Goal: Task Accomplishment & Management: Manage account settings

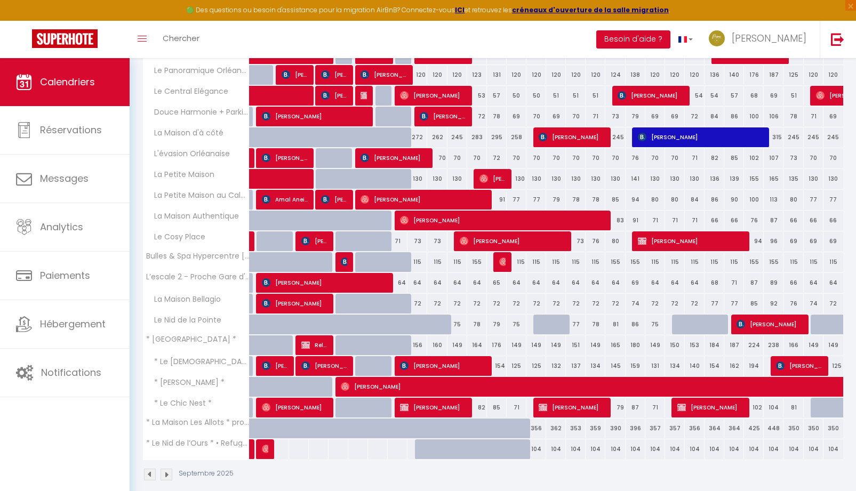
scroll to position [307, 0]
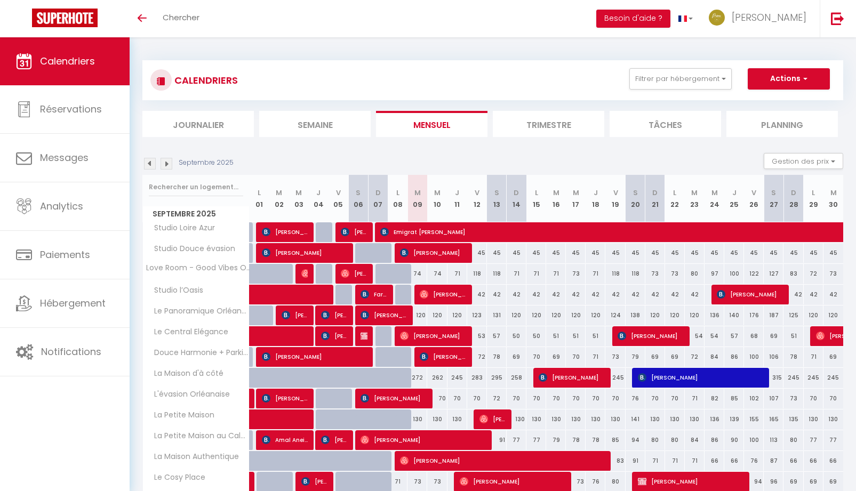
scroll to position [217, 0]
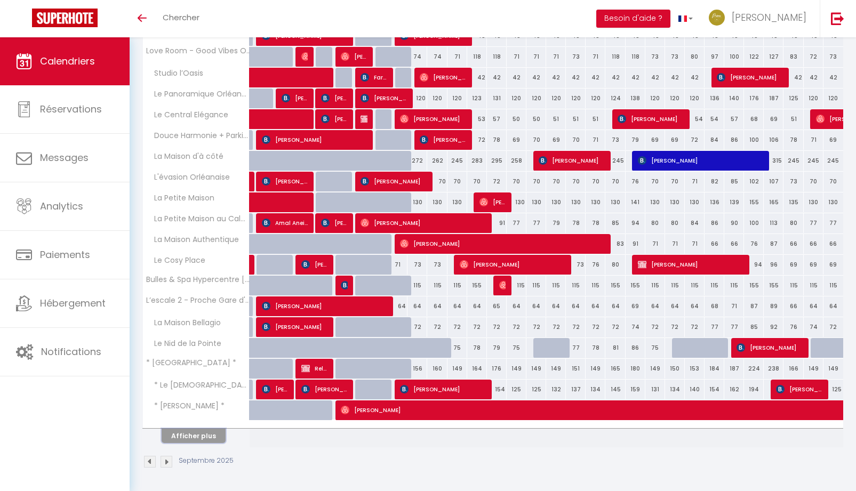
click at [188, 435] on button "Afficher plus" at bounding box center [194, 436] width 64 height 14
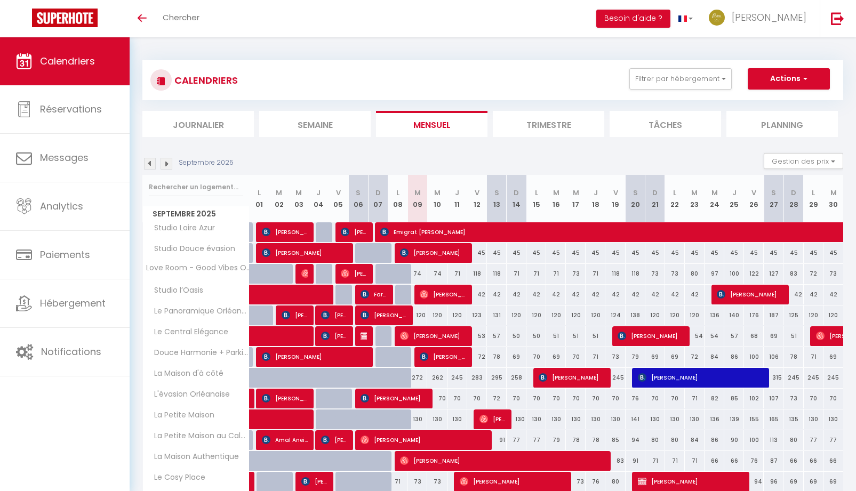
scroll to position [0, 0]
click at [785, 27] on link "[PERSON_NAME]" at bounding box center [760, 18] width 119 height 37
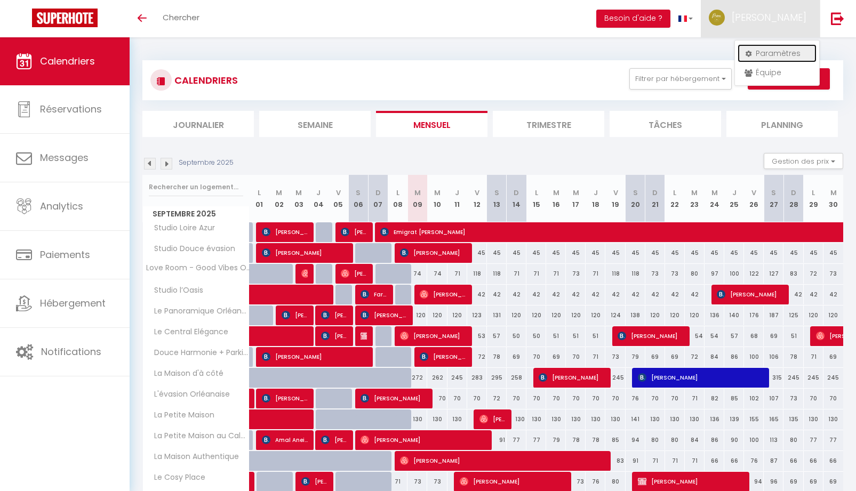
click at [771, 52] on link "Paramètres" at bounding box center [777, 53] width 79 height 18
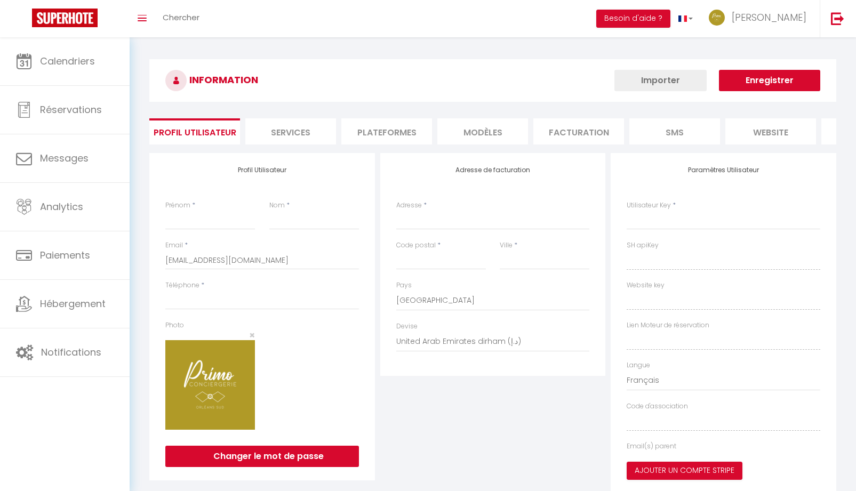
type input "[PERSON_NAME]"
type input "LORTHE"
type input "0623206207"
type input "[STREET_ADDRESS]"
type input "45650"
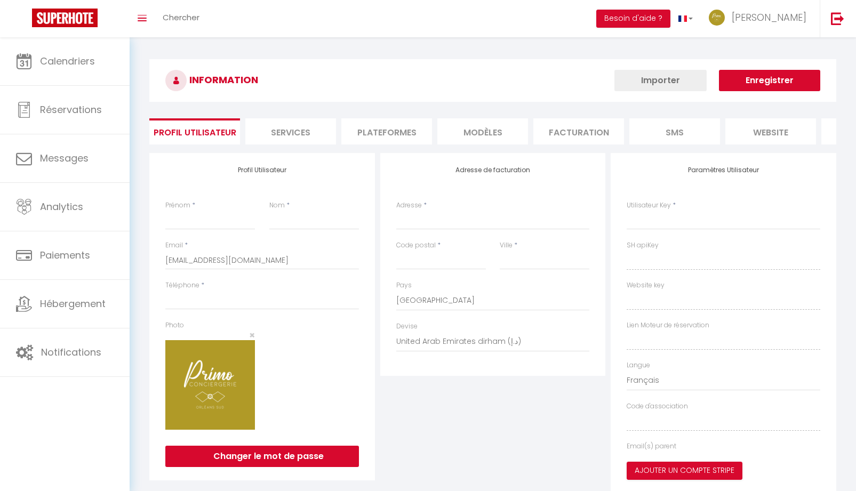
type input "Saint Jean le Blanc"
select select "28"
type input "UZ4FFFae5Gbfcz1UfxpSWK6Iz"
type input "cmfpfWK6fCPdkaml8qZXPzqrr"
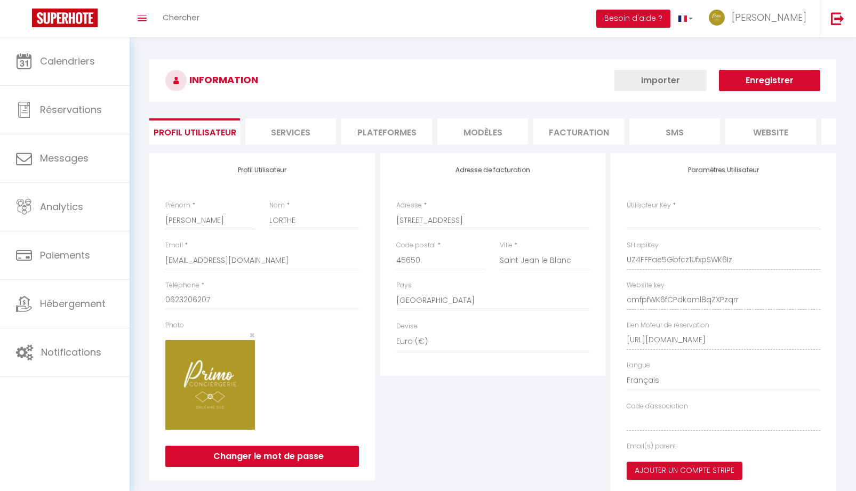
select select "fr"
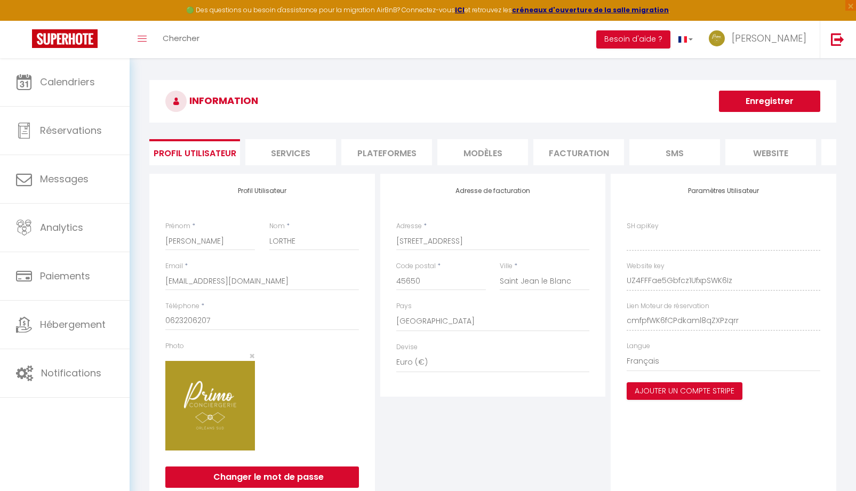
type input "UZ4FFFae5Gbfcz1UfxpSWK6Iz"
type input "cmfpfWK6fCPdkaml8qZXPzqrr"
type input "[URL][DOMAIN_NAME]"
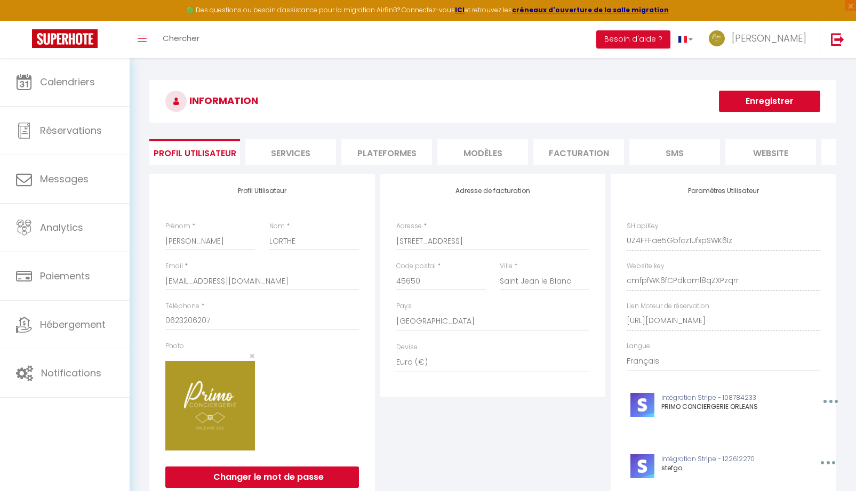
click at [392, 152] on li "Plateformes" at bounding box center [386, 152] width 91 height 26
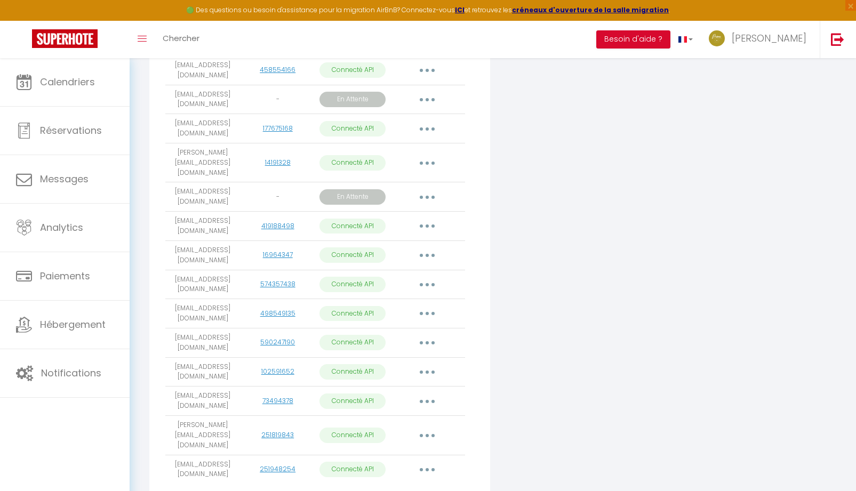
scroll to position [576, 0]
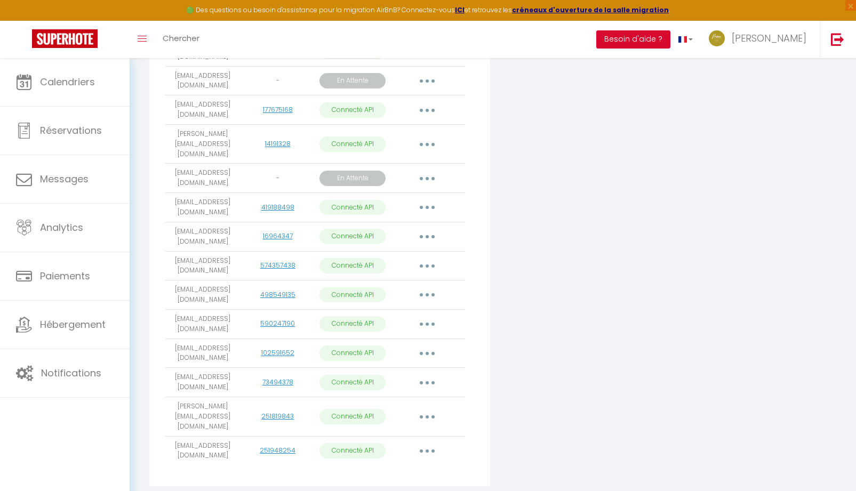
click at [431, 408] on button "button" at bounding box center [427, 416] width 30 height 17
click at [412, 432] on link "Importer les appartements" at bounding box center [380, 441] width 118 height 18
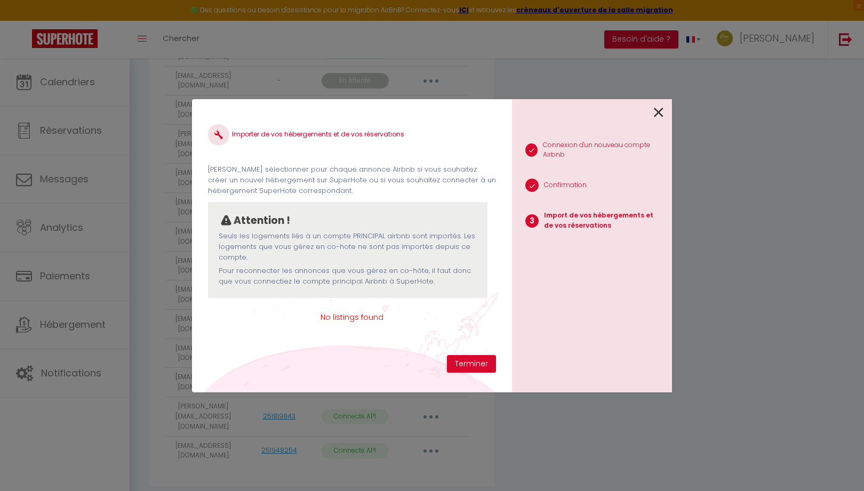
click at [345, 320] on span "No listings found" at bounding box center [352, 318] width 288 height 12
click at [352, 258] on p "Seuls les logements liés à un compte PRINCIPAL airbnb sont importés. Les logeme…" at bounding box center [348, 247] width 258 height 33
click at [660, 114] on icon at bounding box center [659, 113] width 10 height 16
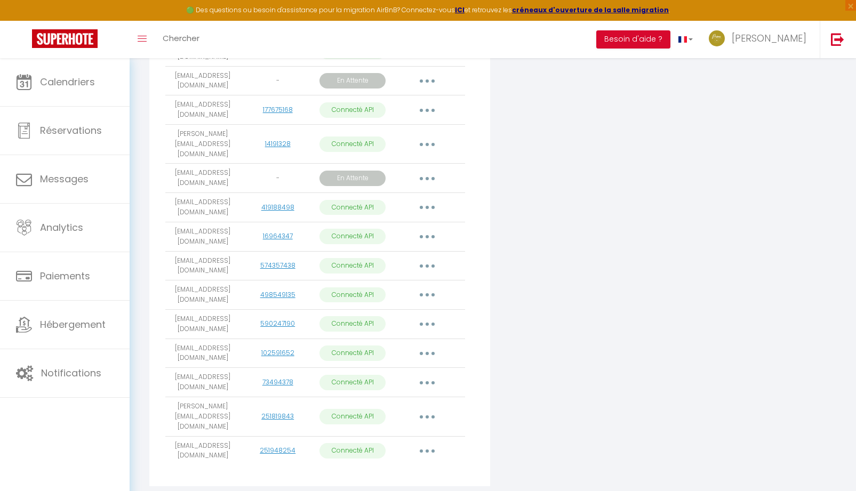
scroll to position [416, 0]
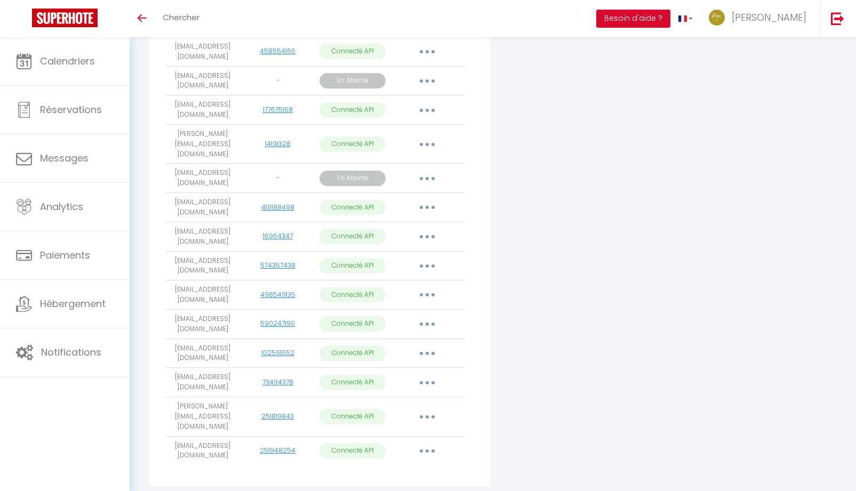
click at [429, 408] on button "button" at bounding box center [427, 416] width 30 height 17
click at [409, 432] on link "Importer les appartements" at bounding box center [380, 441] width 118 height 18
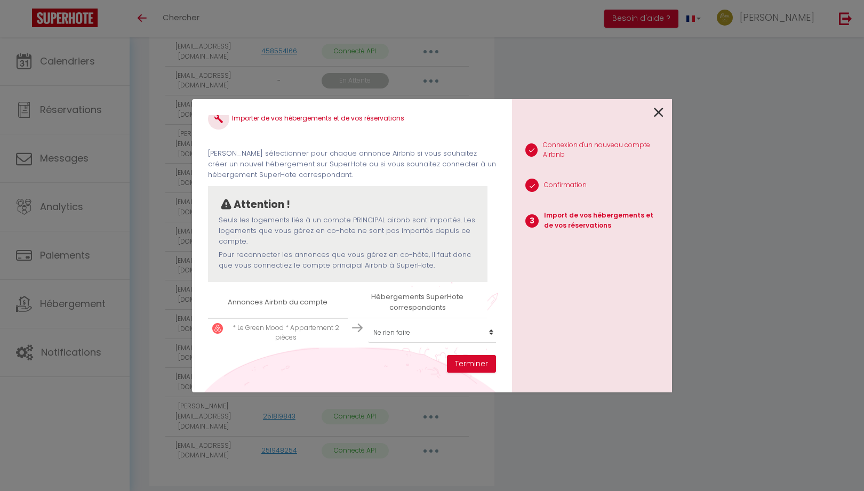
scroll to position [25, 0]
click at [484, 328] on select "Créer un nouvel hébergement Ne rien faire L'évasion Orléanaise Love Room - Good…" at bounding box center [433, 332] width 131 height 20
select select "create_new"
click at [368, 322] on select "Créer un nouvel hébergement Ne rien faire L'évasion Orléanaise Love Room - Good…" at bounding box center [433, 332] width 131 height 20
click at [459, 364] on button "Terminer" at bounding box center [471, 364] width 49 height 18
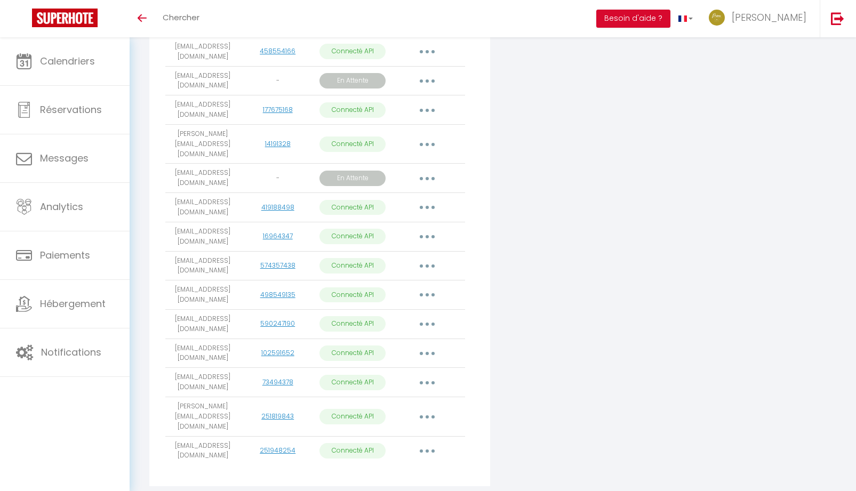
click at [427, 170] on button "button" at bounding box center [427, 178] width 30 height 17
click at [409, 213] on link "Importer les appartements" at bounding box center [380, 222] width 120 height 18
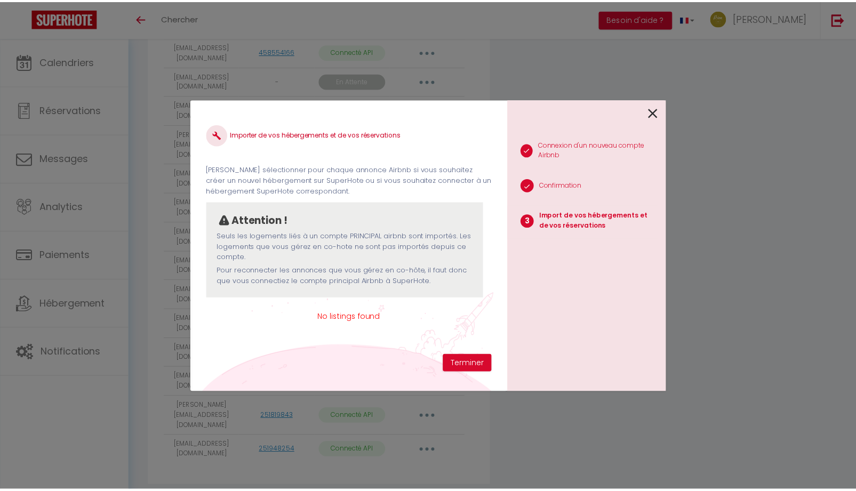
scroll to position [0, 0]
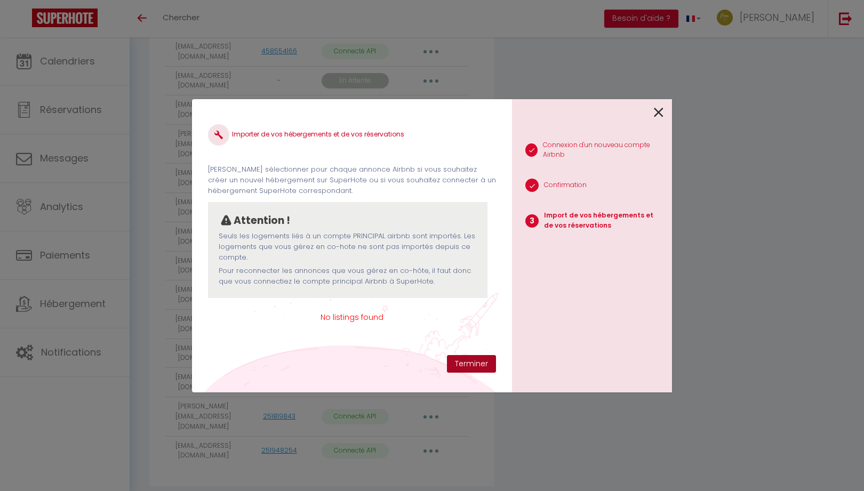
click at [461, 364] on button "Terminer" at bounding box center [471, 364] width 49 height 18
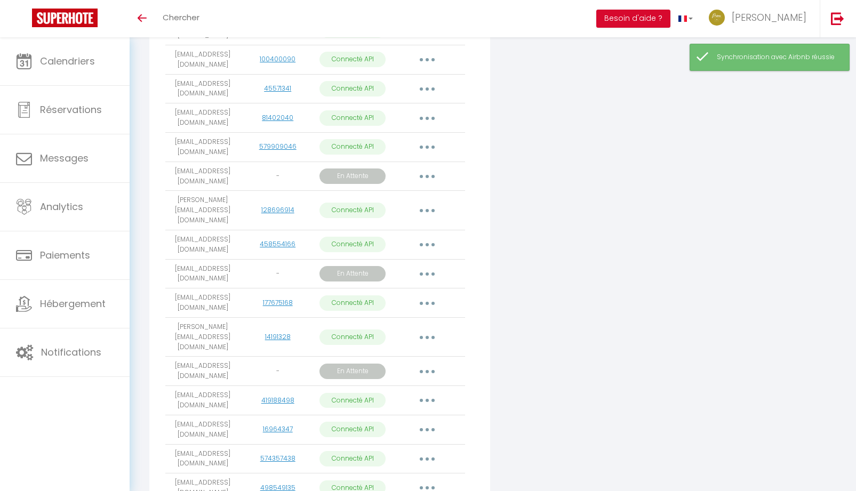
scroll to position [342, 0]
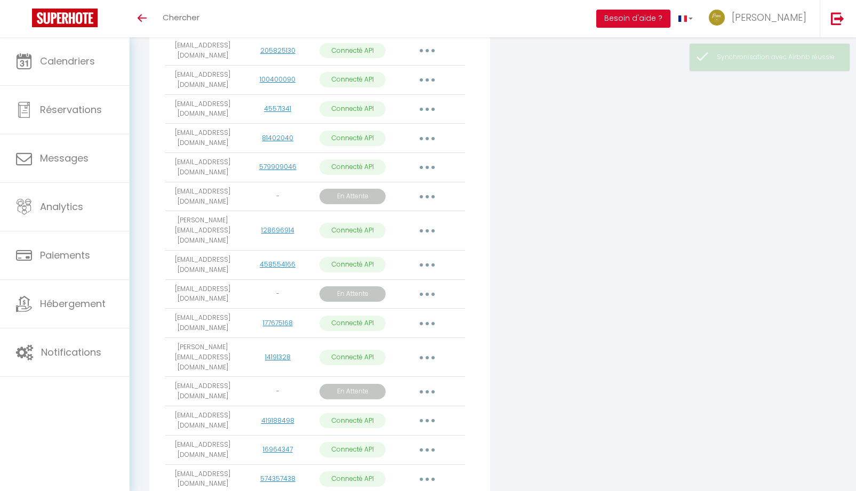
click at [430, 198] on button "button" at bounding box center [427, 196] width 30 height 17
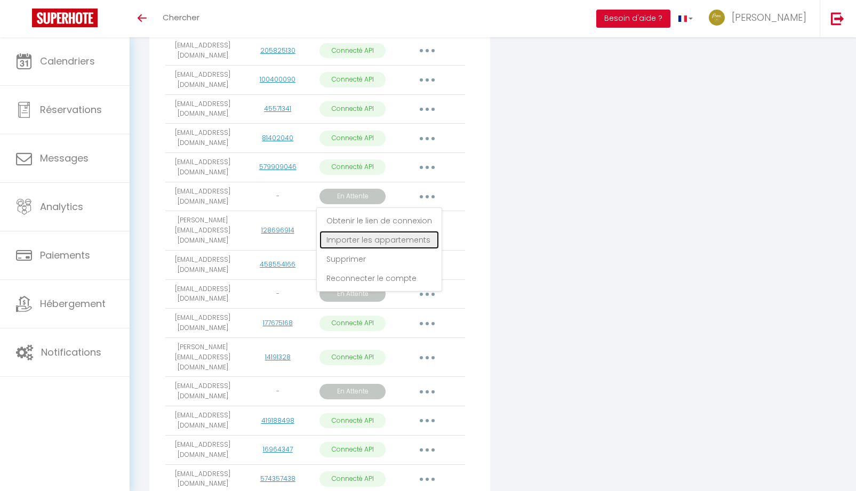
click at [391, 245] on link "Importer les appartements" at bounding box center [380, 240] width 120 height 18
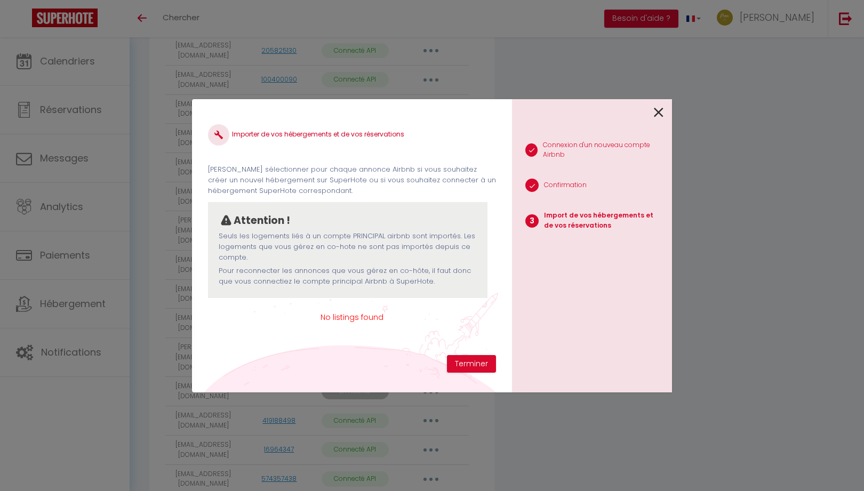
click at [655, 114] on icon at bounding box center [659, 113] width 10 height 16
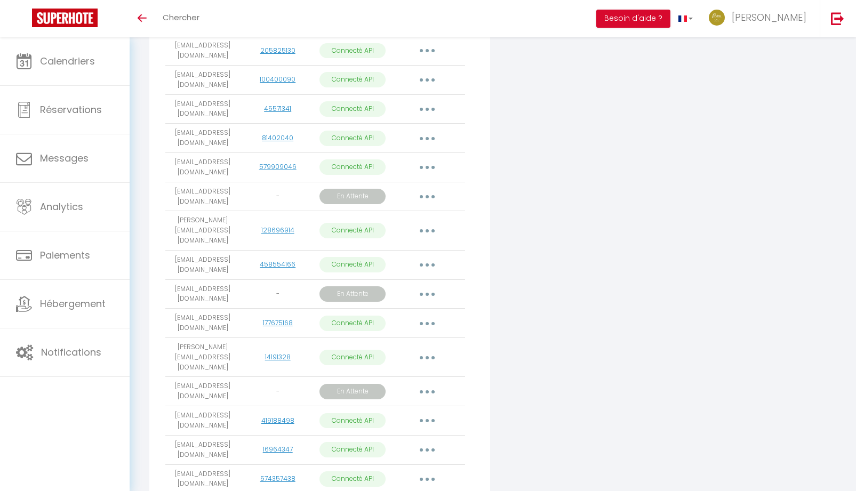
click at [427, 204] on button "button" at bounding box center [427, 196] width 30 height 17
click at [546, 195] on div "Connecter Google Vacation Rentals" at bounding box center [608, 258] width 231 height 895
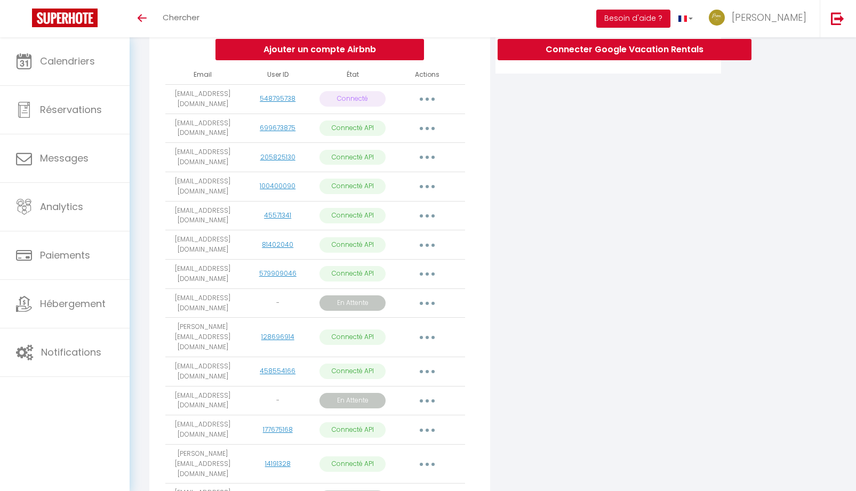
scroll to position [0, 0]
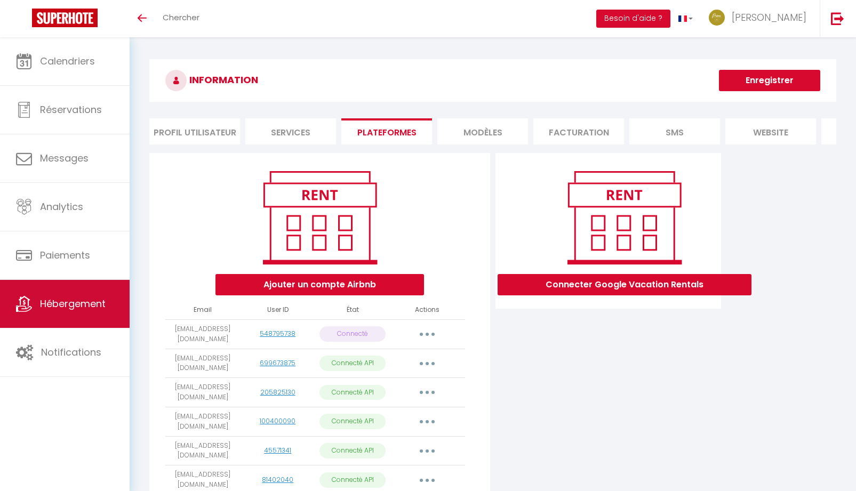
click at [78, 320] on link "Hébergement" at bounding box center [65, 304] width 130 height 48
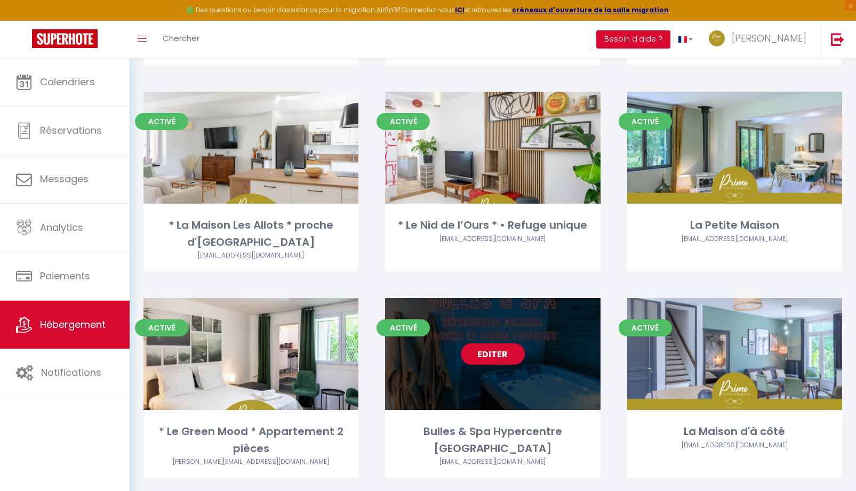
scroll to position [1254, 0]
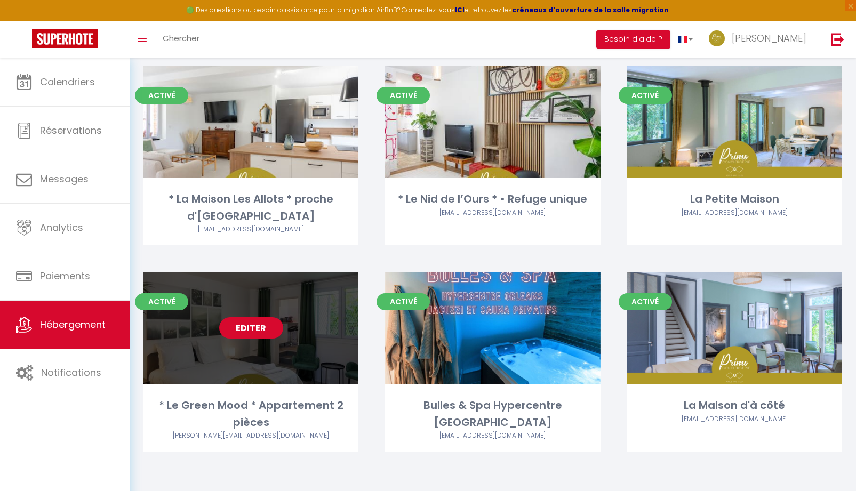
click at [251, 334] on link "Editer" at bounding box center [251, 327] width 64 height 21
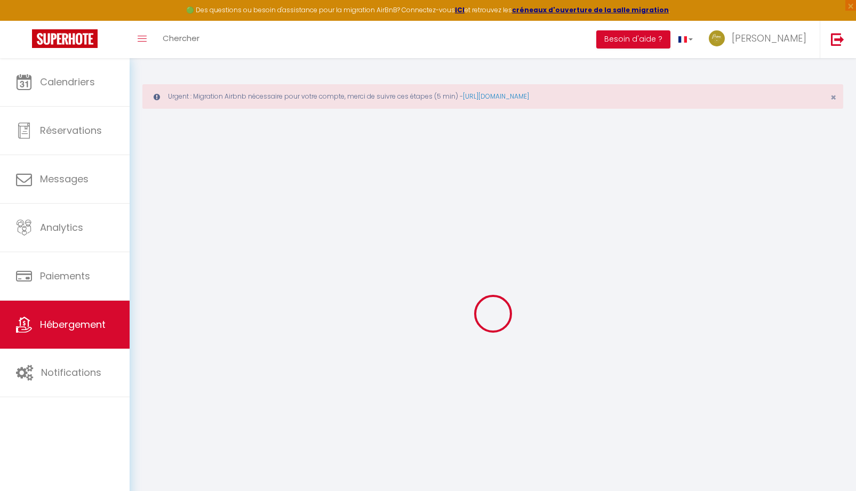
select select
checkbox input "false"
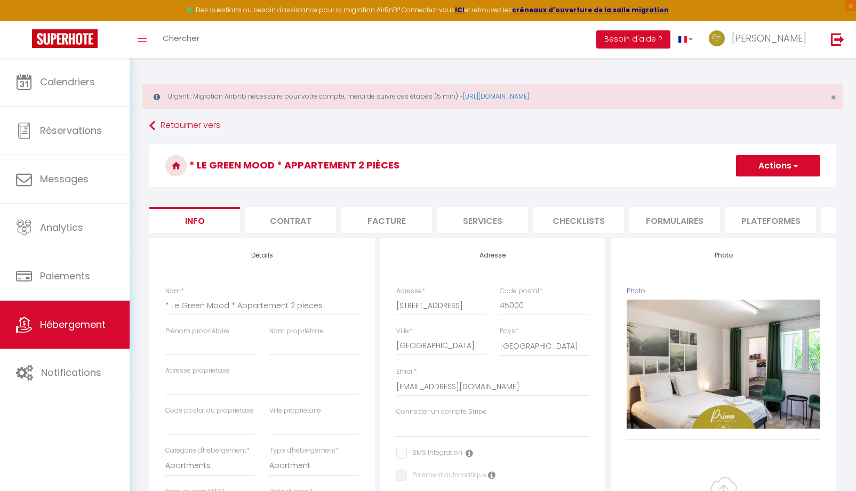
select select
checkbox input "false"
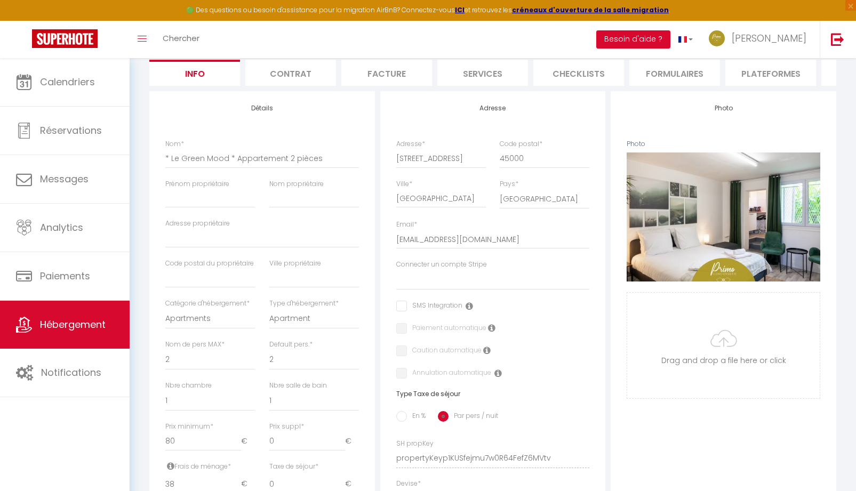
scroll to position [160, 0]
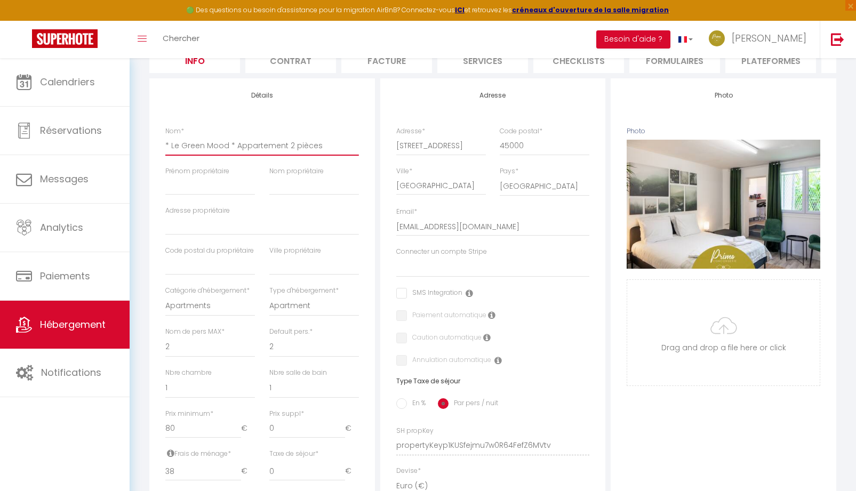
drag, startPoint x: 235, startPoint y: 154, endPoint x: 322, endPoint y: 150, distance: 87.6
click at [322, 150] on input "* Le Green Mood * Appartement 2 pièces" at bounding box center [262, 145] width 194 height 19
type input "* Le Green Mood *"
select select
checkbox input "false"
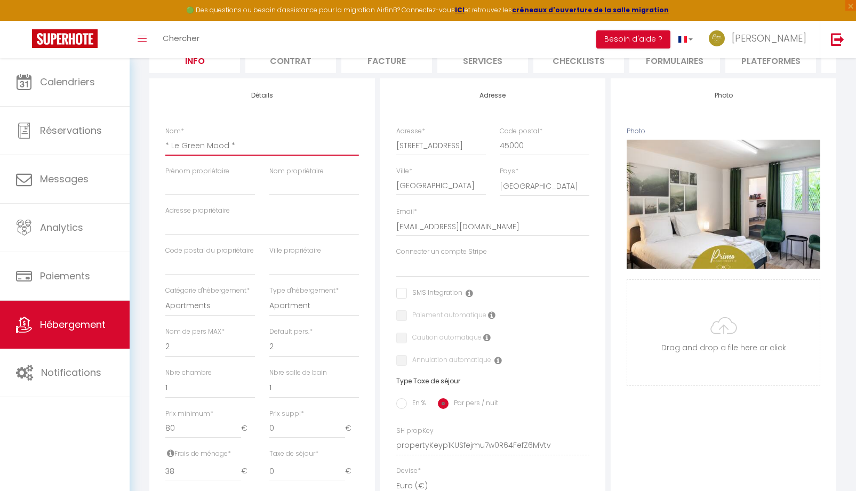
checkbox input "false"
type input "* Le Green Mood *"
click at [220, 189] on input "Prénom propriétaire" at bounding box center [210, 185] width 90 height 19
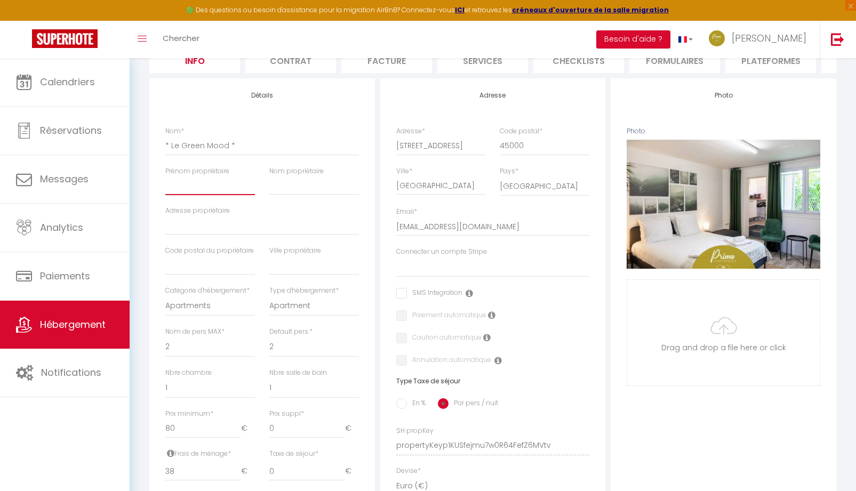
type input "E"
select select
checkbox input "false"
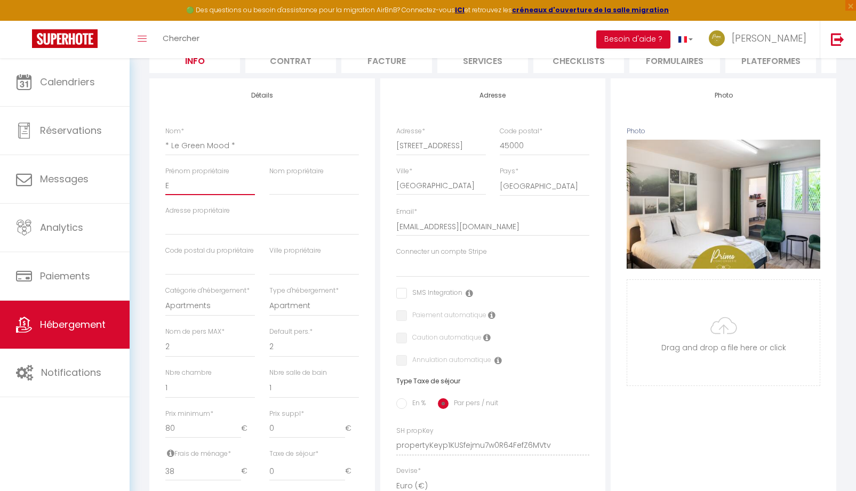
checkbox input "false"
type input "El"
select select
checkbox input "false"
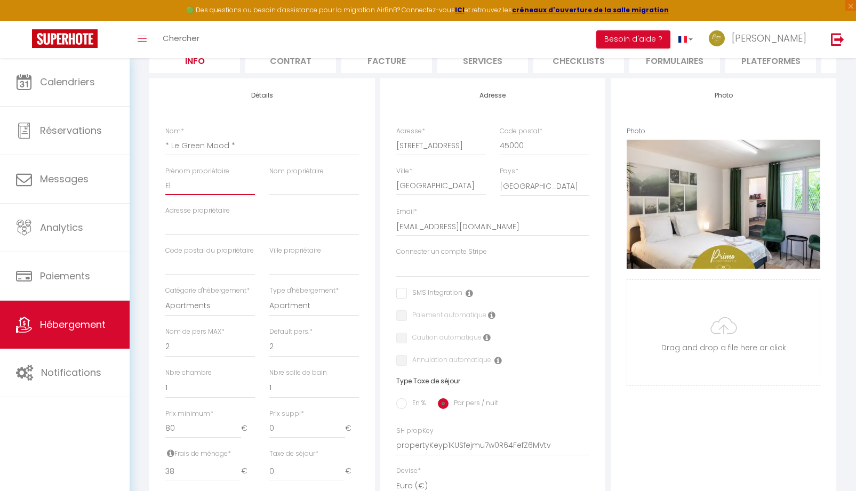
checkbox input "false"
type input "Els"
select select
checkbox input "false"
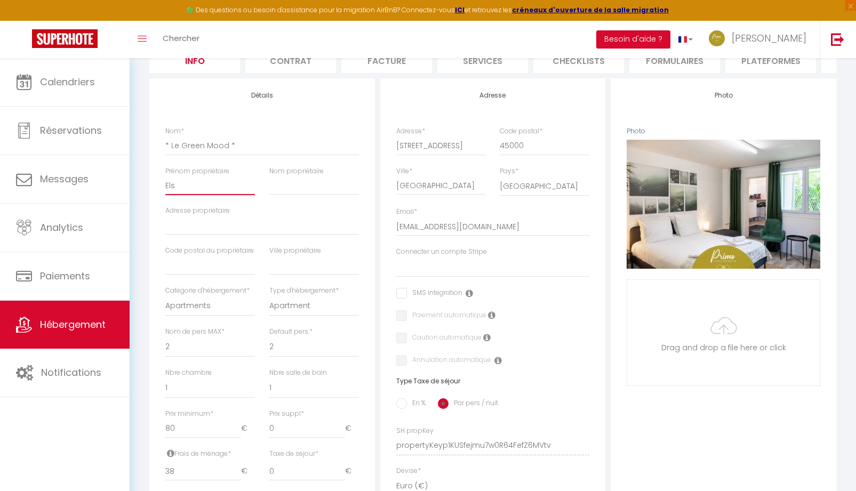
checkbox input "false"
type input "[PERSON_NAME]"
select select
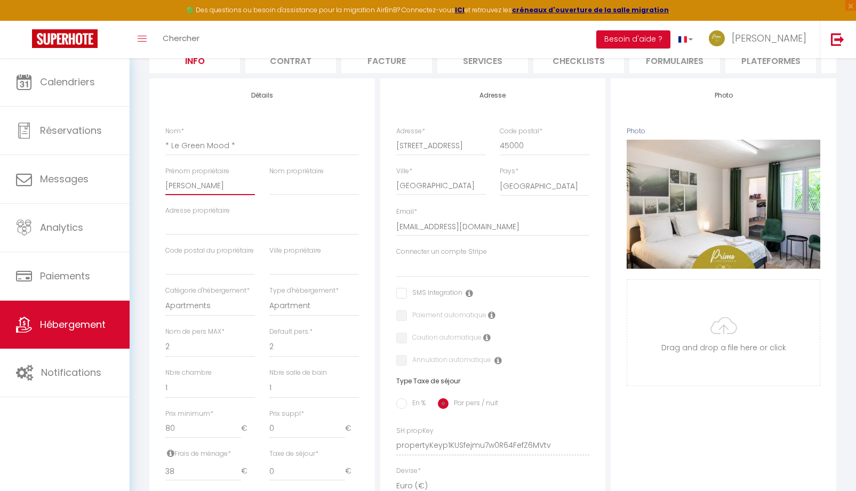
checkbox input "false"
type input "[PERSON_NAME]"
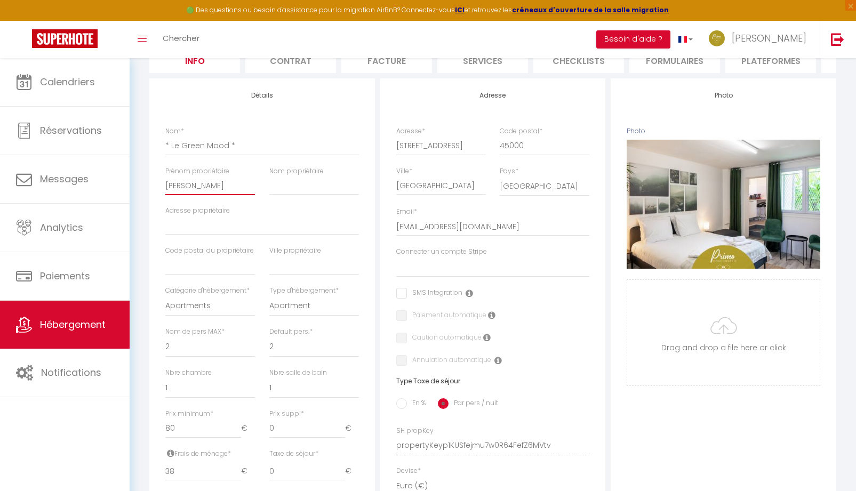
select select
checkbox input "false"
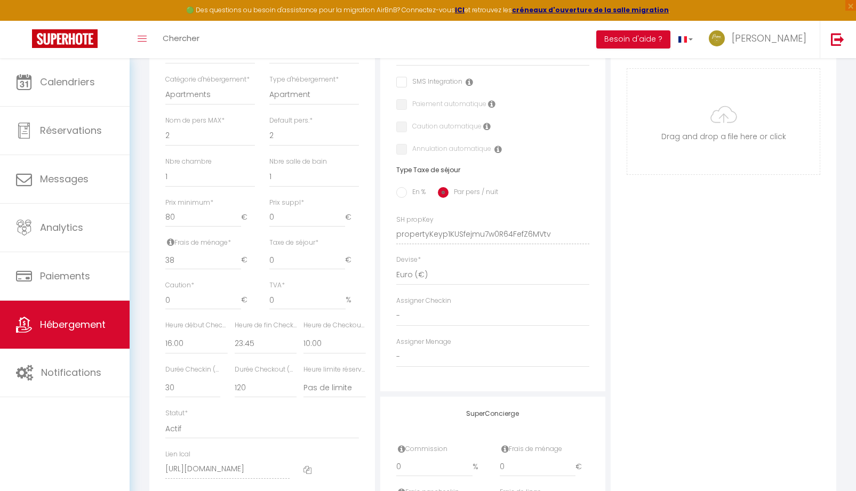
scroll to position [373, 0]
type input "[PERSON_NAME]"
click at [336, 392] on select "Pas de limite 01:00 02:00 03:00 04:00 05:00 06:00 07:00 08:00 09:00 10:00 11:00…" at bounding box center [335, 386] width 62 height 20
select select "22:00"
click at [304, 383] on select "Pas de limite 01:00 02:00 03:00 04:00 05:00 06:00 07:00 08:00 09:00 10:00 11:00…" at bounding box center [335, 386] width 62 height 20
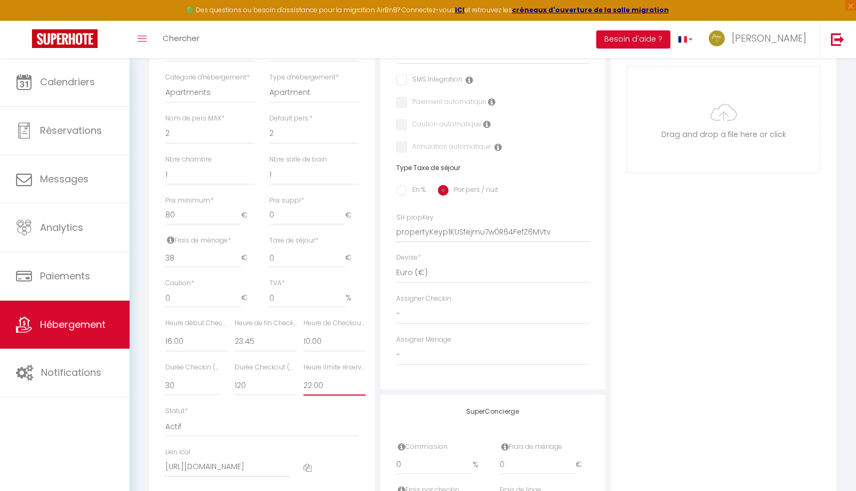
select select
checkbox input "false"
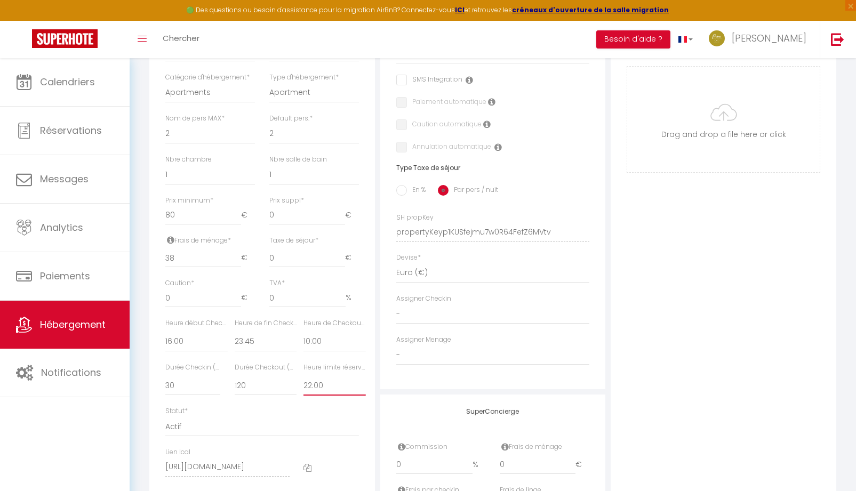
click at [318, 391] on select "Pas de limite 01:00 02:00 03:00 04:00 05:00 06:00 07:00 08:00 09:00 10:00 11:00…" at bounding box center [335, 386] width 62 height 20
select select "21:00"
click at [304, 383] on select "Pas de limite 01:00 02:00 03:00 04:00 05:00 06:00 07:00 08:00 09:00 10:00 11:00…" at bounding box center [335, 386] width 62 height 20
select select
checkbox input "false"
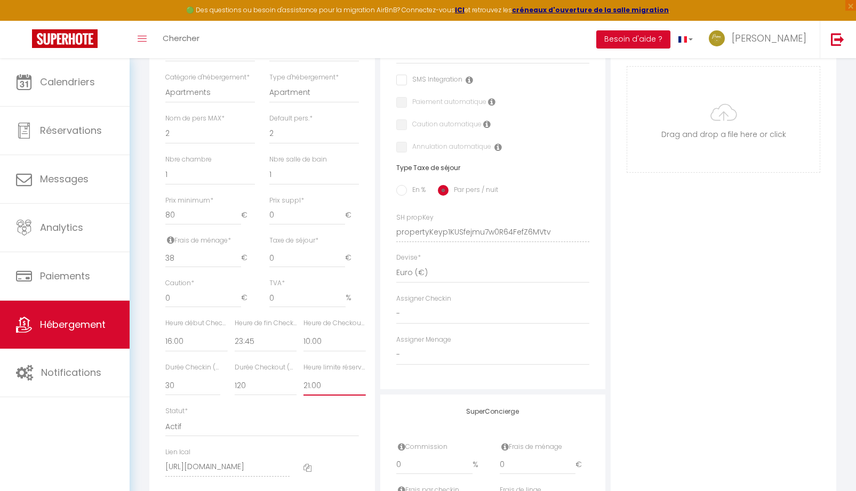
checkbox input "false"
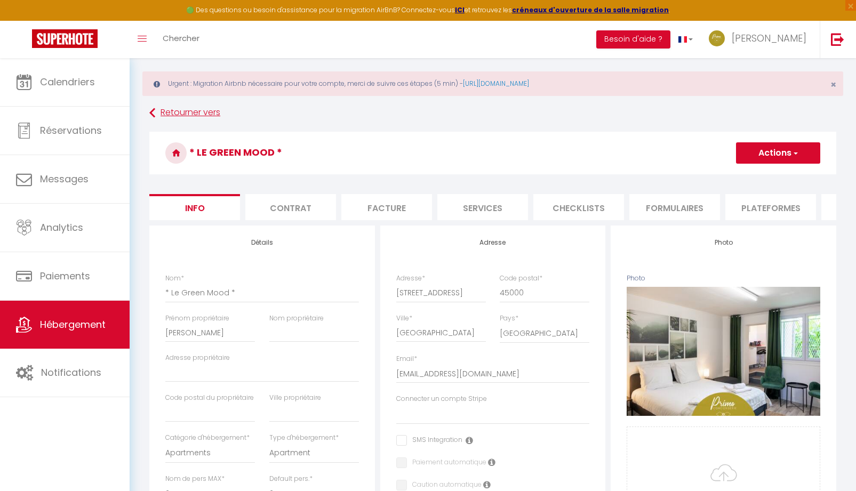
scroll to position [0, 0]
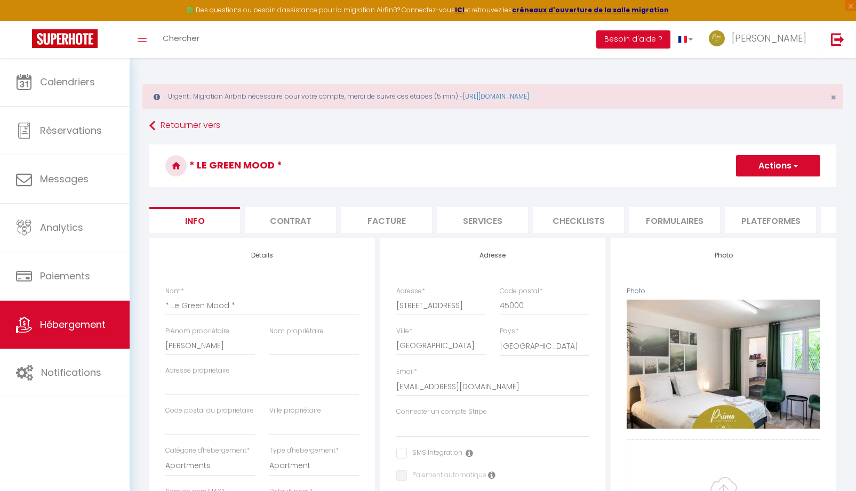
click at [796, 174] on button "Actions" at bounding box center [778, 165] width 84 height 21
click at [739, 188] on input "Enregistrer" at bounding box center [735, 189] width 39 height 11
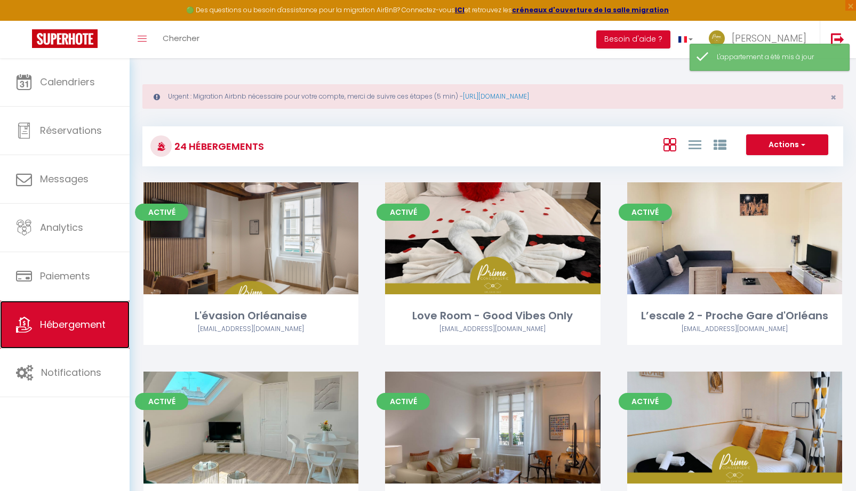
click at [43, 337] on link "Hébergement" at bounding box center [65, 325] width 130 height 48
click at [65, 338] on link "Hébergement" at bounding box center [65, 325] width 130 height 48
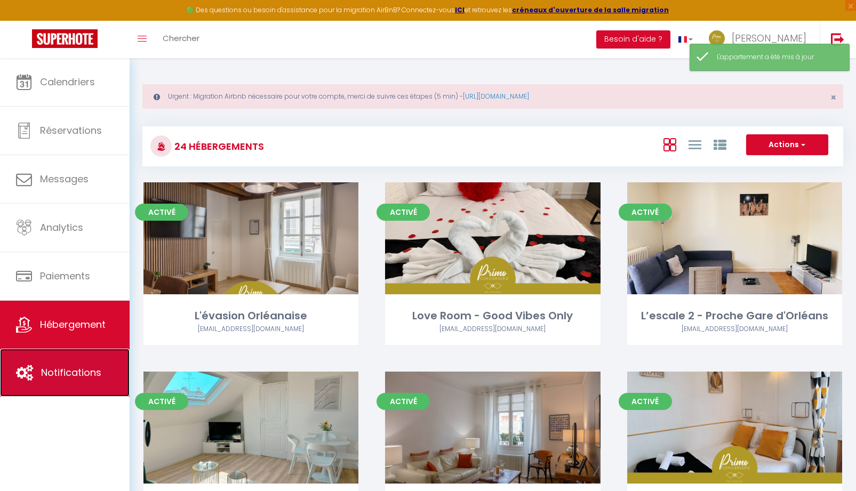
click at [65, 374] on span "Notifications" at bounding box center [71, 372] width 60 height 13
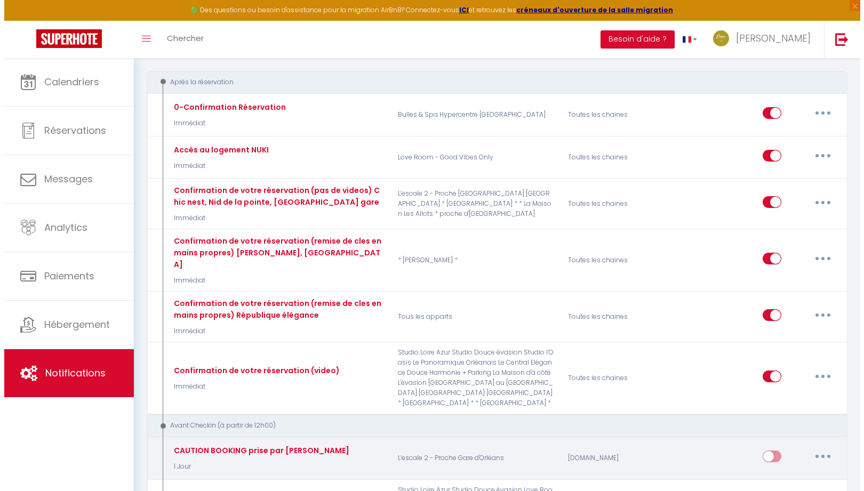
scroll to position [213, 0]
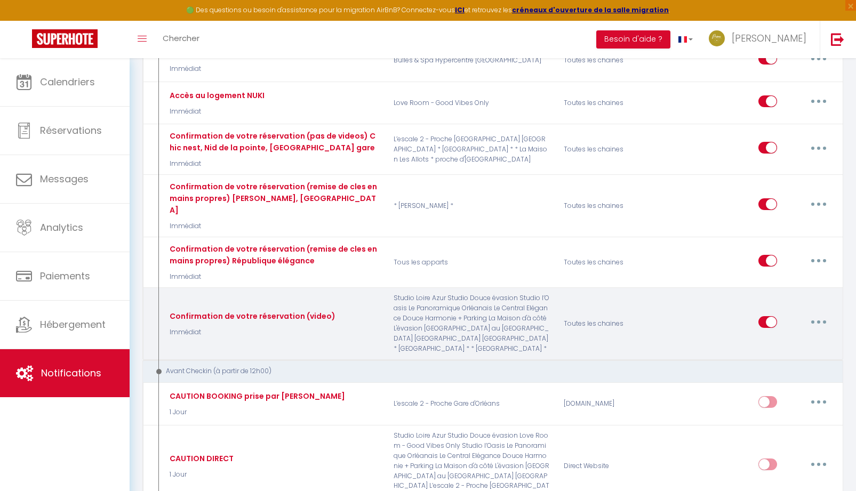
click at [818, 321] on icon "button" at bounding box center [818, 322] width 3 height 3
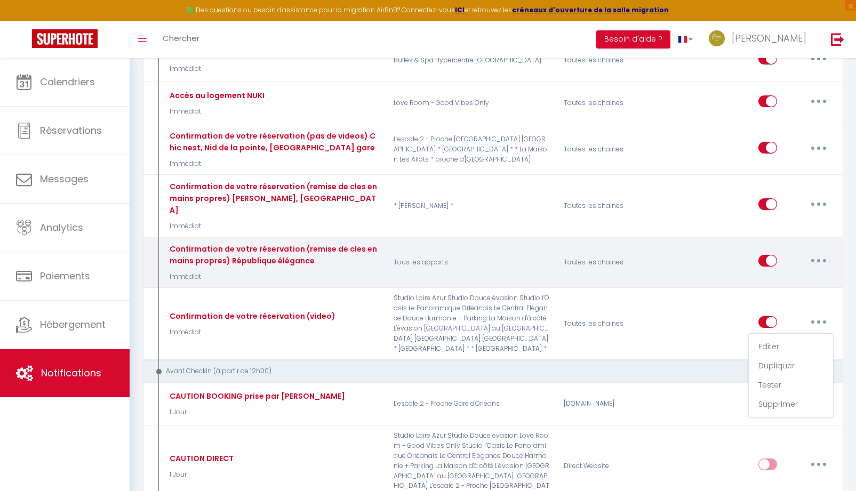
click at [763, 255] on input "checkbox" at bounding box center [768, 263] width 19 height 16
checkbox input "false"
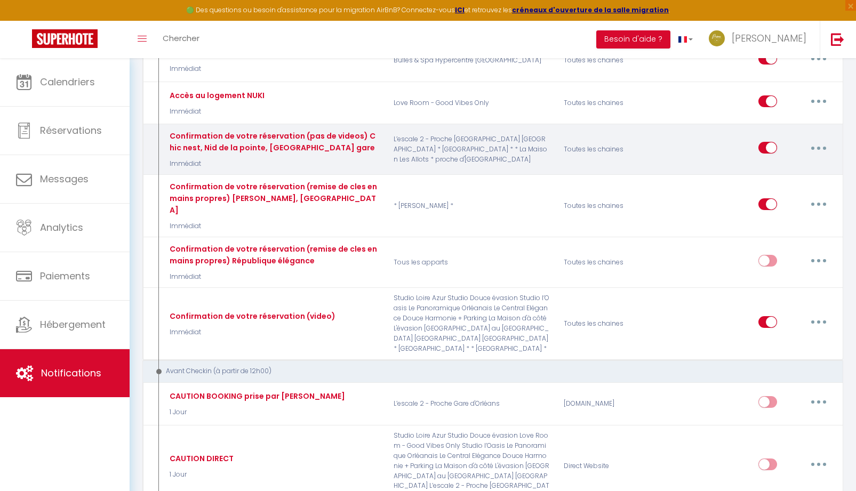
click at [815, 150] on button "button" at bounding box center [819, 147] width 30 height 17
click at [768, 175] on link "Editer" at bounding box center [791, 172] width 79 height 18
type input "Confirmation de votre réservation (pas de videos) Chic nest, Nid de la pointe, …"
select select "Immédiat"
select select
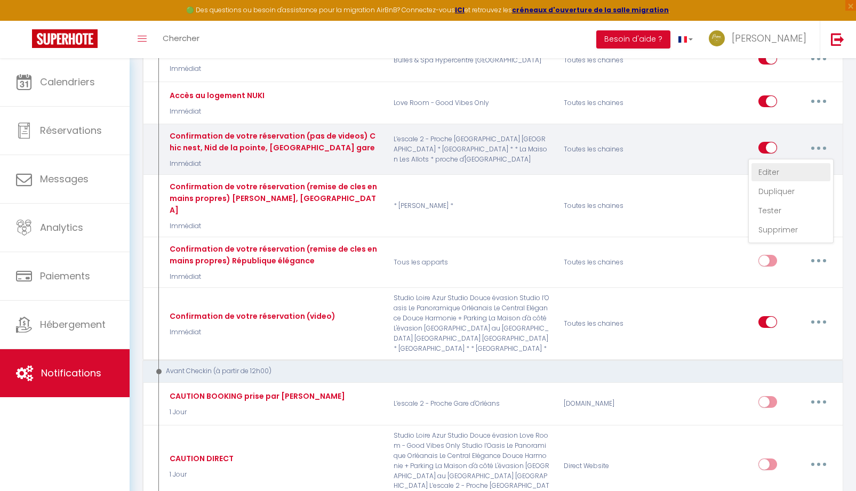
checkbox input "true"
checkbox input "false"
radio input "true"
type input "Confirmation de votre réservation - [BOOKING:ID] - [GUEST:FIRST_NAME] [GUEST:LA…"
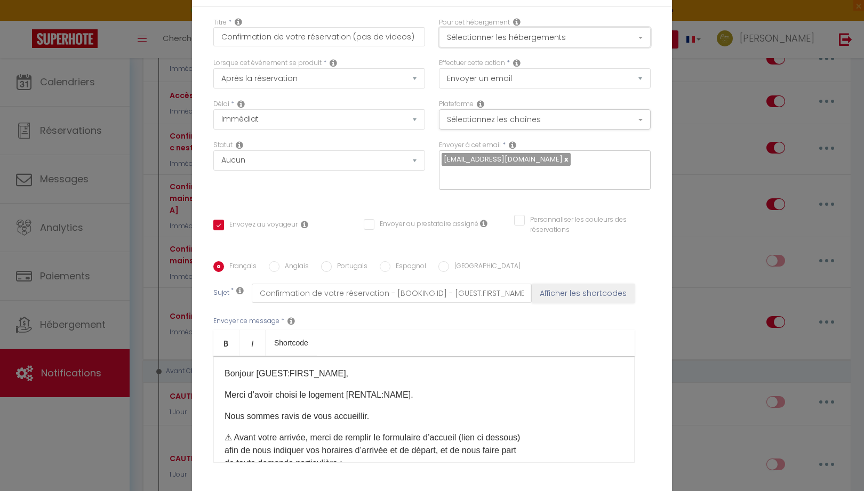
click at [499, 38] on button "Sélectionner les hébergements" at bounding box center [545, 37] width 212 height 20
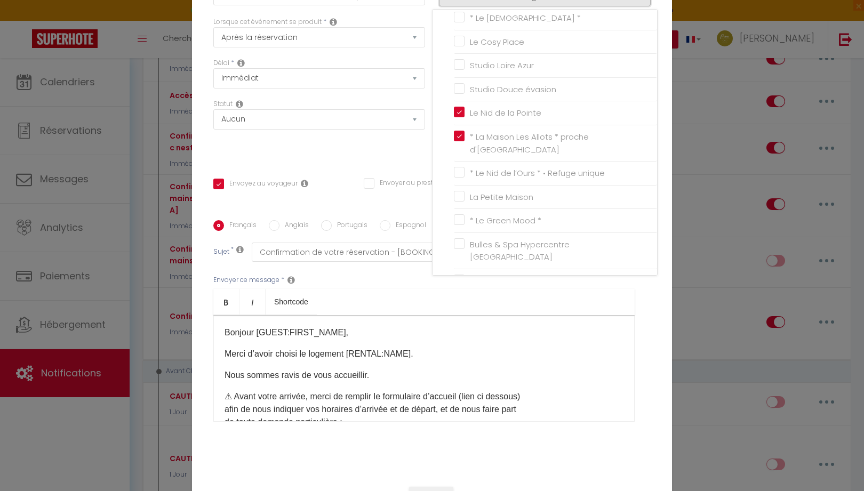
scroll to position [85, 0]
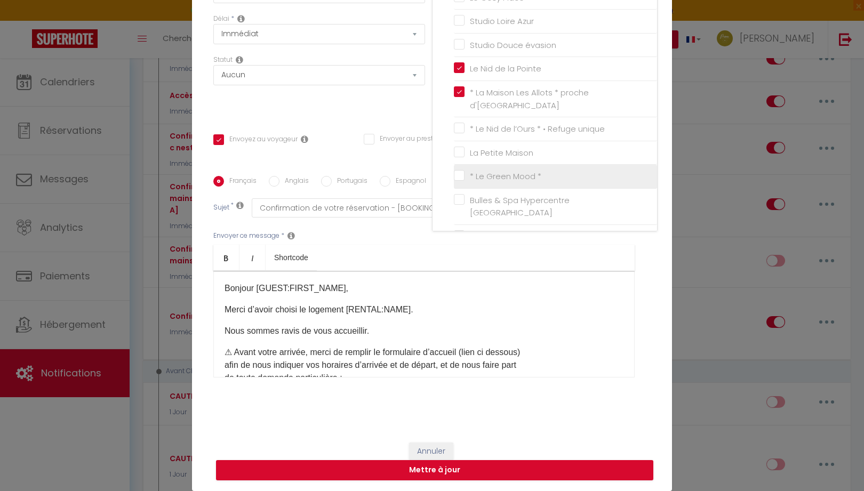
click at [455, 171] on input "* Le Green Mood *" at bounding box center [555, 176] width 203 height 11
checkbox input "true"
checkbox input "false"
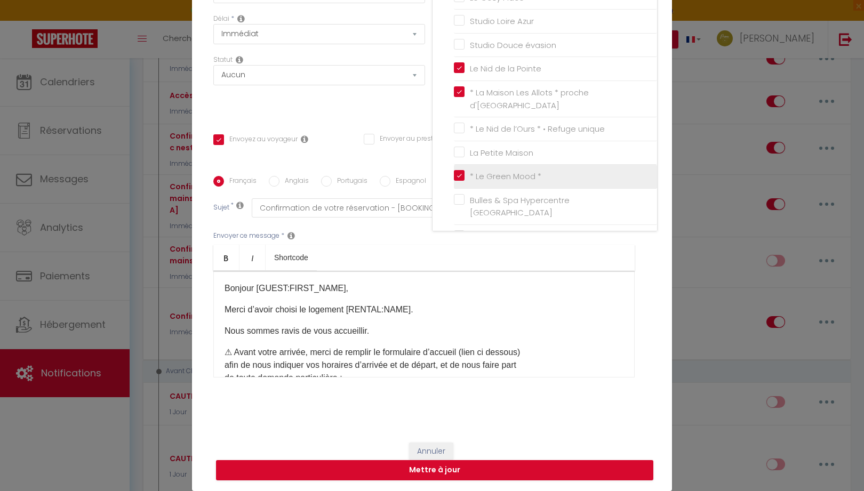
checkbox input "false"
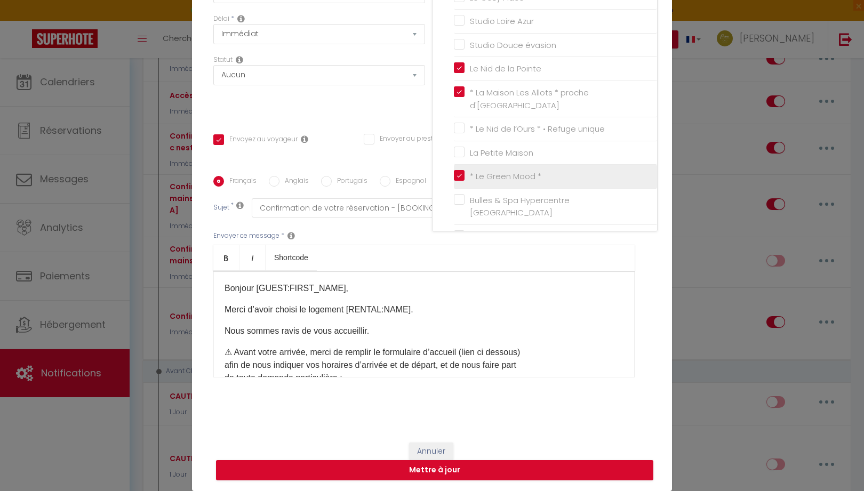
checkbox input "false"
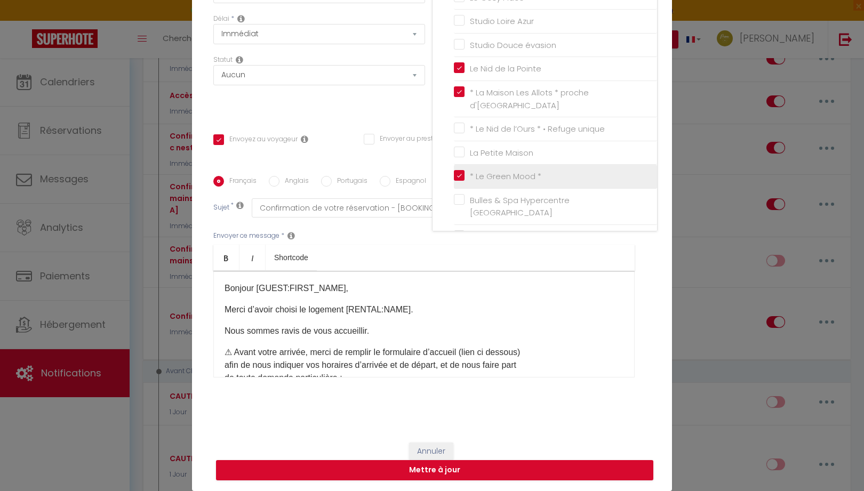
checkbox input "false"
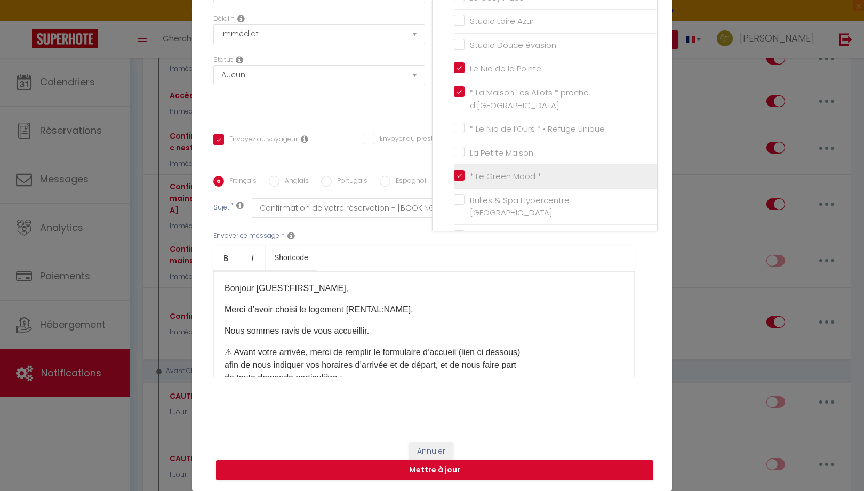
checkbox input "false"
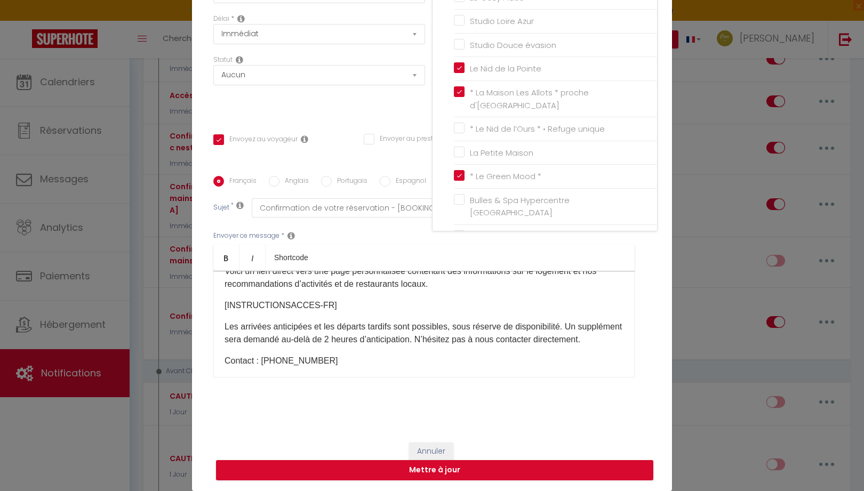
scroll to position [267, 0]
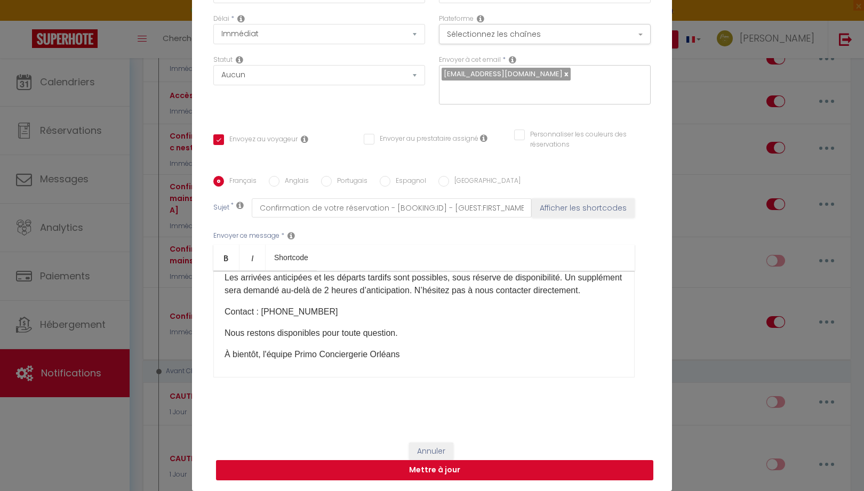
click at [484, 468] on button "Mettre à jour" at bounding box center [434, 470] width 437 height 20
checkbox input "true"
checkbox input "false"
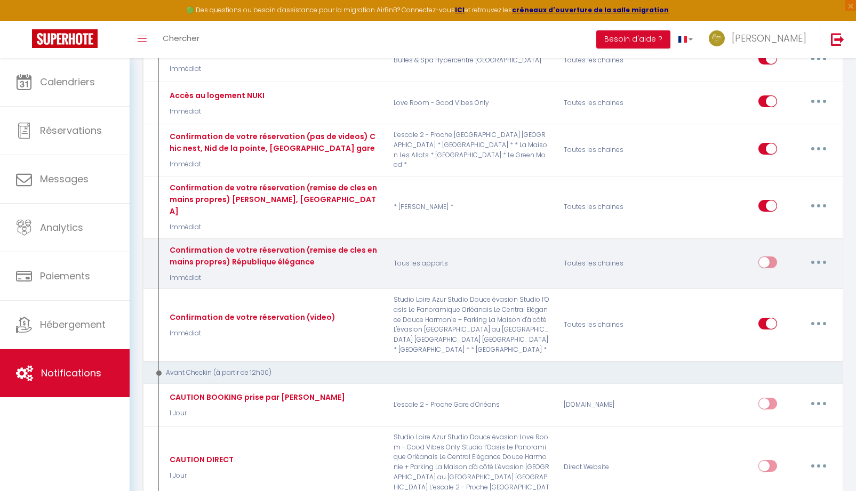
click at [770, 257] on input "checkbox" at bounding box center [768, 265] width 19 height 16
checkbox input "true"
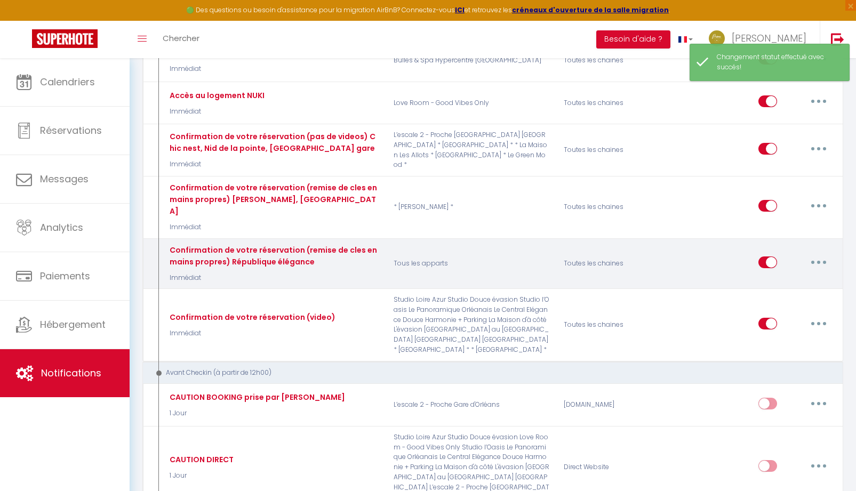
click at [815, 254] on button "button" at bounding box center [819, 262] width 30 height 17
click at [774, 277] on link "Editer" at bounding box center [791, 286] width 79 height 18
type input "Confirmation de votre réservation (remise de cles en mains propres) République …"
select select "Immédiat"
select select
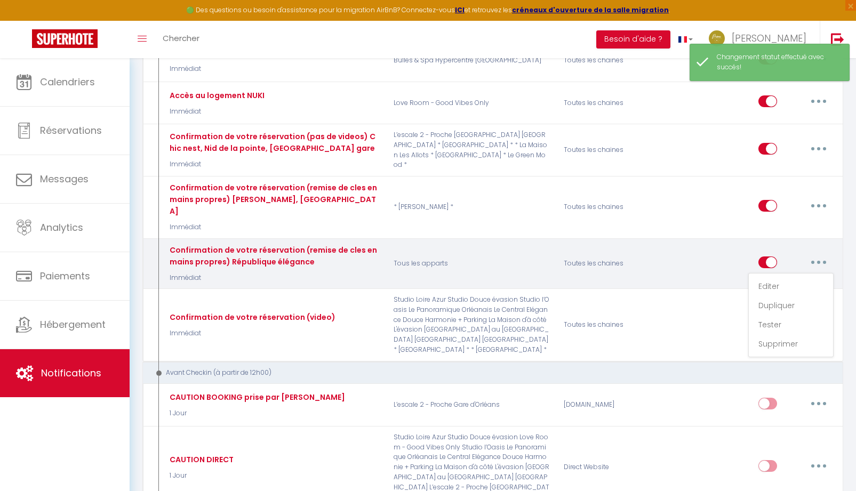
checkbox input "true"
checkbox input "false"
radio input "true"
type input "Confirmation de votre réservation - [BOOKING:ID] - [GUEST:FIRST_NAME] [GUEST:LA…"
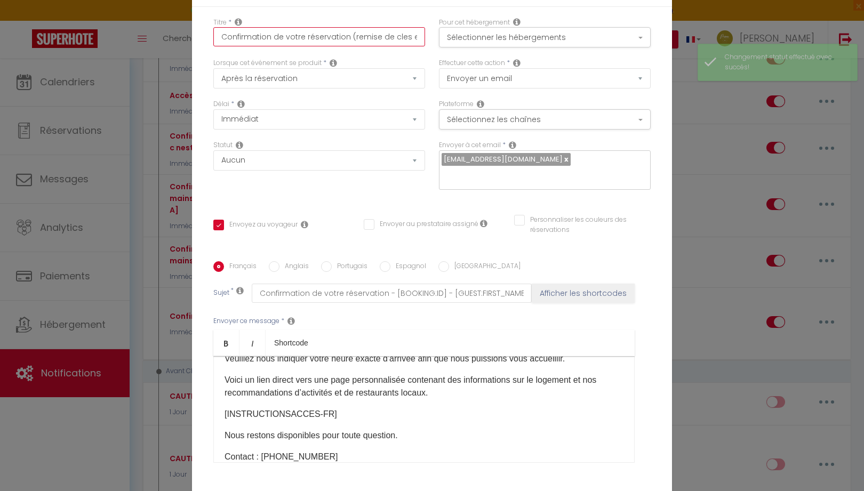
click at [390, 35] on input "Confirmation de votre réservation (remise de cles en mains propres) République …" at bounding box center [319, 36] width 212 height 19
type input "Confirmation de votre réservation (remise de cles en mains propres) République …"
checkbox input "true"
checkbox input "false"
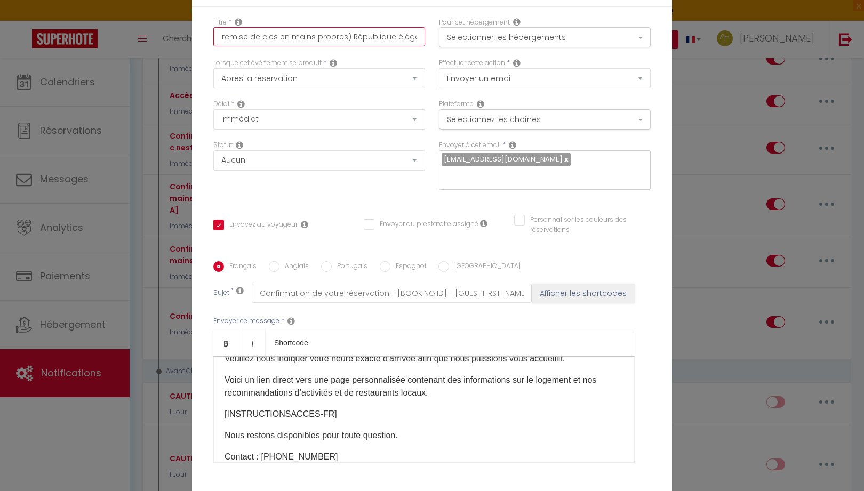
type input "Confirmation de votre réservation (remise de cles en mains propres) République …"
checkbox input "true"
checkbox input "false"
type input "Confirmation de votre réservation (remise de cles en mains propres) République …"
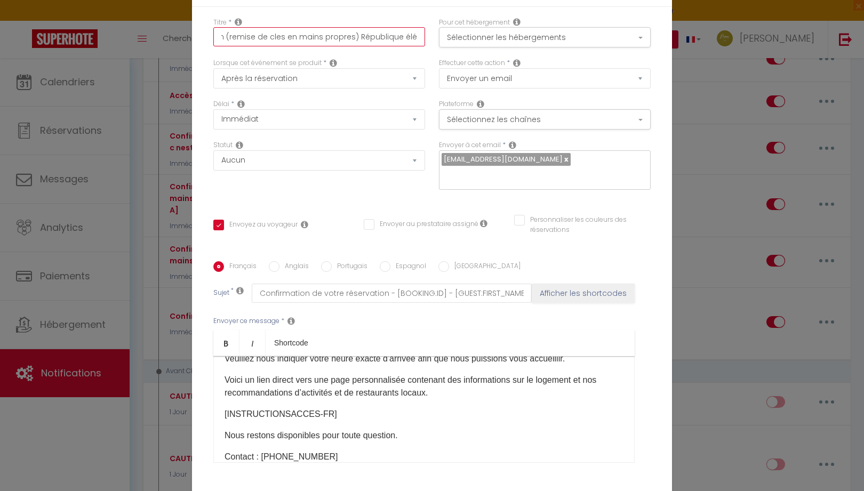
checkbox input "true"
checkbox input "false"
type input "Confirmation de votre réservation (remise de cles en mains propres) République"
checkbox input "true"
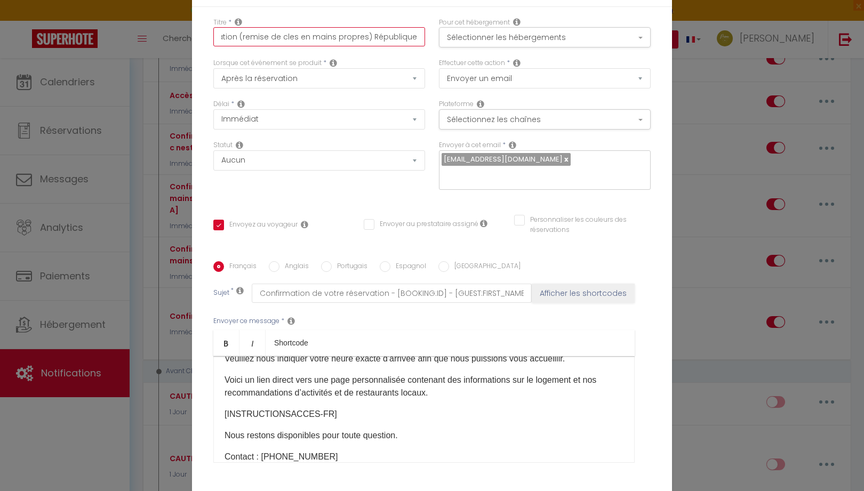
checkbox input "false"
type input "Confirmation de votre réservation (remise de cles en mains propres) Républiqu"
checkbox input "true"
checkbox input "false"
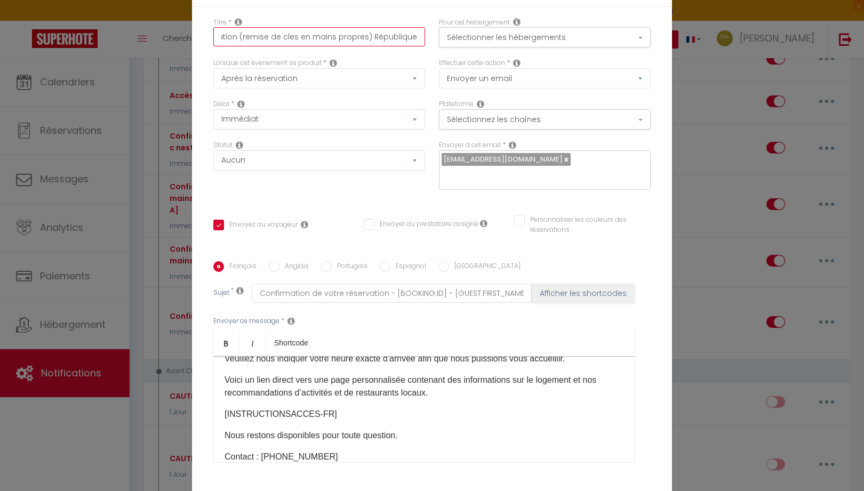
checkbox input "false"
type input "Confirmation de votre réservation (remise de cles en mains propres) Républi"
checkbox input "true"
checkbox input "false"
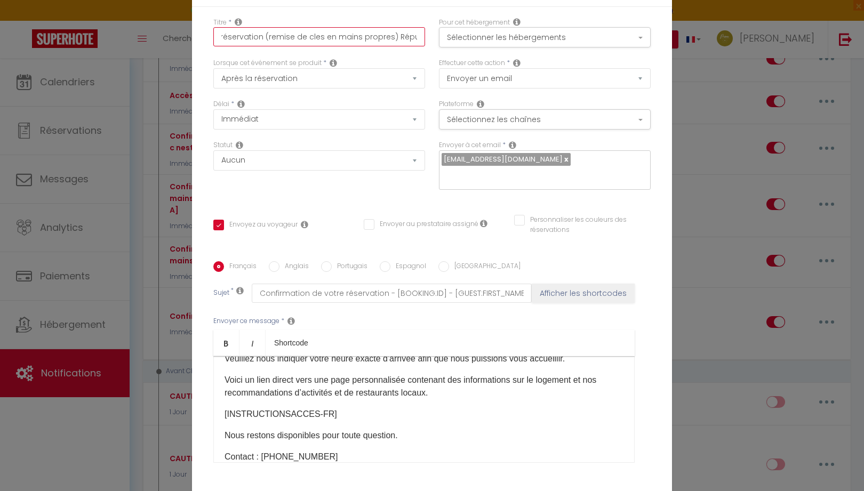
type input "Confirmation de votre réservation (remise de cles en mains propres) Répu"
checkbox input "true"
checkbox input "false"
type input "Confirmation de votre réservation (remise de cles en mains propres) Rép"
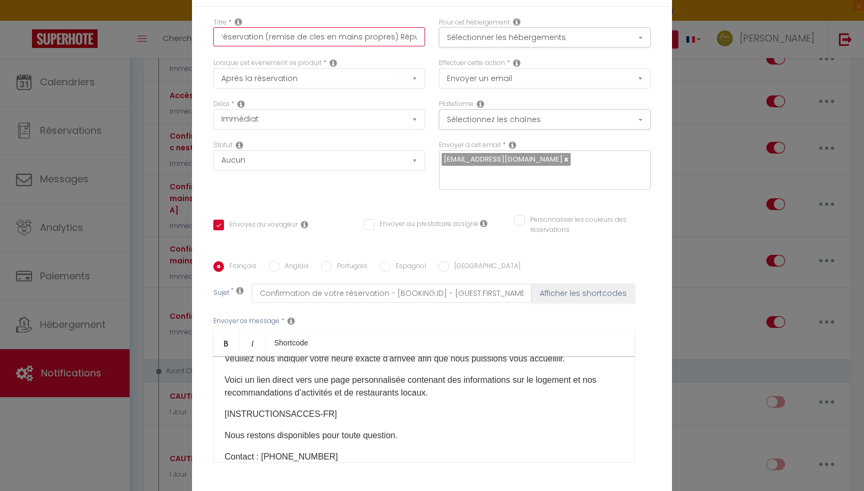
checkbox input "true"
checkbox input "false"
type input "Confirmation de votre réservation (remise de cles en mains propres) R"
checkbox input "true"
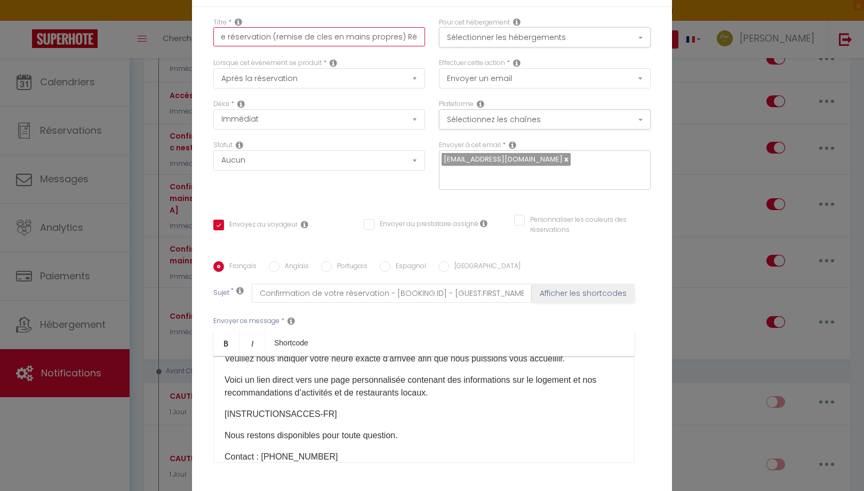
checkbox input "false"
type input "Confirmation de votre réservation (remise de cles en mains propres)"
checkbox input "true"
checkbox input "false"
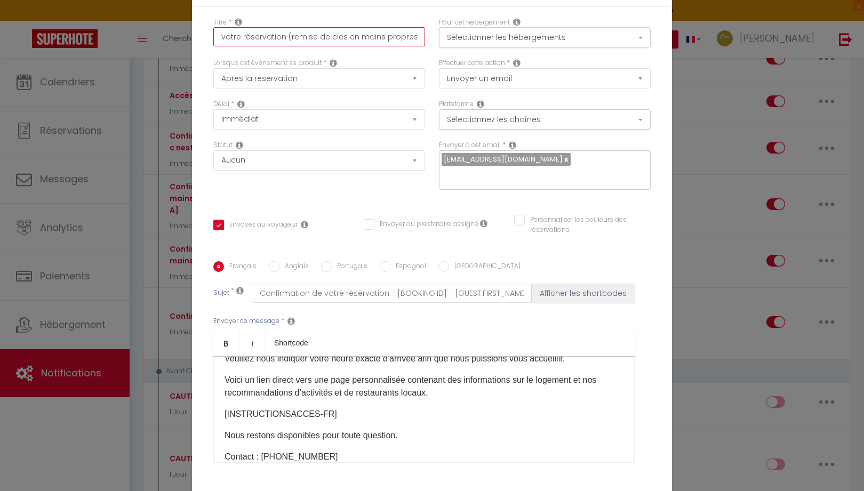
checkbox input "false"
type input "Confirmation de votre réservation (remise de cles en mains propres"
checkbox input "true"
checkbox input "false"
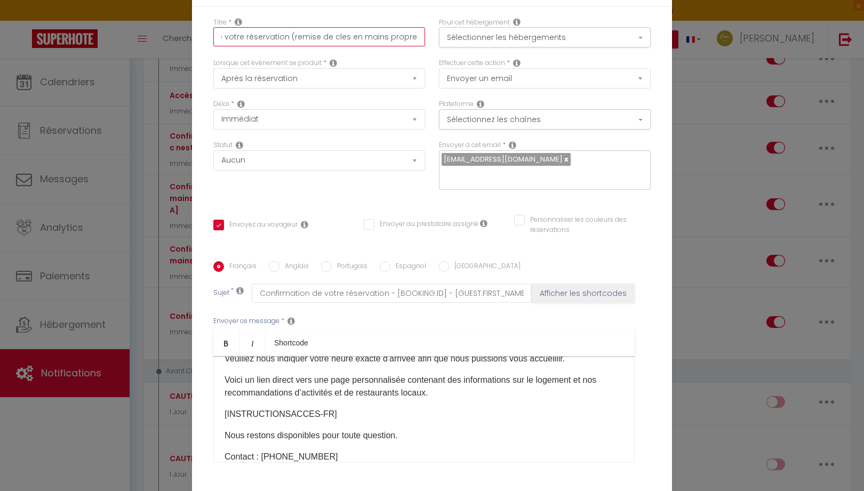
type input "Confirmation de votre réservation (remise de cles en mains propr"
checkbox input "true"
checkbox input "false"
type input "Confirmation de votre réservation (remise de cles en mains prop"
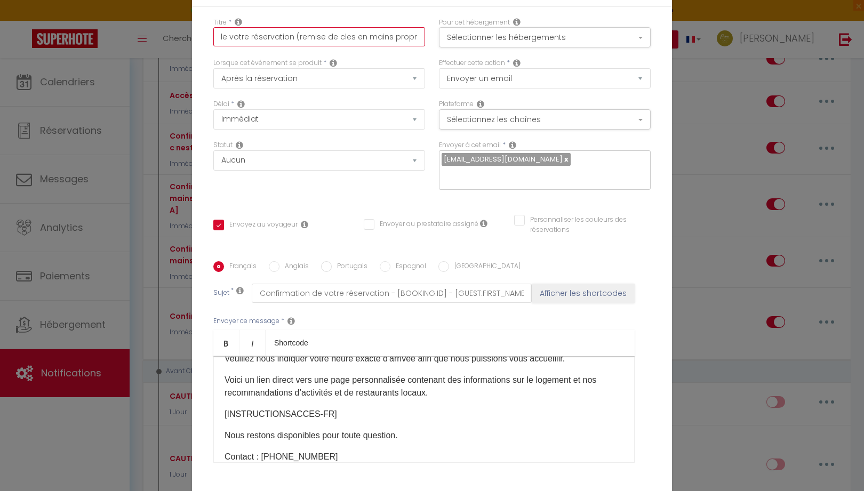
checkbox input "true"
checkbox input "false"
type input "Confirmation de votre réservation (remise de cles en mains pro"
checkbox input "true"
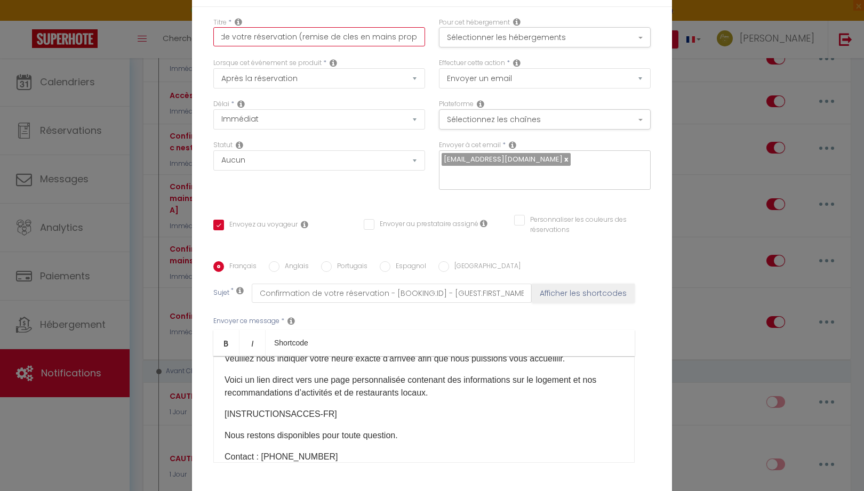
checkbox input "false"
type input "Confirmation de votre réservation (remise de cles en mains pr"
checkbox input "true"
checkbox input "false"
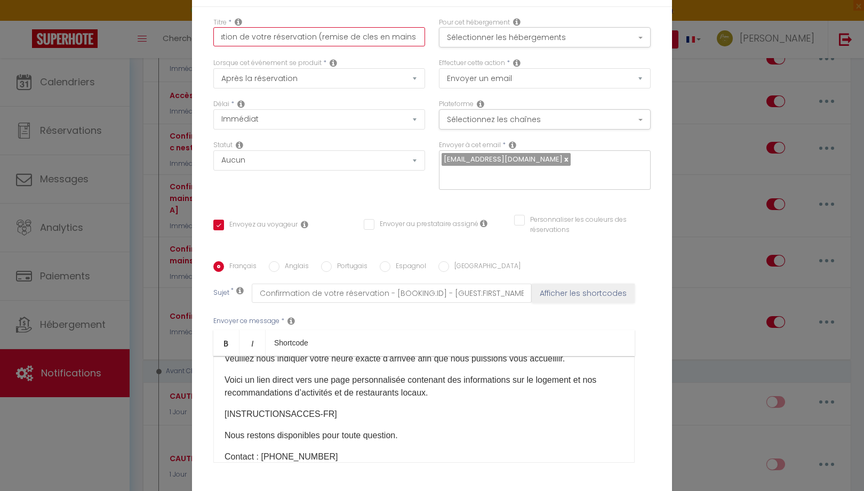
checkbox input "false"
type input "Confirmation de votre réservation (remise de cles en mains"
checkbox input "true"
checkbox input "false"
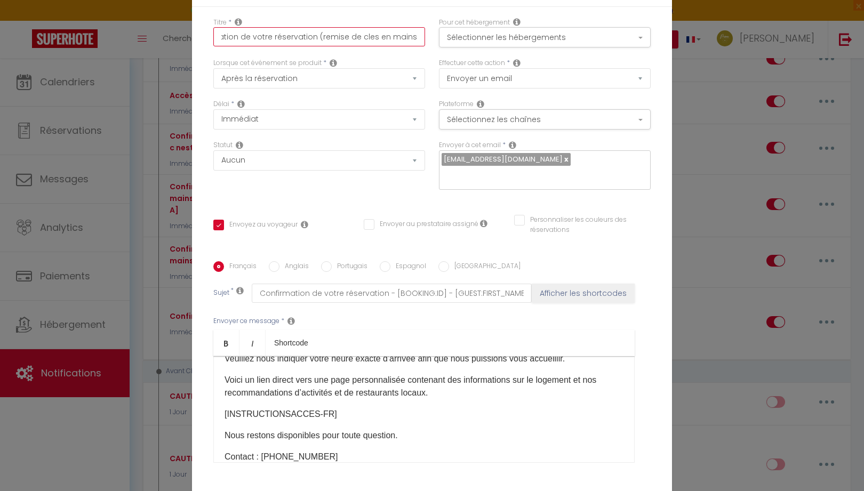
checkbox input "true"
checkbox input "false"
type input "Confirmation de votre réservation (remise de cles en main"
checkbox input "true"
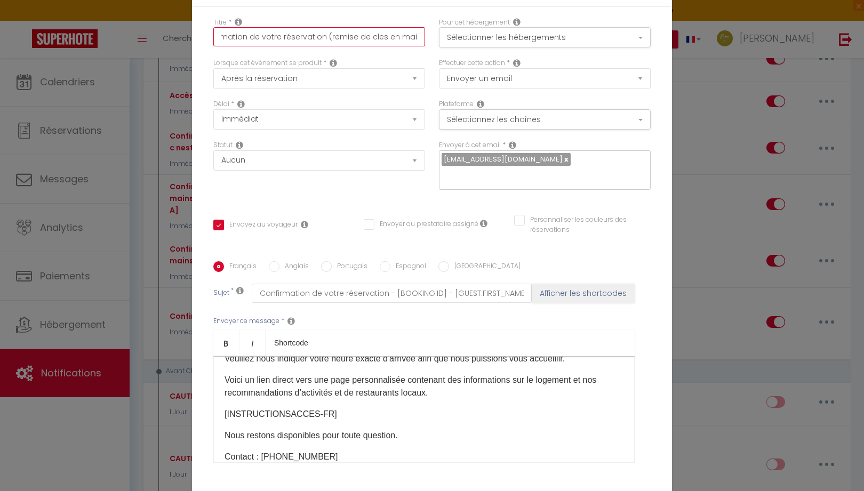
checkbox input "false"
type input "Confirmation de votre réservation (remise de cles en mai"
checkbox input "true"
checkbox input "false"
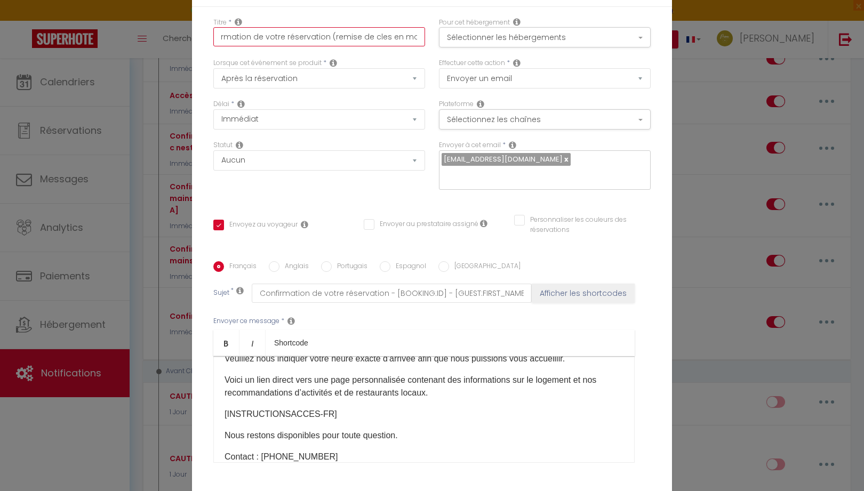
checkbox input "false"
type input "Confirmation de votre réservation (remise de cles en m"
checkbox input "true"
checkbox input "false"
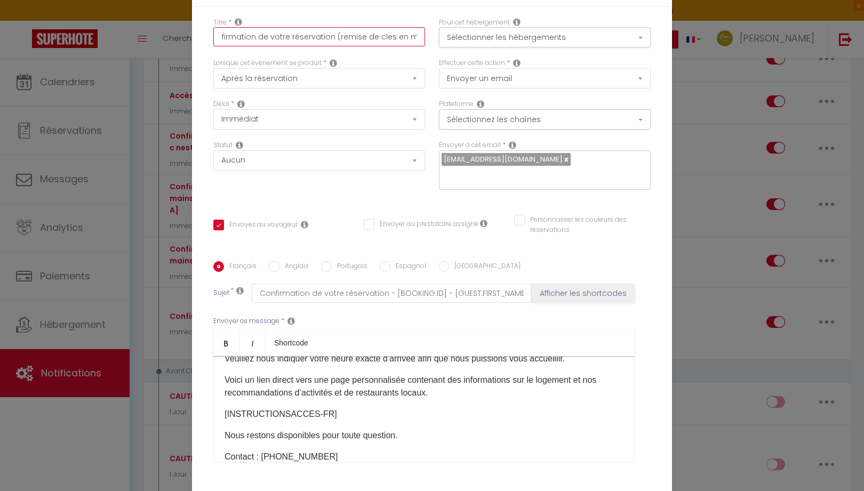
checkbox input "true"
checkbox input "false"
type input "Confirmation de votre réservation (remise de cles en mai"
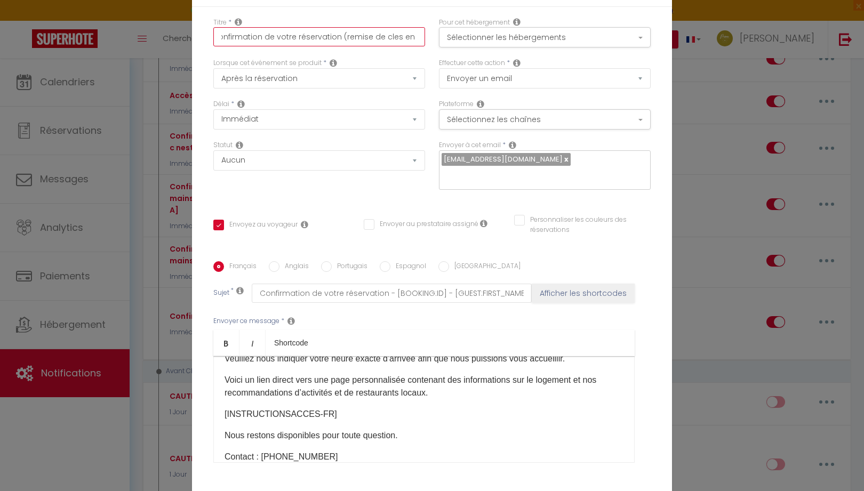
checkbox input "true"
checkbox input "false"
checkbox input "true"
checkbox input "false"
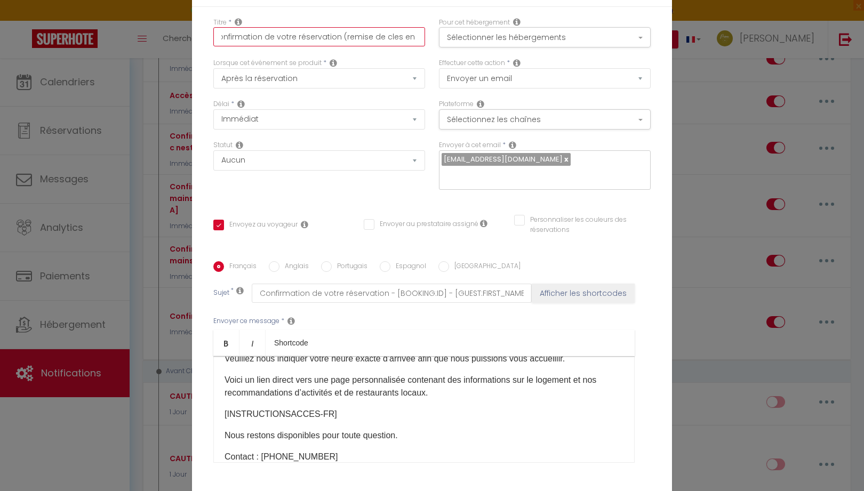
checkbox input "false"
type input "Confirmation de votre réservation (remise de cles en main"
checkbox input "true"
checkbox input "false"
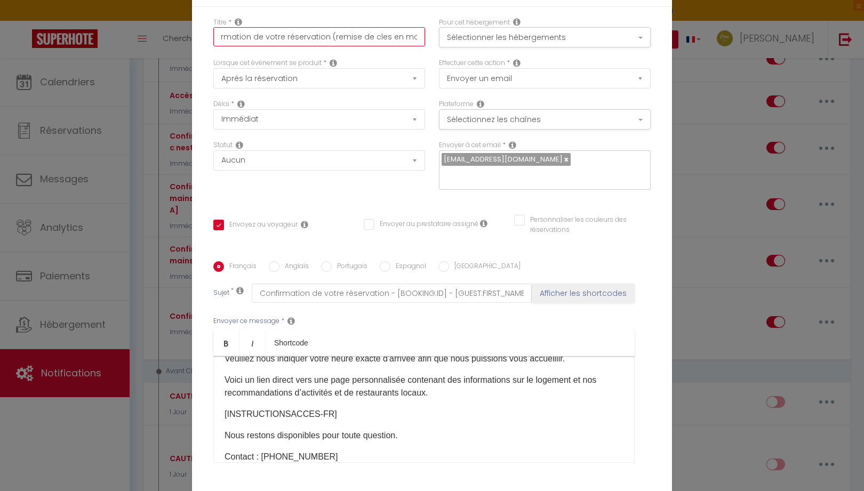
type input "Confirmation de votre réservation (remise de cles en main"
checkbox input "true"
click at [511, 37] on button "Sélectionner les hébergements" at bounding box center [545, 37] width 212 height 20
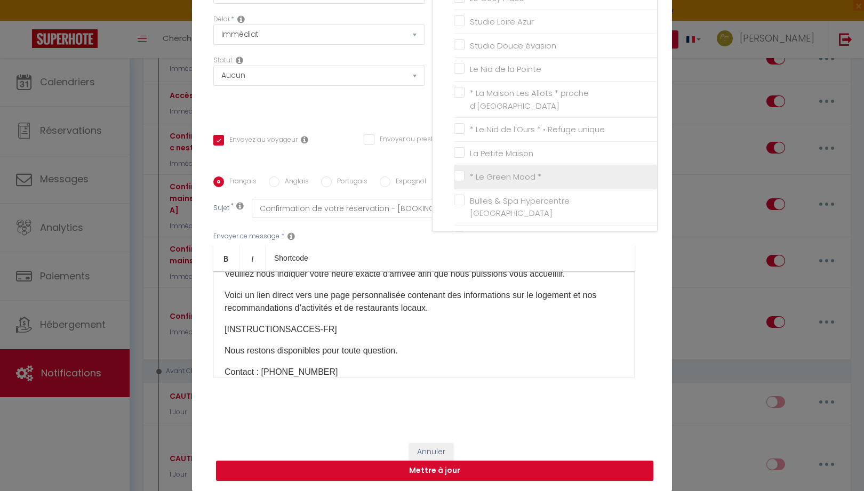
scroll to position [85, 0]
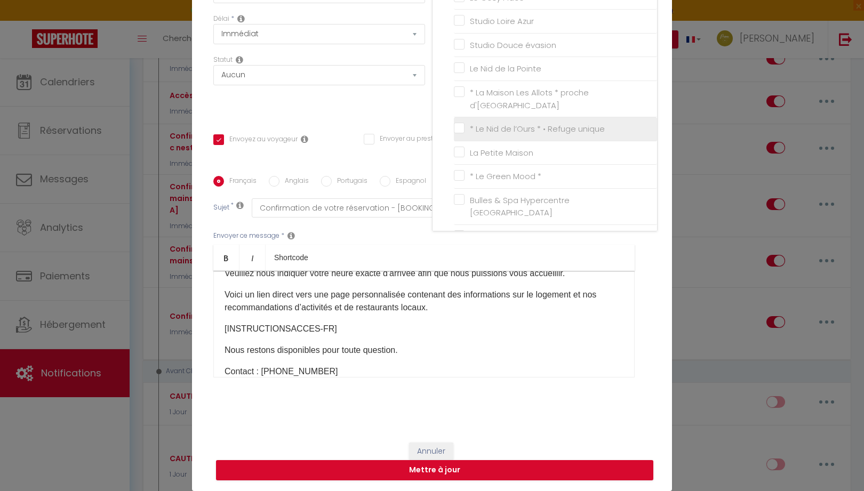
click at [457, 124] on input "* Le Nid de l’Ours * • Refuge unique" at bounding box center [555, 129] width 203 height 11
click at [528, 355] on p "Nous restons disponibles pour toute question.​" at bounding box center [424, 350] width 399 height 13
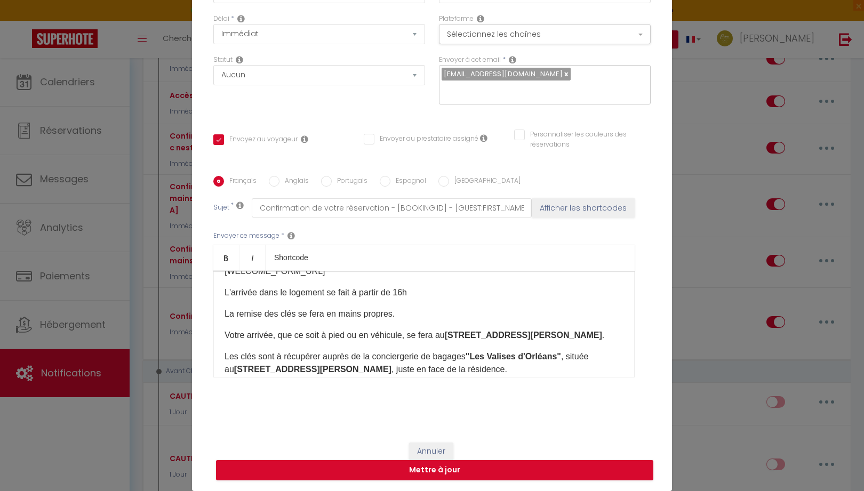
scroll to position [149, 0]
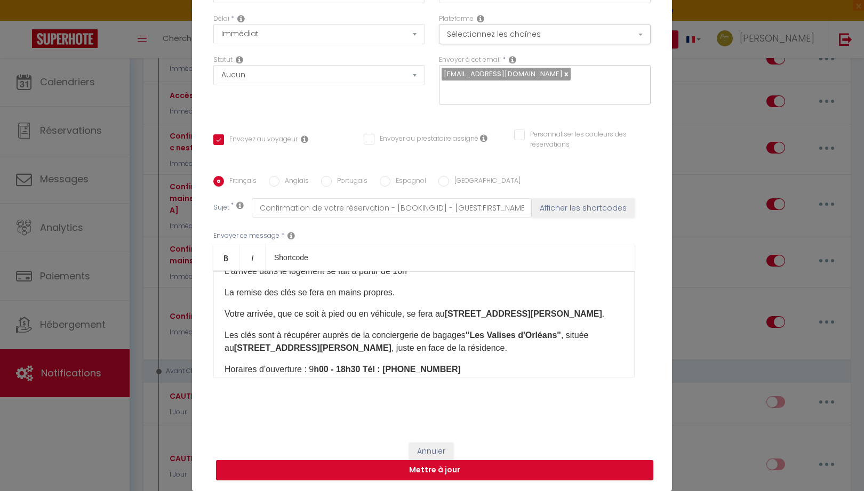
drag, startPoint x: 277, startPoint y: 315, endPoint x: 600, endPoint y: 320, distance: 322.8
click at [600, 320] on p "Votre arrivée, que ce soit à pied ou en véhicule, se fera au 5 rue Adolphe Cres…" at bounding box center [424, 314] width 399 height 13
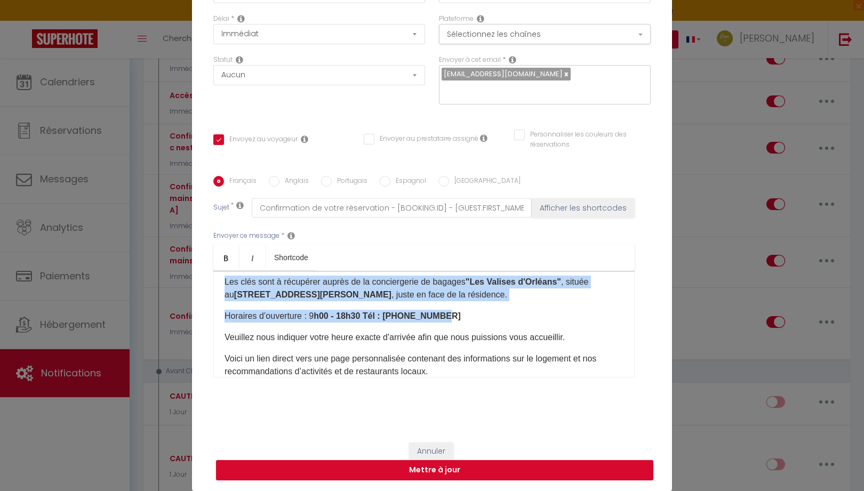
drag, startPoint x: 220, startPoint y: 283, endPoint x: 562, endPoint y: 317, distance: 344.1
click at [562, 317] on div "Bonjour [GUEST:FIRST_NAME], Merci d’avoir choisi le logement [RENTAL:NAME]. Nou…" at bounding box center [423, 324] width 421 height 107
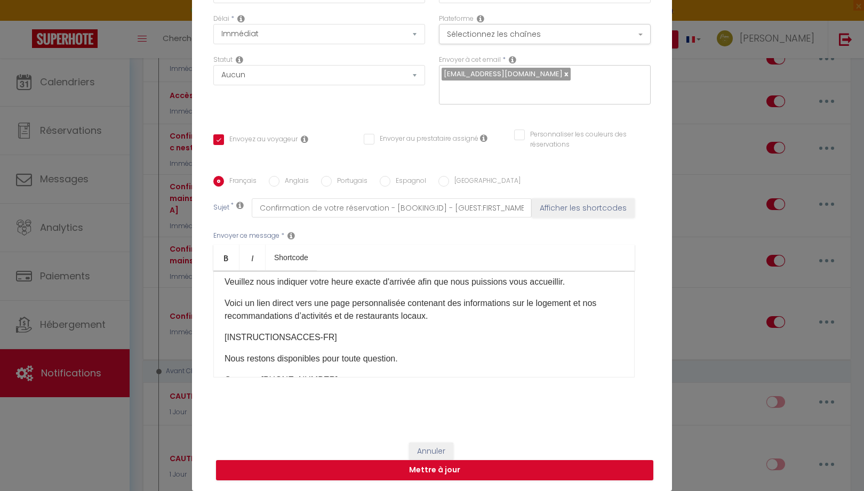
scroll to position [181, 0]
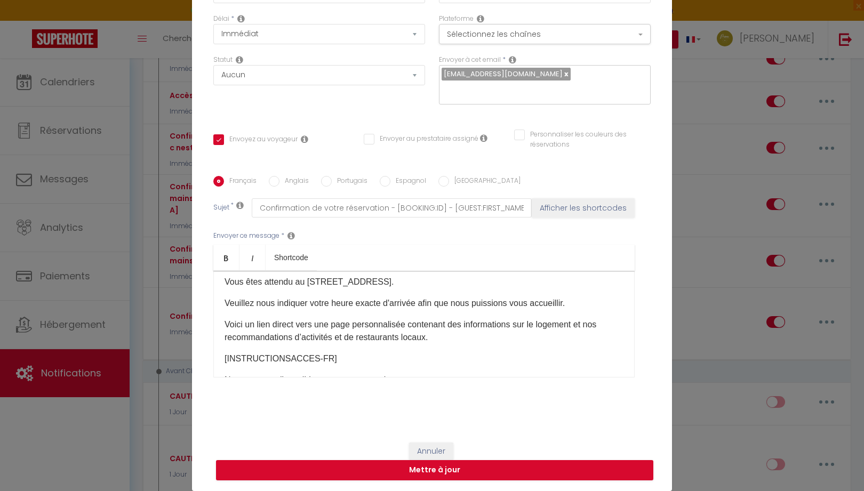
click at [254, 304] on p "Veuillez nous indiquer votre heure exacte d'arrivée afin que nous puissions vou…" at bounding box center [424, 303] width 399 height 13
click at [296, 310] on p "Veuillez d'ores et déjà nous indiquer votre heure exacte d'arrivée afin que nou…" at bounding box center [424, 303] width 399 height 13
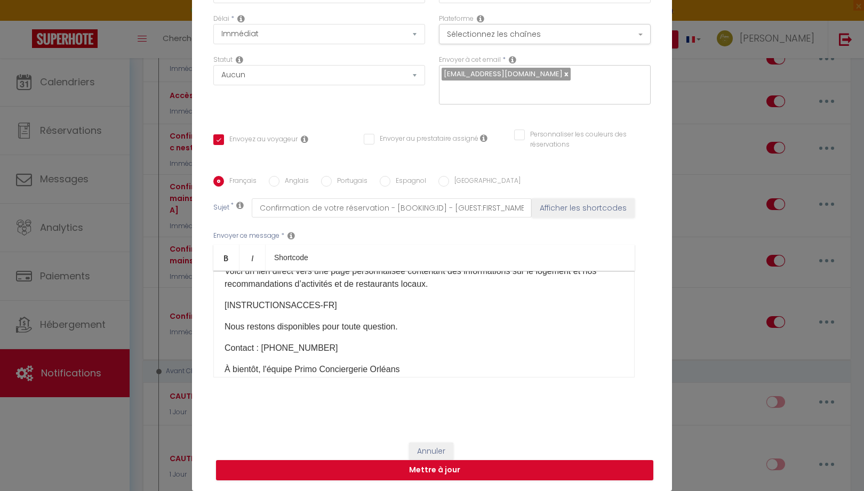
scroll to position [281, 0]
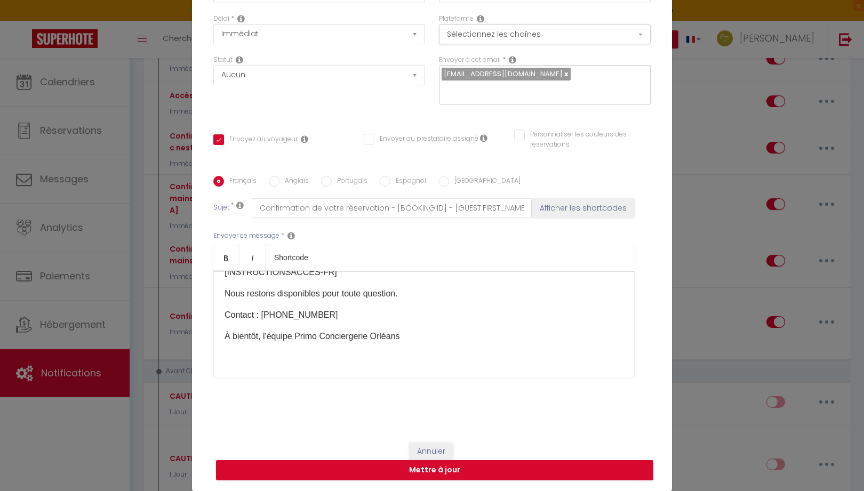
click at [264, 337] on p "À bientôt, l'équipe Primo Conciergerie Orléans" at bounding box center [424, 336] width 399 height 13
click at [260, 338] on p "À bientôt, L'équipe Primo Conciergerie Orléans" at bounding box center [424, 336] width 399 height 13
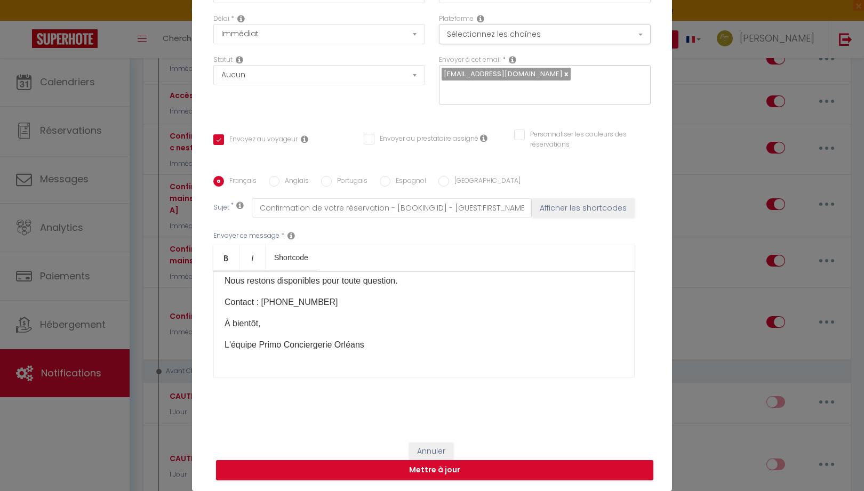
click at [373, 352] on p "L'équipe Primo Conciergerie Orléans" at bounding box center [424, 345] width 399 height 13
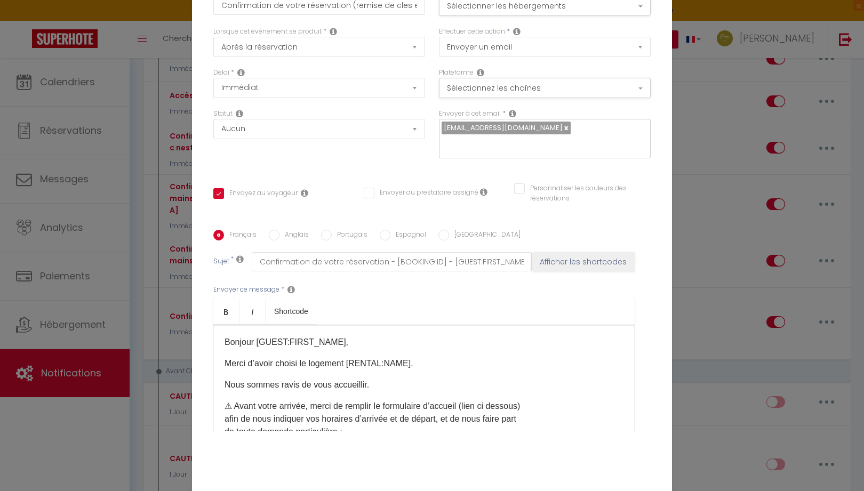
scroll to position [0, 0]
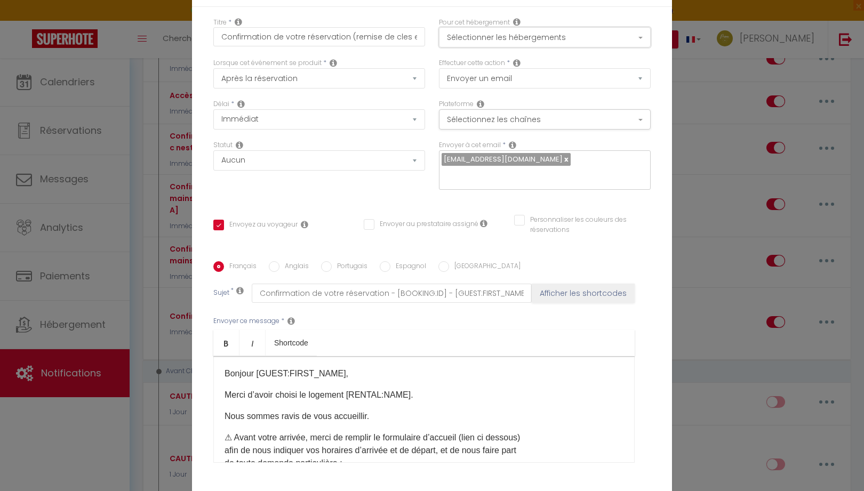
click at [546, 42] on button "Sélectionner les hébergements" at bounding box center [545, 37] width 212 height 20
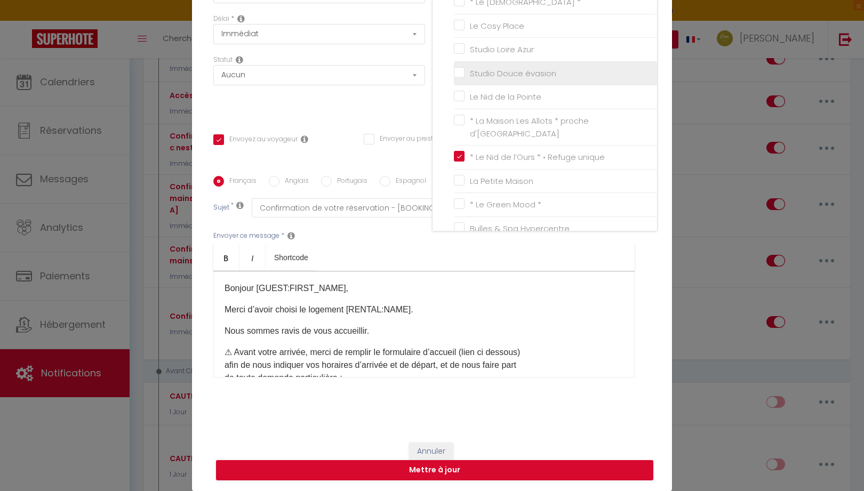
scroll to position [350, 0]
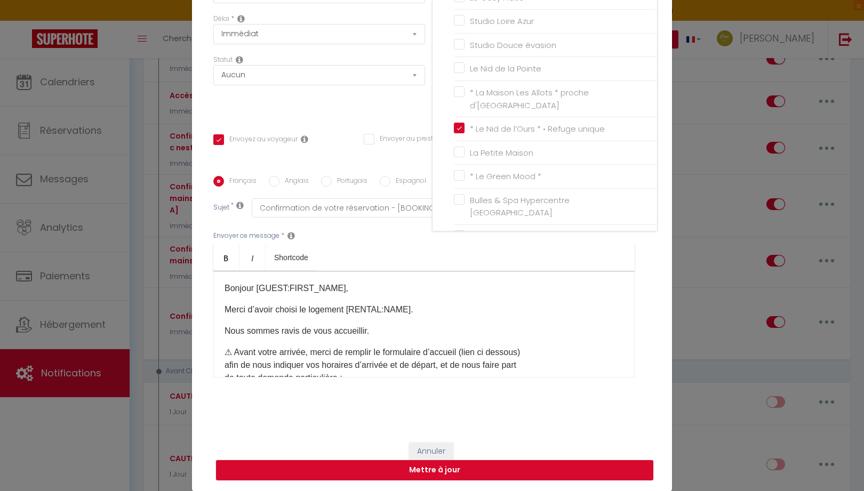
click at [423, 348] on p "⚠​ Avant votre arrivée, merci de remplir le formulaire d’accueil (lien ci desso…" at bounding box center [424, 365] width 399 height 38
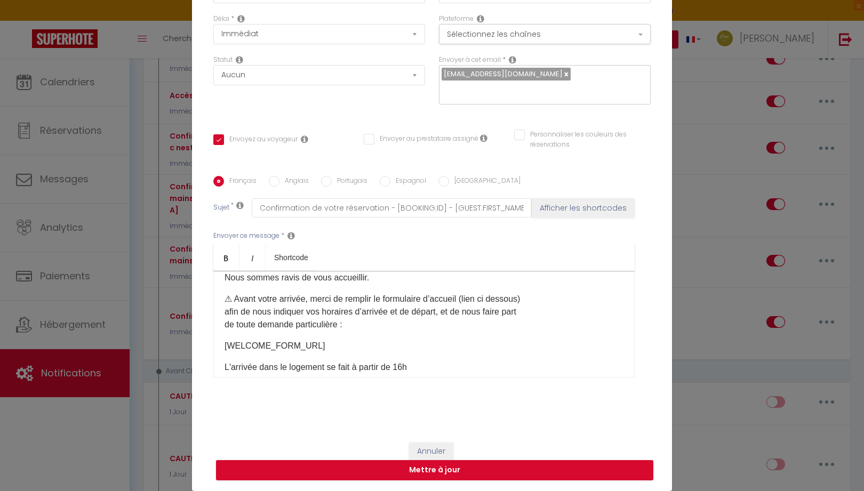
scroll to position [107, 0]
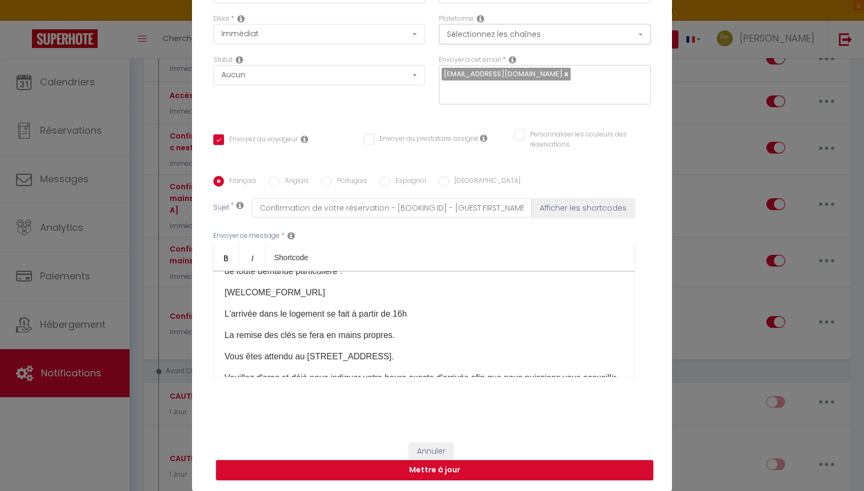
click at [291, 356] on p "Vous êtes attendu au 86 bis rue du Parc 45000 ORLEANS ." at bounding box center [424, 356] width 399 height 13
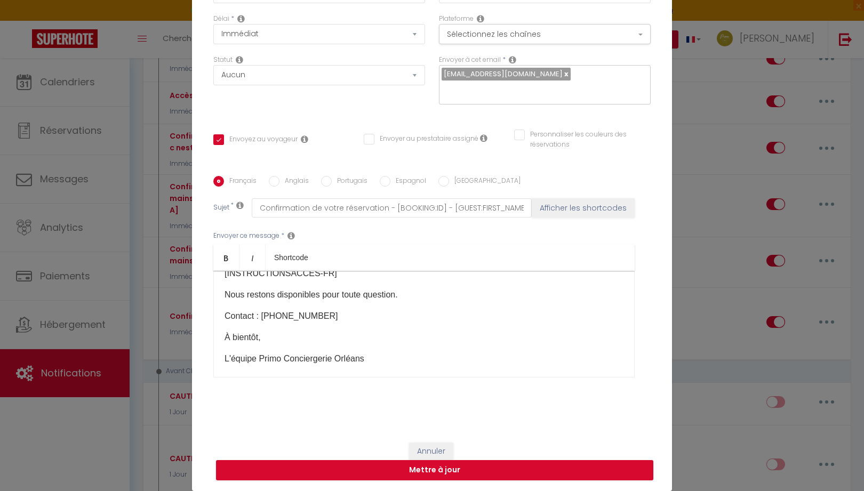
scroll to position [302, 0]
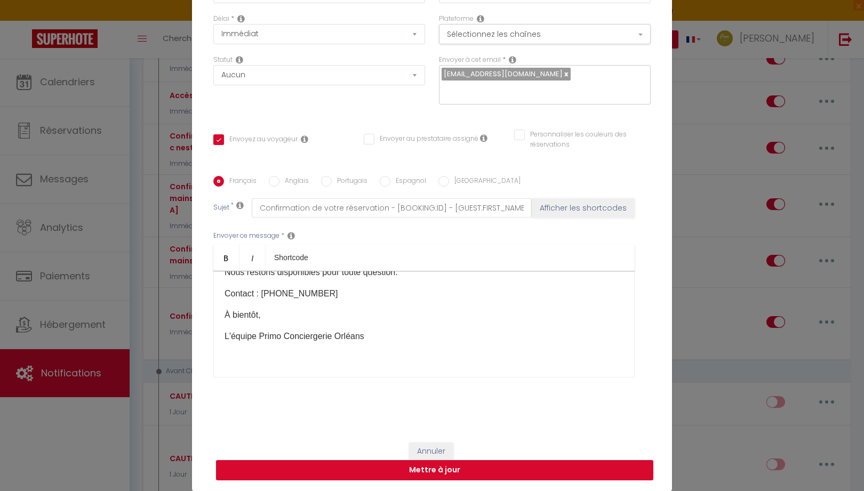
click at [475, 476] on button "Mettre à jour" at bounding box center [434, 470] width 437 height 20
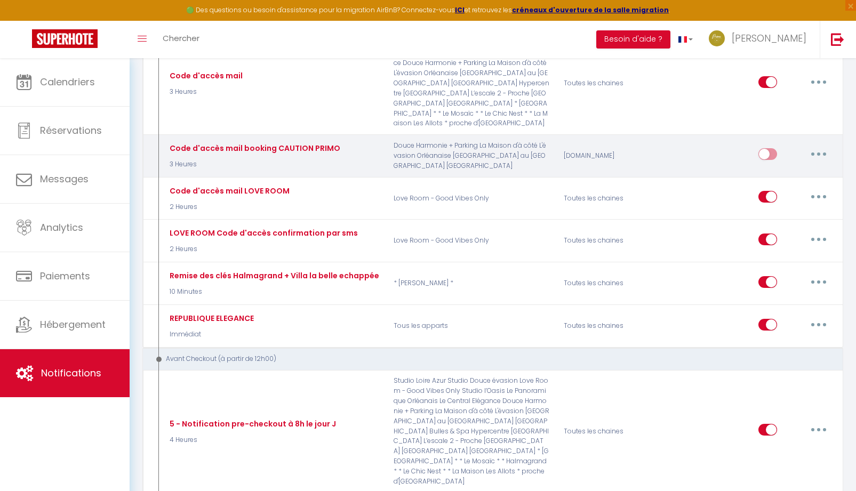
scroll to position [1067, 0]
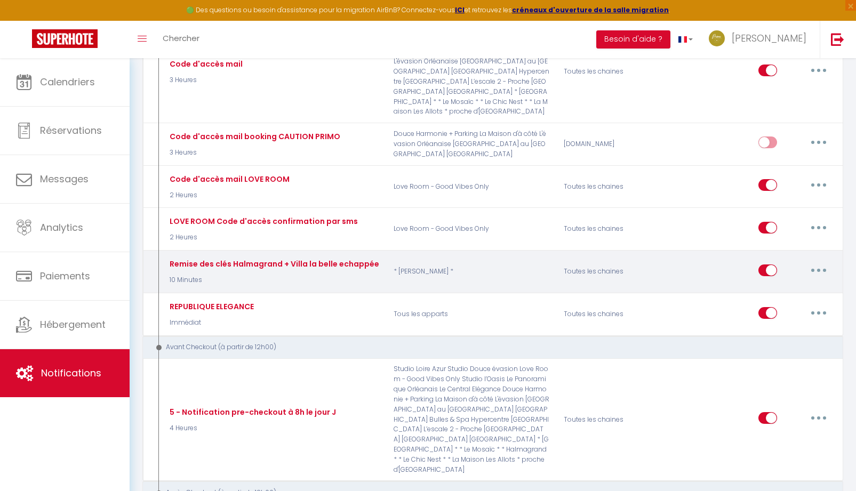
click at [815, 279] on button "button" at bounding box center [819, 270] width 30 height 17
click at [785, 304] on link "Editer" at bounding box center [791, 294] width 79 height 18
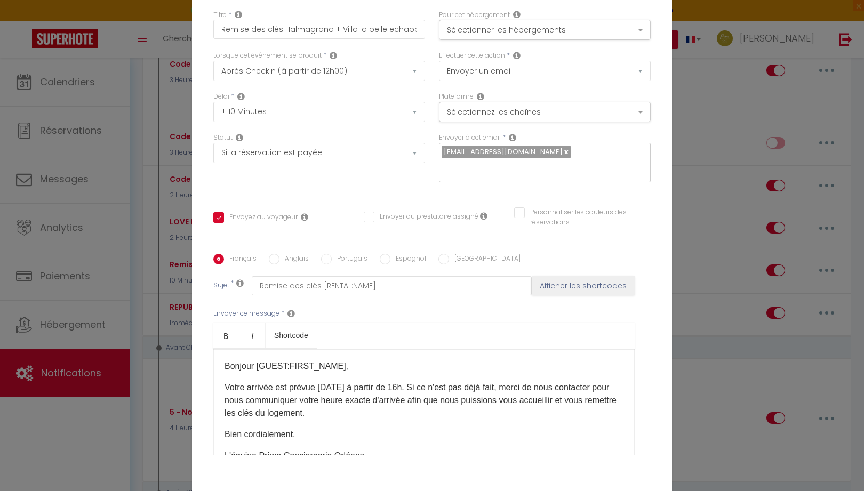
scroll to position [0, 0]
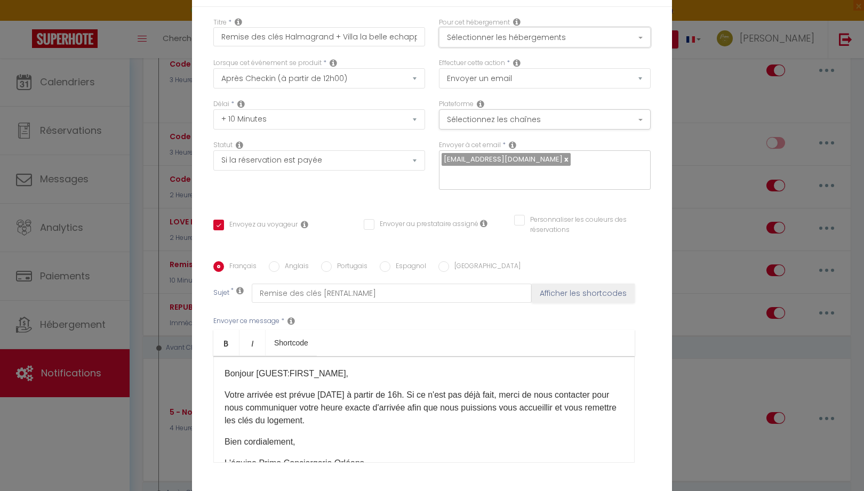
click at [529, 42] on button "Sélectionner les hébergements" at bounding box center [545, 37] width 212 height 20
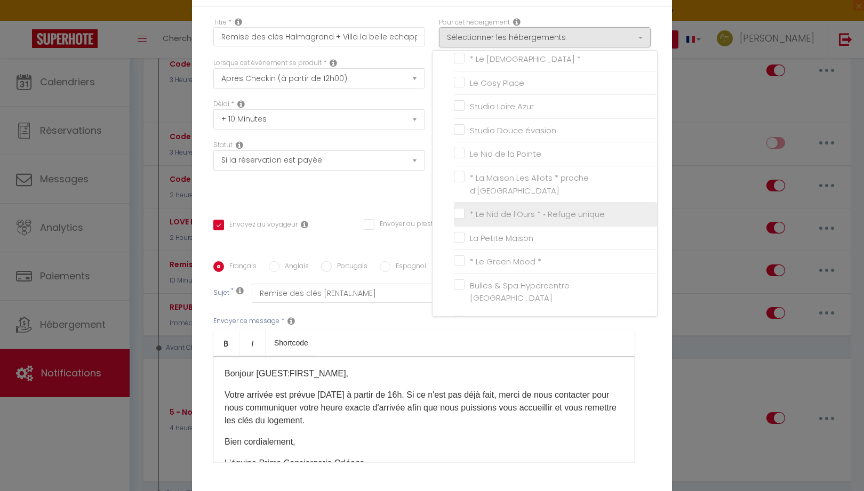
click at [457, 209] on input "* Le Nid de l’Ours * • Refuge unique" at bounding box center [555, 214] width 203 height 11
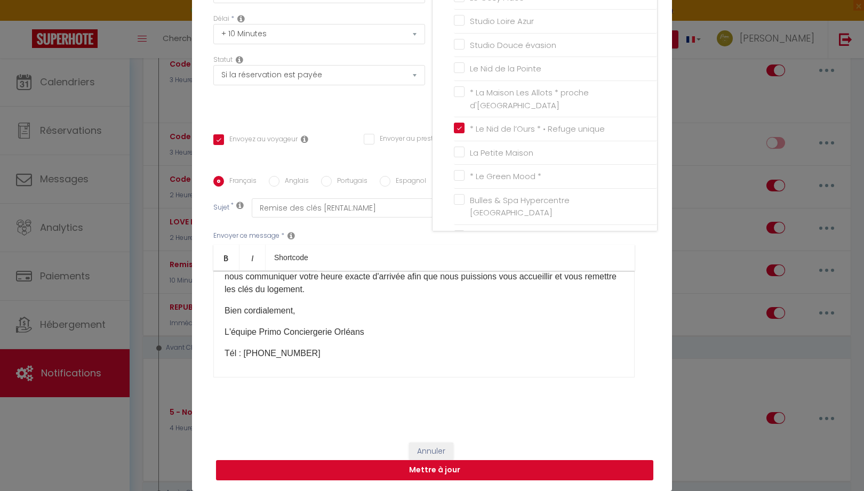
scroll to position [71, 0]
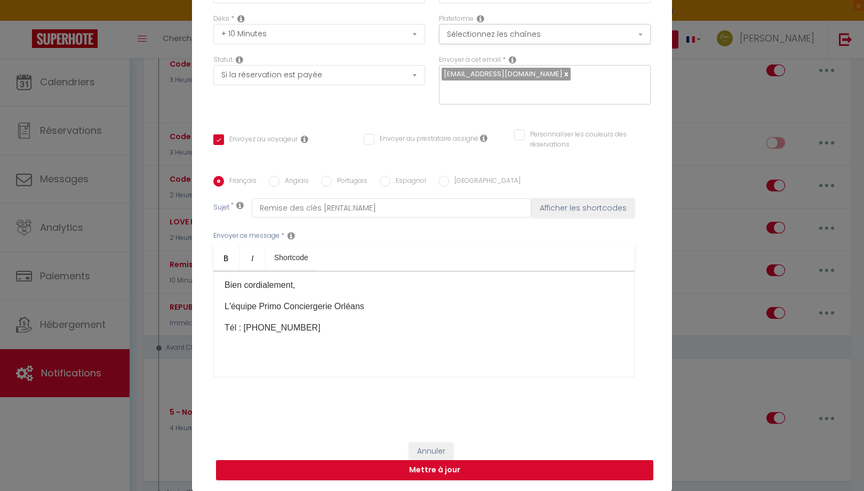
click at [438, 474] on button "Mettre à jour" at bounding box center [434, 470] width 437 height 20
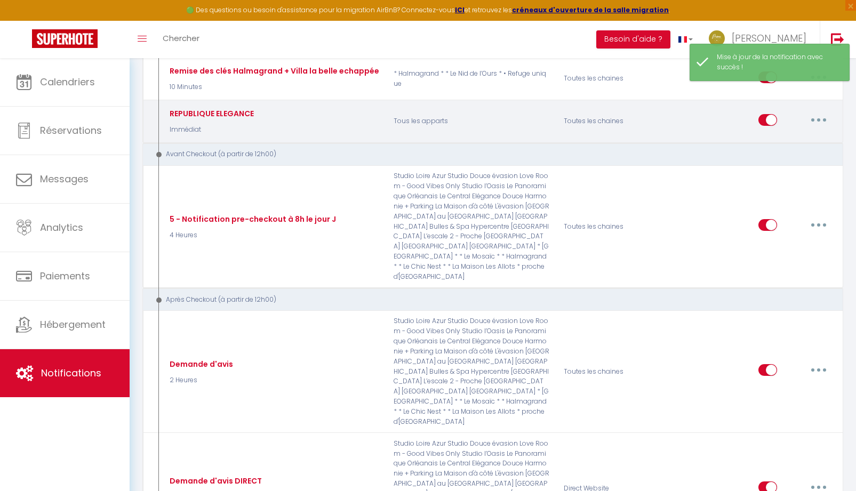
scroll to position [1280, 0]
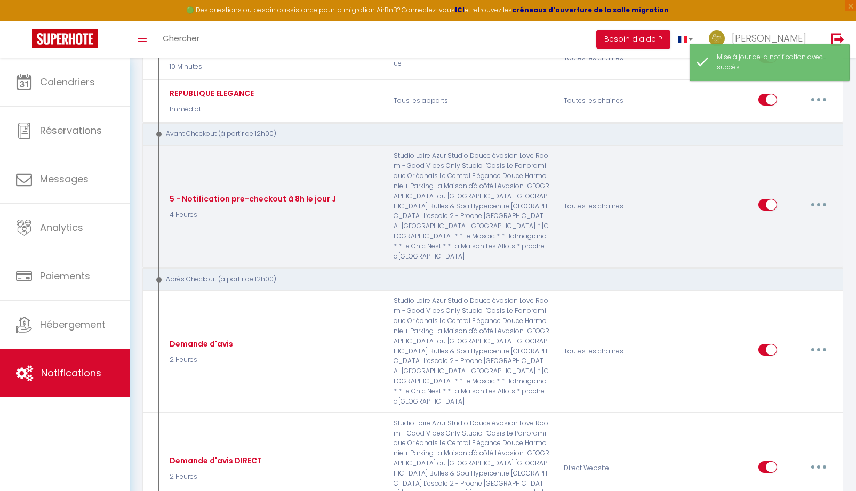
click at [822, 213] on button "button" at bounding box center [819, 204] width 30 height 17
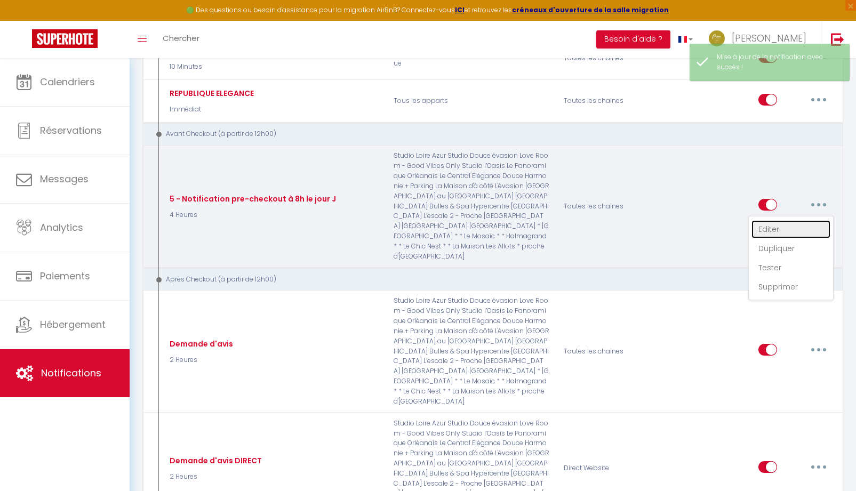
click at [769, 238] on link "Editer" at bounding box center [791, 229] width 79 height 18
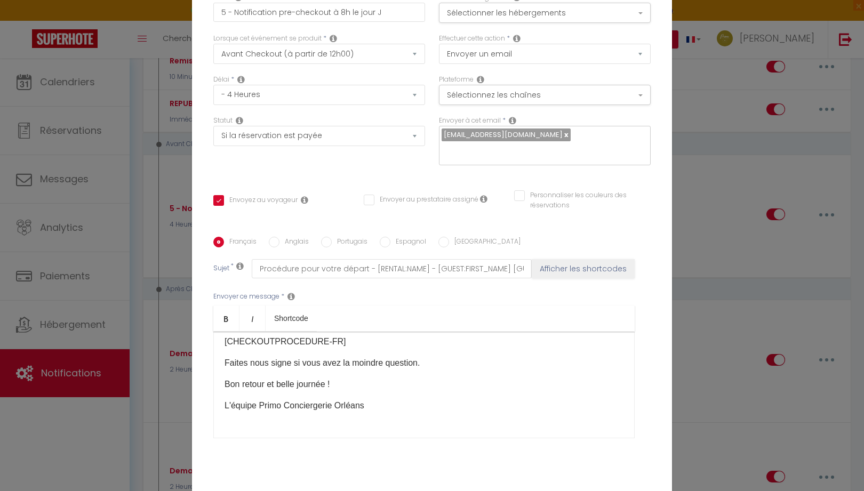
scroll to position [0, 0]
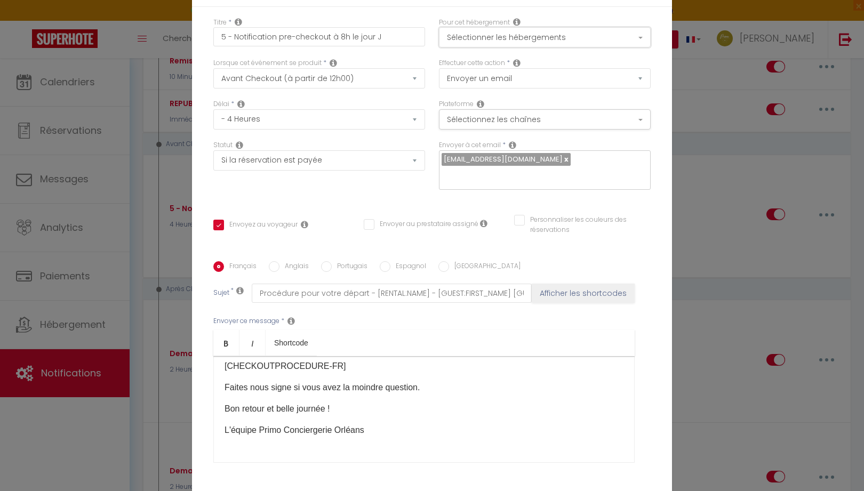
click at [471, 39] on button "Sélectionner les hébergements" at bounding box center [545, 37] width 212 height 20
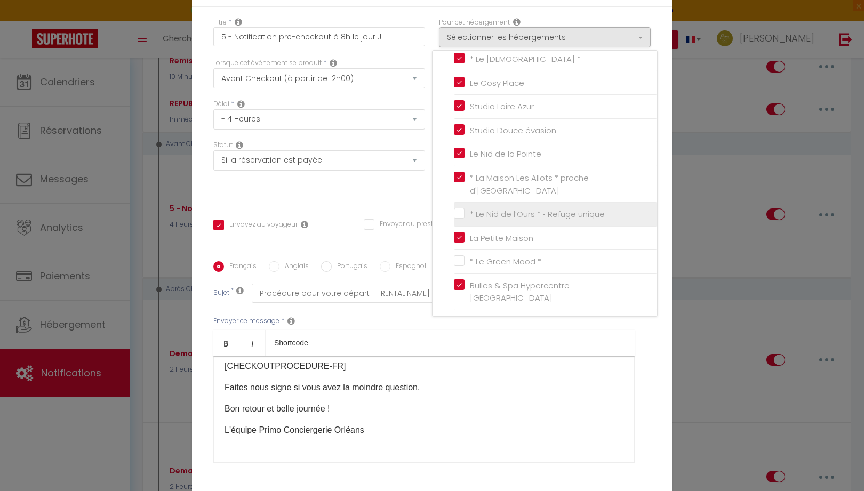
click at [455, 209] on input "* Le Nid de l’Ours * • Refuge unique" at bounding box center [555, 214] width 203 height 11
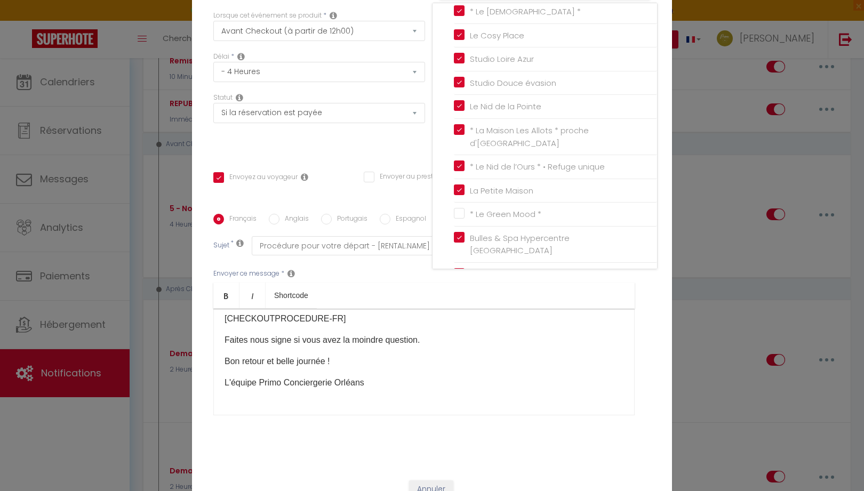
scroll to position [85, 0]
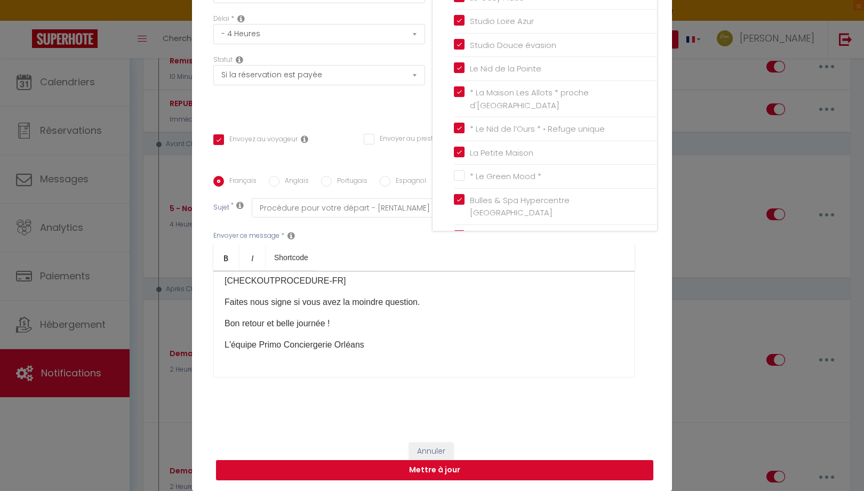
click at [472, 468] on button "Mettre à jour" at bounding box center [434, 470] width 437 height 20
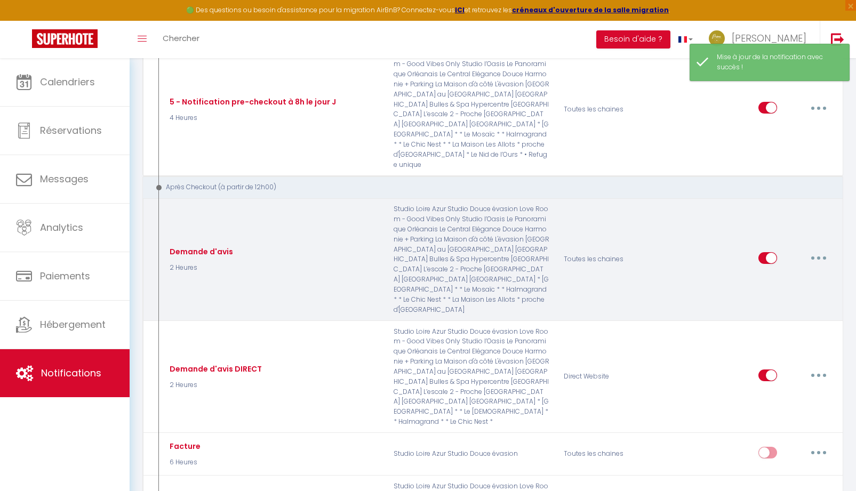
scroll to position [1387, 0]
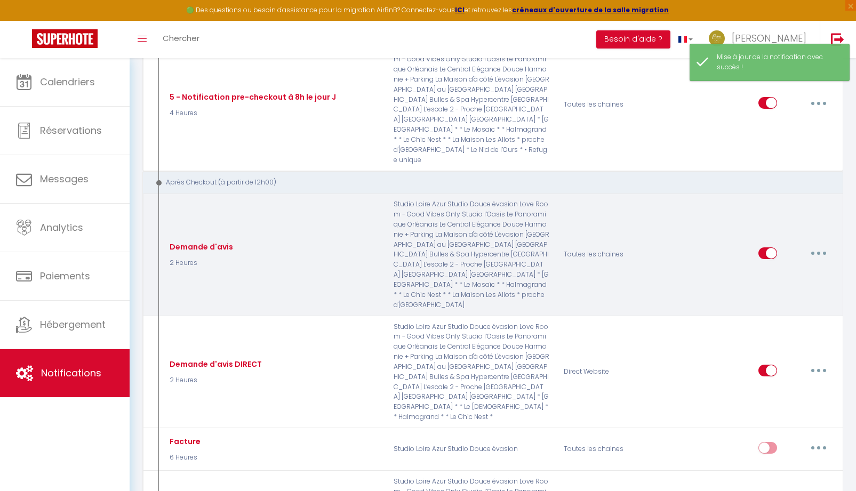
click at [818, 262] on button "button" at bounding box center [819, 253] width 30 height 17
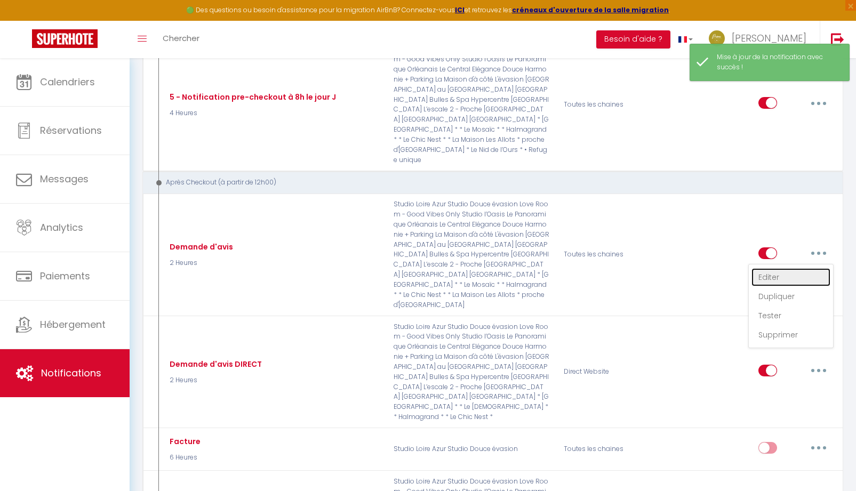
drag, startPoint x: 780, startPoint y: 313, endPoint x: 726, endPoint y: 307, distance: 54.7
click at [780, 286] on link "Editer" at bounding box center [791, 277] width 79 height 18
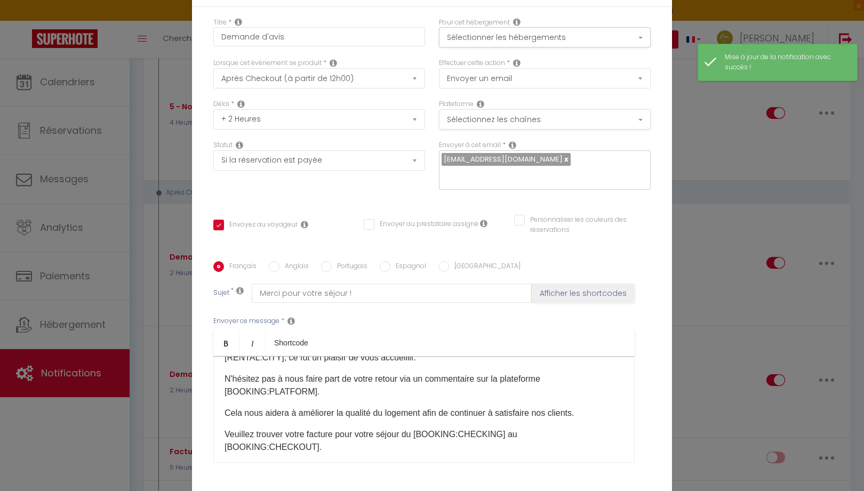
scroll to position [0, 0]
click at [478, 37] on button "Sélectionner les hébergements" at bounding box center [545, 37] width 212 height 20
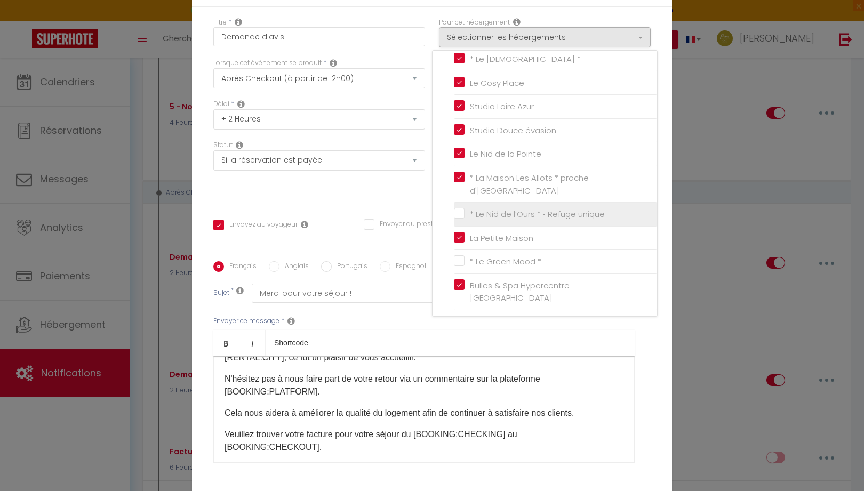
click at [456, 209] on input "* Le Nid de l’Ours * • Refuge unique" at bounding box center [555, 214] width 203 height 11
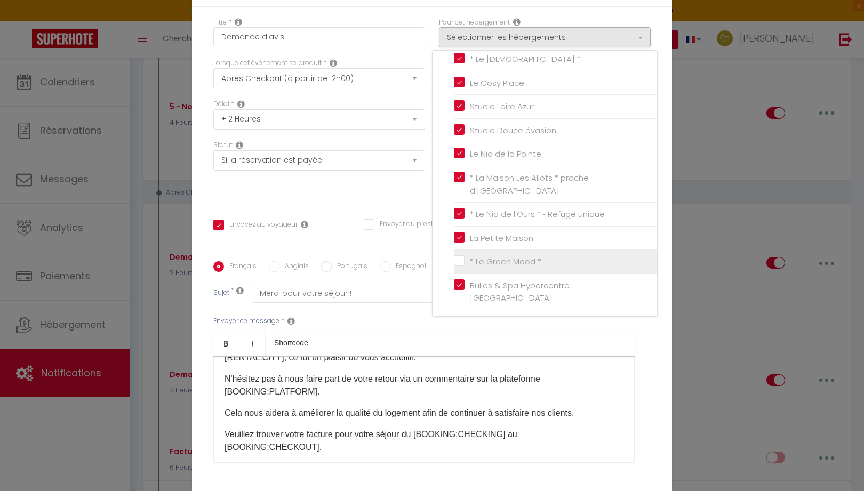
click at [454, 257] on input "* Le Green Mood *" at bounding box center [555, 262] width 203 height 11
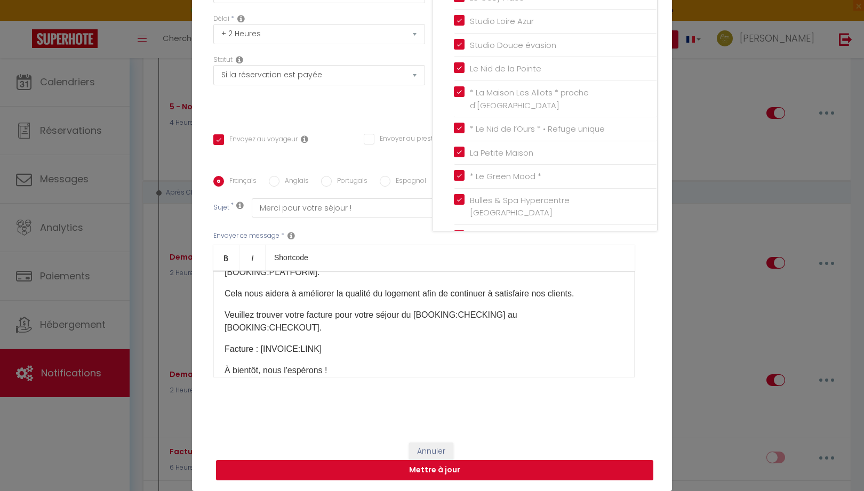
scroll to position [125, 0]
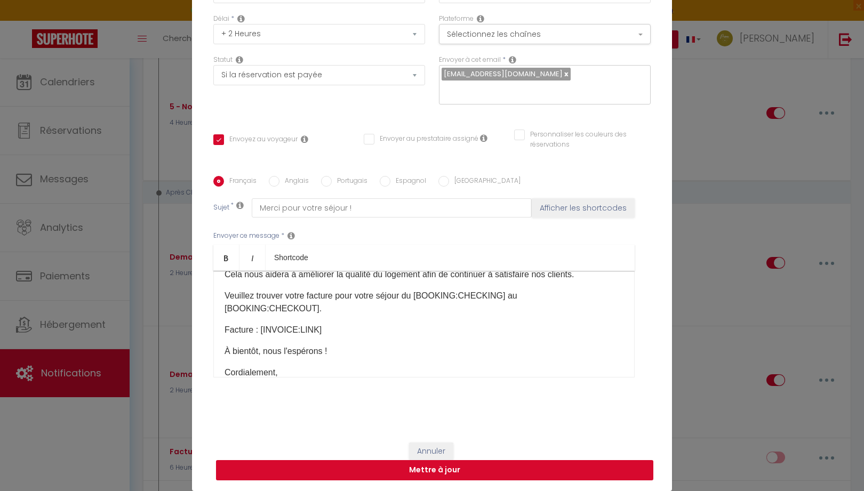
click at [491, 473] on button "Mettre à jour" at bounding box center [434, 470] width 437 height 20
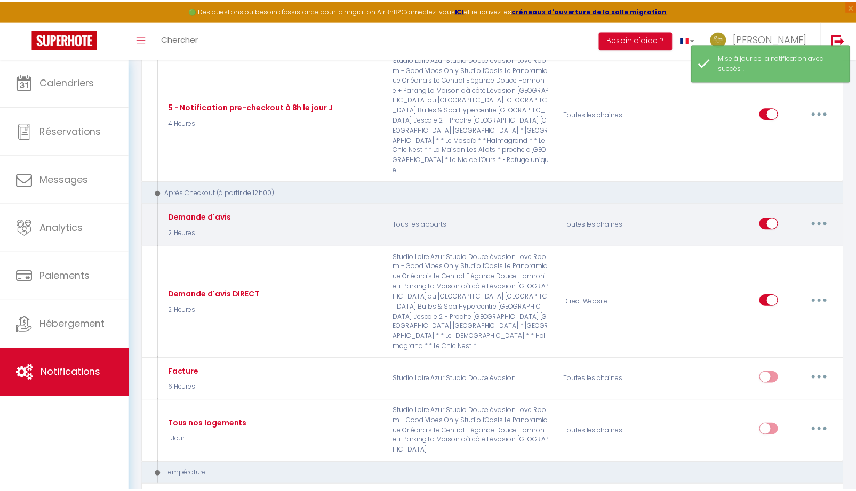
scroll to position [0, 0]
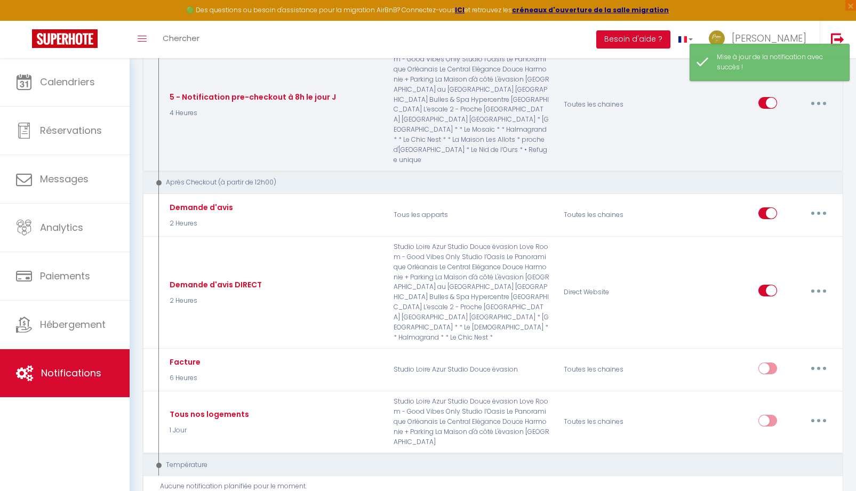
click at [814, 111] on button "button" at bounding box center [819, 102] width 30 height 17
click at [779, 137] on link "Editer" at bounding box center [791, 127] width 79 height 18
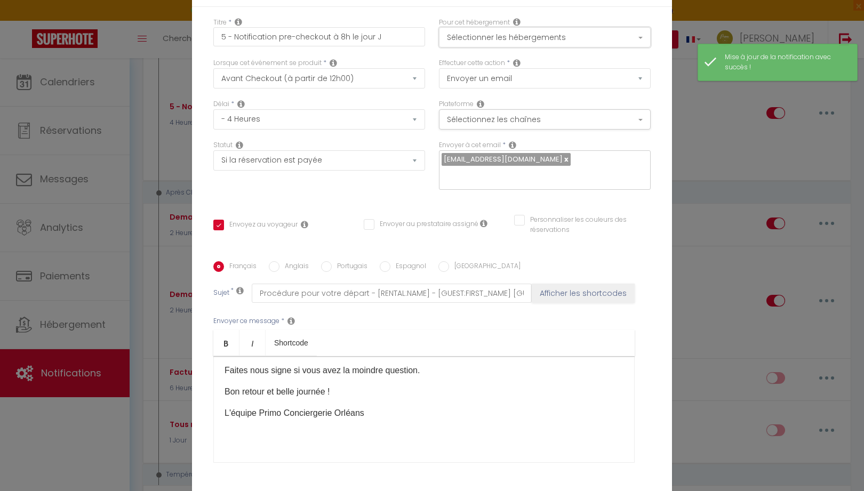
click at [487, 44] on button "Sélectionner les hébergements" at bounding box center [545, 37] width 212 height 20
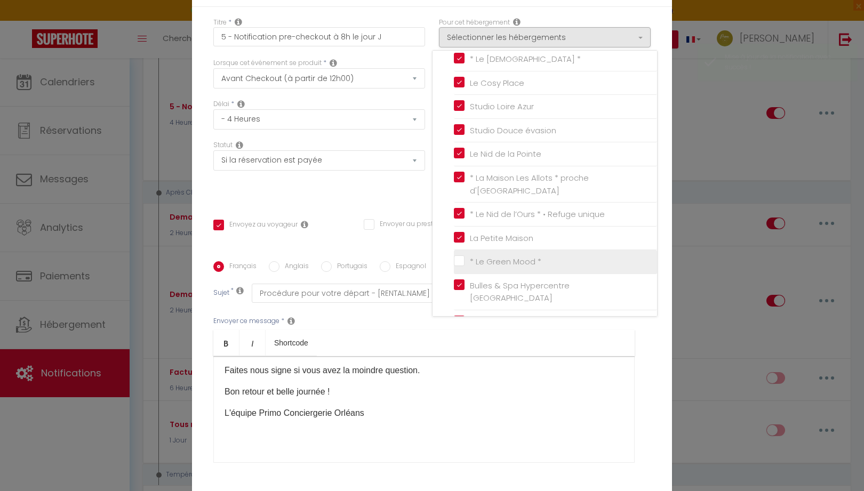
click at [459, 257] on input "* Le Green Mood *" at bounding box center [555, 262] width 203 height 11
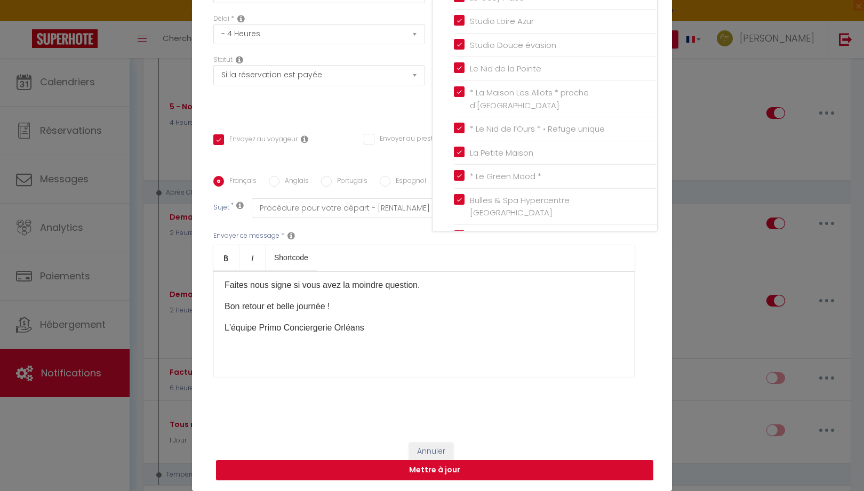
click at [465, 474] on button "Mettre à jour" at bounding box center [434, 470] width 437 height 20
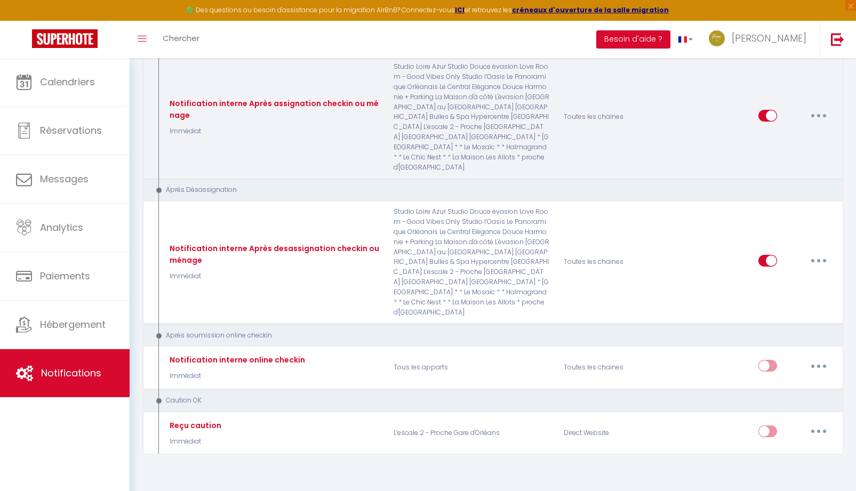
click at [819, 117] on icon "button" at bounding box center [818, 115] width 3 height 3
click at [775, 149] on link "Editer" at bounding box center [791, 140] width 79 height 18
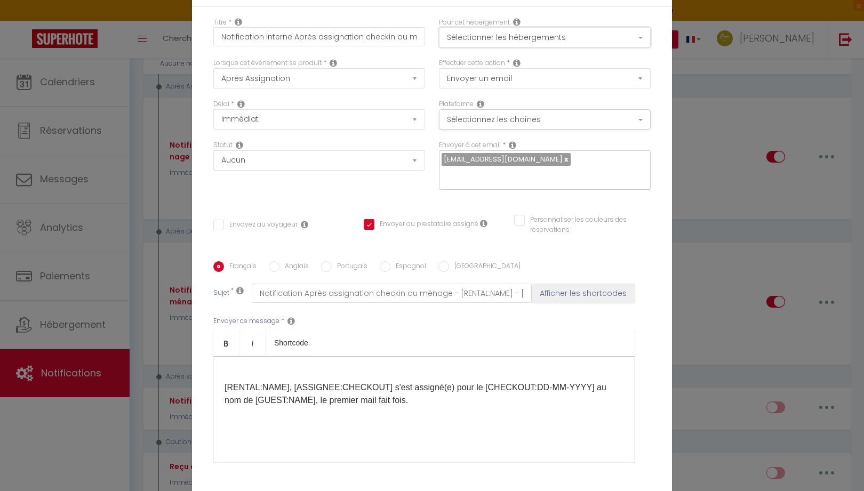
click at [537, 43] on button "Sélectionner les hébergements" at bounding box center [545, 37] width 212 height 20
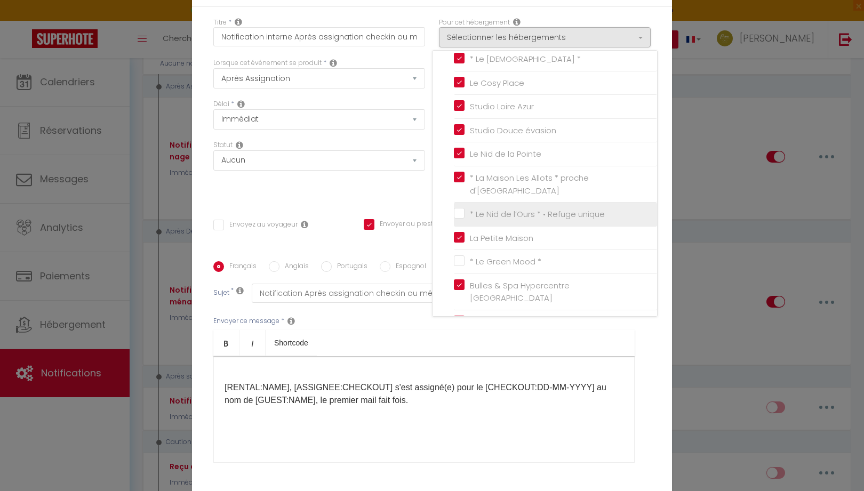
click at [454, 209] on input "* Le Nid de l’Ours * • Refuge unique" at bounding box center [555, 214] width 203 height 11
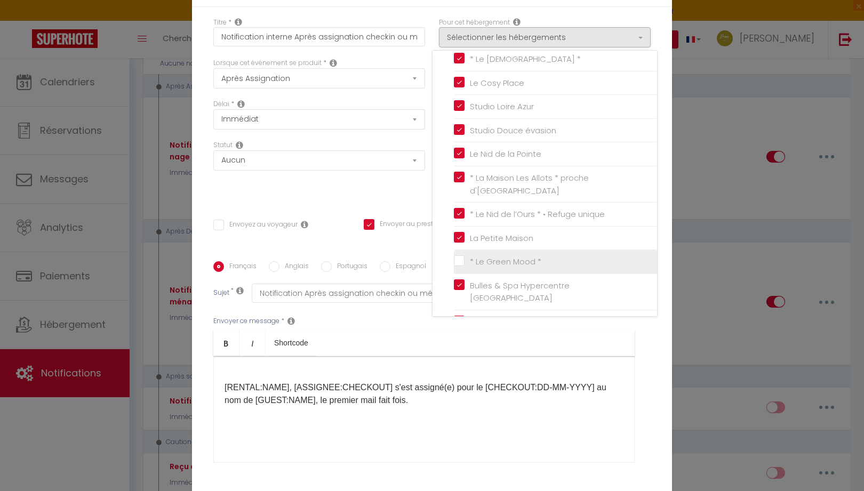
click at [457, 257] on input "* Le Green Mood *" at bounding box center [555, 262] width 203 height 11
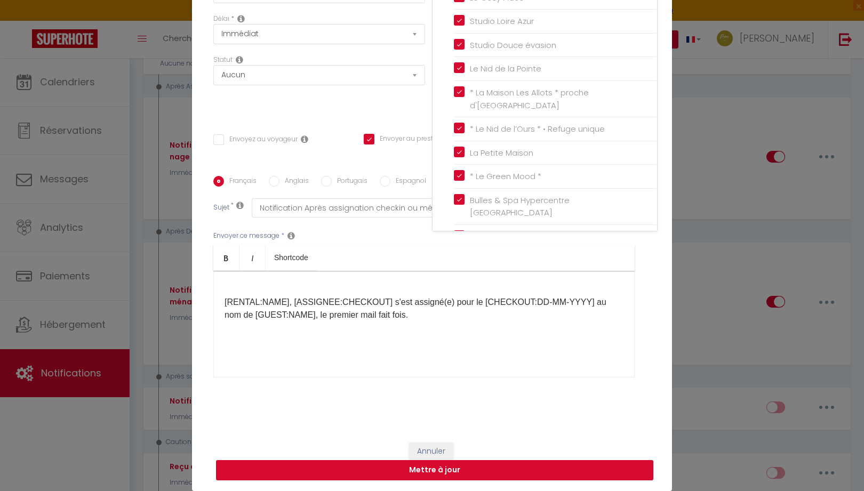
click at [440, 471] on button "Mettre à jour" at bounding box center [434, 470] width 437 height 20
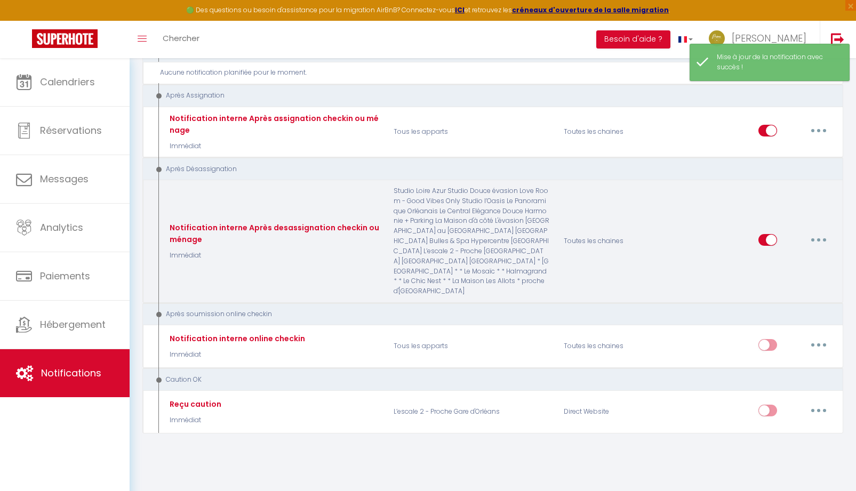
click at [816, 247] on button "button" at bounding box center [819, 240] width 30 height 17
click at [761, 269] on link "Editer" at bounding box center [791, 264] width 79 height 18
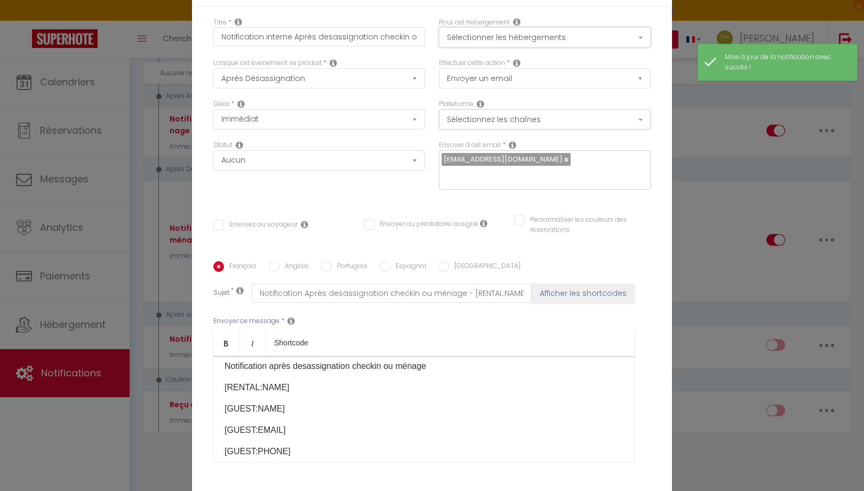
click at [483, 36] on button "Sélectionner les hébergements" at bounding box center [545, 37] width 212 height 20
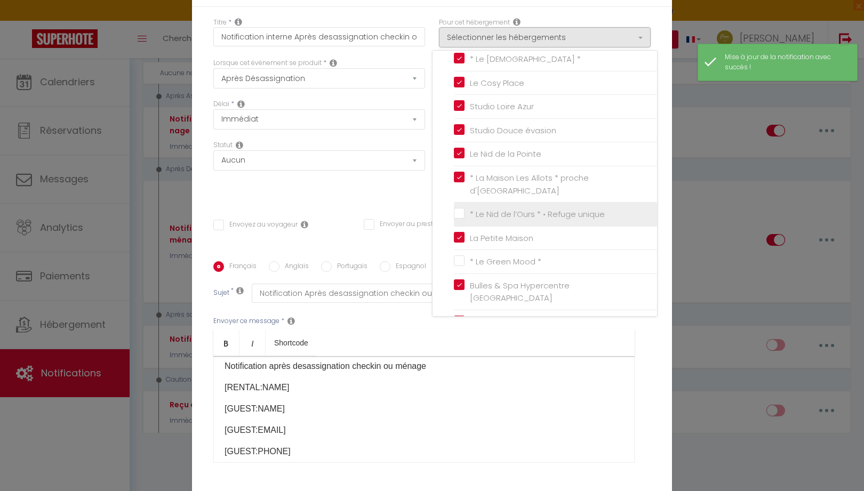
click at [455, 210] on li "* Le Nid de l’Ours * • Refuge unique" at bounding box center [555, 215] width 203 height 24
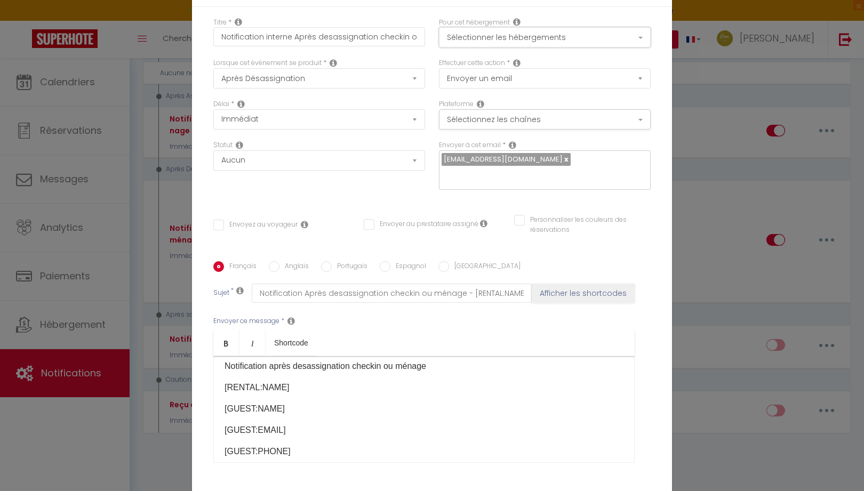
click at [479, 35] on button "Sélectionner les hébergements" at bounding box center [545, 37] width 212 height 20
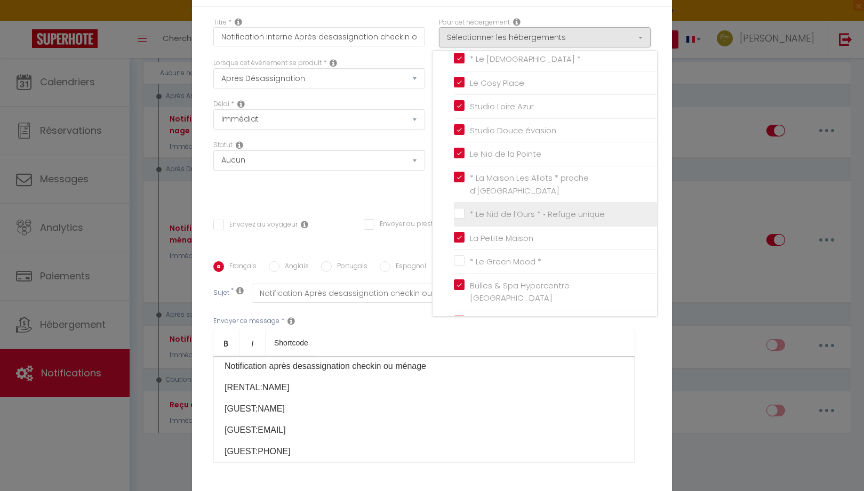
click at [454, 209] on input "* Le Nid de l’Ours * • Refuge unique" at bounding box center [555, 214] width 203 height 11
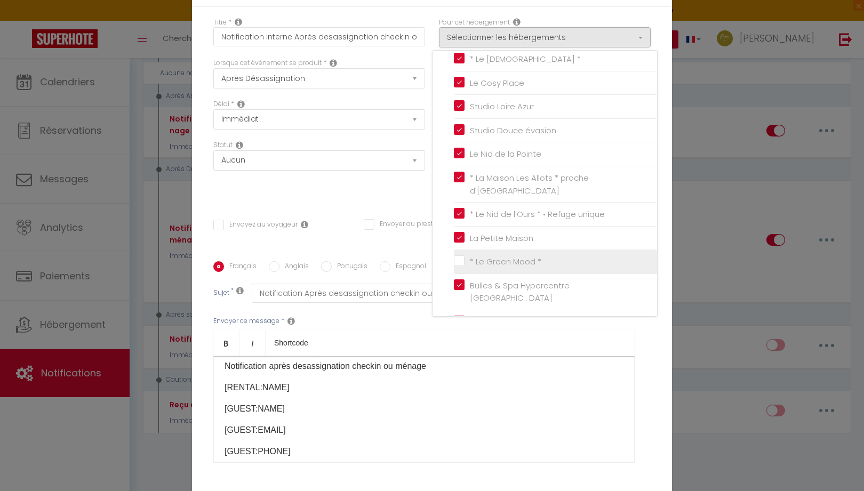
click at [457, 257] on input "* Le Green Mood *" at bounding box center [555, 262] width 203 height 11
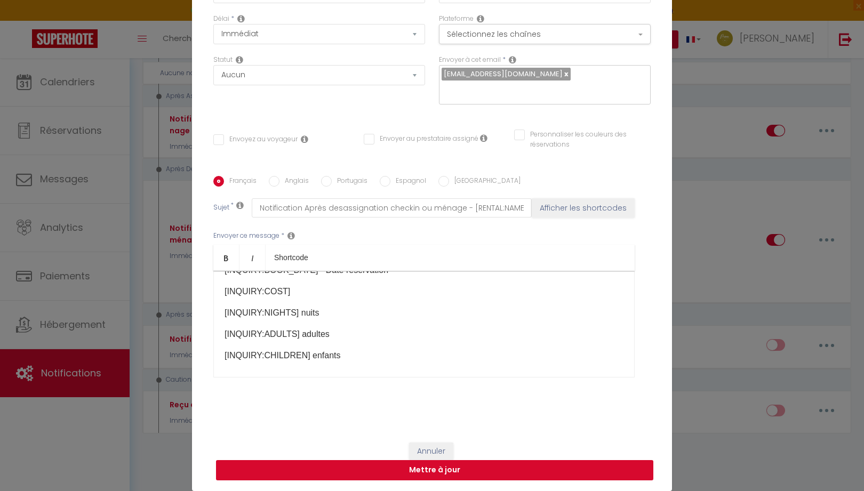
click at [461, 466] on button "Mettre à jour" at bounding box center [434, 470] width 437 height 20
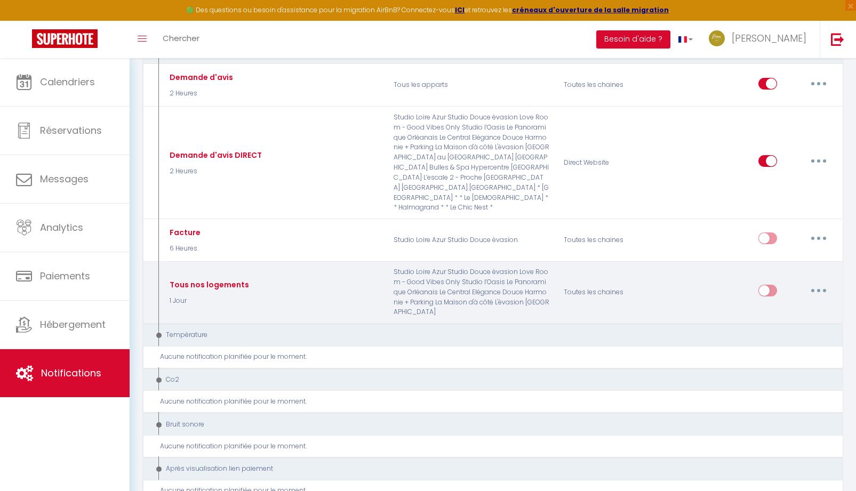
click at [609, 315] on div "Toutes les chaines" at bounding box center [614, 292] width 114 height 50
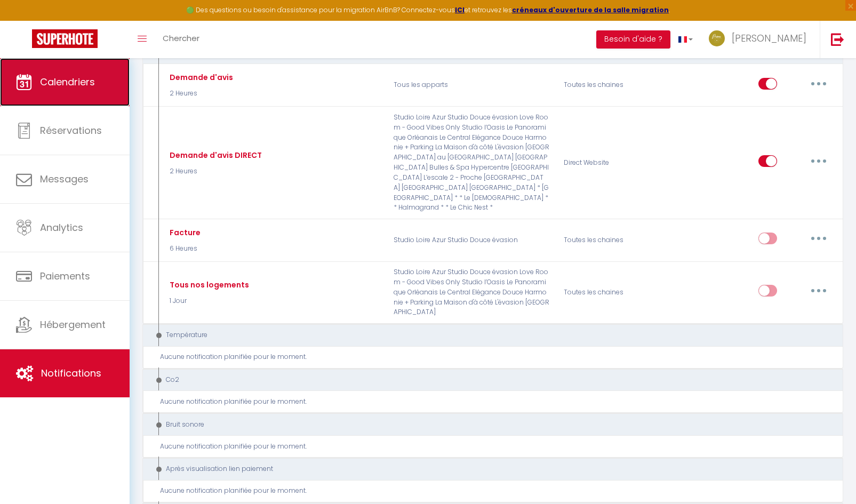
click at [72, 100] on link "Calendriers" at bounding box center [65, 82] width 130 height 48
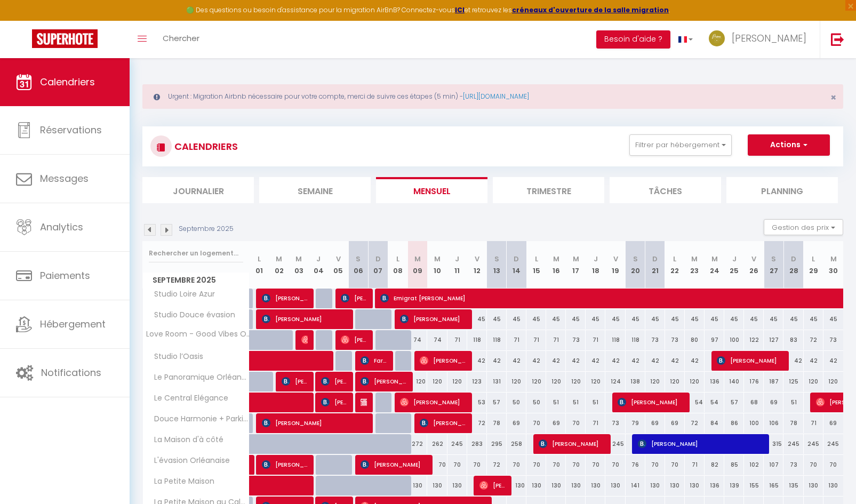
click at [168, 233] on img at bounding box center [167, 230] width 12 height 12
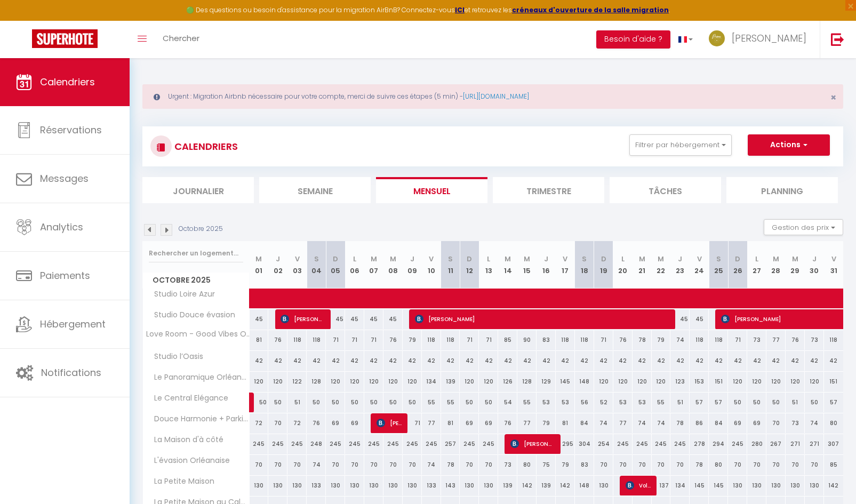
click at [168, 233] on img at bounding box center [167, 230] width 12 height 12
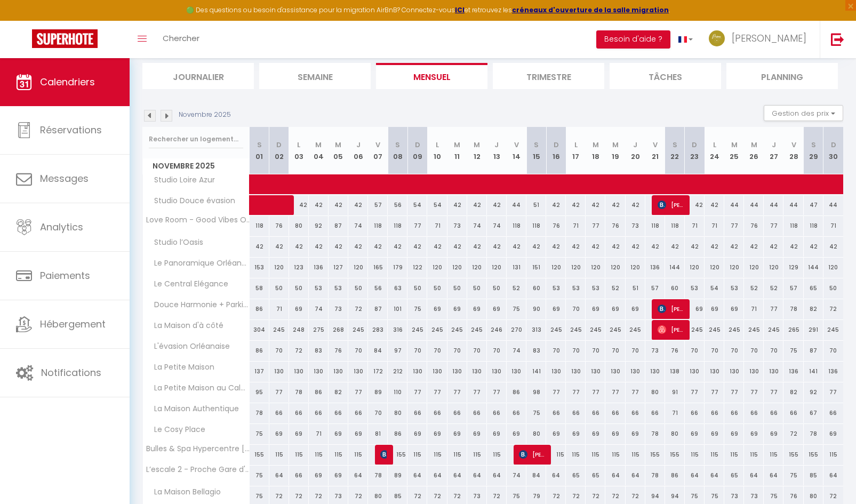
scroll to position [110, 0]
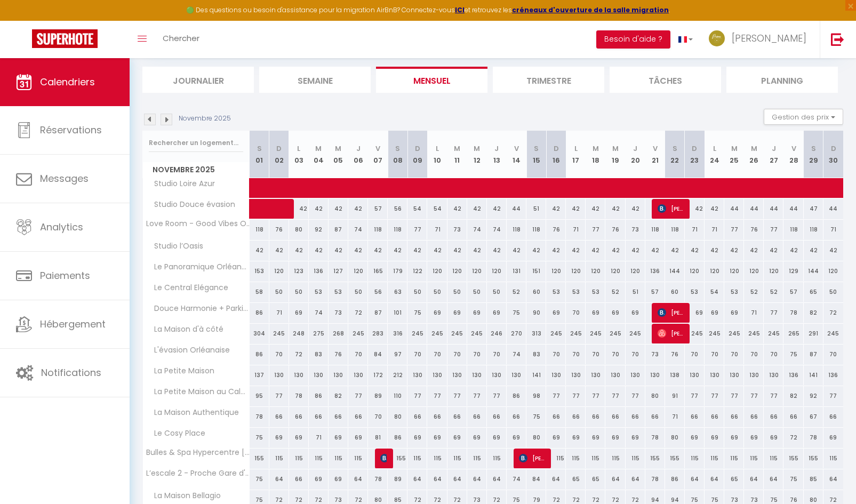
click at [169, 123] on img at bounding box center [167, 120] width 12 height 12
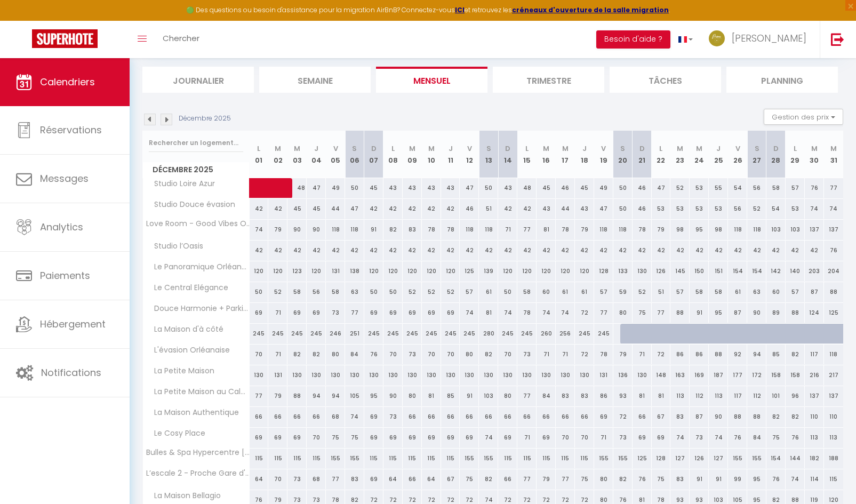
click at [168, 121] on img at bounding box center [167, 120] width 12 height 12
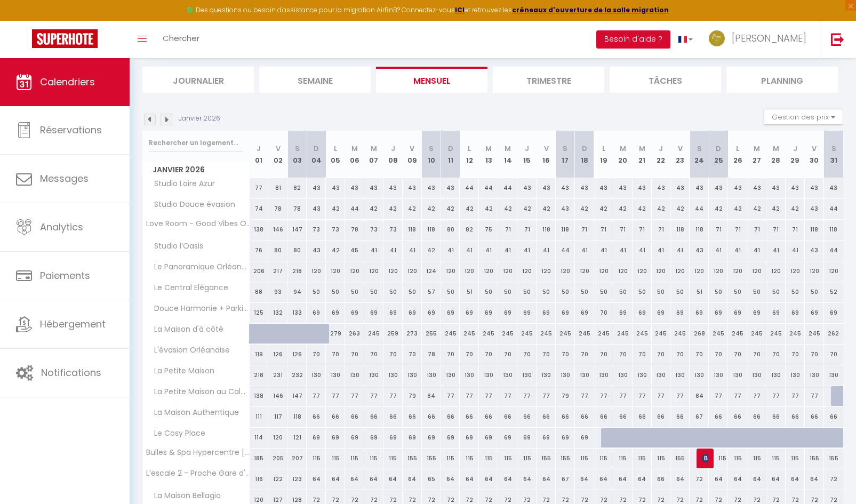
click at [145, 123] on img at bounding box center [150, 120] width 12 height 12
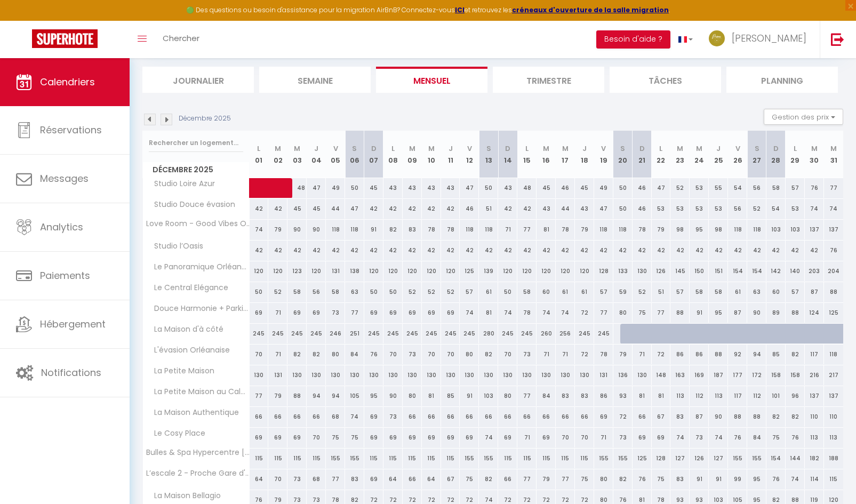
click at [625, 333] on div at bounding box center [629, 334] width 19 height 20
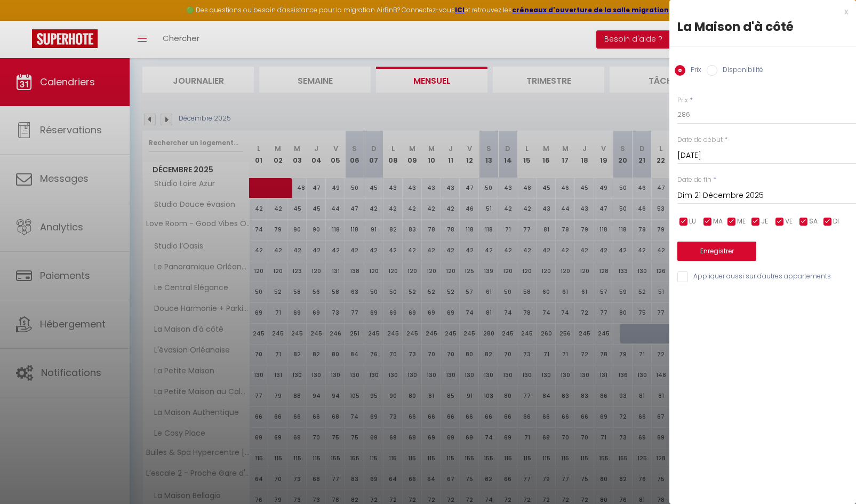
click at [751, 193] on input "Dim 21 Décembre 2025" at bounding box center [767, 196] width 179 height 14
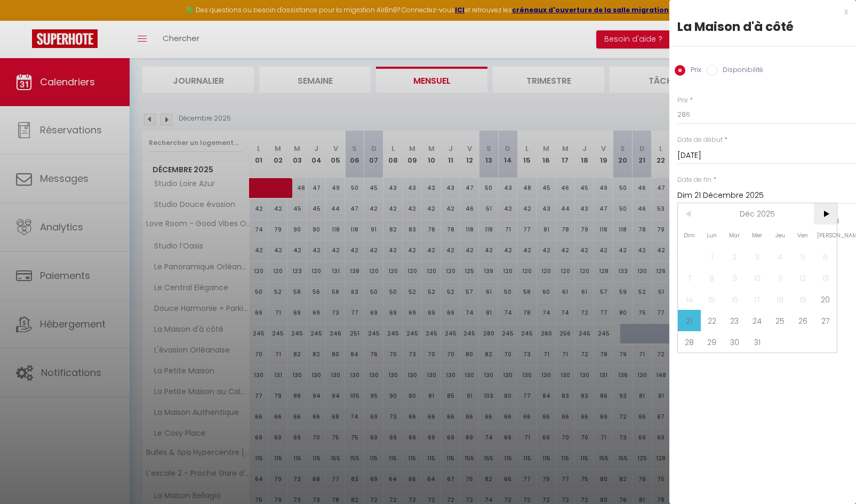
click at [822, 216] on span ">" at bounding box center [825, 213] width 23 height 21
click at [737, 278] on span "6" at bounding box center [734, 277] width 23 height 21
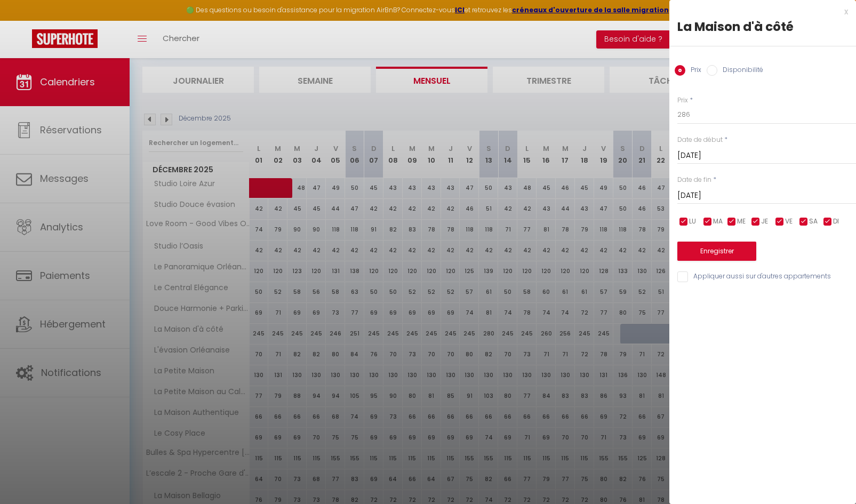
click at [711, 68] on input "Disponibilité" at bounding box center [712, 70] width 11 height 11
click at [709, 122] on select "Disponible Indisponible" at bounding box center [767, 115] width 179 height 20
click at [678, 105] on select "Disponible Indisponible" at bounding box center [767, 115] width 179 height 20
click at [728, 250] on button "Enregistrer" at bounding box center [717, 252] width 79 height 19
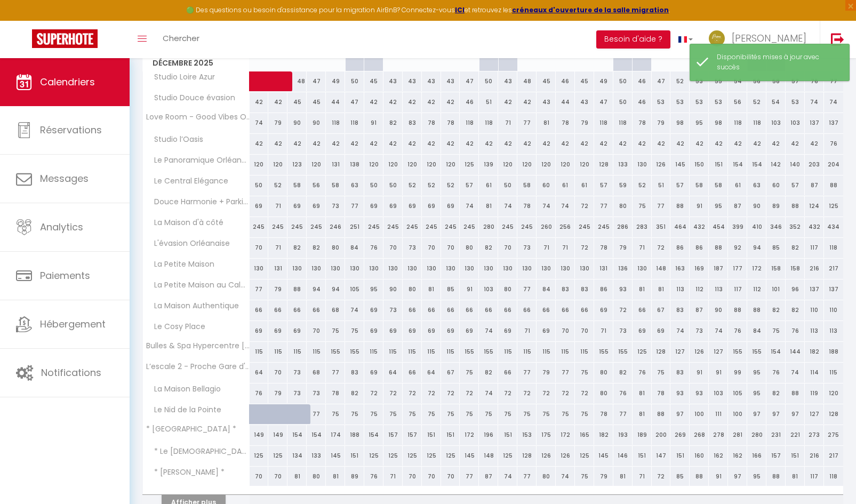
scroll to position [57, 0]
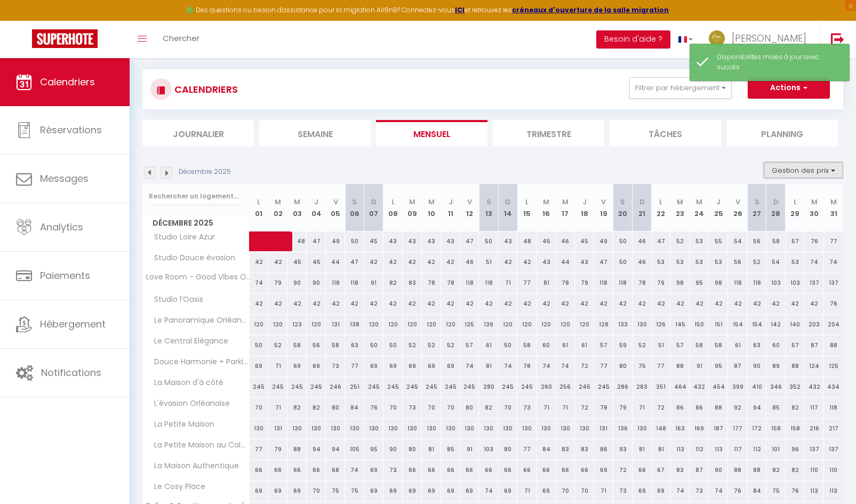
click at [799, 174] on button "Gestion des prix" at bounding box center [803, 170] width 79 height 16
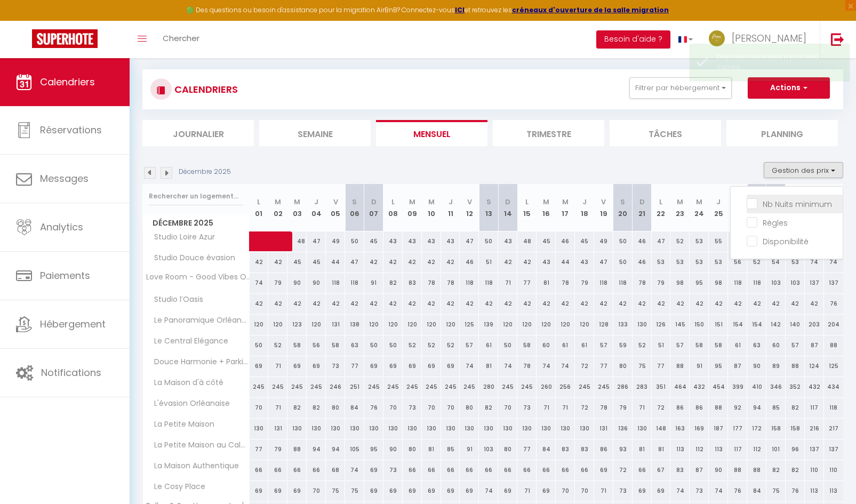
click at [769, 201] on input "Nb Nuits minimum" at bounding box center [795, 203] width 96 height 11
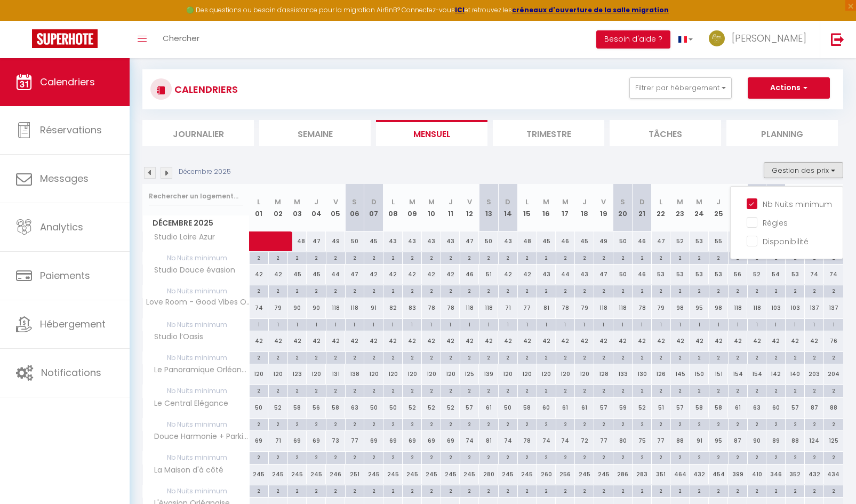
scroll to position [164, 0]
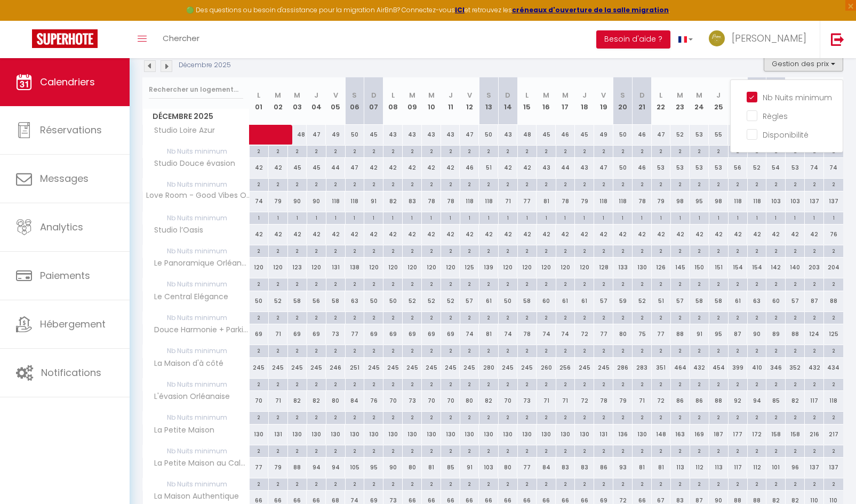
click at [780, 384] on div "2" at bounding box center [776, 384] width 19 height 10
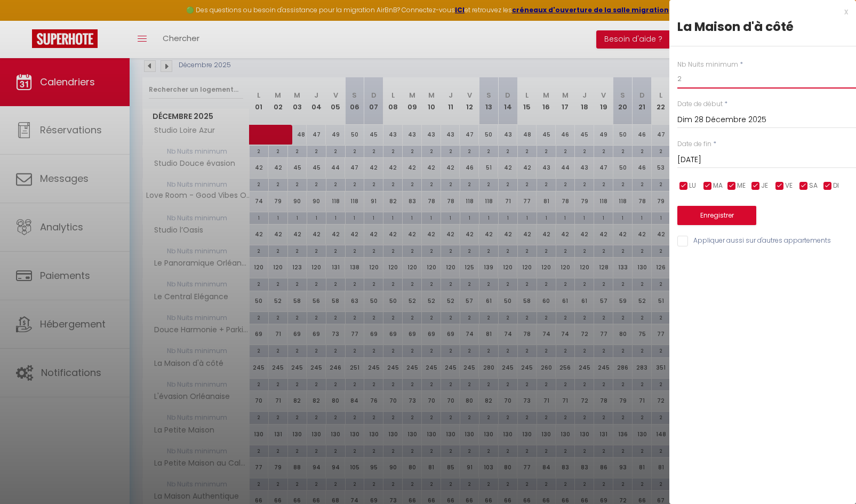
click at [698, 82] on input "2" at bounding box center [767, 78] width 179 height 19
click at [708, 123] on input "Dim 28 Décembre 2025" at bounding box center [767, 120] width 179 height 14
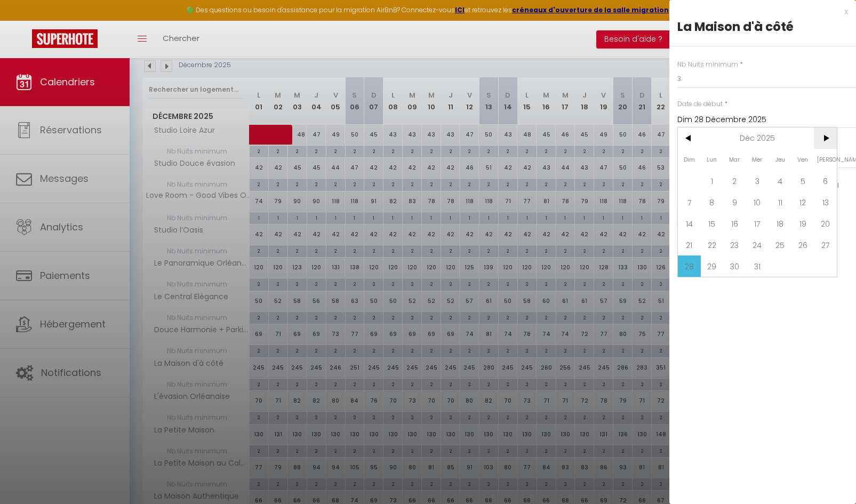
click at [832, 139] on span ">" at bounding box center [825, 138] width 23 height 21
click at [692, 135] on span "<" at bounding box center [689, 138] width 23 height 21
click at [748, 265] on span "31" at bounding box center [757, 266] width 23 height 21
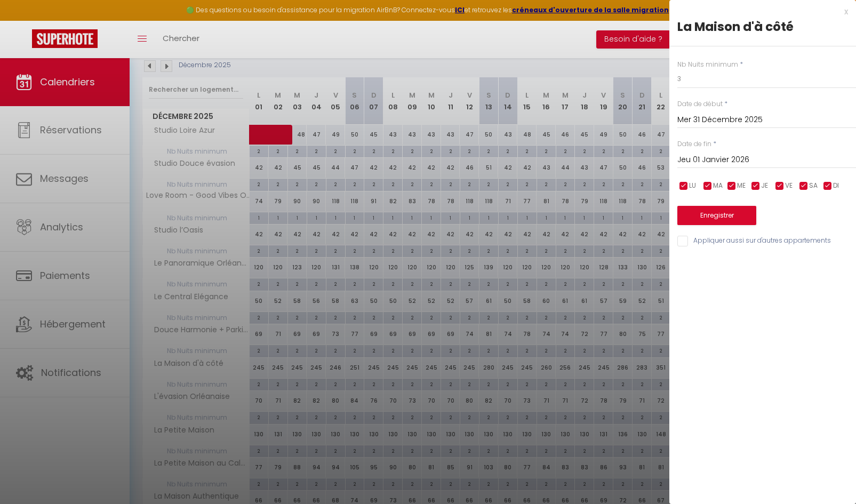
click at [754, 123] on input "Mer 31 Décembre 2025" at bounding box center [767, 120] width 179 height 14
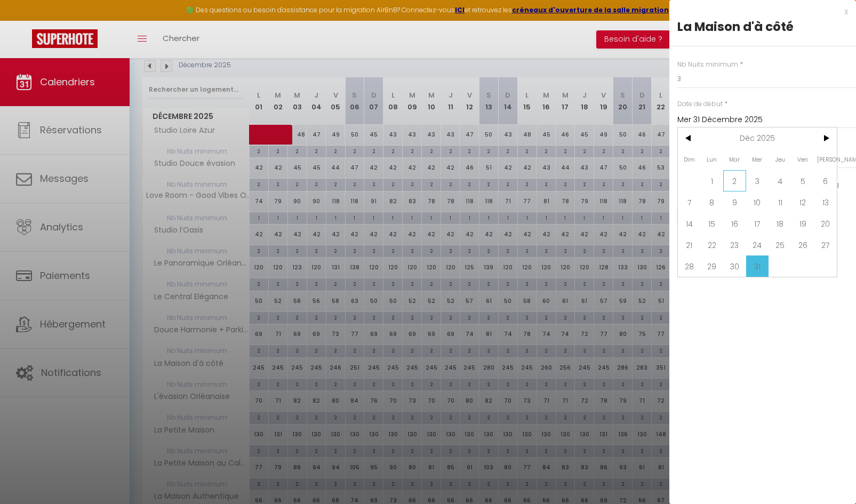
click at [738, 182] on span "2" at bounding box center [734, 180] width 23 height 21
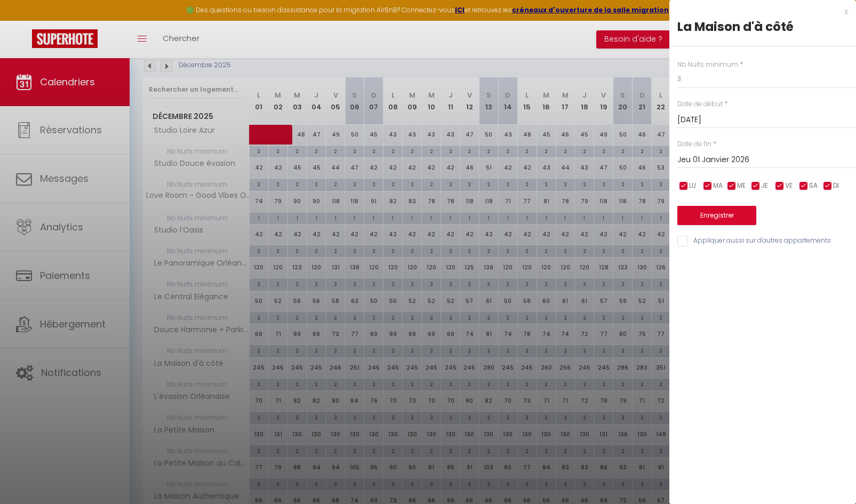
click at [719, 121] on input "Mar 02 Décembre 2025" at bounding box center [767, 120] width 179 height 14
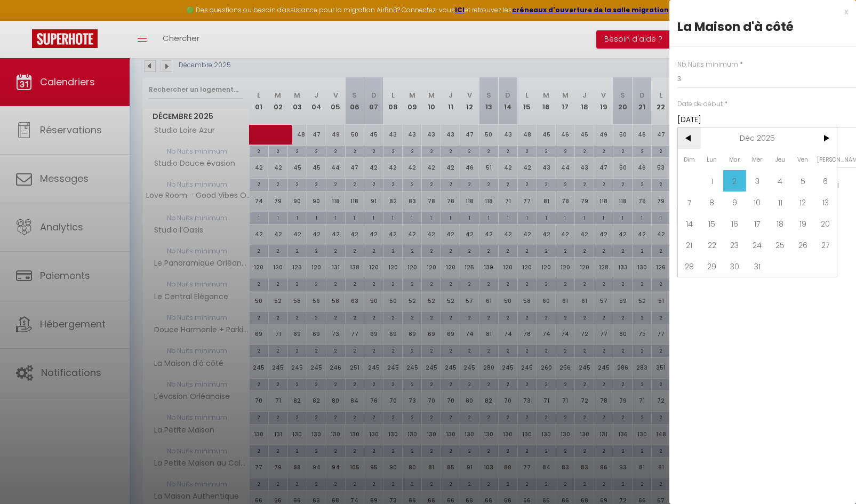
click at [690, 140] on span "<" at bounding box center [689, 138] width 23 height 21
click at [829, 139] on span ">" at bounding box center [825, 138] width 23 height 21
click at [758, 262] on span "31" at bounding box center [757, 266] width 23 height 21
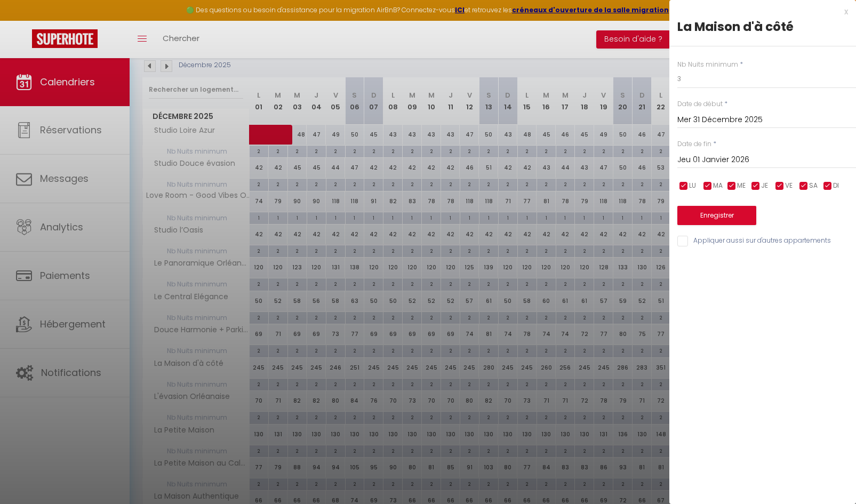
click at [729, 157] on input "Jeu 01 Janvier 2026" at bounding box center [767, 160] width 179 height 14
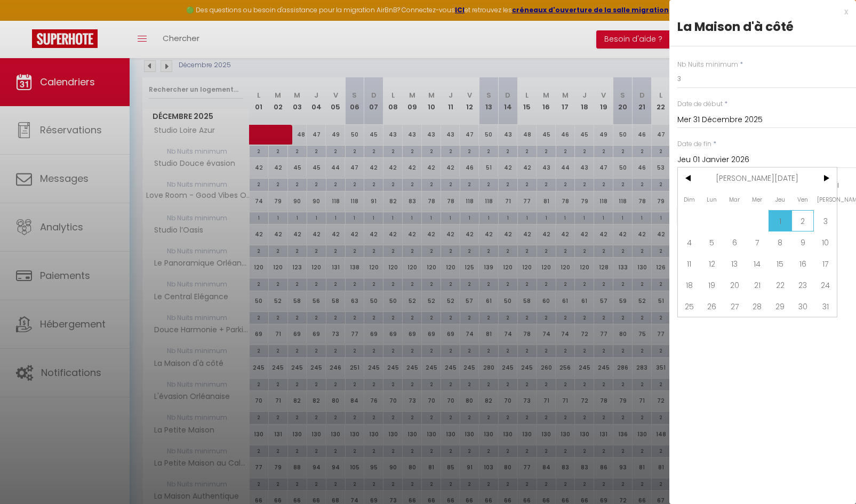
click at [808, 216] on span "2" at bounding box center [803, 220] width 23 height 21
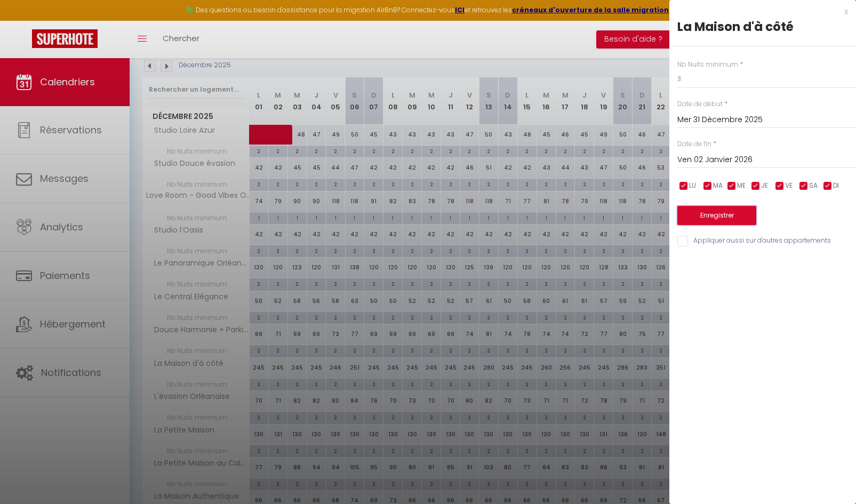
click at [724, 214] on button "Enregistrer" at bounding box center [717, 215] width 79 height 19
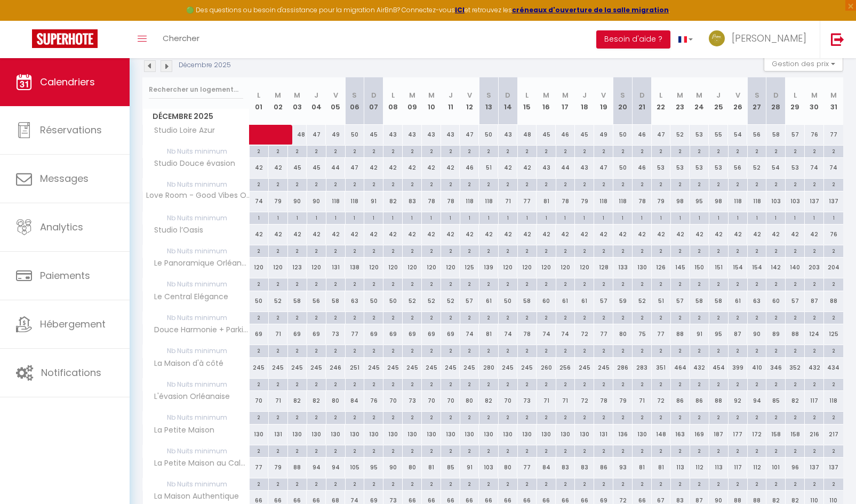
scroll to position [4, 0]
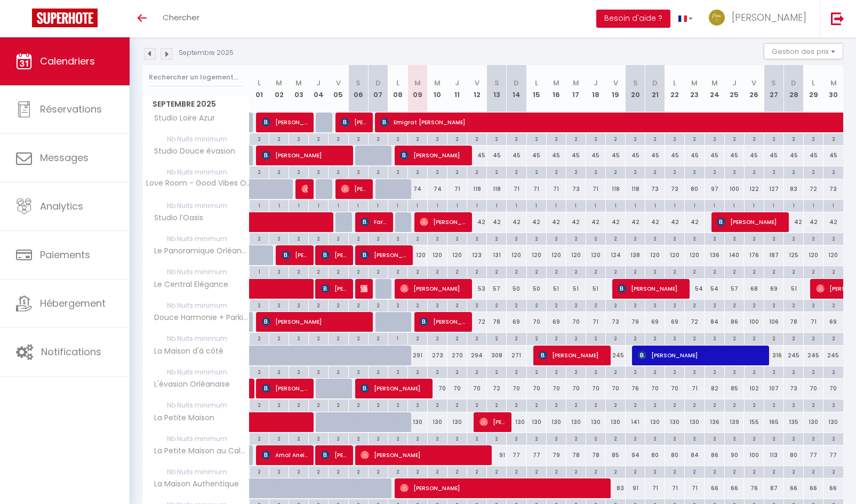
scroll to position [110, 0]
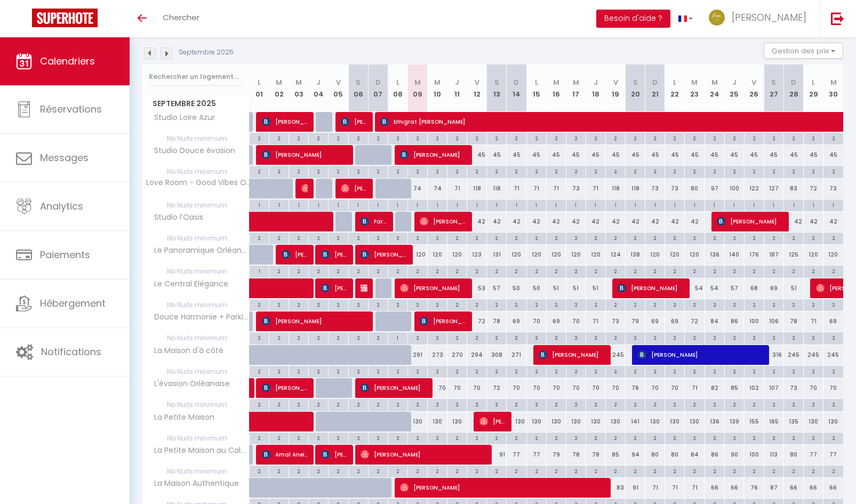
click at [167, 58] on img at bounding box center [167, 53] width 12 height 12
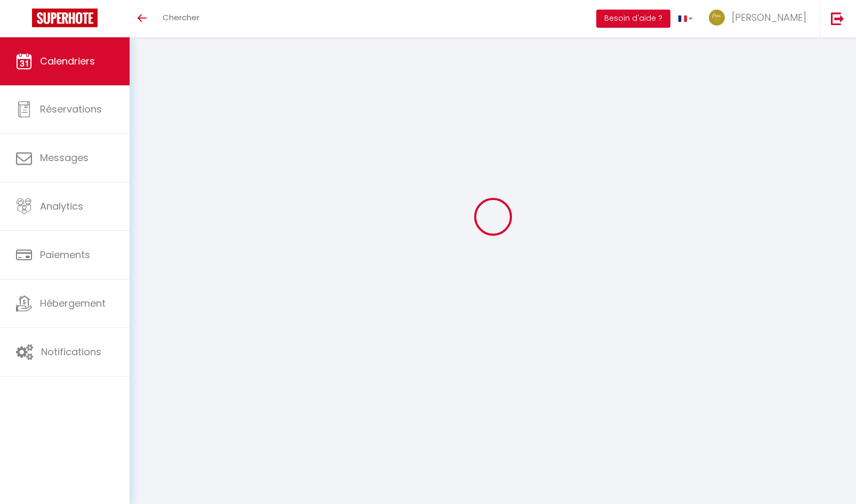
scroll to position [37, 0]
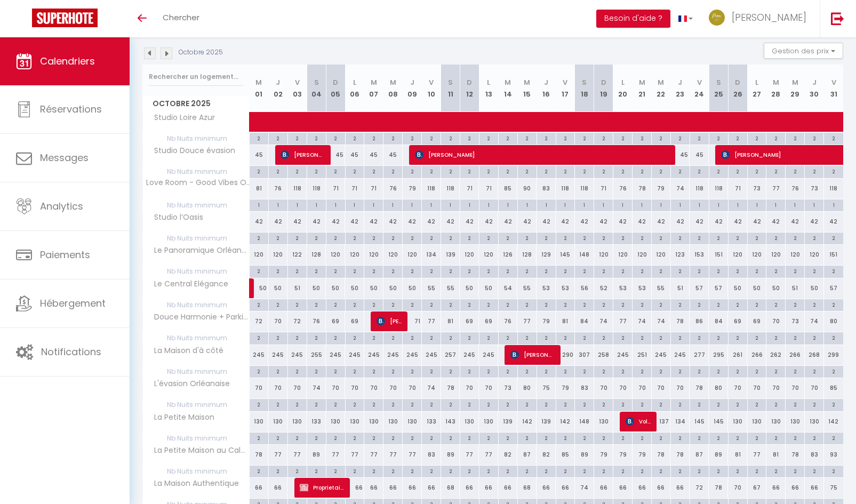
click at [168, 58] on img at bounding box center [167, 53] width 12 height 12
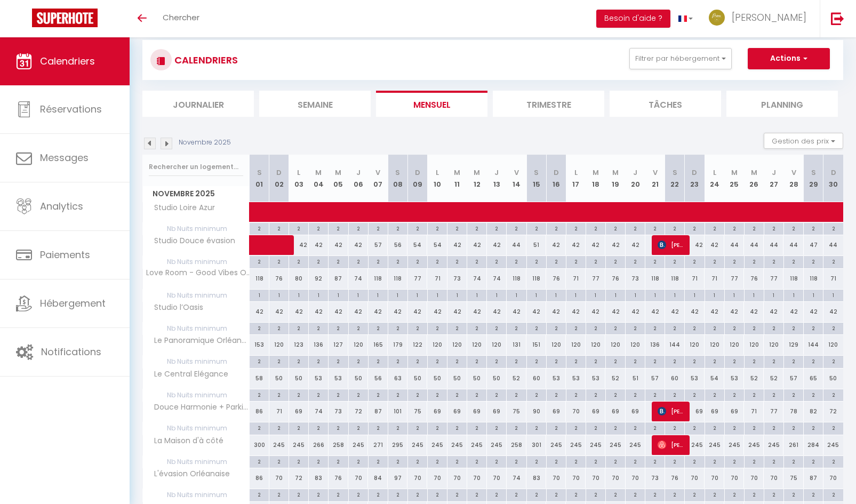
scroll to position [4, 0]
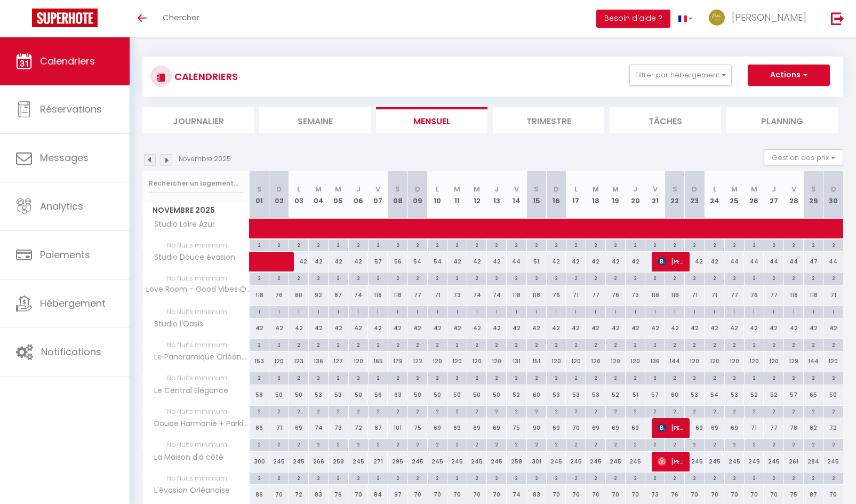
click at [165, 165] on img at bounding box center [167, 160] width 12 height 12
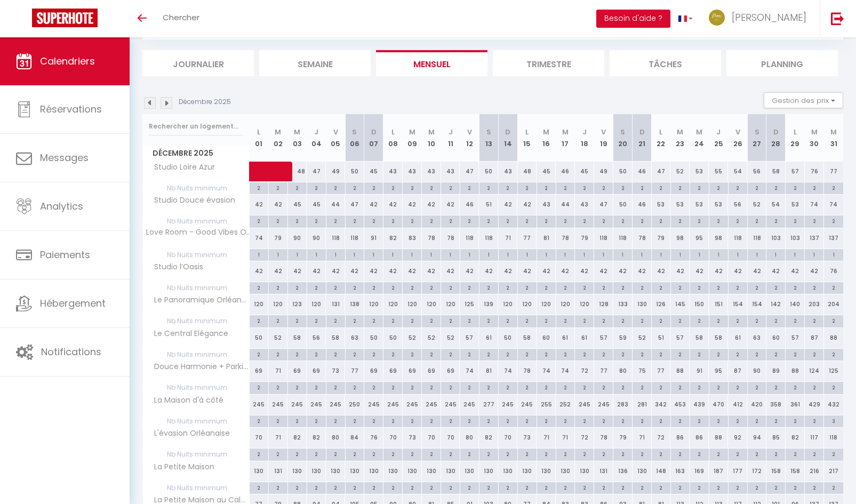
scroll to position [57, 0]
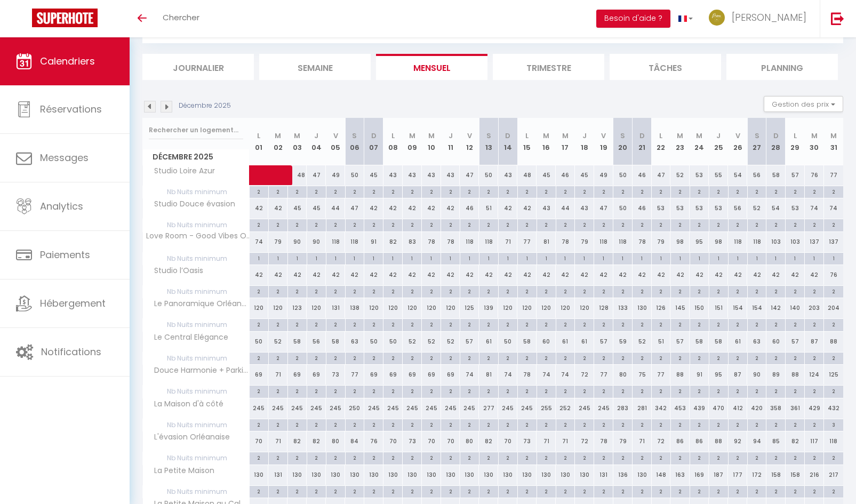
click at [169, 110] on img at bounding box center [167, 107] width 12 height 12
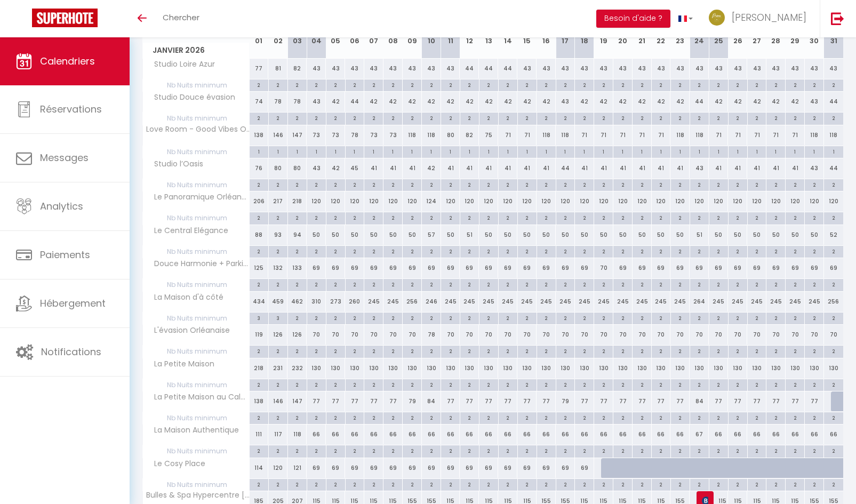
scroll to position [4, 0]
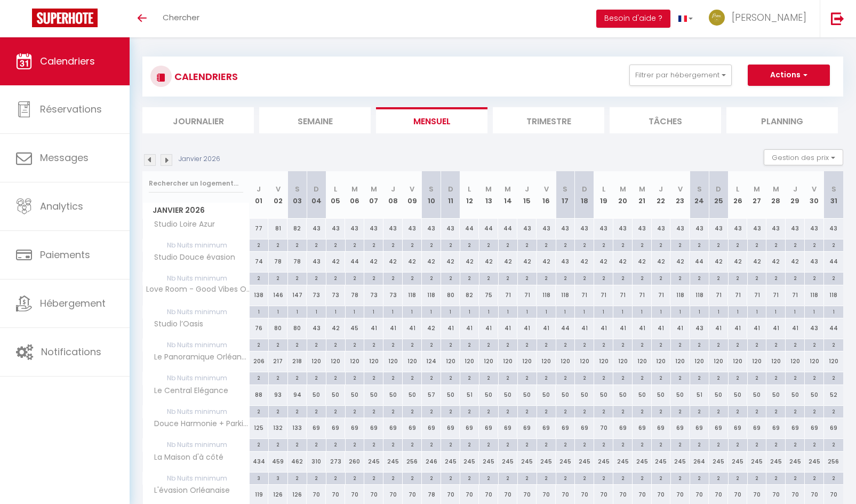
click at [146, 164] on img at bounding box center [150, 160] width 12 height 12
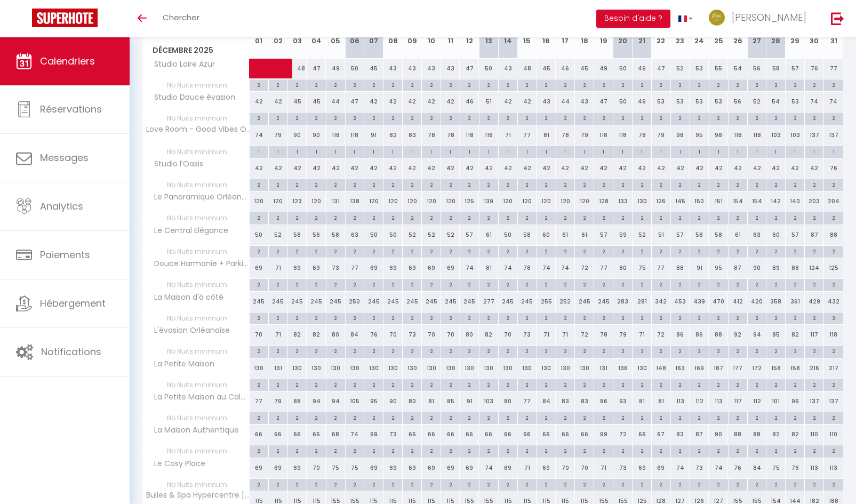
scroll to position [0, 0]
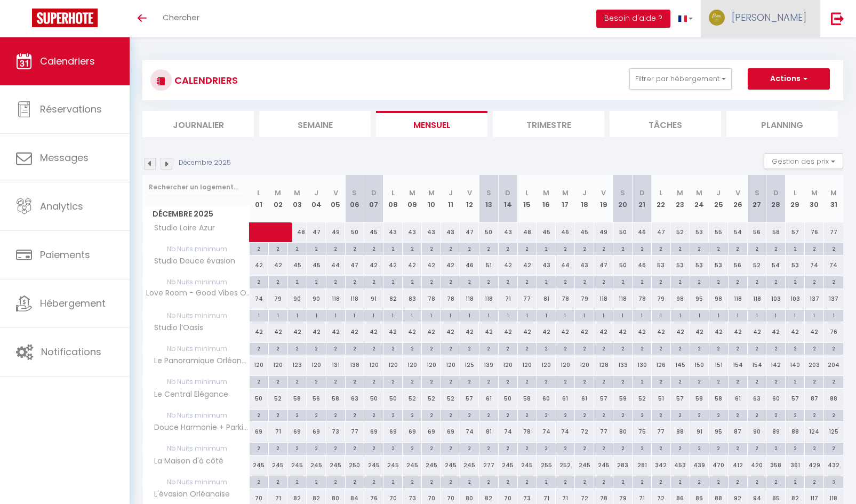
click at [783, 27] on link "[PERSON_NAME]" at bounding box center [760, 18] width 119 height 37
click at [760, 76] on link "Équipe" at bounding box center [777, 72] width 79 height 18
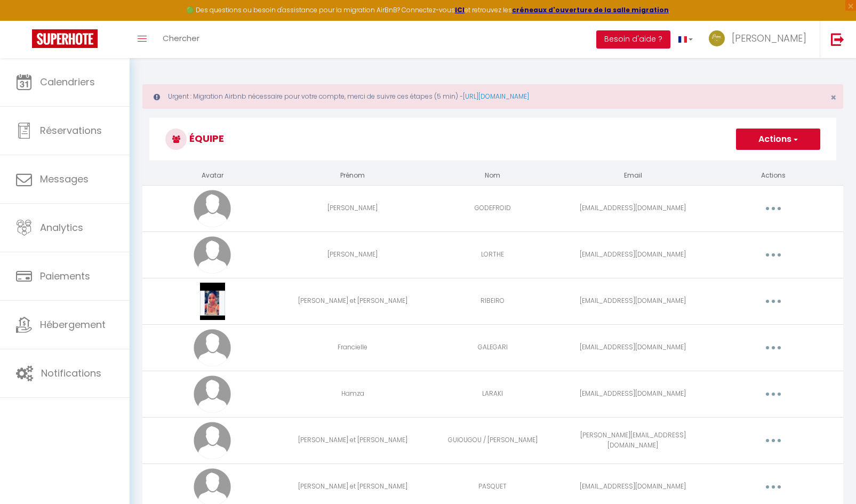
click at [776, 346] on button "button" at bounding box center [774, 347] width 30 height 17
click at [745, 372] on link "Editer" at bounding box center [745, 372] width 79 height 18
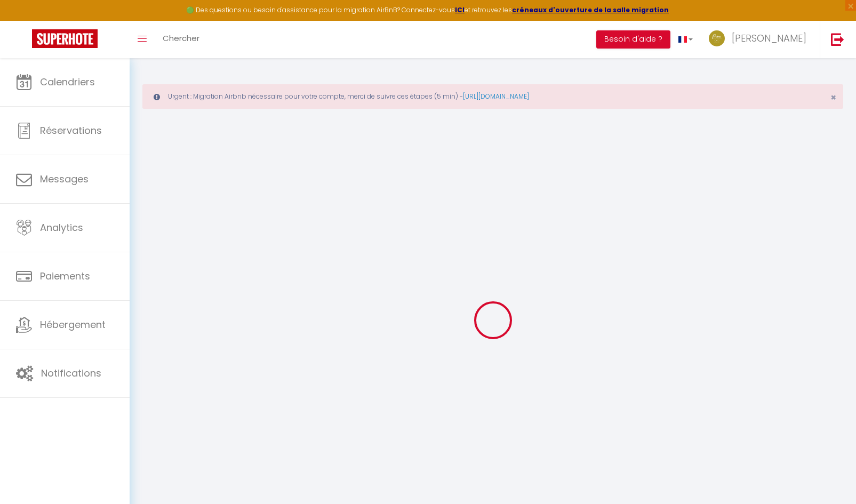
type input "Francielle"
type input "GALEGARI"
type input "hipercleannettoyage@gmail.com"
type textarea "https://app.superhote.com/#/connect/dfjNkNmexc"
checkbox input "true"
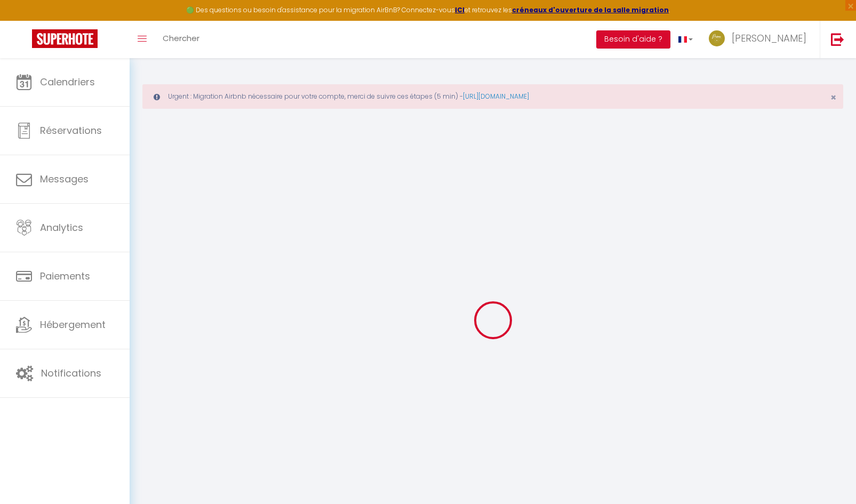
checkbox input "false"
checkbox input "true"
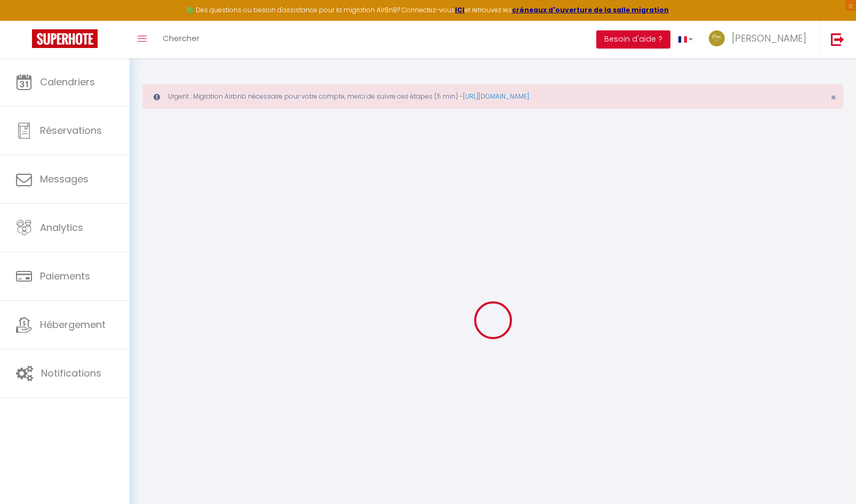
checkbox input "true"
checkbox input "false"
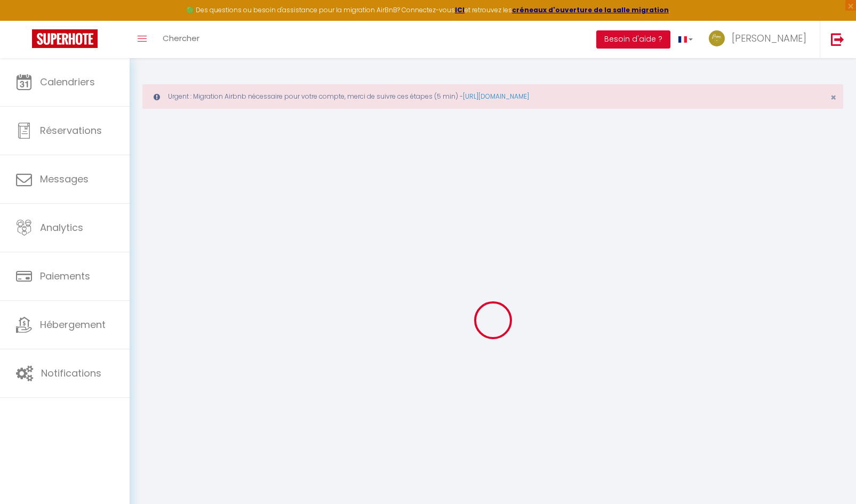
checkbox input "false"
checkbox input "true"
checkbox input "false"
select select
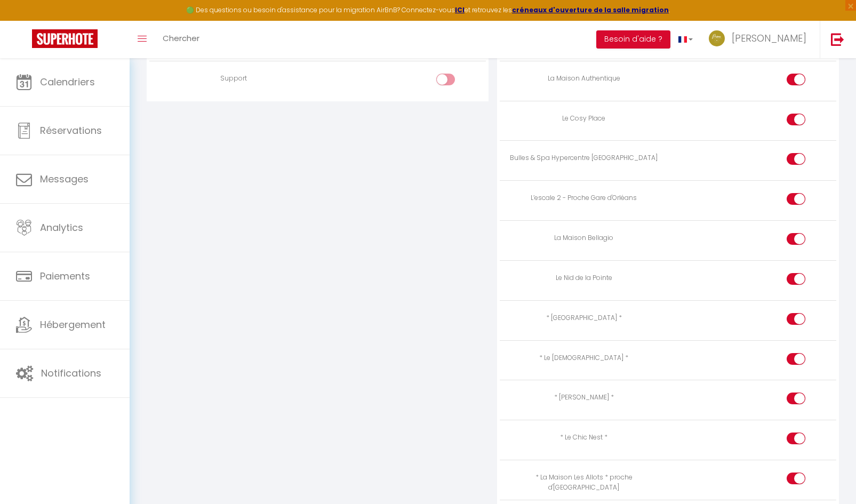
scroll to position [1216, 0]
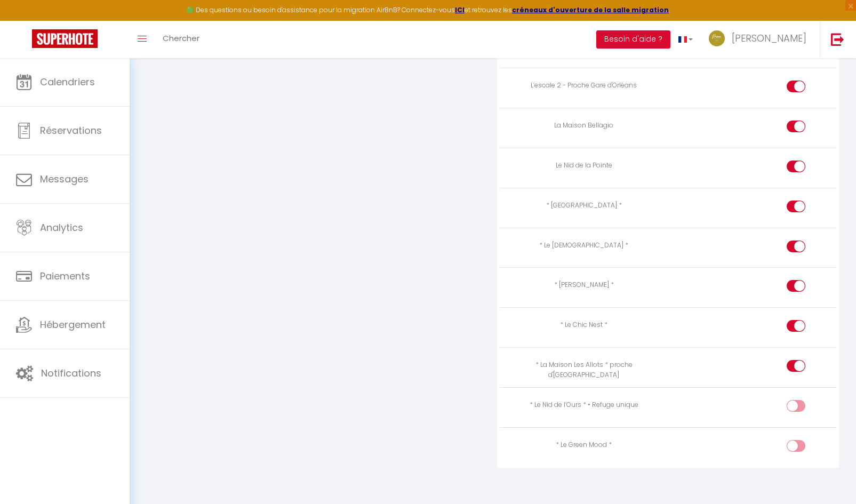
click at [800, 401] on input "checkbox" at bounding box center [805, 408] width 19 height 16
checkbox input "true"
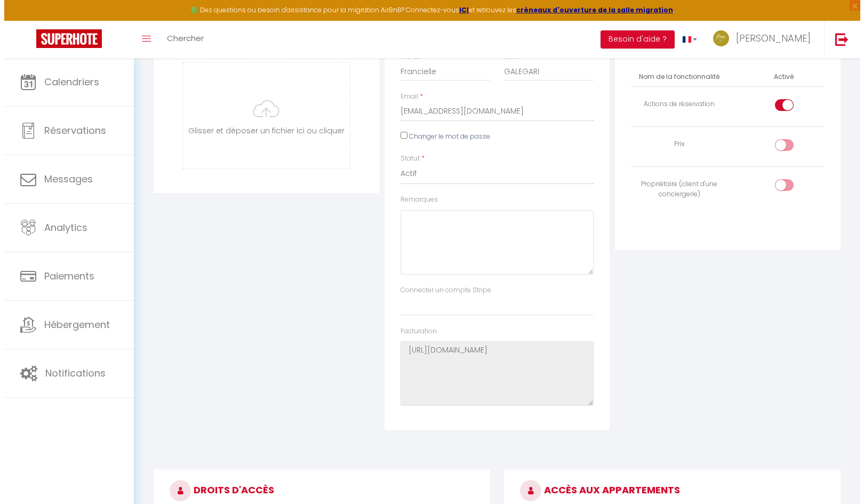
scroll to position [0, 0]
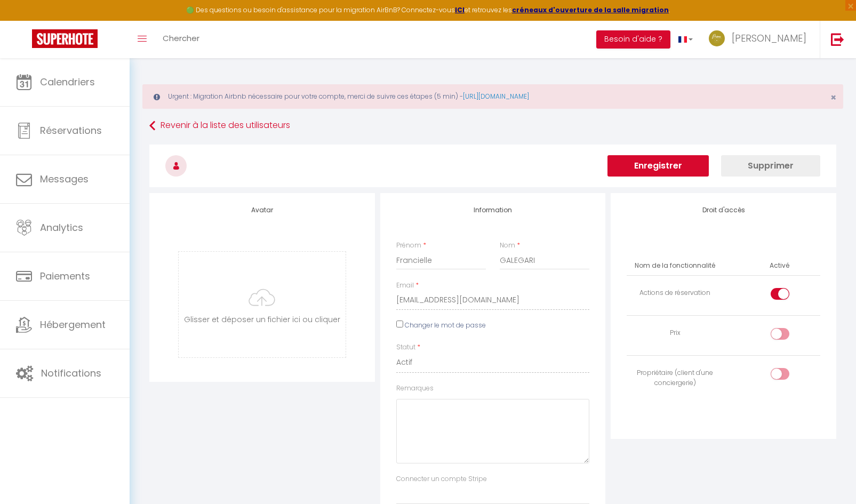
click at [674, 172] on button "Enregistrer" at bounding box center [658, 165] width 101 height 21
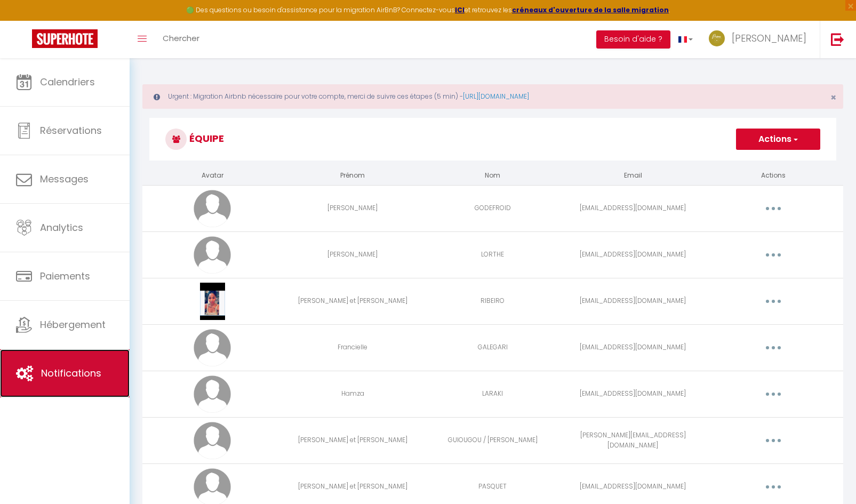
click at [64, 375] on span "Notifications" at bounding box center [71, 373] width 60 height 13
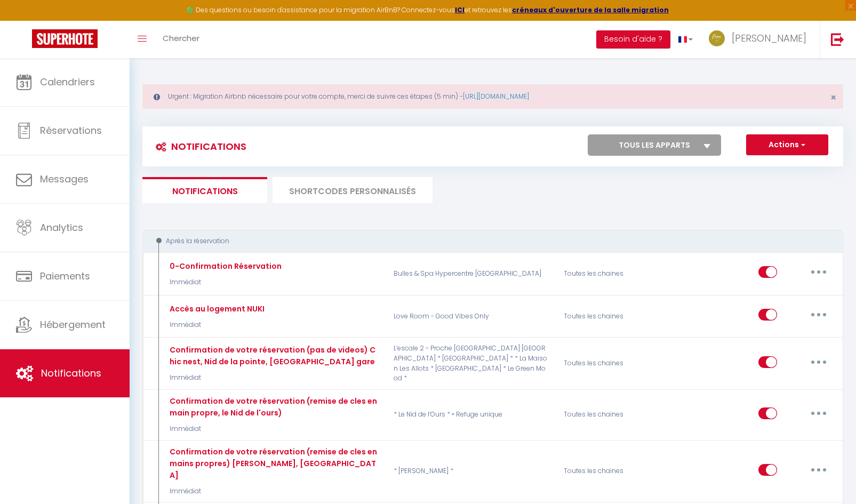
click at [394, 194] on li "SHORTCODES PERSONNALISÉS" at bounding box center [353, 190] width 160 height 26
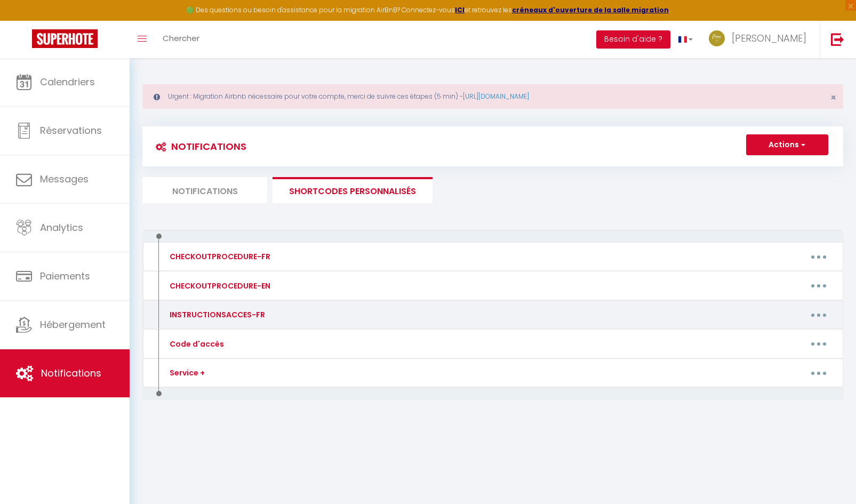
click at [822, 316] on button "button" at bounding box center [819, 314] width 30 height 17
click at [772, 339] on link "Editer" at bounding box center [791, 339] width 79 height 18
type input "INSTRUCTIONSACCES-FR"
type textarea "Instructions d'arrivée"
type textarea "https://orleans-sud.primoconciergerie.fr/426vasionorl2anaise2/ -"
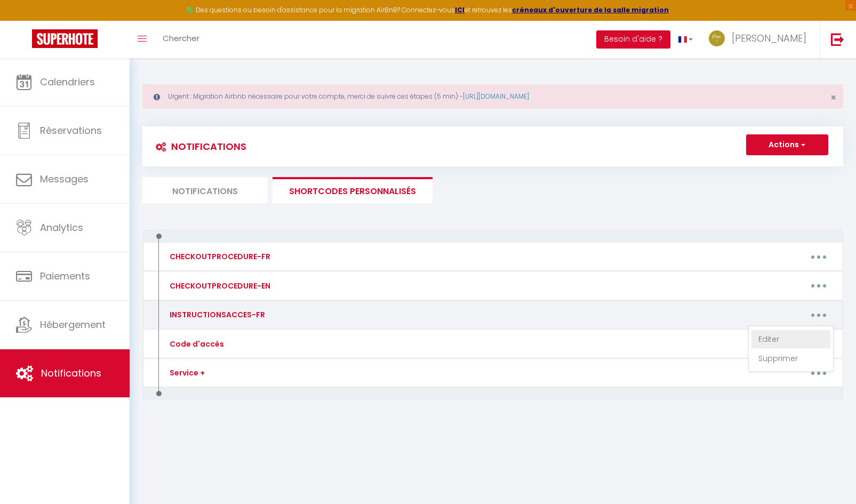
type textarea "https://orleans-sud.primoconciergerie.fr/g123oodvi87bes123onl1/ -"
type textarea "https://orleans-sud.primoconciergerie.fr/ecvcaleygatree/ -"
type textarea "https://orleans-sud.primoconciergerie.fr/appartement-le-chic-ne545st/ -"
type textarea "https://orleans-sud.primoconciergerie.fr/h786mlmagrand98/ -"
type textarea "https://orleans-sud.primoconciergerie.fr/l547centr7alel656/ -"
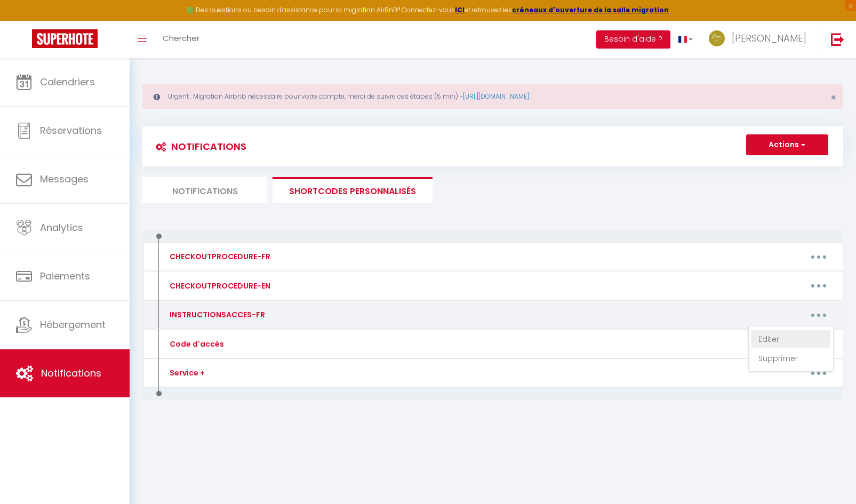
type textarea "https://orleans-sud.primoconciergerie.fr/la-maison-bellag7545io/ -"
type textarea "https://orleans-sud.primoconciergerie.fr/m67sanaucal/ -"
type textarea "https://orleans-sud.primoconciergerie.fr/cha65meetb98/ -"
type textarea "https://orleans-sud.primoconciergerie.fr/maison-la-maison-scandi-l874557oire/ -"
type textarea "https://orleans-sud.primoconciergerie.fr/o7sis908a/ -"
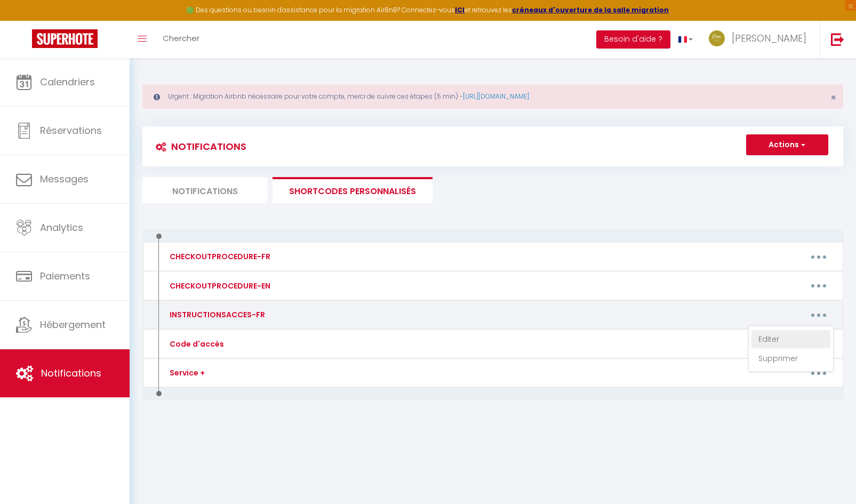
type textarea "https://orleans-sud.primoconciergerie.fr/d65c7ehar5mon67ie/ -"
type textarea "https://orleans-sud.primoconciergerie.fr/p090noram767queorelae890/ -"
type textarea "https://orleans-sud.primoconciergerie.fr/appartement-le-mosa86745ic/ -"
type textarea "https://orleans-sud.primoconciergerie.fr/c87syeplace/ -"
type textarea "https://orleans-sud.primoconciergerie.fr/l097reeez579ri/ -"
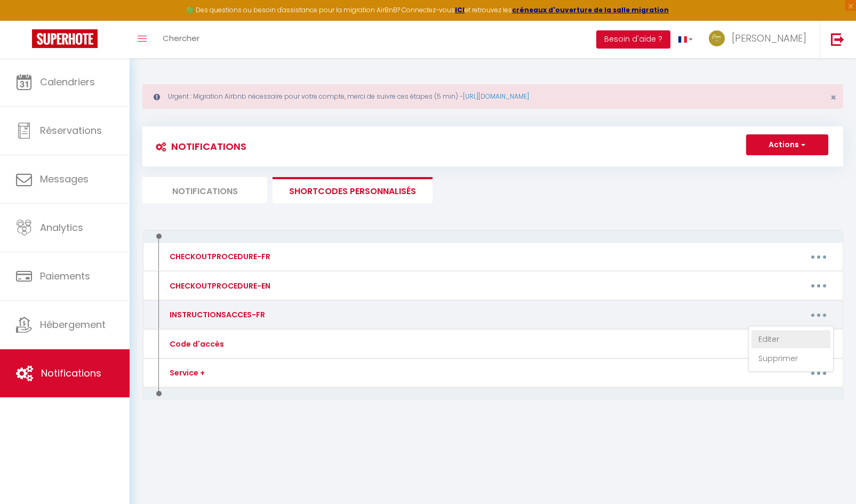
type textarea "https://orleans-sud.primoconciergerie.fr/douce3456vasion/ -"
type textarea "https://orleans-sud.primoconciergerie.fr/le-nid-de-la-p7415ointe/ -"
type textarea "https://orleans-sud.primoconciergerie.fr/maison-les-allots/ -"
type textarea "https://orleans-sud.primoconciergerie.fr/p4ti67meaisonmais089/ -"
type textarea "https://orleans-sud.primoconciergerie.fr/appartement-bulles-et-spa/"
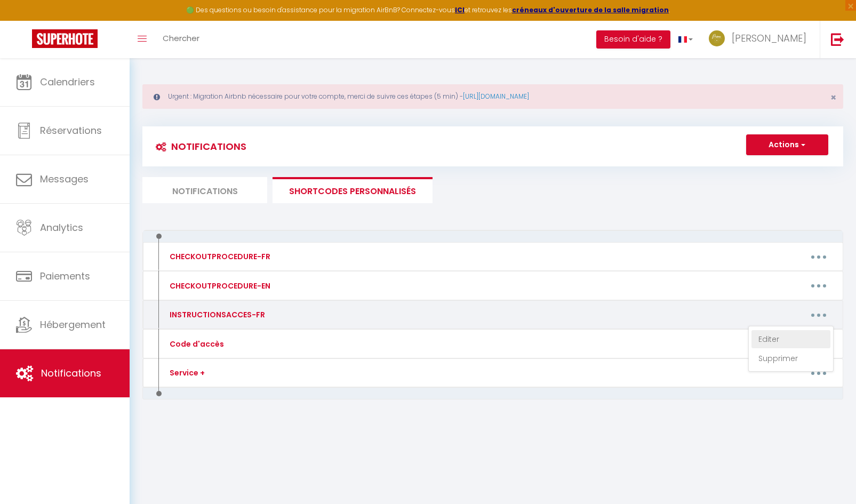
type textarea "https://orleans-sud.primoconciergerie.fr/m45son6dacote/ -"
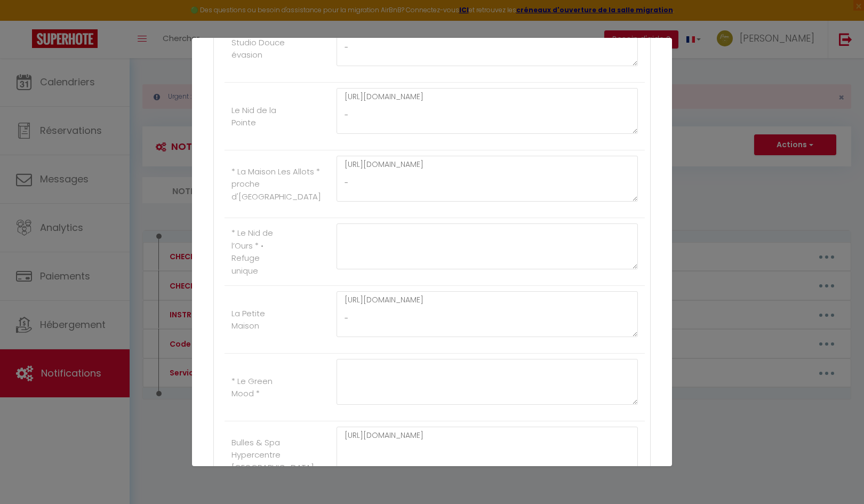
scroll to position [1387, 0]
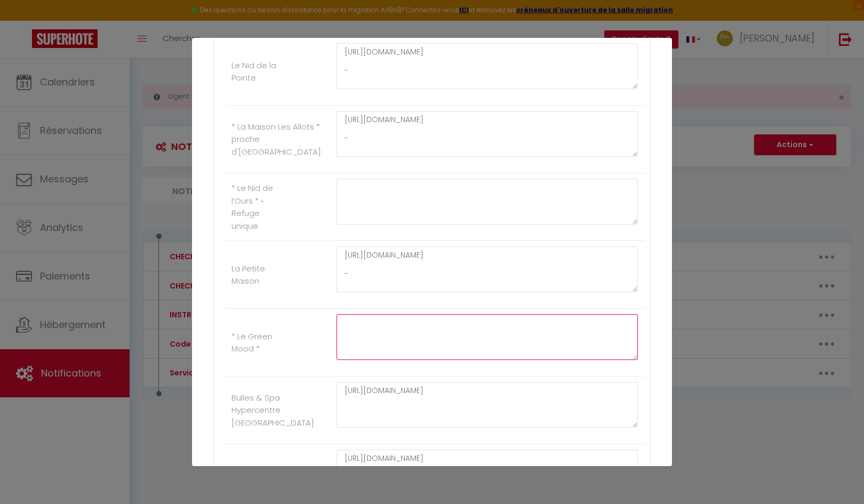
click at [371, 337] on textarea at bounding box center [487, 337] width 301 height 46
drag, startPoint x: 371, startPoint y: 336, endPoint x: 362, endPoint y: 328, distance: 11.7
click at [362, 328] on textarea at bounding box center [487, 337] width 301 height 46
paste textarea "https://orleans-sud.primoconciergerie.fr/appartement-le-green-mood/"
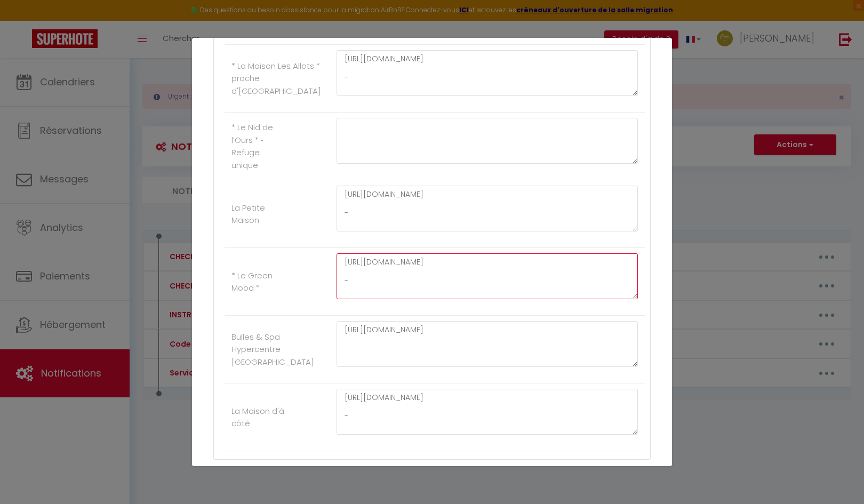
scroll to position [1521, 0]
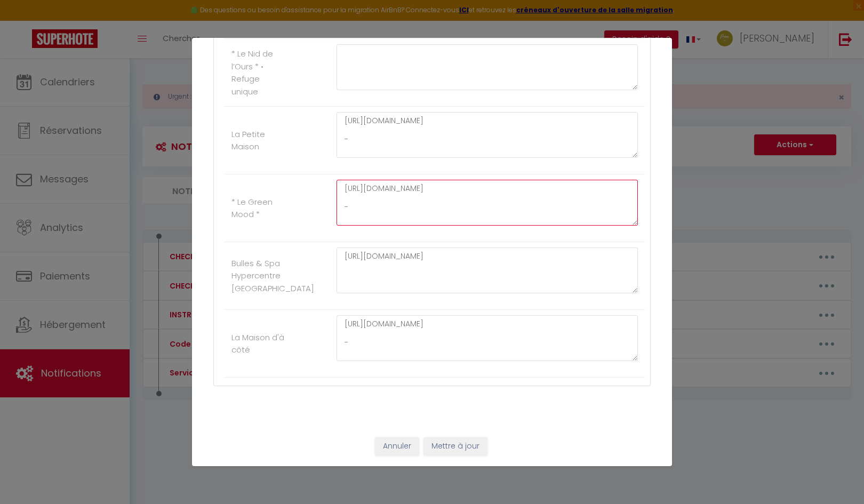
type textarea "https://orleans-sud.primoconciergerie.fr/appartement-le-green-mood/ -"
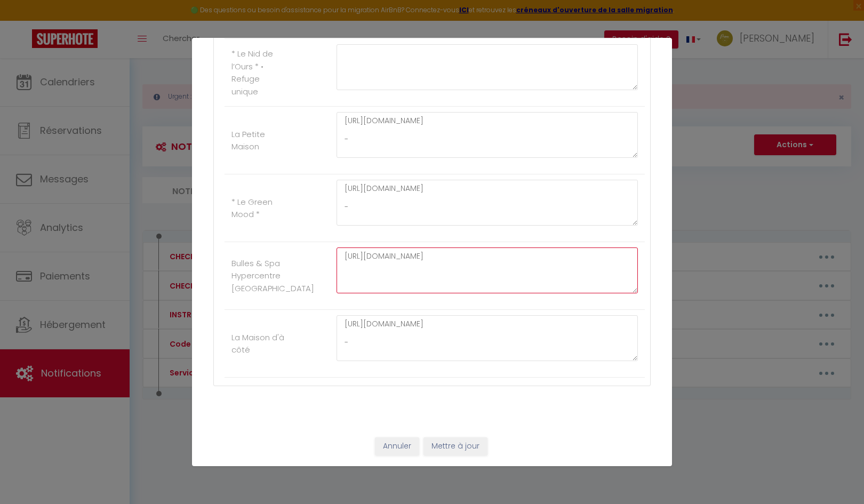
click at [627, 263] on textarea "https://orleans-sud.primoconciergerie.fr/appartement-bulles-et-spa/" at bounding box center [487, 271] width 301 height 46
type textarea "https://orleans-sud.primoconciergerie.fr/appartement-bulles-et-spa/ -"
click at [460, 450] on button "Mettre à jour" at bounding box center [456, 446] width 64 height 18
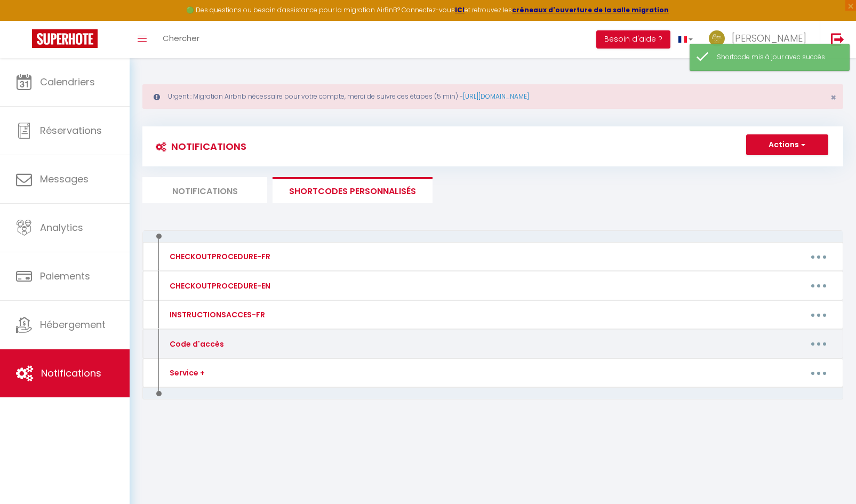
click at [819, 342] on button "button" at bounding box center [819, 344] width 30 height 17
click at [771, 367] on link "Editer" at bounding box center [791, 368] width 79 height 18
type input "Code d'accès"
type textarea "Message avec Code accès."
type textarea "CODE KEY BOX : 1993 Votre arrivée est prévue à partir de 16h à l'adresse suivan…"
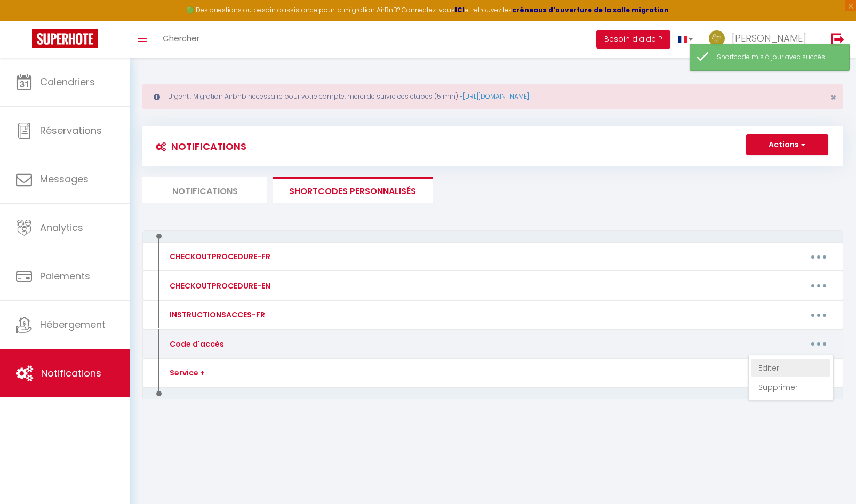
type textarea "CODE KEY BOX : 9380 Votre arrivée est prévue à partir de 16h à l'adresse suivan…"
type textarea "CODE KEY BOX : 0901 Votre arrivée est prévue à partir de 16h à l'adresse suivan…"
type textarea "Veuillez sonner à l'interphone au nom de "GUIOUGOU" BUILDING ENTRY CODE B / COD…"
type textarea "CODE PORTAIL : C214 CODE KEY BOX : [RENTALDOOR:CODE] Votre arrivée est prévue à…"
type textarea "1. CODE PORTAIL / PORTAL : 1982A 2. CODE KEY BOX : 8045 Votre arrivée est prévu…"
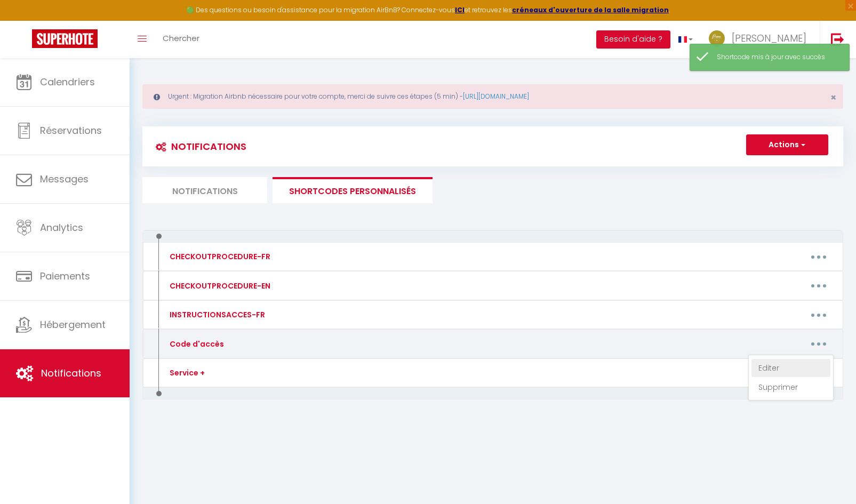
type textarea "1. CODE PORTILLON / PORTAL : 1993 2. CODE KEY BOX : 2451 Votre arrivée est prév…"
type textarea "CODE KEY BOX : 0901 Votre arrivée est prévue à partir de 16h à l'adresse suivan…"
type textarea "CODE KEY BOX : 0917 Votre arrivée est prévue à partir de 16h à l'adresse suivan…"
type textarea "CODE KEY BOX : 1123 CODE PORTE IMMEUBLE si verrouillée - BUILDING DOOR CODE IF …"
type textarea "CODE KEY BOX : 1980 Votre arrivée est prévue à partir de 16h à l'adresse suivan…"
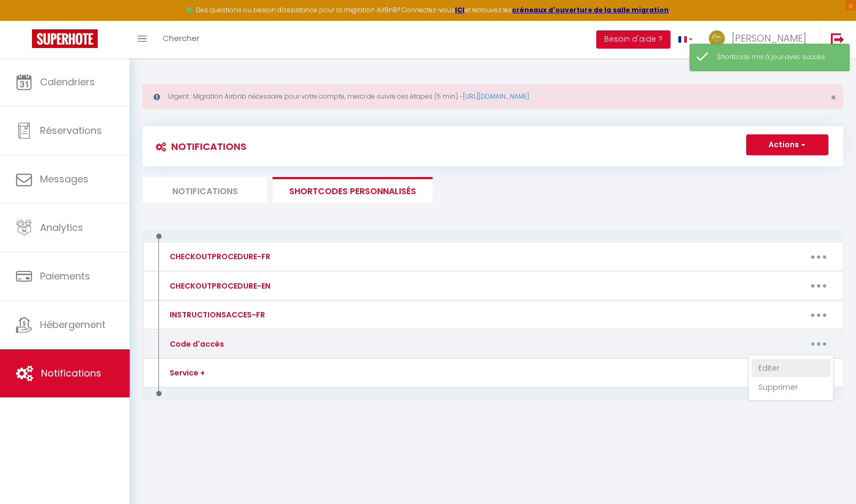
type textarea "CODE INTERPHONES : A 4545B CODE PORTE DU LOGEMENT KEYPAD : [RENTALDOOR:CODE] Vo…"
type textarea "CODE KEY BOX / BOITE A CLES : 0901 Votre arrivée est prévue à partir de 16h à l…"
type textarea "CODE KEY BOX : 8090 Votre arrivée est prévue à partir de 16h à l'adresse suivan…"
type textarea "CODE KEY BOX : 1903 Votre arrivée est prévue à partir de 16h à l'adresse suivan…"
type textarea "CODE KEY BOX : 2912 Votre arrivée est prévue à partir de 16h à l'adresse suivan…"
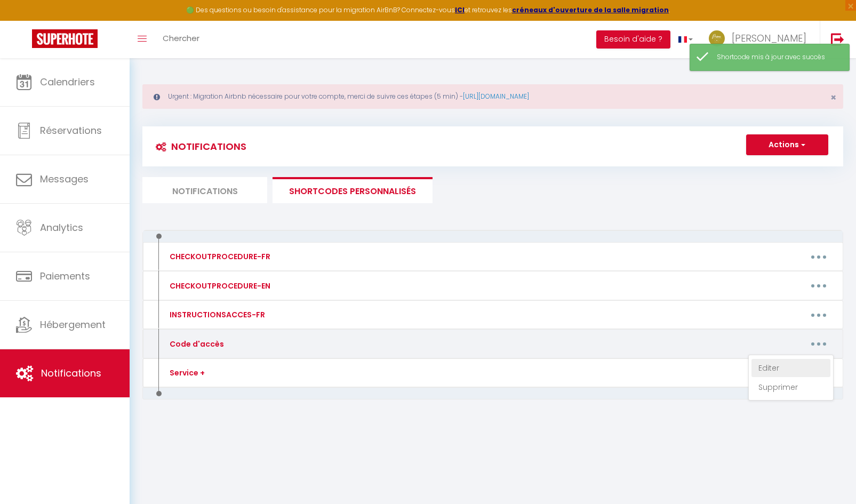
type textarea "CODE KEY BOX : 8848 Votre arrivée est prévue à partir de 16h à l’adresse suivan…"
type textarea "CODE KEY BOX : 1122 Votre arrivée est prévue à partir de 16h à l'adresse suivan…"
type textarea "CODE KEY BOX : 2013 Votre arrivée est prévue à partir de 16h à l’adresse suivan…"
type textarea "CODE KEY BOX : 2244 Votre arrivée est prévue à partir de 16h à l'adresse suivan…"
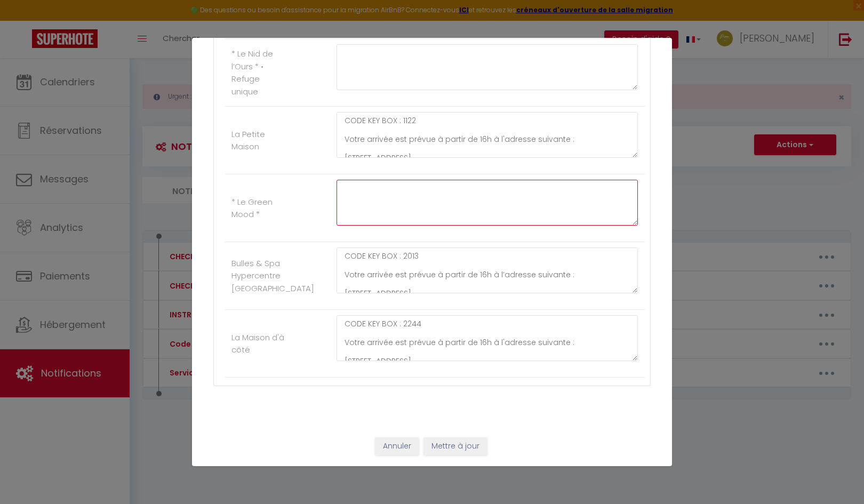
click at [379, 200] on textarea at bounding box center [487, 203] width 301 height 46
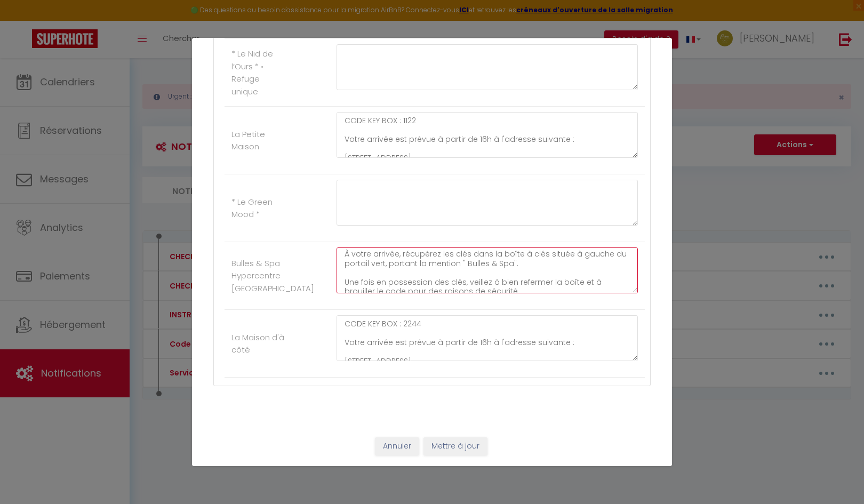
scroll to position [121, 0]
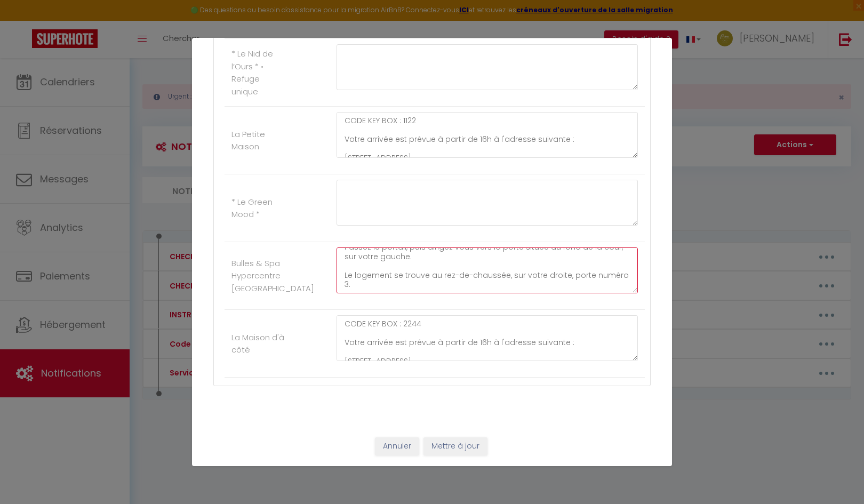
drag, startPoint x: 343, startPoint y: 257, endPoint x: 422, endPoint y: 311, distance: 95.6
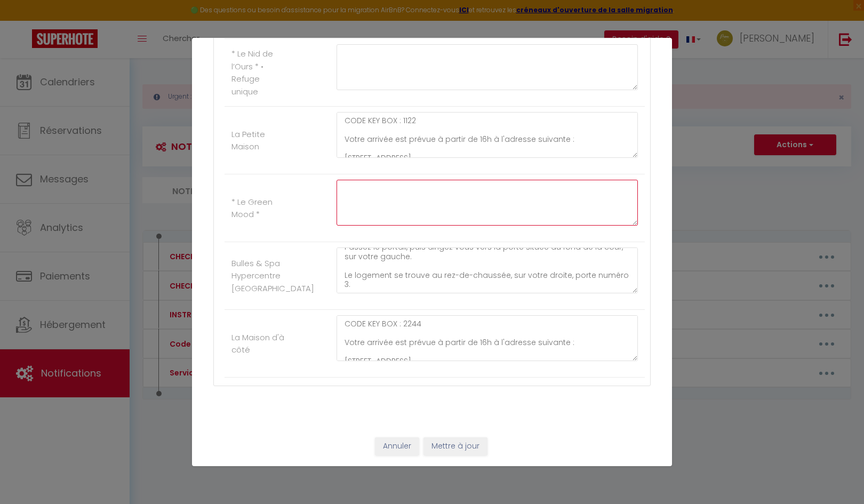
click at [354, 192] on textarea at bounding box center [487, 203] width 301 height 46
paste textarea "CODE KEY BOX : 2013 Votre arrivée est prévue à partir de 16h à l’adresse suivan…"
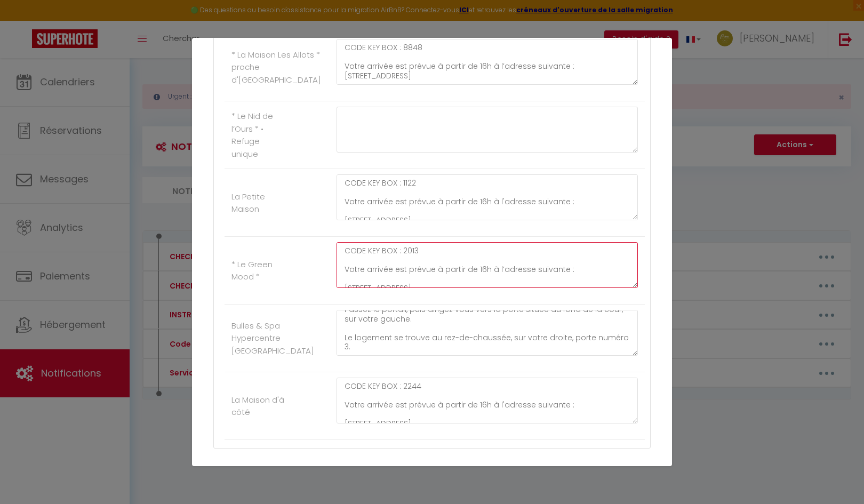
scroll to position [1361, 0]
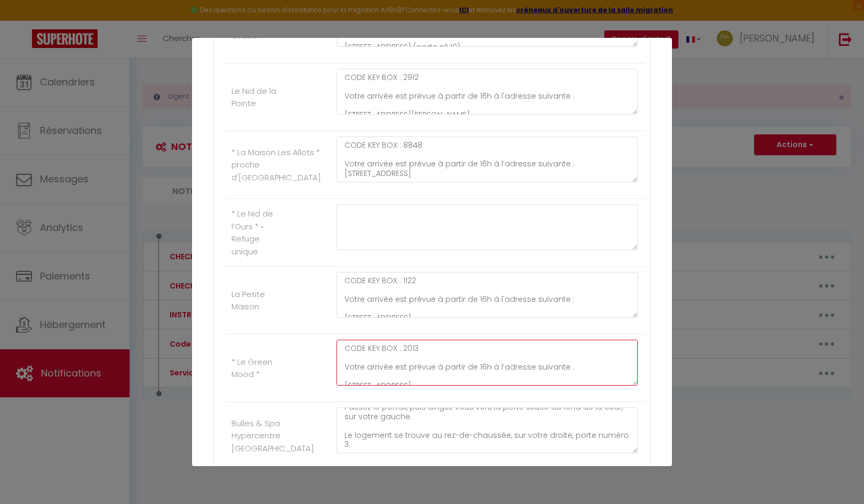
drag, startPoint x: 401, startPoint y: 350, endPoint x: 423, endPoint y: 359, distance: 23.0
click at [423, 359] on textarea "CODE KEY BOX : 2013 Votre arrivée est prévue à partir de 16h à l’adresse suivan…" at bounding box center [487, 363] width 301 height 46
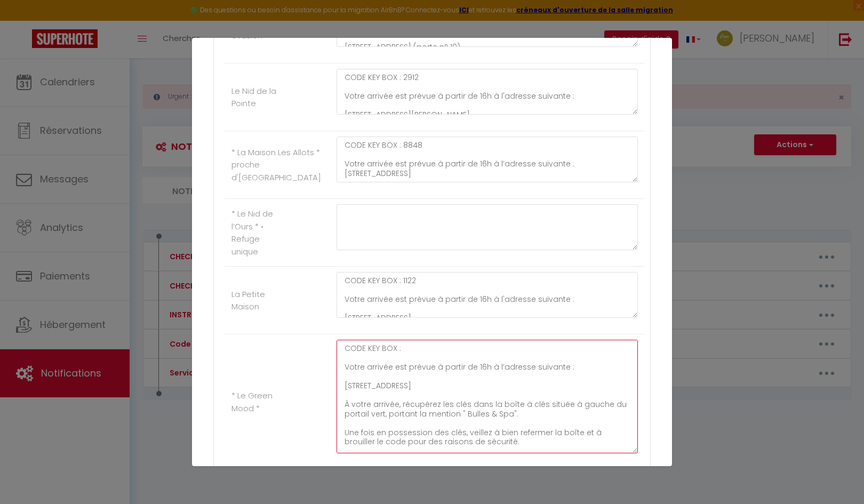
drag, startPoint x: 626, startPoint y: 383, endPoint x: 638, endPoint y: 450, distance: 68.9
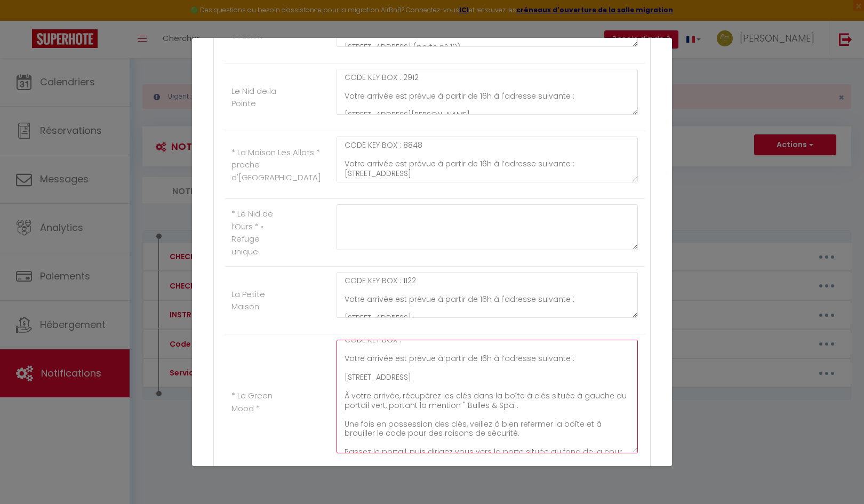
scroll to position [0, 0]
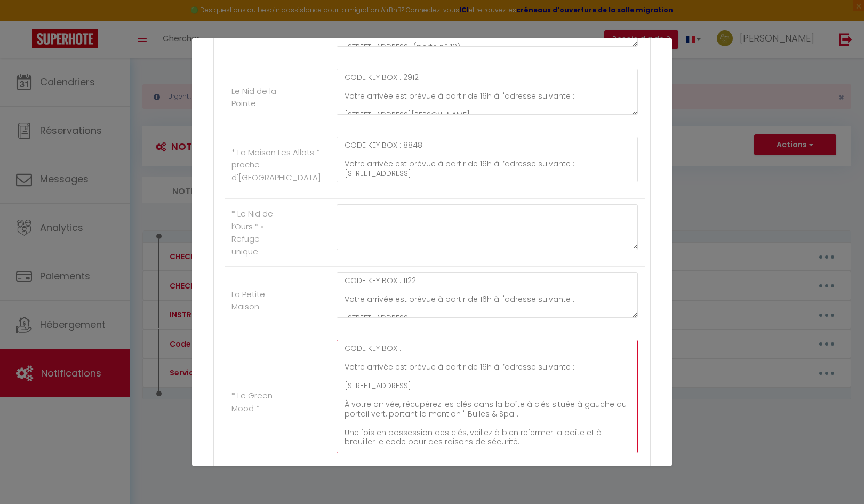
drag, startPoint x: 340, startPoint y: 386, endPoint x: 430, endPoint y: 389, distance: 90.2
click at [430, 389] on textarea "CODE KEY BOX : Votre arrivée est prévue à partir de 16h à l’adresse suivante : …" at bounding box center [487, 397] width 301 height 114
click at [541, 405] on textarea "CODE KEY BOX : Votre arrivée est prévue à partir de 16h à l’adresse suivante : …" at bounding box center [487, 397] width 301 height 114
drag, startPoint x: 594, startPoint y: 402, endPoint x: 594, endPoint y: 415, distance: 12.3
click at [594, 415] on textarea "CODE KEY BOX : Votre arrivée est prévue à partir de 16h à l’adresse suivante : …" at bounding box center [487, 397] width 301 height 114
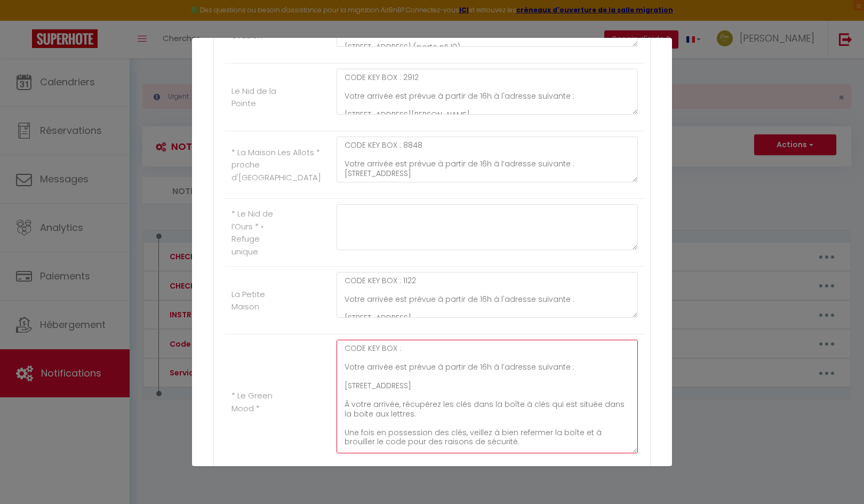
scroll to position [21, 0]
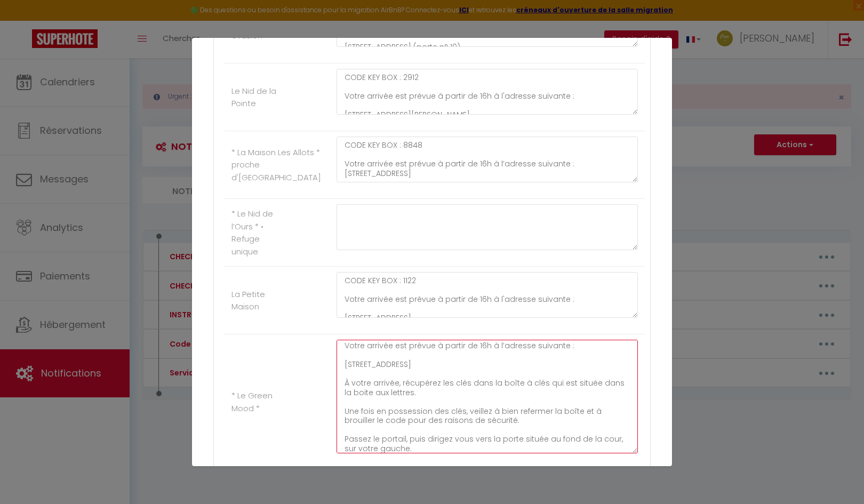
click at [574, 411] on textarea "CODE KEY BOX : Votre arrivée est prévue à partir de 16h à l’adresse suivante : …" at bounding box center [487, 397] width 301 height 114
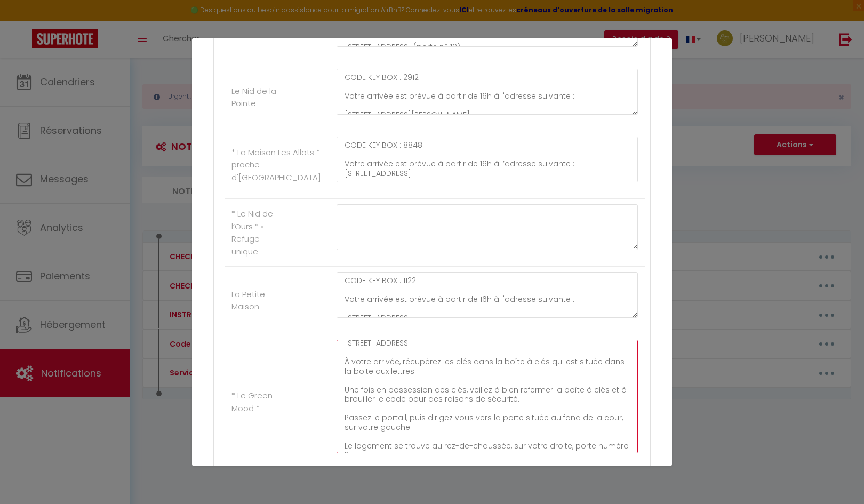
scroll to position [53, 0]
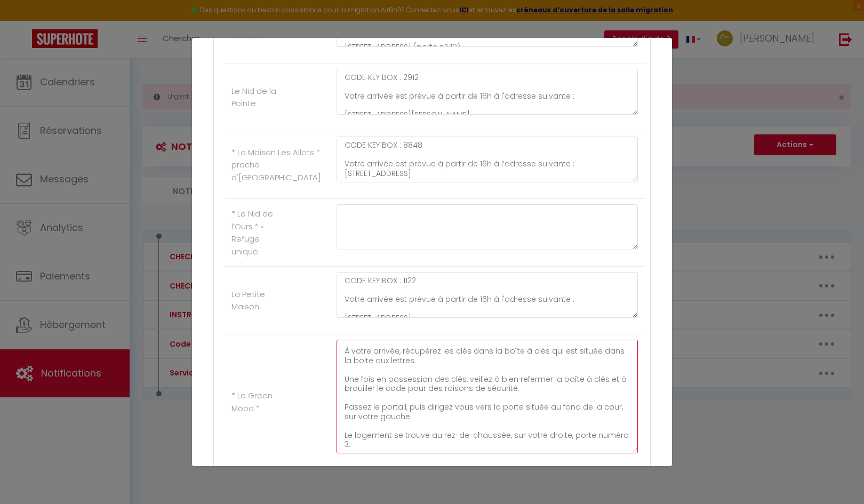
drag, startPoint x: 341, startPoint y: 407, endPoint x: 402, endPoint y: 408, distance: 60.3
click at [402, 408] on textarea "CODE KEY BOX : Votre arrivée est prévue à partir de 16h à l’adresse suivante : …" at bounding box center [487, 397] width 301 height 114
click at [592, 407] on textarea "CODE KEY BOX : Votre arrivée est prévue à partir de 16h à l’adresse suivante : …" at bounding box center [487, 397] width 301 height 114
click at [480, 407] on textarea "CODE KEY BOX : Votre arrivée est prévue à partir de 16h à l’adresse suivante : …" at bounding box center [487, 397] width 301 height 114
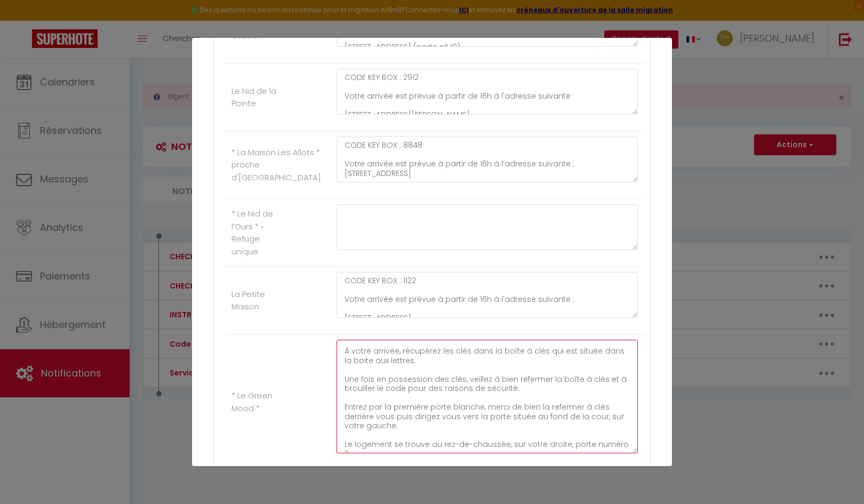
drag, startPoint x: 559, startPoint y: 417, endPoint x: 600, endPoint y: 427, distance: 42.3
click at [600, 427] on textarea "CODE KEY BOX : Votre arrivée est prévue à partir de 16h à l’adresse suivante : …" at bounding box center [487, 397] width 301 height 114
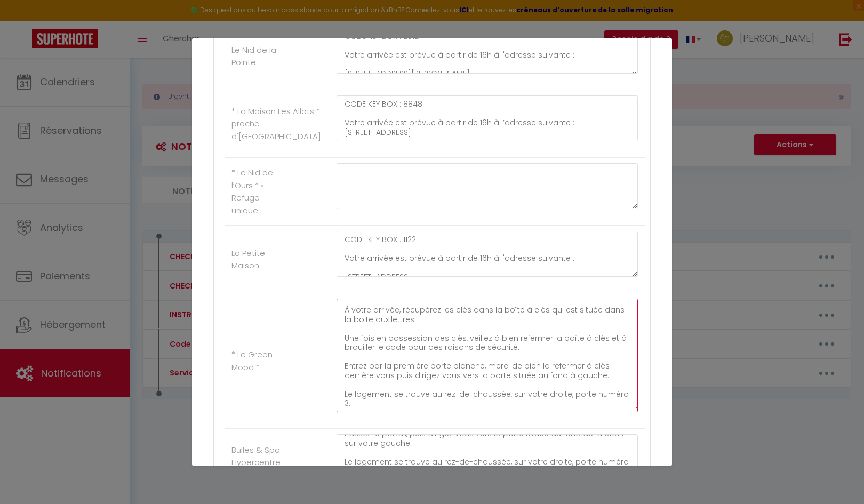
scroll to position [1415, 0]
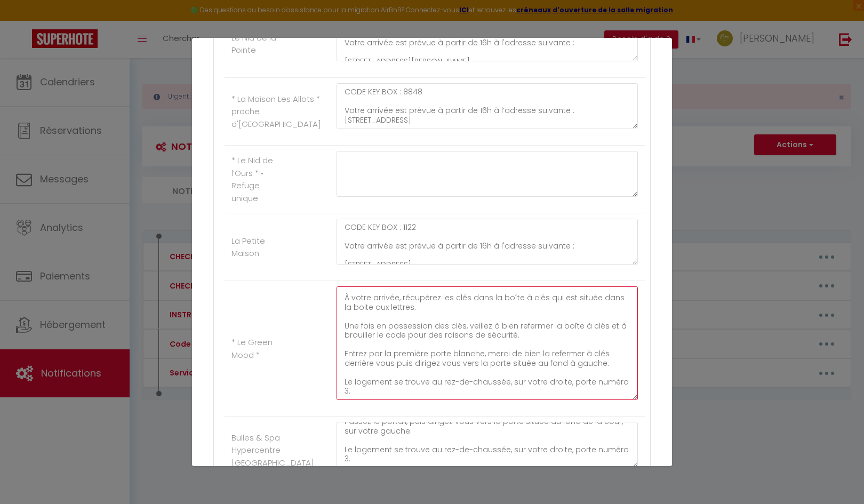
drag, startPoint x: 344, startPoint y: 382, endPoint x: 405, endPoint y: 391, distance: 61.4
click at [405, 391] on textarea "CODE KEY BOX : Votre arrivée est prévue à partir de 16h à l’adresse suivante : …" at bounding box center [487, 343] width 301 height 114
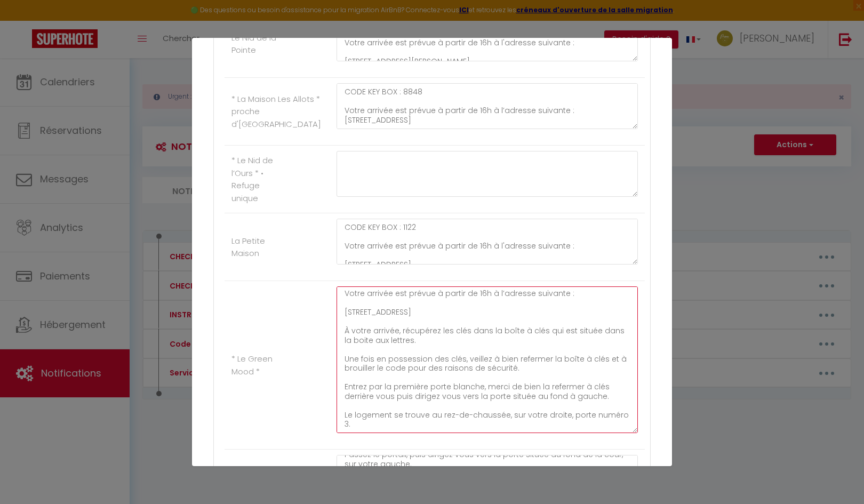
scroll to position [20, 0]
drag, startPoint x: 626, startPoint y: 396, endPoint x: 634, endPoint y: 430, distance: 35.0
click at [634, 430] on div "CODE KEY BOX : Votre arrivée est prévue à partir de 16h à l’adresse suivante : …" at bounding box center [487, 364] width 315 height 157
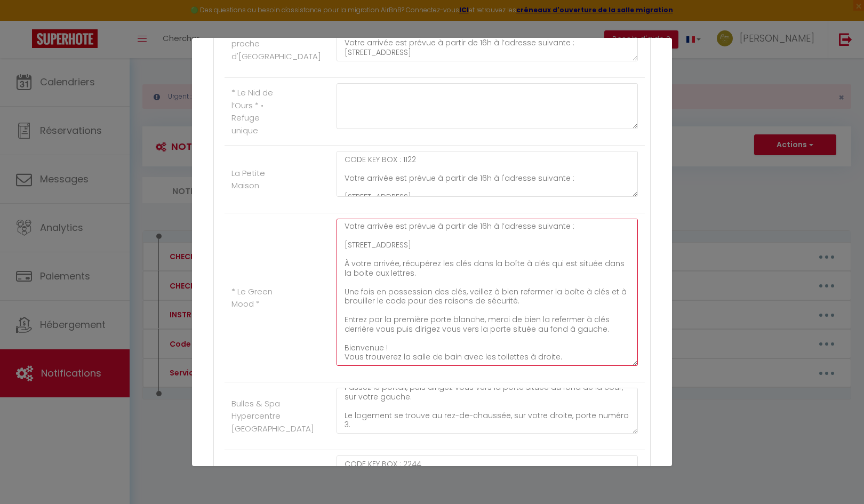
scroll to position [1521, 0]
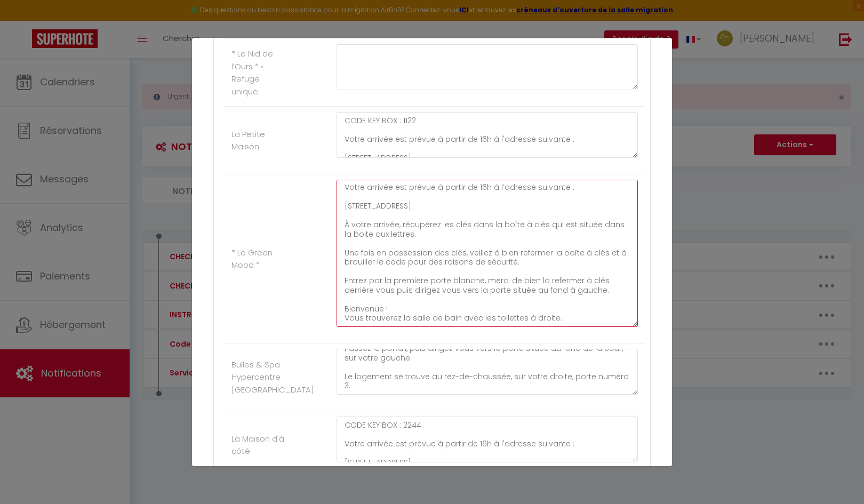
click at [598, 293] on textarea "CODE KEY BOX : Votre arrivée est prévue à partir de 16h à l’adresse suivante : …" at bounding box center [487, 253] width 301 height 147
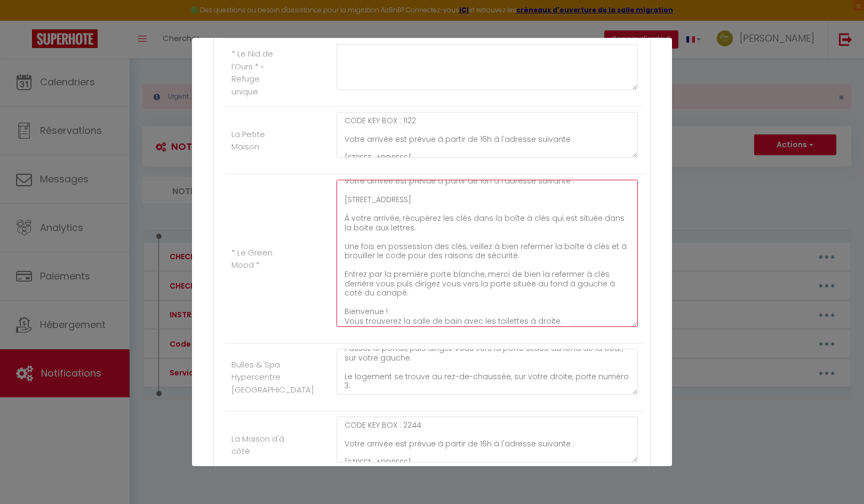
scroll to position [29, 0]
click at [431, 307] on textarea "CODE KEY BOX : Votre arrivée est prévue à partir de 16h à l’adresse suivante : …" at bounding box center [487, 253] width 301 height 147
drag, startPoint x: 400, startPoint y: 304, endPoint x: 408, endPoint y: 306, distance: 7.8
click at [408, 306] on textarea "CODE KEY BOX : Votre arrivée est prévue à partir de 16h à l’adresse suivante : …" at bounding box center [487, 253] width 301 height 147
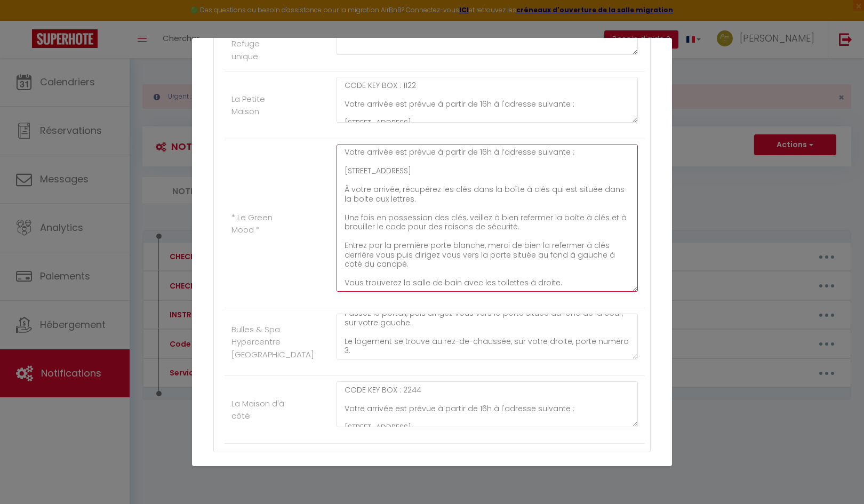
scroll to position [1575, 0]
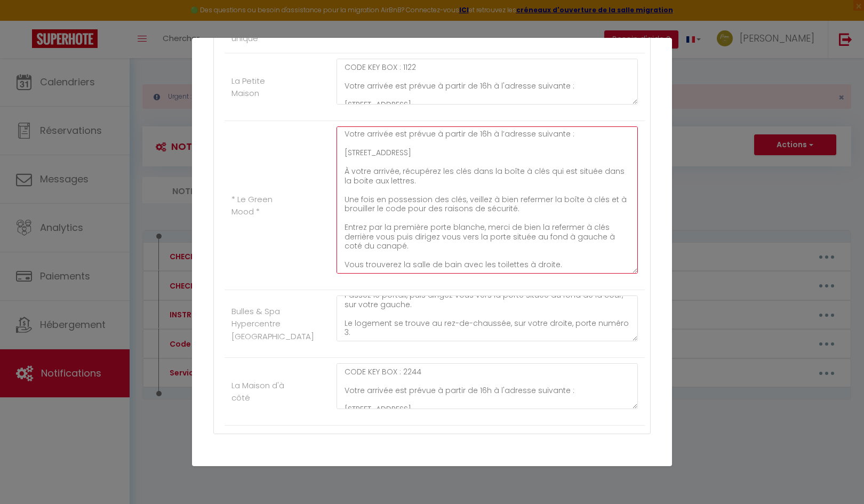
click at [573, 262] on textarea "CODE KEY BOX : Votre arrivée est prévue à partir de 16h à l’adresse suivante : …" at bounding box center [487, 199] width 301 height 147
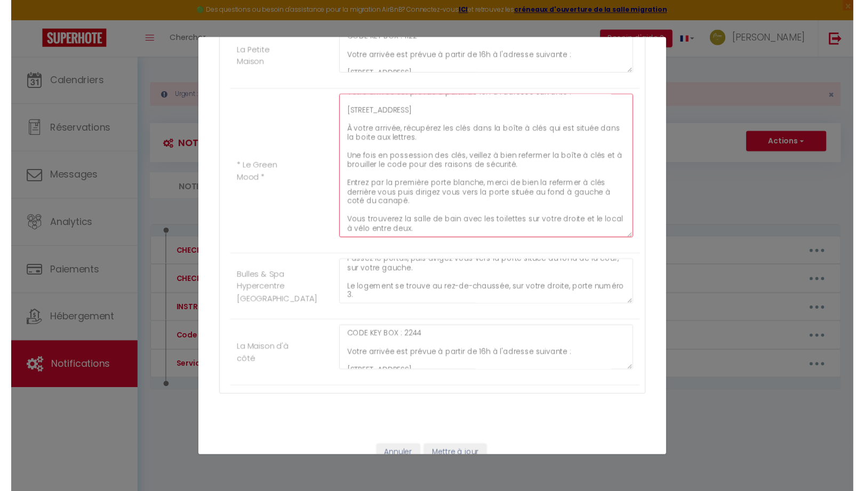
scroll to position [1623, 0]
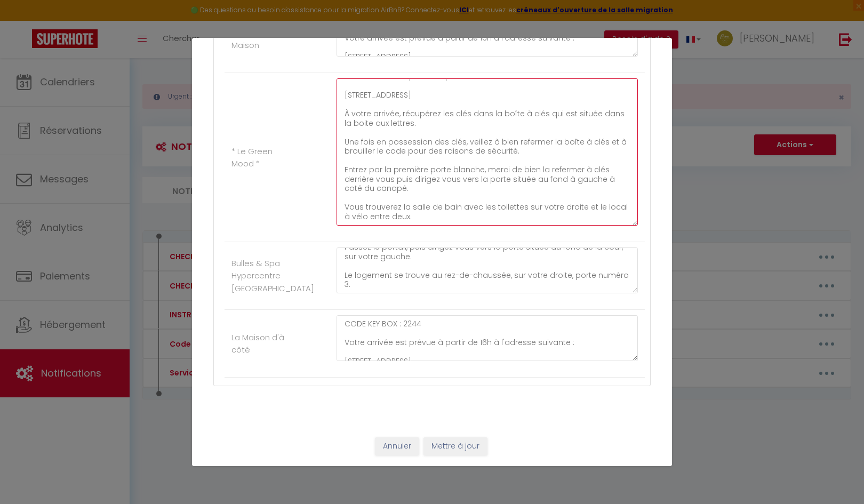
drag, startPoint x: 342, startPoint y: 114, endPoint x: 511, endPoint y: 236, distance: 208.1
click at [511, 236] on div "CODE KEY BOX : Votre arrivée est prévue à partir de 16h à l’adresse suivante : …" at bounding box center [487, 157] width 315 height 158
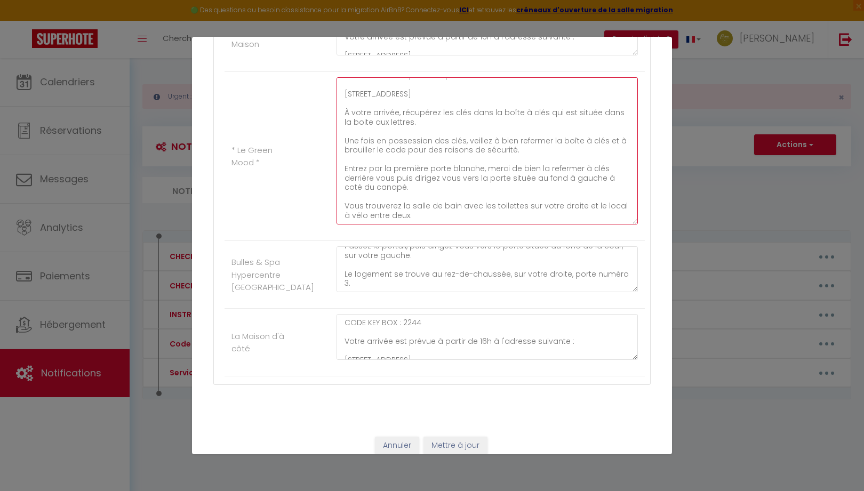
click at [519, 115] on textarea "CODE KEY BOX : Votre arrivée est prévue à partir de 16h à l’adresse suivante : …" at bounding box center [487, 150] width 301 height 147
click at [431, 125] on textarea "CODE KEY BOX : Votre arrivée est prévue à partir de 16h à l’adresse suivante : …" at bounding box center [487, 150] width 301 height 147
drag, startPoint x: 340, startPoint y: 114, endPoint x: 457, endPoint y: 233, distance: 166.4
click at [457, 233] on div "CODE KEY BOX : Votre arrivée est prévue à partir de 16h à l’adresse suivante : …" at bounding box center [487, 156] width 315 height 158
paste textarea "placée dans la boîte aux lettres blanche, située sur votre gauche en bas. Une f…"
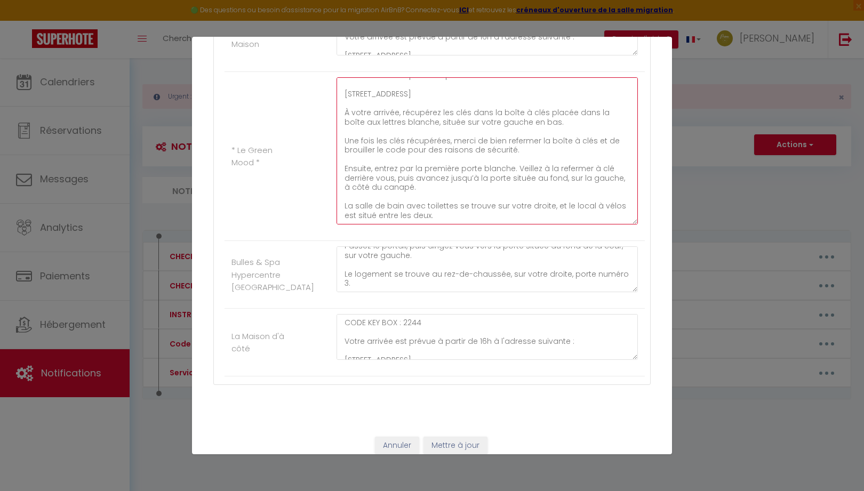
scroll to position [26, 0]
click at [498, 115] on textarea "CODE KEY BOX : Votre arrivée est prévue à partir de 16h à l’adresse suivante : …" at bounding box center [487, 150] width 301 height 147
drag, startPoint x: 519, startPoint y: 116, endPoint x: 568, endPoint y: 116, distance: 49.1
click at [568, 116] on textarea "CODE KEY BOX : Votre arrivée est prévue à partir de 16h à l’adresse suivante : …" at bounding box center [487, 150] width 301 height 147
drag, startPoint x: 413, startPoint y: 128, endPoint x: 345, endPoint y: 132, distance: 69.0
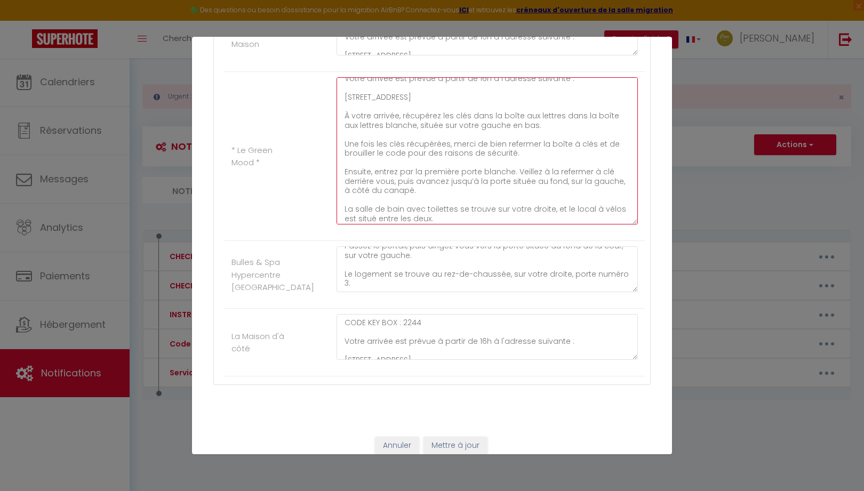
click at [345, 132] on textarea "CODE KEY BOX : Votre arrivée est prévue à partir de 16h à l’adresse suivante : …" at bounding box center [487, 150] width 301 height 147
click at [382, 122] on textarea "CODE KEY BOX : Votre arrivée est prévue à partir de 16h à l’adresse suivante : …" at bounding box center [487, 150] width 301 height 147
click at [454, 127] on textarea "CODE KEY BOX : Votre arrivée est prévue à partir de 16h à l’adresse suivante : …" at bounding box center [487, 150] width 301 height 147
click at [514, 154] on textarea "CODE KEY BOX : Votre arrivée est prévue à partir de 16h à l’adresse suivante : …" at bounding box center [487, 150] width 301 height 147
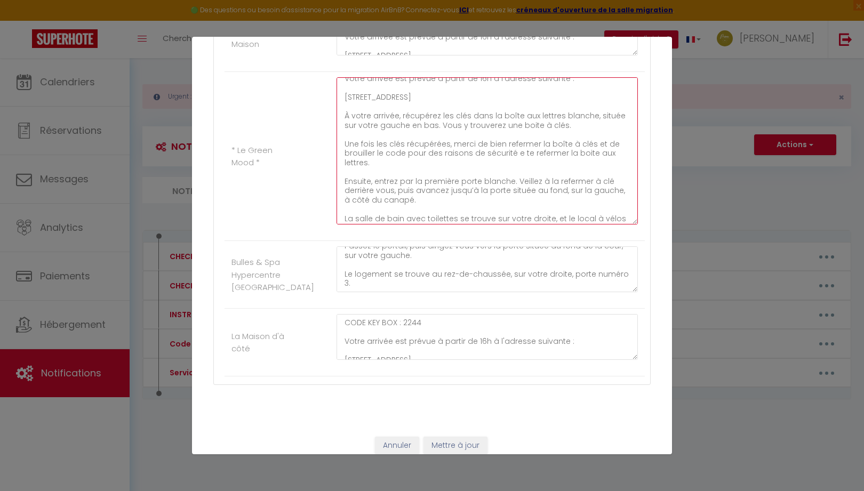
click at [475, 169] on textarea "CODE KEY BOX : Votre arrivée est prévue à partir de 16h à l’adresse suivante : …" at bounding box center [487, 150] width 301 height 147
click at [518, 154] on textarea "CODE KEY BOX : Votre arrivée est prévue à partir de 16h à l’adresse suivante : …" at bounding box center [487, 150] width 301 height 147
click at [448, 200] on textarea "CODE KEY BOX : Votre arrivée est prévue à partir de 16h à l’adresse suivante : …" at bounding box center [487, 150] width 301 height 147
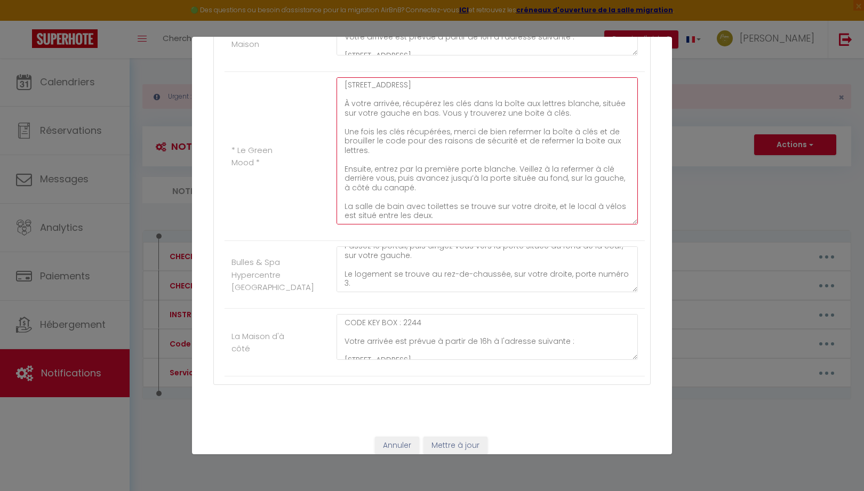
click at [453, 214] on textarea "CODE KEY BOX : Votre arrivée est prévue à partir de 16h à l’adresse suivante : …" at bounding box center [487, 150] width 301 height 147
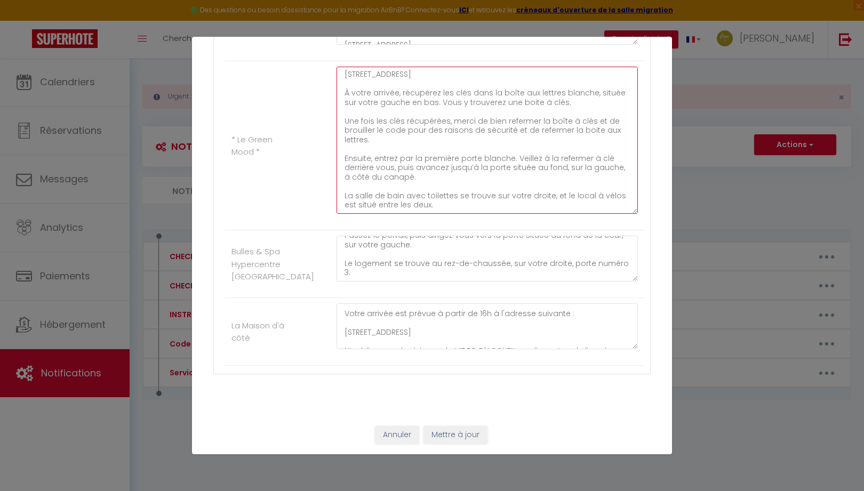
scroll to position [53, 0]
type textarea "CODE KEY BOX : Votre arrivée est prévue à partir de 16h à l’adresse suivante : …"
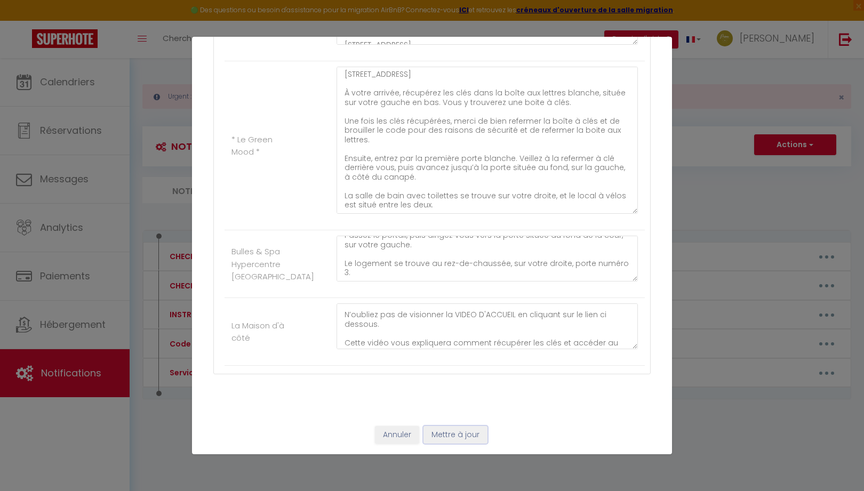
click at [465, 435] on button "Mettre à jour" at bounding box center [456, 435] width 64 height 18
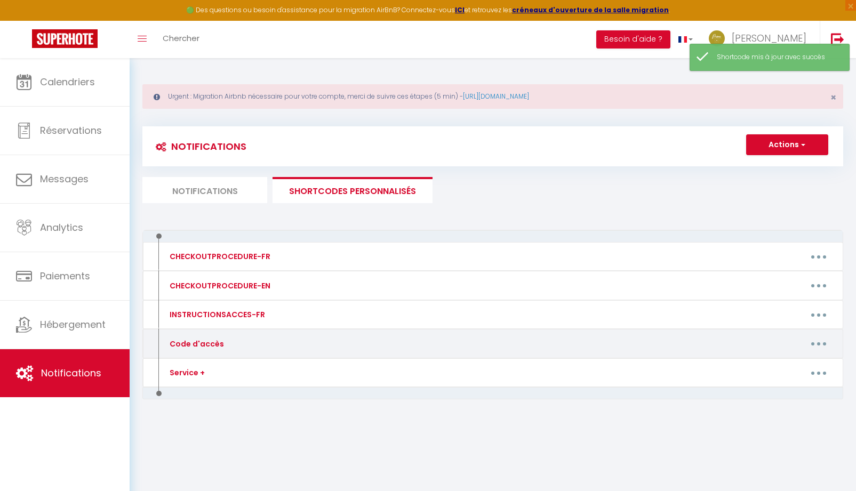
click at [822, 342] on button "button" at bounding box center [819, 344] width 30 height 17
click at [775, 368] on link "Editer" at bounding box center [791, 368] width 79 height 18
type input "Code d'accès"
type textarea "Message avec Code accès."
type textarea "CODE KEY BOX : 1993 Votre arrivée est prévue à partir de 16h à l'adresse suivan…"
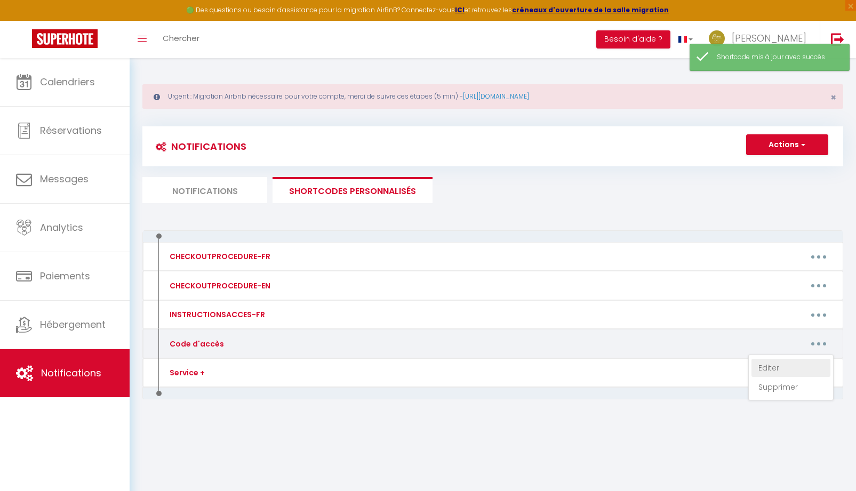
type textarea "CODE KEY BOX : 9380 Votre arrivée est prévue à partir de 16h à l'adresse suivan…"
type textarea "CODE KEY BOX : 0901 Votre arrivée est prévue à partir de 16h à l'adresse suivan…"
type textarea "Veuillez sonner à l'interphone au nom de "GUIOUGOU" BUILDING ENTRY CODE B / COD…"
type textarea "CODE PORTAIL : C214 CODE KEY BOX : [RENTALDOOR:CODE] Votre arrivée est prévue à…"
type textarea "1. CODE PORTAIL / PORTAL : 1982A 2. CODE KEY BOX : 8045 Votre arrivée est prévu…"
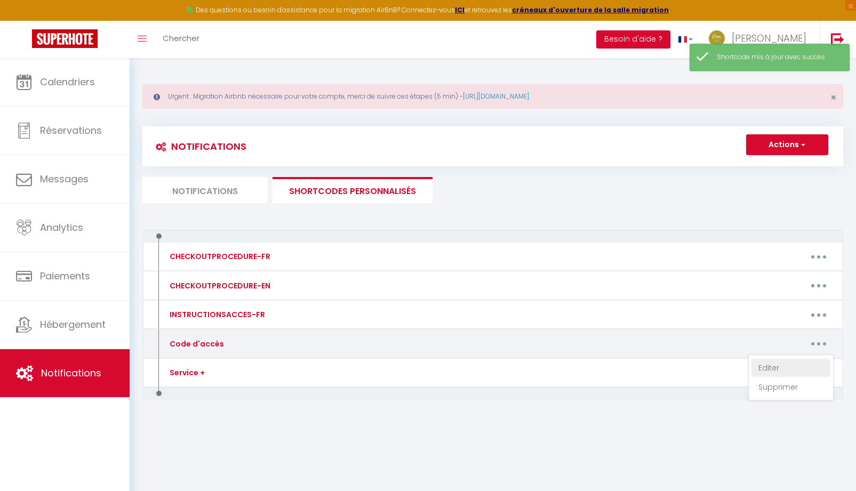
type textarea "1. CODE PORTILLON / PORTAL : 1993 2. CODE KEY BOX : 2451 Votre arrivée est prév…"
type textarea "CODE KEY BOX : 0901 Votre arrivée est prévue à partir de 16h à l'adresse suivan…"
type textarea "CODE KEY BOX : 0917 Votre arrivée est prévue à partir de 16h à l'adresse suivan…"
type textarea "CODE KEY BOX : 1123 CODE PORTE IMMEUBLE si verrouillée - BUILDING DOOR CODE IF …"
type textarea "CODE KEY BOX : 1980 Votre arrivée est prévue à partir de 16h à l'adresse suivan…"
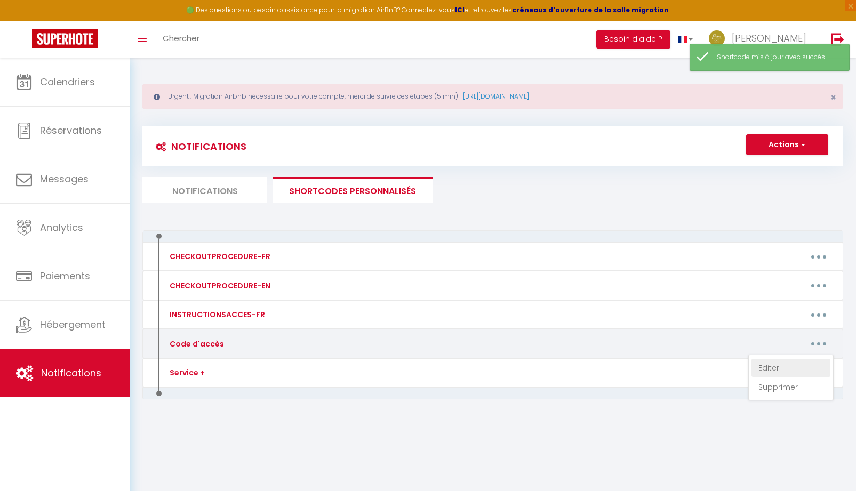
type textarea "CODE INTERPHONES : A 4545B CODE PORTE DU LOGEMENT KEYPAD : [RENTALDOOR:CODE] Vo…"
type textarea "CODE KEY BOX / BOITE A CLES : 0901 Votre arrivée est prévue à partir de 16h à l…"
type textarea "CODE KEY BOX : 8090 Votre arrivée est prévue à partir de 16h à l'adresse suivan…"
type textarea "CODE KEY BOX : 1903 Votre arrivée est prévue à partir de 16h à l'adresse suivan…"
type textarea "CODE KEY BOX : 2912 Votre arrivée est prévue à partir de 16h à l'adresse suivan…"
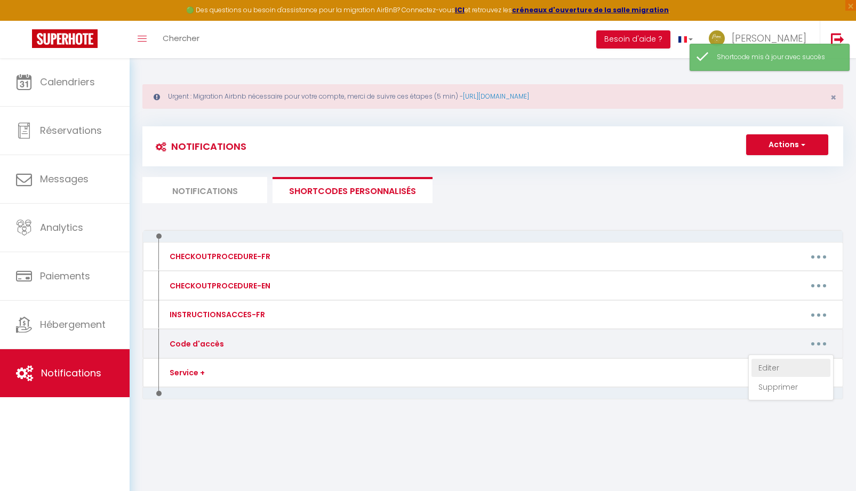
type textarea "CODE KEY BOX : 8848 Votre arrivée est prévue à partir de 16h à l’adresse suivan…"
type textarea "CODE KEY BOX : 1122 Votre arrivée est prévue à partir de 16h à l'adresse suivan…"
type textarea "CODE KEY BOX : Votre arrivée est prévue à partir de 16h à l’adresse suivante : …"
type textarea "CODE KEY BOX : 2013 Votre arrivée est prévue à partir de 16h à l’adresse suivan…"
type textarea "CODE KEY BOX : 2244 Votre arrivée est prévue à partir de 16h à l'adresse suivan…"
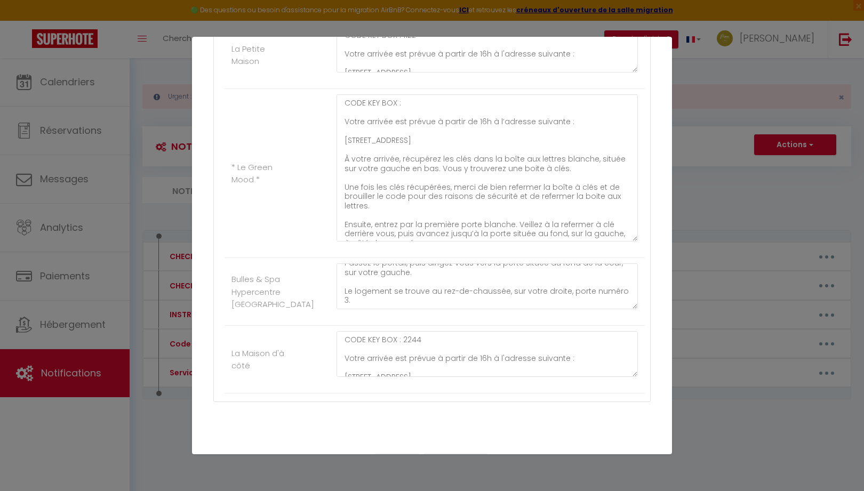
scroll to position [1634, 0]
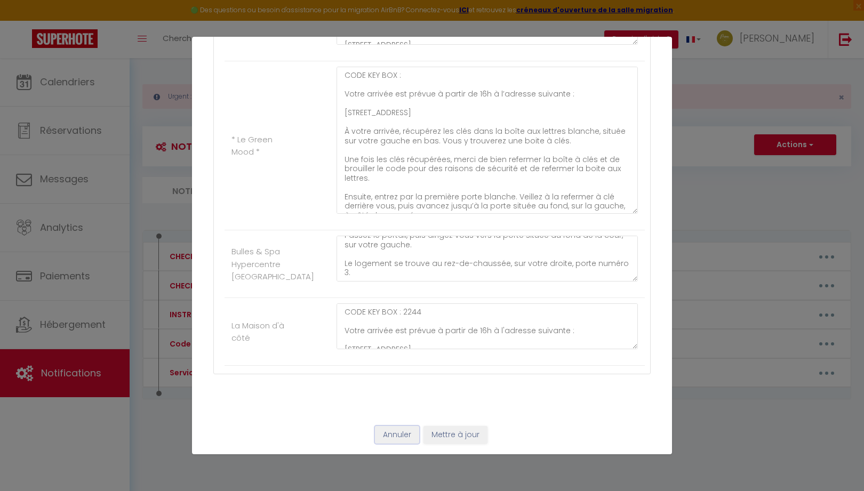
click at [387, 435] on button "Annuler" at bounding box center [397, 435] width 44 height 18
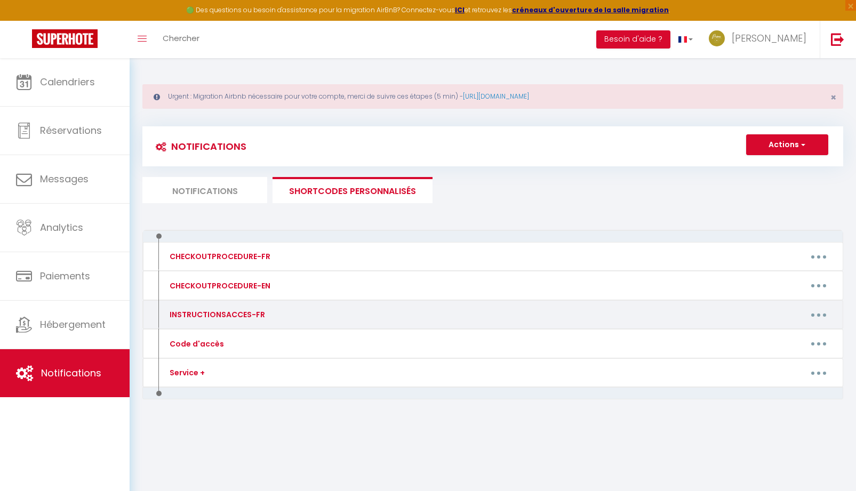
click at [820, 320] on button "button" at bounding box center [819, 314] width 30 height 17
click at [779, 337] on link "Editer" at bounding box center [791, 339] width 79 height 18
type input "INSTRUCTIONSACCES-FR"
type textarea "Instructions d'arrivée"
type textarea "https://orleans-sud.primoconciergerie.fr/426vasionorl2anaise2/ -"
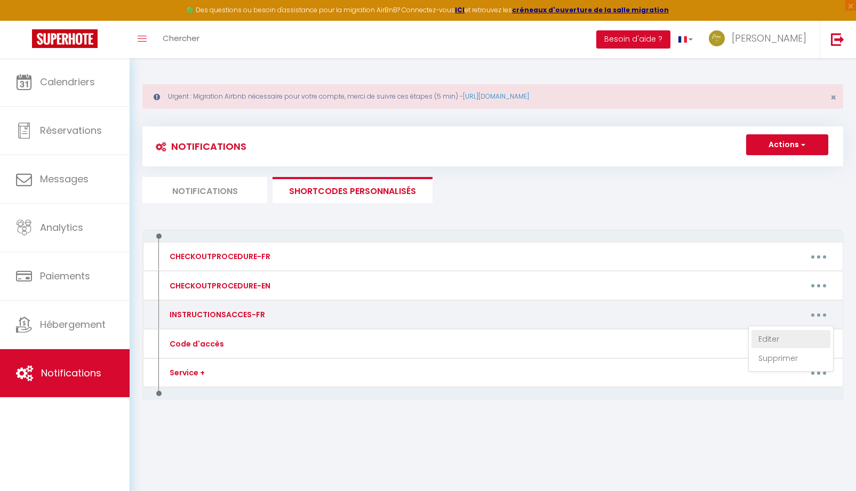
type textarea "https://orleans-sud.primoconciergerie.fr/g123oodvi87bes123onl1/ -"
type textarea "https://orleans-sud.primoconciergerie.fr/ecvcaleygatree/ -"
type textarea "https://orleans-sud.primoconciergerie.fr/appartement-le-chic-ne545st/ -"
type textarea "https://orleans-sud.primoconciergerie.fr/h786mlmagrand98/ -"
type textarea "https://orleans-sud.primoconciergerie.fr/l547centr7alel656/ -"
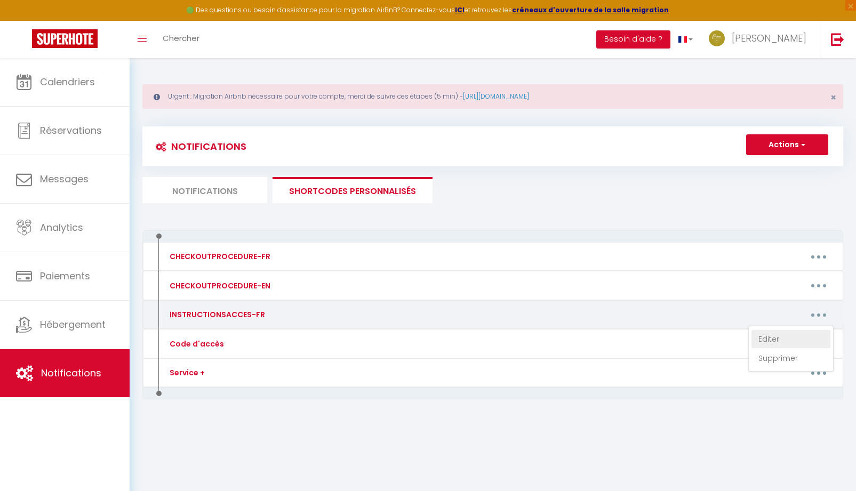
type textarea "https://orleans-sud.primoconciergerie.fr/la-maison-bellag7545io/ -"
type textarea "https://orleans-sud.primoconciergerie.fr/m67sanaucal/ -"
type textarea "https://orleans-sud.primoconciergerie.fr/cha65meetb98/ -"
type textarea "https://orleans-sud.primoconciergerie.fr/maison-la-maison-scandi-l874557oire/ -"
type textarea "https://orleans-sud.primoconciergerie.fr/o7sis908a/ -"
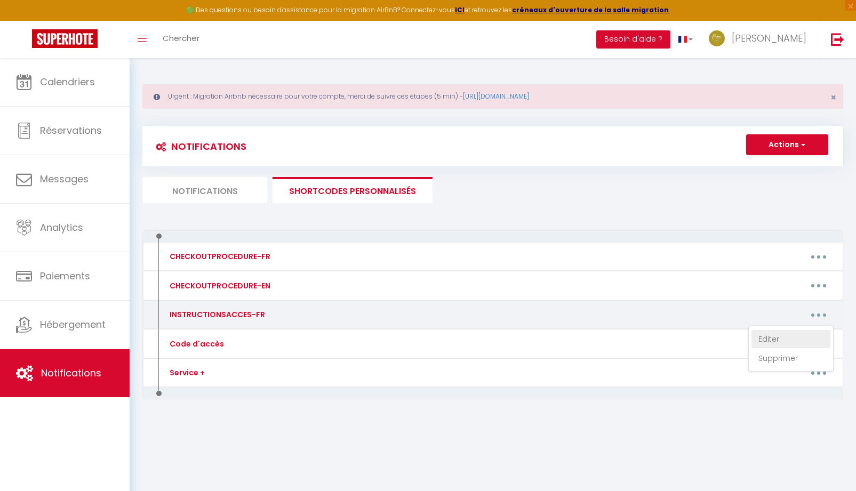
type textarea "https://orleans-sud.primoconciergerie.fr/d65c7ehar5mon67ie/ -"
type textarea "https://orleans-sud.primoconciergerie.fr/p090noram767queorelae890/ -"
type textarea "https://orleans-sud.primoconciergerie.fr/appartement-le-mosa86745ic/ -"
type textarea "https://orleans-sud.primoconciergerie.fr/c87syeplace/ -"
type textarea "https://orleans-sud.primoconciergerie.fr/l097reeez579ri/ -"
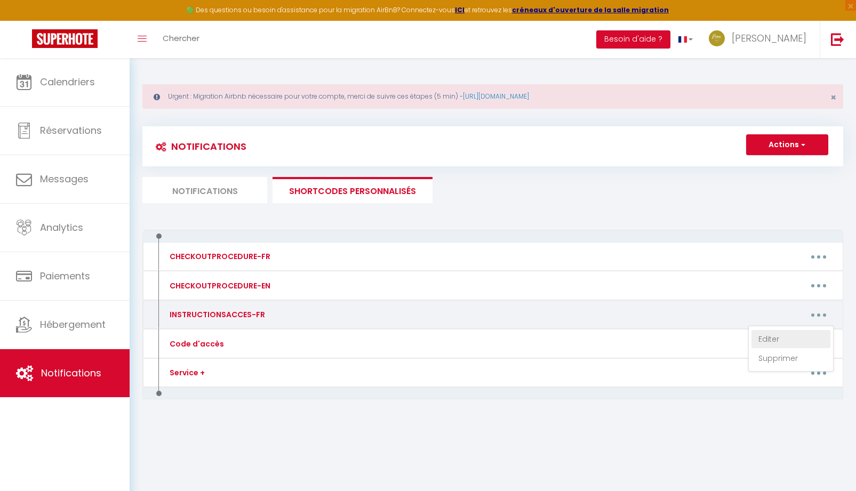
type textarea "https://orleans-sud.primoconciergerie.fr/douce3456vasion/ -"
type textarea "https://orleans-sud.primoconciergerie.fr/le-nid-de-la-p7415ointe/ -"
type textarea "https://orleans-sud.primoconciergerie.fr/maison-les-allots/ -"
type textarea "https://orleans-sud.primoconciergerie.fr/p4ti67meaisonmais089/ -"
type textarea "https://orleans-sud.primoconciergerie.fr/appartement-le-green-mood/ -"
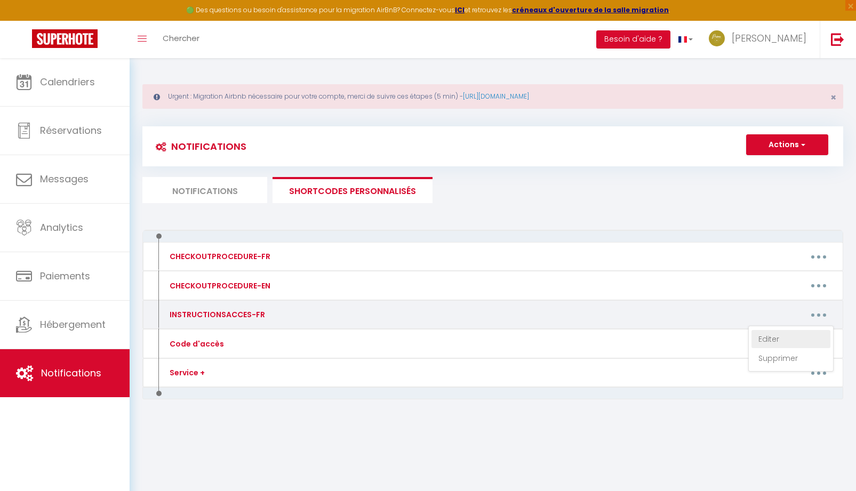
type textarea "https://orleans-sud.primoconciergerie.fr/appartement-bulles-et-spa/ -"
type textarea "https://orleans-sud.primoconciergerie.fr/m45son6dacote/ -"
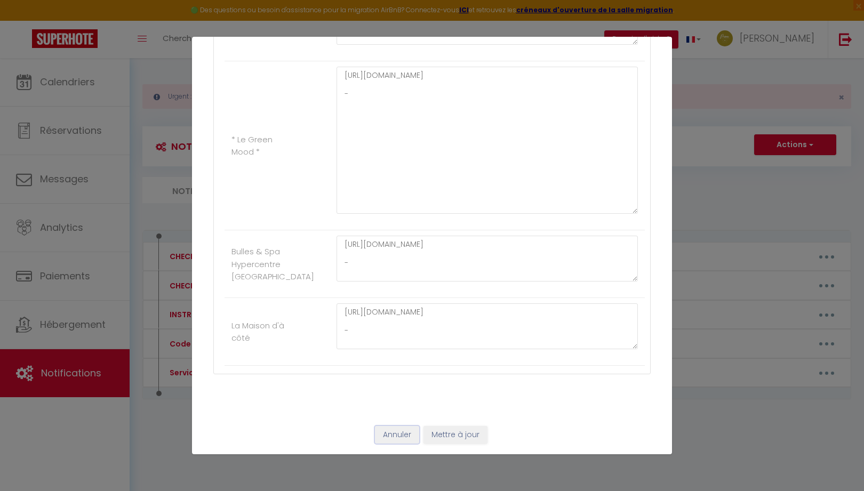
click at [398, 438] on button "Annuler" at bounding box center [397, 435] width 44 height 18
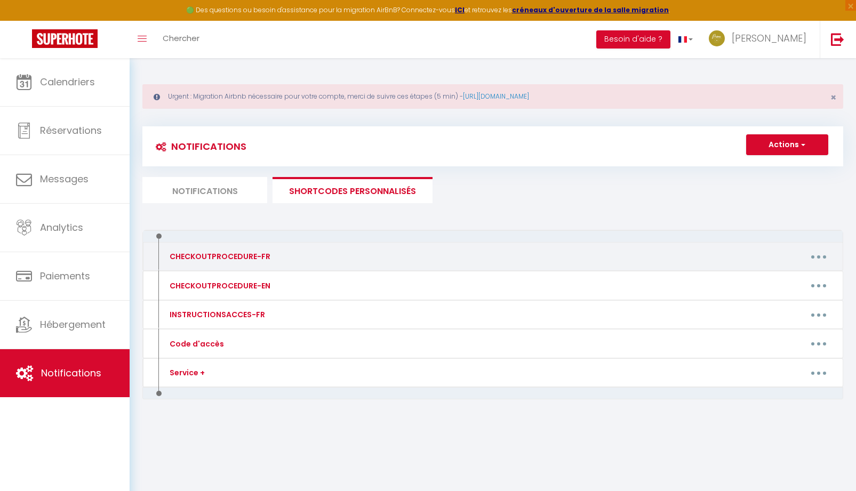
click at [821, 256] on button "button" at bounding box center [819, 256] width 30 height 17
click at [783, 276] on link "Editer" at bounding box center [791, 281] width 79 height 18
type input "CHECKOUTPROCEDURE-FR"
type textarea "1 - Merci de remettre le logement comme vous l'avez trouvé 2 - A [RENTAL:DEPART…"
type textarea "Pour vous aider, voici la procédure pour votre départ : 1 - Remettre le logemen…"
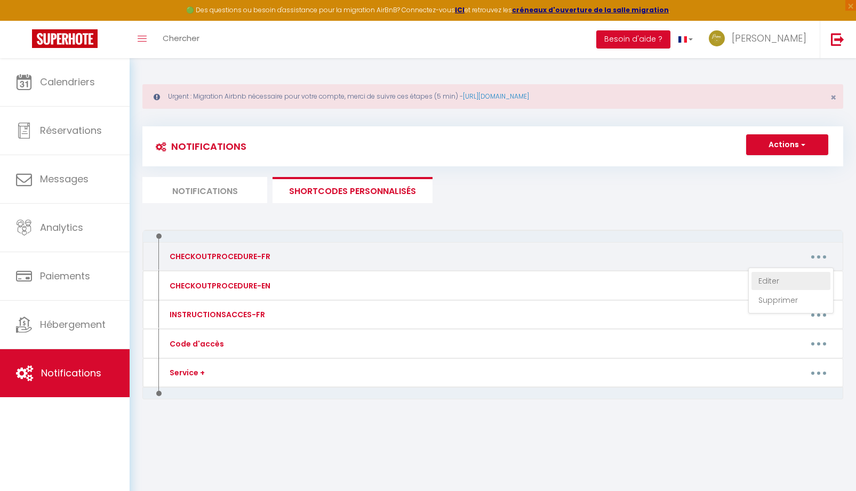
type textarea "1 - Merci de remettre le logement comme vous l'avez trouvé 2 - Laissez les clés…"
type textarea "1 - Merci de remettre le logement comme vous l'avez trouvé 2 - Laissez le badge…"
type textarea "1 - Merci de remettre le logement comme vous l'avez trouvé 2 - A 10:00 maximum,…"
type textarea "1 - Merci de remettre la maison comme vous l'avez trouvé. 2 - A [RENTAL:DEPARTU…"
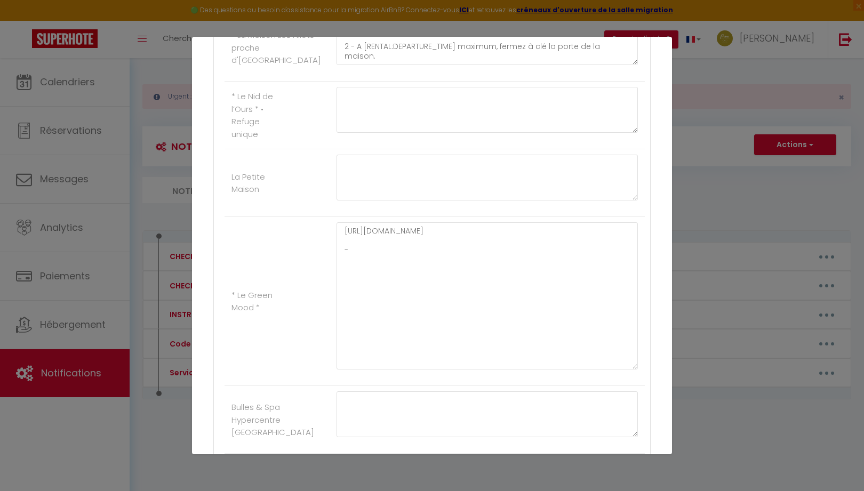
scroll to position [1367, 0]
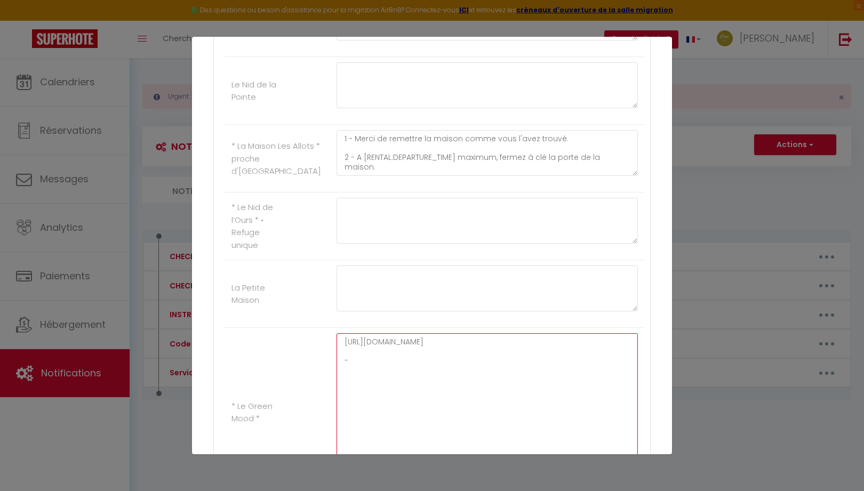
drag, startPoint x: 342, startPoint y: 340, endPoint x: 384, endPoint y: 372, distance: 52.5
click at [384, 372] on textarea "[URL][DOMAIN_NAME] -" at bounding box center [487, 406] width 301 height 147
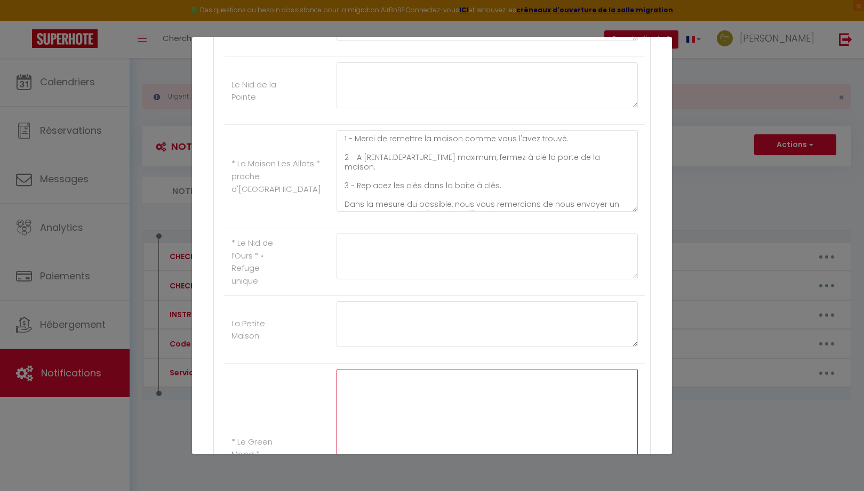
drag, startPoint x: 627, startPoint y: 173, endPoint x: 632, endPoint y: 216, distance: 42.9
click at [632, 216] on div "1 - Merci de remettre la maison comme vous l'avez trouvé. 2 - A [RENTAL:DEPARTU…" at bounding box center [487, 176] width 315 height 92
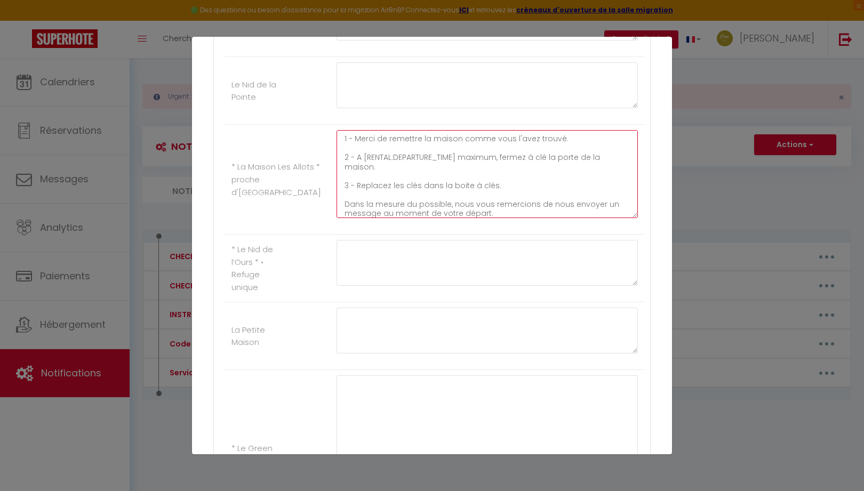
scroll to position [4, 0]
drag, startPoint x: 341, startPoint y: 139, endPoint x: 499, endPoint y: 252, distance: 194.4
drag, startPoint x: 412, startPoint y: 204, endPoint x: 369, endPoint y: 204, distance: 43.2
click at [369, 204] on textarea "1 - Merci de remettre la maison comme vous l'avez trouvé. 2 - A [RENTAL:DEPARTU…" at bounding box center [487, 174] width 301 height 88
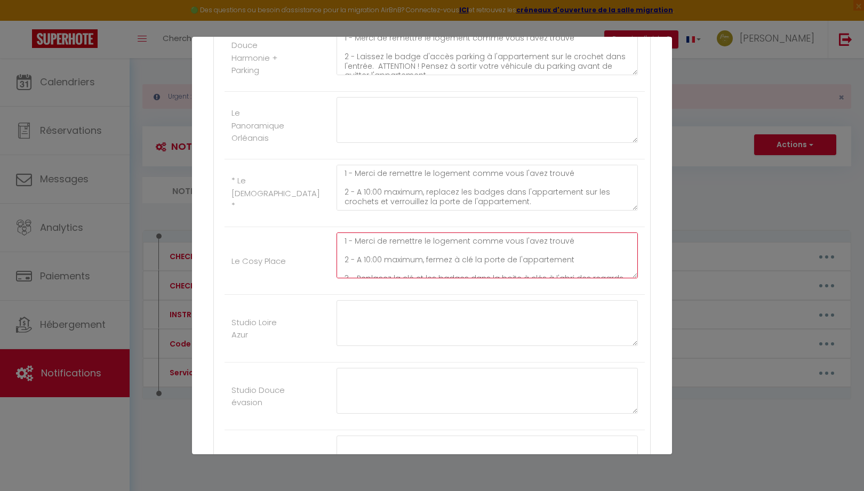
scroll to position [75, 0]
drag, startPoint x: 340, startPoint y: 239, endPoint x: 525, endPoint y: 339, distance: 210.1
click at [525, 339] on ul "Autres L'évasion Orléanaise Love Room - Good Vibes Only L’escale 2 - Proche Gar…" at bounding box center [432, 157] width 426 height 1781
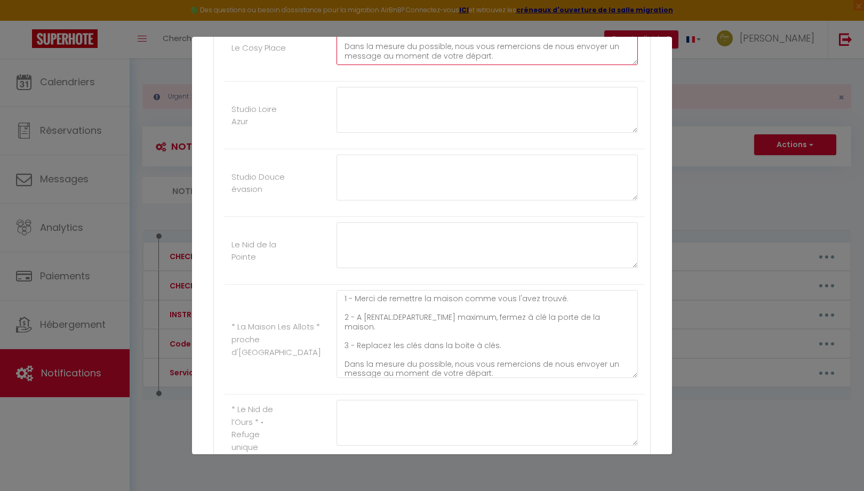
scroll to position [1473, 0]
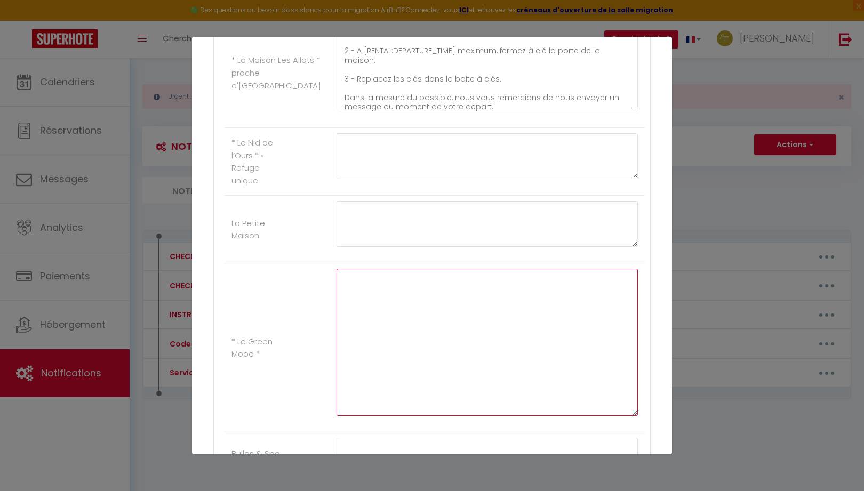
click at [356, 299] on textarea at bounding box center [487, 342] width 301 height 147
paste textarea "1 - Merci de remettre le logement comme vous l'avez trouvé 2 - A 10:00 maximum,…"
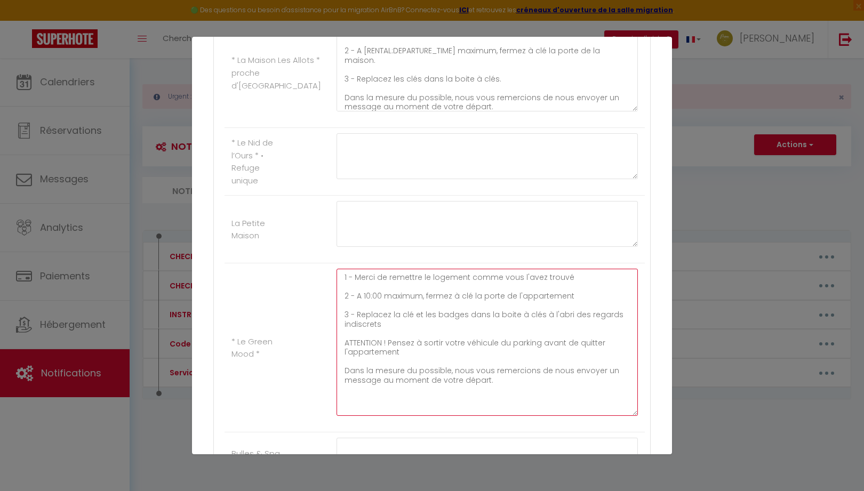
click at [573, 297] on textarea "1 - Merci de remettre le logement comme vous l'avez trouvé 2 - A 10:00 maximum,…" at bounding box center [487, 342] width 301 height 147
click at [354, 318] on textarea "1 - Merci de remettre le logement comme vous l'avez trouvé 2 - A 10:00 maximum,…" at bounding box center [487, 342] width 301 height 147
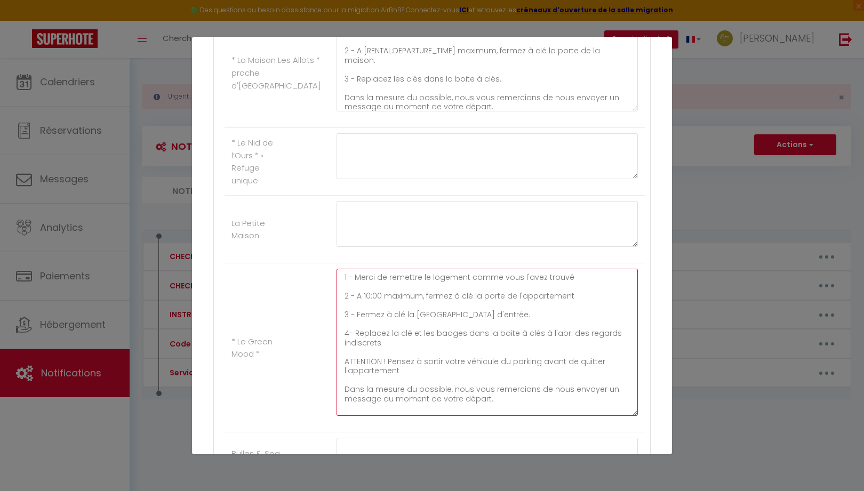
click at [395, 335] on textarea "1 - Merci de remettre le logement comme vous l'avez trouvé 2 - A 10:00 maximum,…" at bounding box center [487, 342] width 301 height 147
drag, startPoint x: 420, startPoint y: 335, endPoint x: 468, endPoint y: 333, distance: 48.0
click at [468, 333] on textarea "1 - Merci de remettre le logement comme vous l'avez trouvé 2 - A 10:00 maximum,…" at bounding box center [487, 342] width 301 height 147
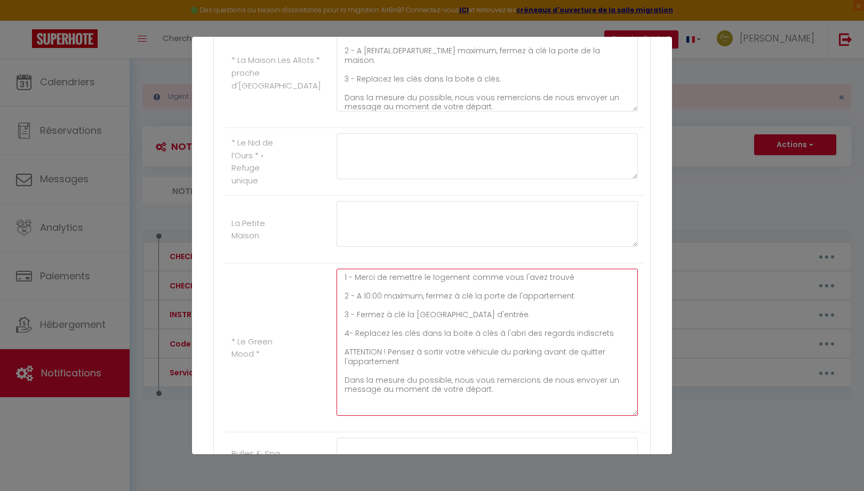
click at [600, 334] on textarea "1 - Merci de remettre le logement comme vous l'avez trouvé 2 - A 10:00 maximum,…" at bounding box center [487, 342] width 301 height 147
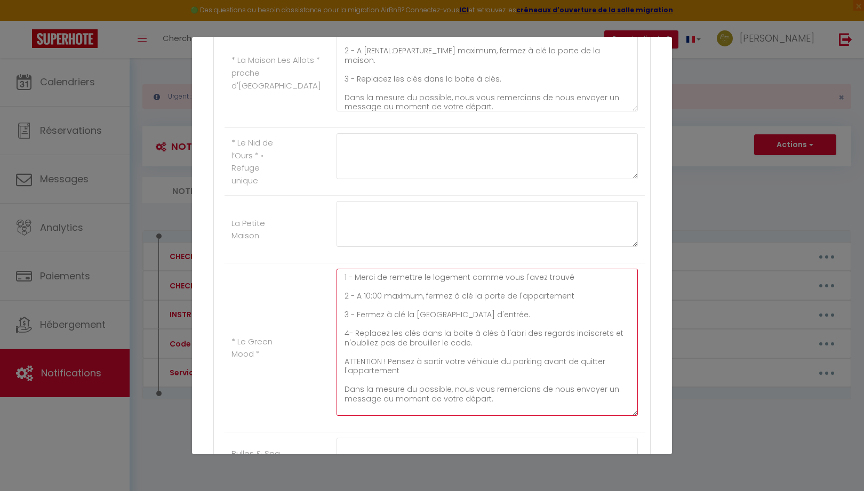
drag, startPoint x: 343, startPoint y: 361, endPoint x: 437, endPoint y: 377, distance: 95.2
click at [437, 377] on textarea "1 - Merci de remettre le logement comme vous l'avez trouvé 2 - A 10:00 maximum,…" at bounding box center [487, 342] width 301 height 147
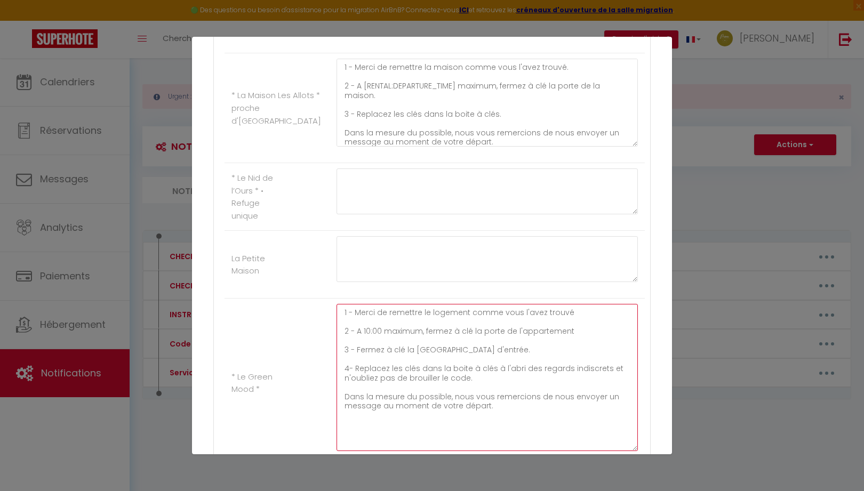
scroll to position [1420, 0]
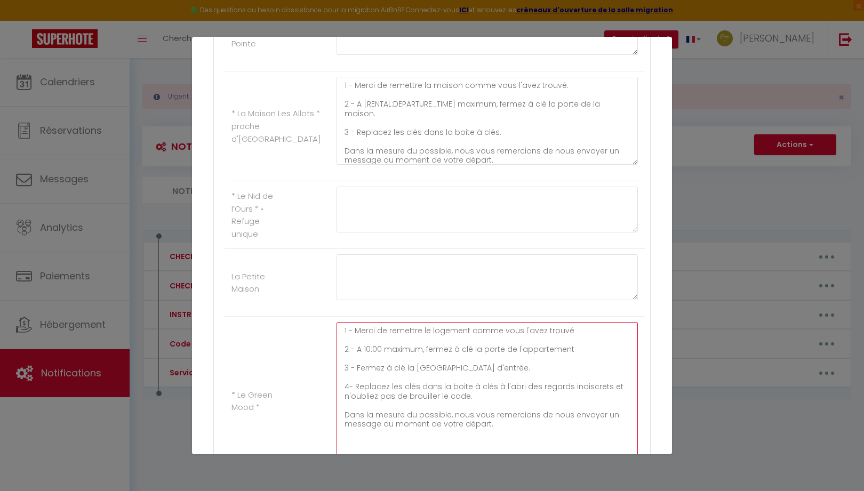
click at [340, 331] on textarea "1 - Merci de remettre le logement comme vous l'avez trouvé 2 - A 10:00 maximum,…" at bounding box center [487, 395] width 301 height 147
drag, startPoint x: 340, startPoint y: 329, endPoint x: 497, endPoint y: 440, distance: 191.7
click at [497, 440] on textarea "1 - Merci de remettre le logement comme vous l'avez trouvé 2 - A 10:00 maximum,…" at bounding box center [487, 395] width 301 height 147
type textarea "1 - Merci de remettre le logement comme vous l'avez trouvé 2 - A 10:00 maximum,…"
click at [358, 204] on textarea at bounding box center [487, 210] width 301 height 46
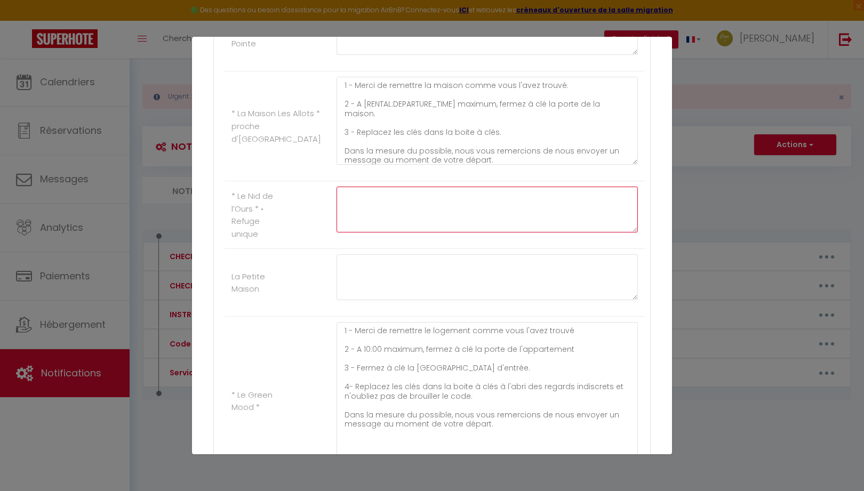
paste textarea "1 - Merci de remettre le logement comme vous l'avez trouvé 2 - A 10:00 maximum,…"
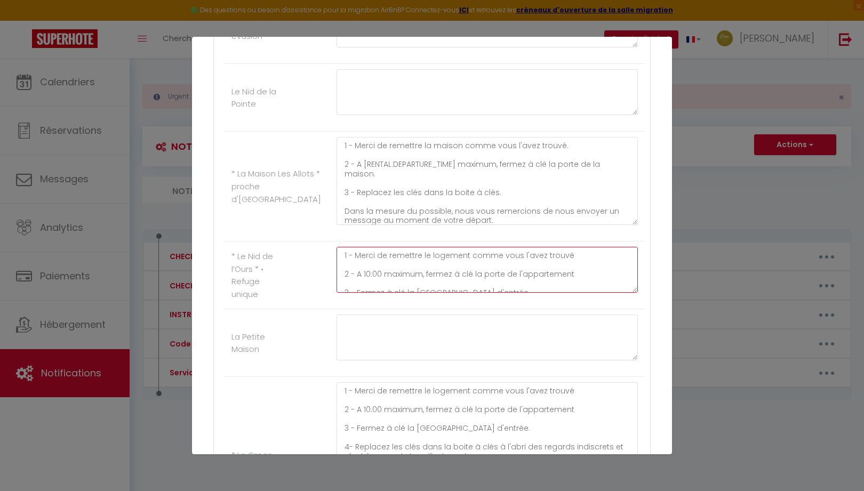
scroll to position [1313, 0]
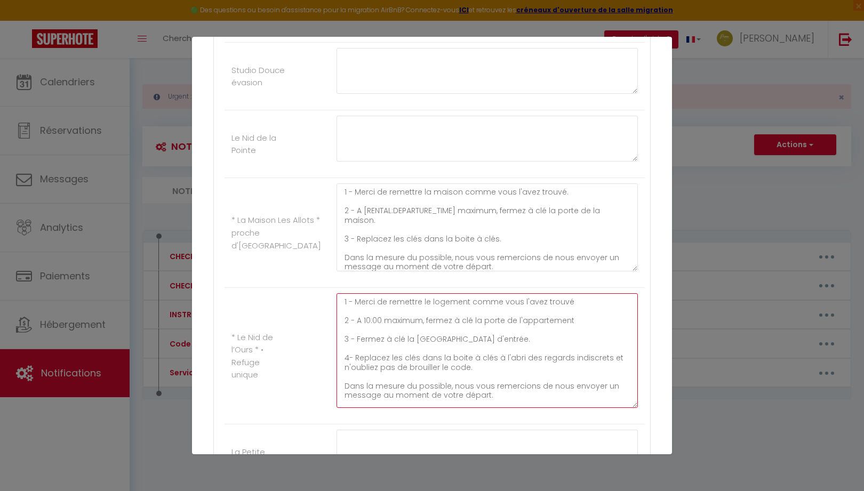
drag, startPoint x: 627, startPoint y: 334, endPoint x: 639, endPoint y: 404, distance: 70.4
click at [346, 341] on textarea "1 - Merci de remettre le logement comme vous l'avez trouvé 2 - A 10:00 maximum,…" at bounding box center [487, 350] width 301 height 115
drag, startPoint x: 354, startPoint y: 360, endPoint x: 484, endPoint y: 374, distance: 130.4
click at [484, 374] on textarea "1 - Merci de remettre le logement comme vous l'avez trouvé 2 - A 10:00 maximum,…" at bounding box center [487, 350] width 301 height 115
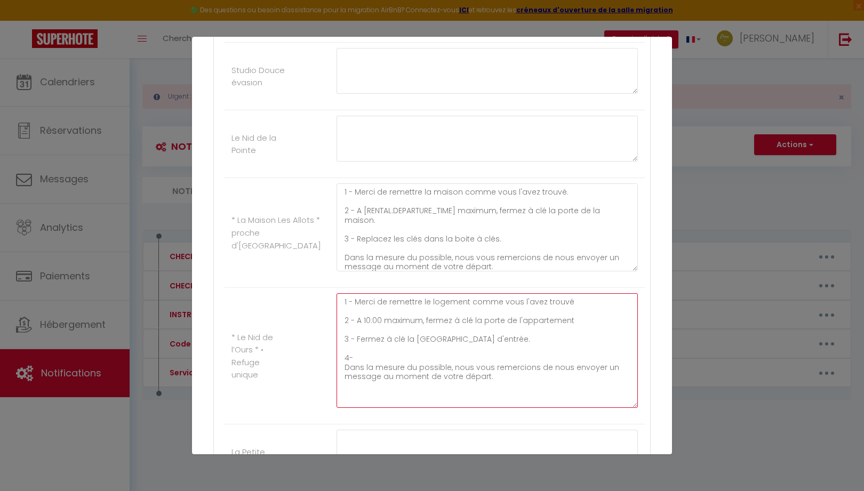
drag, startPoint x: 354, startPoint y: 340, endPoint x: 512, endPoint y: 340, distance: 157.4
click at [512, 340] on textarea "1 - Merci de remettre le logement comme vous l'avez trouvé 2 - A 10:00 maximum,…" at bounding box center [487, 350] width 301 height 115
paste textarea "Replacez les clés dans la boite à clés à l'abri des regards indiscrets et n'oub…"
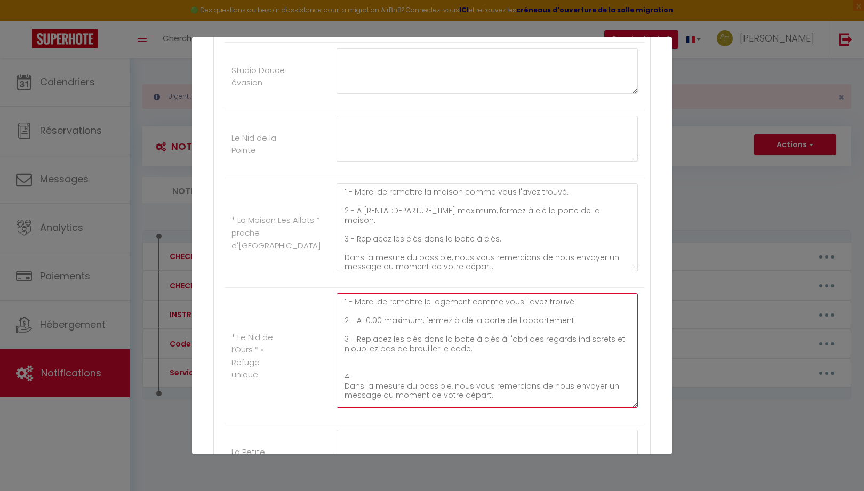
drag, startPoint x: 388, startPoint y: 339, endPoint x: 356, endPoint y: 340, distance: 32.6
click at [356, 340] on textarea "1 - Merci de remettre le logement comme vous l'avez trouvé 2 - A 10:00 maximum,…" at bounding box center [487, 350] width 301 height 115
click at [436, 339] on textarea "1 - Merci de remettre le logement comme vous l'avez trouvé 2 - A 10:00 maximum,…" at bounding box center [487, 350] width 301 height 115
drag, startPoint x: 584, startPoint y: 339, endPoint x: 591, endPoint y: 338, distance: 6.4
click at [591, 338] on textarea "1 - Merci de remettre le logement comme vous l'avez trouvé 2 - A 10:00 maximum,…" at bounding box center [487, 350] width 301 height 115
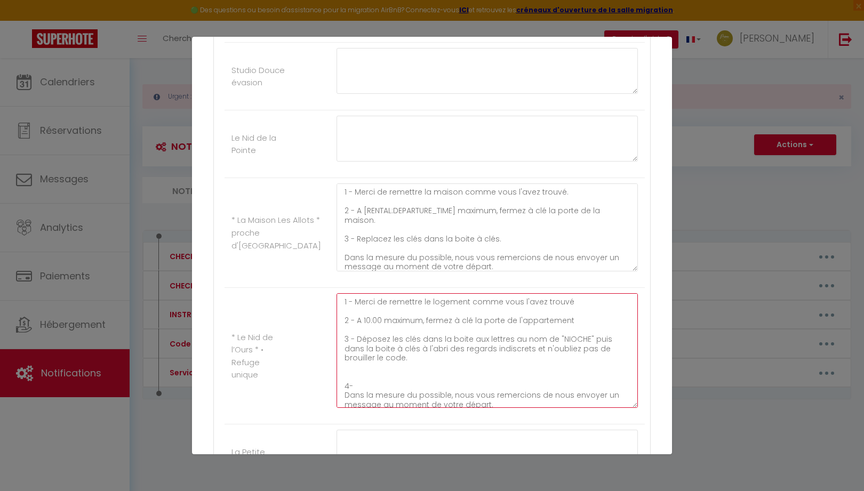
click at [419, 361] on textarea "1 - Merci de remettre le logement comme vous l'avez trouvé 2 - A 10:00 maximum,…" at bounding box center [487, 350] width 301 height 115
drag, startPoint x: 418, startPoint y: 349, endPoint x: 419, endPoint y: 380, distance: 30.5
click at [418, 350] on textarea "1 - Merci de remettre le logement comme vous l'avez trouvé 2 - A 10:00 maximum,…" at bounding box center [487, 350] width 301 height 115
click at [563, 348] on textarea "1 - Merci de remettre le logement comme vous l'avez trouvé 2 - A 10:00 maximum,…" at bounding box center [487, 350] width 301 height 115
click at [416, 386] on textarea "1 - Merci de remettre le logement comme vous l'avez trouvé 2 - A 10:00 maximum,…" at bounding box center [487, 350] width 301 height 115
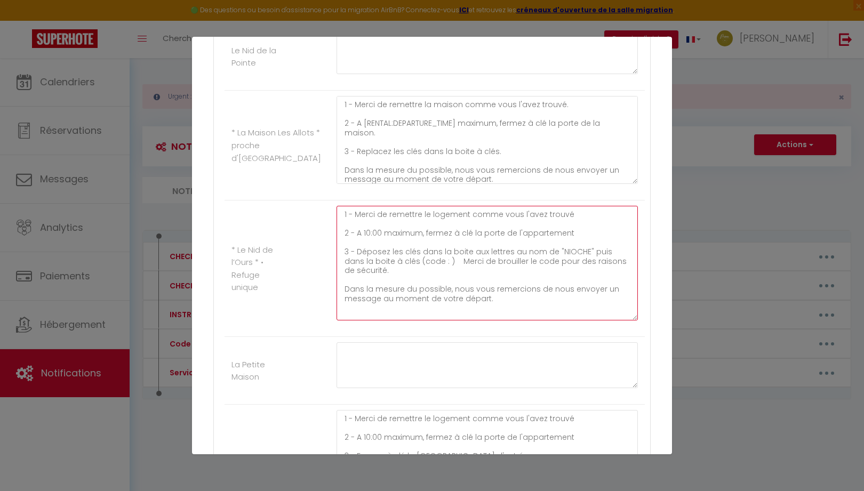
scroll to position [1420, 0]
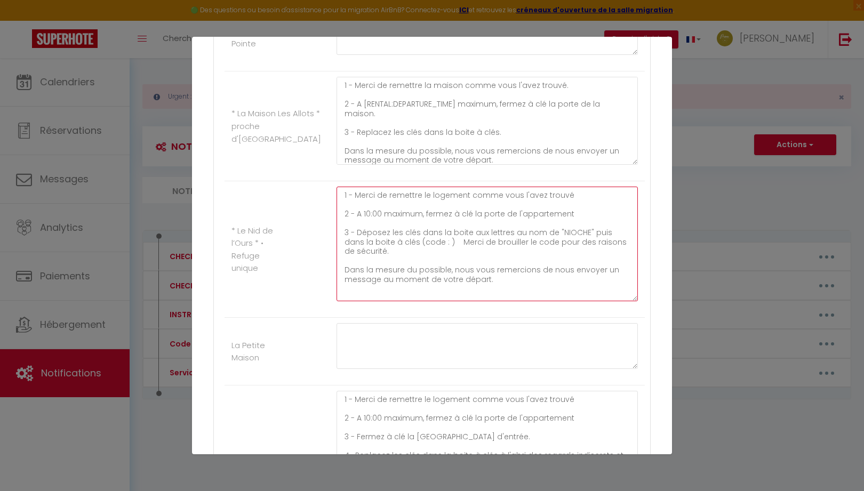
click at [504, 277] on textarea "1 - Merci de remettre le logement comme vous l'avez trouvé 2 - A 10:00 maximum,…" at bounding box center [487, 244] width 301 height 115
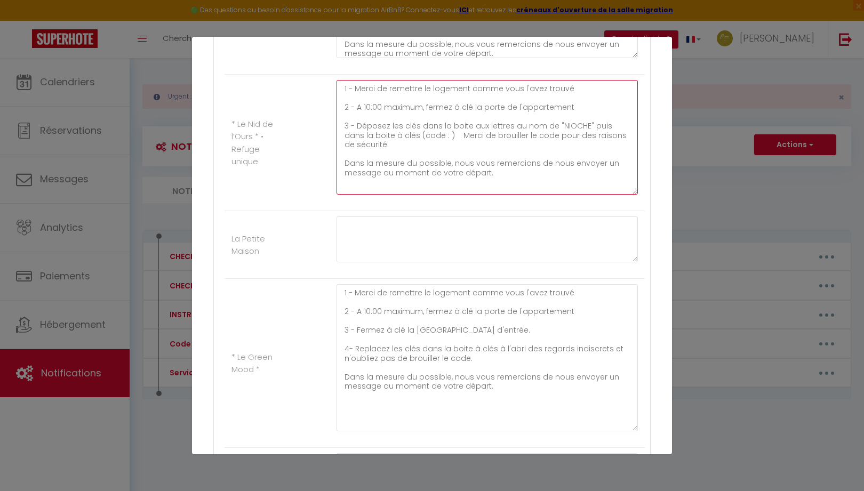
scroll to position [1740, 0]
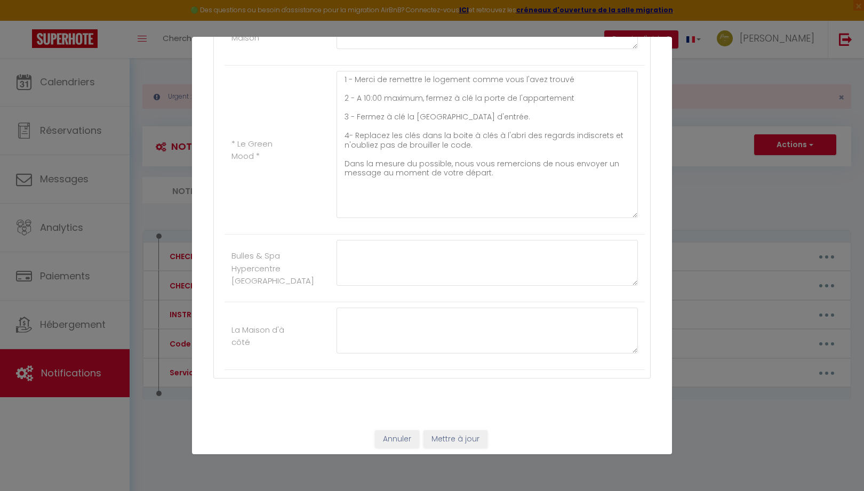
type textarea "1 - Merci de remettre le logement comme vous l'avez trouvé 2 - A 10:00 maximum,…"
click at [469, 439] on button "Mettre à jour" at bounding box center [456, 440] width 64 height 18
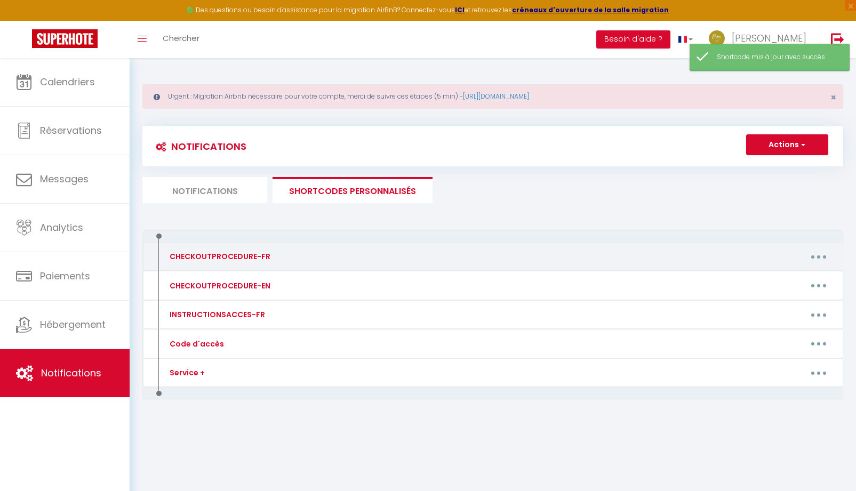
click at [820, 258] on button "button" at bounding box center [819, 256] width 30 height 17
click at [794, 273] on link "Editer" at bounding box center [791, 281] width 79 height 18
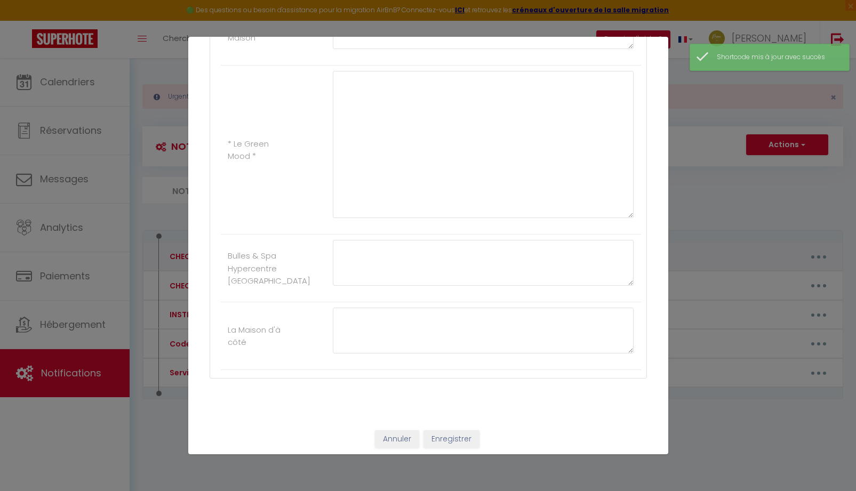
type input "CHECKOUTPROCEDURE-FR"
type textarea "1 - Merci de remettre le logement comme vous l'avez trouvé 2 - A [RENTAL:DEPART…"
type textarea "Pour vous aider, voici la procédure pour votre départ : 1 - Remettre le logemen…"
type textarea "1 - Merci de remettre le logement comme vous l'avez trouvé 2 - Laissez les clés…"
type textarea "1 - Merci de remettre le logement comme vous l'avez trouvé 2 - Laissez le badge…"
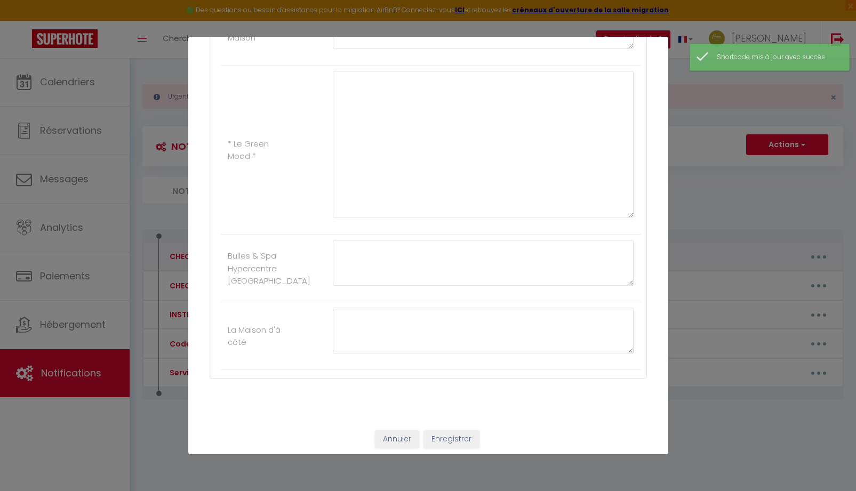
type textarea "1 - Merci de remettre le logement comme vous l'avez trouvé 2 - A 10:00 maximum,…"
type textarea "1 - Merci de remettre la maison comme vous l'avez trouvé. 2 - A [RENTAL:DEPARTU…"
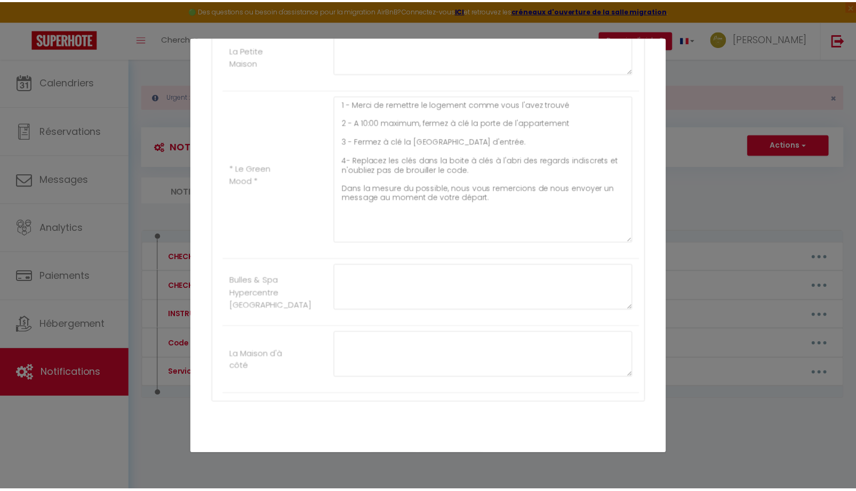
scroll to position [1744, 0]
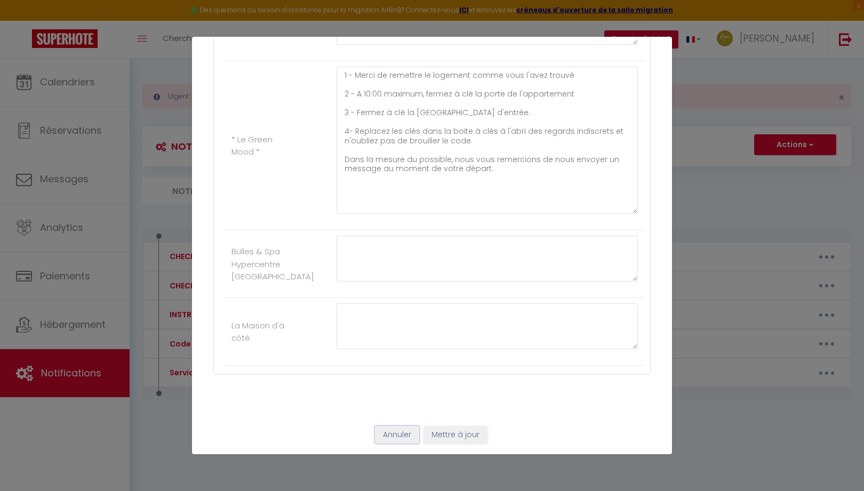
click at [396, 436] on button "Annuler" at bounding box center [397, 435] width 44 height 18
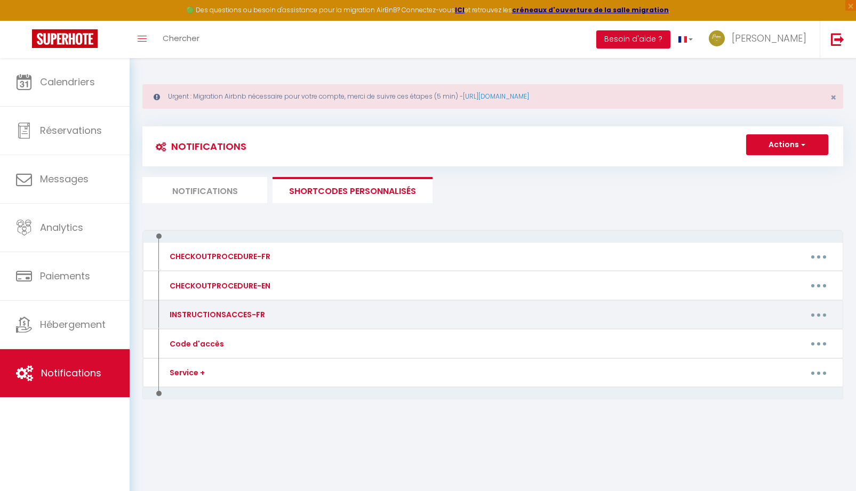
click at [817, 320] on button "button" at bounding box center [819, 314] width 30 height 17
click at [786, 334] on link "Editer" at bounding box center [791, 339] width 79 height 18
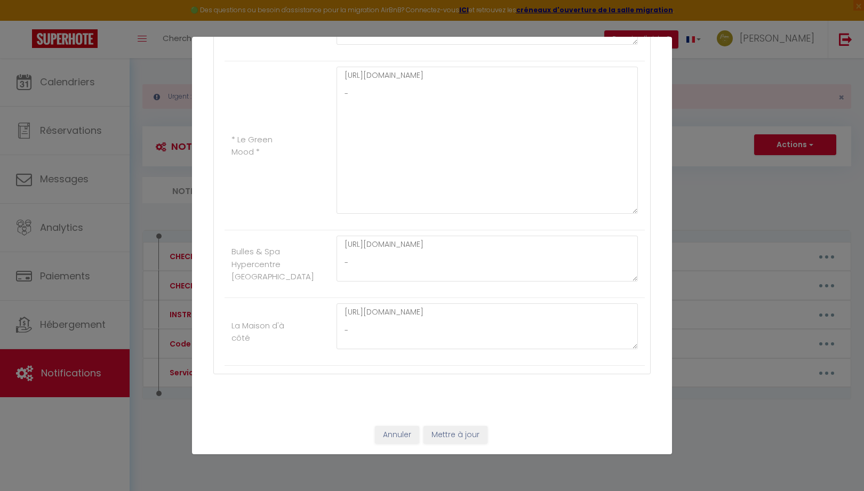
click at [723, 406] on div "Mettre à jour le code court personnalisé × Nom * INSTRUCTIONSACCES-FR Contenu *…" at bounding box center [432, 245] width 864 height 491
click at [391, 432] on button "Annuler" at bounding box center [397, 435] width 44 height 18
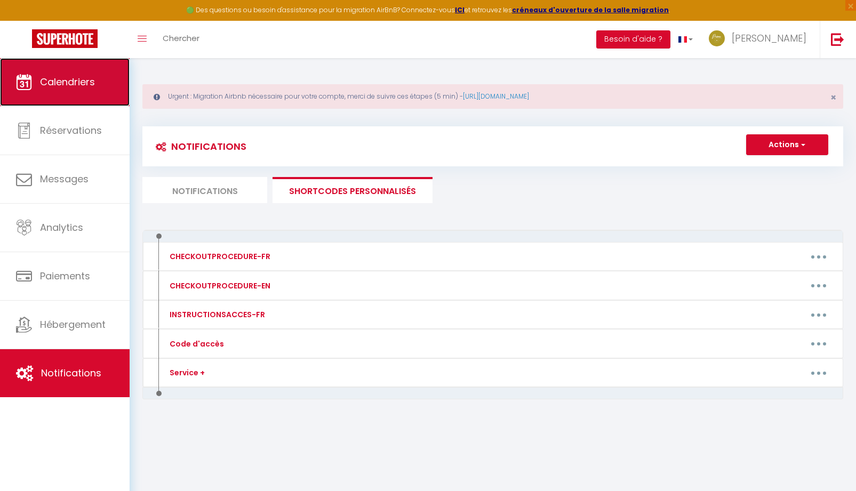
click at [85, 97] on link "Calendriers" at bounding box center [65, 82] width 130 height 48
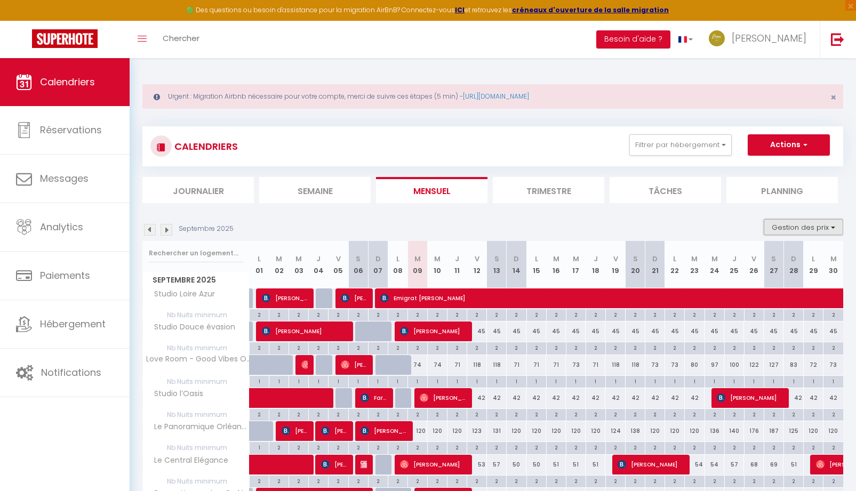
click at [803, 221] on button "Gestion des prix" at bounding box center [803, 227] width 79 height 16
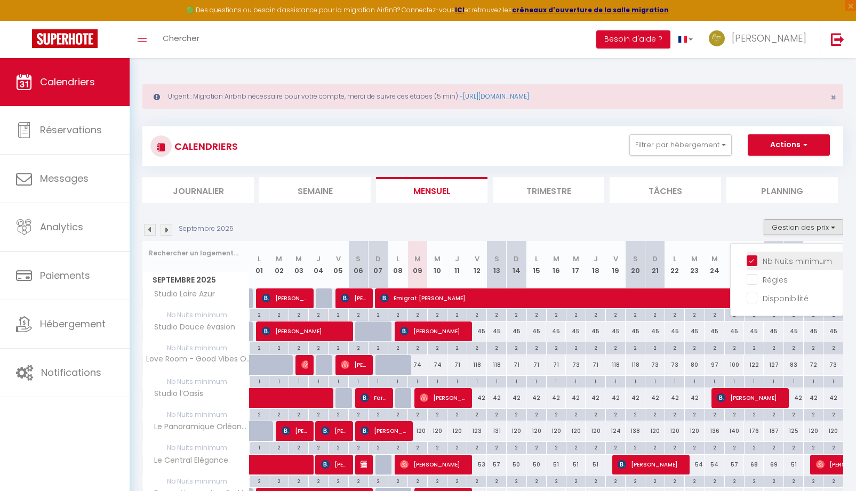
click at [753, 260] on input "Nb Nuits minimum" at bounding box center [795, 260] width 96 height 11
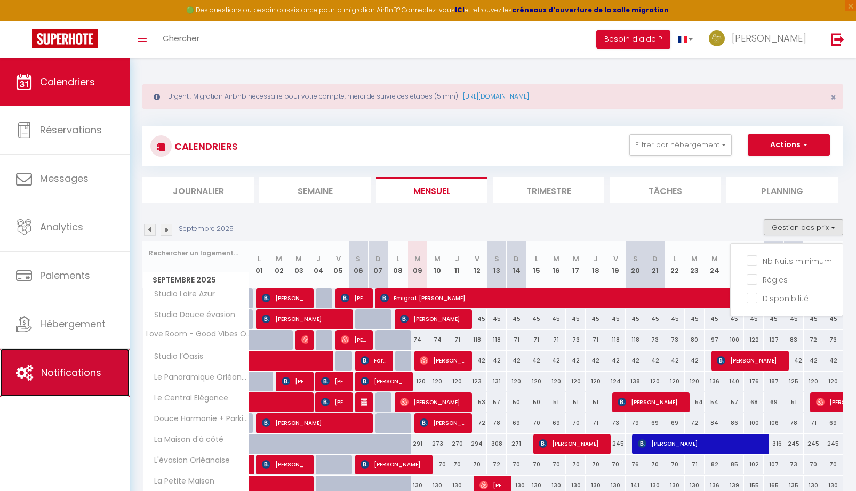
click at [90, 363] on link "Notifications" at bounding box center [65, 373] width 130 height 48
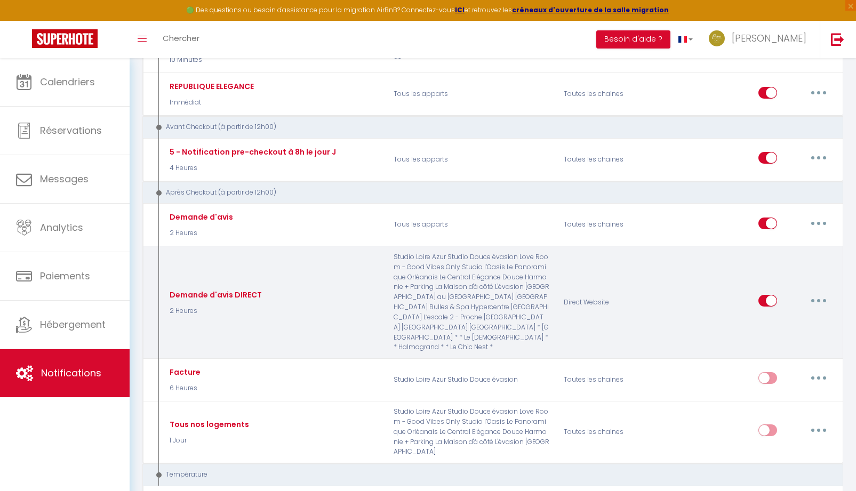
scroll to position [1334, 0]
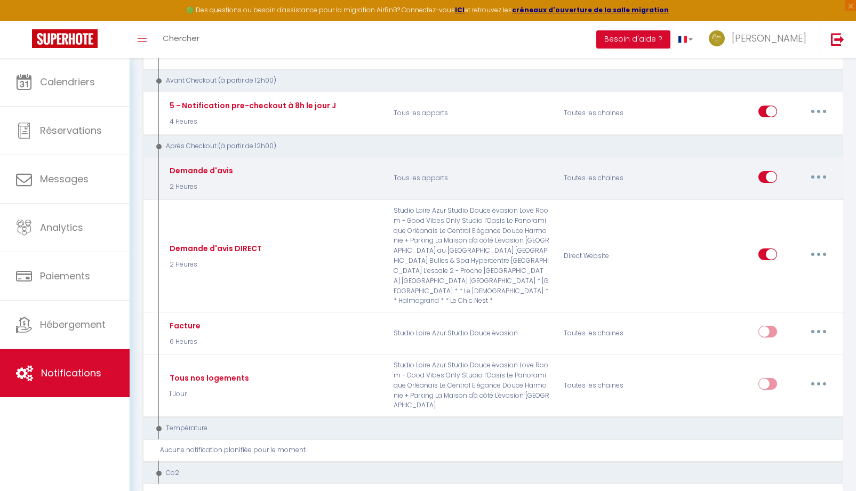
click at [821, 186] on button "button" at bounding box center [819, 177] width 30 height 17
click at [785, 210] on link "Editer" at bounding box center [791, 201] width 79 height 18
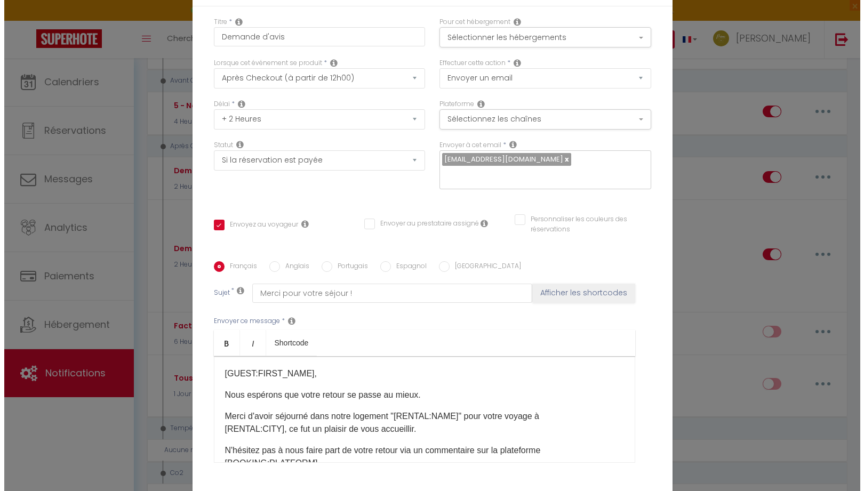
scroll to position [1323, 0]
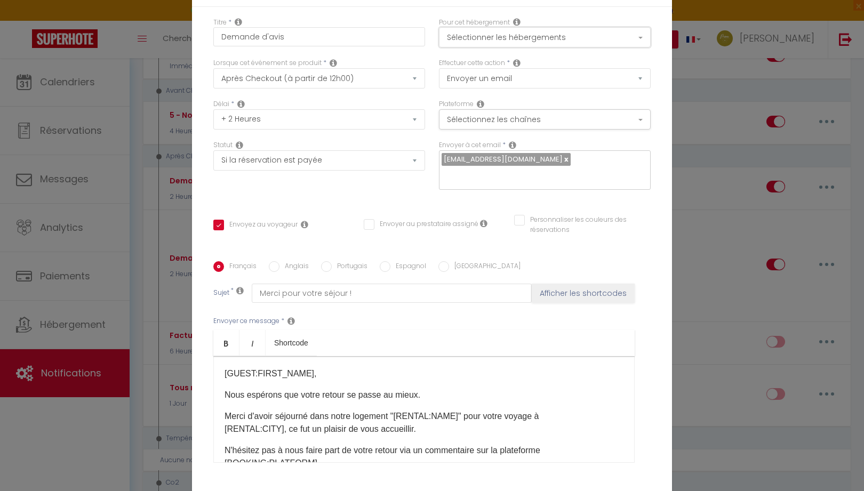
click at [550, 40] on button "Sélectionner les hébergements" at bounding box center [545, 37] width 212 height 20
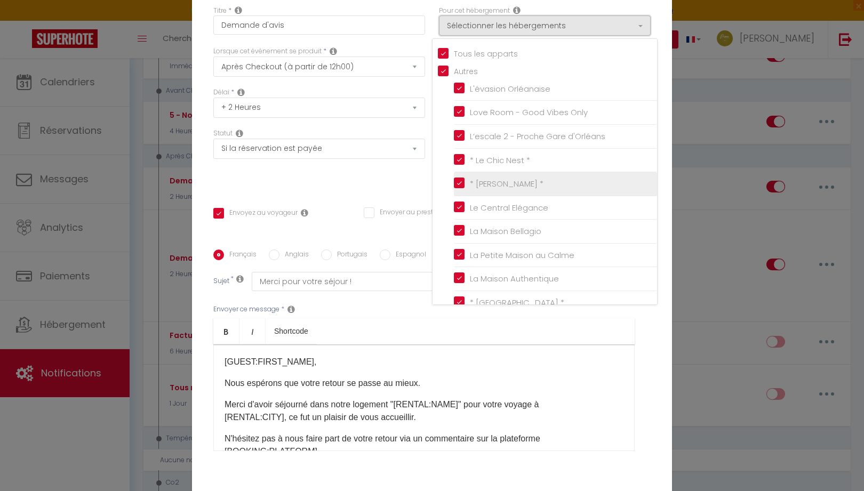
scroll to position [0, 0]
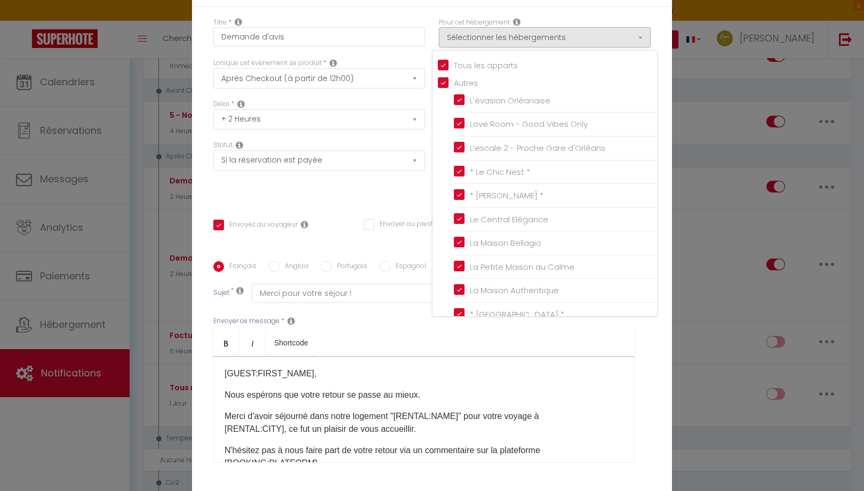
click at [702, 251] on div "Modifier la notification × Titre * Demande d'avis Pour cet hébergement Sélectio…" at bounding box center [432, 245] width 864 height 491
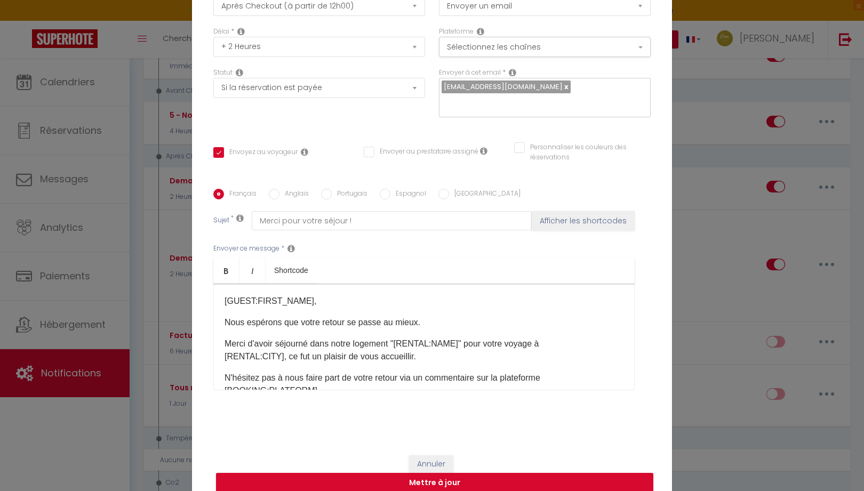
scroll to position [85, 0]
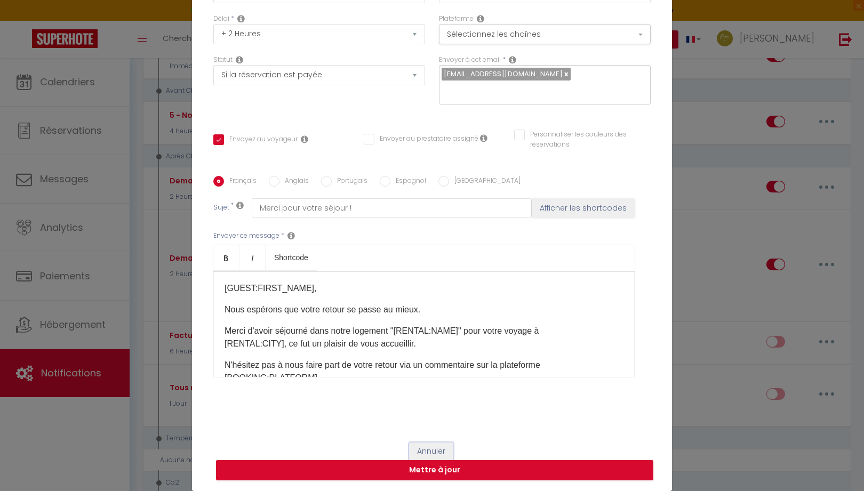
click at [437, 446] on button "Annuler" at bounding box center [431, 452] width 44 height 18
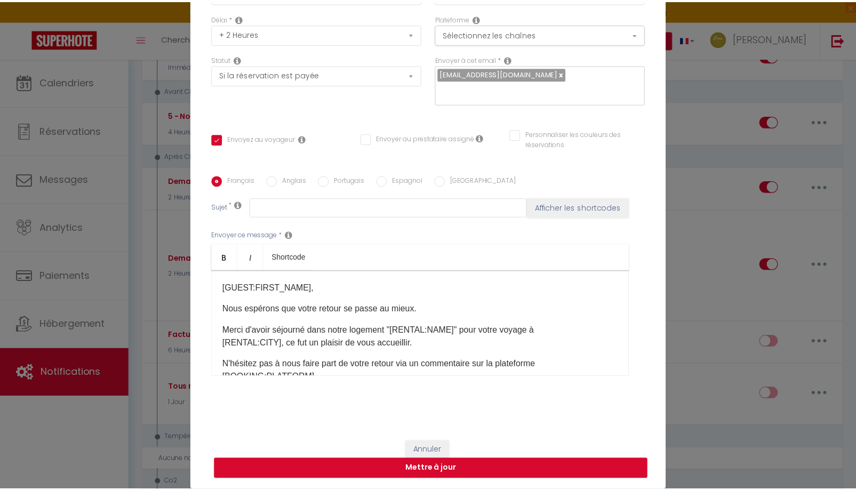
scroll to position [1334, 0]
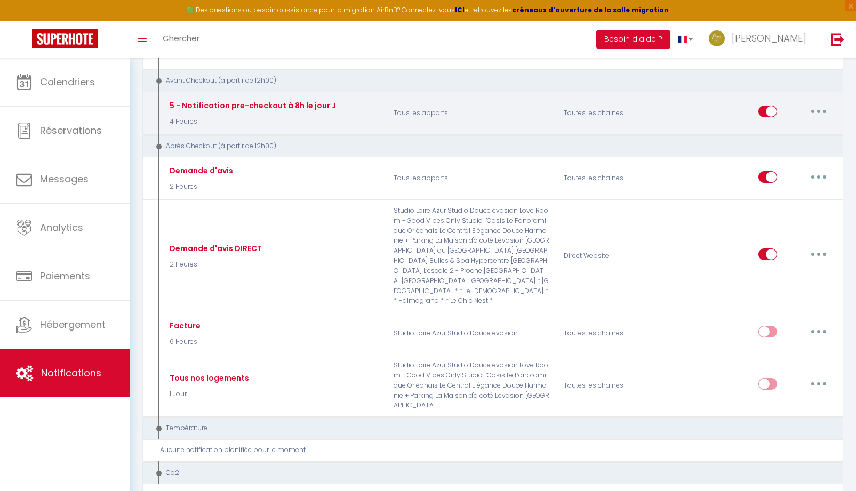
click at [818, 120] on button "button" at bounding box center [819, 111] width 30 height 17
click at [774, 145] on link "Editer" at bounding box center [791, 136] width 79 height 18
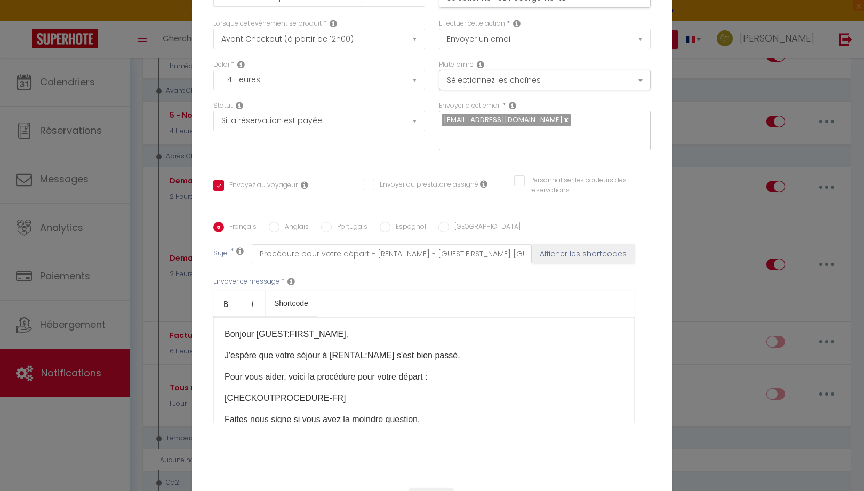
scroll to position [0, 0]
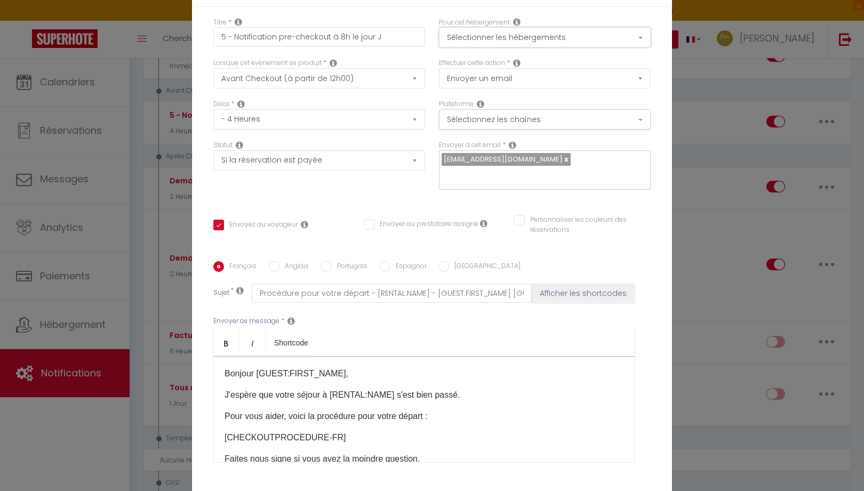
click at [530, 32] on button "Sélectionner les hébergements" at bounding box center [545, 37] width 212 height 20
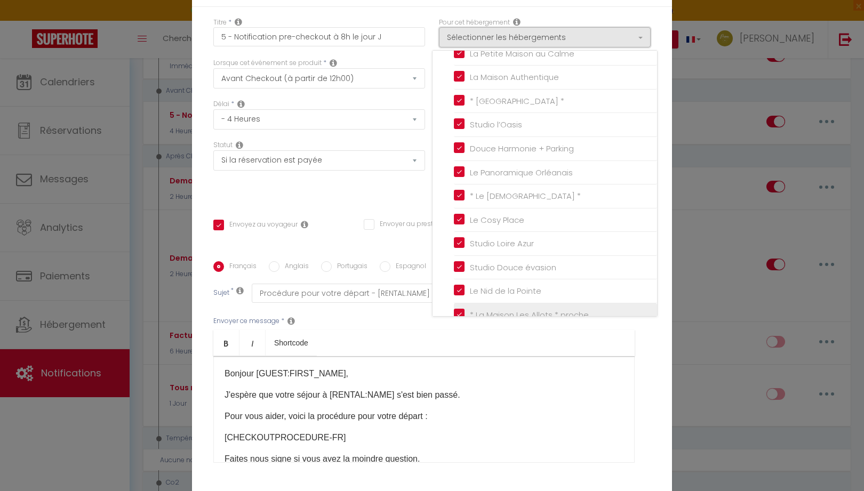
scroll to position [350, 0]
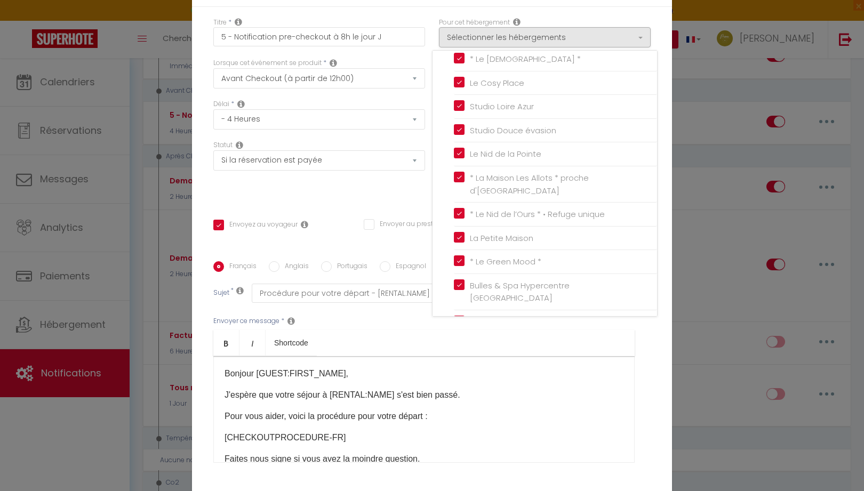
click at [696, 338] on div "Modifier la notification × Titre * 5 - Notification pre-checkout à 8h le jour J…" at bounding box center [432, 245] width 864 height 491
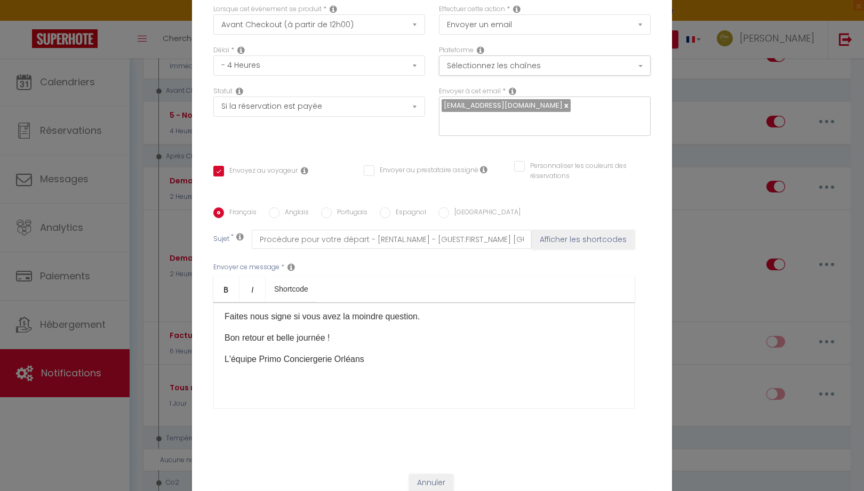
scroll to position [85, 0]
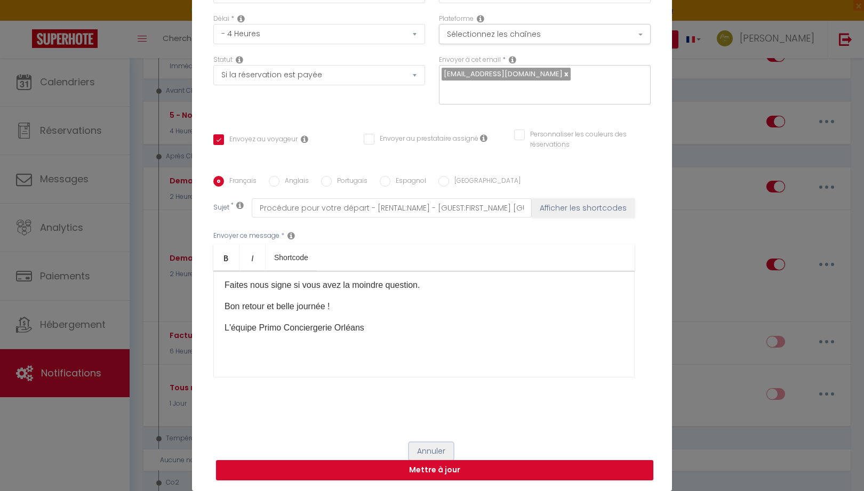
click at [418, 448] on button "Annuler" at bounding box center [431, 452] width 44 height 18
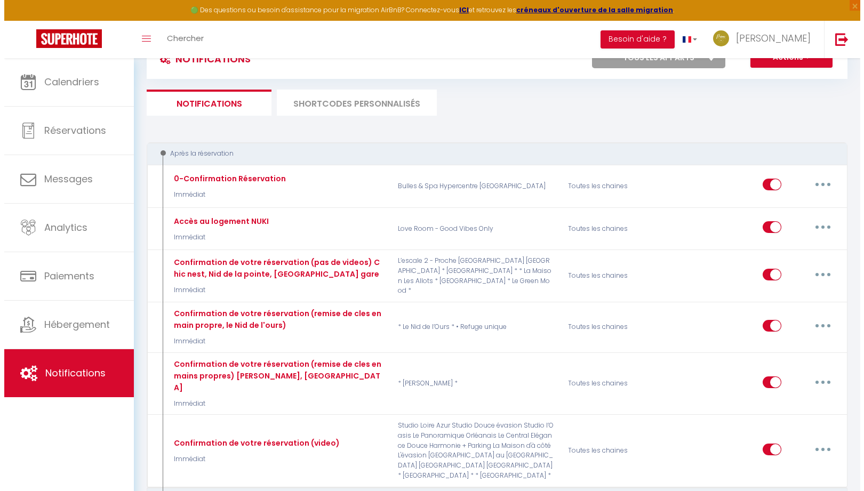
scroll to position [0, 0]
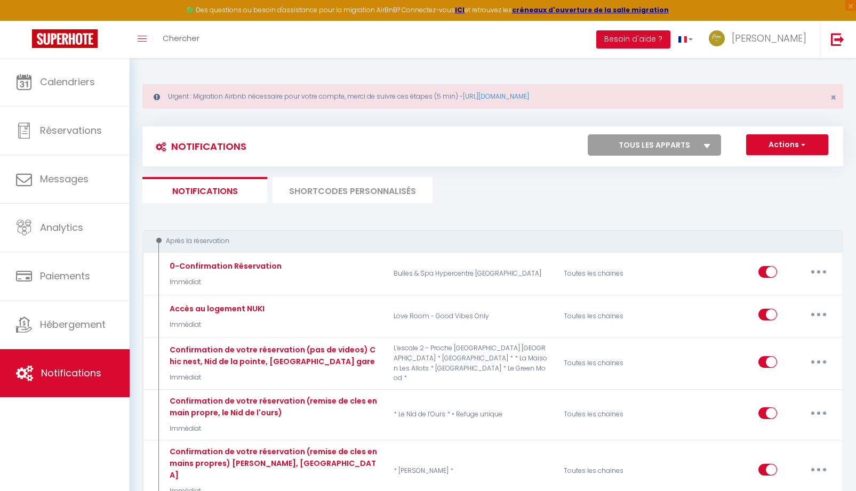
click at [337, 189] on li "SHORTCODES PERSONNALISÉS" at bounding box center [353, 190] width 160 height 26
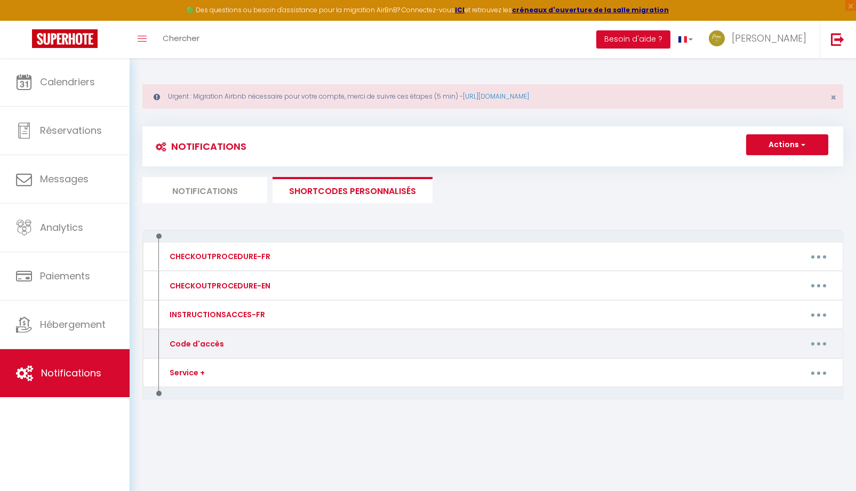
click at [818, 347] on button "button" at bounding box center [819, 344] width 30 height 17
click at [787, 369] on link "Editer" at bounding box center [791, 368] width 79 height 18
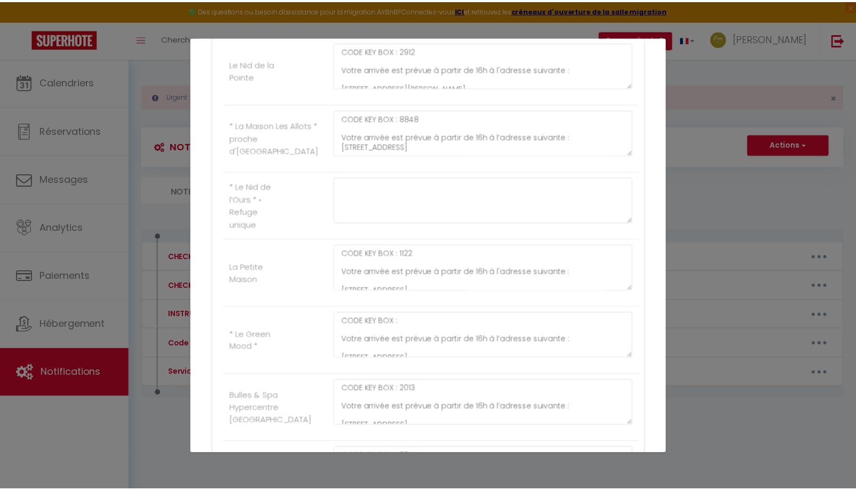
scroll to position [1532, 0]
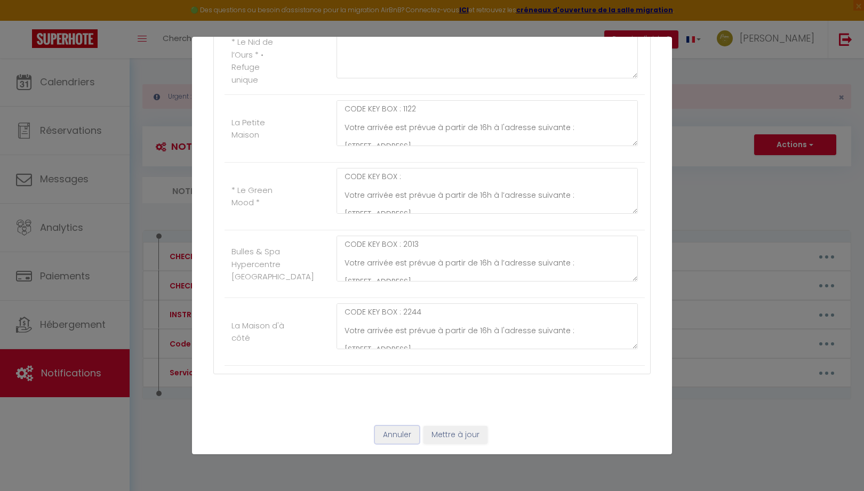
click at [397, 436] on button "Annuler" at bounding box center [397, 435] width 44 height 18
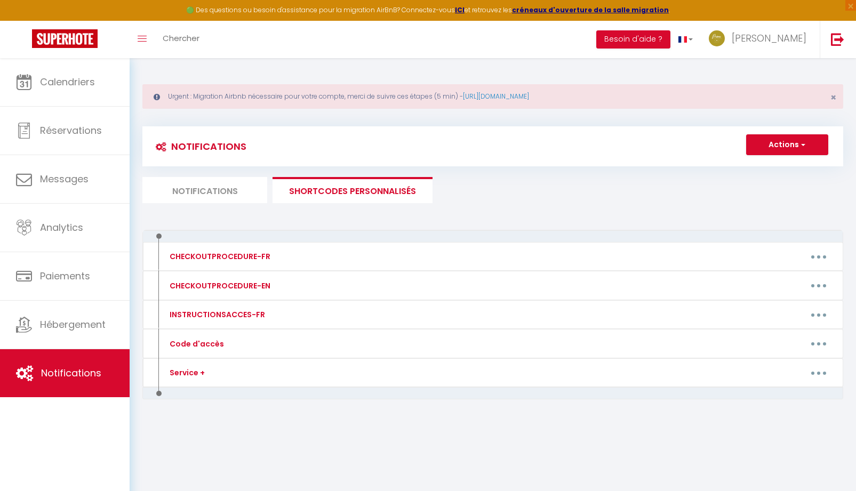
click at [189, 188] on li "Notifications" at bounding box center [204, 190] width 125 height 26
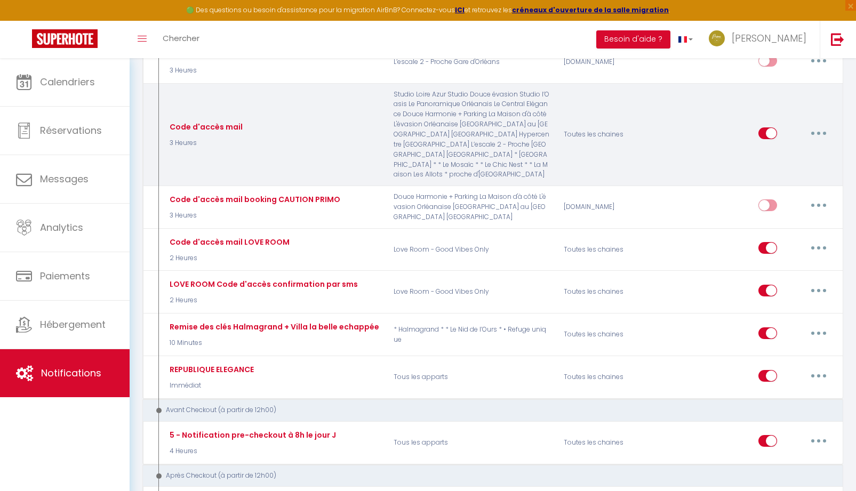
scroll to position [1067, 0]
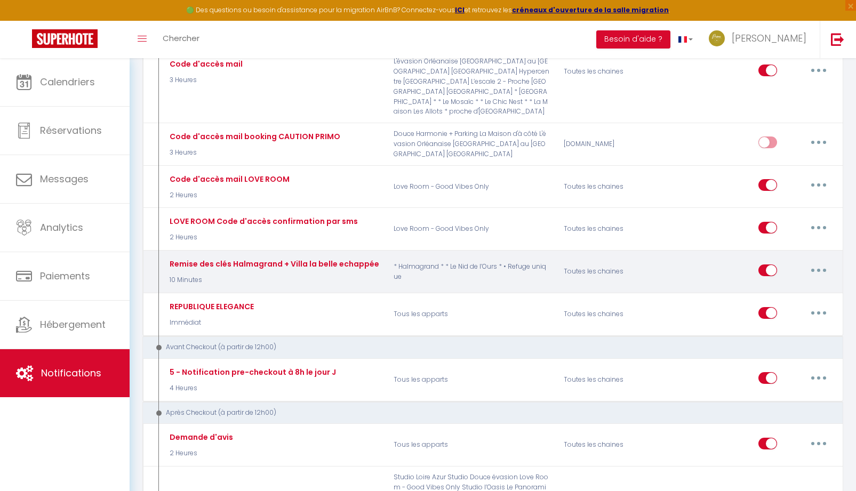
click at [819, 272] on icon "button" at bounding box center [818, 270] width 3 height 3
click at [771, 304] on link "Editer" at bounding box center [791, 294] width 79 height 18
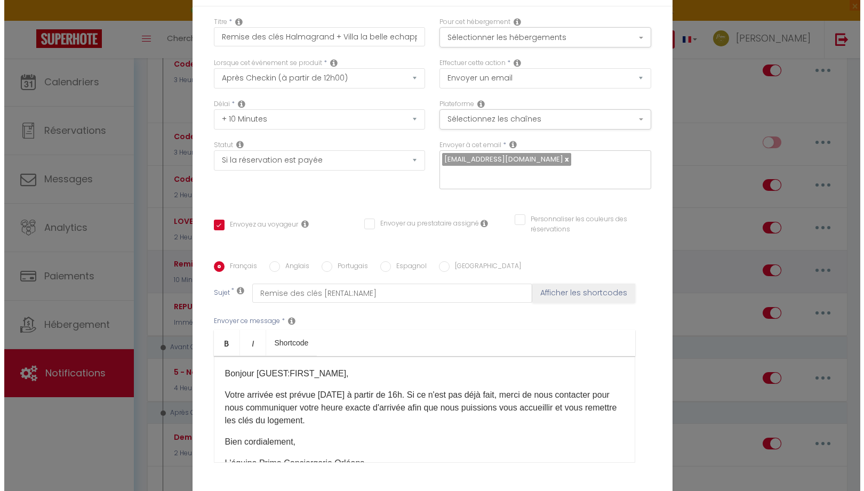
scroll to position [1065, 0]
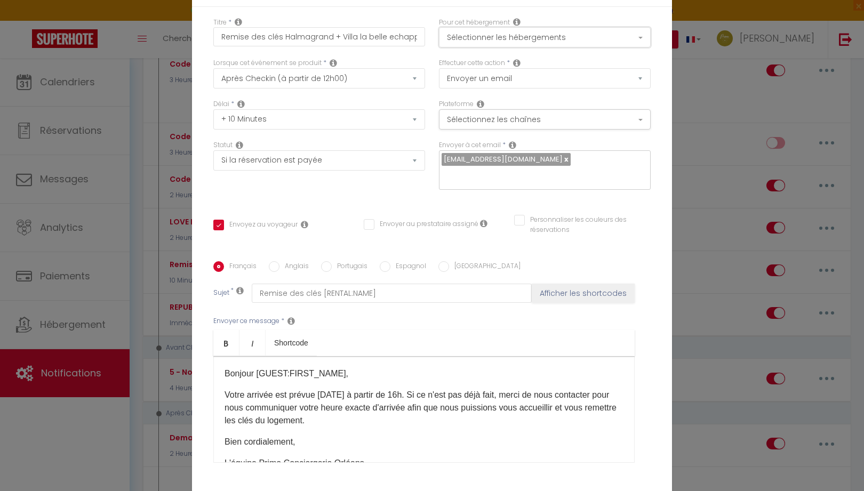
click at [512, 41] on button "Sélectionner les hébergements" at bounding box center [545, 37] width 212 height 20
drag, startPoint x: 336, startPoint y: 36, endPoint x: 414, endPoint y: 38, distance: 77.9
click at [414, 38] on input "Remise des clés Halmagrand + Villa la belle echappée" at bounding box center [319, 36] width 212 height 19
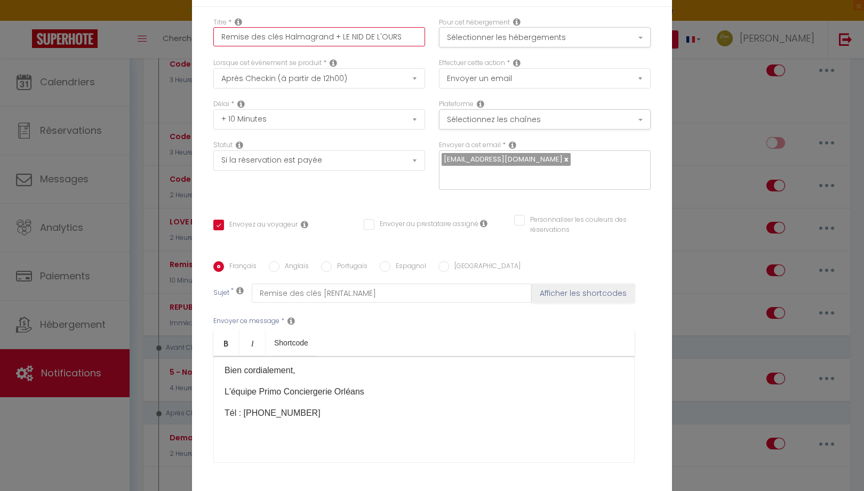
scroll to position [85, 0]
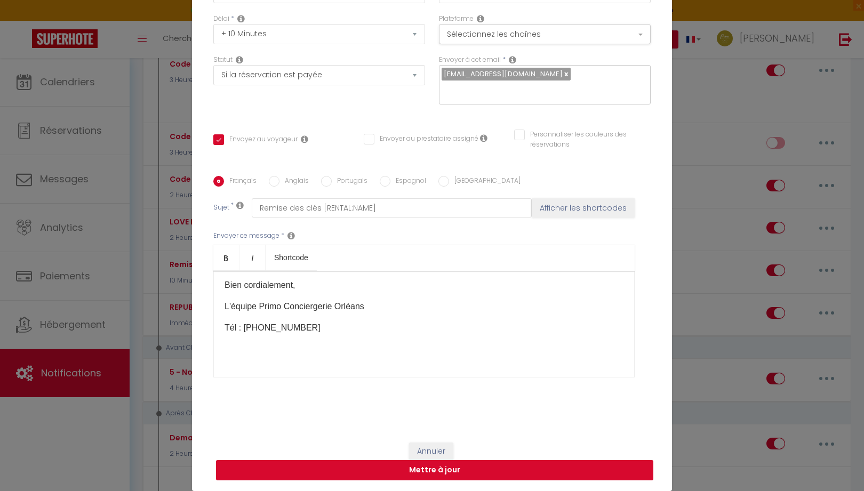
click at [409, 473] on button "Mettre à jour" at bounding box center [434, 470] width 437 height 20
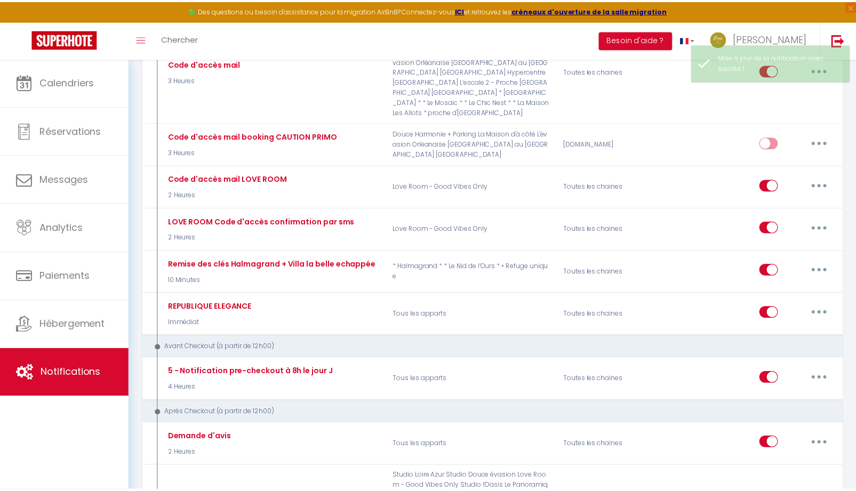
scroll to position [1067, 0]
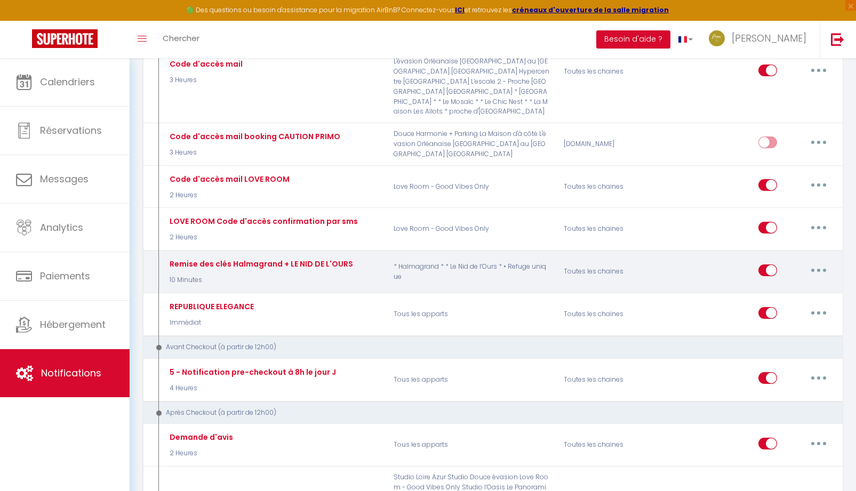
click at [821, 279] on button "button" at bounding box center [819, 270] width 30 height 17
click at [781, 304] on link "Editer" at bounding box center [791, 294] width 79 height 18
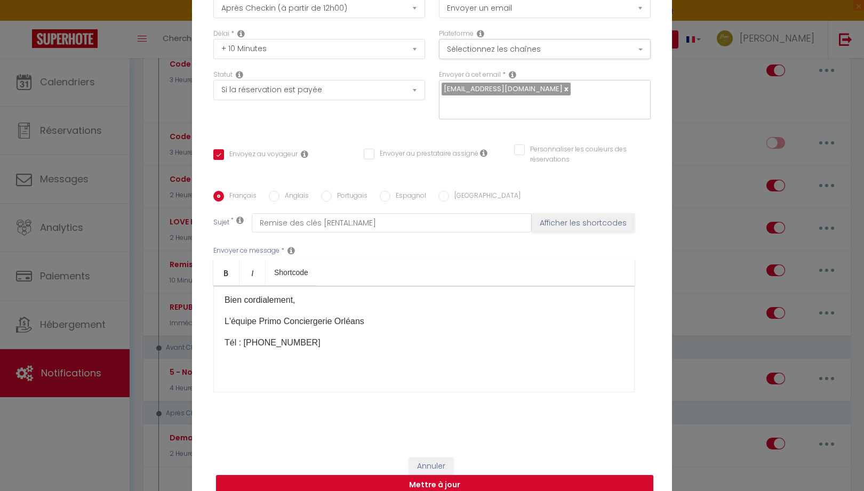
scroll to position [85, 0]
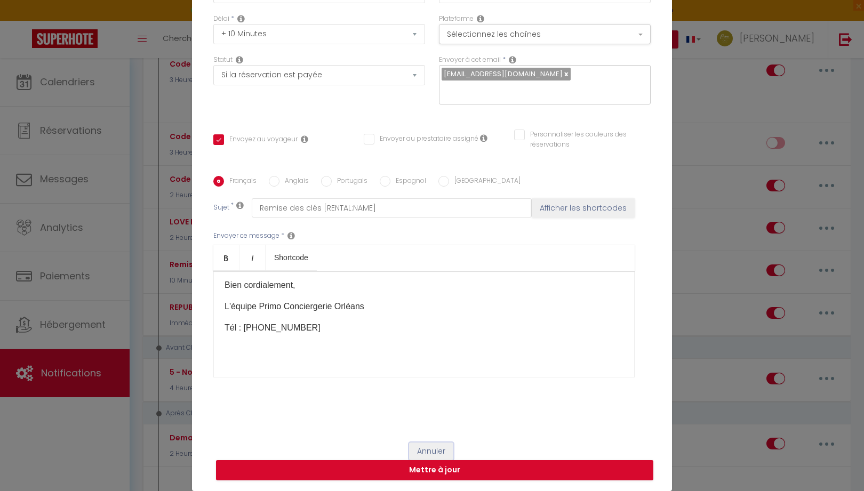
click at [425, 448] on button "Annuler" at bounding box center [431, 452] width 44 height 18
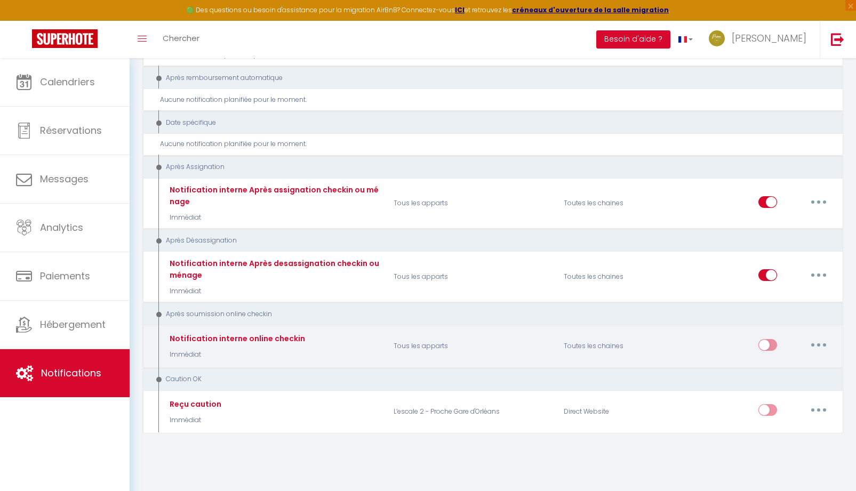
scroll to position [2921, 0]
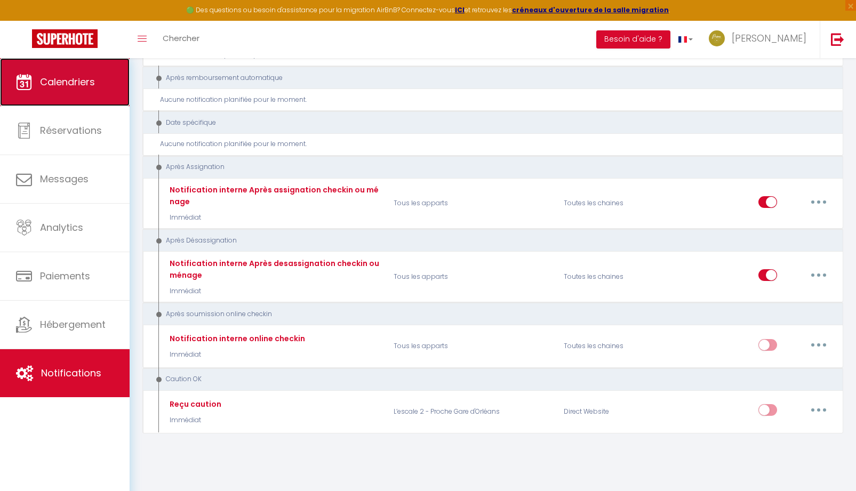
click at [82, 97] on link "Calendriers" at bounding box center [65, 82] width 130 height 48
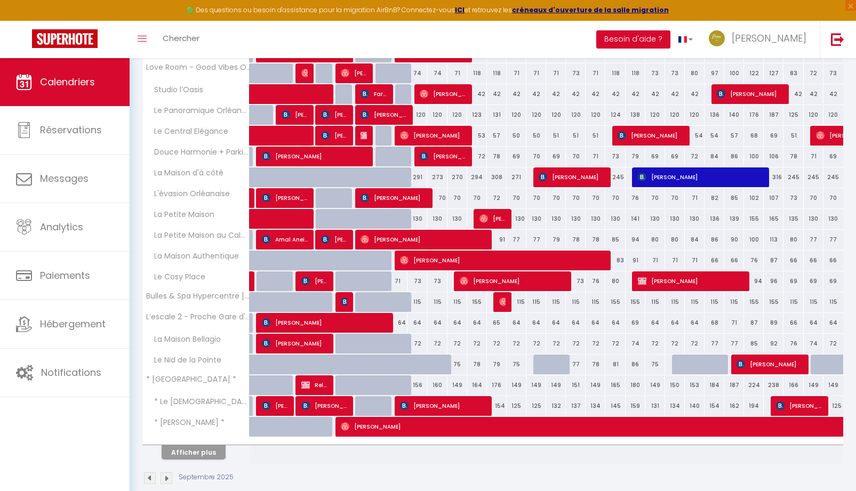
scroll to position [283, 0]
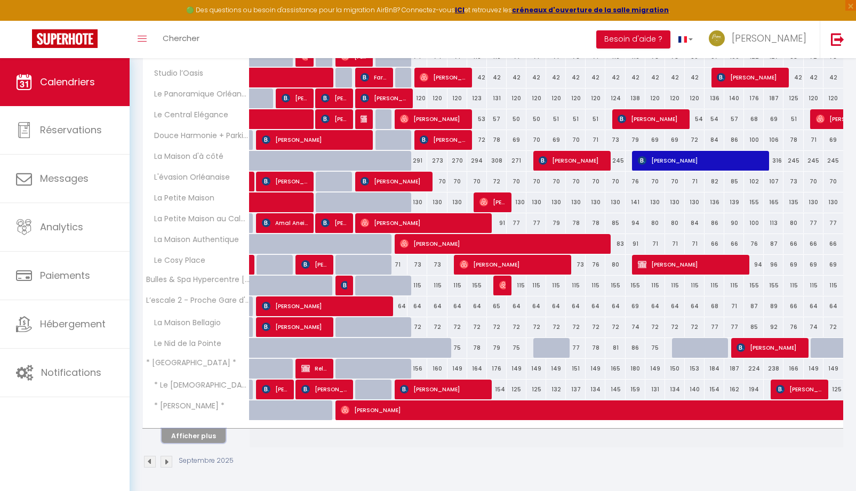
click at [209, 436] on button "Afficher plus" at bounding box center [194, 436] width 64 height 14
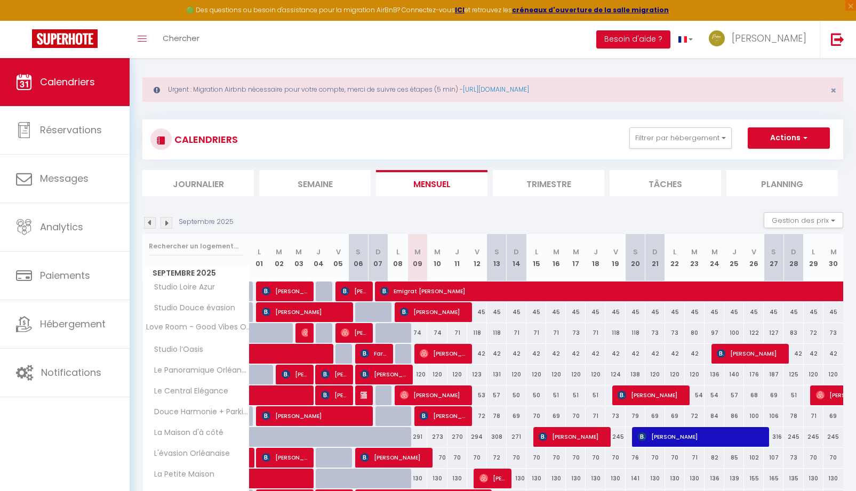
scroll to position [0, 0]
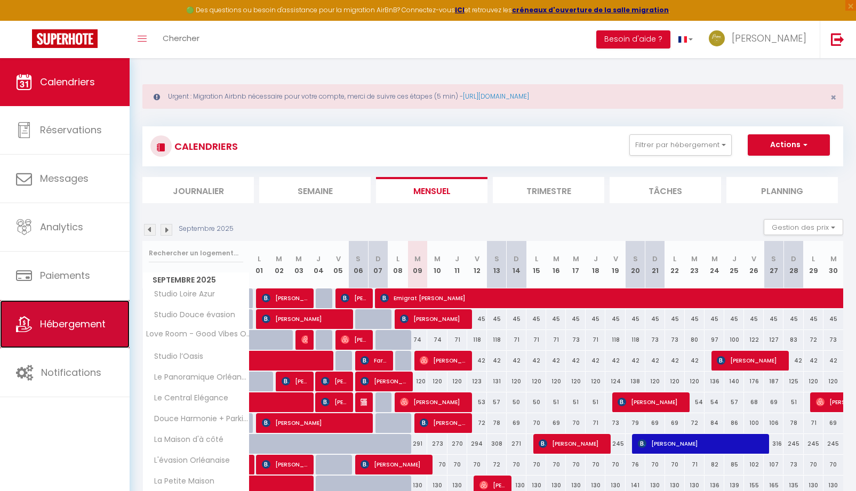
click at [28, 327] on icon at bounding box center [24, 324] width 16 height 16
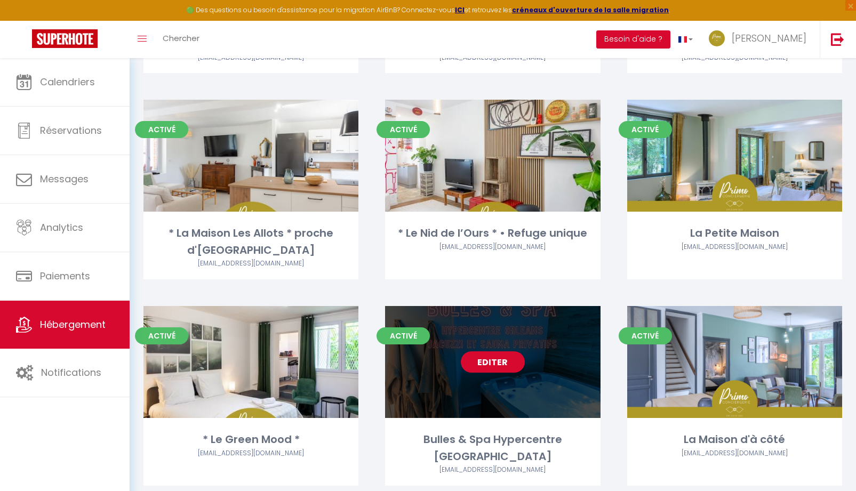
scroll to position [1237, 0]
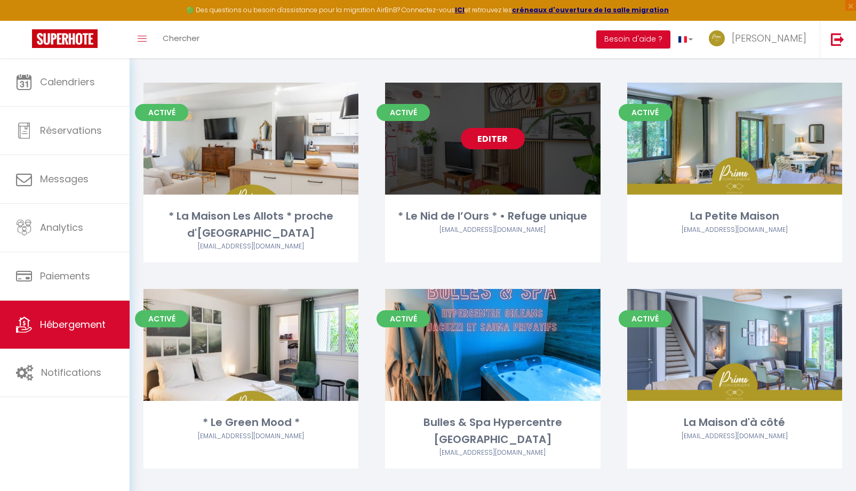
click at [490, 139] on link "Editer" at bounding box center [493, 138] width 64 height 21
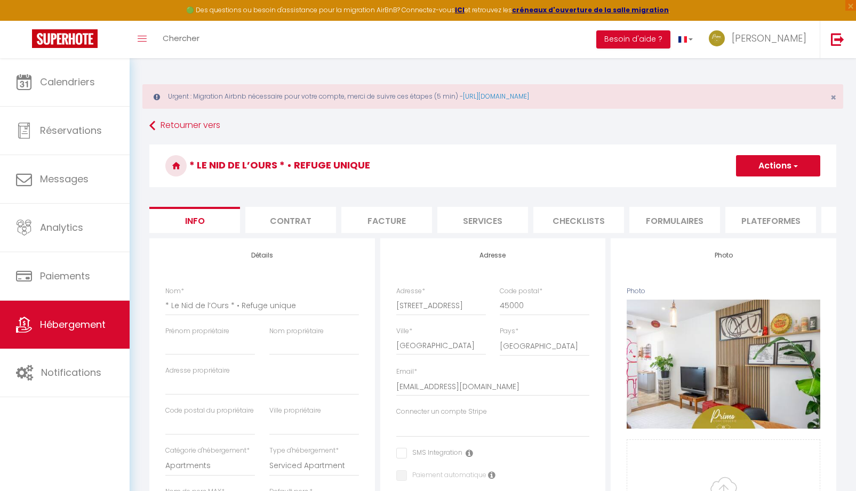
click at [676, 221] on li "Formulaires" at bounding box center [675, 220] width 91 height 26
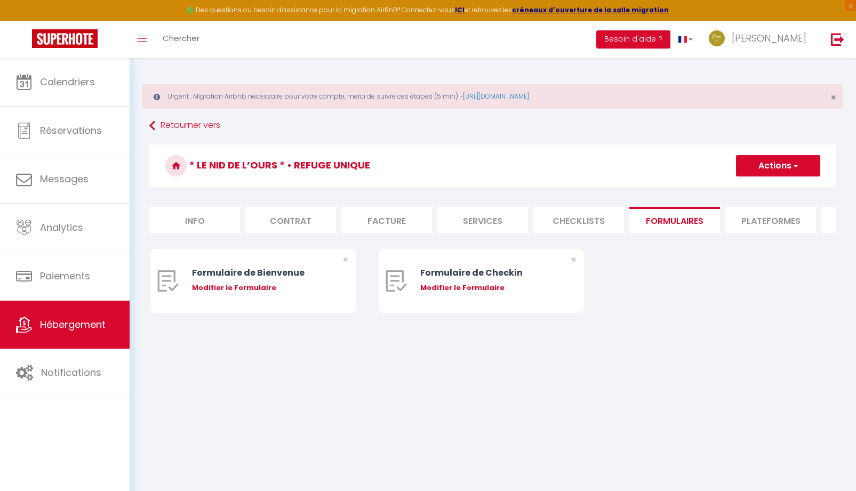
click at [758, 222] on li "Plateformes" at bounding box center [771, 220] width 91 height 26
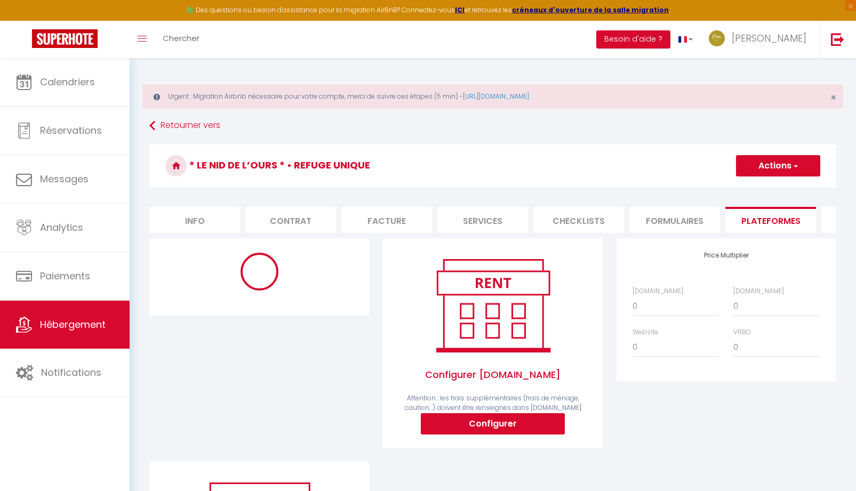
click at [678, 223] on li "Formulaires" at bounding box center [675, 220] width 91 height 26
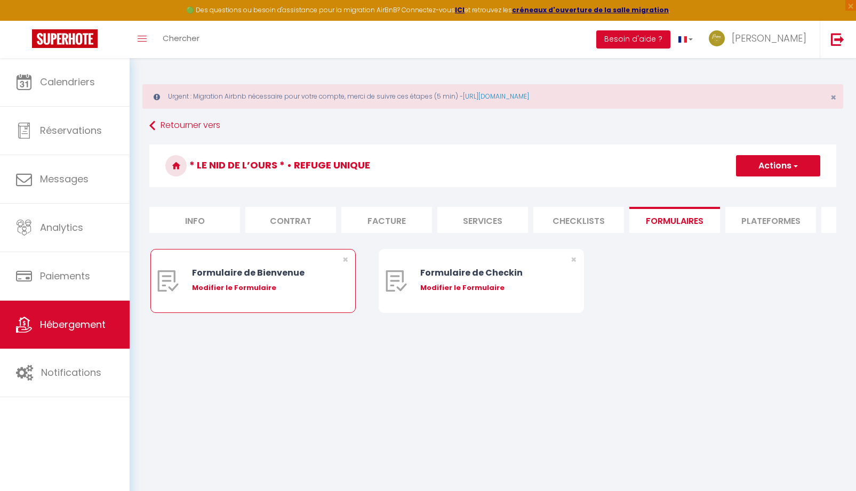
click at [269, 280] on div "Formulaire de Bienvenue" at bounding box center [261, 272] width 139 height 13
click at [291, 293] on div "Modifier le Formulaire" at bounding box center [261, 288] width 139 height 11
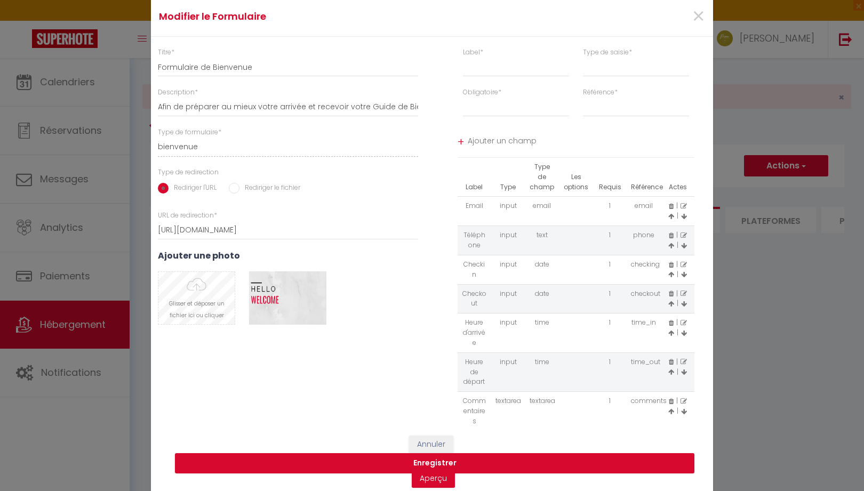
click at [176, 309] on input "file" at bounding box center [196, 298] width 76 height 52
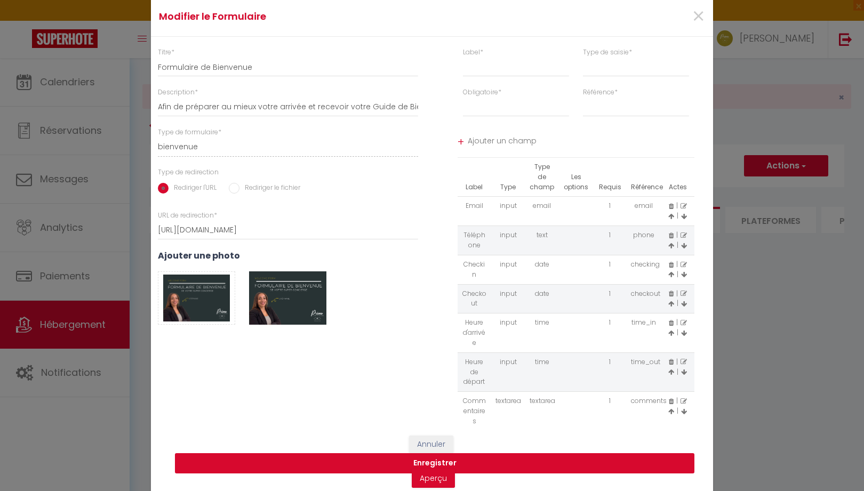
click at [426, 463] on button "Enregistrer" at bounding box center [435, 463] width 520 height 20
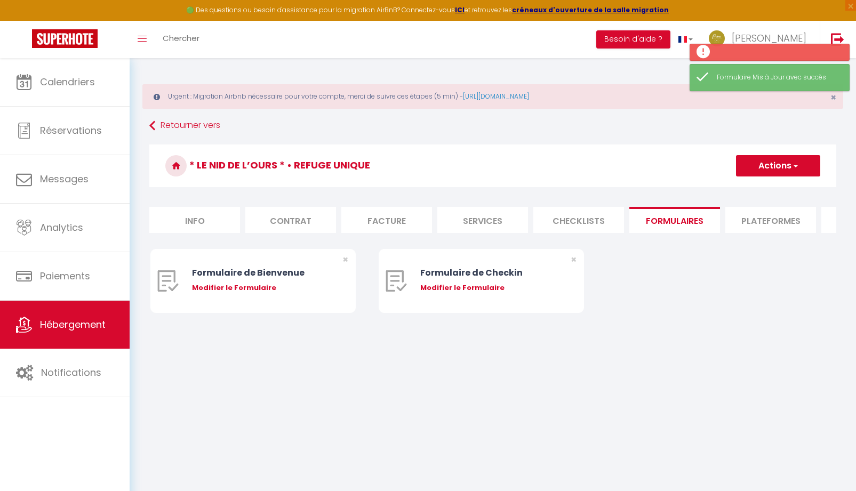
click at [752, 223] on li "Plateformes" at bounding box center [771, 220] width 91 height 26
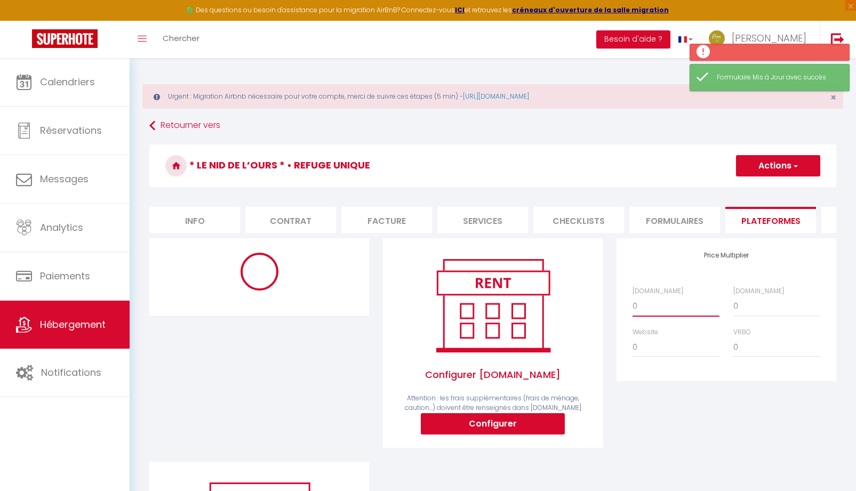
click at [636, 316] on select "0 + 1 % + 2 % + 3 % + 4 % + 5 % + 6 % + 7 % + 8 % + 9 %" at bounding box center [676, 306] width 87 height 20
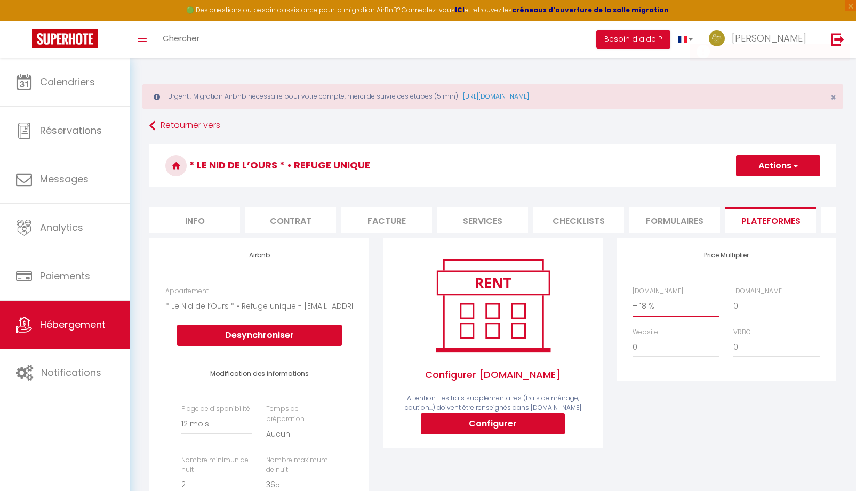
click at [633, 304] on select "0 + 1 % + 2 % + 3 % + 4 % + 5 % + 6 % + 7 % + 8 % + 9 %" at bounding box center [676, 306] width 87 height 20
click at [744, 315] on select "0 + 1 % + 2 % + 3 % + 4 % + 5 % + 6 % + 7 % + 8 % + 9 %" at bounding box center [777, 306] width 87 height 20
click at [734, 304] on select "0 + 1 % + 2 % + 3 % + 4 % + 5 % + 6 % + 7 % + 8 % + 9 %" at bounding box center [777, 306] width 87 height 20
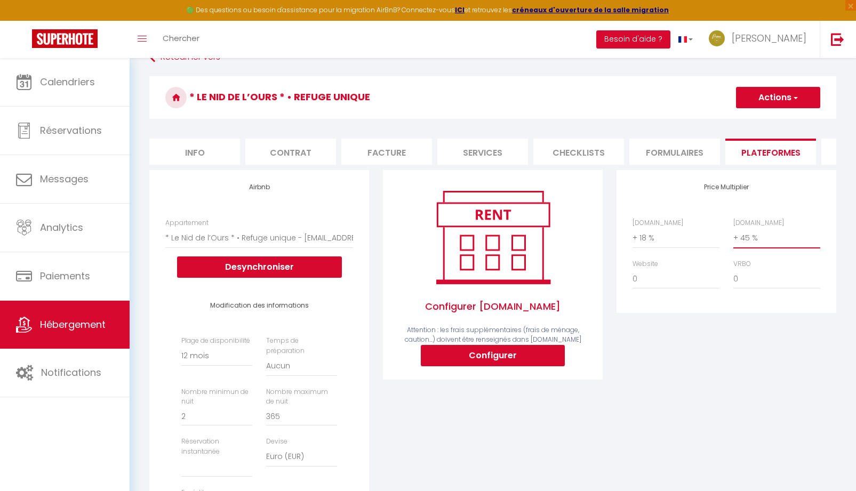
scroll to position [160, 0]
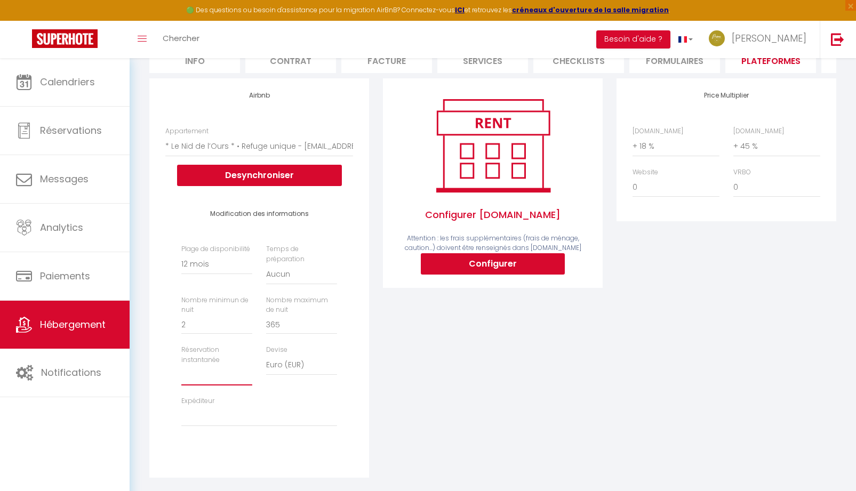
click at [213, 378] on select "Activée Demander des évaluations positives" at bounding box center [216, 375] width 71 height 20
click at [181, 373] on select "Activée Demander des évaluations positives" at bounding box center [216, 375] width 71 height 20
click at [259, 427] on select "orleanssud@primoconciergerie.fr theocouetcormons@free.fr aclerc390@gmail.com br…" at bounding box center [259, 417] width 156 height 20
click at [181, 414] on select "orleanssud@primoconciergerie.fr theocouetcormons@free.fr aclerc390@gmail.com br…" at bounding box center [259, 417] width 156 height 20
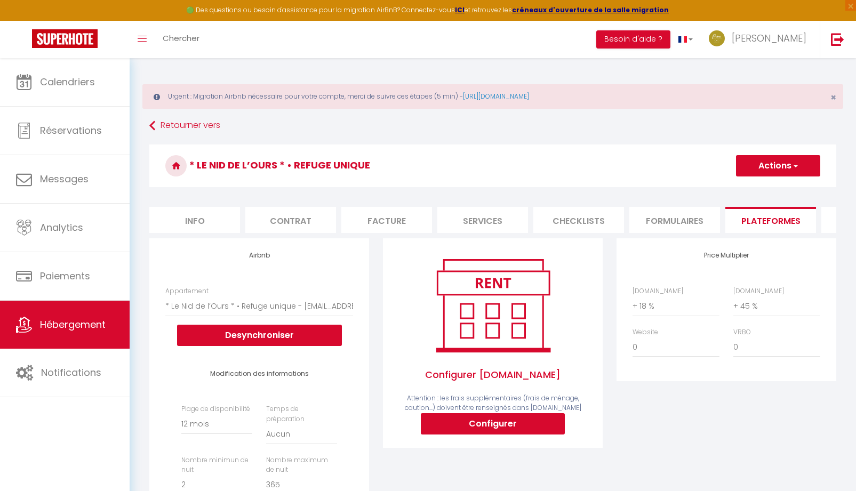
click at [795, 168] on span "button" at bounding box center [795, 166] width 7 height 11
click at [751, 189] on link "Enregistrer" at bounding box center [778, 189] width 84 height 14
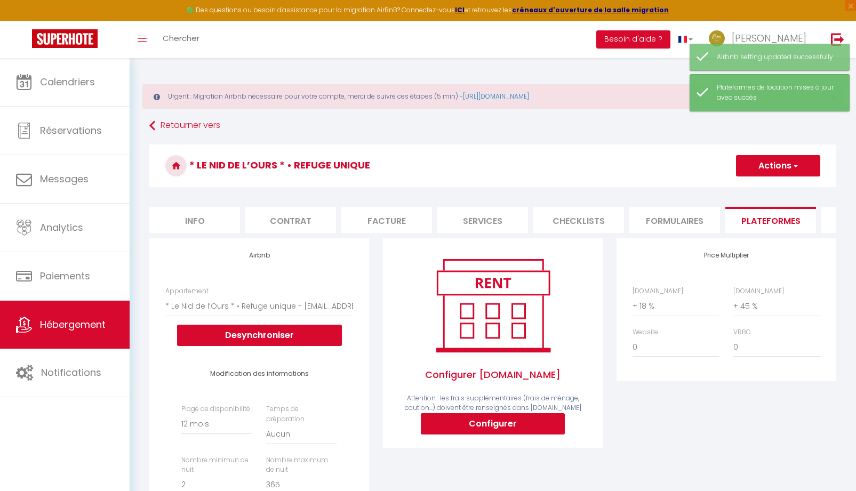
click at [204, 227] on li "Info" at bounding box center [194, 220] width 91 height 26
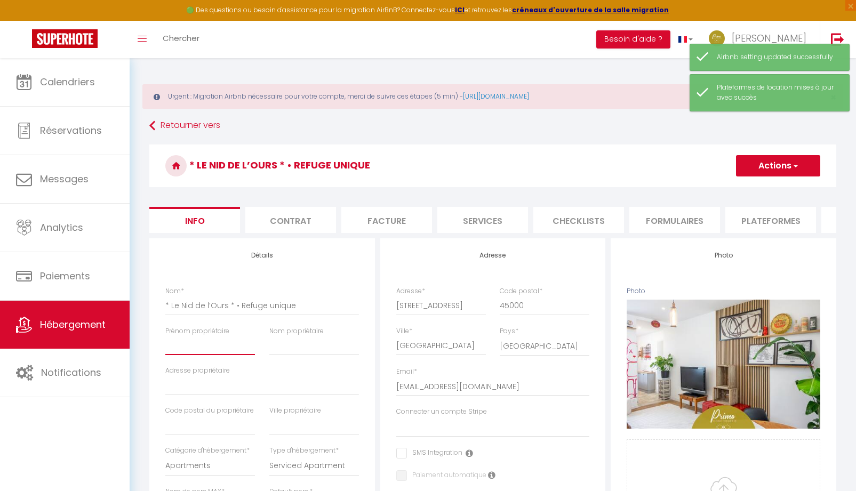
click at [203, 355] on input "Prénom propriétaire" at bounding box center [210, 345] width 90 height 19
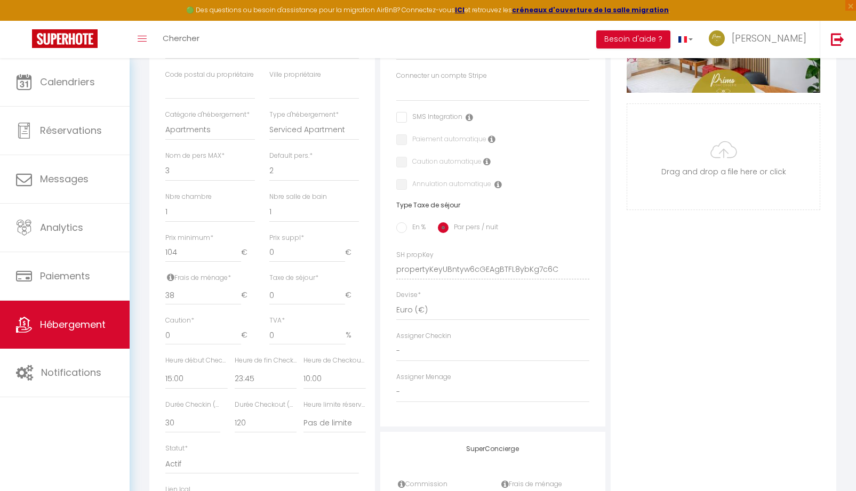
scroll to position [373, 0]
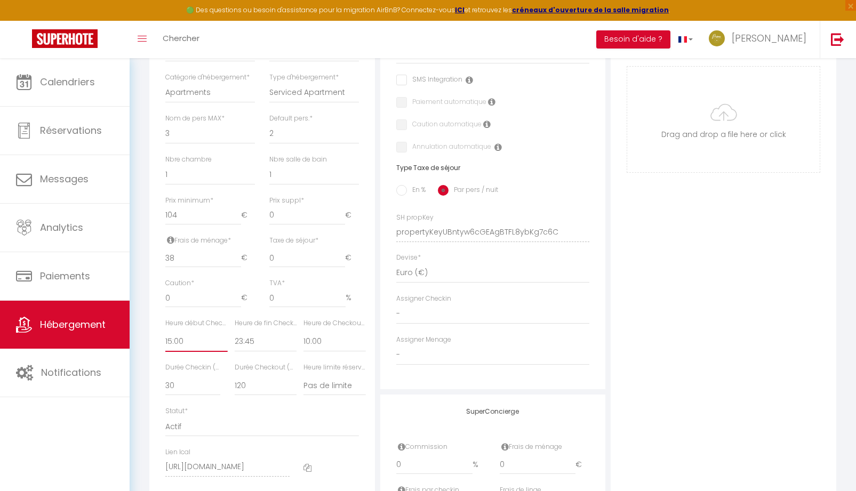
click at [196, 352] on select "00:00 00:15 00:30 00:45 01:00 01:15 01:30 01:45 02:00 02:15 02:30 02:45 03:00" at bounding box center [196, 342] width 62 height 20
click at [165, 339] on select "00:00 00:15 00:30 00:45 01:00 01:15 01:30 01:45 02:00 02:15 02:30 02:45 03:00" at bounding box center [196, 342] width 62 height 20
click at [326, 394] on select "Pas de limite 01:00 02:00 03:00 04:00 05:00 06:00 07:00 08:00 09:00 10:00 11:00…" at bounding box center [335, 386] width 62 height 20
click at [304, 383] on select "Pas de limite 01:00 02:00 03:00 04:00 05:00 06:00 07:00 08:00 09:00 10:00 11:00…" at bounding box center [335, 386] width 62 height 20
click at [320, 395] on select "Pas de limite 01:00 02:00 03:00 04:00 05:00 06:00 07:00 08:00 09:00 10:00 11:00…" at bounding box center [335, 386] width 62 height 20
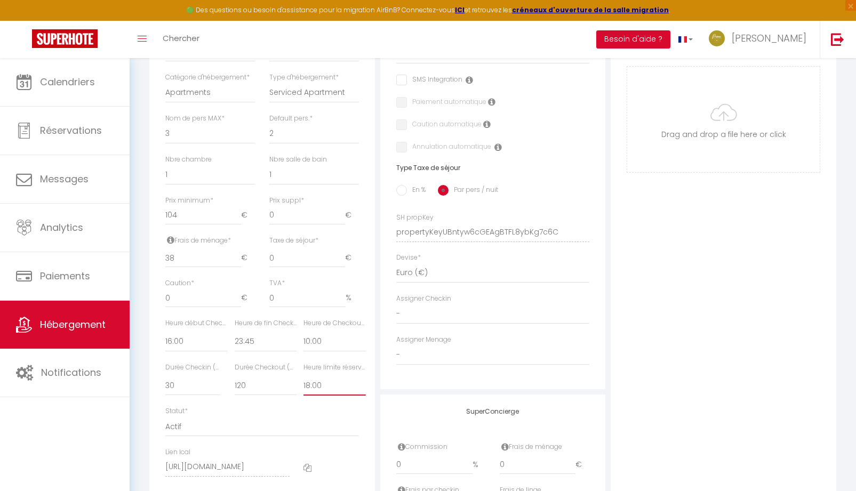
click at [304, 383] on select "Pas de limite 01:00 02:00 03:00 04:00 05:00 06:00 07:00 08:00 09:00 10:00 11:00…" at bounding box center [335, 386] width 62 height 20
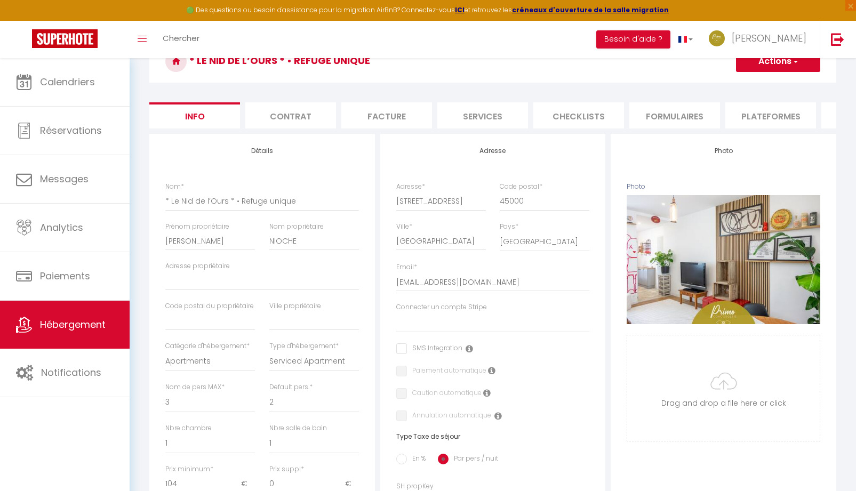
scroll to position [53, 0]
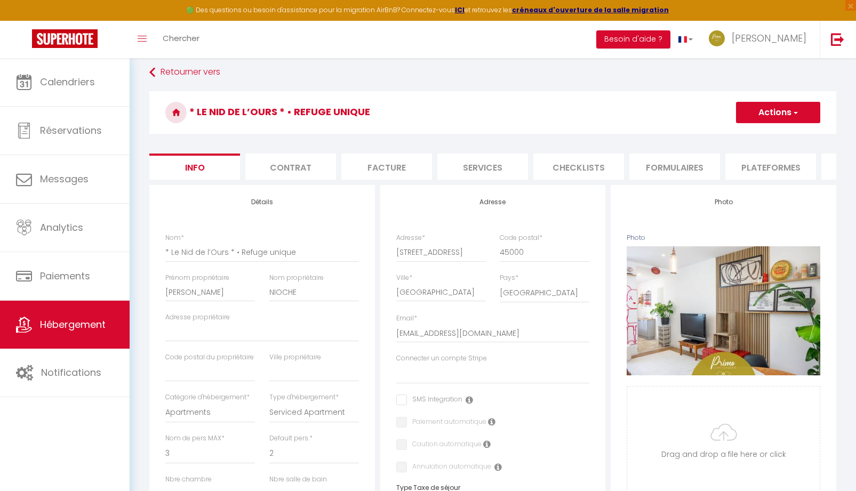
click at [782, 117] on button "Actions" at bounding box center [778, 112] width 84 height 21
click at [754, 133] on input "Enregistrer" at bounding box center [735, 136] width 39 height 11
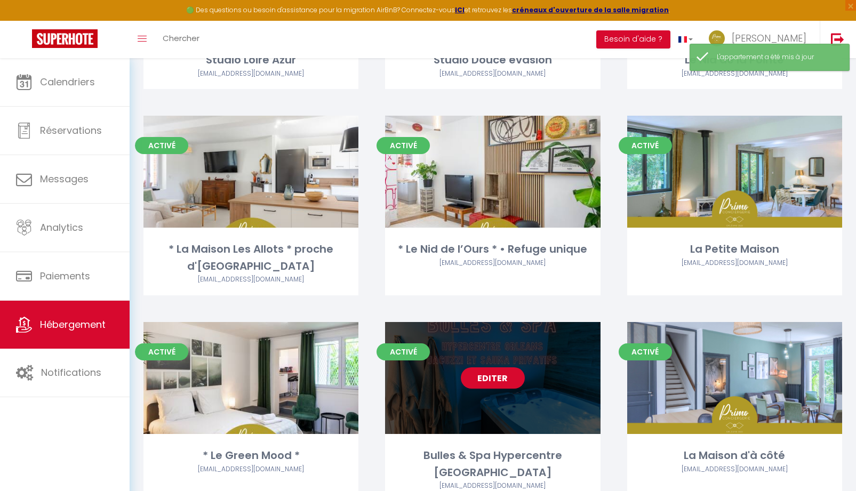
scroll to position [1237, 0]
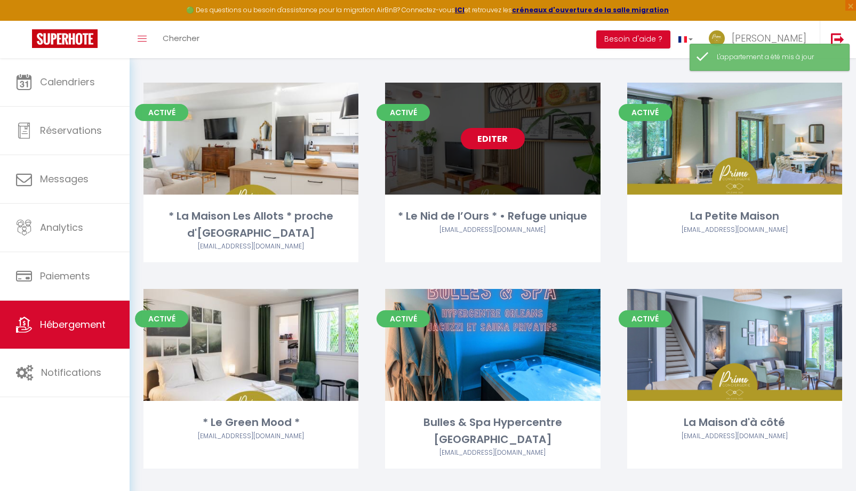
click at [493, 138] on link "Editer" at bounding box center [493, 138] width 64 height 21
click at [481, 144] on link "Editer" at bounding box center [493, 138] width 64 height 21
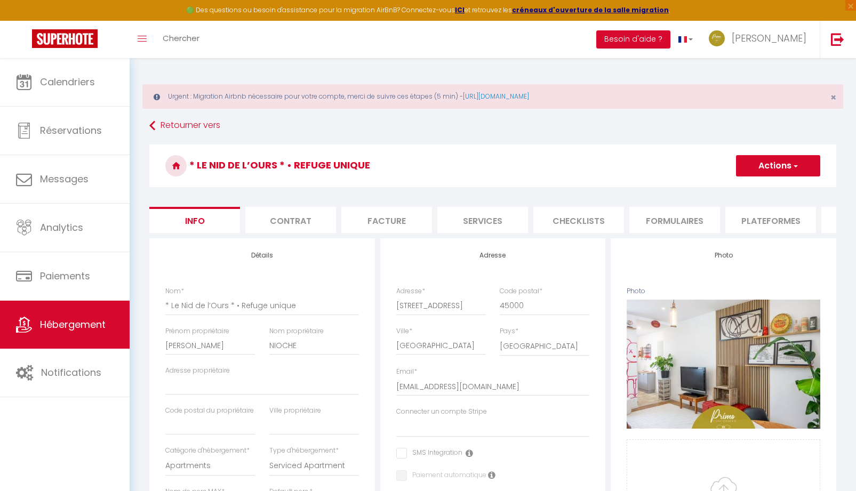
click at [390, 226] on li "Facture" at bounding box center [386, 220] width 91 height 26
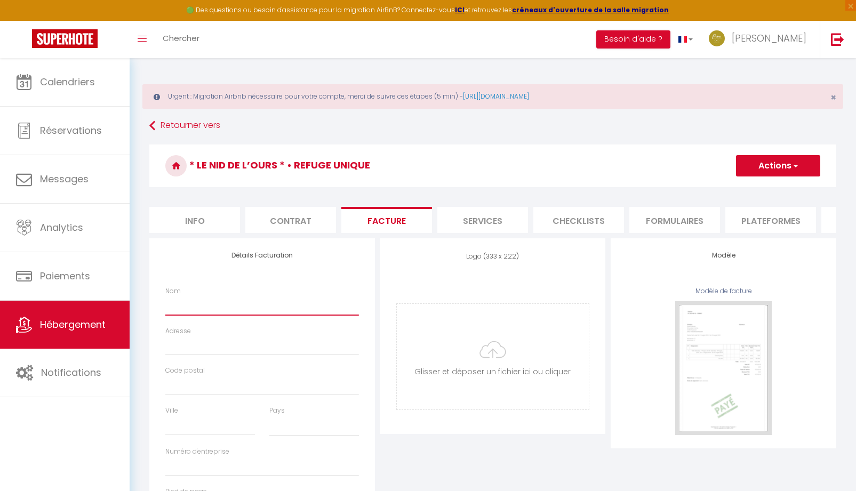
click at [201, 315] on input "Nom" at bounding box center [262, 305] width 194 height 19
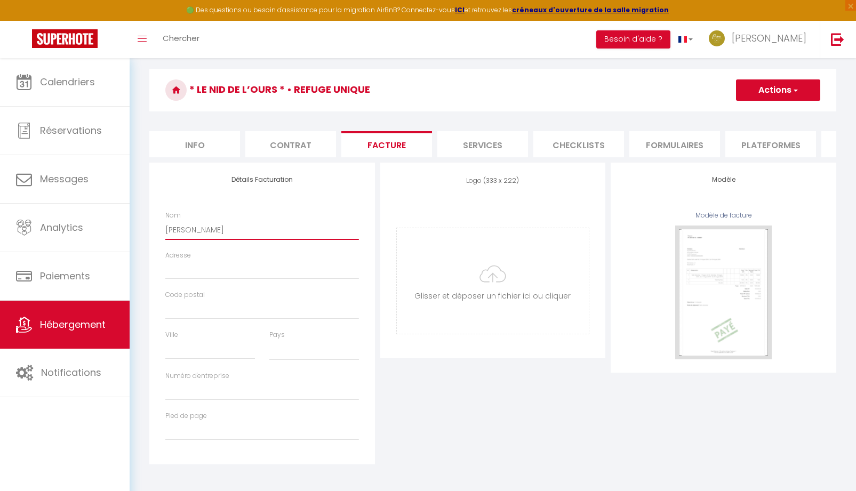
scroll to position [84, 0]
click at [197, 270] on input "Adresse" at bounding box center [262, 269] width 194 height 19
click at [204, 317] on input "Code postal" at bounding box center [262, 309] width 194 height 19
click at [191, 359] on div "Ville" at bounding box center [209, 350] width 103 height 41
click at [190, 353] on input "Ville" at bounding box center [210, 349] width 90 height 19
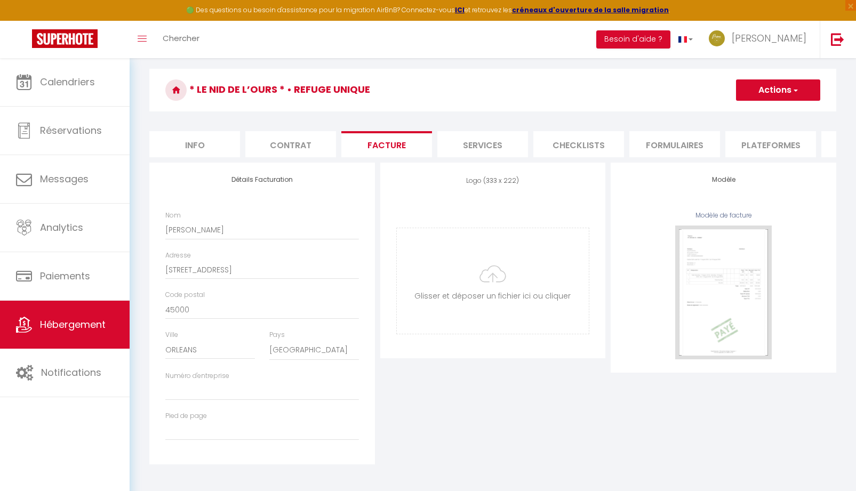
click at [787, 83] on button "Actions" at bounding box center [778, 89] width 84 height 21
click at [763, 107] on link "Enregistrer" at bounding box center [778, 114] width 84 height 14
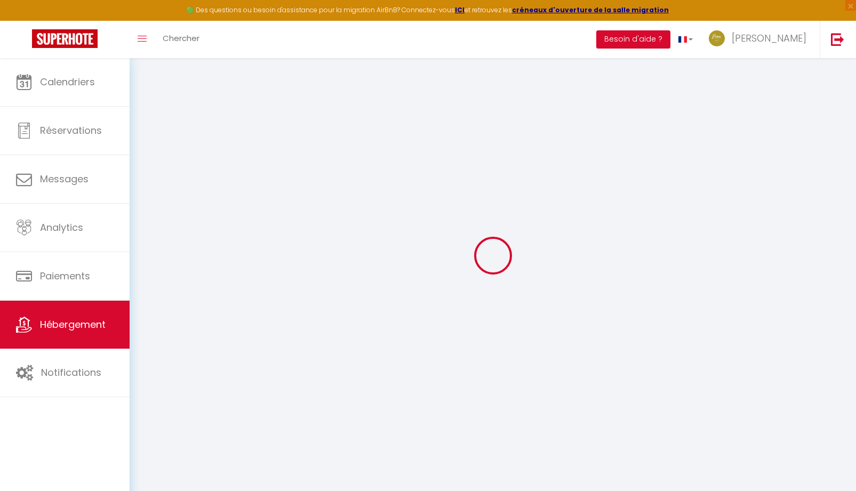
scroll to position [58, 0]
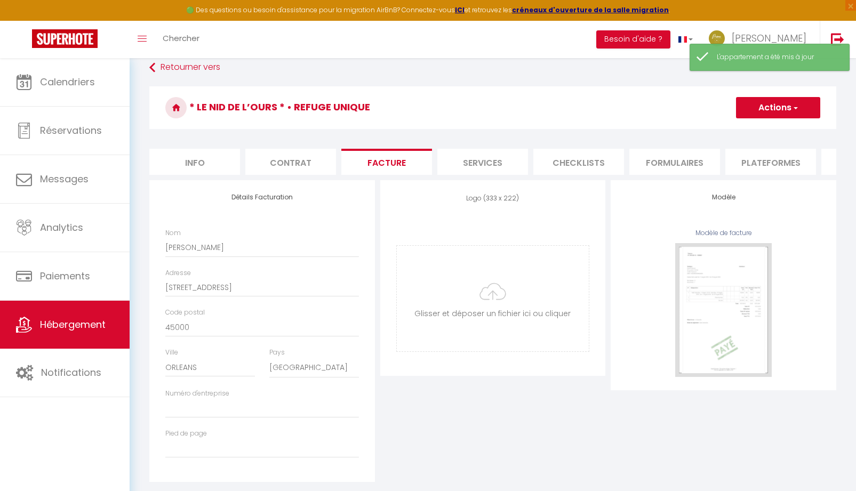
click at [487, 170] on li "Services" at bounding box center [482, 162] width 91 height 26
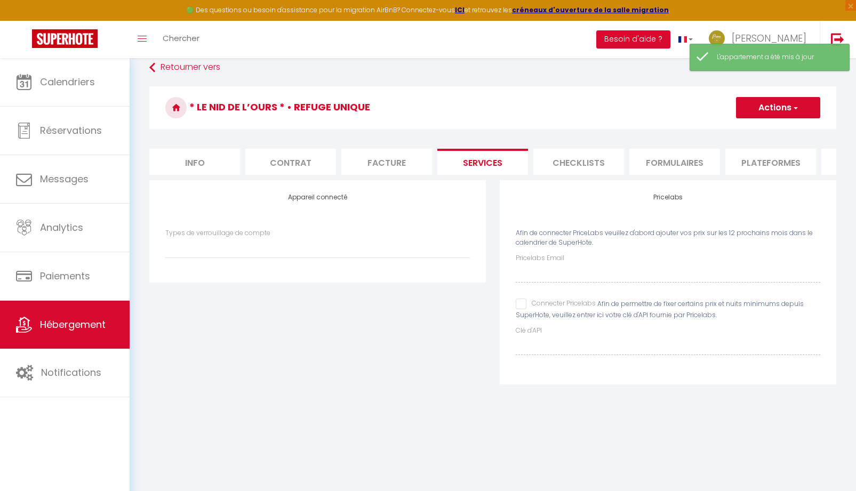
click at [521, 309] on input "Connecter Pricelabs" at bounding box center [556, 304] width 80 height 11
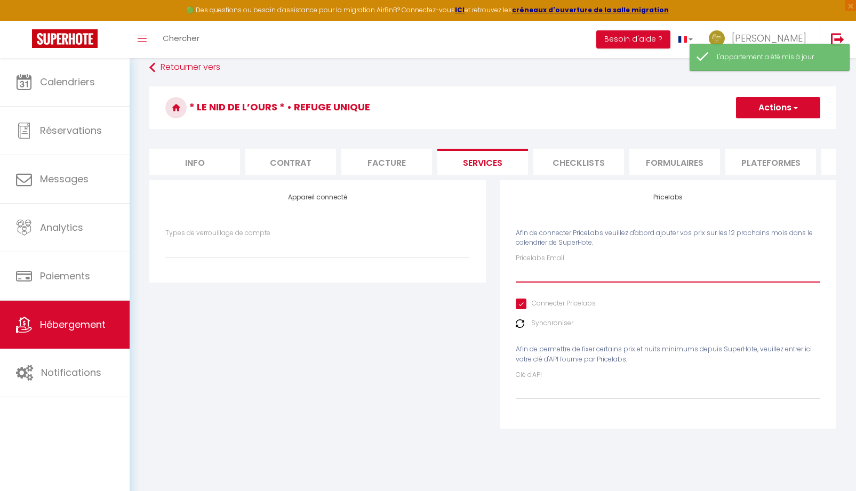
click at [538, 283] on input "Pricelabs Email" at bounding box center [668, 273] width 305 height 19
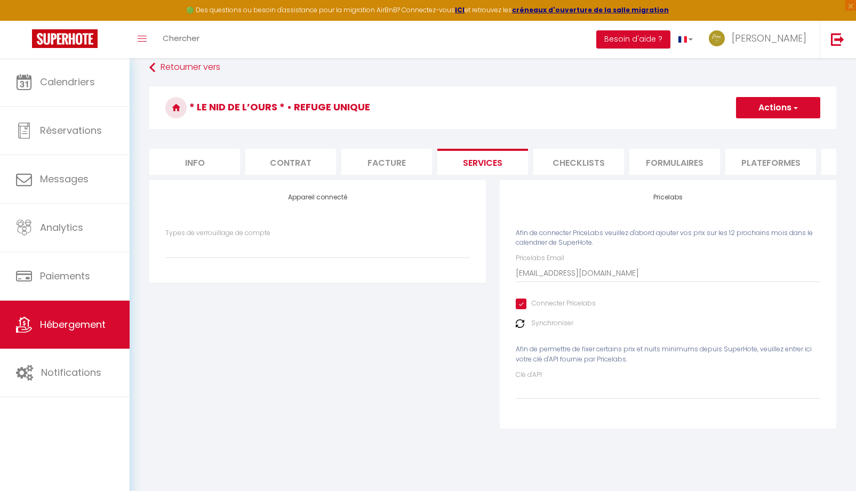
click at [786, 109] on button "Actions" at bounding box center [778, 107] width 84 height 21
click at [755, 133] on link "Enregistrer" at bounding box center [778, 131] width 84 height 14
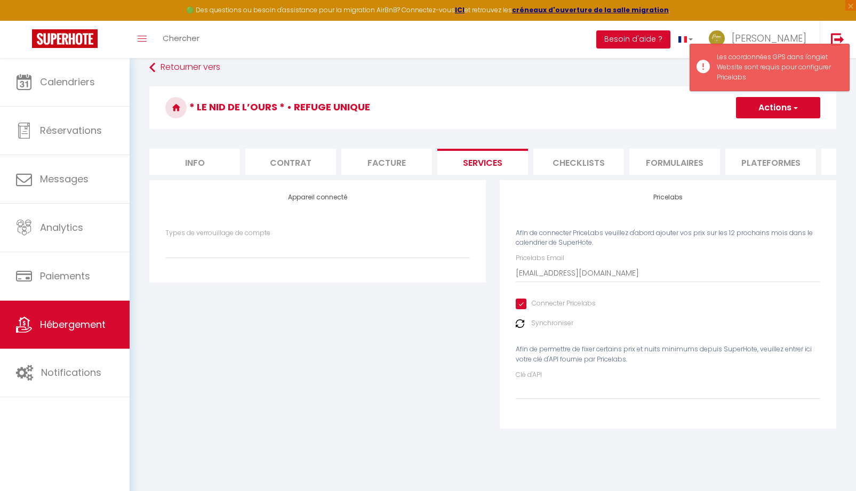
click at [578, 167] on li "Checklists" at bounding box center [578, 162] width 91 height 26
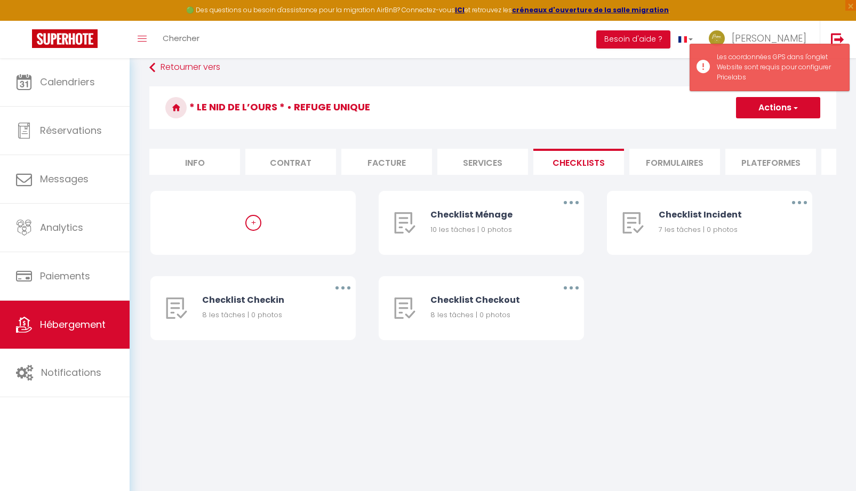
click at [674, 173] on li "Formulaires" at bounding box center [675, 162] width 91 height 26
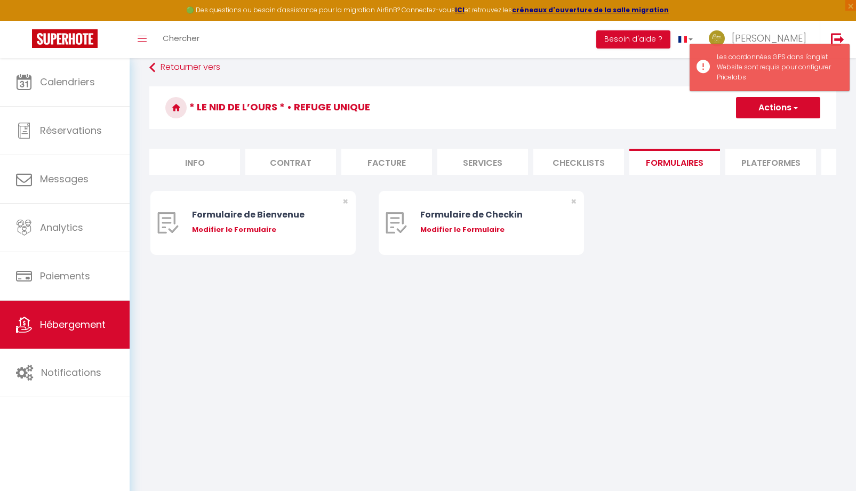
click at [760, 170] on li "Plateformes" at bounding box center [771, 162] width 91 height 26
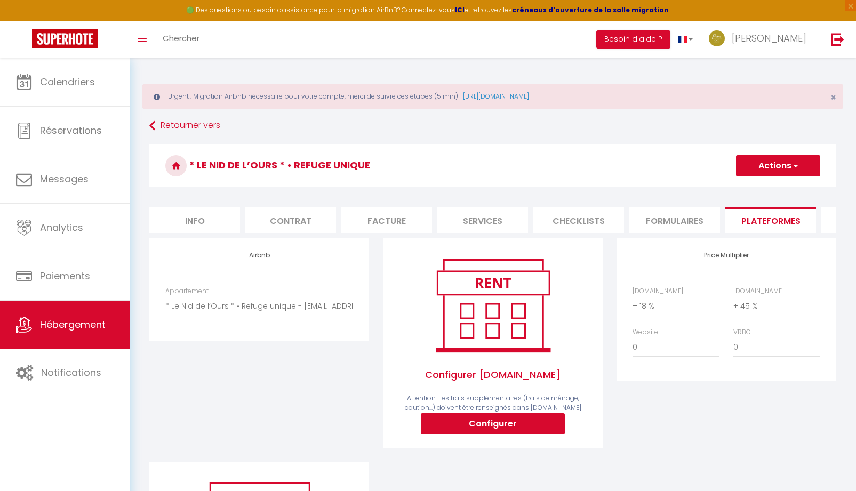
click at [695, 226] on li "Formulaires" at bounding box center [675, 220] width 91 height 26
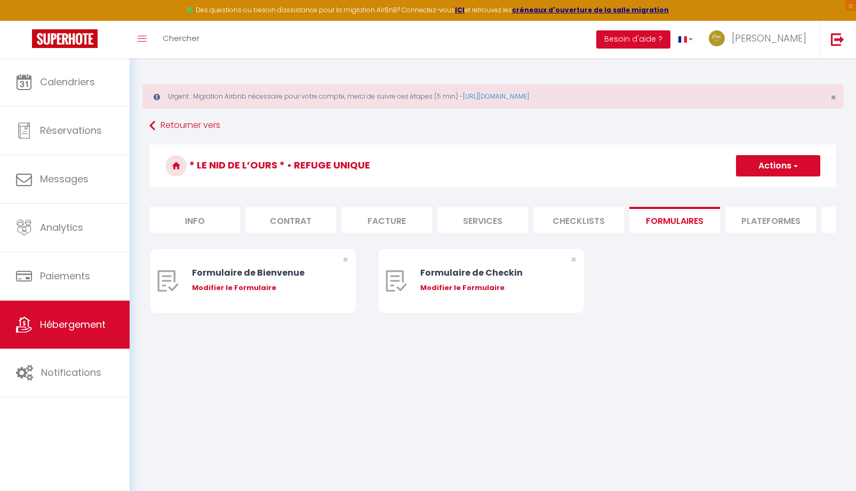
click at [774, 225] on li "Plateformes" at bounding box center [771, 220] width 91 height 26
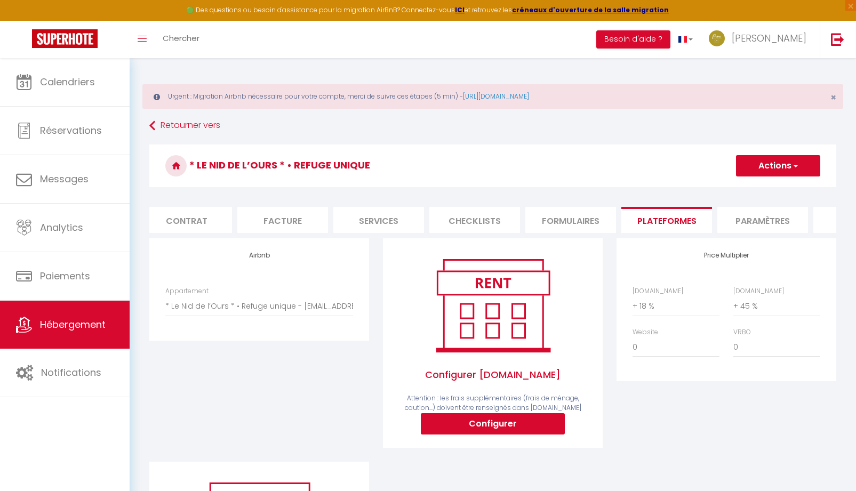
scroll to position [0, 107]
click at [748, 222] on li "Paramètres" at bounding box center [760, 220] width 91 height 26
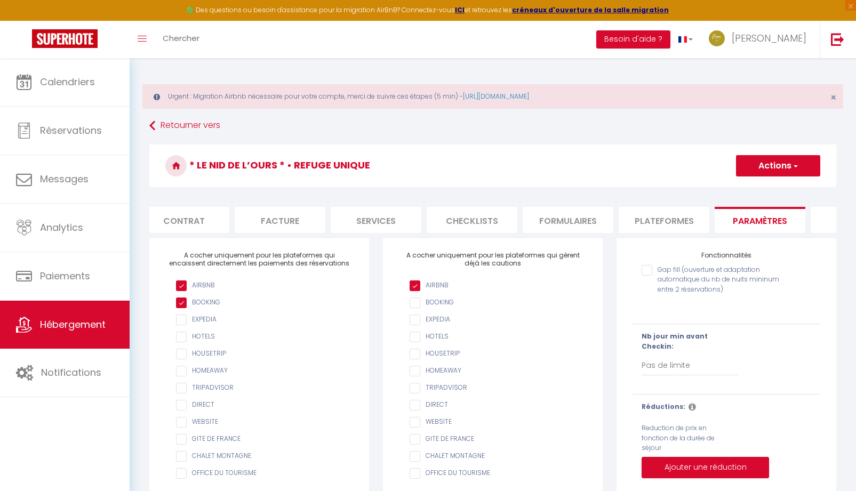
click at [415, 308] on input "AIRBNB" at bounding box center [498, 303] width 177 height 11
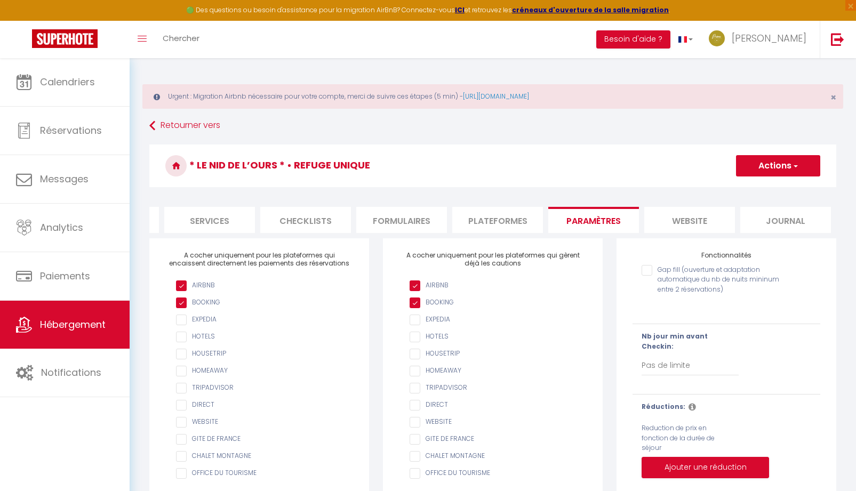
click at [704, 199] on form "* Le Nid de l’Ours * • Refuge unique Actions Enregistrer Info Contrat Facture S…" at bounding box center [492, 375] width 687 height 461
click at [694, 222] on li "website" at bounding box center [689, 220] width 91 height 26
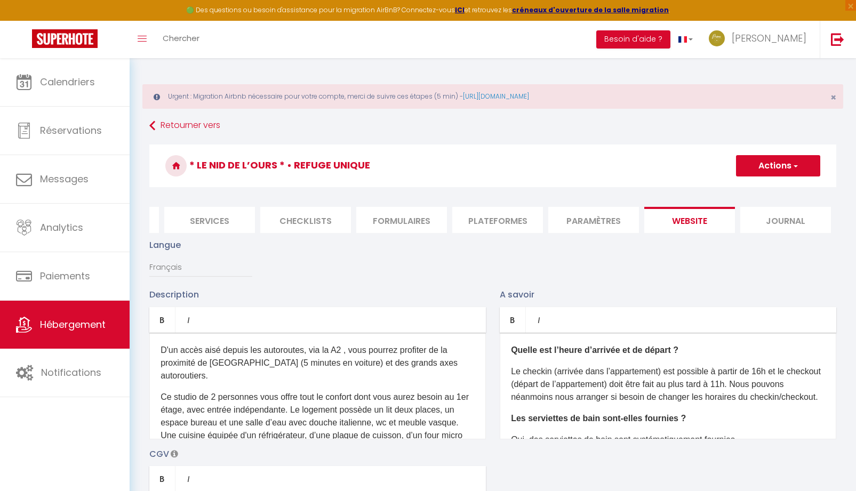
click at [581, 226] on li "Paramètres" at bounding box center [593, 220] width 91 height 26
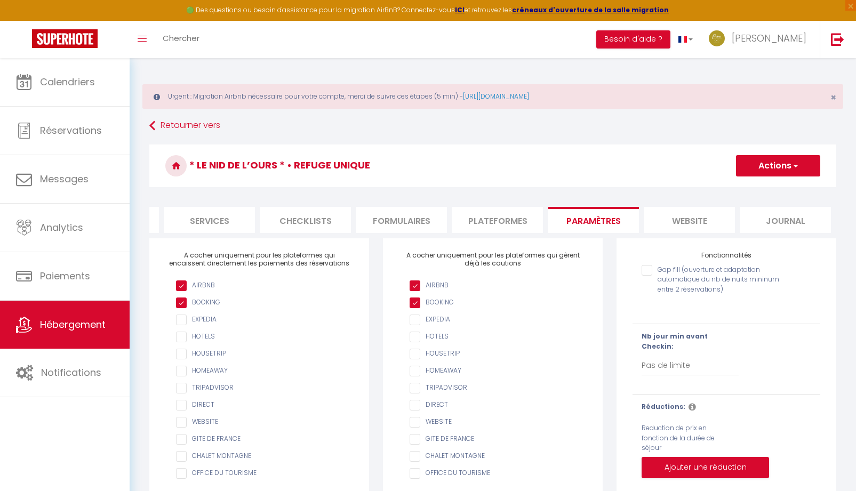
click at [774, 168] on button "Actions" at bounding box center [778, 165] width 84 height 21
click at [758, 189] on input "Enregistrer" at bounding box center [765, 189] width 39 height 11
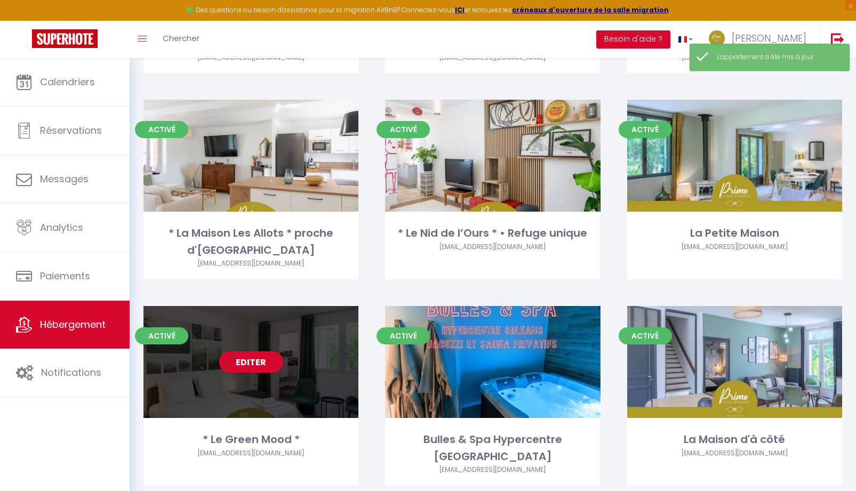
scroll to position [1237, 0]
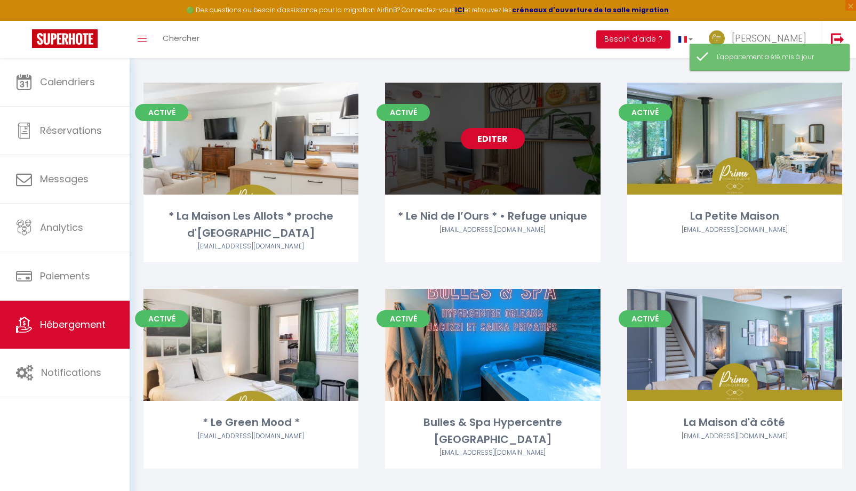
click at [493, 141] on link "Editer" at bounding box center [493, 138] width 64 height 21
click at [497, 137] on link "Editer" at bounding box center [493, 138] width 64 height 21
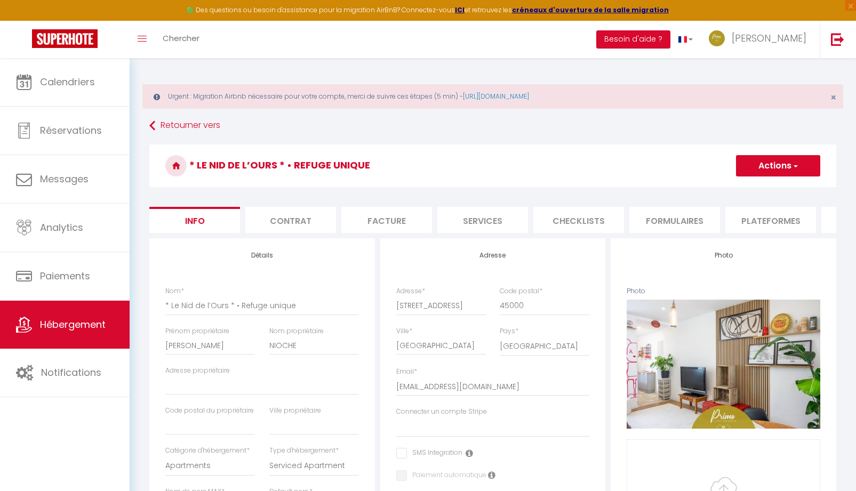
scroll to position [0, 273]
click at [698, 218] on li "website" at bounding box center [689, 220] width 91 height 26
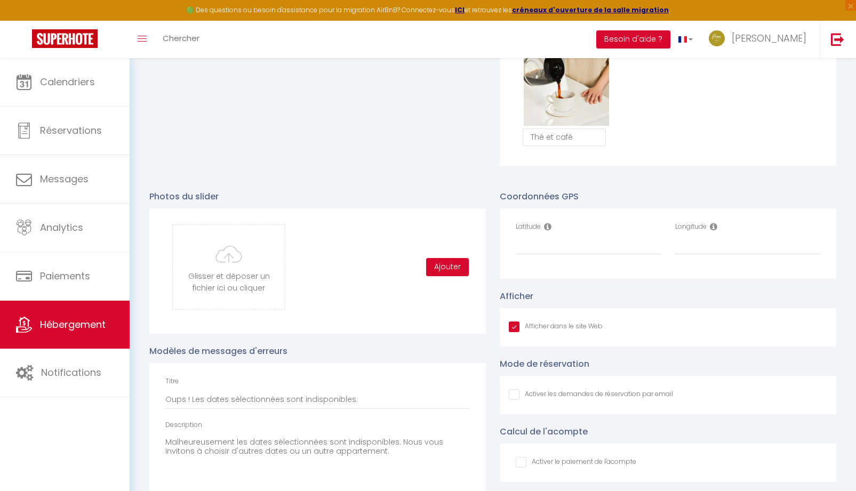
scroll to position [1120, 0]
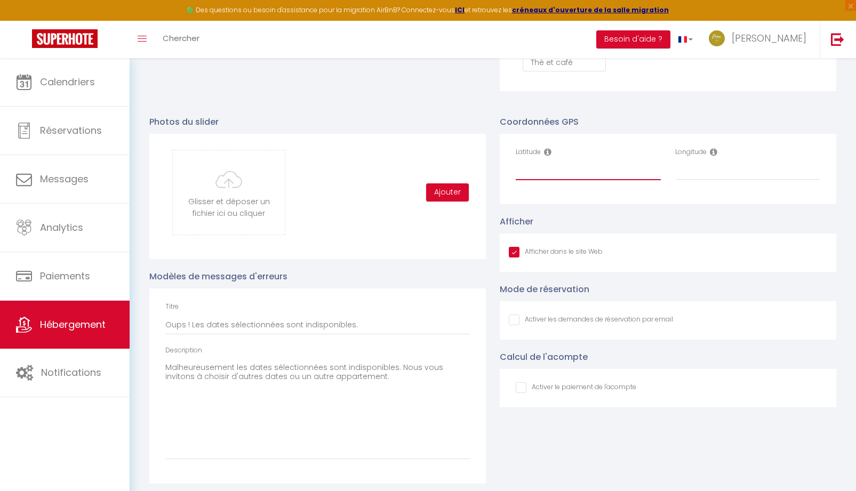
click at [543, 180] on input "Latitude" at bounding box center [588, 170] width 145 height 19
paste input "47.91319"
click at [703, 175] on input "Longitude" at bounding box center [747, 170] width 145 height 19
paste input "1.894416"
drag, startPoint x: 517, startPoint y: 180, endPoint x: 560, endPoint y: 180, distance: 43.2
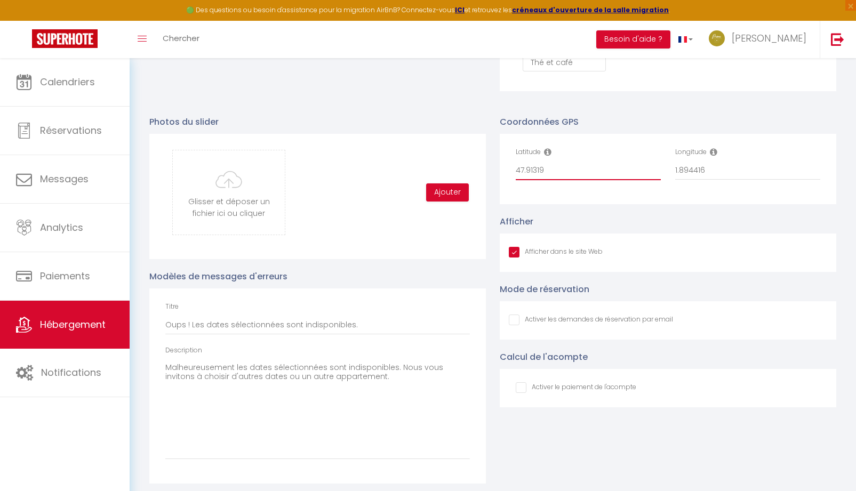
click at [560, 180] on input "47.91319" at bounding box center [588, 170] width 145 height 19
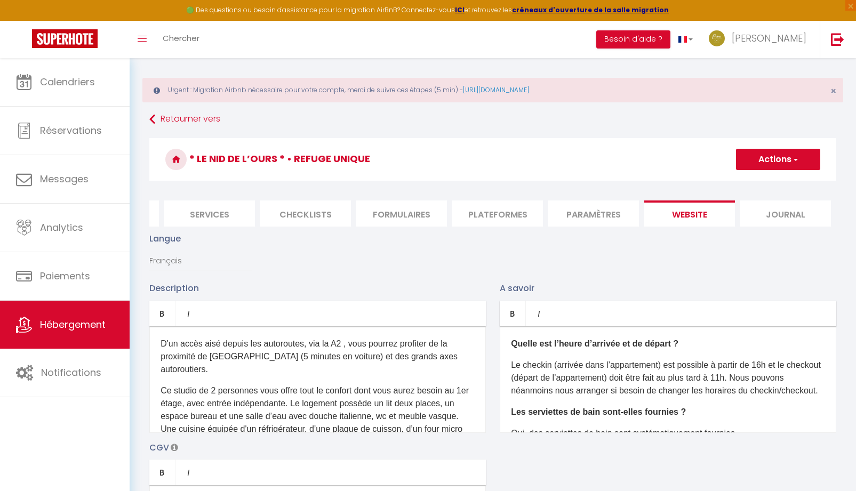
scroll to position [0, 0]
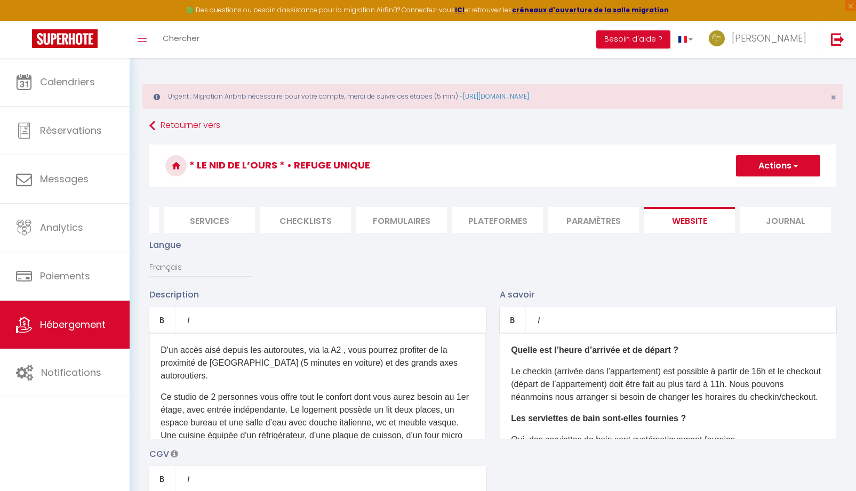
click at [784, 171] on button "Actions" at bounding box center [778, 165] width 84 height 21
click at [776, 192] on input "Enregistrer" at bounding box center [765, 189] width 39 height 11
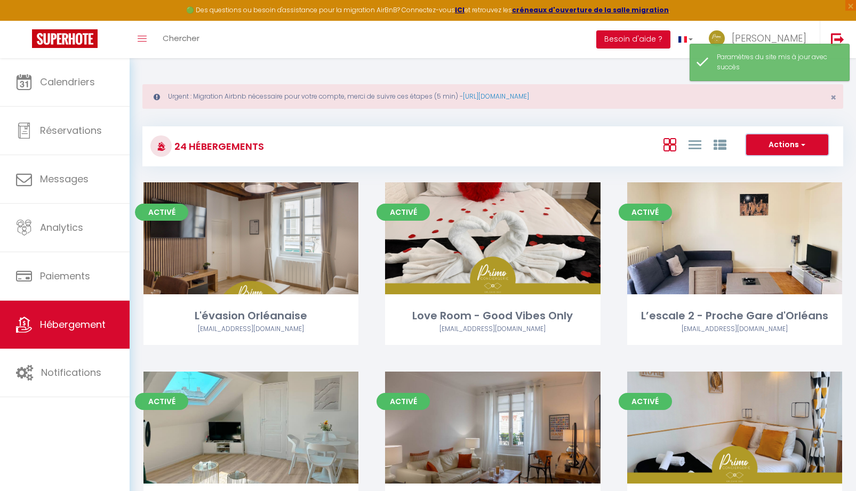
click at [789, 152] on button "Actions" at bounding box center [787, 144] width 82 height 21
click at [551, 158] on div "24 Hébergements Actions Créer un Hébergement Nouveau groupe" at bounding box center [492, 146] width 701 height 40
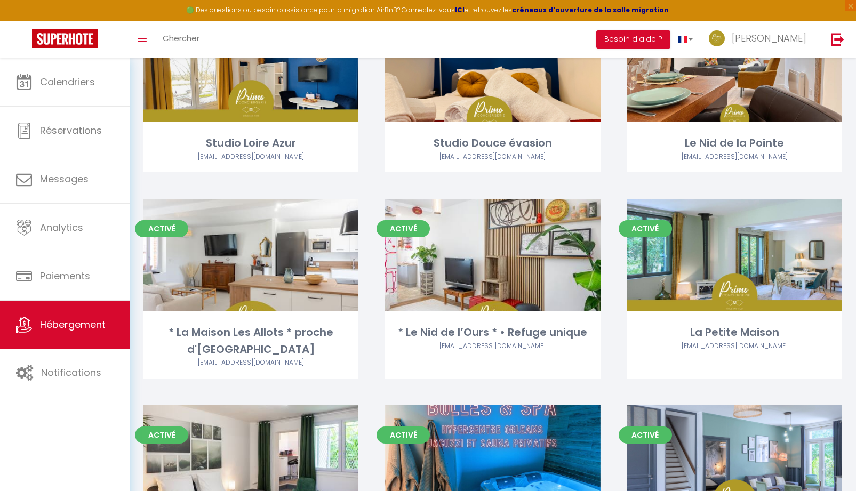
scroll to position [1237, 0]
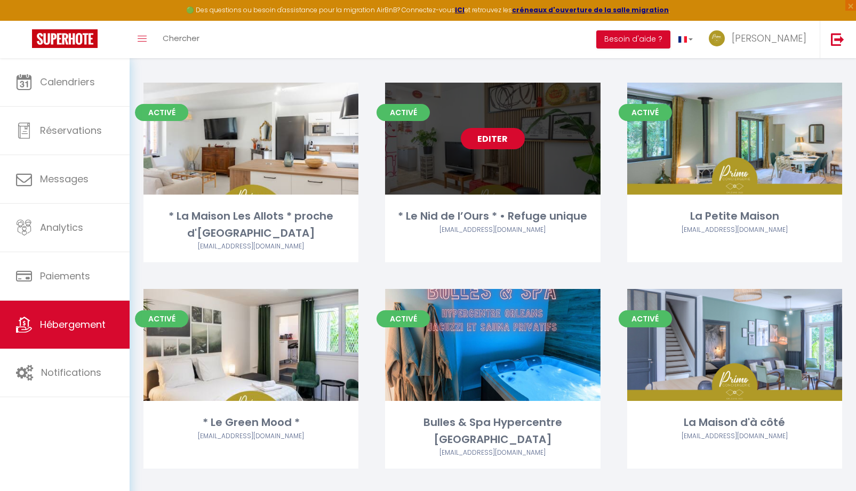
click at [492, 146] on link "Editer" at bounding box center [493, 138] width 64 height 21
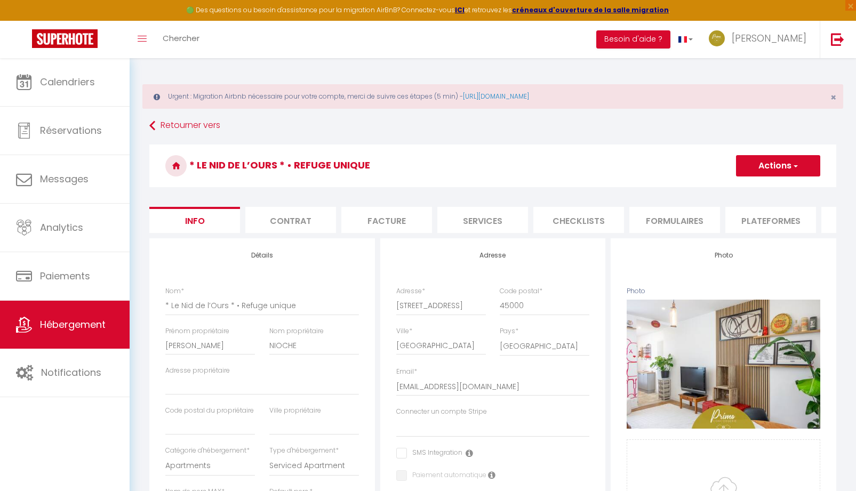
click at [290, 219] on li "Contrat" at bounding box center [290, 220] width 91 height 26
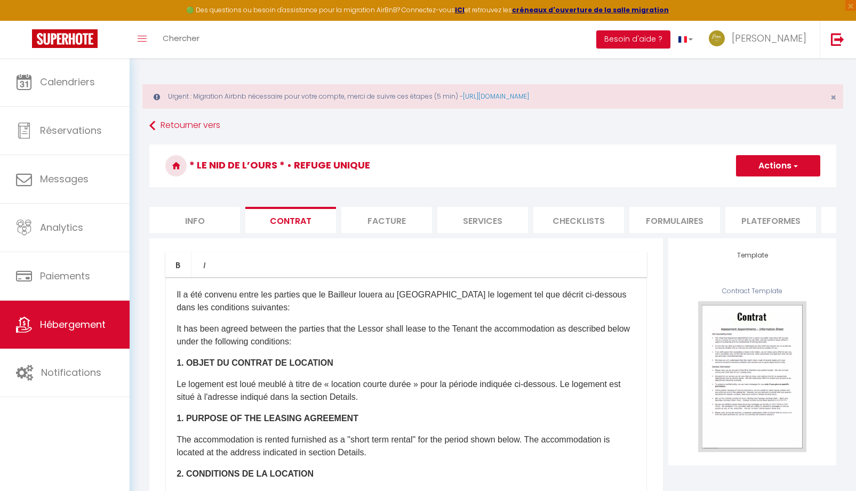
click at [410, 226] on li "Facture" at bounding box center [386, 220] width 91 height 26
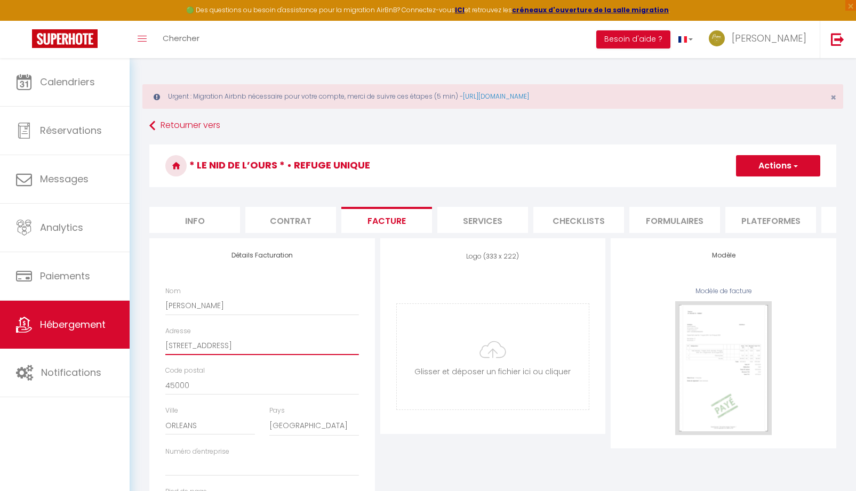
click at [174, 353] on input "64 bis rue du Parc" at bounding box center [262, 345] width 194 height 19
click at [774, 170] on button "Actions" at bounding box center [778, 165] width 84 height 21
click at [764, 190] on link "Enregistrer" at bounding box center [778, 189] width 84 height 14
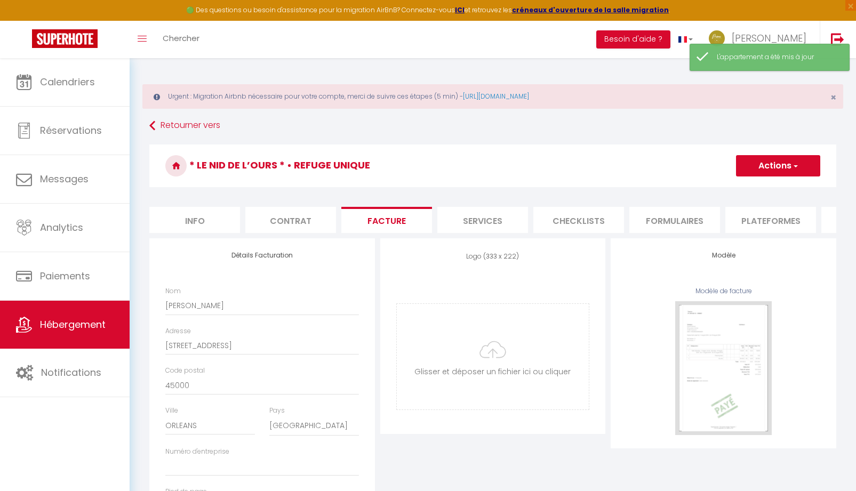
click at [180, 214] on li "Info" at bounding box center [194, 220] width 91 height 26
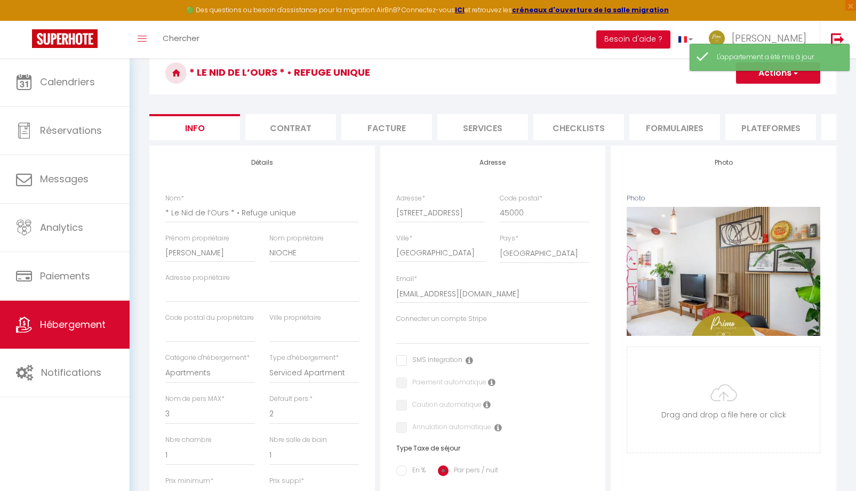
scroll to position [53, 0]
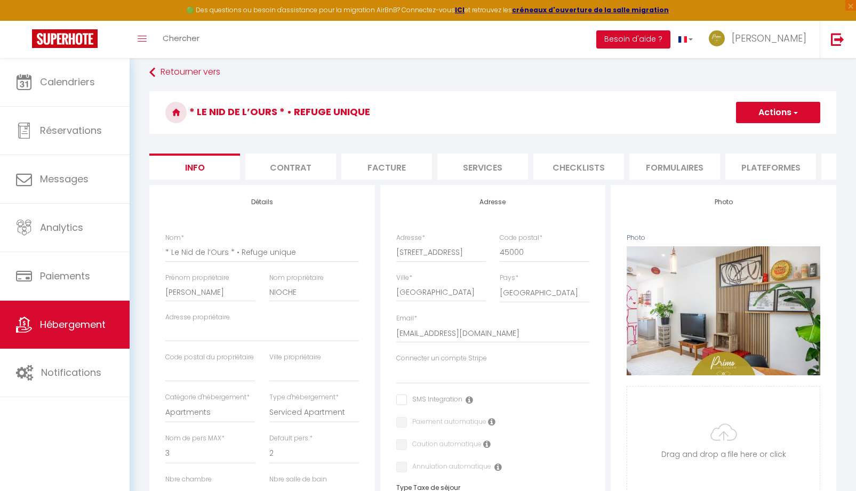
click at [301, 168] on li "Contrat" at bounding box center [290, 167] width 91 height 26
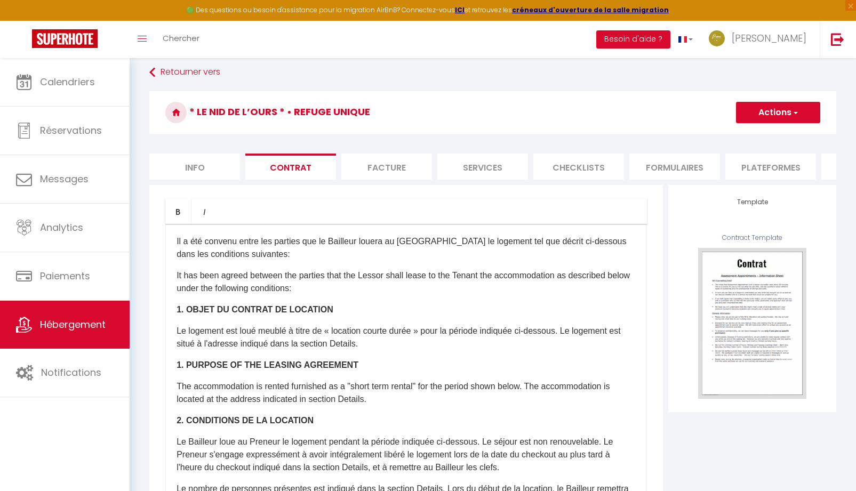
click at [374, 168] on li "Facture" at bounding box center [386, 167] width 91 height 26
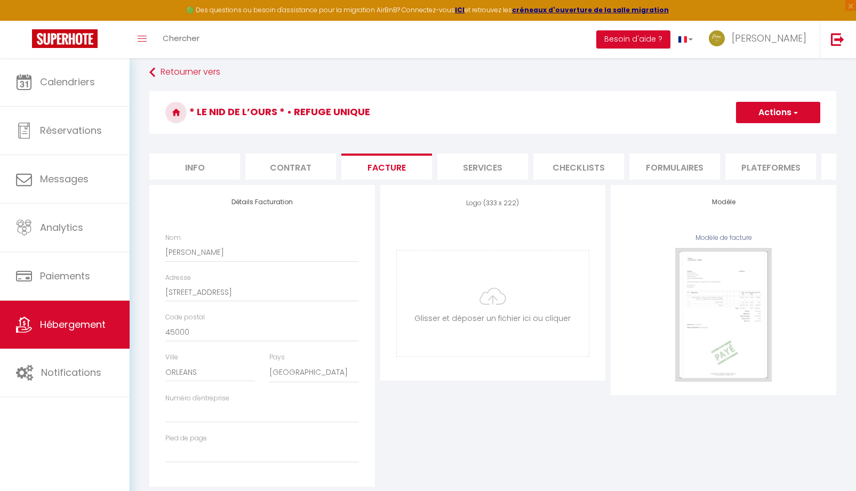
click at [475, 165] on li "Services" at bounding box center [482, 167] width 91 height 26
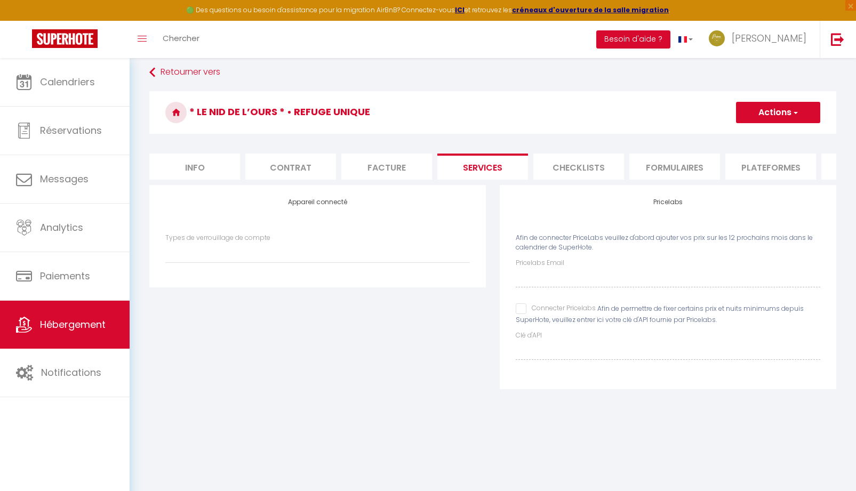
click at [523, 314] on input "Connecter Pricelabs" at bounding box center [556, 309] width 80 height 11
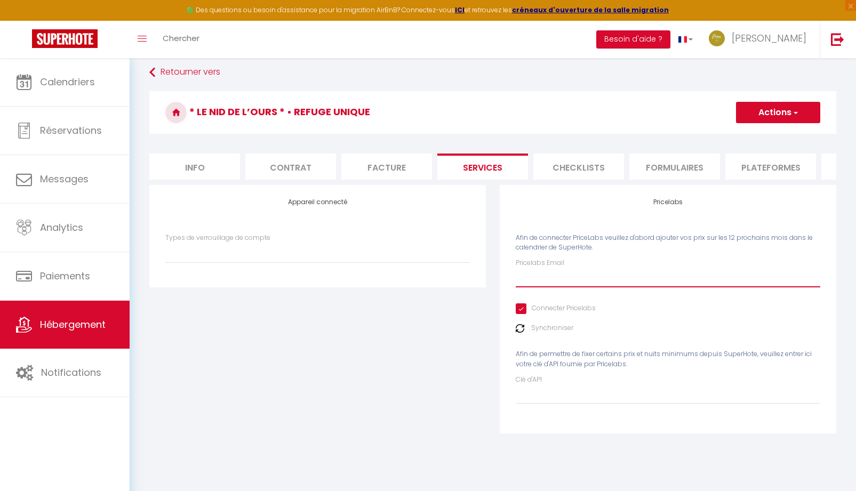
click at [531, 288] on input "Pricelabs Email" at bounding box center [668, 277] width 305 height 19
click at [773, 117] on button "Actions" at bounding box center [778, 112] width 84 height 21
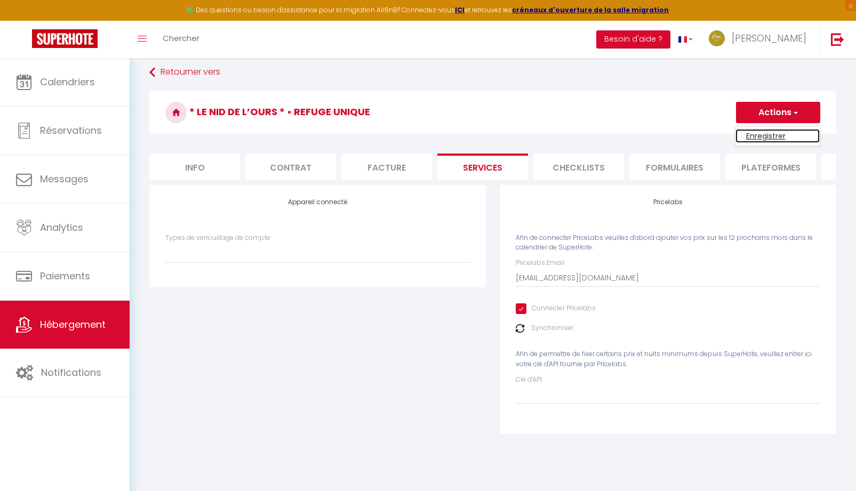
click at [764, 142] on link "Enregistrer" at bounding box center [778, 136] width 84 height 14
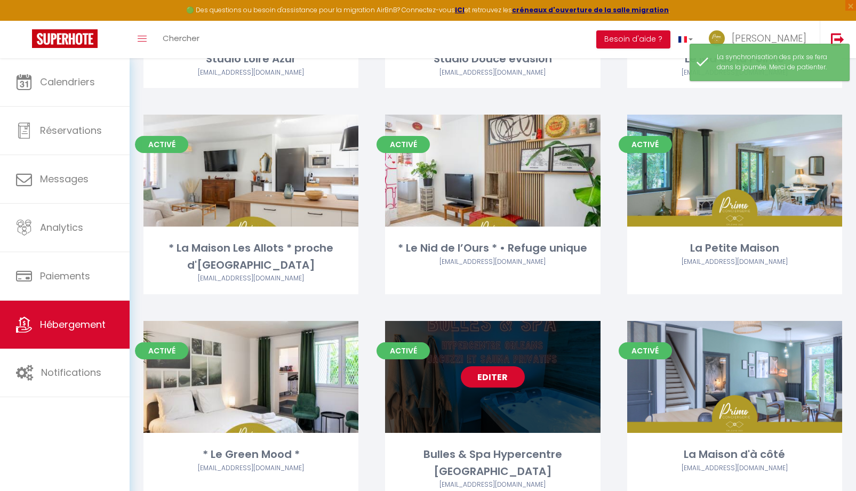
scroll to position [1237, 0]
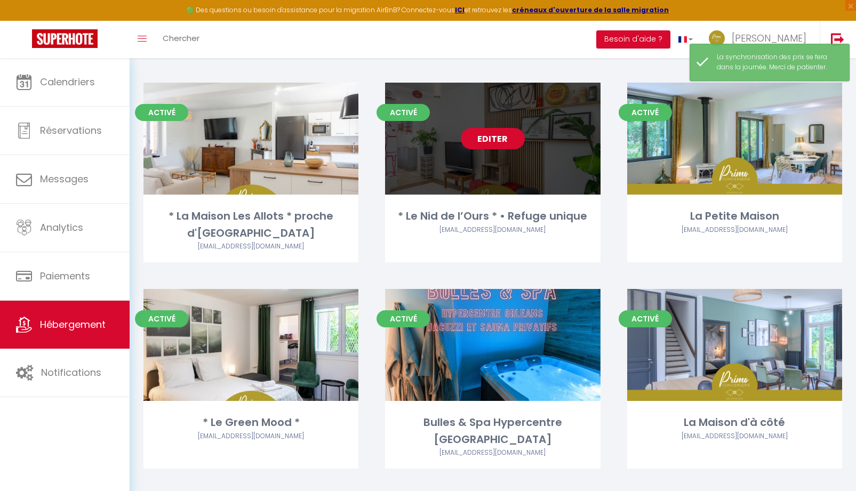
click at [483, 146] on link "Editer" at bounding box center [493, 138] width 64 height 21
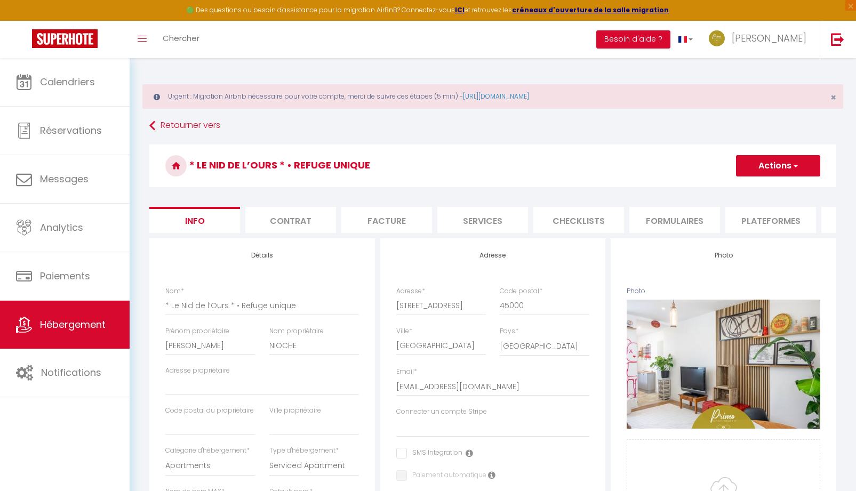
click at [668, 230] on li "Formulaires" at bounding box center [675, 220] width 91 height 26
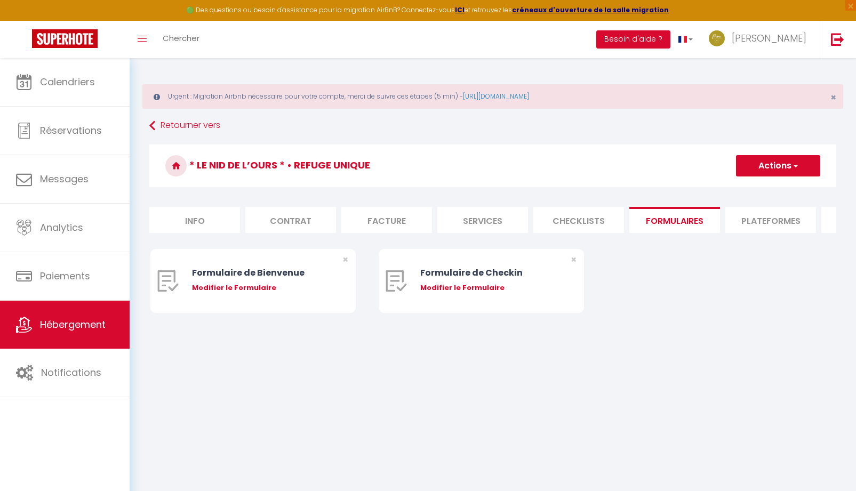
click at [768, 222] on li "Plateformes" at bounding box center [771, 220] width 91 height 26
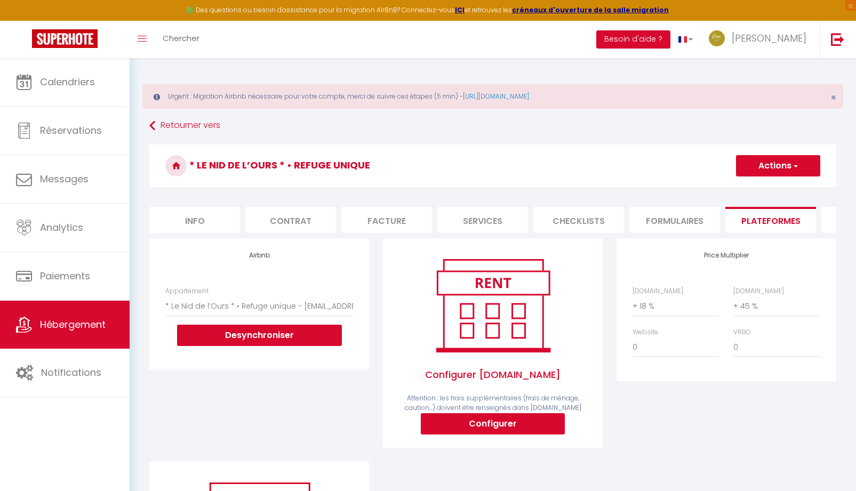
scroll to position [0, 273]
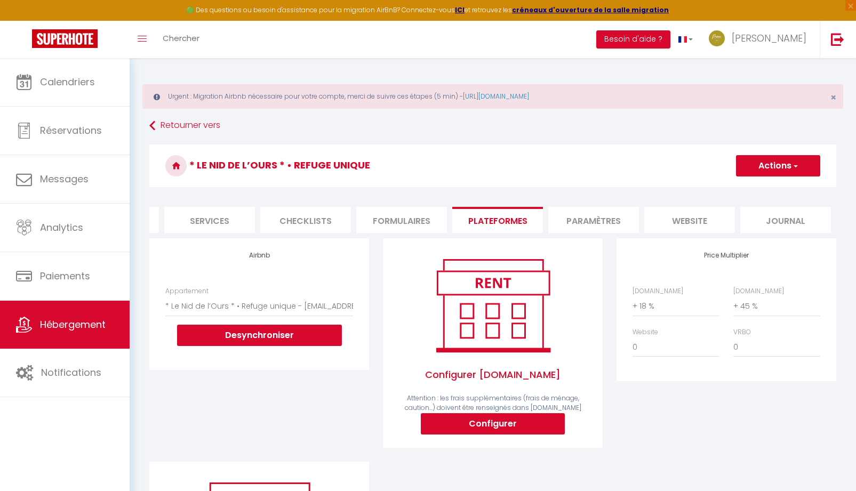
click at [606, 225] on li "Paramètres" at bounding box center [593, 220] width 91 height 26
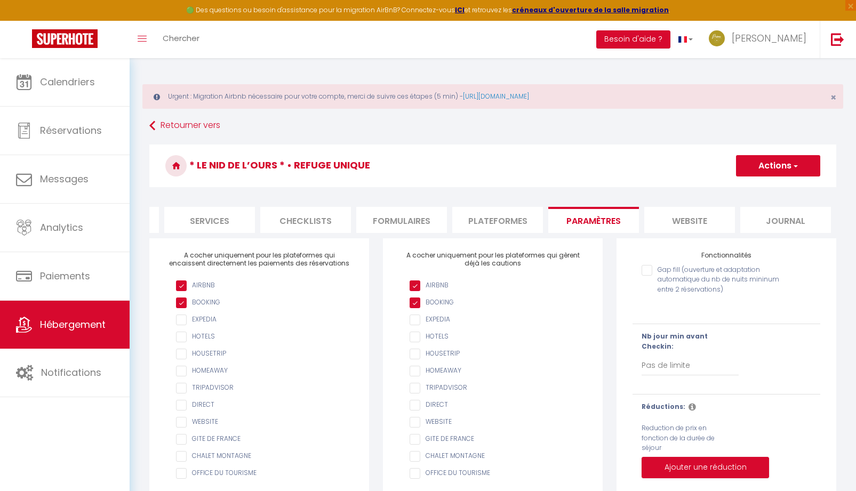
click at [671, 224] on li "website" at bounding box center [689, 220] width 91 height 26
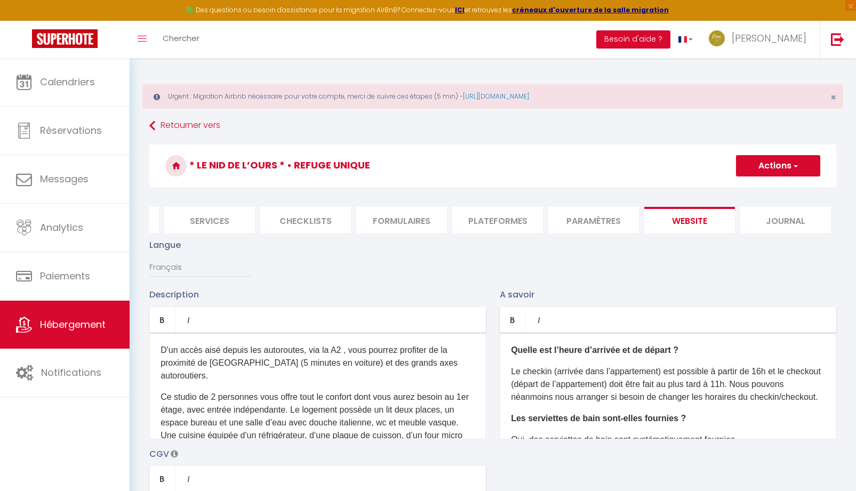
click at [777, 220] on li "Journal" at bounding box center [785, 220] width 91 height 26
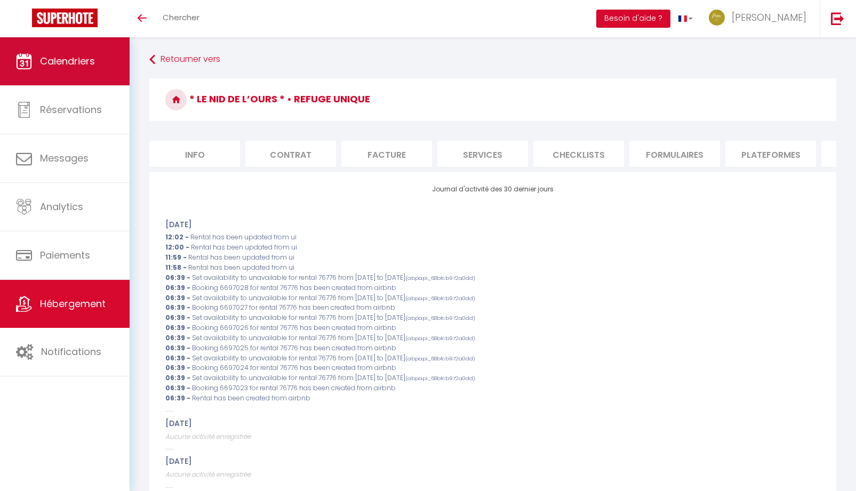
click at [92, 67] on span "Calendriers" at bounding box center [67, 60] width 55 height 13
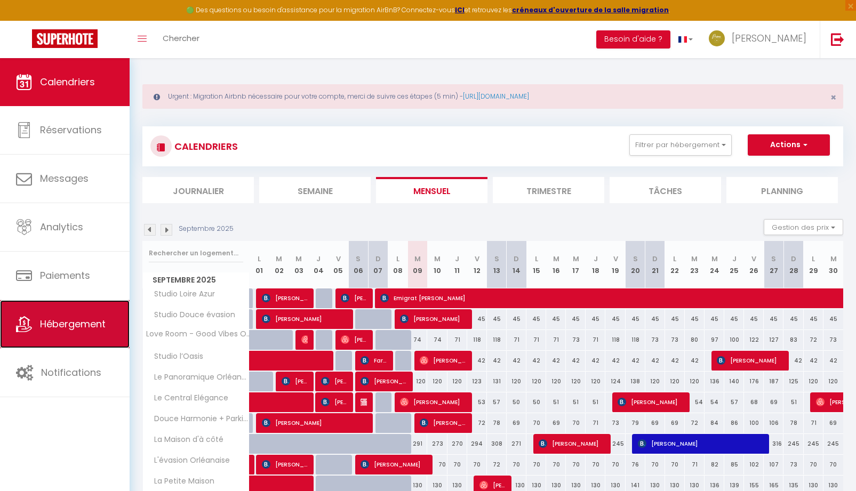
click at [95, 318] on span "Hébergement" at bounding box center [73, 323] width 66 height 13
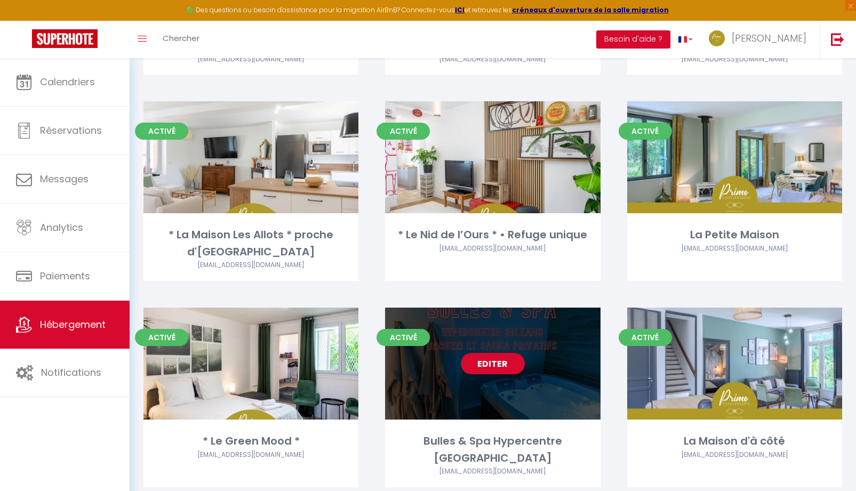
scroll to position [1237, 0]
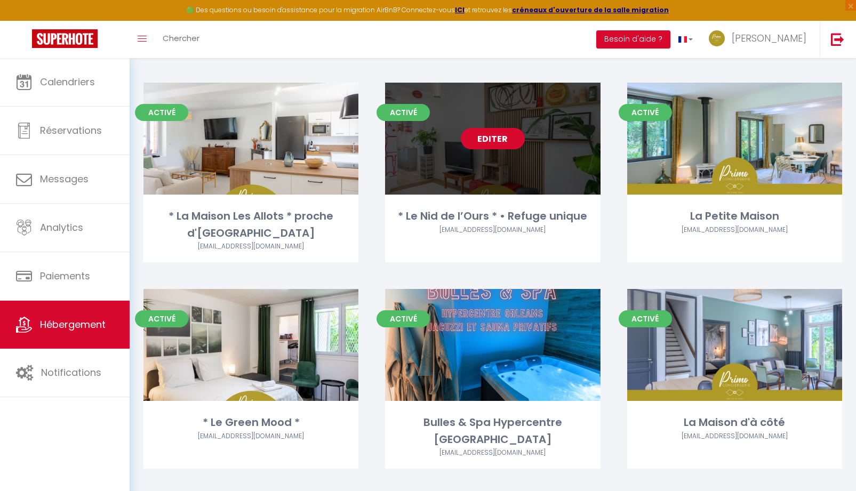
click at [506, 142] on link "Editer" at bounding box center [493, 138] width 64 height 21
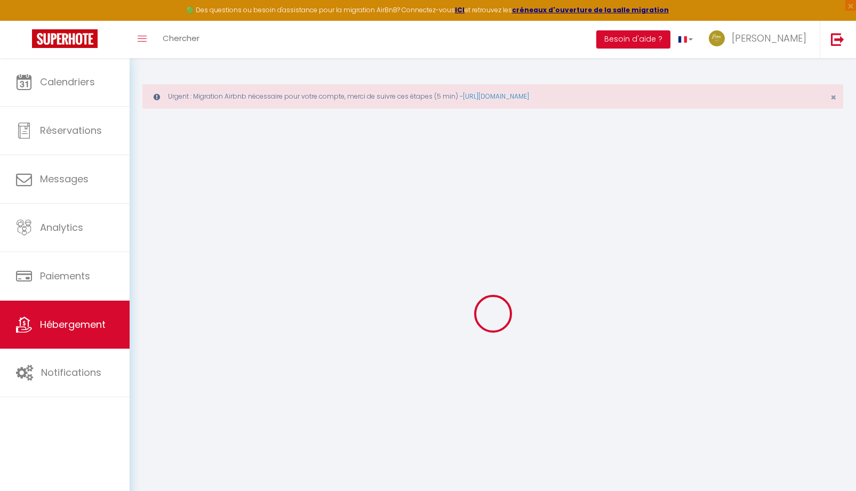
select select
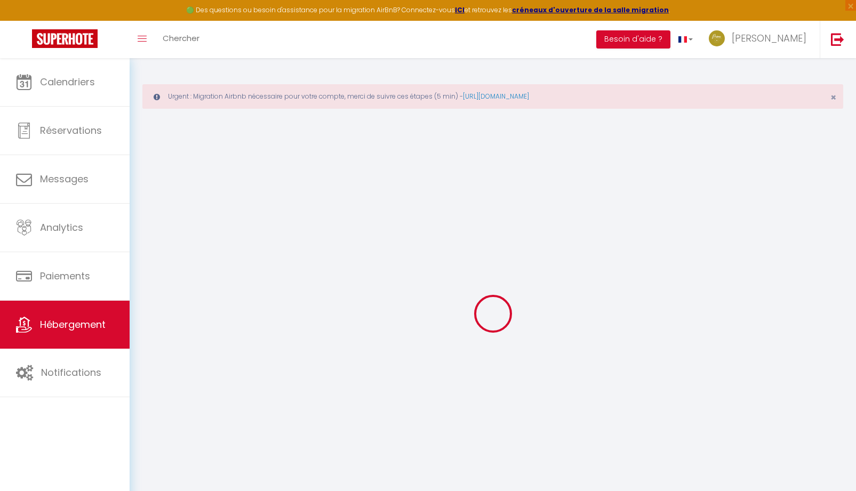
select select
checkbox input "false"
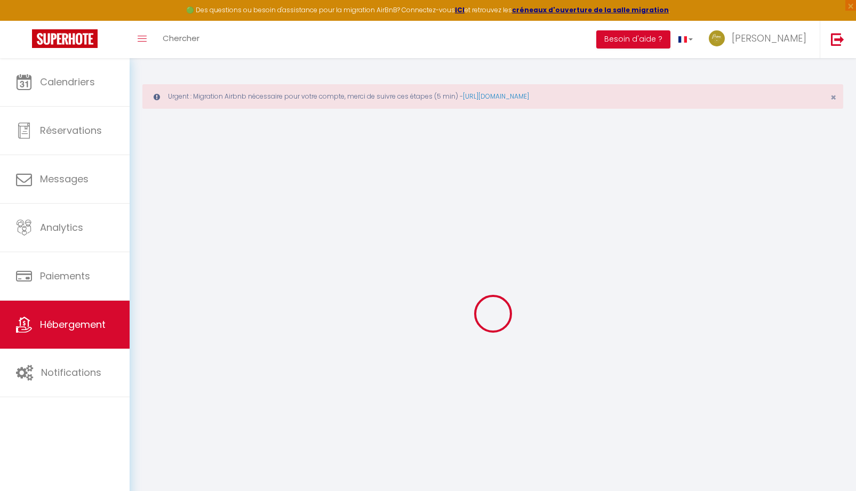
checkbox input "false"
select select
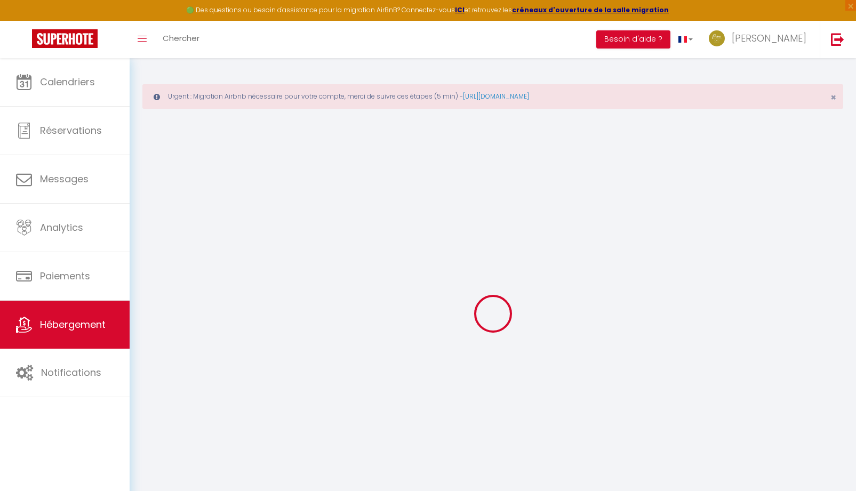
select select
checkbox input "false"
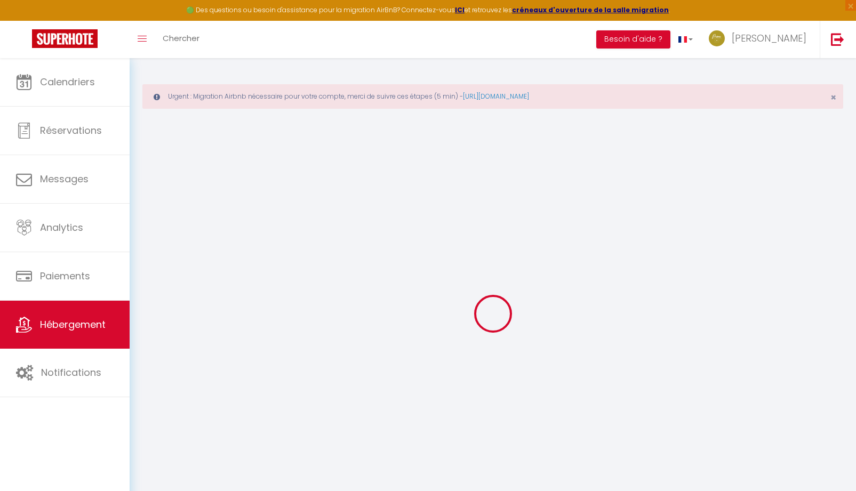
checkbox input "false"
select select "16:00"
select select "23:45"
select select "10:00"
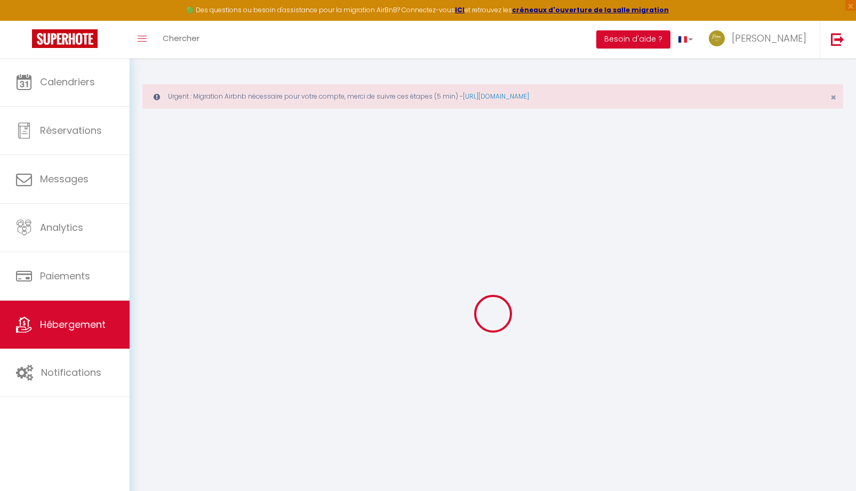
select select "30"
select select "120"
select select "18:00"
select select
checkbox input "false"
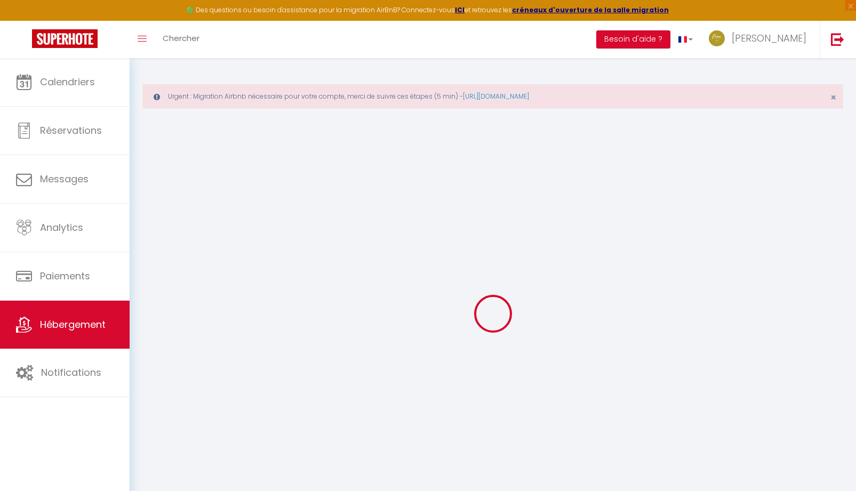
checkbox input "false"
select select
checkbox input "false"
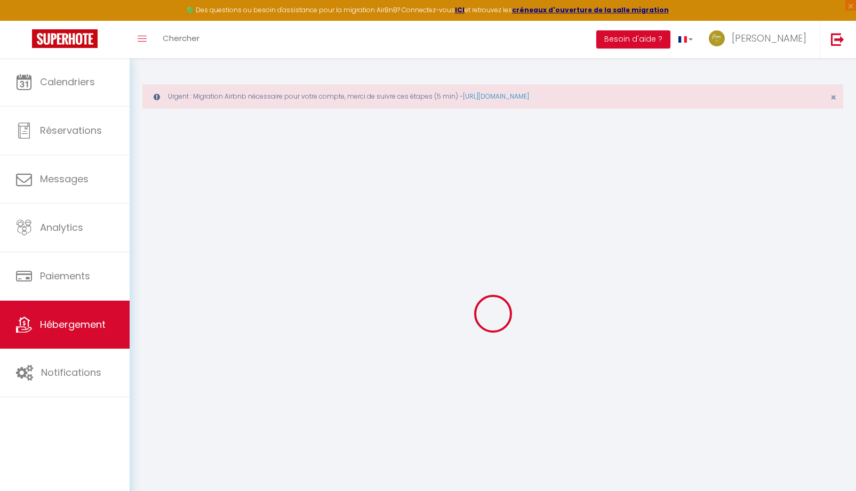
checkbox input "false"
select select
checkbox input "false"
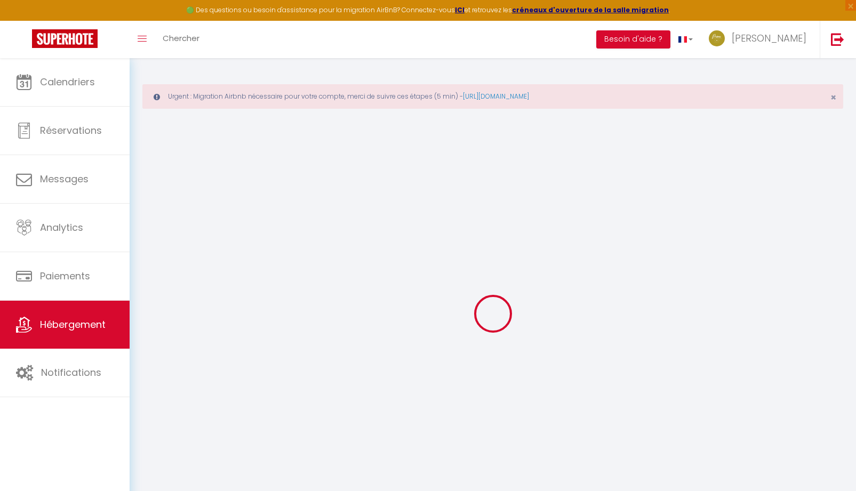
checkbox input "false"
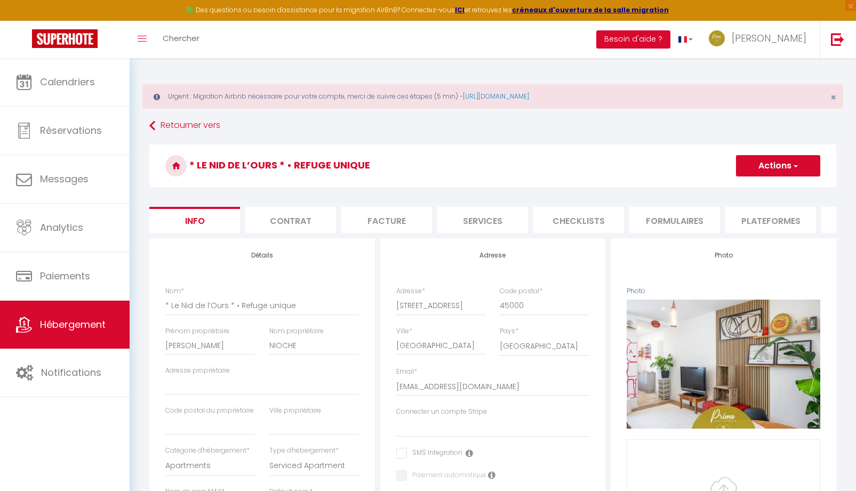
click at [762, 165] on button "Actions" at bounding box center [778, 165] width 84 height 21
click at [738, 190] on input "Enregistrer" at bounding box center [735, 189] width 39 height 11
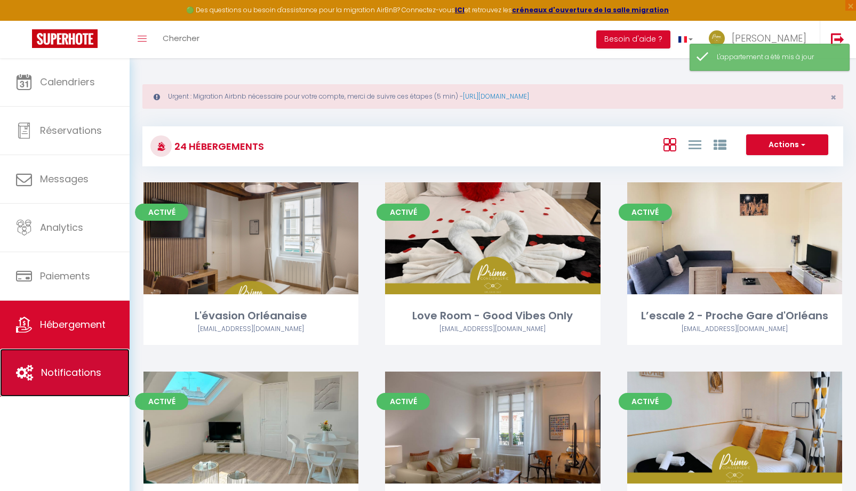
click at [90, 377] on span "Notifications" at bounding box center [71, 372] width 60 height 13
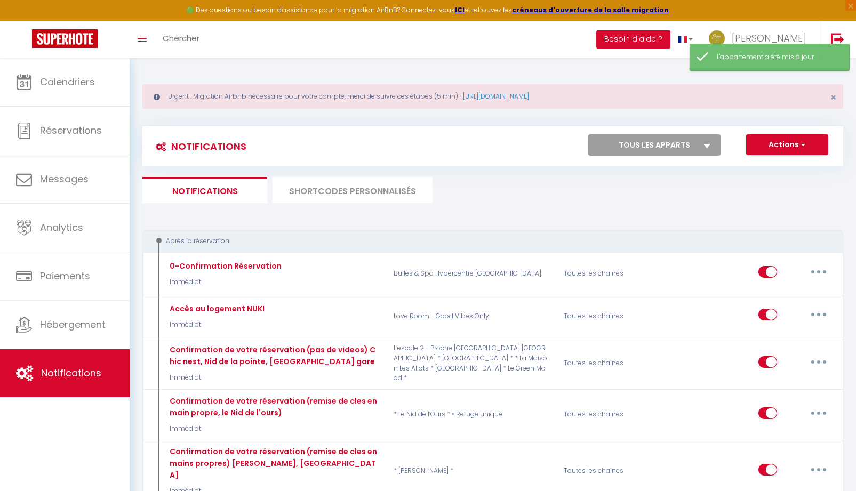
click at [337, 196] on li "SHORTCODES PERSONNALISÉS" at bounding box center [353, 190] width 160 height 26
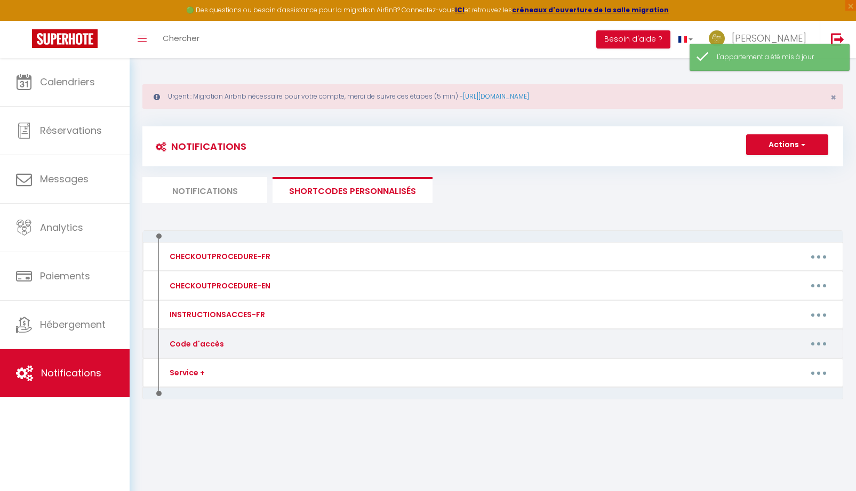
click at [821, 346] on button "button" at bounding box center [819, 344] width 30 height 17
click at [782, 367] on link "Editer" at bounding box center [791, 368] width 79 height 18
type input "Code d'accès"
type textarea "Message avec Code accès."
type textarea "CODE KEY BOX : 1993 Votre arrivée est prévue à partir de 16h à l'adresse suivan…"
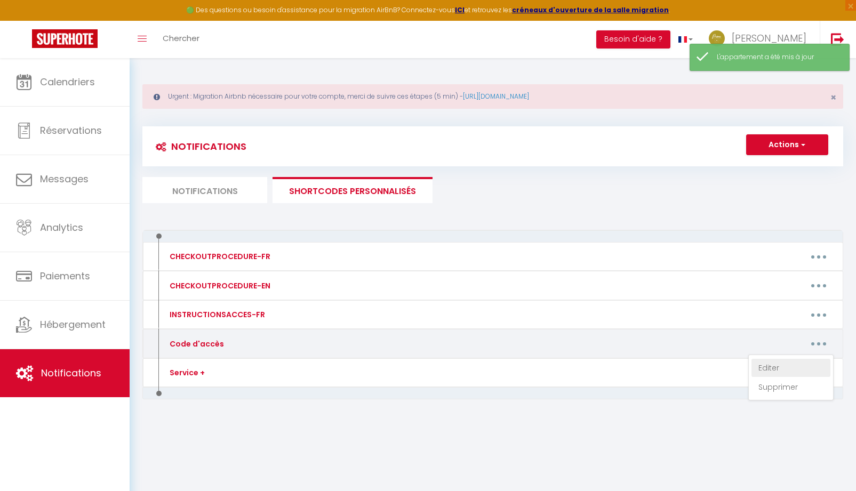
type textarea "CODE KEY BOX : 9380 Votre arrivée est prévue à partir de 16h à l'adresse suivan…"
type textarea "CODE KEY BOX : 0901 Votre arrivée est prévue à partir de 16h à l'adresse suivan…"
type textarea "Veuillez sonner à l'interphone au nom de "GUIOUGOU" BUILDING ENTRY CODE B / COD…"
type textarea "CODE PORTAIL : C214 CODE KEY BOX : [RENTALDOOR:CODE] Votre arrivée est prévue à…"
type textarea "1. CODE PORTAIL / PORTAL : 1982A 2. CODE KEY BOX : 8045 Votre arrivée est prévu…"
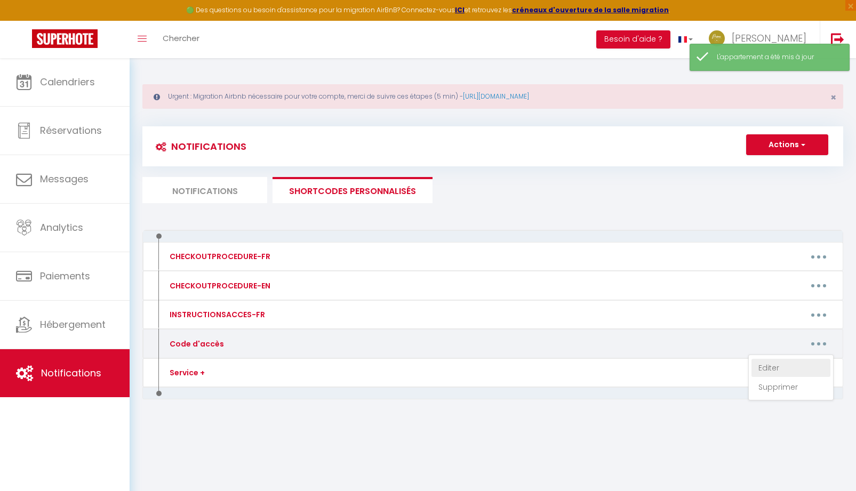
type textarea "1. CODE PORTILLON / PORTAL : 1993 2. CODE KEY BOX : 2451 Votre arrivée est prév…"
type textarea "CODE KEY BOX : 0901 Votre arrivée est prévue à partir de 16h à l'adresse suivan…"
type textarea "CODE KEY BOX : 0917 Votre arrivée est prévue à partir de 16h à l'adresse suivan…"
type textarea "CODE KEY BOX : 1123 CODE PORTE IMMEUBLE si verrouillée - BUILDING DOOR CODE IF …"
type textarea "CODE KEY BOX : 1980 Votre arrivée est prévue à partir de 16h à l'adresse suivan…"
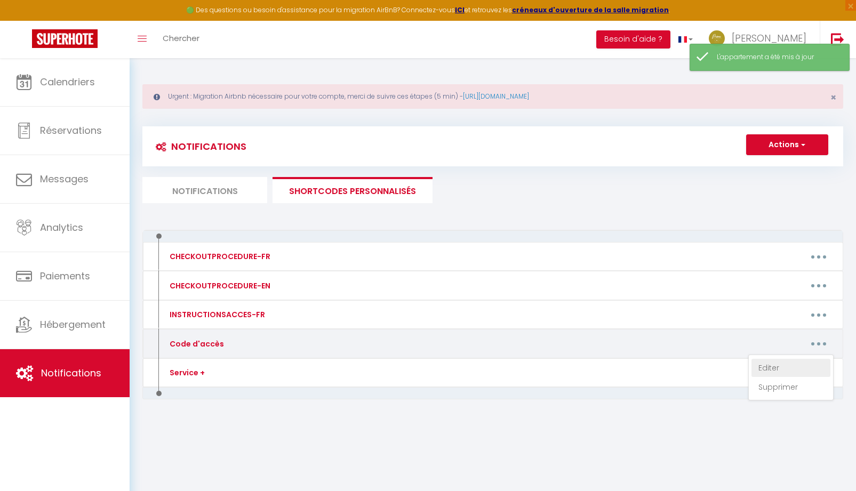
type textarea "CODE INTERPHONES : A 4545B CODE PORTE DU LOGEMENT KEYPAD : [RENTALDOOR:CODE] Vo…"
type textarea "CODE KEY BOX / BOITE A CLES : 0901 Votre arrivée est prévue à partir de 16h à l…"
type textarea "CODE KEY BOX : 8090 Votre arrivée est prévue à partir de 16h à l'adresse suivan…"
type textarea "CODE KEY BOX : 1903 Votre arrivée est prévue à partir de 16h à l'adresse suivan…"
type textarea "CODE KEY BOX : 2912 Votre arrivée est prévue à partir de 16h à l'adresse suivan…"
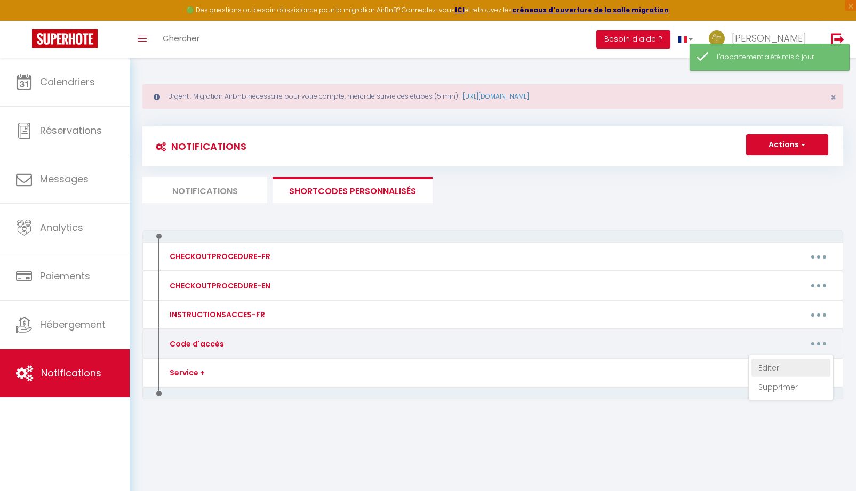
type textarea "CODE KEY BOX : 8848 Votre arrivée est prévue à partir de 16h à l’adresse suivan…"
type textarea "CODE KEY BOX : 1122 Votre arrivée est prévue à partir de 16h à l'adresse suivan…"
type textarea "CODE KEY BOX : Votre arrivée est prévue à partir de 16h à l’adresse suivante : …"
type textarea "CODE KEY BOX : 2013 Votre arrivée est prévue à partir de 16h à l’adresse suivan…"
type textarea "CODE KEY BOX : 2244 Votre arrivée est prévue à partir de 16h à l'adresse suivan…"
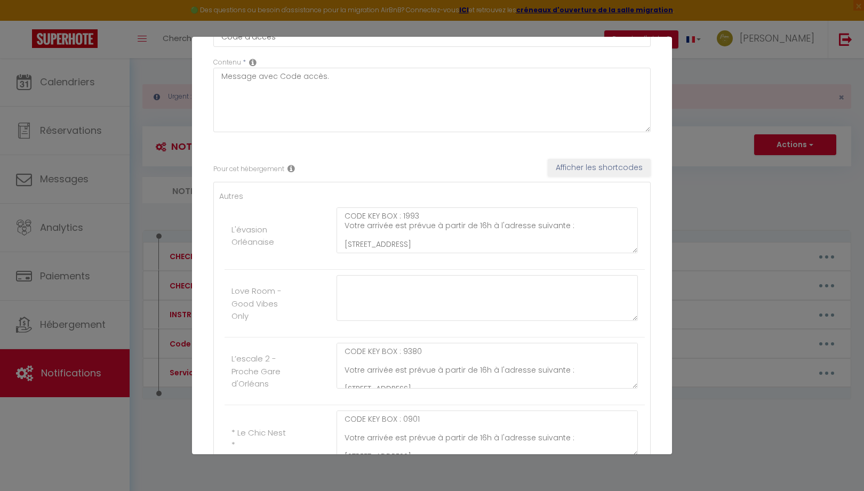
scroll to position [160, 0]
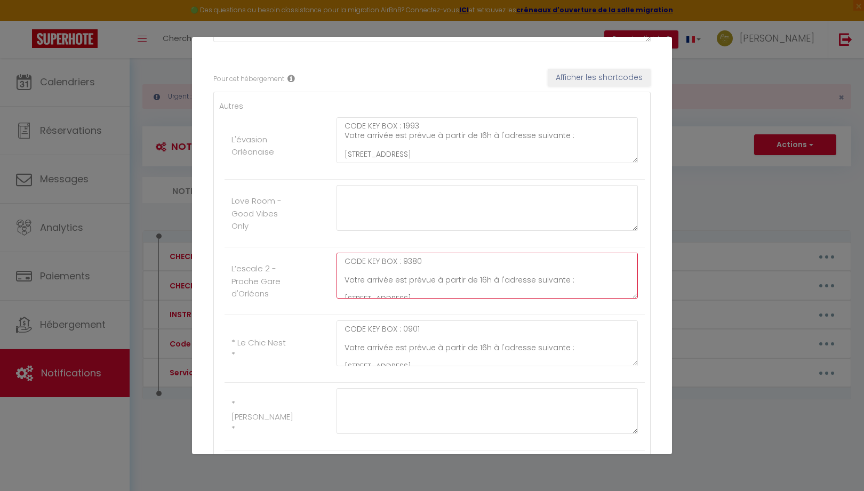
click at [434, 263] on textarea "CODE KEY BOX : 9380 Votre arrivée est prévue à partir de 16h à l'adresse suivan…" at bounding box center [487, 276] width 301 height 46
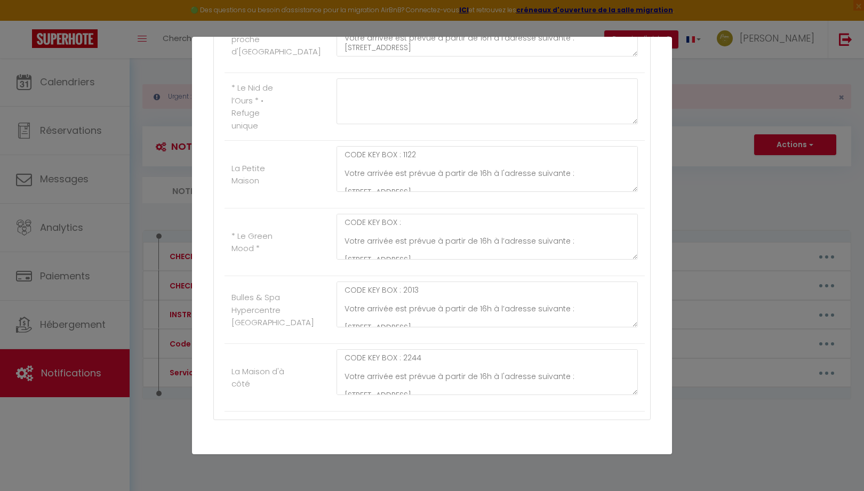
scroll to position [1532, 0]
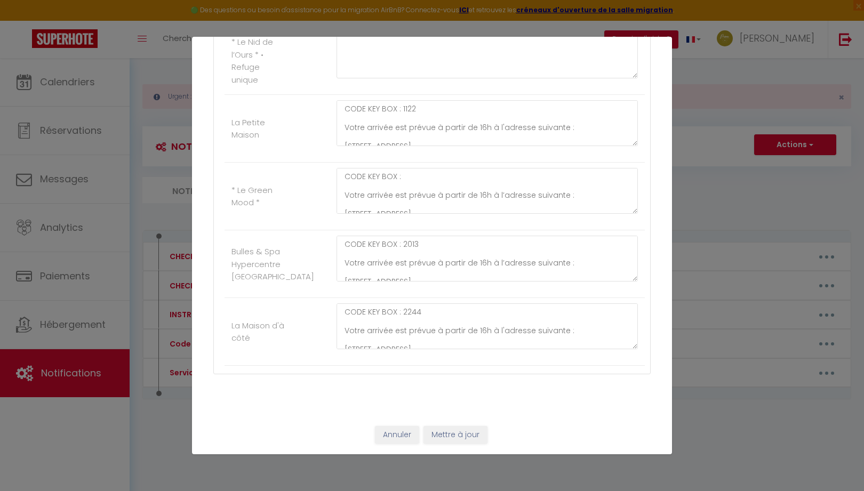
type textarea "CODE KEY BOX : 0809 Votre arrivée est prévue à partir de 16h à l'adresse suivan…"
click at [429, 435] on button "Mettre à jour" at bounding box center [456, 435] width 64 height 18
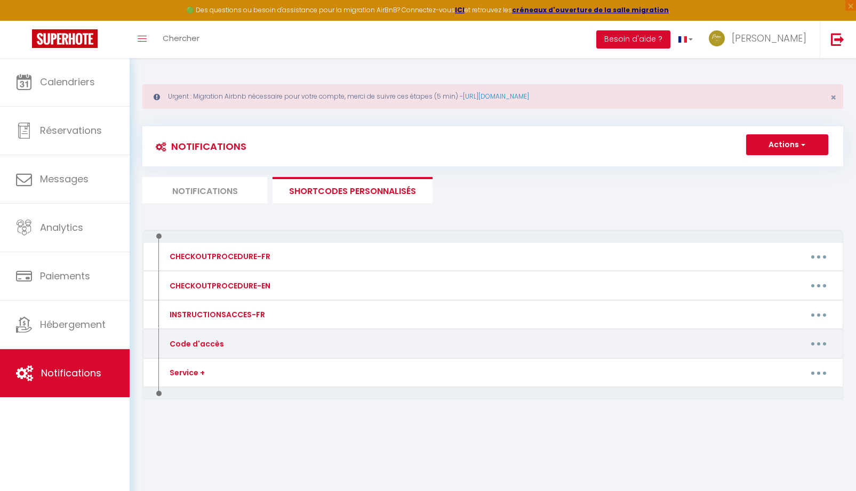
click at [828, 342] on button "button" at bounding box center [819, 344] width 30 height 17
click at [782, 366] on link "Editer" at bounding box center [791, 368] width 79 height 18
type input "Code d'accès"
type textarea "Message avec Code accès."
type textarea "CODE KEY BOX : 1993 Votre arrivée est prévue à partir de 16h à l'adresse suivan…"
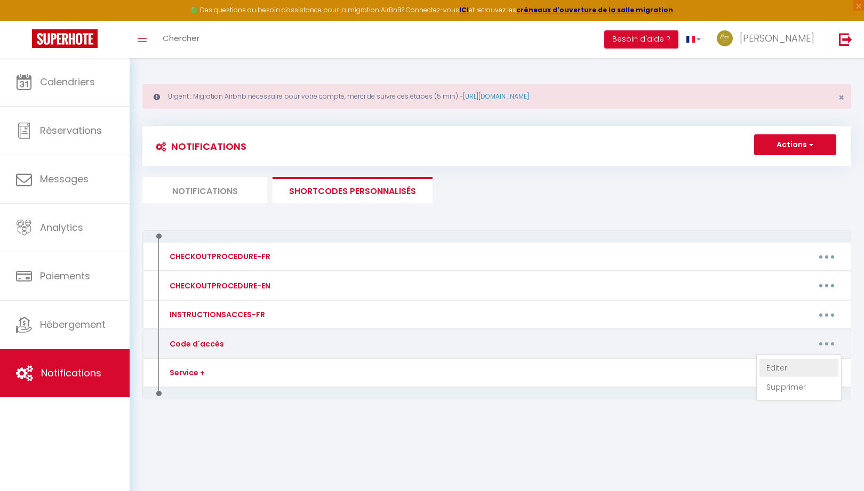
type textarea "CODE KEY BOX : 0809 Votre arrivée est prévue à partir de 16h à l'adresse suivan…"
type textarea "CODE KEY BOX : 0901 Votre arrivée est prévue à partir de 16h à l'adresse suivan…"
type textarea "Veuillez sonner à l'interphone au nom de "GUIOUGOU" BUILDING ENTRY CODE B / COD…"
type textarea "CODE PORTAIL : C214 CODE KEY BOX : [RENTALDOOR:CODE] Votre arrivée est prévue à…"
type textarea "1. CODE PORTAIL / PORTAL : 1982A 2. CODE KEY BOX : 8045 Votre arrivée est prévu…"
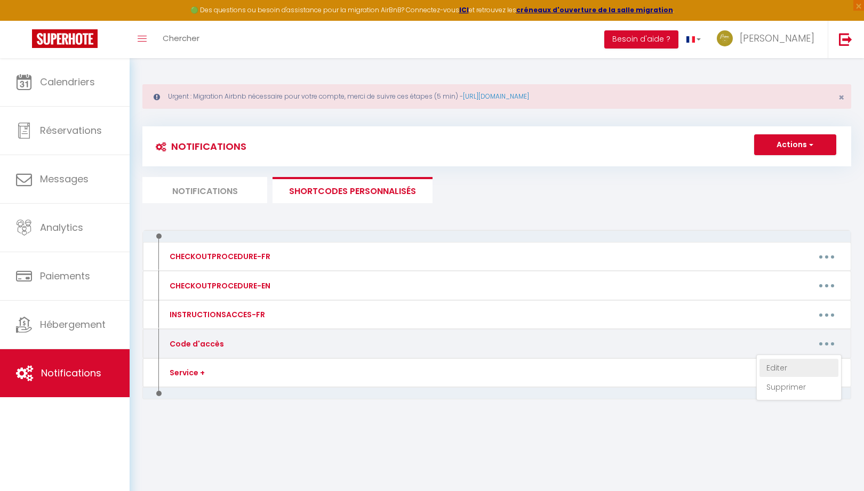
type textarea "1. CODE PORTILLON / PORTAL : 1993 2. CODE KEY BOX : 2451 Votre arrivée est prév…"
type textarea "CODE KEY BOX : 0901 Votre arrivée est prévue à partir de 16h à l'adresse suivan…"
type textarea "CODE KEY BOX : 0917 Votre arrivée est prévue à partir de 16h à l'adresse suivan…"
type textarea "CODE KEY BOX : 1123 CODE PORTE IMMEUBLE si verrouillée - BUILDING DOOR CODE IF …"
type textarea "CODE KEY BOX : 1980 Votre arrivée est prévue à partir de 16h à l'adresse suivan…"
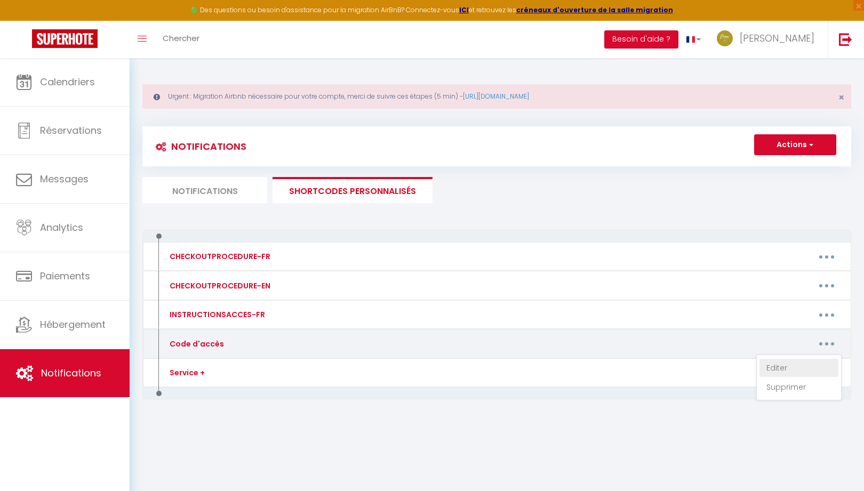
type textarea "CODE INTERPHONES : A 4545B CODE PORTE DU LOGEMENT KEYPAD : [RENTALDOOR:CODE] Vo…"
type textarea "CODE KEY BOX / BOITE A CLES : 0901 Votre arrivée est prévue à partir de 16h à l…"
type textarea "CODE KEY BOX : 8090 Votre arrivée est prévue à partir de 16h à l'adresse suivan…"
type textarea "CODE KEY BOX : 1903 Votre arrivée est prévue à partir de 16h à l'adresse suivan…"
type textarea "CODE KEY BOX : 2912 Votre arrivée est prévue à partir de 16h à l'adresse suivan…"
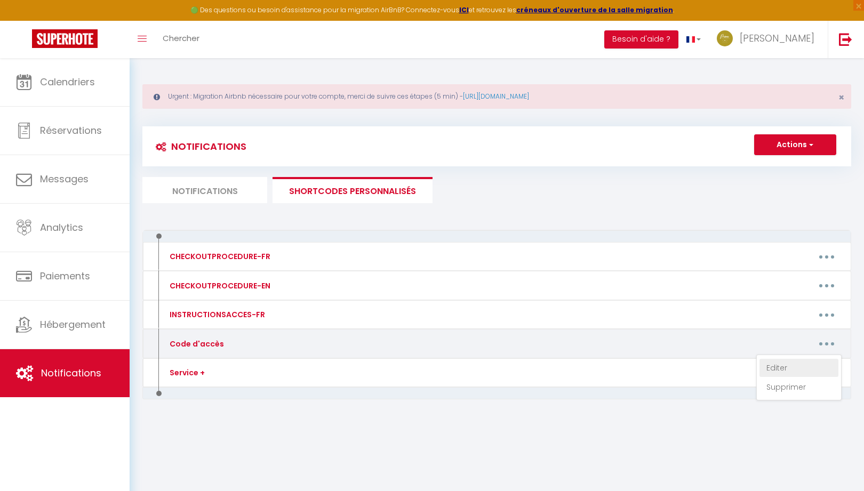
type textarea "CODE KEY BOX : 8848 Votre arrivée est prévue à partir de 16h à l’adresse suivan…"
type textarea "CODE KEY BOX : 1122 Votre arrivée est prévue à partir de 16h à l'adresse suivan…"
type textarea "CODE KEY BOX : Votre arrivée est prévue à partir de 16h à l’adresse suivante : …"
type textarea "CODE KEY BOX : 2013 Votre arrivée est prévue à partir de 16h à l’adresse suivan…"
type textarea "CODE KEY BOX : 2244 Votre arrivée est prévue à partir de 16h à l'adresse suivan…"
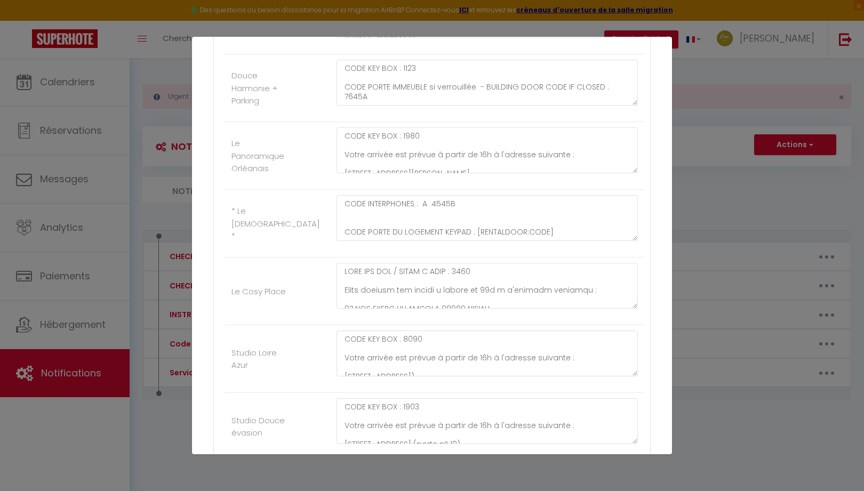
scroll to position [945, 0]
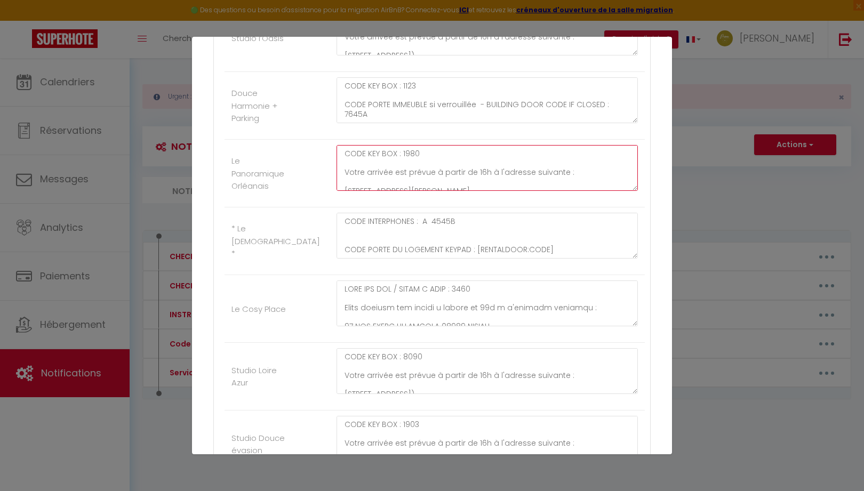
click at [434, 156] on textarea "CODE KEY BOX : 1980 Votre arrivée est prévue à partir de 16h à l'adresse suivan…" at bounding box center [487, 168] width 301 height 46
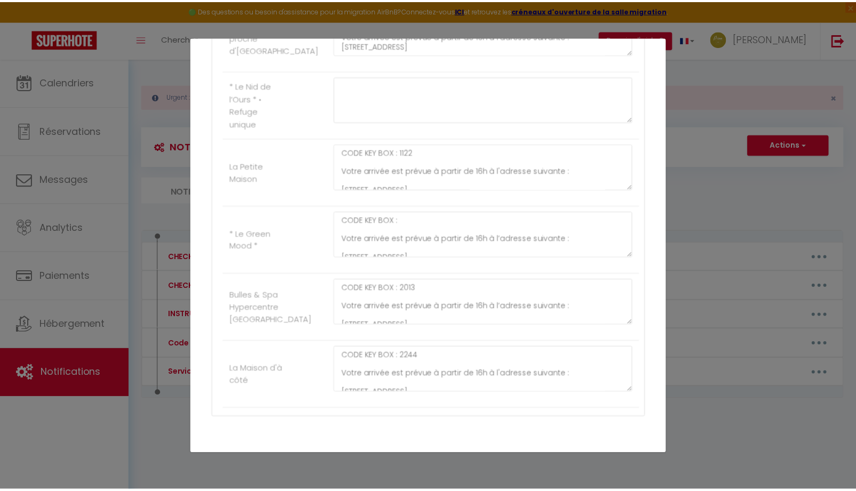
scroll to position [1532, 0]
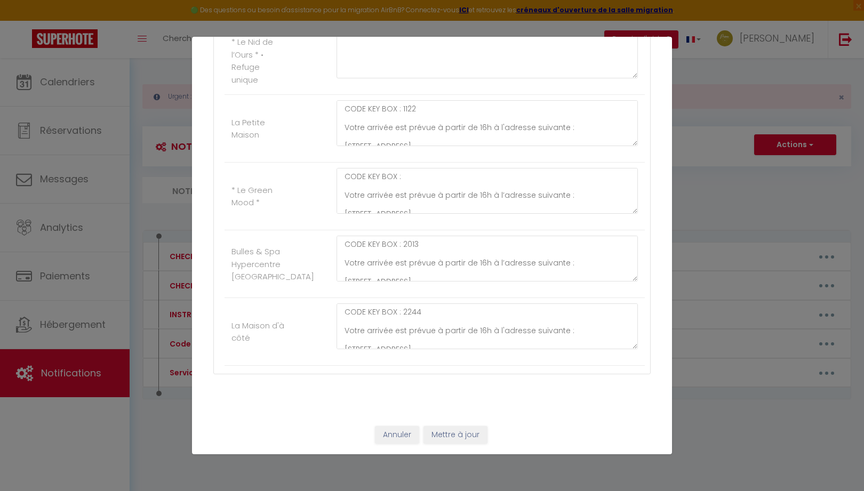
type textarea "CODE KEY BOX : 0909 Votre arrivée est prévue à partir de 16h à l'adresse suivan…"
click at [468, 435] on button "Mettre à jour" at bounding box center [456, 435] width 64 height 18
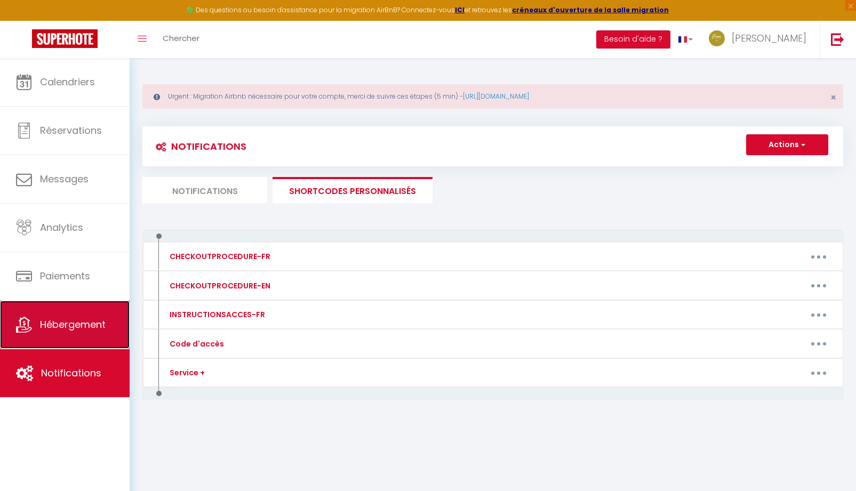
click at [66, 325] on span "Hébergement" at bounding box center [73, 324] width 66 height 13
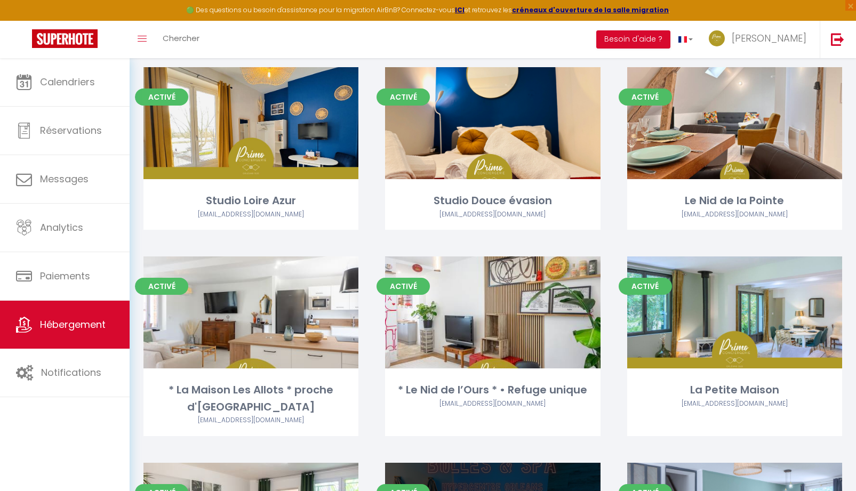
scroll to position [1227, 0]
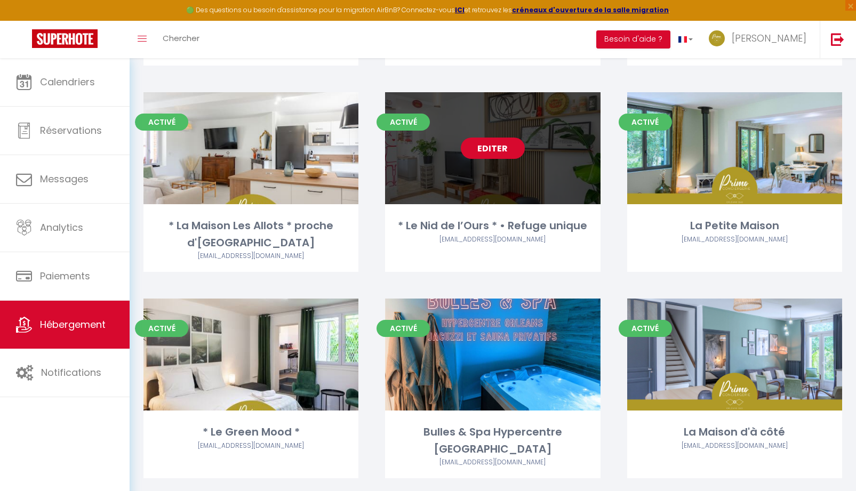
click at [506, 155] on link "Editer" at bounding box center [493, 148] width 64 height 21
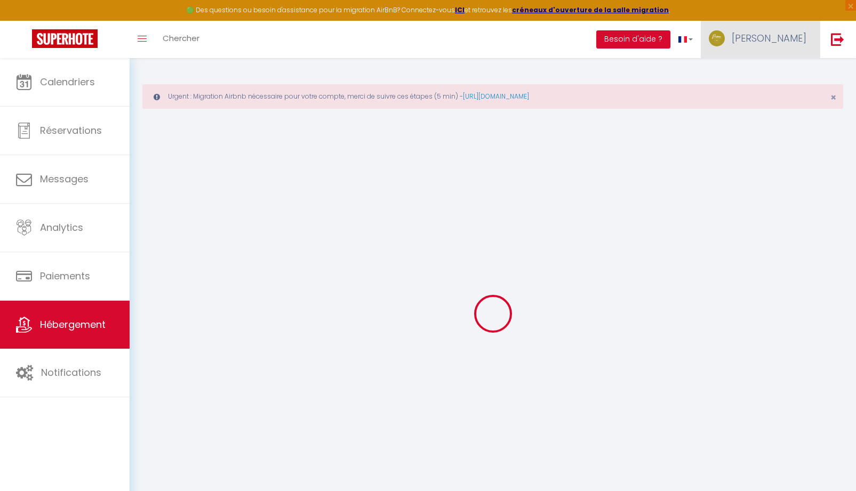
click at [795, 39] on span "[PERSON_NAME]" at bounding box center [769, 37] width 75 height 13
select select
checkbox input "false"
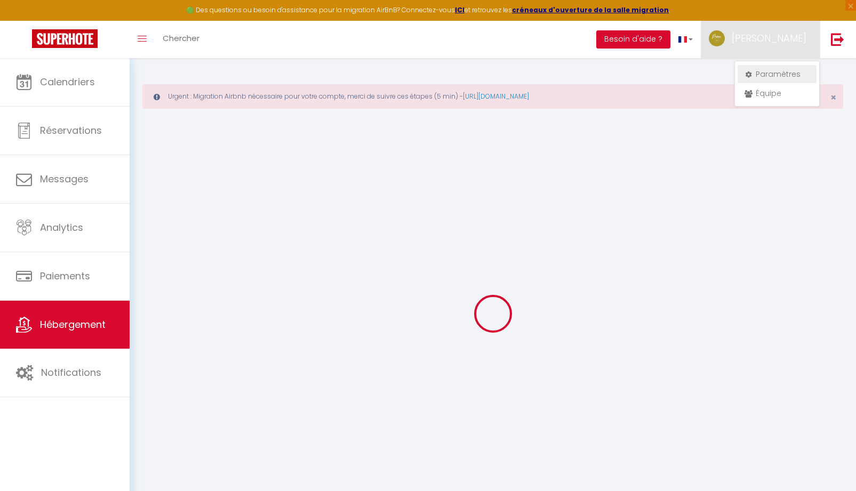
checkbox input "false"
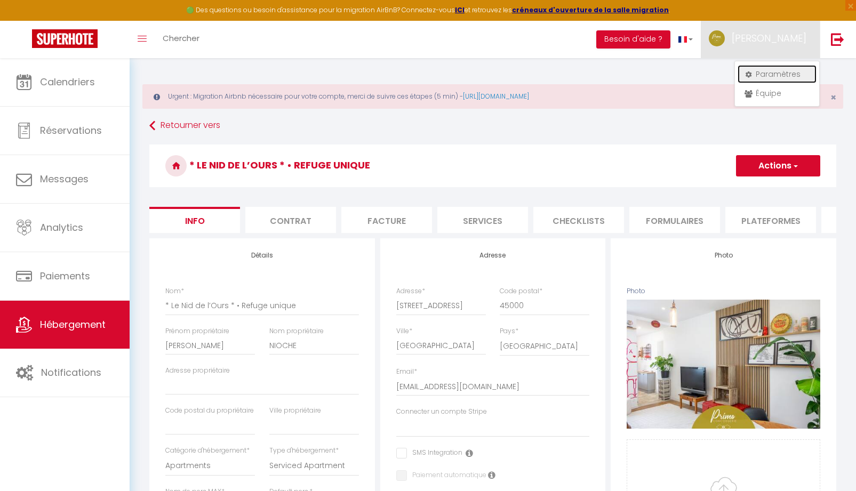
click at [782, 76] on link "Paramètres" at bounding box center [777, 74] width 79 height 18
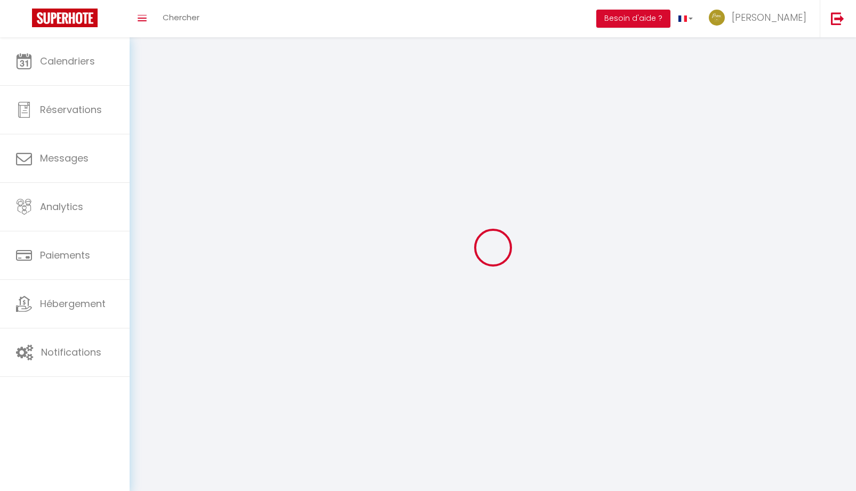
type input "[PERSON_NAME]"
type input "LORTHE"
type input "0623206207"
type input "[STREET_ADDRESS]"
type input "45650"
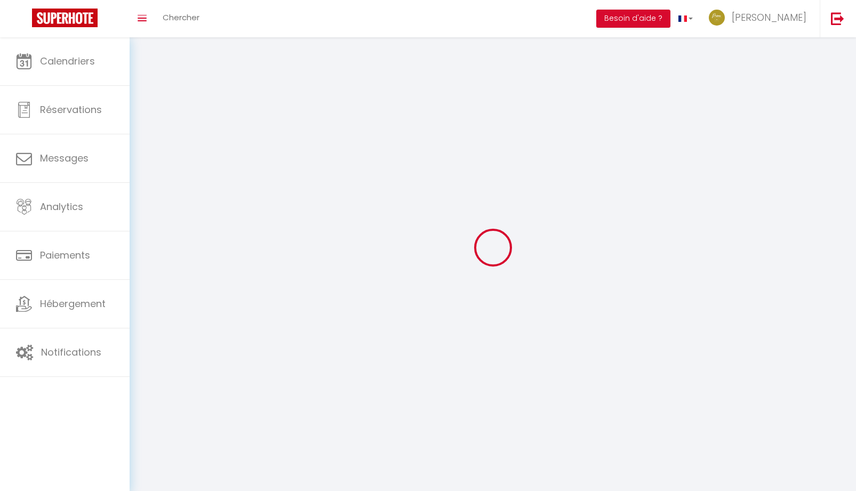
type input "Saint Jean le Blanc"
type input "UZ4FFFae5Gbfcz1UfxpSWK6Iz"
type input "cmfpfWK6fCPdkaml8qZXPzqrr"
select select "28"
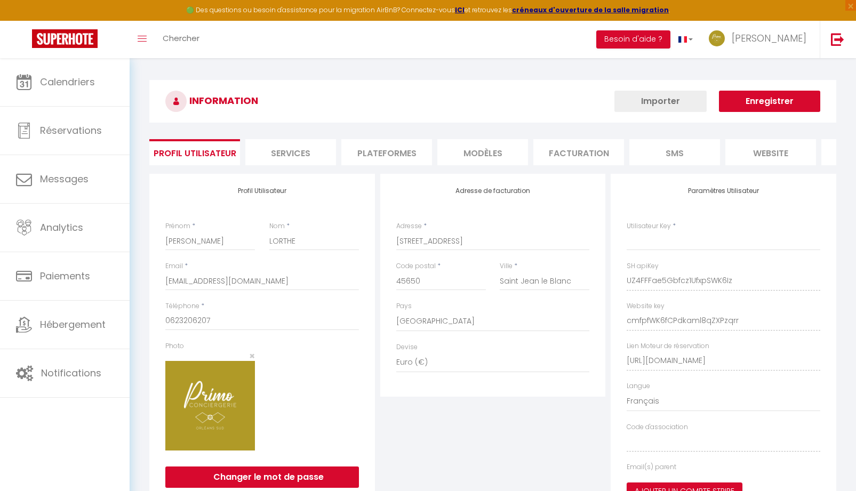
type input "UZ4FFFae5Gbfcz1UfxpSWK6Iz"
type input "cmfpfWK6fCPdkaml8qZXPzqrr"
type input "[URL][DOMAIN_NAME]"
select select "fr"
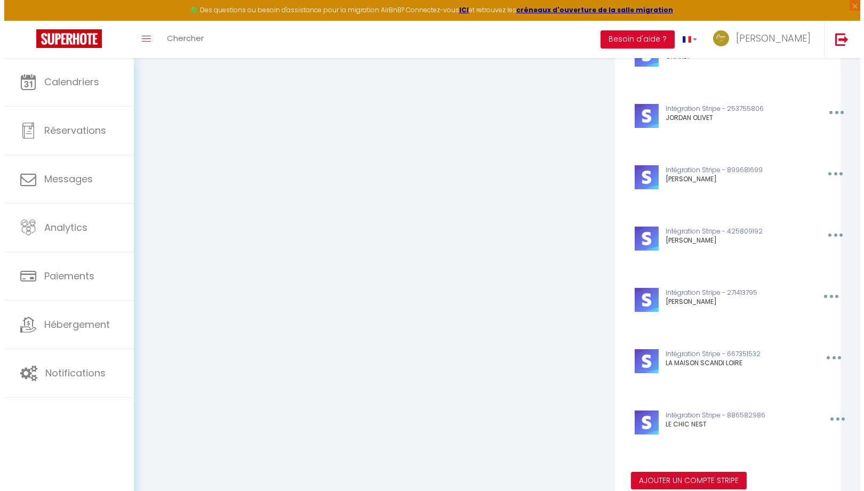
scroll to position [1259, 0]
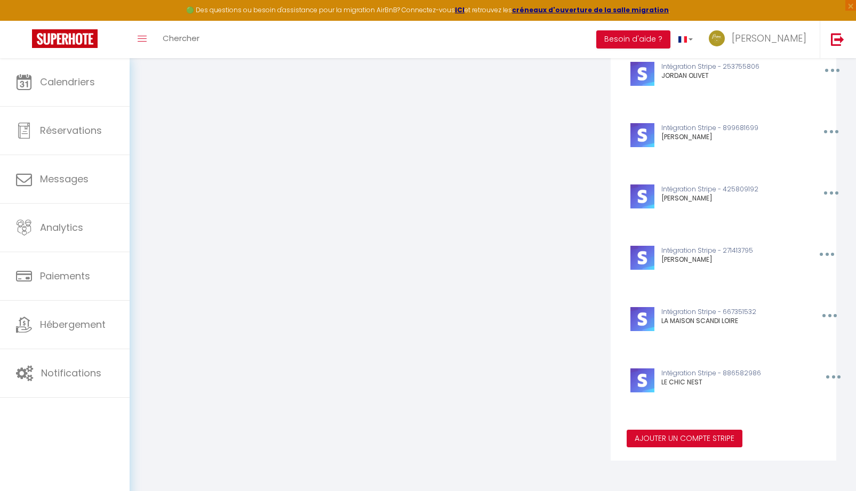
click at [662, 447] on button "Ajouter un compte Stripe" at bounding box center [685, 439] width 116 height 18
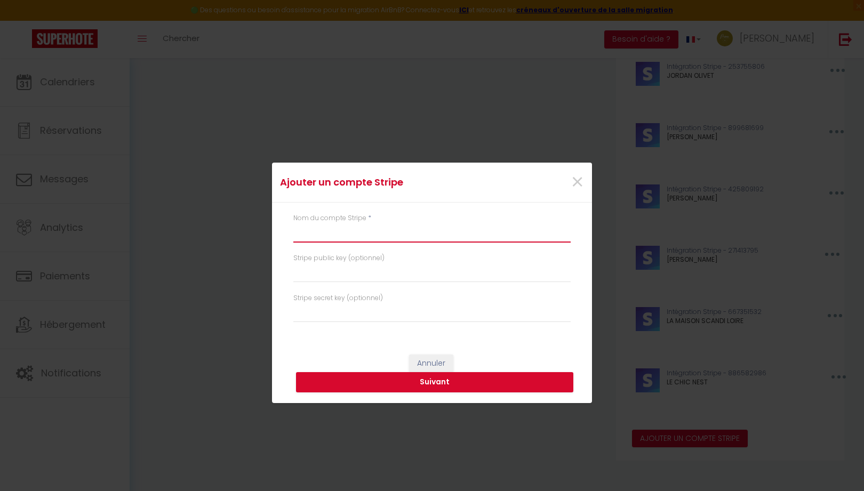
click at [335, 235] on input "text" at bounding box center [431, 233] width 277 height 19
type input "[PERSON_NAME]"
click at [465, 383] on button "Suivant" at bounding box center [434, 382] width 277 height 20
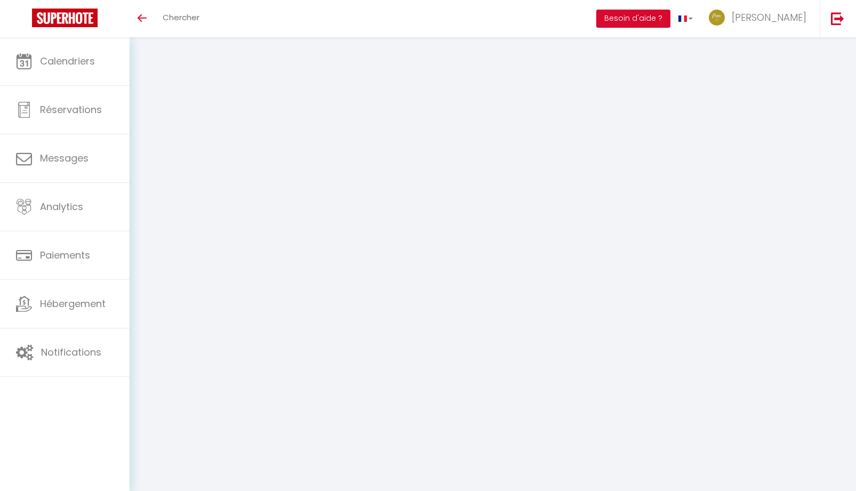
select select "28"
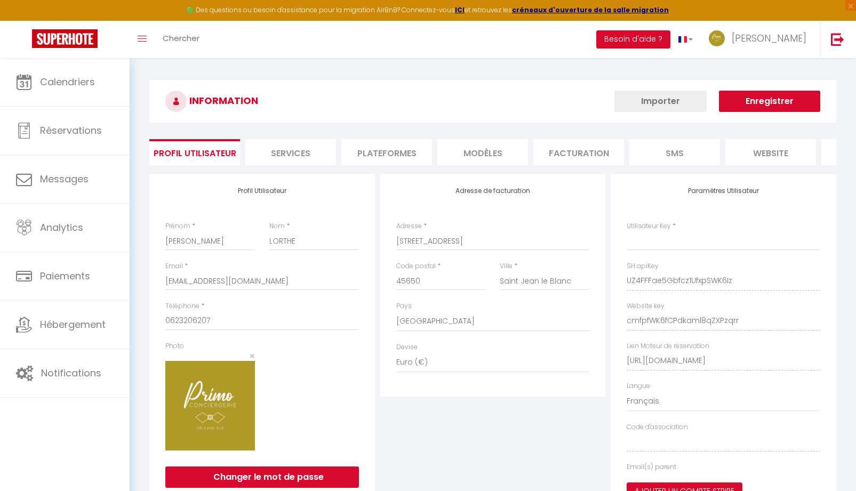
type input "UZ4FFFae5Gbfcz1UfxpSWK6Iz"
type input "cmfpfWK6fCPdkaml8qZXPzqrr"
type input "[URL][DOMAIN_NAME]"
select select "fr"
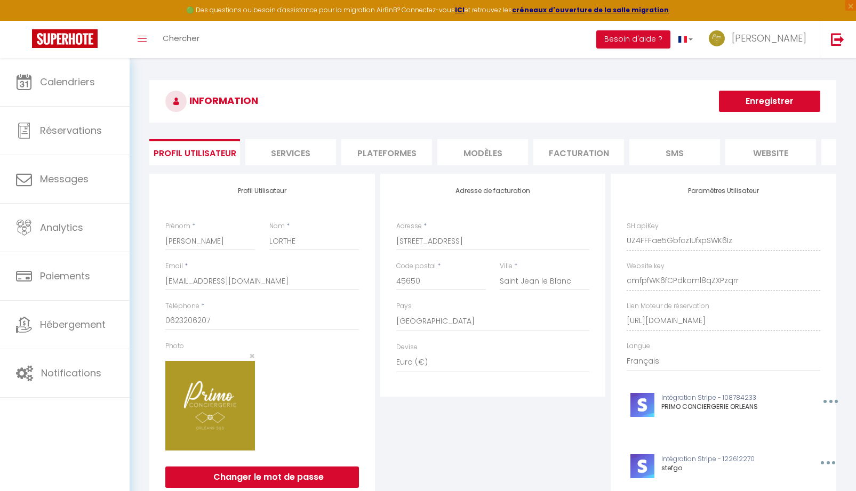
click at [746, 108] on button "Enregistrer" at bounding box center [769, 101] width 101 height 21
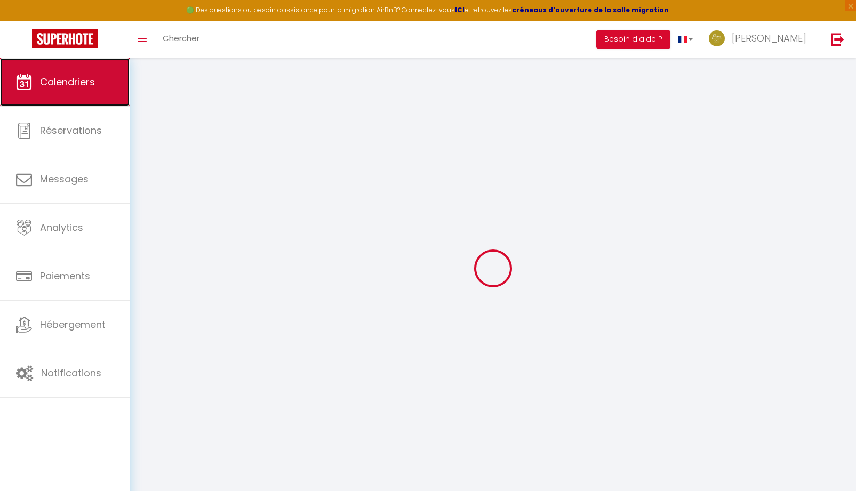
click at [75, 98] on link "Calendriers" at bounding box center [65, 82] width 130 height 48
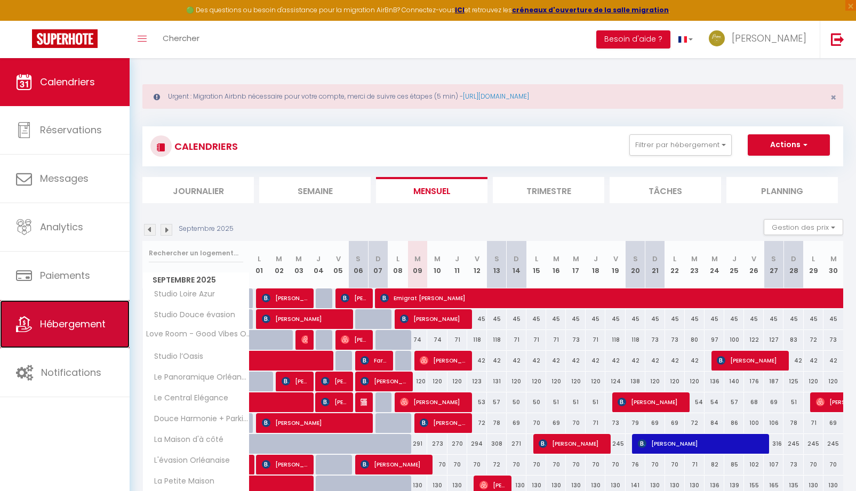
click at [68, 324] on span "Hébergement" at bounding box center [73, 323] width 66 height 13
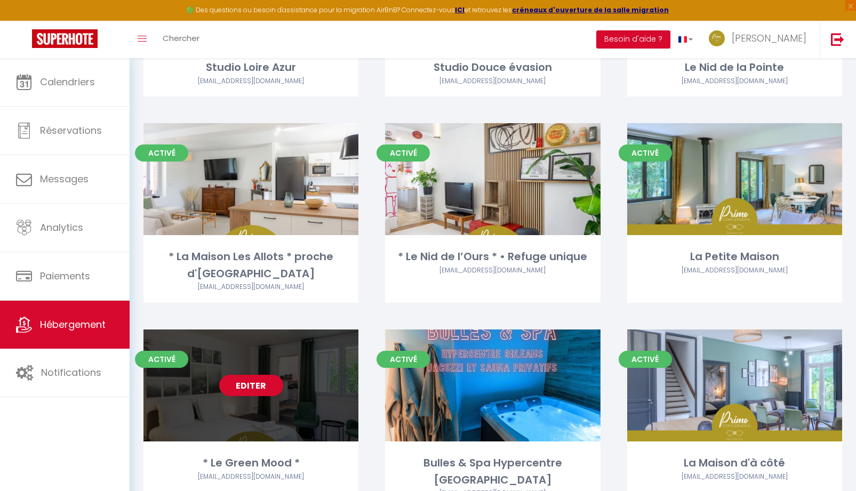
scroll to position [1237, 0]
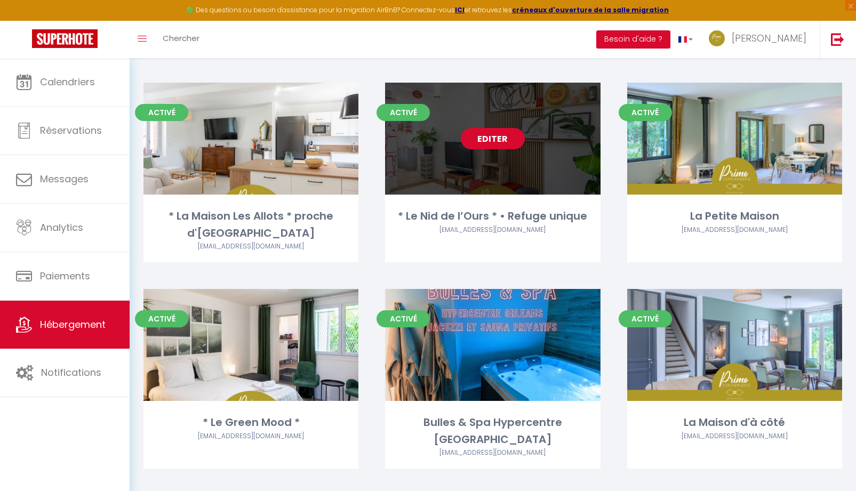
click at [493, 139] on link "Editer" at bounding box center [493, 138] width 64 height 21
select select "3"
select select "2"
select select "1"
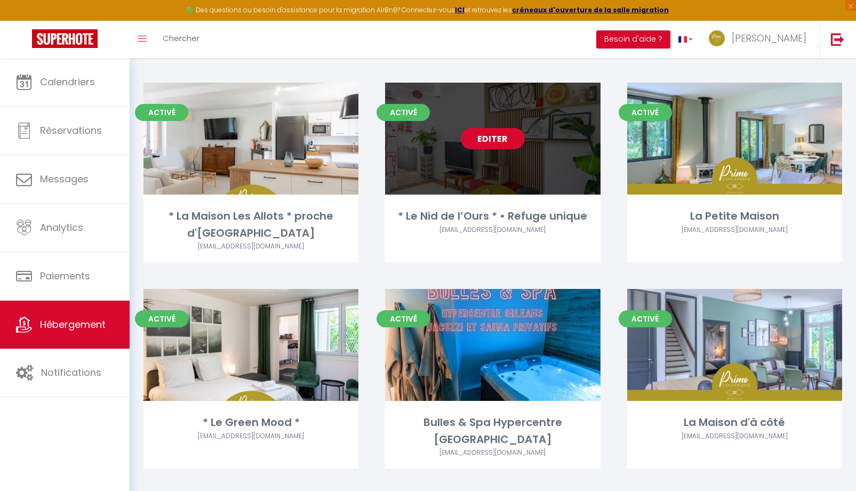
select select
select select "28"
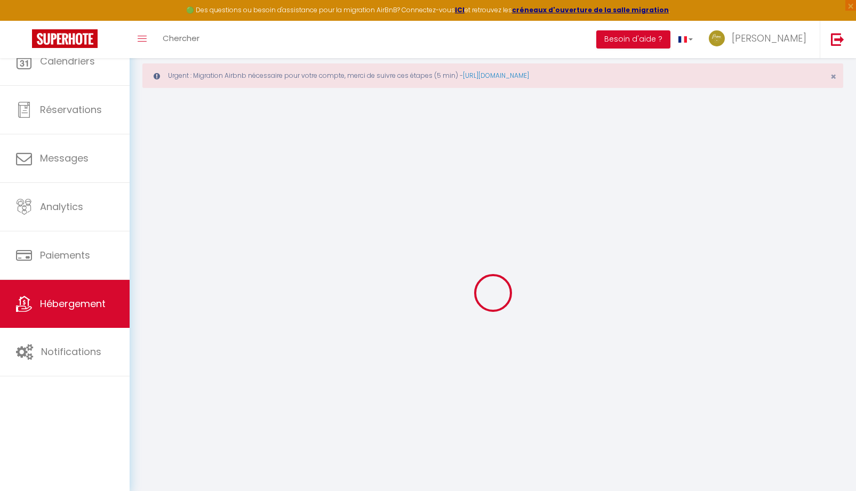
select select
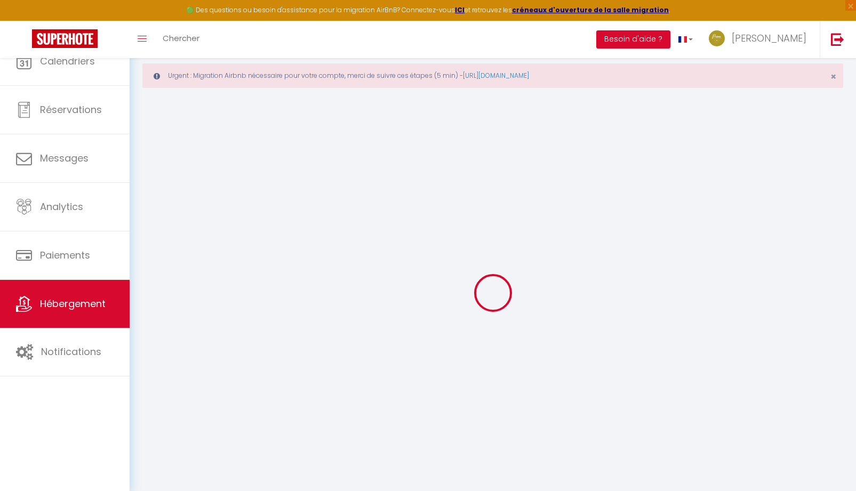
select select
checkbox input "false"
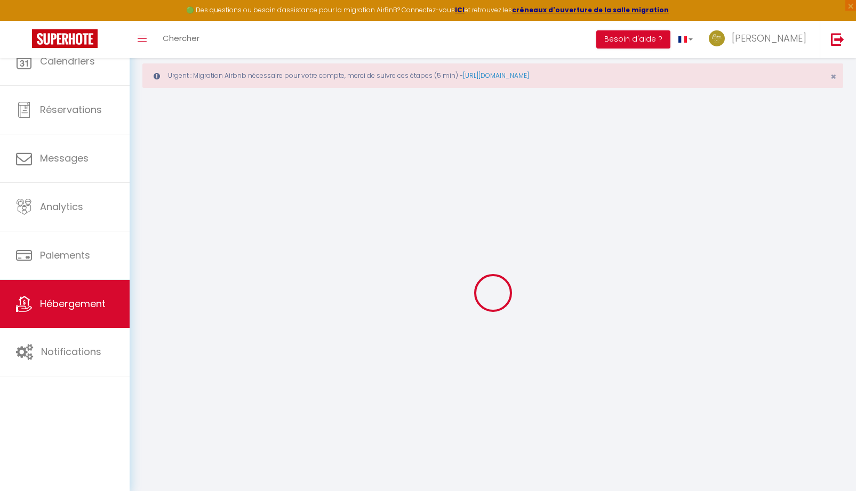
select select
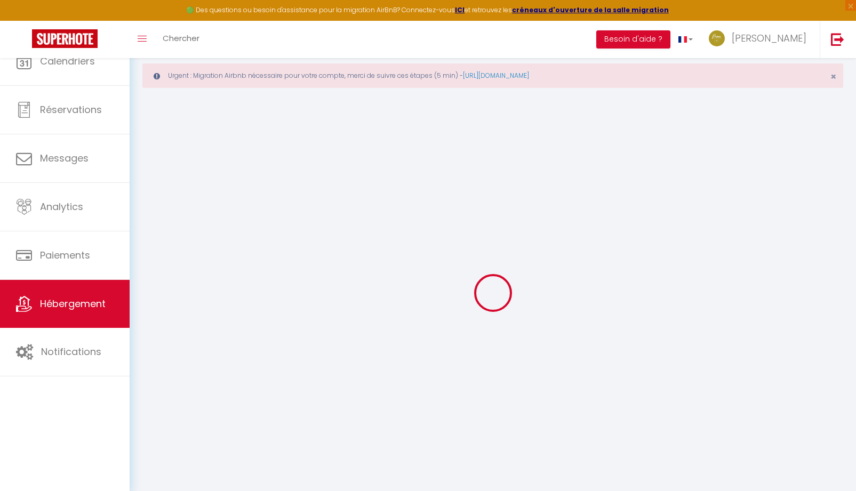
select select
checkbox input "false"
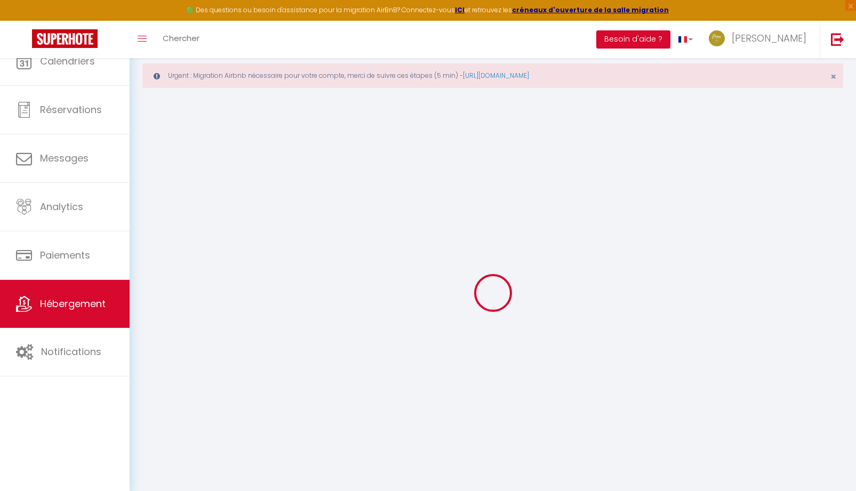
checkbox input "false"
select select
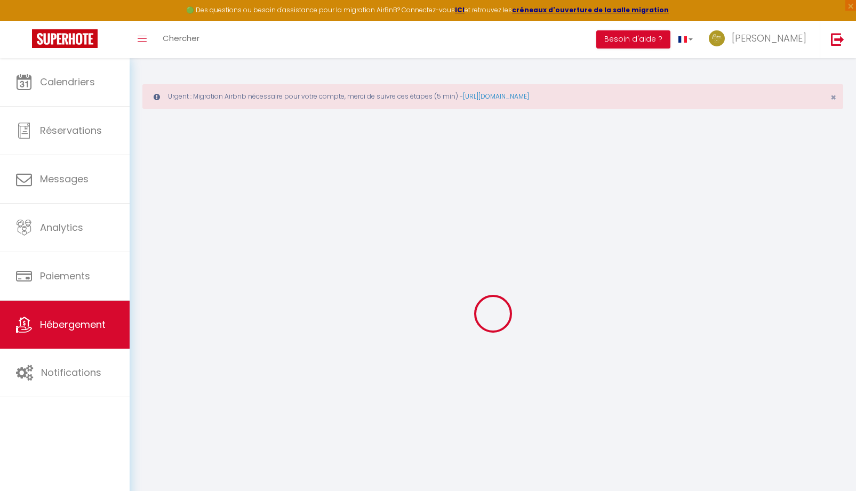
select select
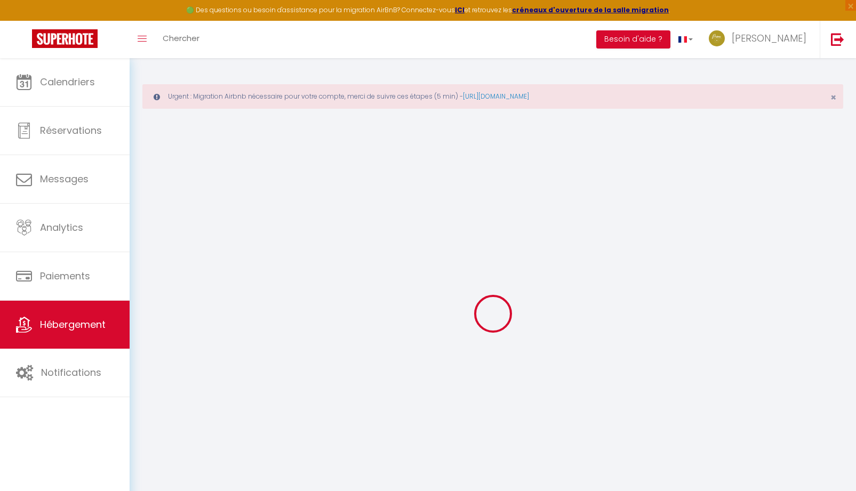
select select
checkbox input "false"
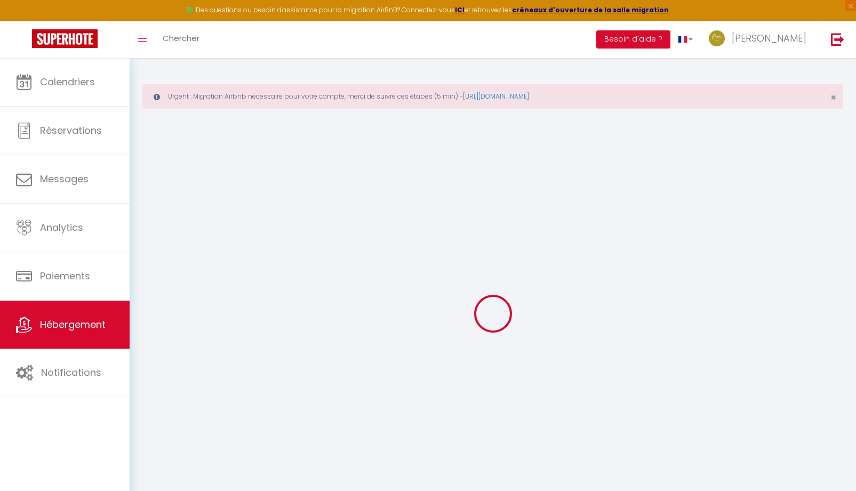
select select
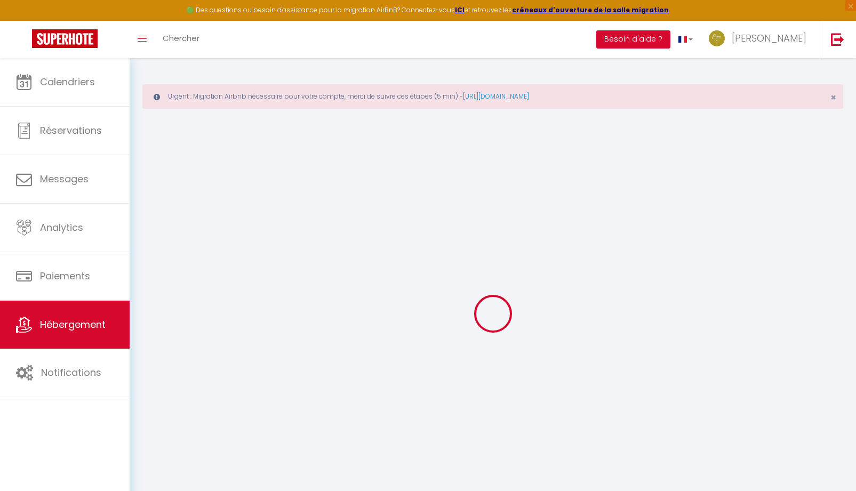
select select
checkbox input "false"
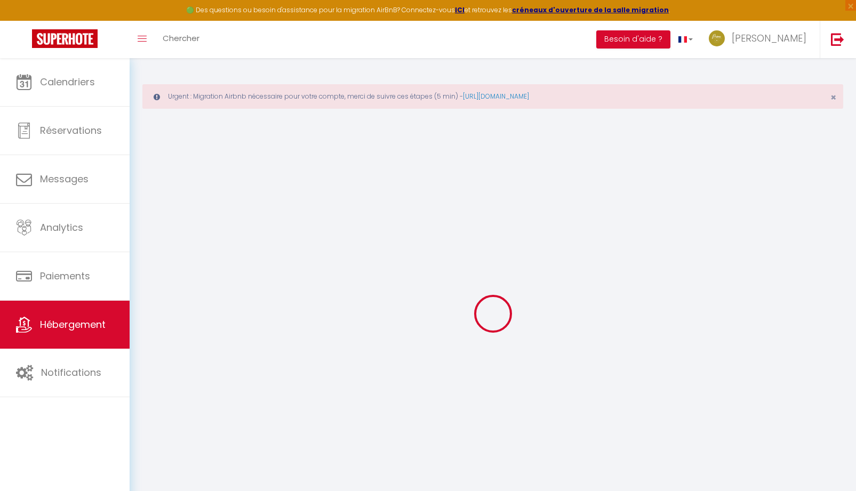
checkbox input "false"
select select
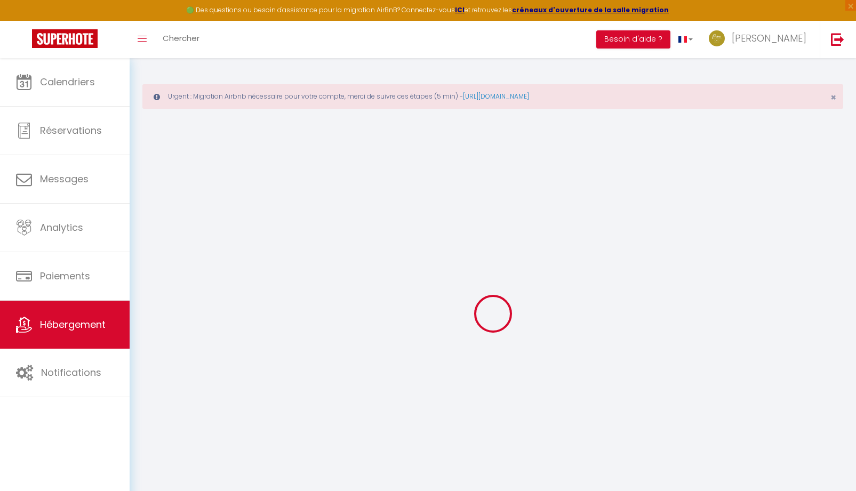
select select
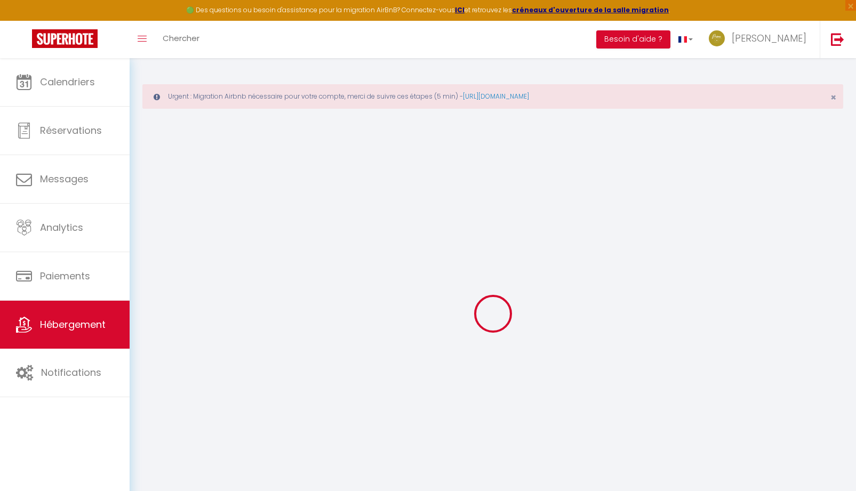
checkbox input "false"
select select
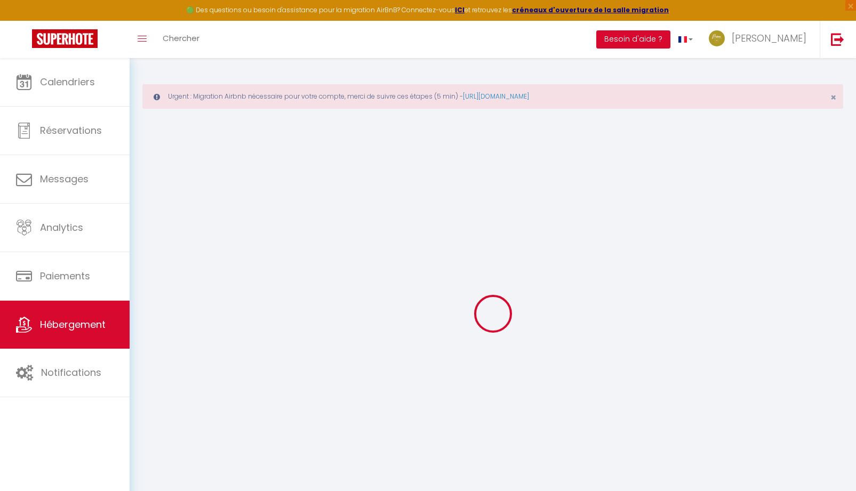
select select
type input "* Le Nid de l’Ours * • Refuge unique"
type input "[PERSON_NAME]"
type input "NIOCHE"
select select "serviced_apartment"
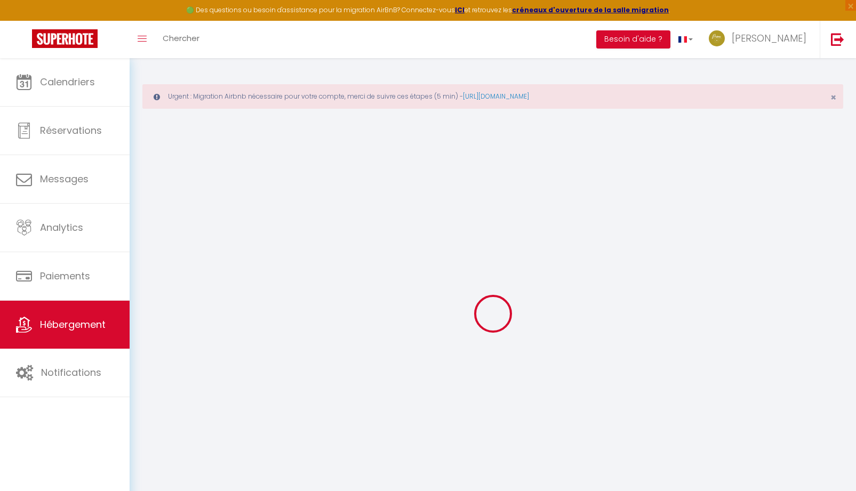
type input "104"
type input "38"
select select
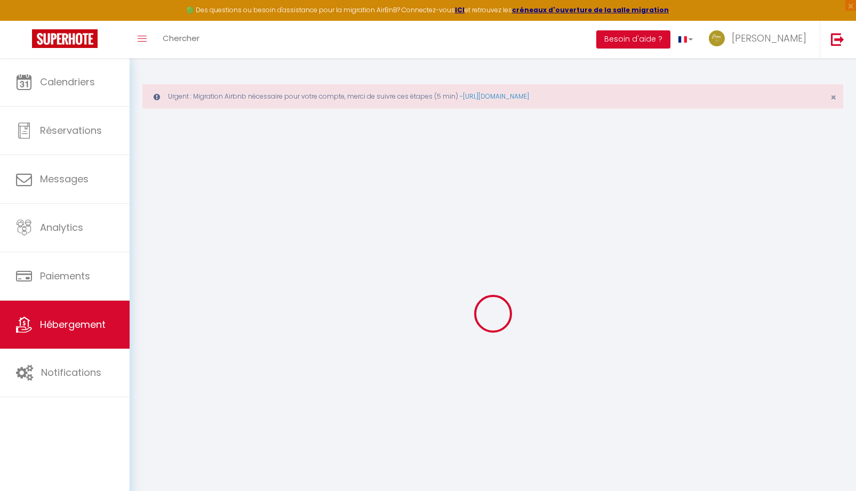
select select
type input "[STREET_ADDRESS]"
type input "45000"
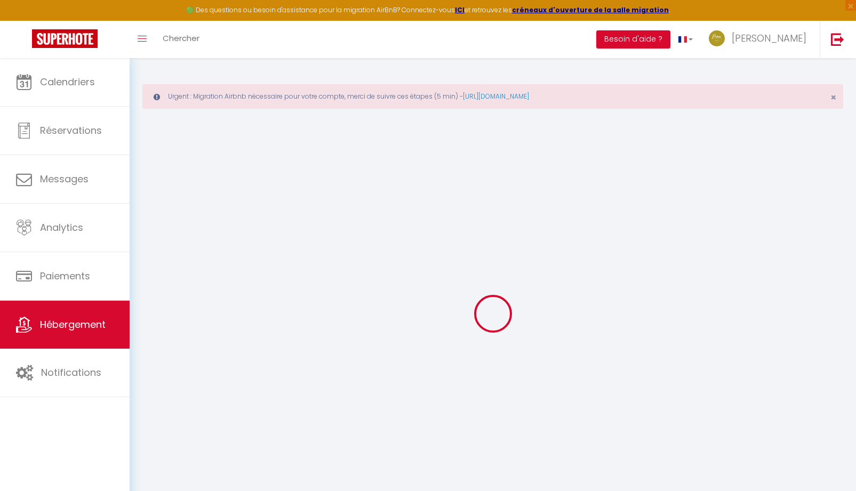
type input "[GEOGRAPHIC_DATA]"
type input "[EMAIL_ADDRESS][DOMAIN_NAME]"
select select
checkbox input "false"
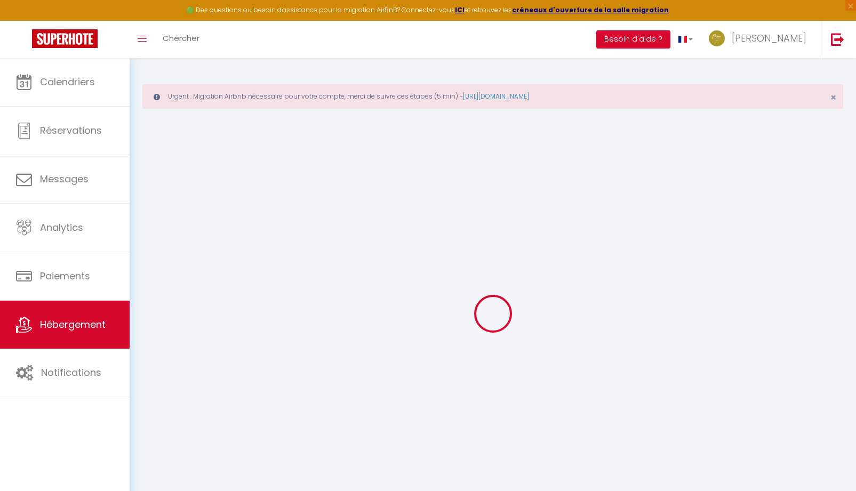
checkbox input "false"
type input "0"
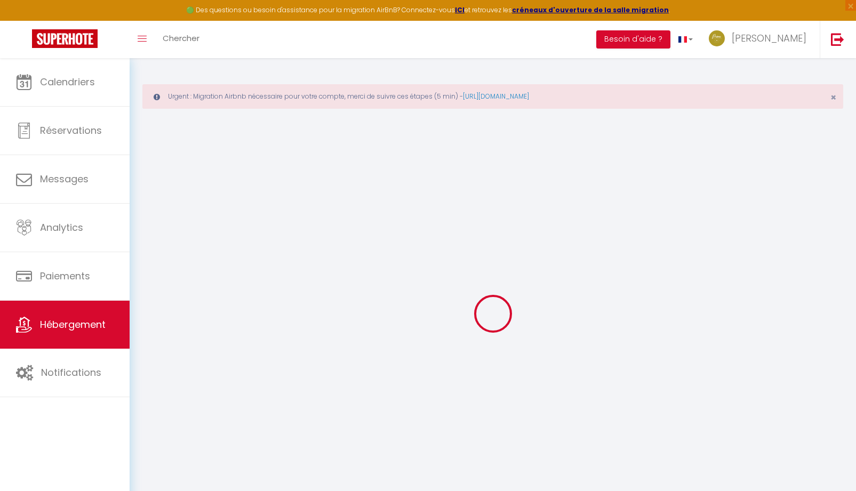
type input "0"
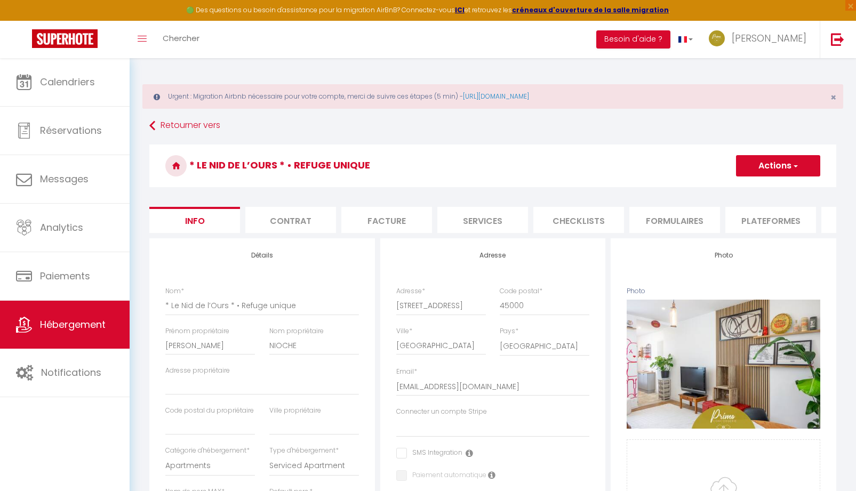
select select
checkbox input "false"
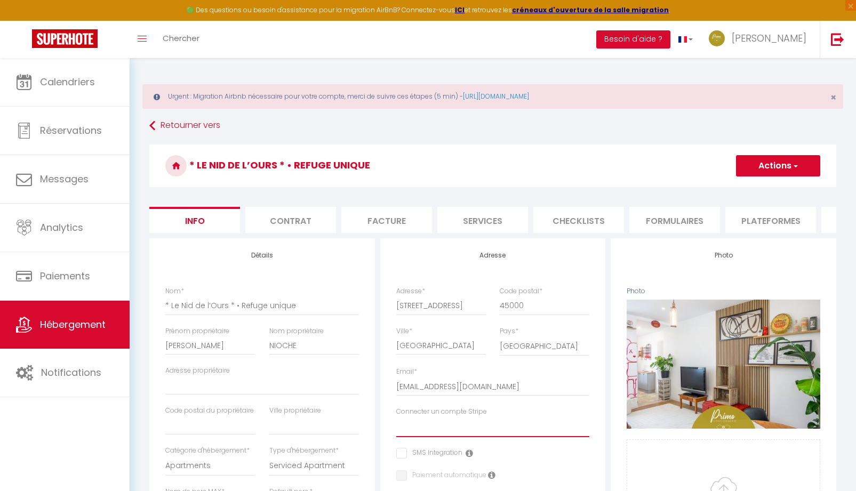
click at [426, 435] on select "PRIMO CONCIERGERIE ORLEANS stefgo [PERSON_NAME] Le Panoramique [GEOGRAPHIC_DATA…" at bounding box center [493, 427] width 194 height 20
select select "15955"
click at [396, 425] on select "PRIMO CONCIERGERIE ORLEANS stefgo [PERSON_NAME] Le Panoramique [GEOGRAPHIC_DATA…" at bounding box center [493, 427] width 194 height 20
checkbox input "false"
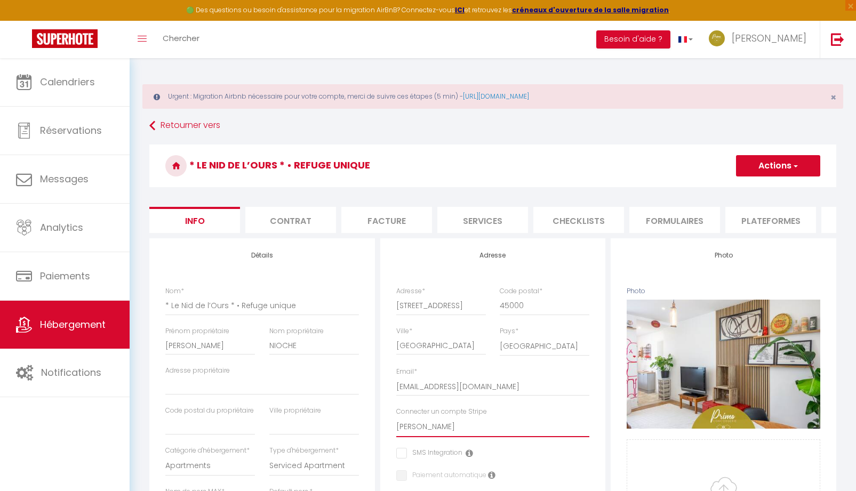
checkbox input "false"
click at [796, 176] on button "Actions" at bounding box center [778, 165] width 84 height 21
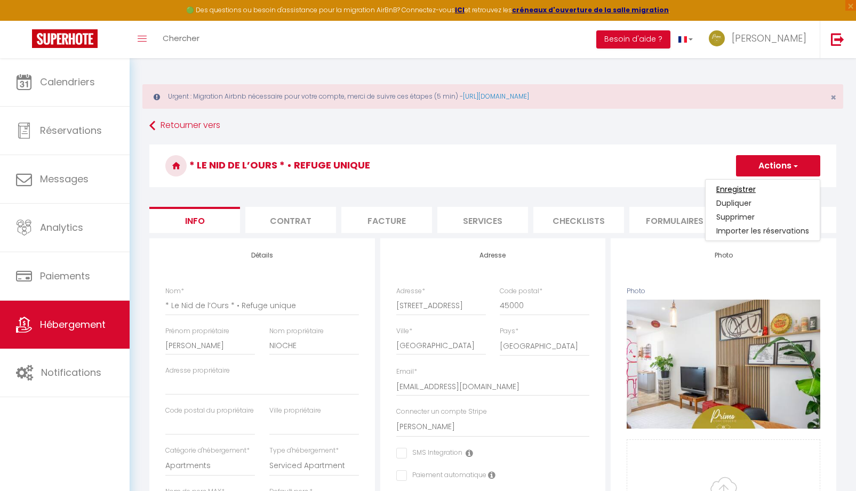
click at [752, 190] on input "Enregistrer" at bounding box center [735, 189] width 39 height 11
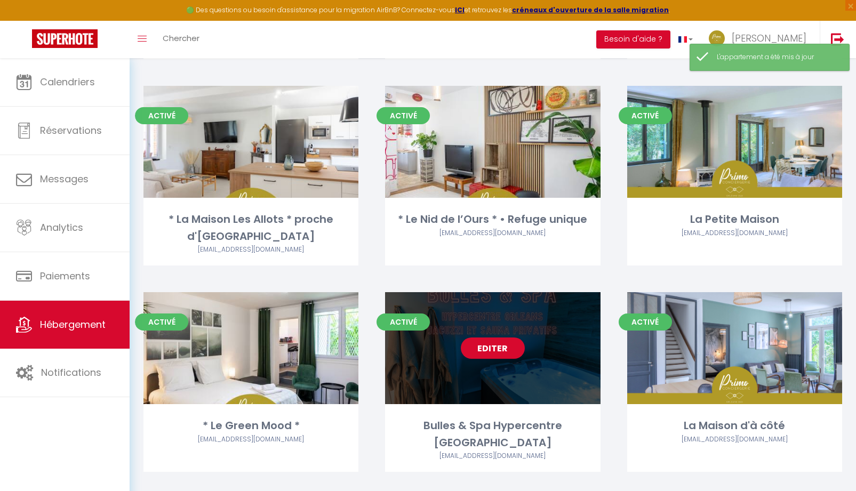
scroll to position [1237, 0]
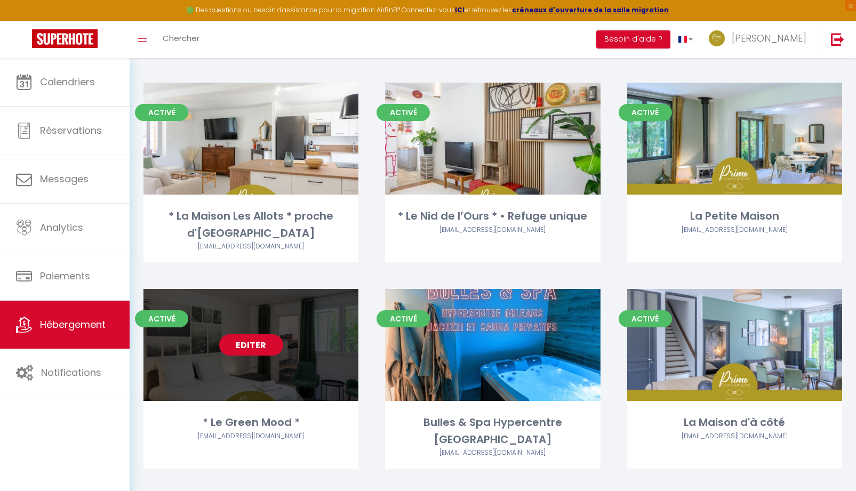
click at [253, 350] on link "Editer" at bounding box center [251, 344] width 64 height 21
click at [254, 344] on link "Editer" at bounding box center [251, 344] width 64 height 21
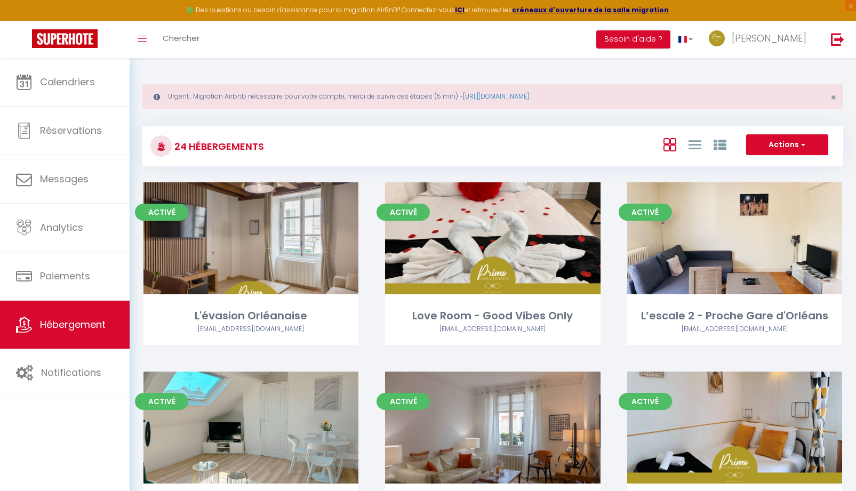
select select "3"
select select "2"
select select "1"
select select
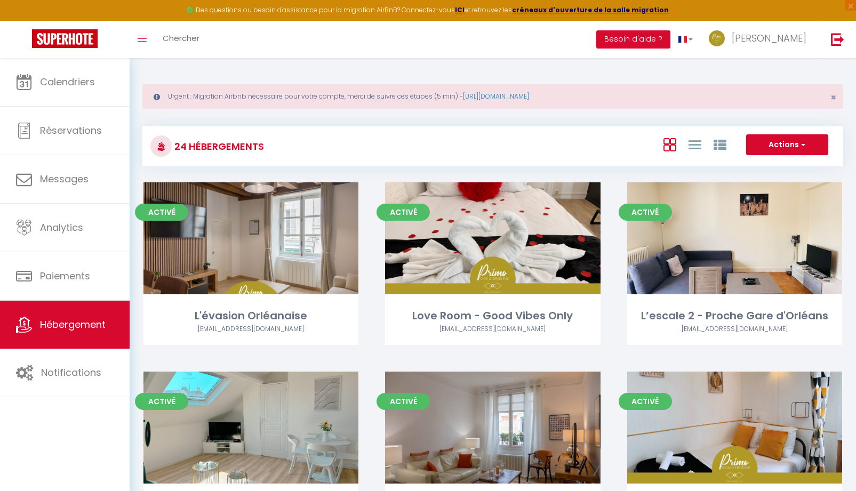
select select "28"
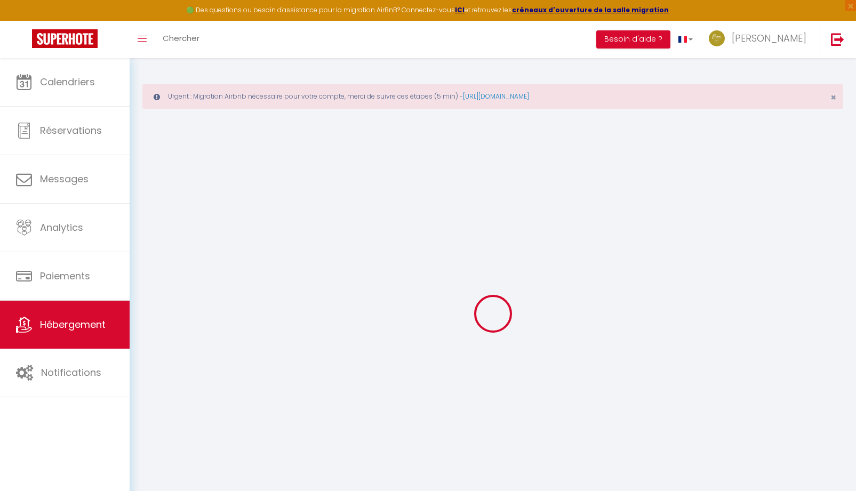
select select
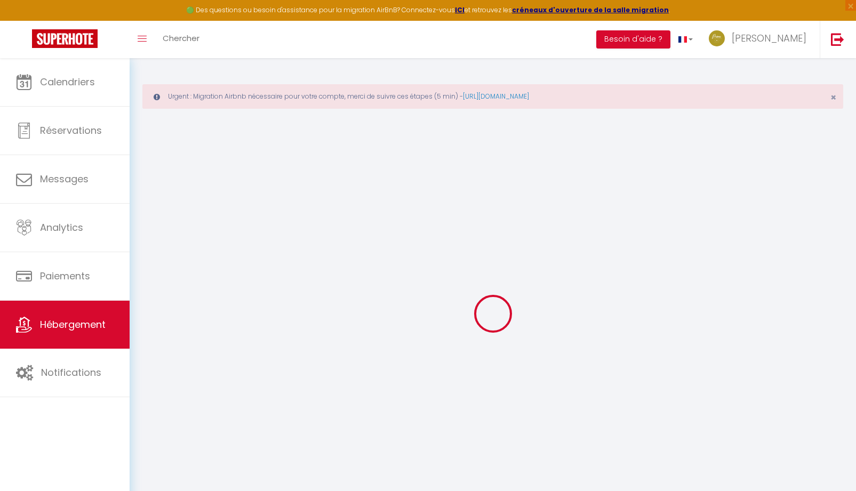
select select
checkbox input "false"
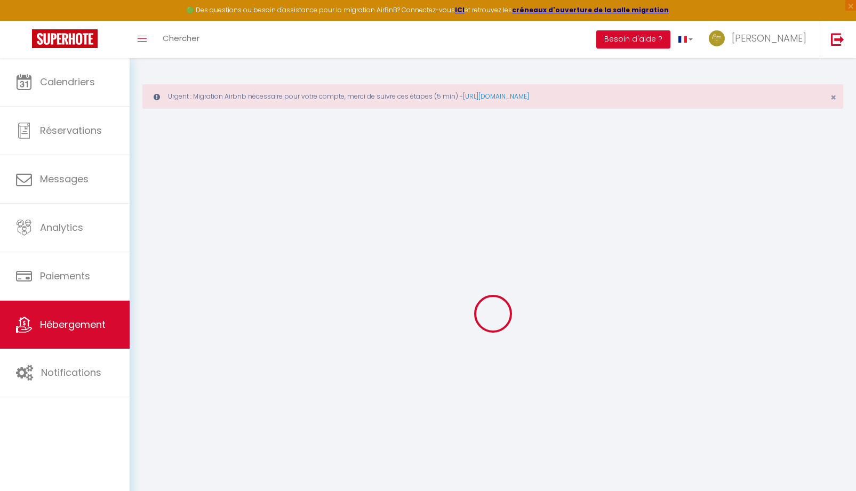
select select
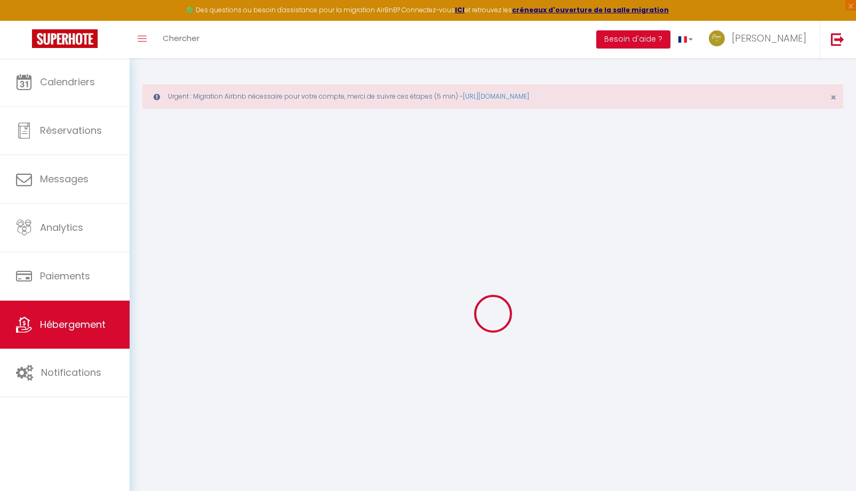
select select
checkbox input "false"
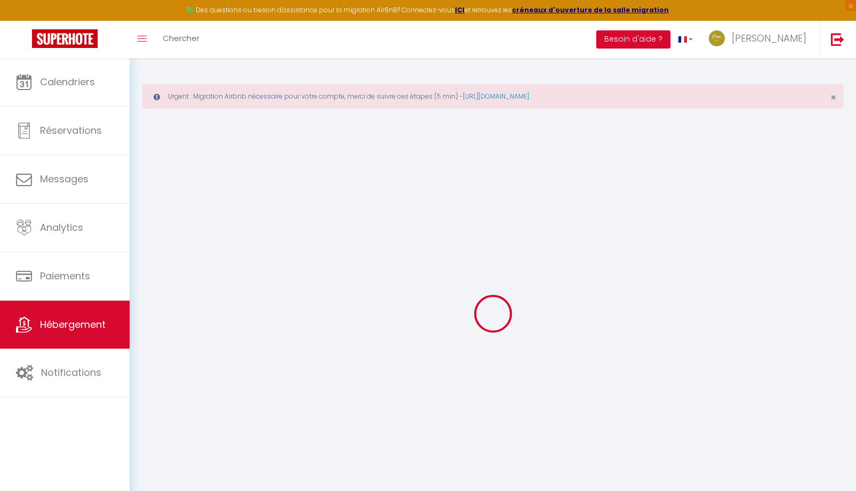
checkbox input "false"
select select
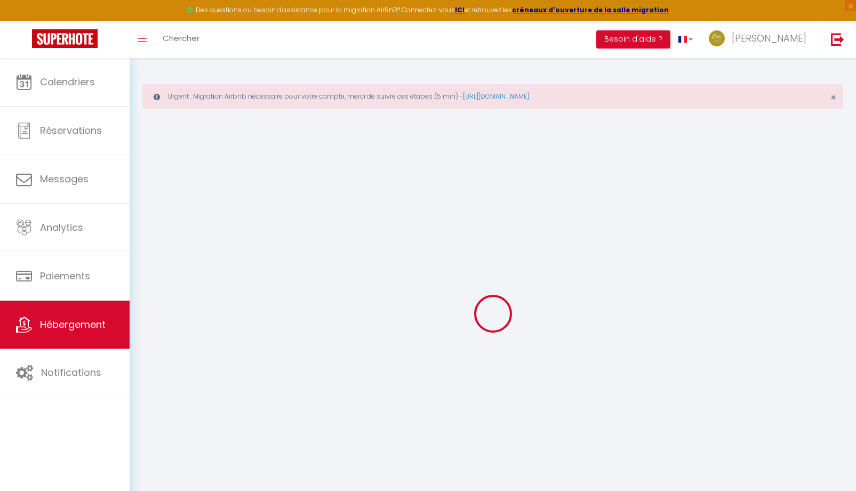
select select
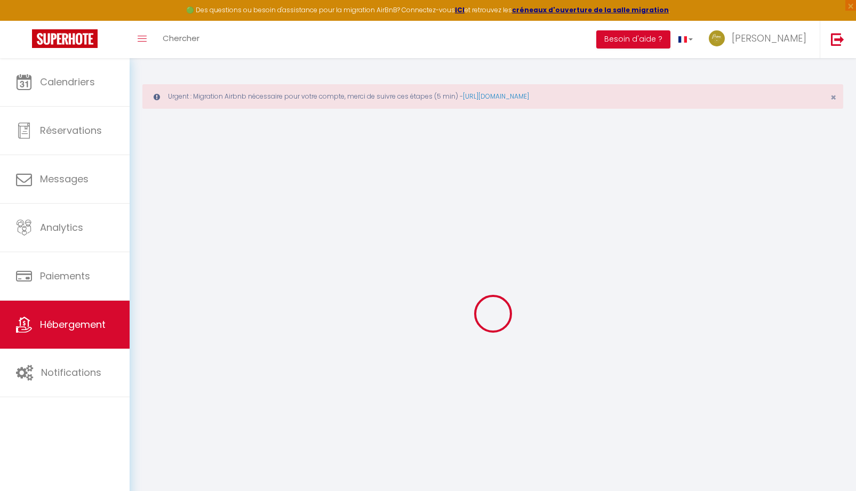
checkbox input "false"
select select
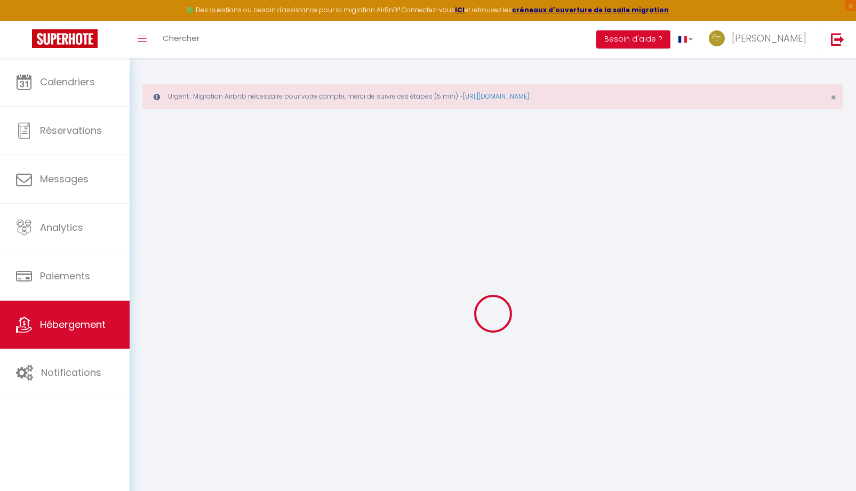
select select
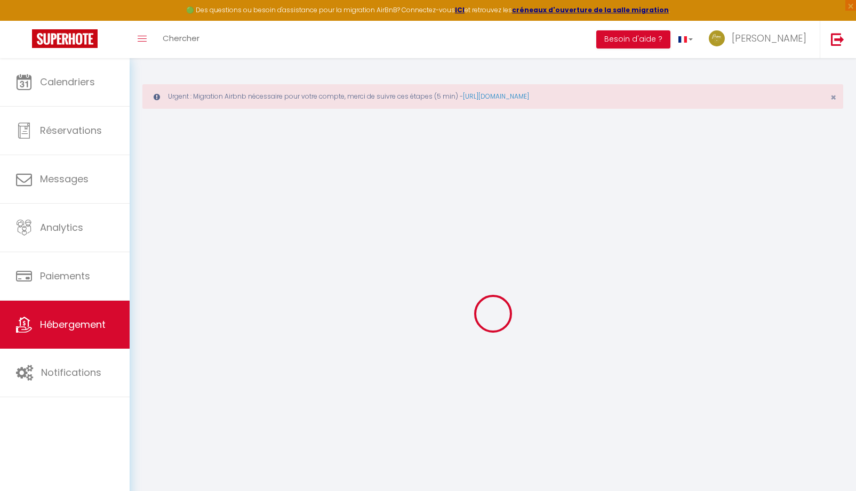
select select
checkbox input "false"
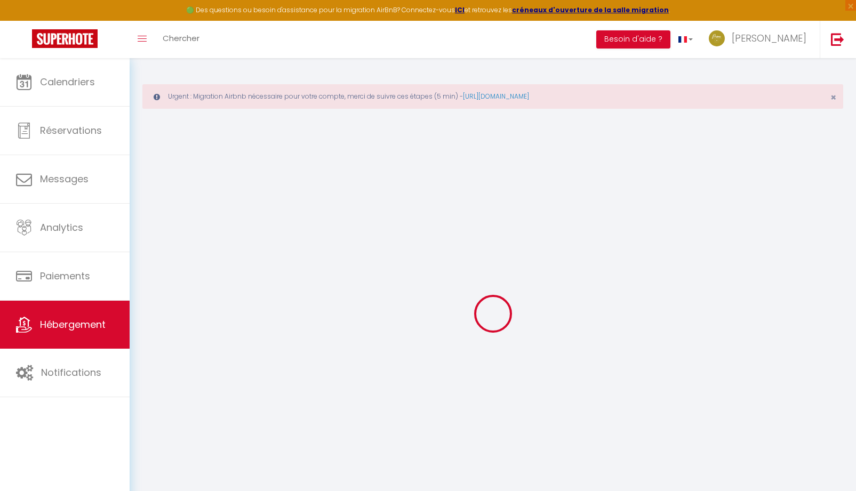
checkbox input "false"
select select
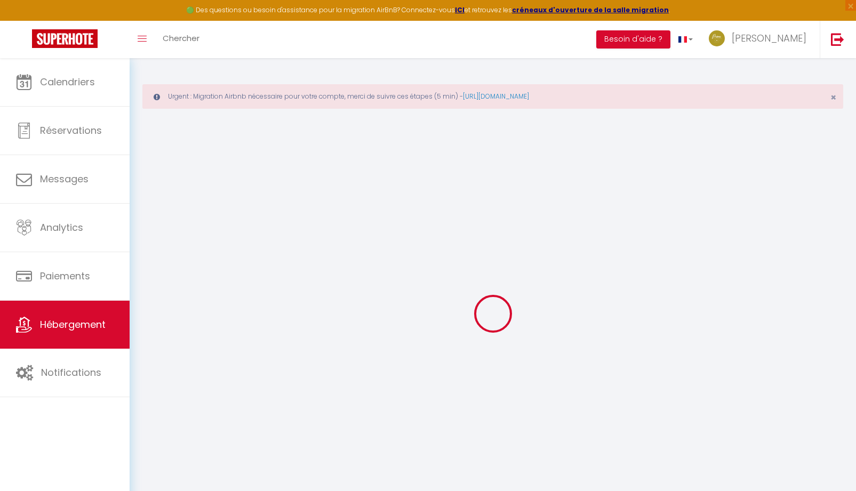
select select
checkbox input "false"
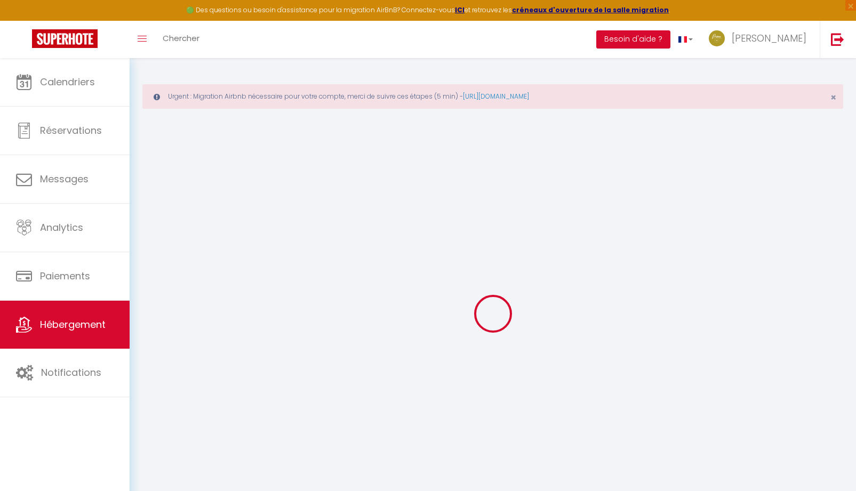
checkbox input "false"
select select
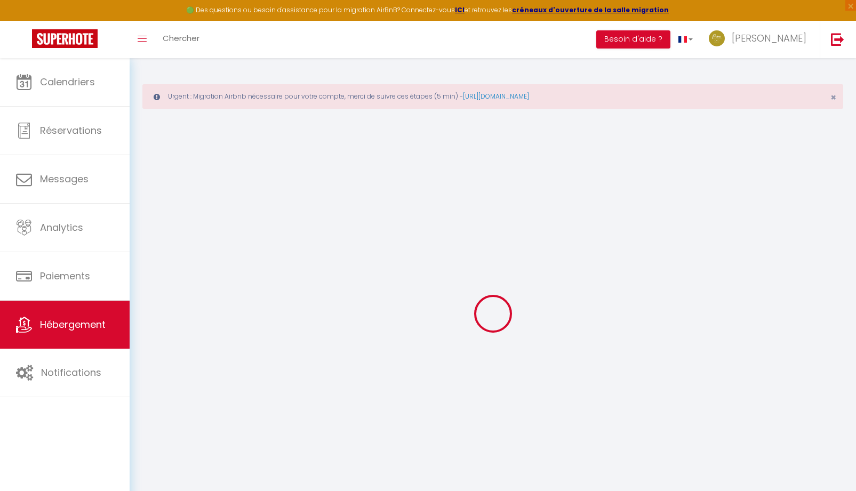
select select
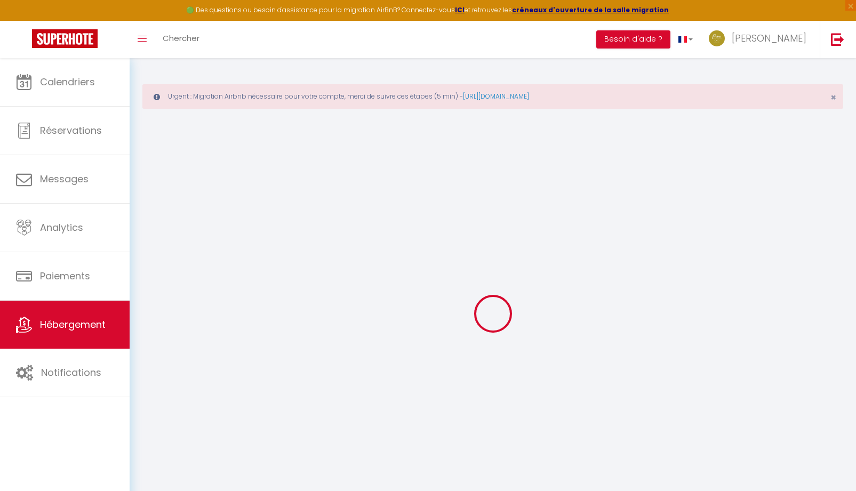
select select
checkbox input "false"
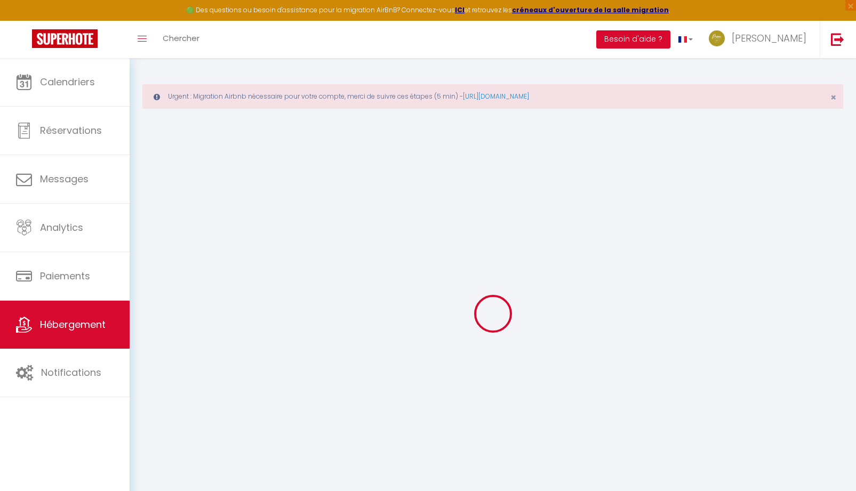
select select
type input "* Le Green Mood *"
type input "[PERSON_NAME]"
select select "2"
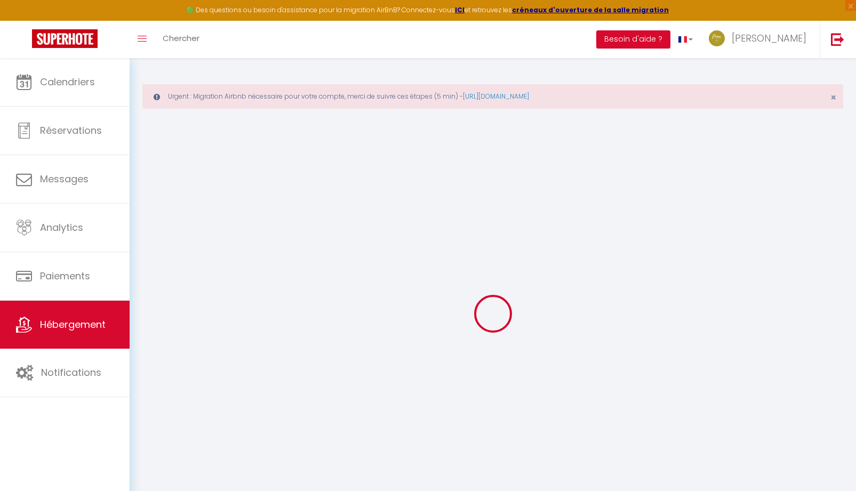
type input "80"
type input "38"
select select
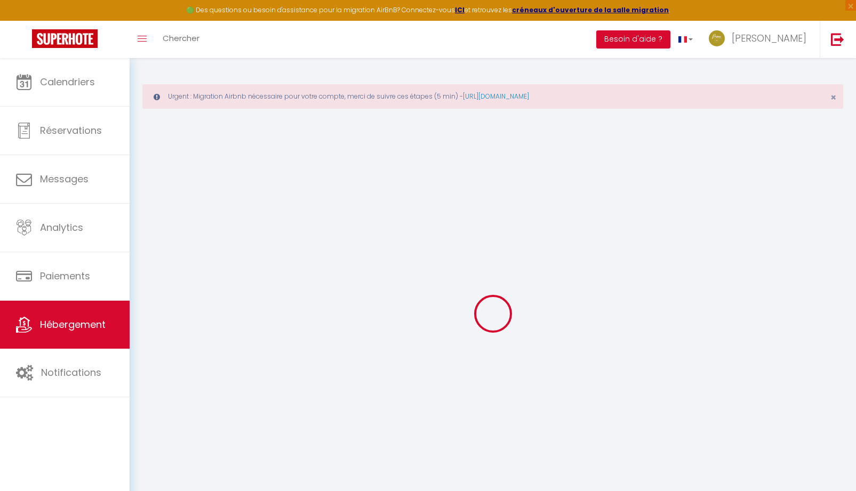
select select
type input "[STREET_ADDRESS]"
type input "45000"
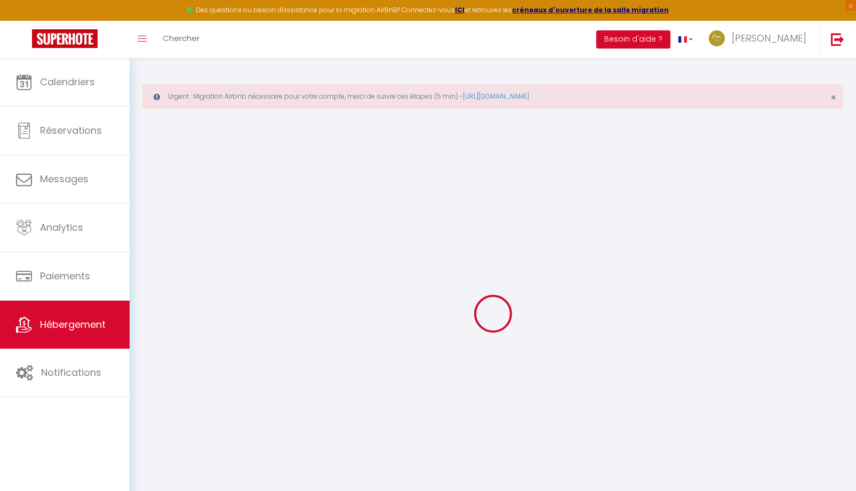
type input "[GEOGRAPHIC_DATA]"
type input "[EMAIL_ADDRESS][DOMAIN_NAME]"
select select
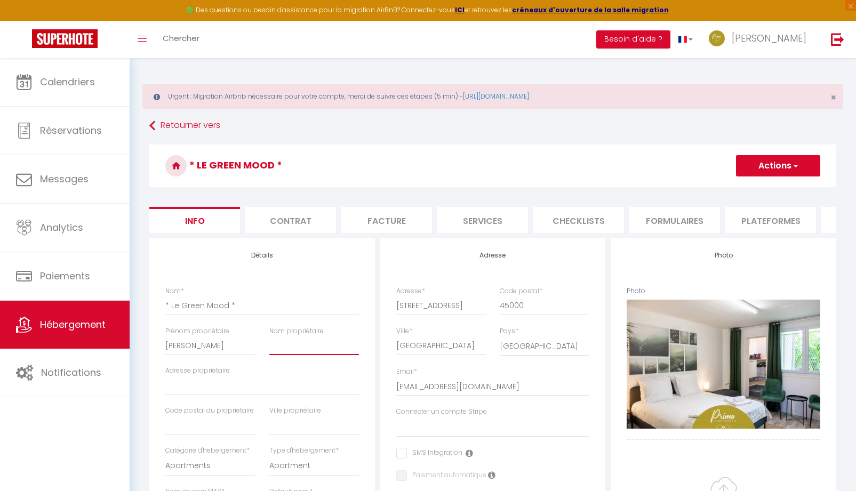
click at [300, 353] on input "Nom propriétaire" at bounding box center [314, 345] width 90 height 19
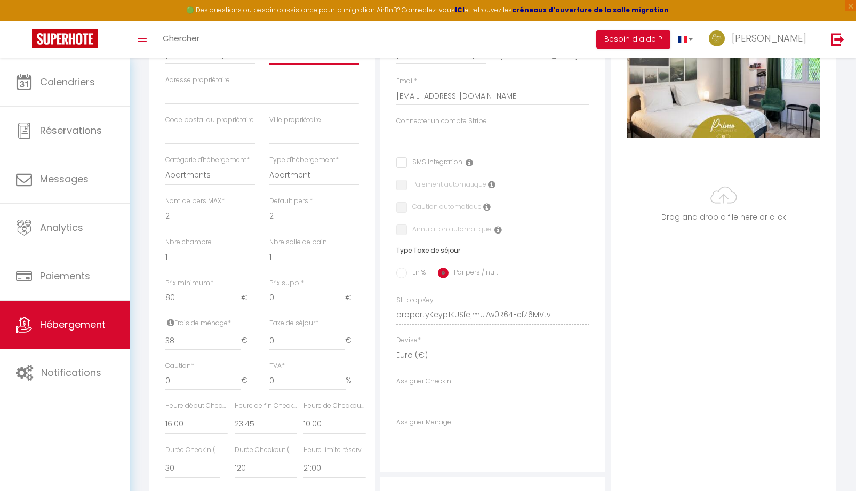
scroll to position [373, 0]
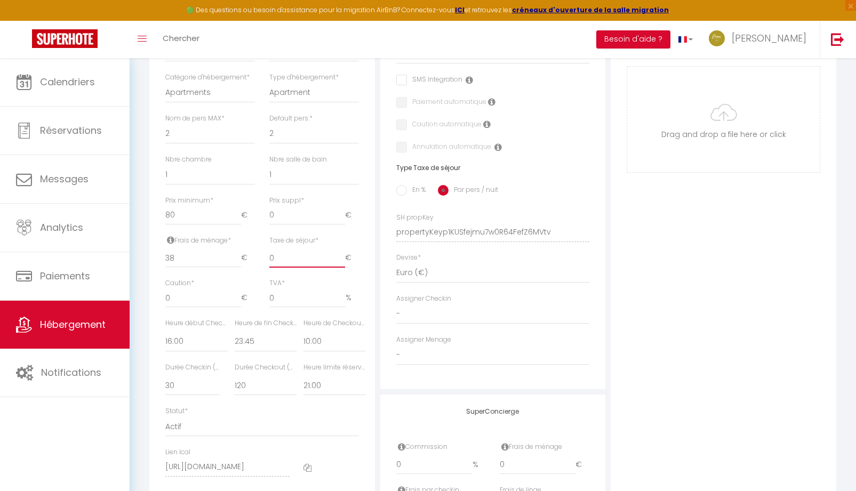
click at [294, 265] on input "0" at bounding box center [307, 258] width 76 height 19
click at [402, 196] on input "En %" at bounding box center [401, 190] width 11 height 11
click at [241, 266] on input "0" at bounding box center [262, 258] width 55 height 19
click at [314, 267] on input "0" at bounding box center [324, 258] width 41 height 19
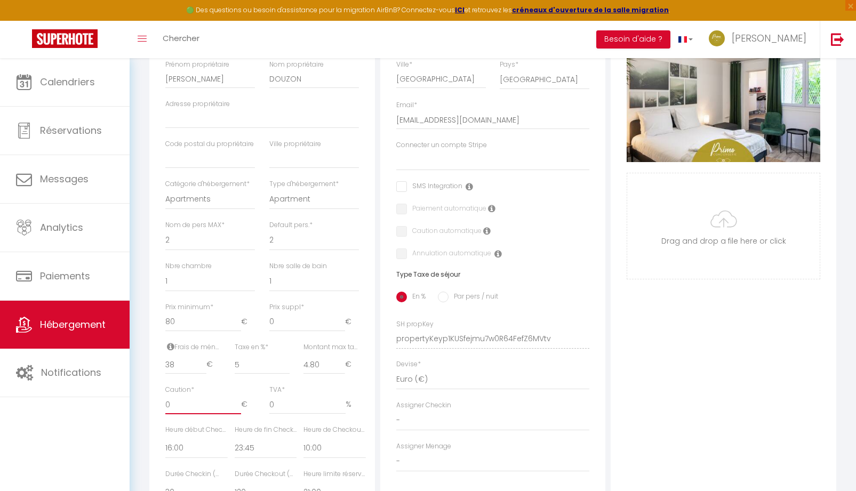
click at [196, 415] on input "0" at bounding box center [203, 404] width 76 height 19
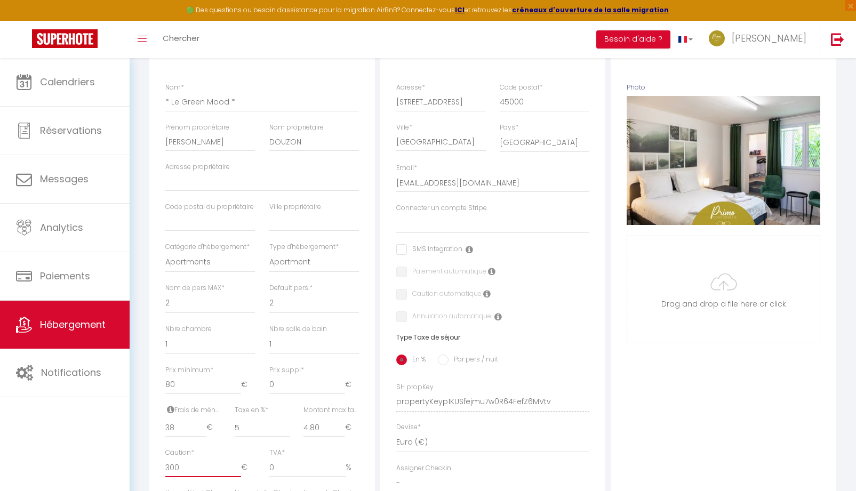
scroll to position [53, 0]
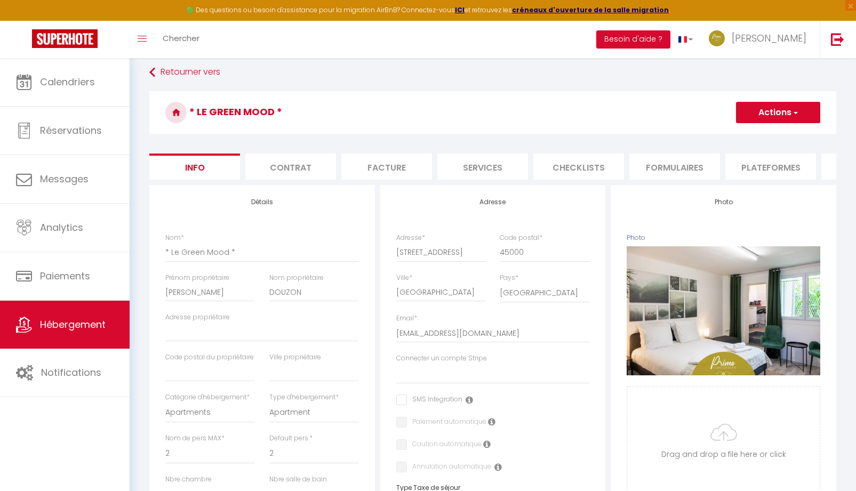
click at [799, 113] on button "Actions" at bounding box center [778, 112] width 84 height 21
click at [744, 143] on link "Dupliquer" at bounding box center [763, 150] width 114 height 14
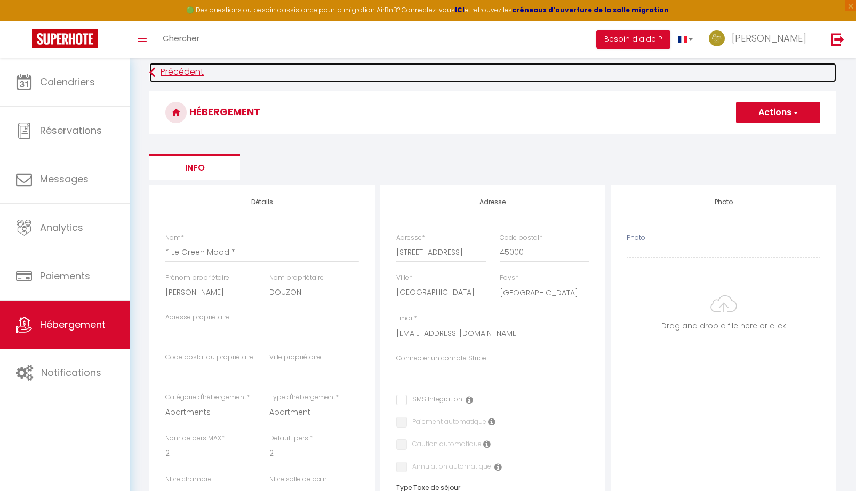
click at [166, 77] on link "Précédent" at bounding box center [492, 72] width 687 height 19
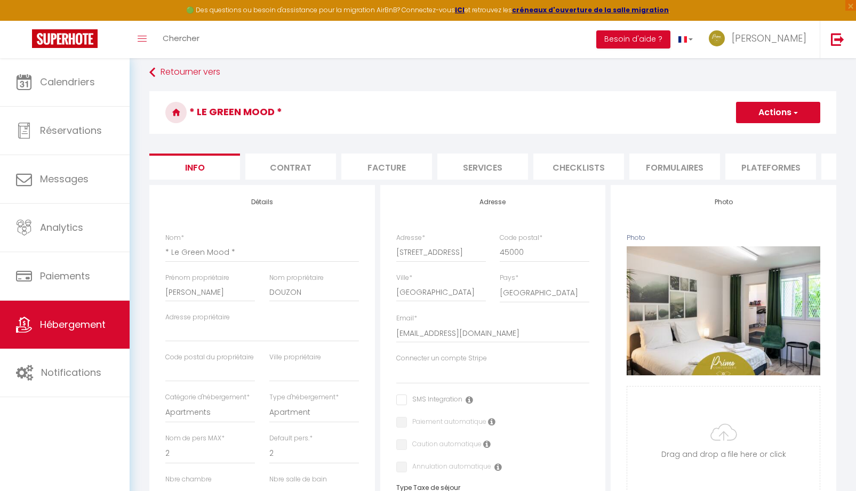
click at [766, 112] on button "Actions" at bounding box center [778, 112] width 84 height 21
click at [742, 139] on input "Enregistrer" at bounding box center [735, 136] width 39 height 11
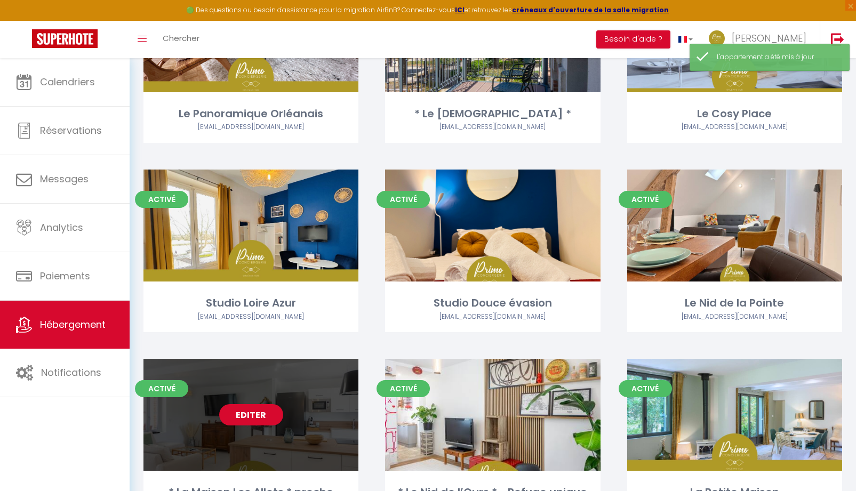
scroll to position [1174, 0]
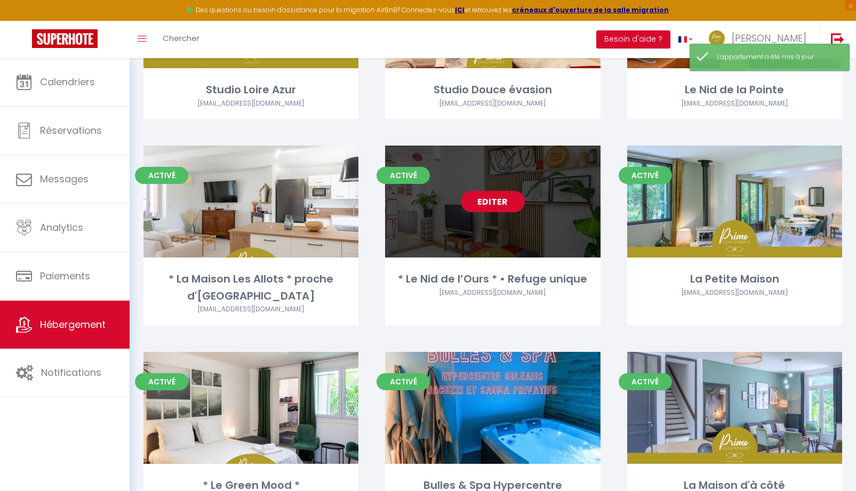
click at [486, 197] on link "Editer" at bounding box center [493, 201] width 64 height 21
click at [499, 204] on link "Editer" at bounding box center [493, 201] width 64 height 21
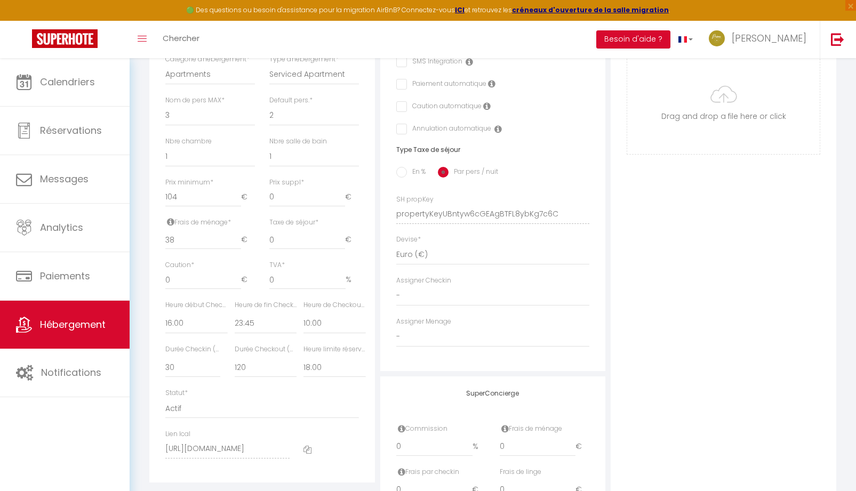
scroll to position [427, 0]
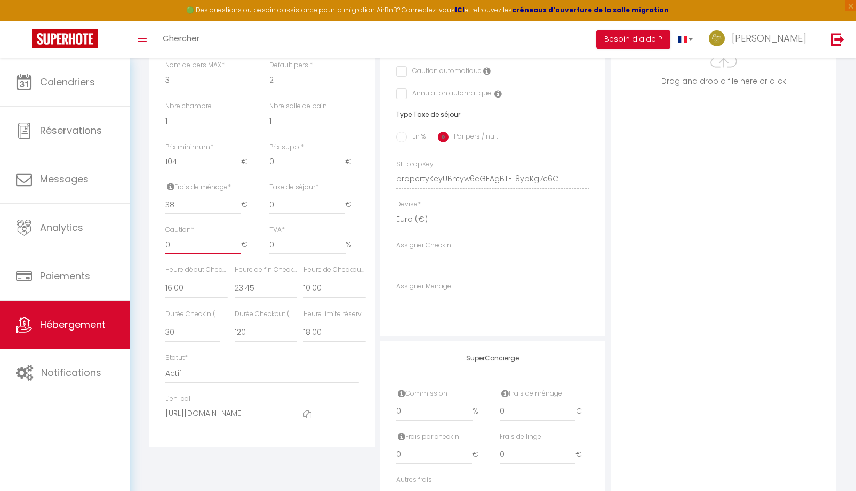
click at [189, 249] on input "0" at bounding box center [203, 244] width 76 height 19
click at [404, 142] on input "En %" at bounding box center [401, 137] width 11 height 11
click at [300, 253] on input "0" at bounding box center [307, 244] width 76 height 19
click at [268, 214] on input "0" at bounding box center [262, 204] width 55 height 19
click at [325, 214] on input "0" at bounding box center [324, 204] width 41 height 19
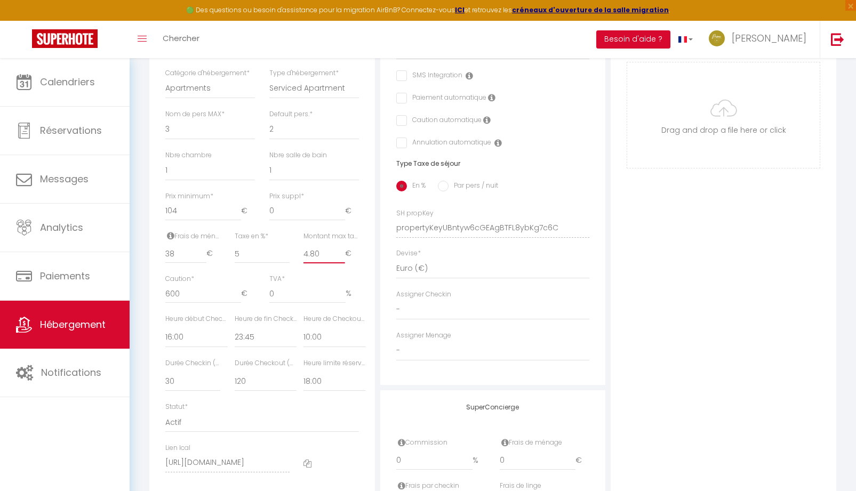
scroll to position [320, 0]
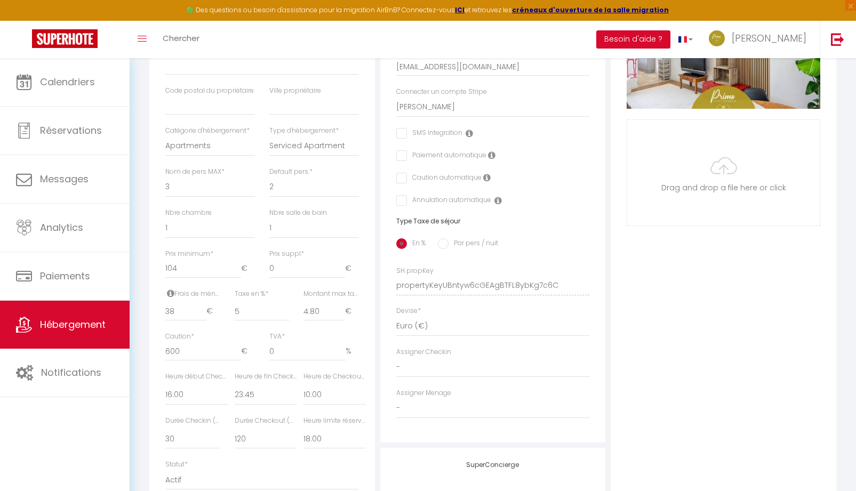
click at [405, 139] on input "checkbox" at bounding box center [429, 133] width 66 height 11
click at [470, 138] on icon at bounding box center [469, 133] width 7 height 9
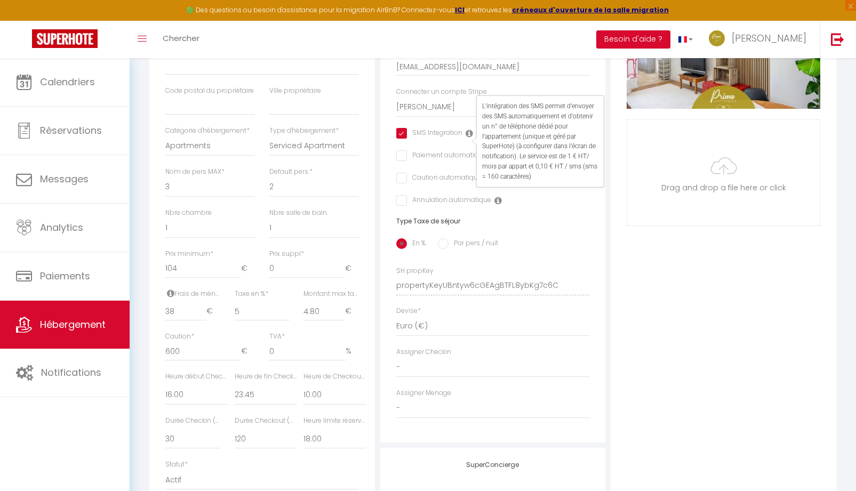
click at [558, 218] on div "Adresse Adresse * [STREET_ADDRESS] [GEOGRAPHIC_DATA] [GEOGRAPHIC_DATA] [GEOGRAP…" at bounding box center [493, 180] width 226 height 524
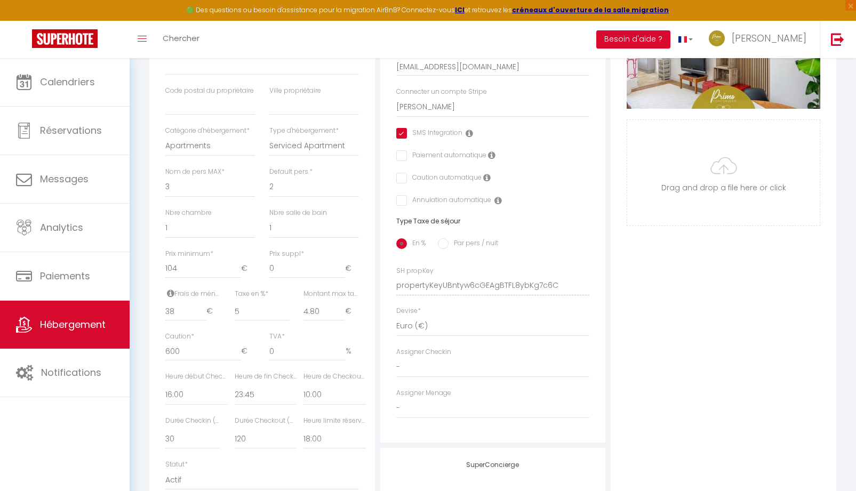
click at [558, 218] on div "Adresse Adresse * 86B Rue du Parc Code postal * 45000 Ville * Orléans Pays * Fr…" at bounding box center [493, 180] width 226 height 524
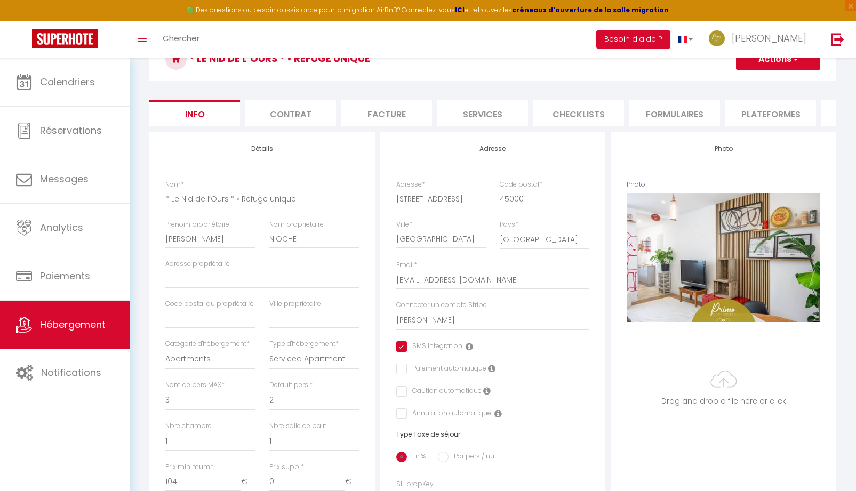
scroll to position [53, 0]
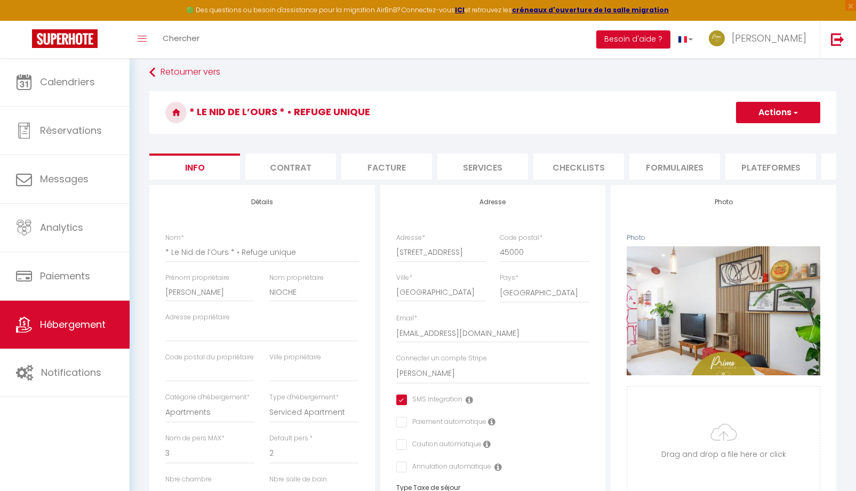
click at [770, 114] on button "Actions" at bounding box center [778, 112] width 84 height 21
click at [751, 133] on input "Enregistrer" at bounding box center [735, 136] width 39 height 11
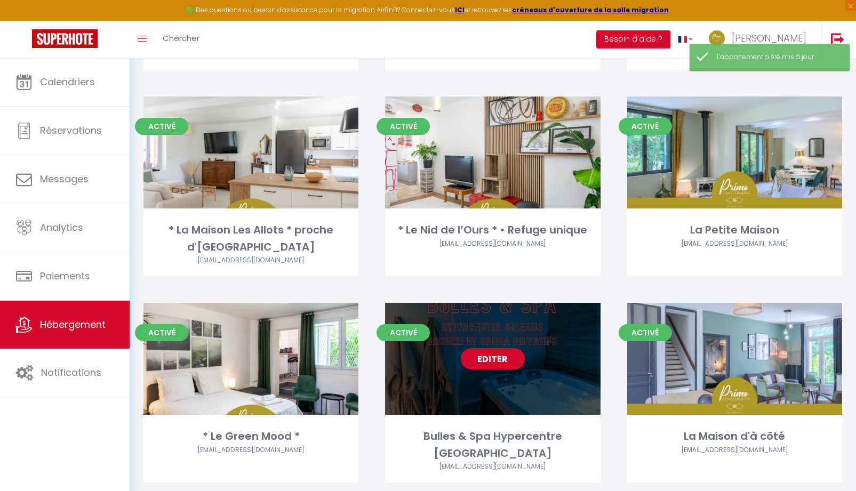
scroll to position [1237, 0]
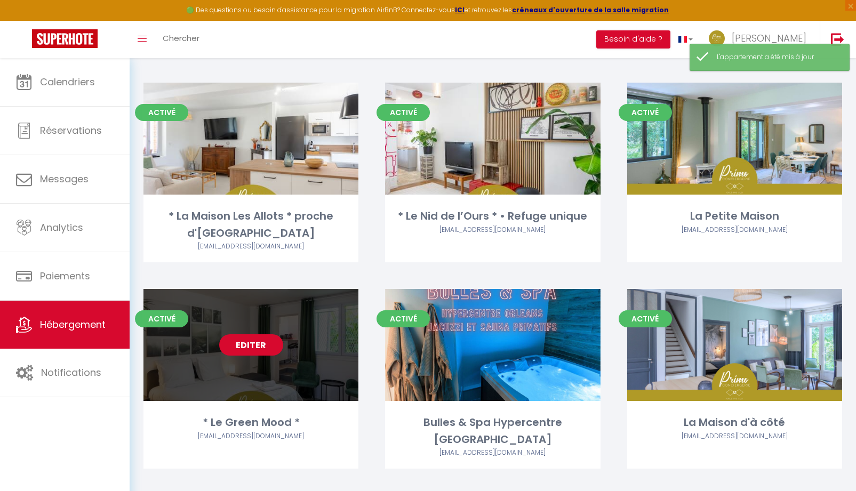
click at [266, 350] on link "Editer" at bounding box center [251, 344] width 64 height 21
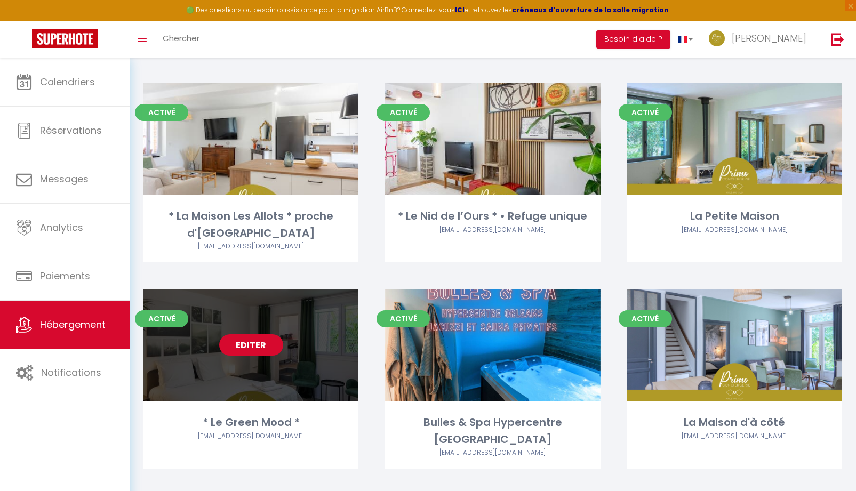
click at [239, 345] on link "Editer" at bounding box center [251, 344] width 64 height 21
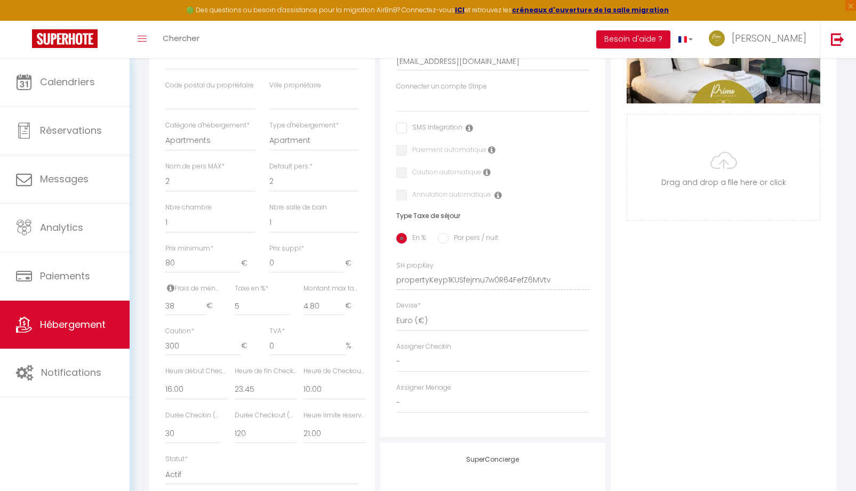
scroll to position [213, 0]
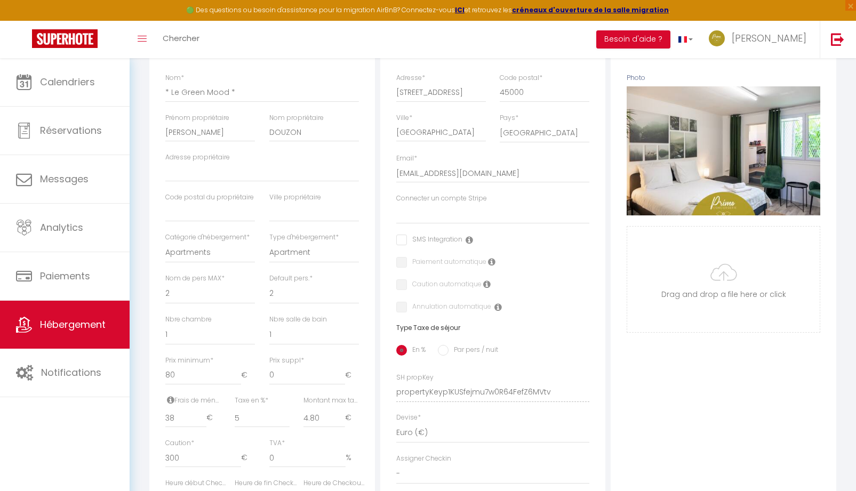
click at [403, 245] on input "checkbox" at bounding box center [429, 240] width 66 height 11
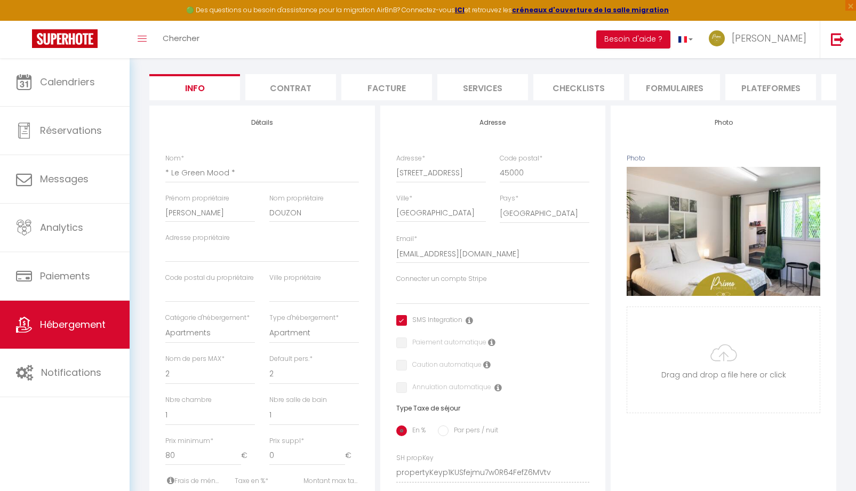
scroll to position [53, 0]
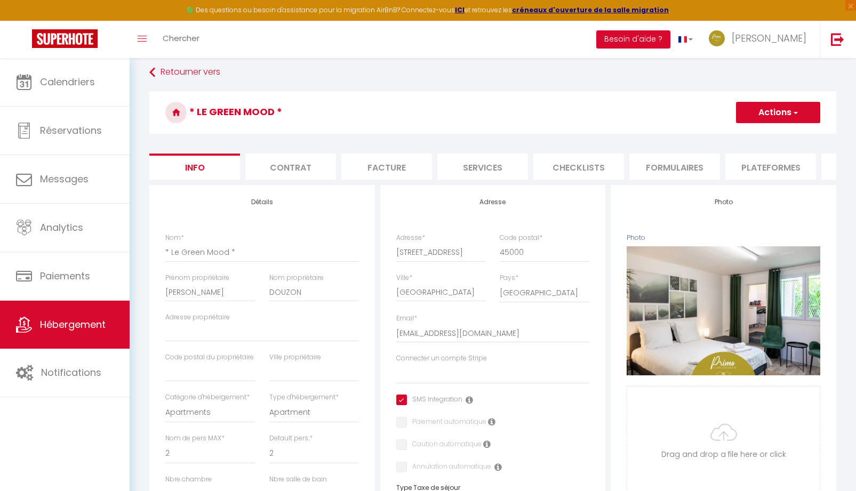
click at [802, 116] on button "Actions" at bounding box center [778, 112] width 84 height 21
click at [749, 134] on input "Enregistrer" at bounding box center [735, 136] width 39 height 11
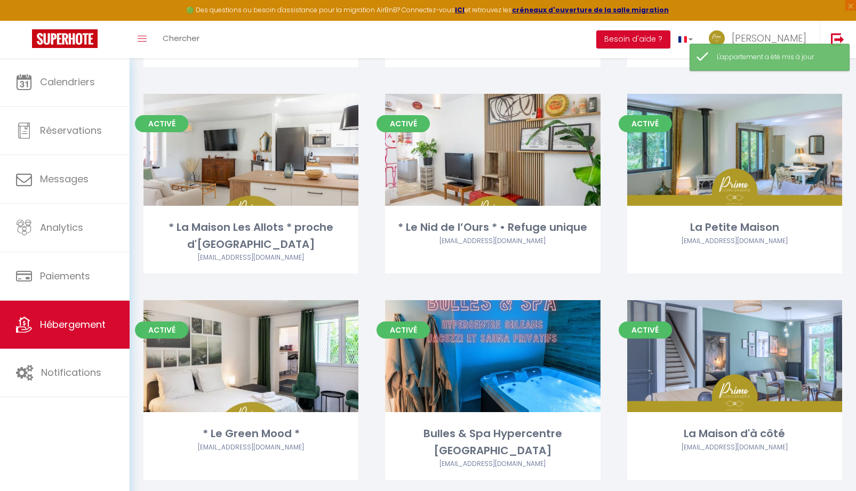
scroll to position [1237, 0]
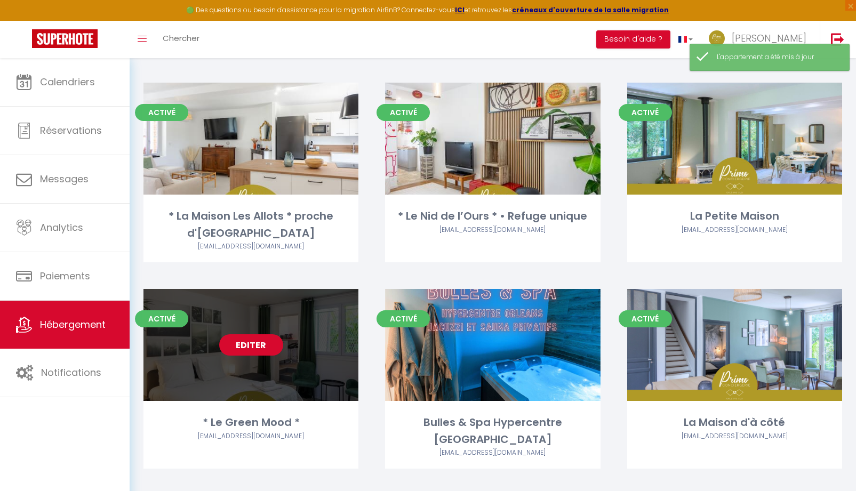
click at [273, 341] on link "Editer" at bounding box center [251, 344] width 64 height 21
click at [266, 344] on link "Editer" at bounding box center [251, 344] width 64 height 21
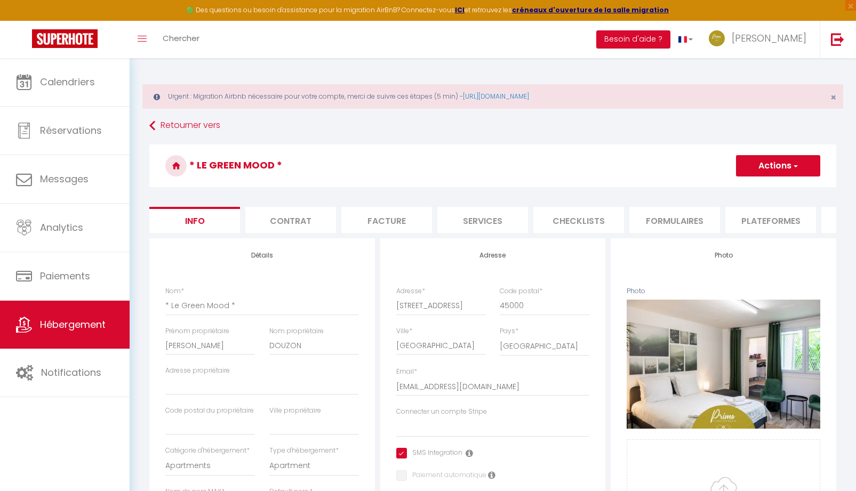
click at [292, 226] on li "Contrat" at bounding box center [290, 220] width 91 height 26
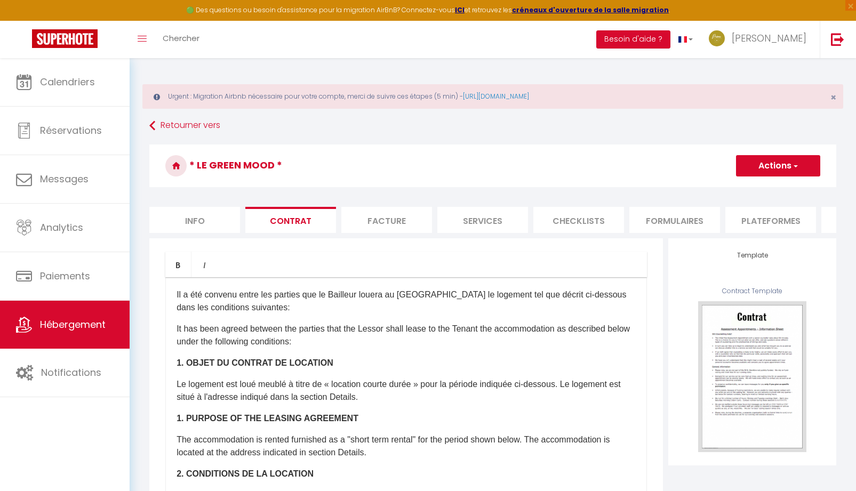
click at [371, 225] on li "Facture" at bounding box center [386, 220] width 91 height 26
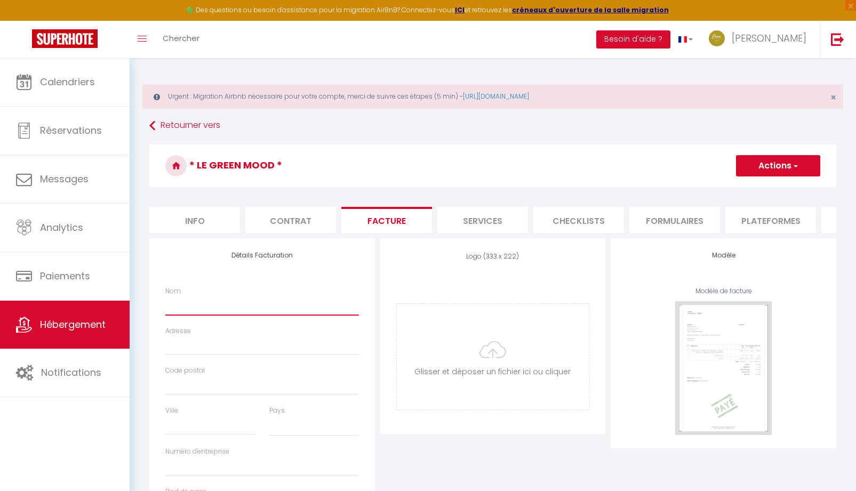
click at [248, 310] on input "Nom" at bounding box center [262, 305] width 194 height 19
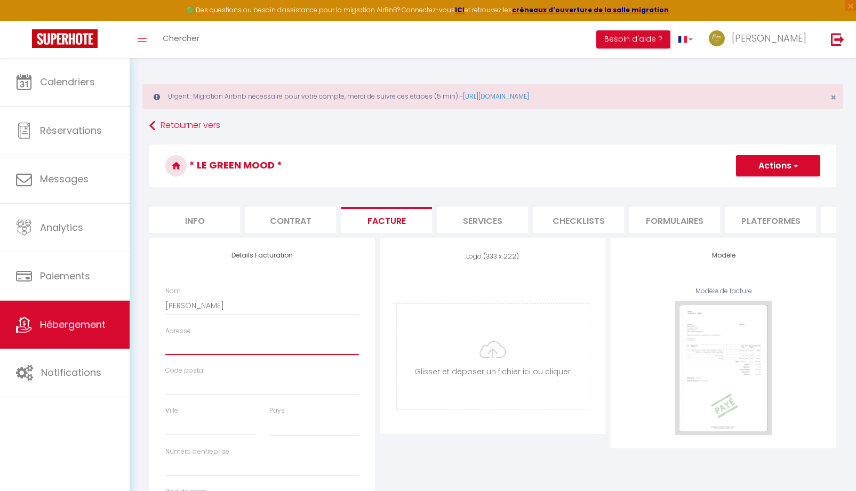
click at [215, 353] on input "Adresse" at bounding box center [262, 345] width 194 height 19
click at [278, 395] on input "Code postal" at bounding box center [262, 385] width 194 height 19
click at [780, 172] on button "Actions" at bounding box center [778, 165] width 84 height 21
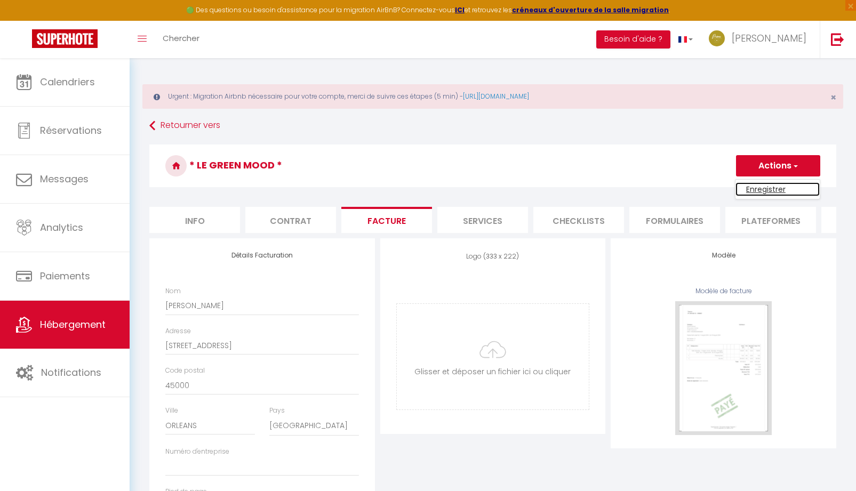
click at [769, 188] on link "Enregistrer" at bounding box center [778, 189] width 84 height 14
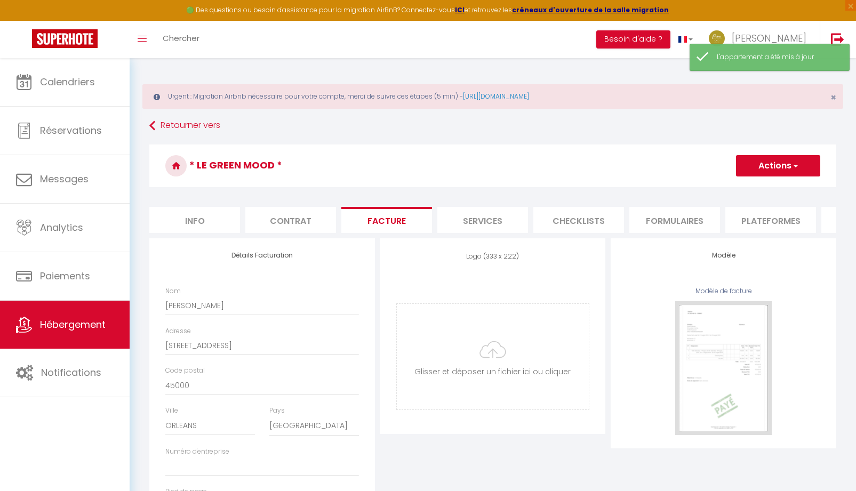
click at [489, 222] on li "Services" at bounding box center [482, 220] width 91 height 26
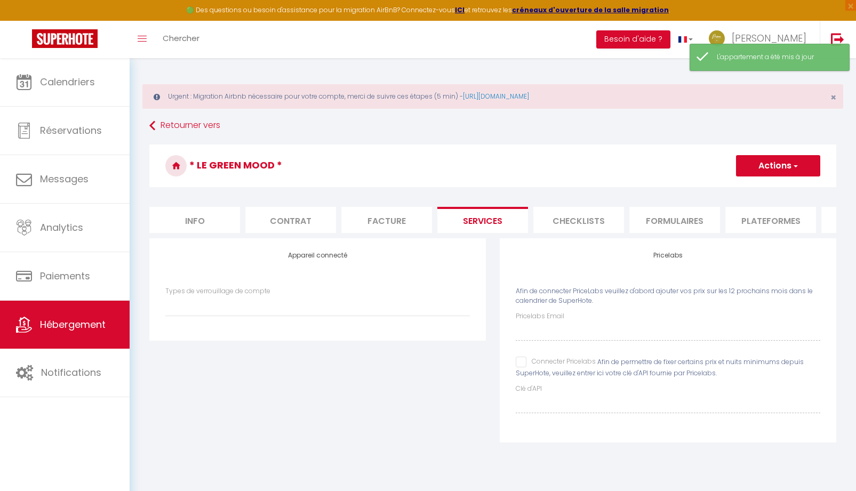
click at [521, 368] on input "Connecter Pricelabs" at bounding box center [556, 362] width 80 height 11
click at [571, 221] on li "Checklists" at bounding box center [578, 220] width 91 height 26
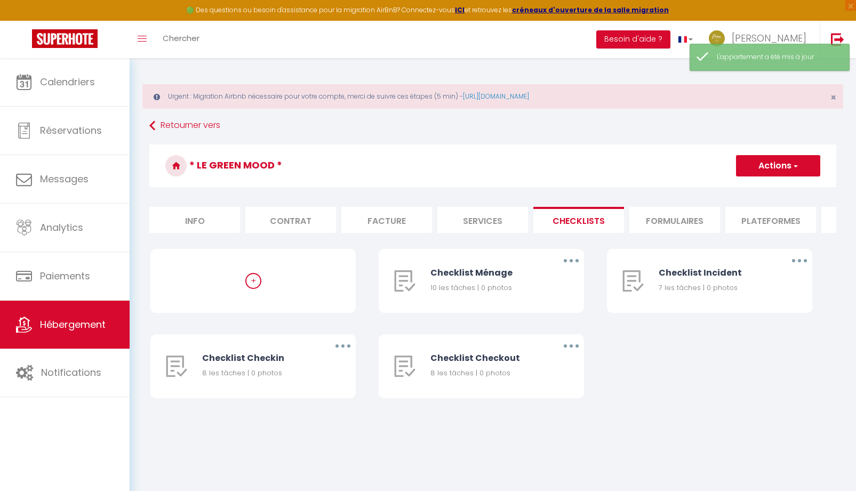
click at [659, 225] on li "Formulaires" at bounding box center [675, 220] width 91 height 26
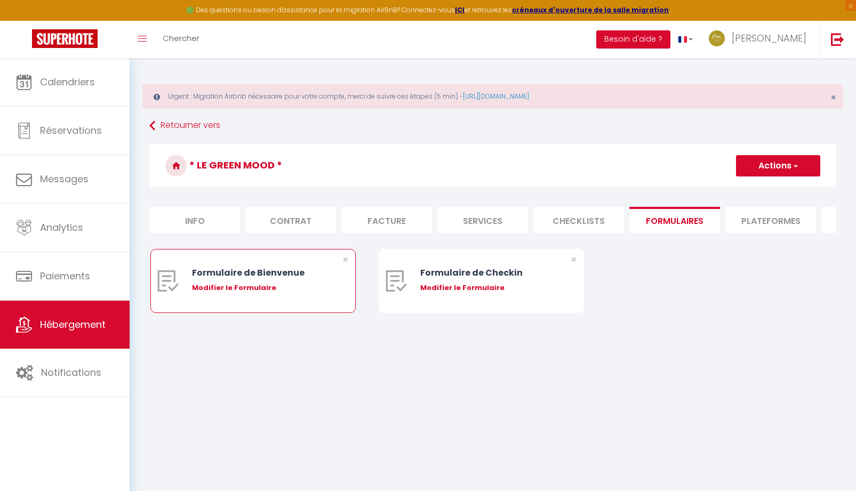
click at [289, 293] on div "Modifier le Formulaire" at bounding box center [261, 288] width 139 height 11
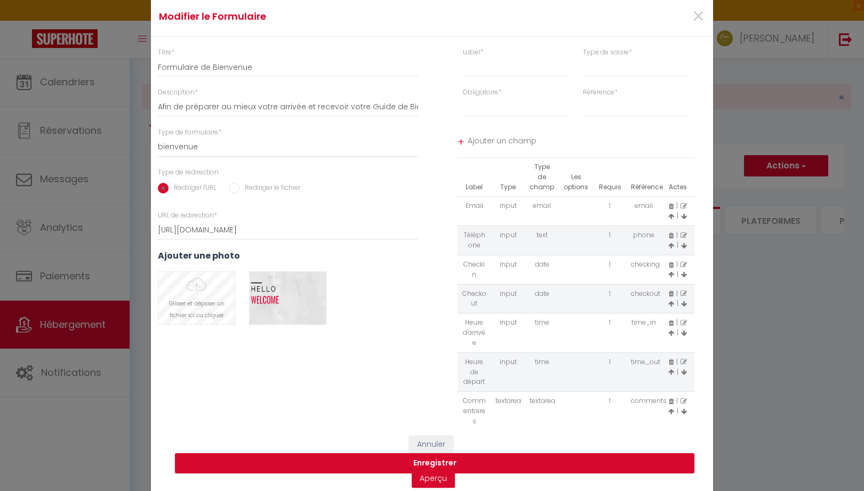
click at [214, 288] on input "file" at bounding box center [196, 298] width 76 height 52
click at [301, 354] on div "Titre * Formulaire de Bienvenue Description * Afin de préparer au mieux votre a…" at bounding box center [288, 235] width 288 height 377
click at [206, 302] on input "file" at bounding box center [196, 298] width 76 height 52
click at [427, 442] on button "Annuler" at bounding box center [431, 445] width 44 height 18
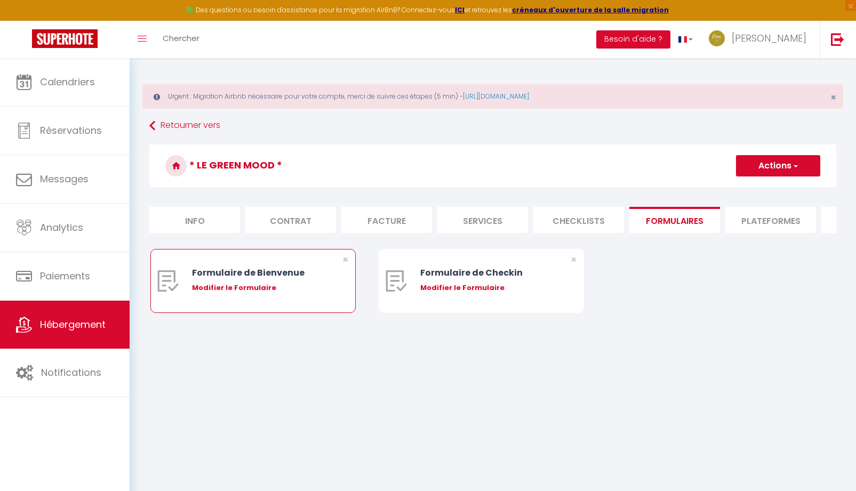
click at [244, 280] on div "Formulaire de Bienvenue" at bounding box center [261, 272] width 139 height 13
click at [243, 293] on div "Modifier le Formulaire" at bounding box center [261, 288] width 139 height 11
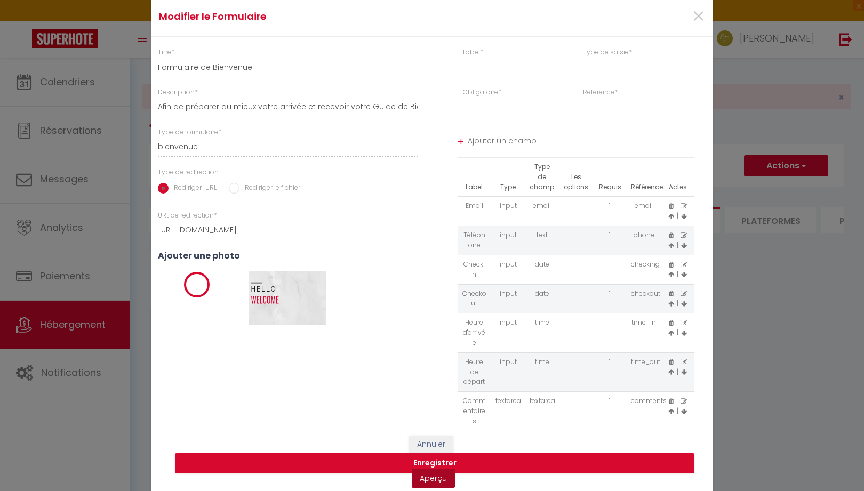
click at [428, 480] on link "Aperçu" at bounding box center [433, 478] width 43 height 19
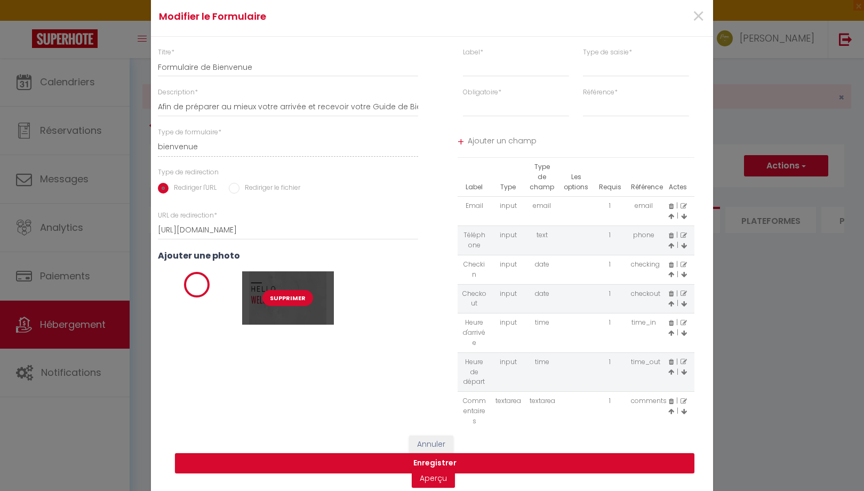
click at [279, 293] on button "Supprimer" at bounding box center [287, 298] width 51 height 16
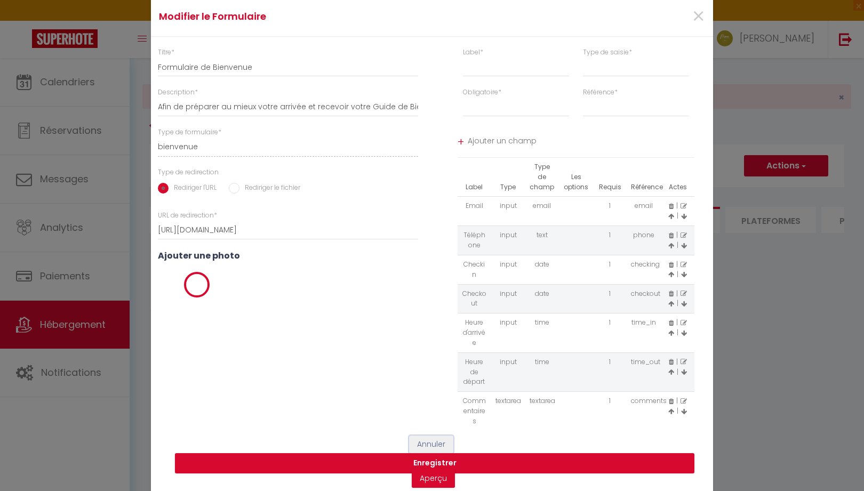
click at [426, 440] on button "Annuler" at bounding box center [431, 445] width 44 height 18
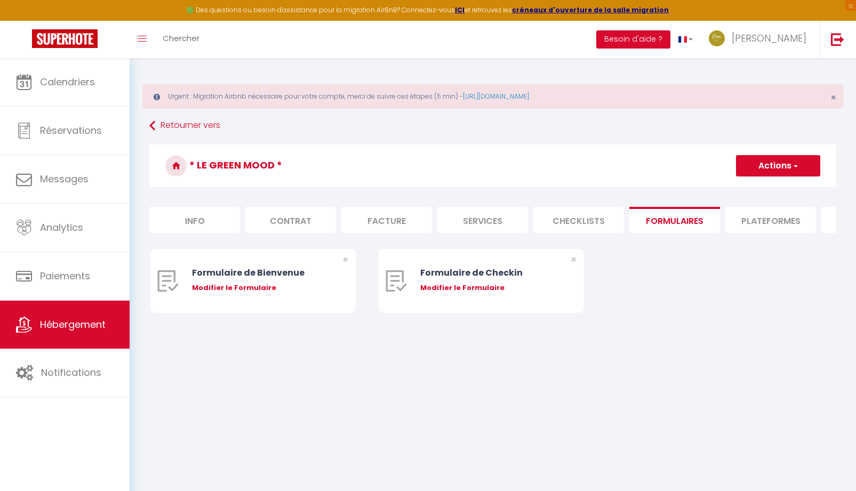
click at [745, 232] on li "Plateformes" at bounding box center [771, 220] width 91 height 26
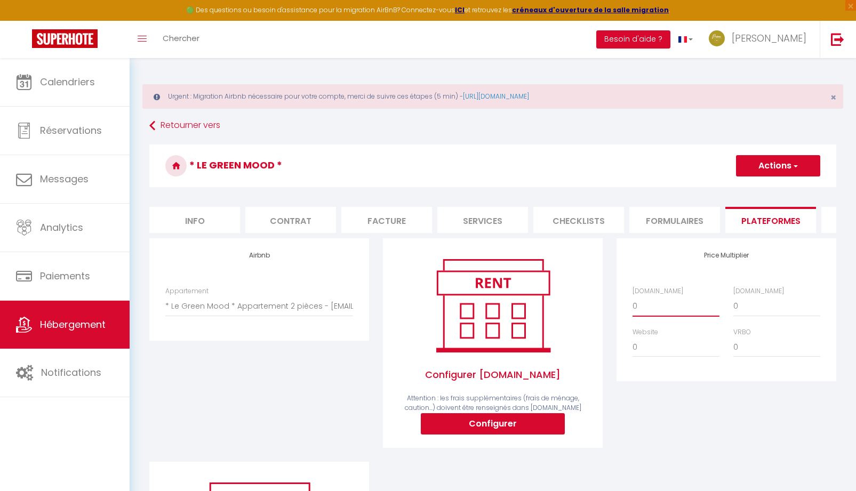
click at [661, 314] on select "0 + 1 % + 2 % + 3 % + 4 % + 5 % + 6 % + 7 % + 8 % + 9 %" at bounding box center [676, 306] width 87 height 20
click at [633, 304] on select "0 + 1 % + 2 % + 3 % + 4 % + 5 % + 6 % + 7 % + 8 % + 9 %" at bounding box center [676, 306] width 87 height 20
click at [752, 314] on select "0 + 1 % + 2 % + 3 % + 4 % + 5 % + 6 % + 7 % + 8 % + 9 %" at bounding box center [777, 306] width 87 height 20
click at [734, 304] on select "0 + 1 % + 2 % + 3 % + 4 % + 5 % + 6 % + 7 % + 8 % + 9 %" at bounding box center [777, 306] width 87 height 20
click at [782, 172] on button "Actions" at bounding box center [778, 165] width 84 height 21
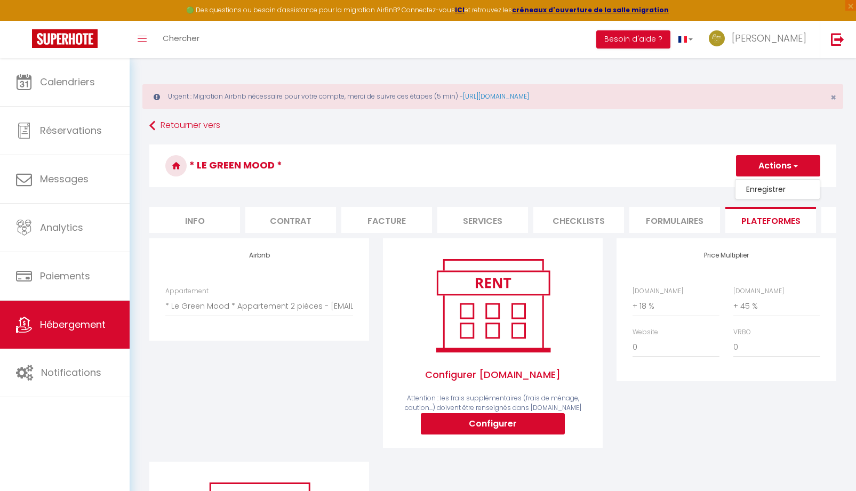
click at [750, 193] on link "Enregistrer" at bounding box center [778, 189] width 84 height 14
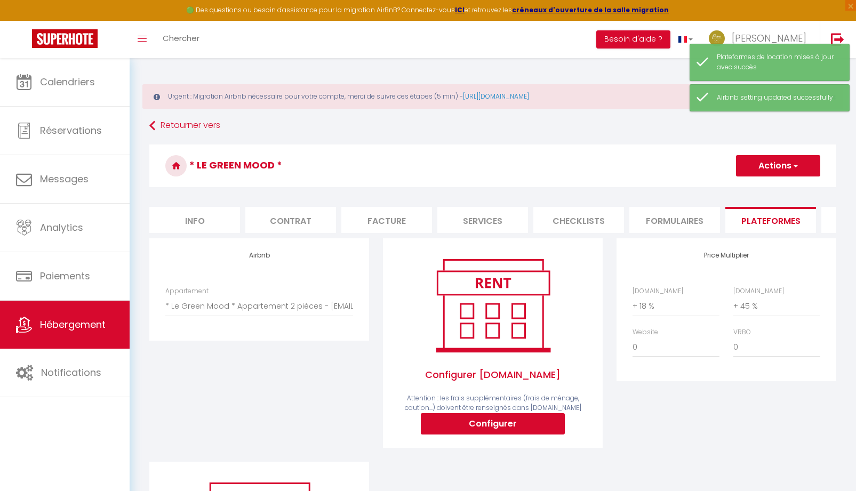
click at [751, 242] on form "* Le Green Mood * Actions Enregistrer Info Contrat Facture Services Checklists …" at bounding box center [492, 405] width 687 height 521
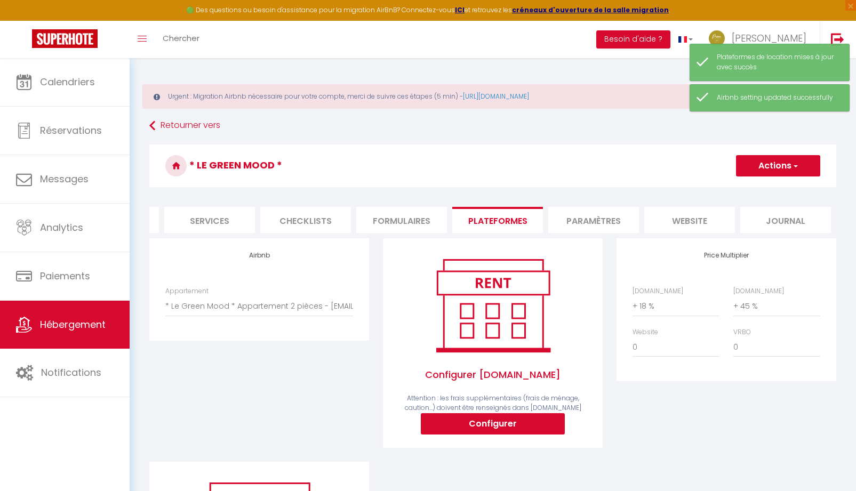
click at [586, 219] on li "Paramètres" at bounding box center [593, 220] width 91 height 26
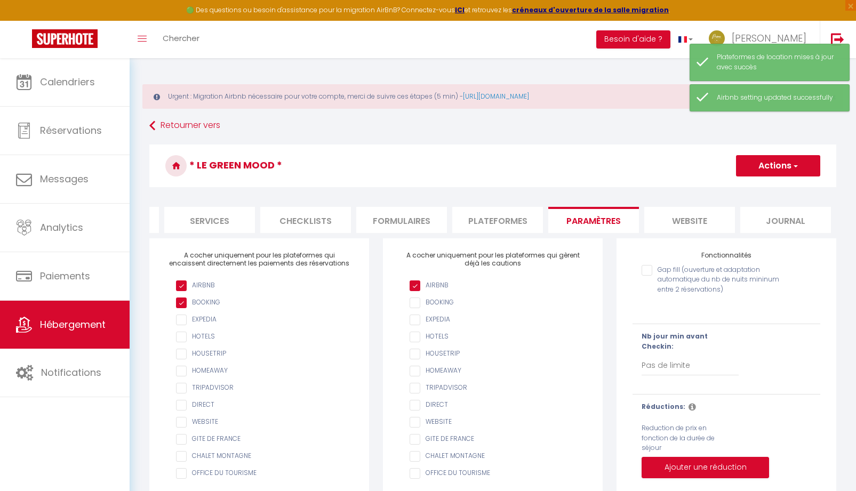
click at [424, 308] on input "AIRBNB" at bounding box center [498, 303] width 177 height 11
click at [758, 171] on button "Actions" at bounding box center [778, 165] width 84 height 21
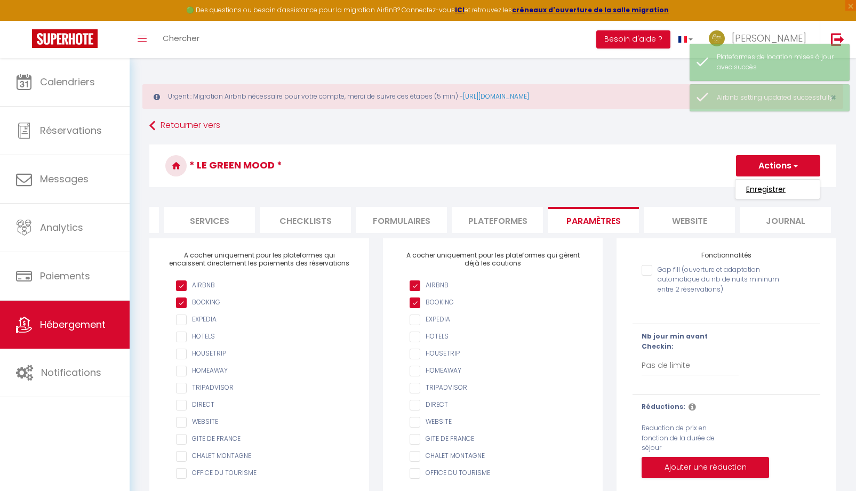
click at [755, 188] on input "Enregistrer" at bounding box center [765, 189] width 39 height 11
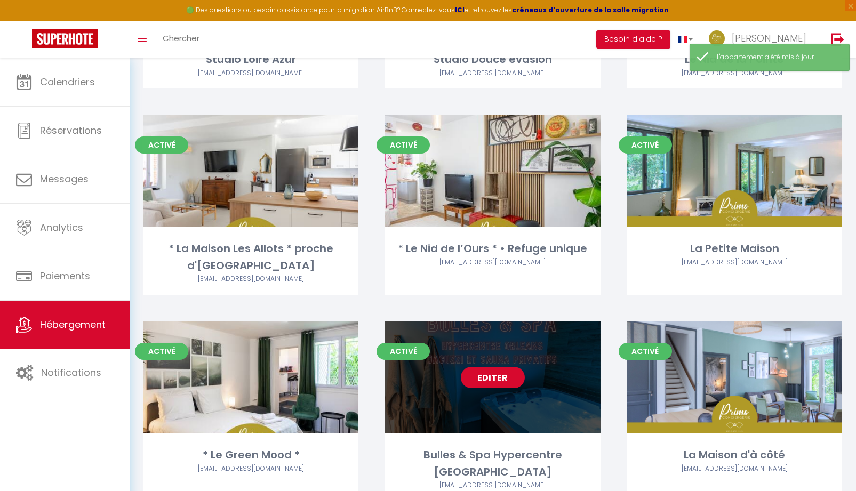
scroll to position [1237, 0]
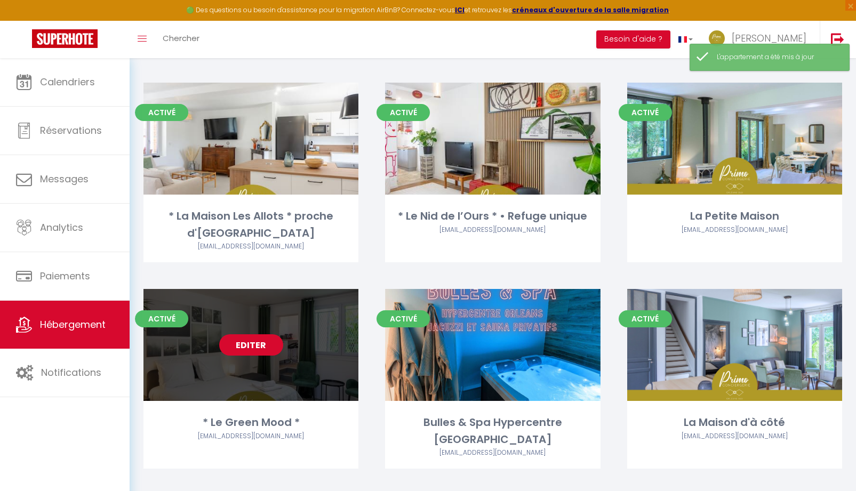
click at [264, 345] on link "Editer" at bounding box center [251, 344] width 64 height 21
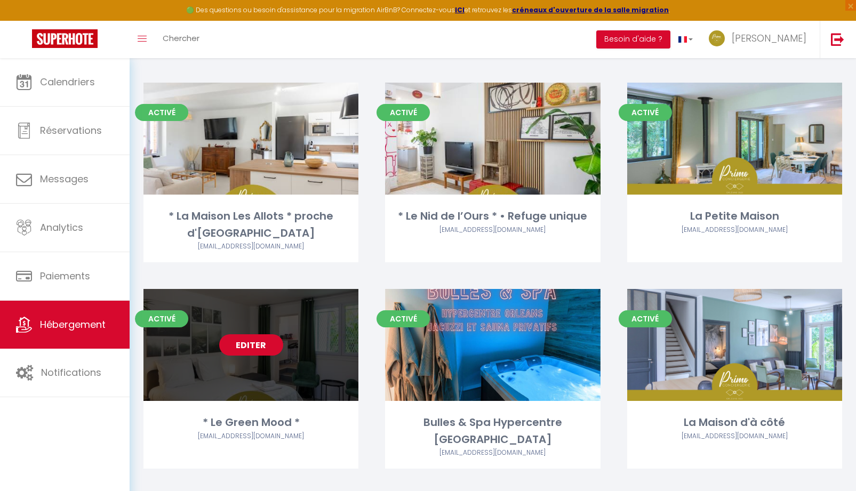
click at [248, 344] on link "Editer" at bounding box center [251, 344] width 64 height 21
click at [250, 346] on link "Editer" at bounding box center [251, 344] width 64 height 21
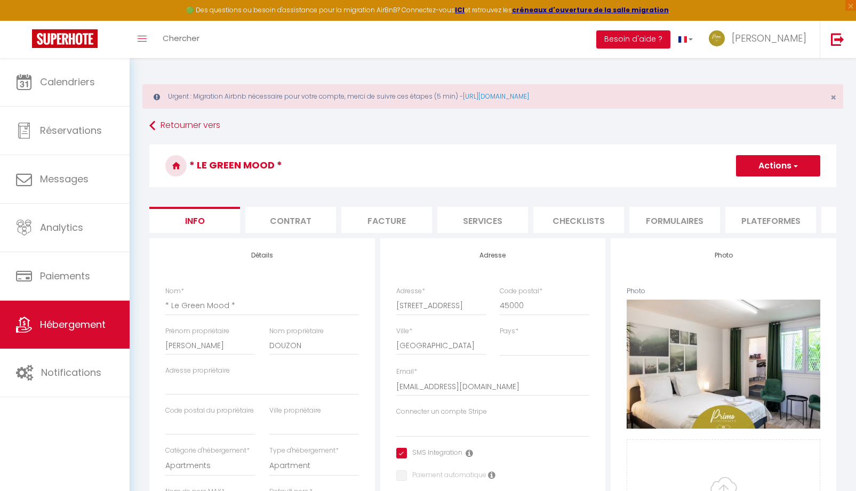
click at [680, 227] on li "Formulaires" at bounding box center [675, 220] width 91 height 26
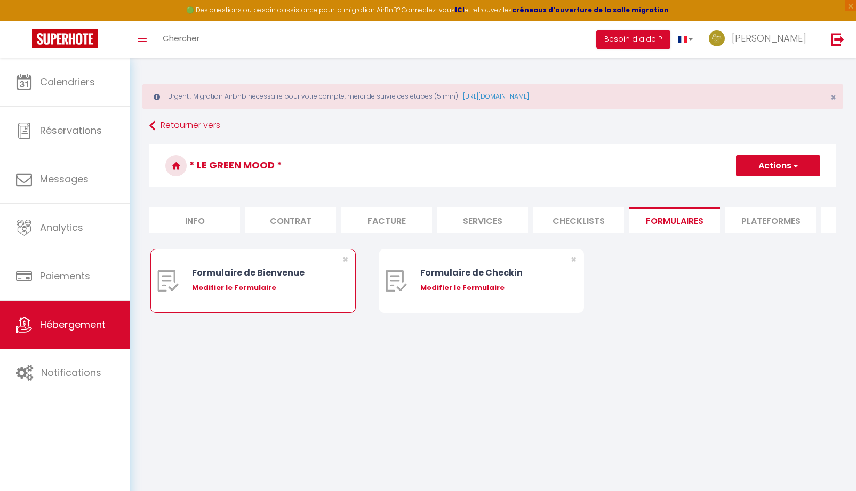
click at [253, 293] on div "Modifier le Formulaire" at bounding box center [261, 288] width 139 height 11
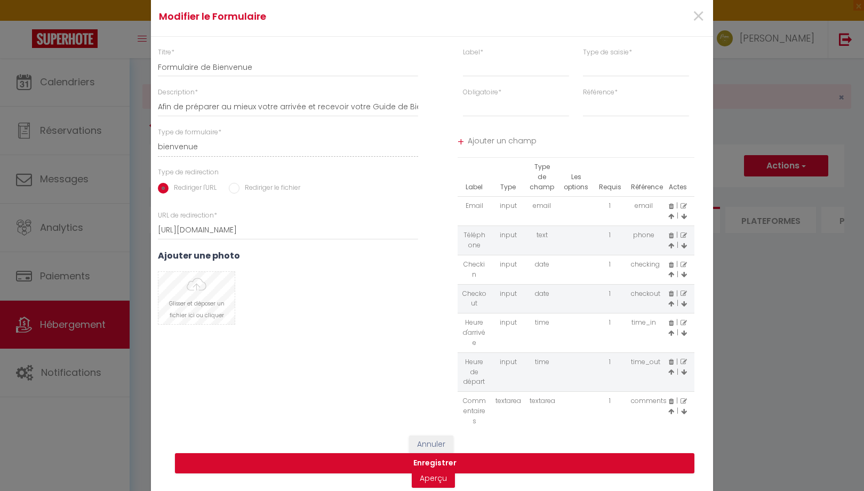
click at [206, 303] on input "file" at bounding box center [196, 298] width 76 height 52
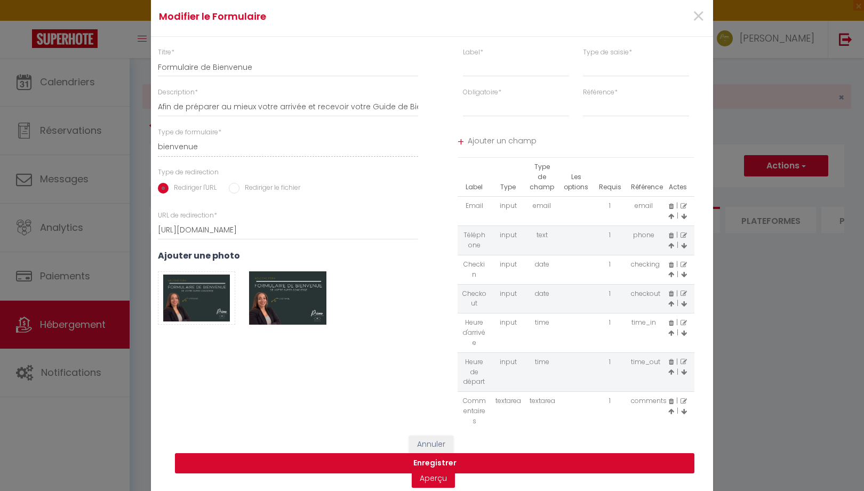
click at [423, 464] on button "Enregistrer" at bounding box center [435, 463] width 520 height 20
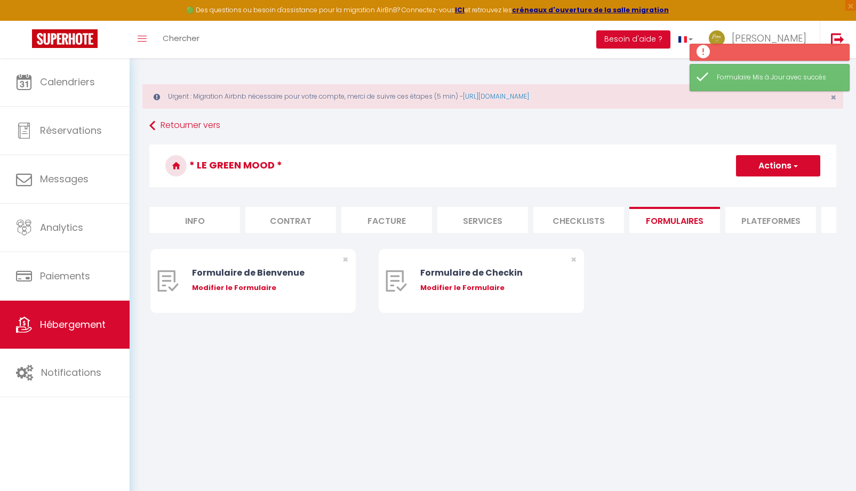
click at [784, 219] on li "Plateformes" at bounding box center [771, 220] width 91 height 26
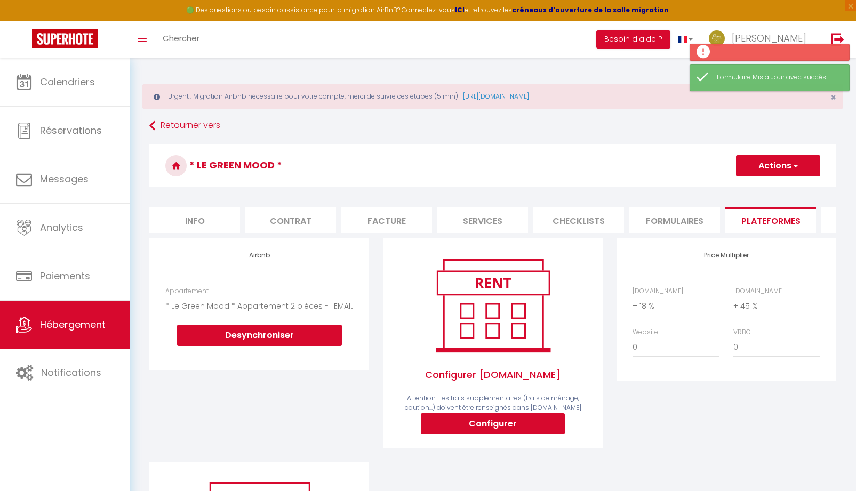
scroll to position [0, 273]
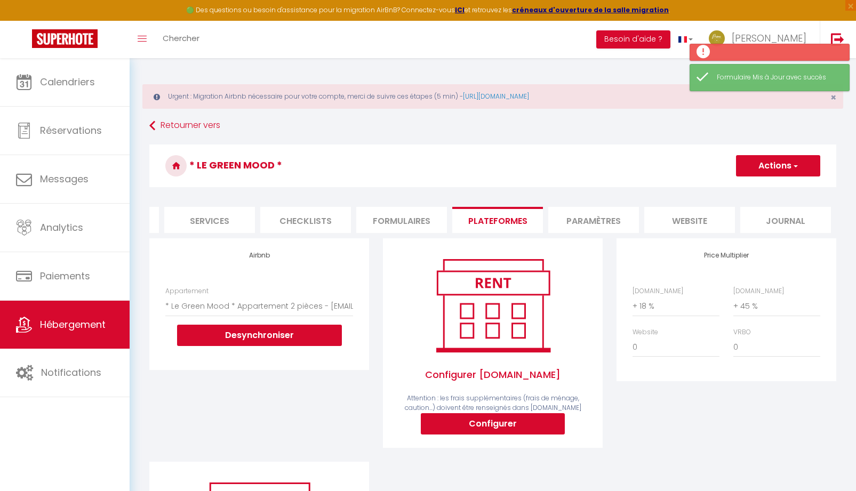
click at [599, 223] on li "Paramètres" at bounding box center [593, 220] width 91 height 26
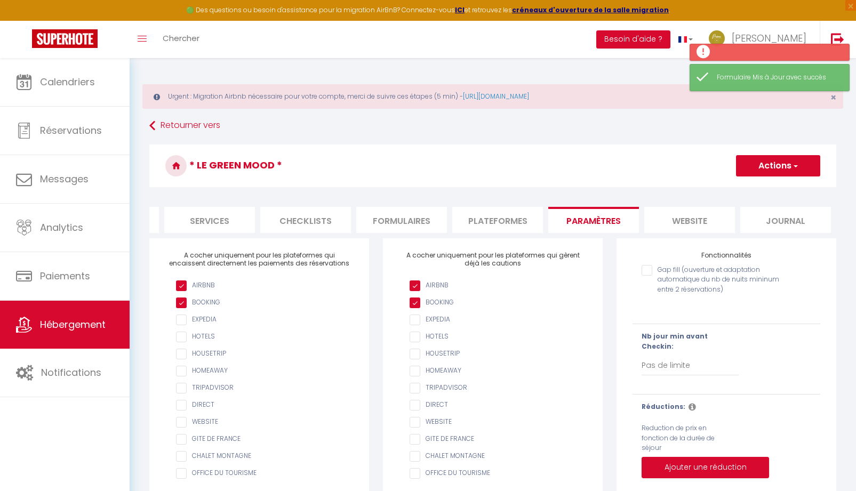
click at [682, 223] on li "website" at bounding box center [689, 220] width 91 height 26
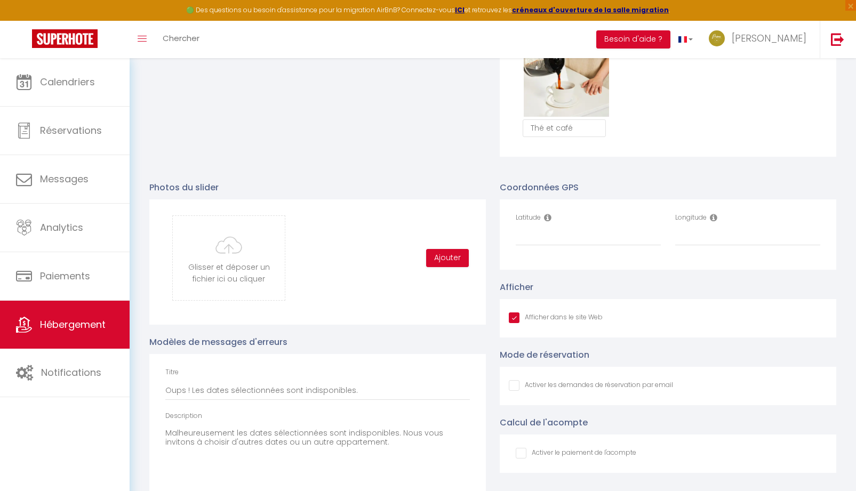
scroll to position [1067, 0]
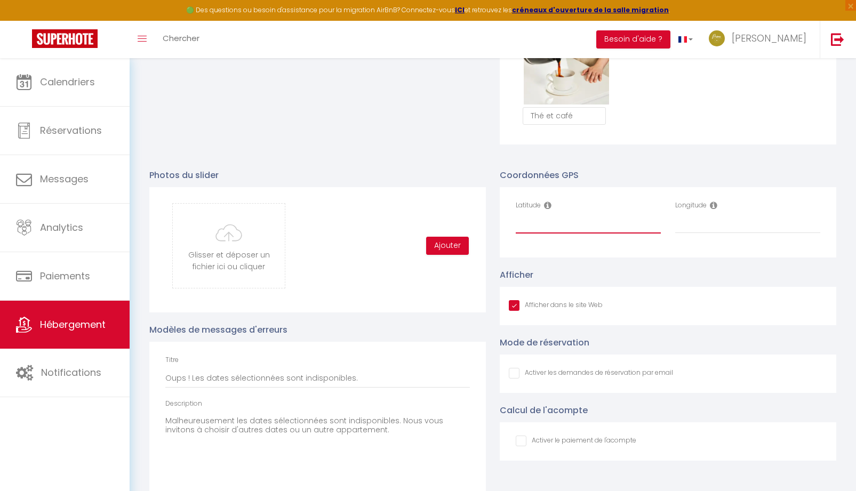
click at [551, 230] on input "Latitude" at bounding box center [588, 223] width 145 height 19
paste input "47.91218"
click at [712, 226] on input "Longitude" at bounding box center [747, 223] width 145 height 19
paste input "1.915499"
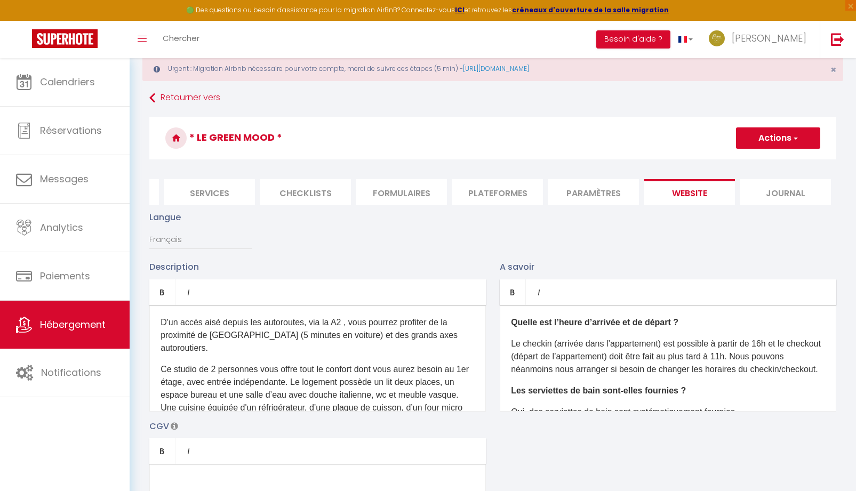
scroll to position [0, 0]
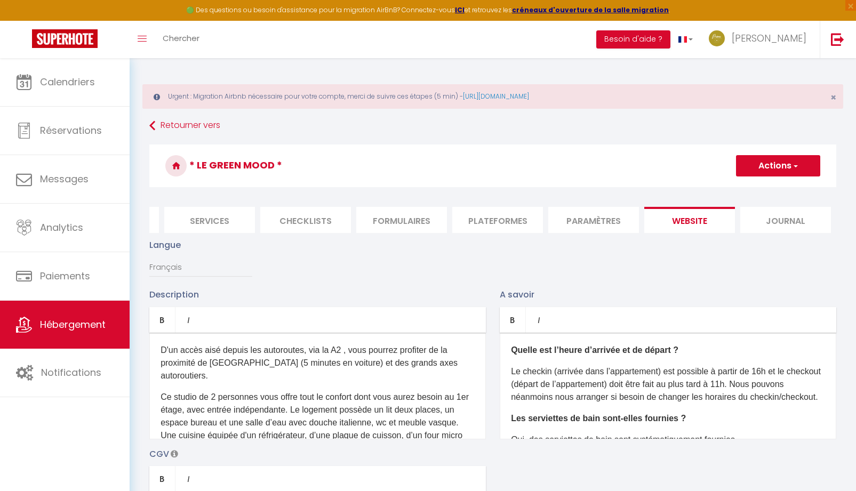
click at [785, 170] on button "Actions" at bounding box center [778, 165] width 84 height 21
click at [762, 191] on input "Enregistrer" at bounding box center [765, 189] width 39 height 11
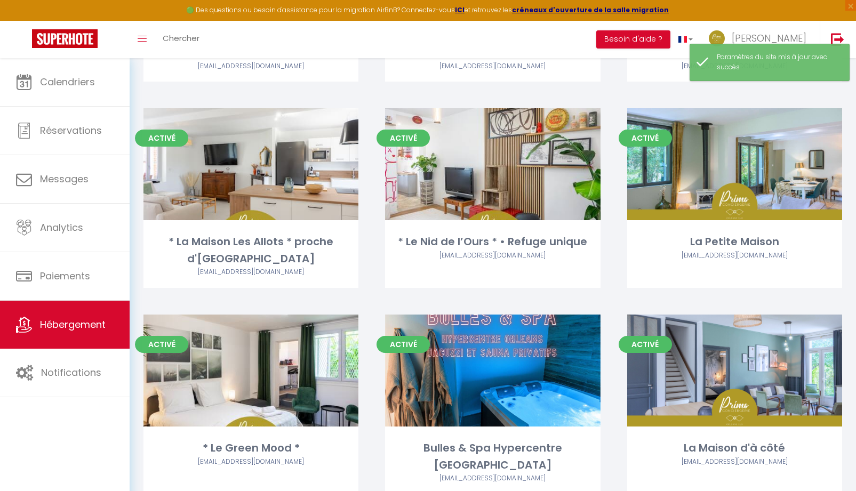
scroll to position [1237, 0]
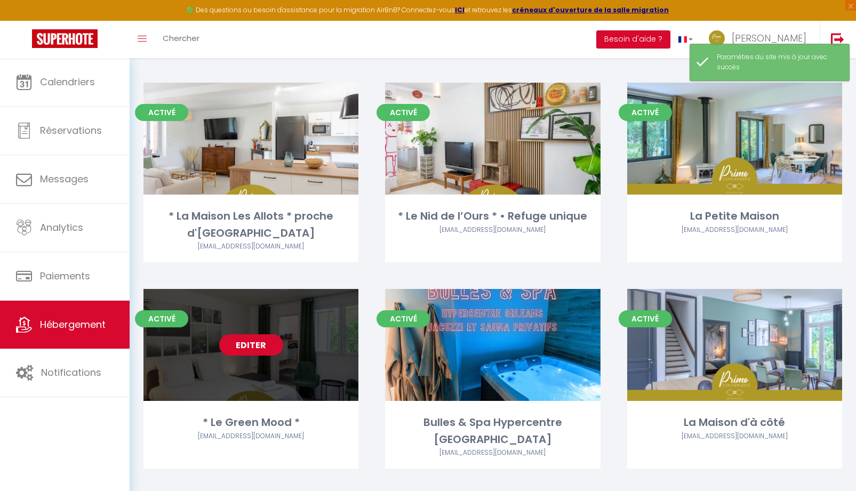
click at [250, 339] on link "Editer" at bounding box center [251, 344] width 64 height 21
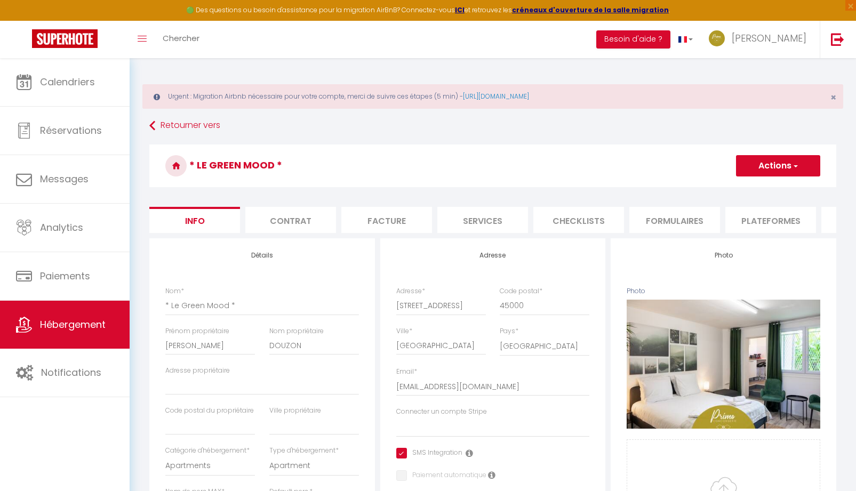
scroll to position [0, 273]
click at [785, 223] on li "Journal" at bounding box center [785, 220] width 91 height 26
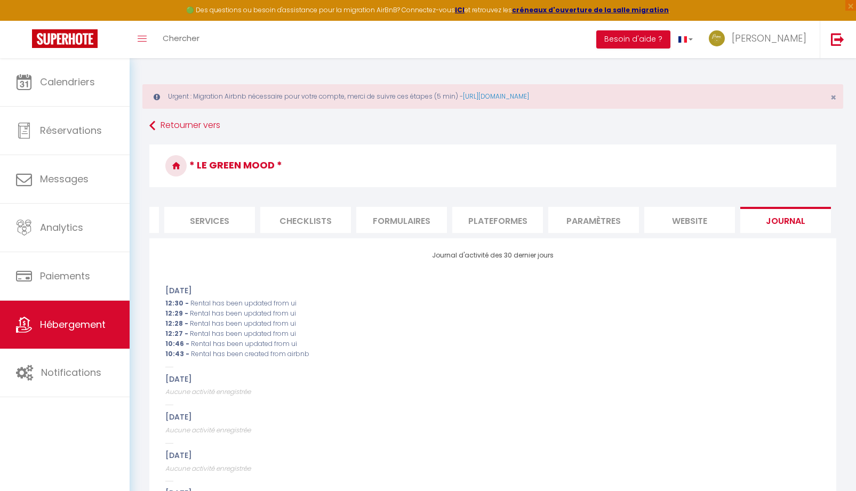
click at [680, 227] on li "website" at bounding box center [689, 220] width 91 height 26
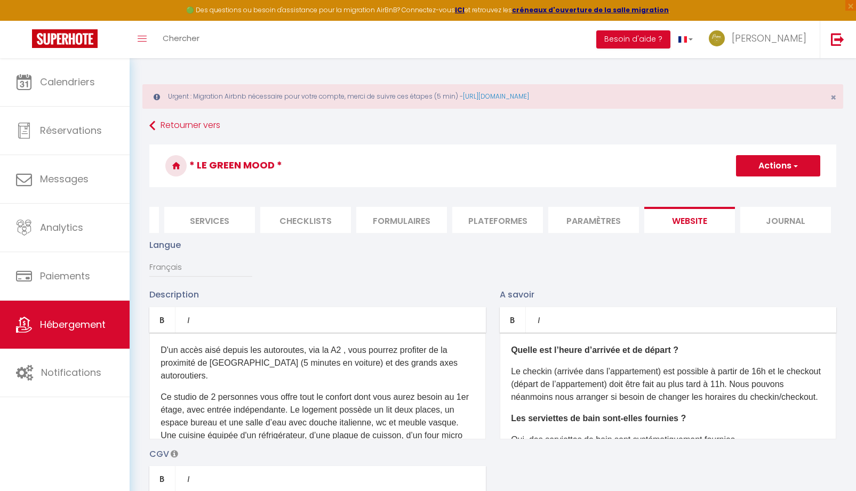
click at [579, 226] on li "Paramètres" at bounding box center [593, 220] width 91 height 26
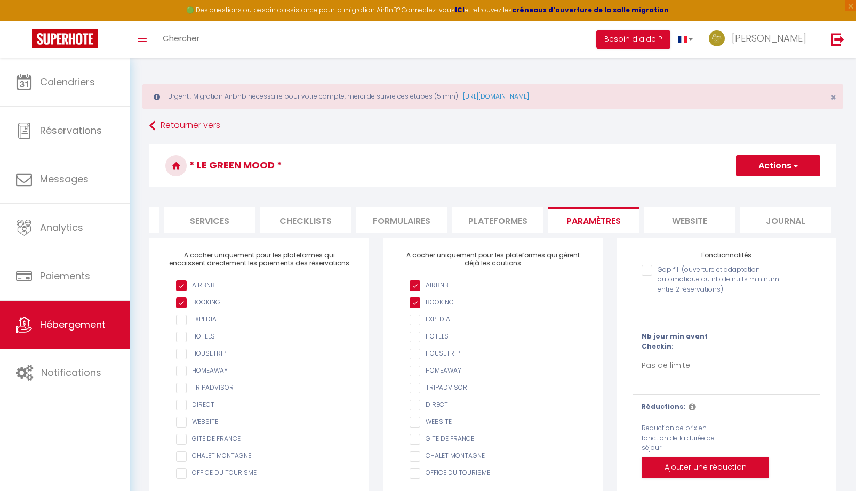
click at [483, 222] on li "Plateformes" at bounding box center [497, 220] width 91 height 26
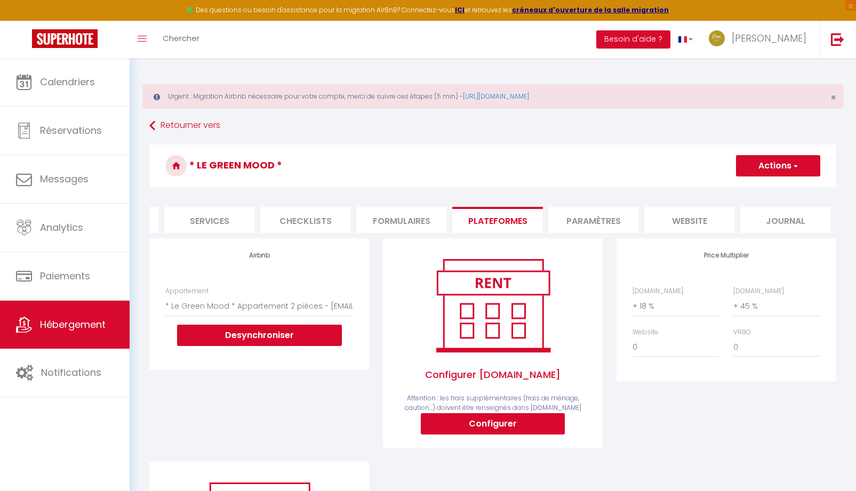
click at [380, 229] on li "Formulaires" at bounding box center [401, 220] width 91 height 26
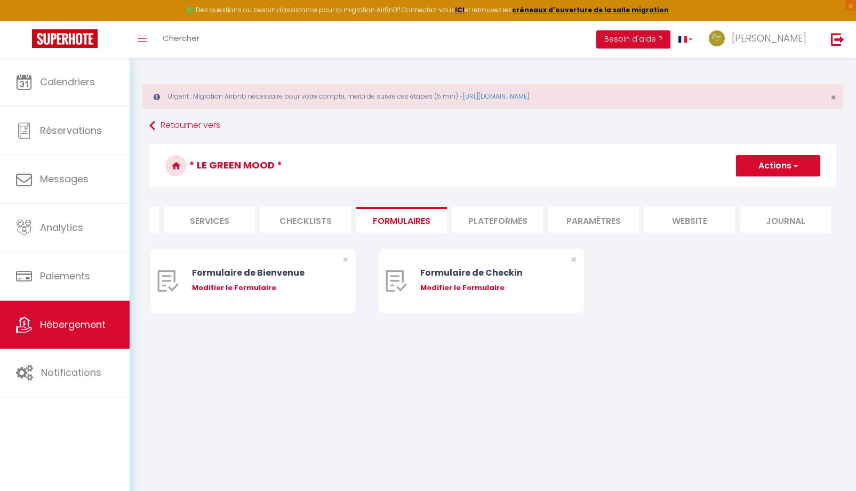
click at [283, 218] on li "Checklists" at bounding box center [305, 220] width 91 height 26
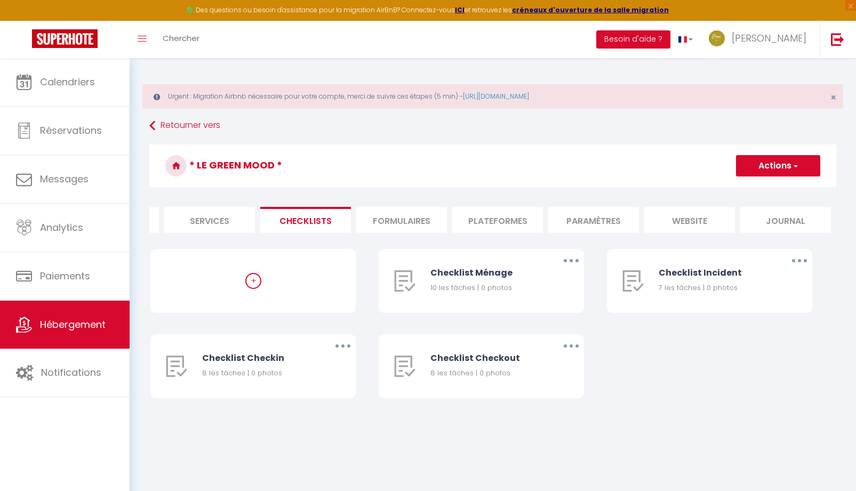
click at [225, 216] on li "Services" at bounding box center [209, 220] width 91 height 26
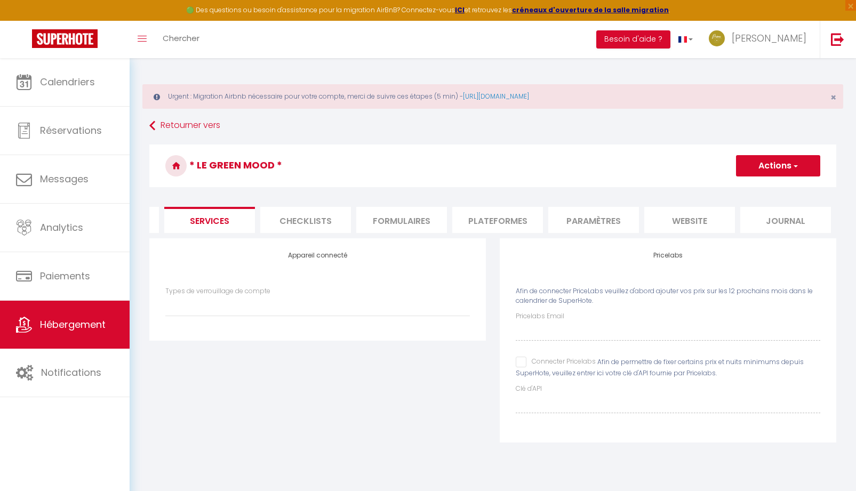
click at [521, 368] on input "Connecter Pricelabs" at bounding box center [556, 362] width 80 height 11
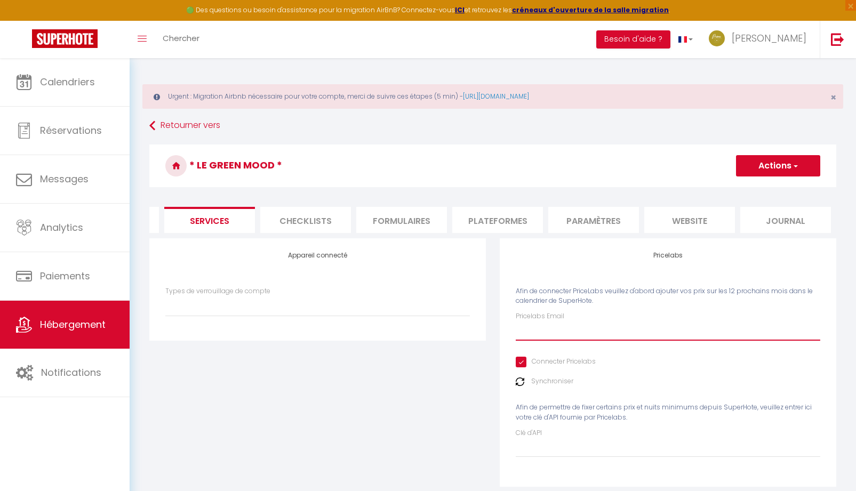
click at [525, 341] on input "Pricelabs Email" at bounding box center [668, 331] width 305 height 19
click at [570, 336] on input "[EMAIL_ADDRESS][DOMAIN_NAME]" at bounding box center [668, 331] width 305 height 19
click at [784, 168] on button "Actions" at bounding box center [778, 165] width 84 height 21
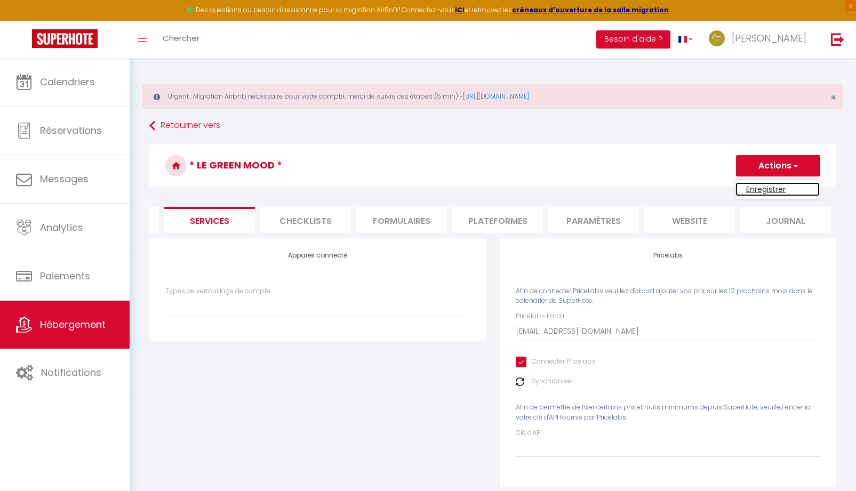
click at [766, 188] on link "Enregistrer" at bounding box center [778, 189] width 84 height 14
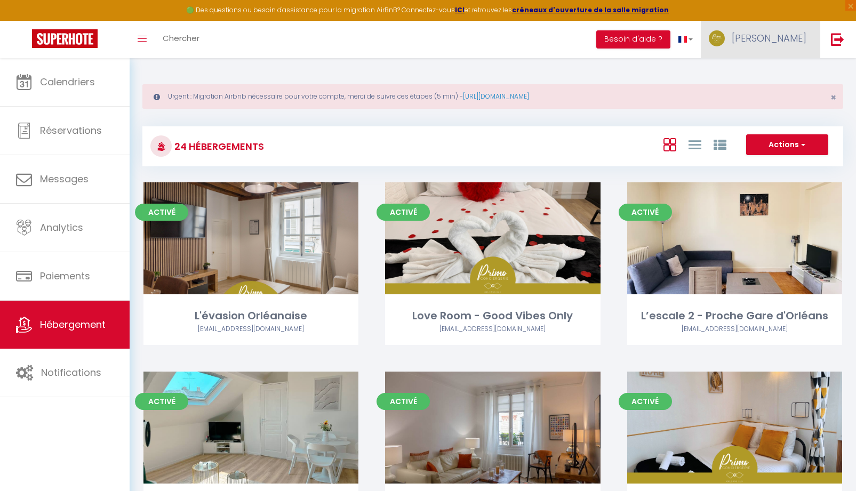
click at [791, 49] on link "[PERSON_NAME]" at bounding box center [760, 39] width 119 height 37
click at [763, 79] on link "Paramètres" at bounding box center [777, 74] width 79 height 18
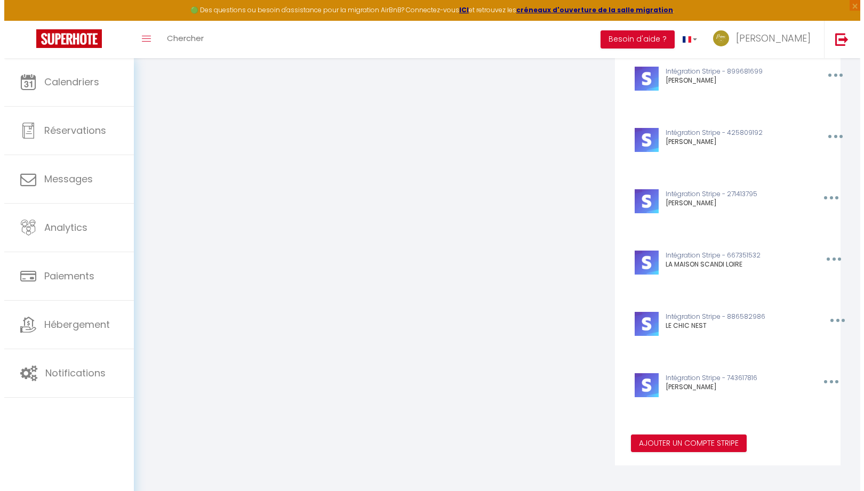
scroll to position [1320, 0]
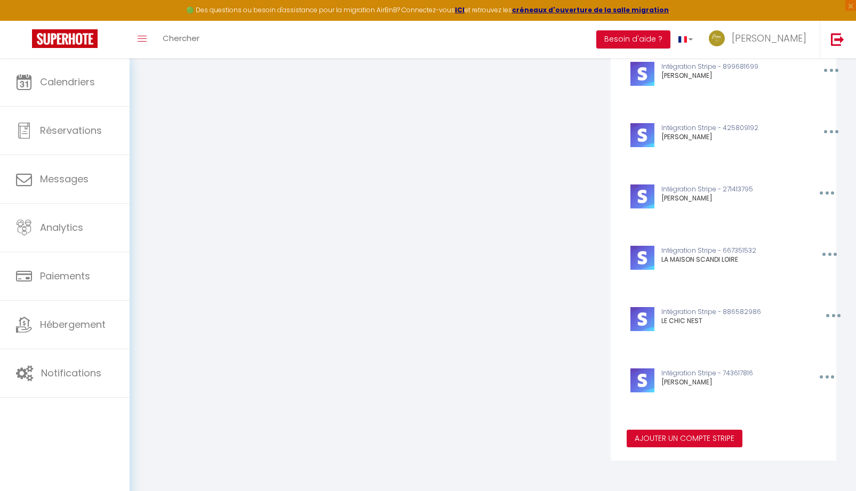
click at [710, 439] on button "Ajouter un compte Stripe" at bounding box center [685, 439] width 116 height 18
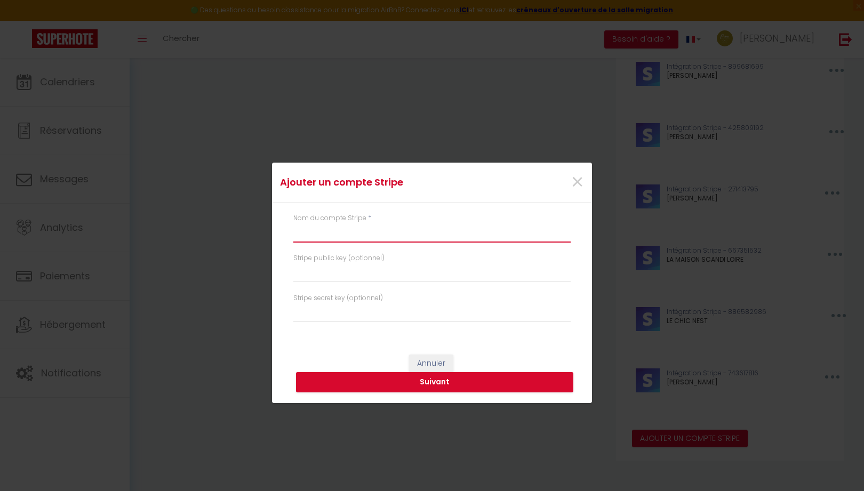
click at [363, 236] on input "text" at bounding box center [431, 233] width 277 height 19
click at [464, 383] on button "Suivant" at bounding box center [434, 382] width 277 height 20
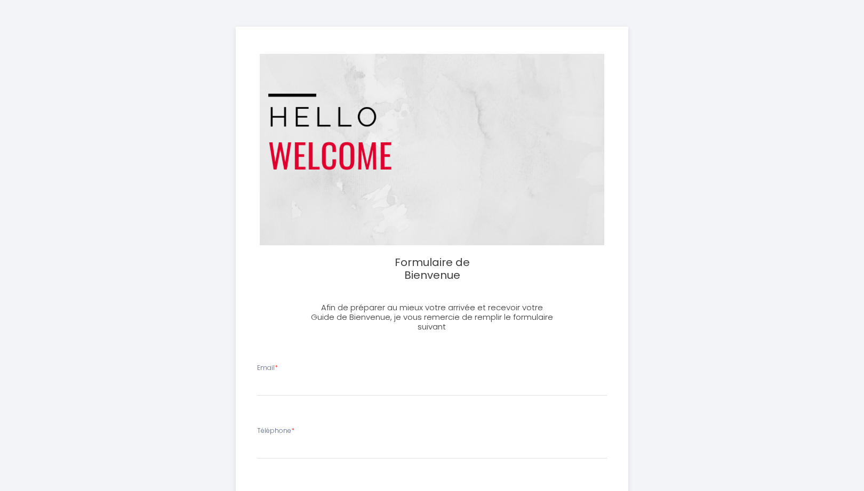
select select
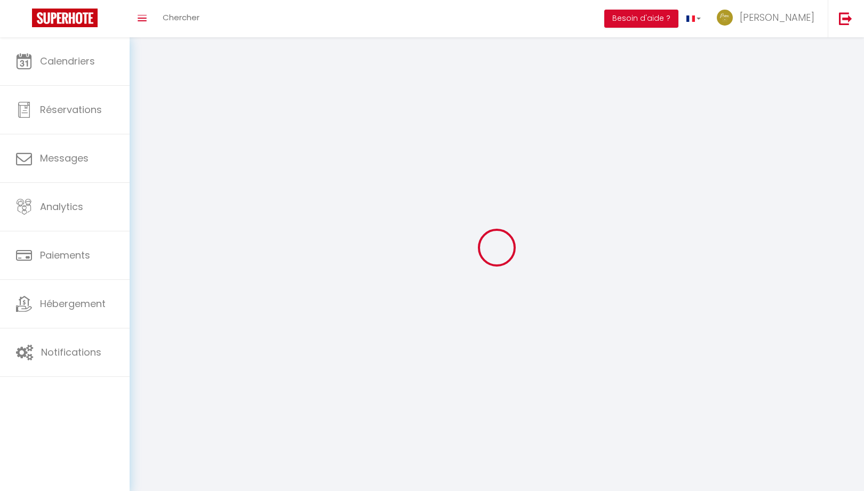
type input "[PERSON_NAME]"
type input "LORTHE"
type input "0623206207"
type input "[STREET_ADDRESS]"
type input "45650"
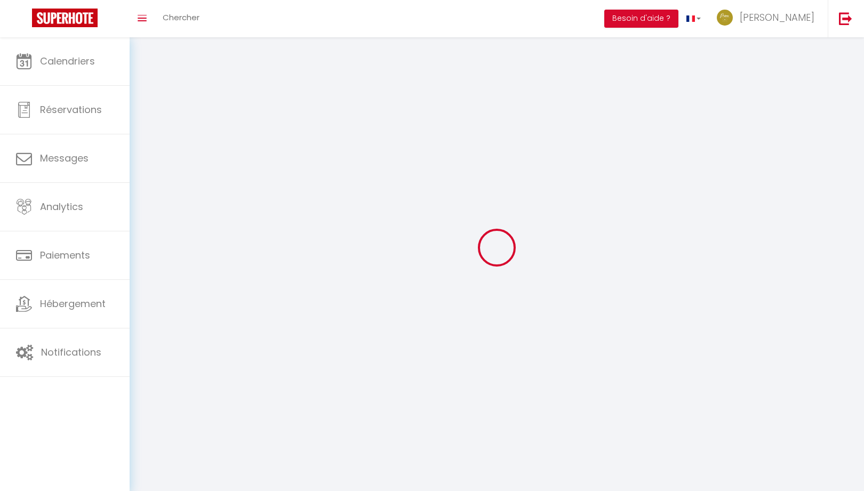
type input "Saint Jean le Blanc"
type input "UZ4FFFae5Gbfcz1UfxpSWK6Iz"
type input "cmfpfWK6fCPdkaml8qZXPzqrr"
type input "UZ4FFFae5Gbfcz1UfxpSWK6Iz"
type input "cmfpfWK6fCPdkaml8qZXPzqrr"
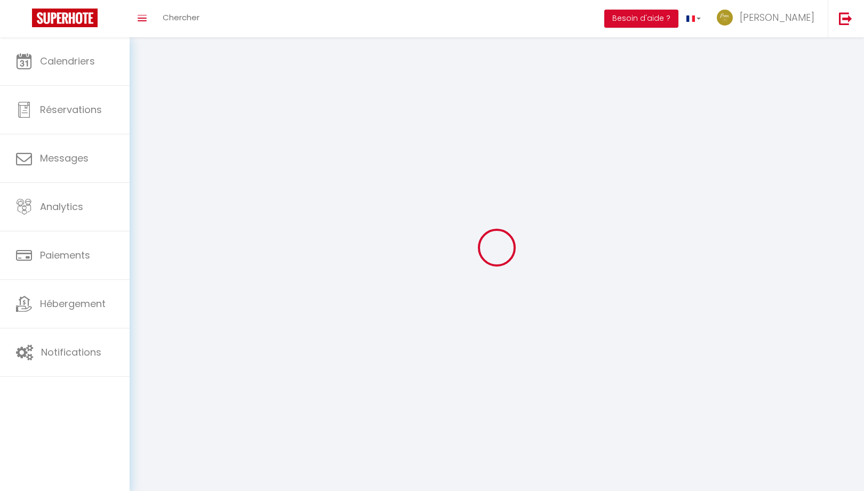
type input "[URL][DOMAIN_NAME]"
select select "28"
select select "fr"
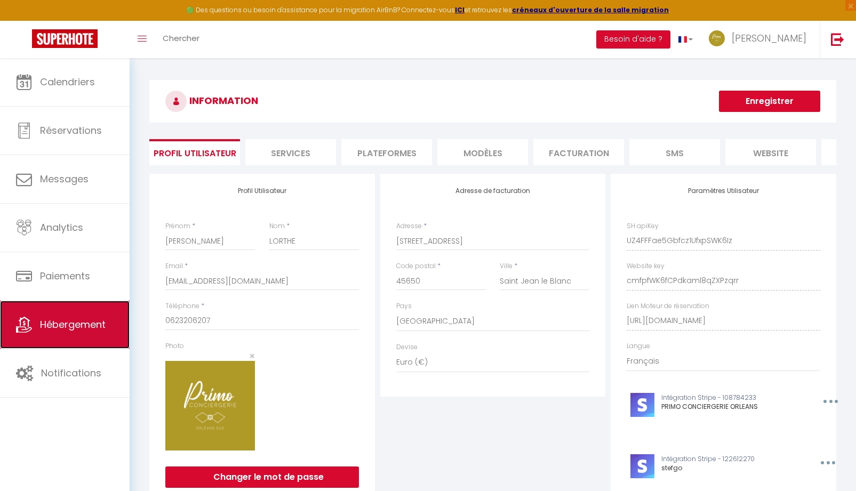
click at [93, 325] on span "Hébergement" at bounding box center [73, 324] width 66 height 13
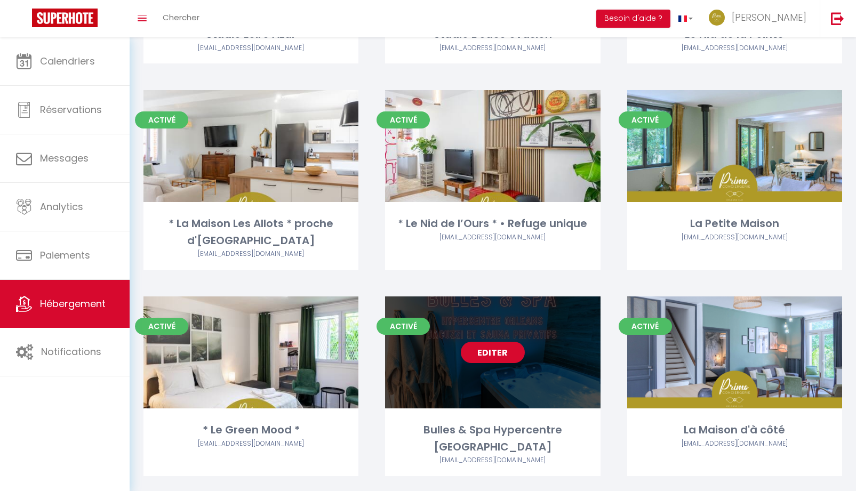
scroll to position [1216, 0]
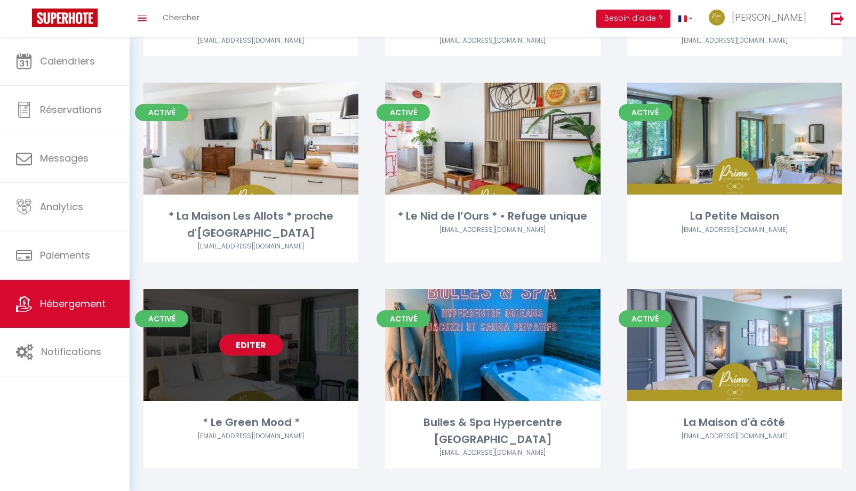
click at [258, 351] on link "Editer" at bounding box center [251, 344] width 64 height 21
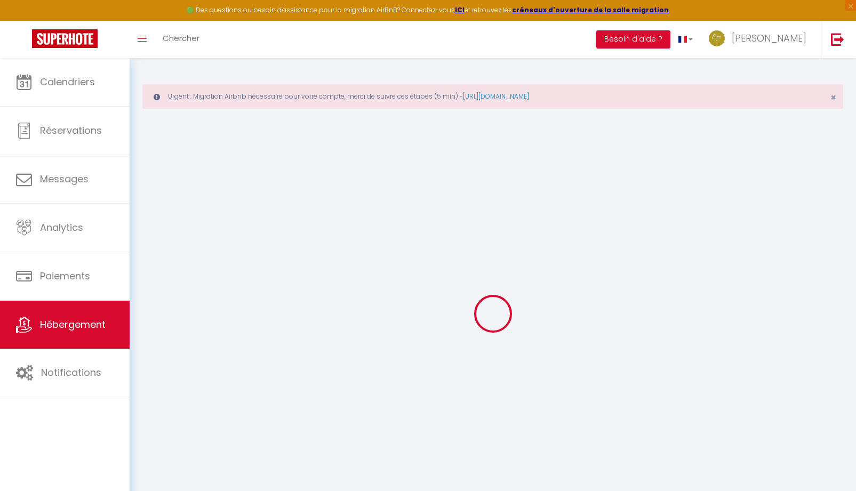
select select
checkbox input "true"
checkbox input "false"
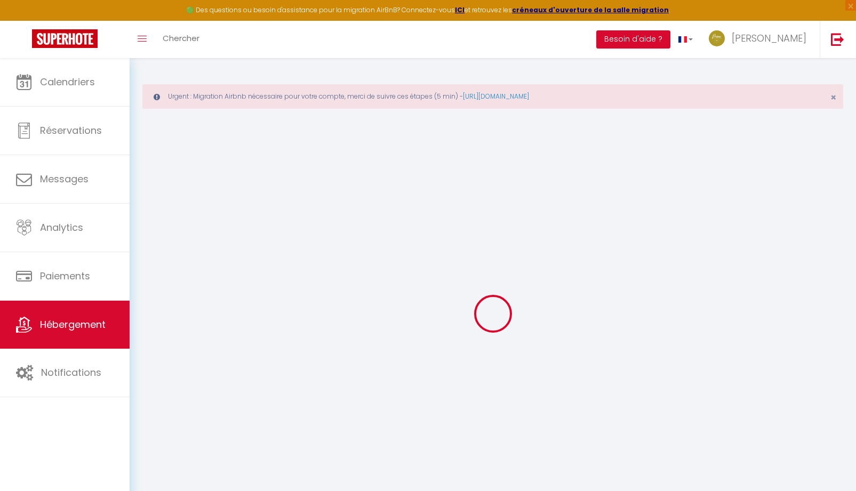
select select
checkbox input "true"
checkbox input "false"
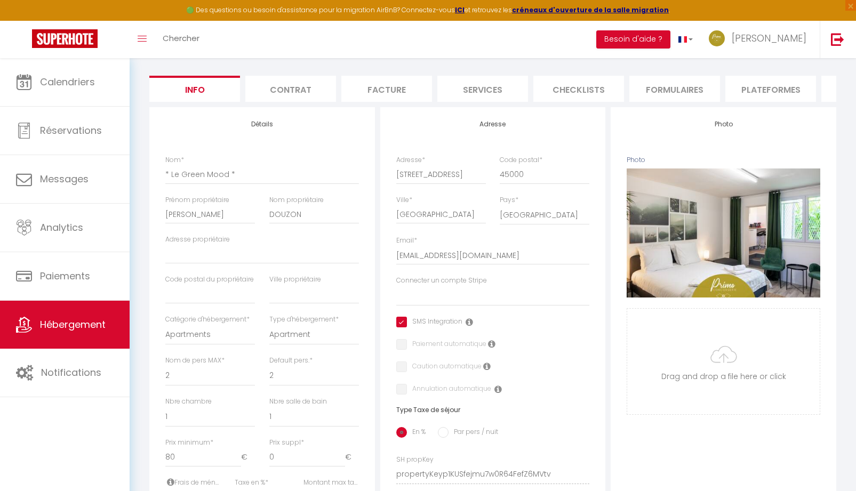
scroll to position [267, 0]
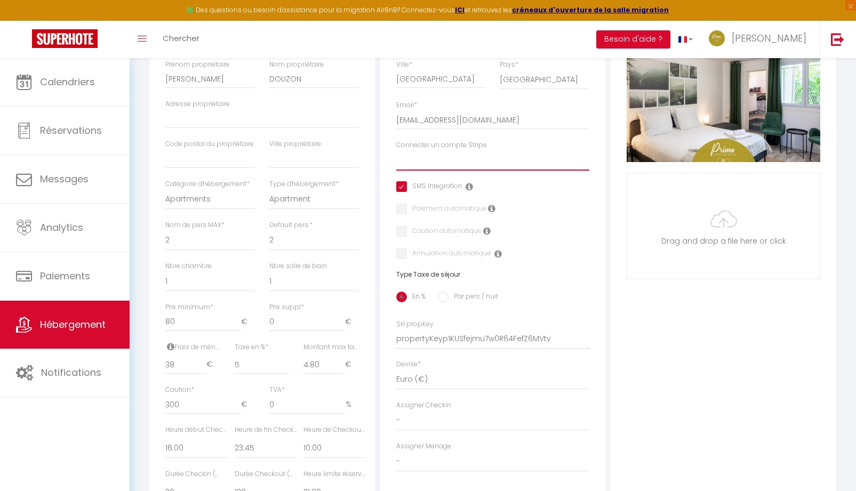
click at [443, 171] on select "PRIMO CONCIERGERIE ORLEANS stefgo [PERSON_NAME] Le Panoramique [GEOGRAPHIC_DATA…" at bounding box center [493, 160] width 194 height 20
select select "15957"
click at [396, 158] on select "PRIMO CONCIERGERIE ORLEANS stefgo [PERSON_NAME] Le Panoramique [GEOGRAPHIC_DATA…" at bounding box center [493, 160] width 194 height 20
checkbox input "true"
checkbox input "false"
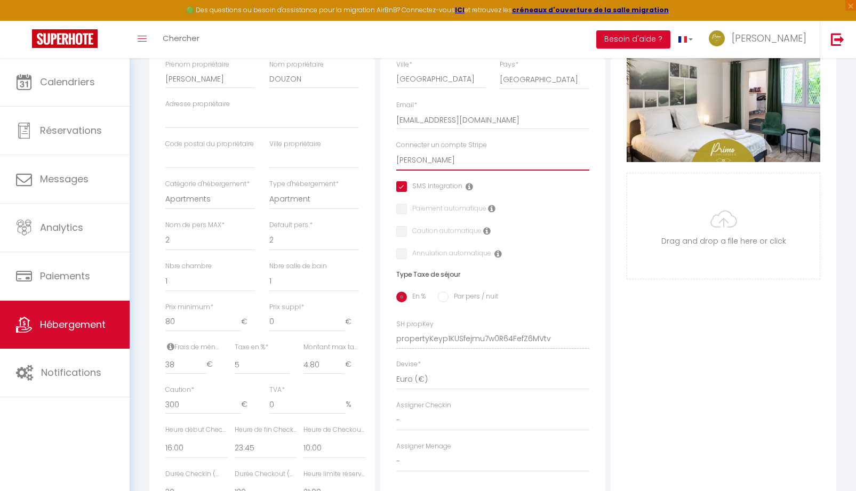
checkbox input "false"
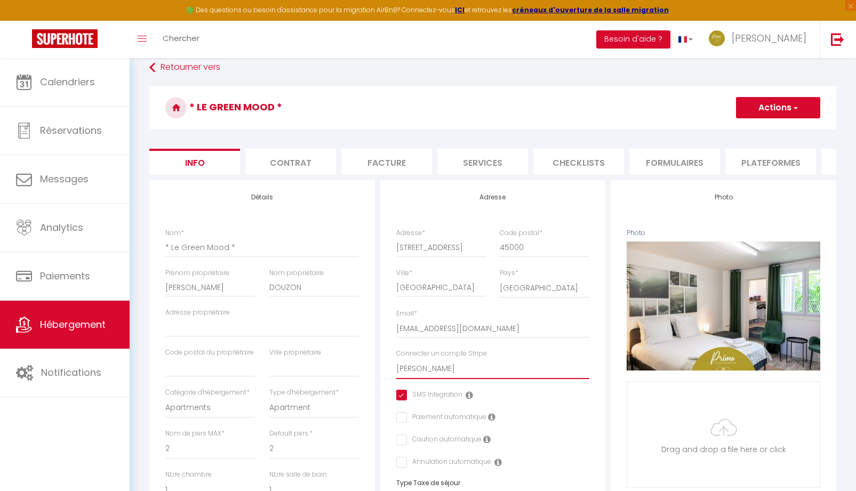
scroll to position [0, 0]
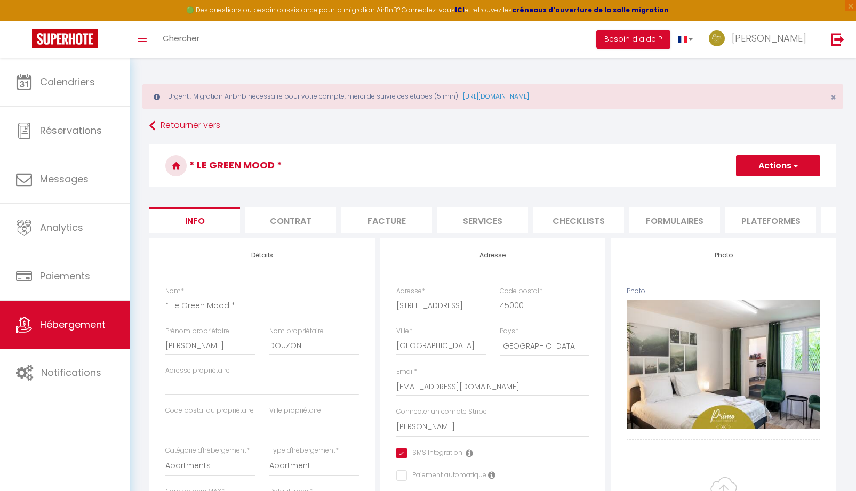
click at [775, 166] on button "Actions" at bounding box center [778, 165] width 84 height 21
click at [743, 189] on input "Enregistrer" at bounding box center [735, 189] width 39 height 11
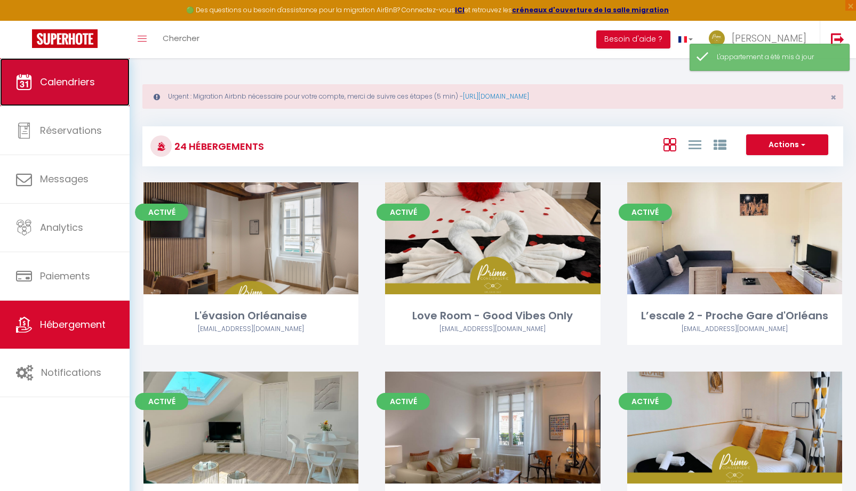
click at [76, 83] on span "Calendriers" at bounding box center [67, 81] width 55 height 13
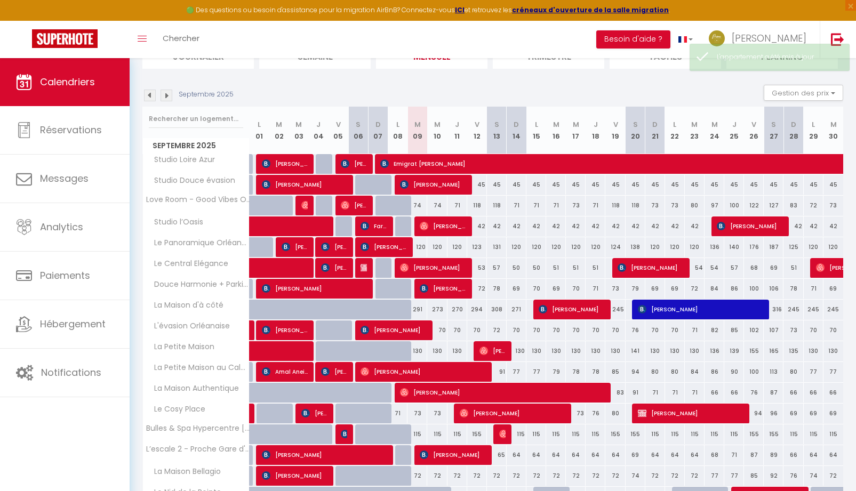
scroll to position [267, 0]
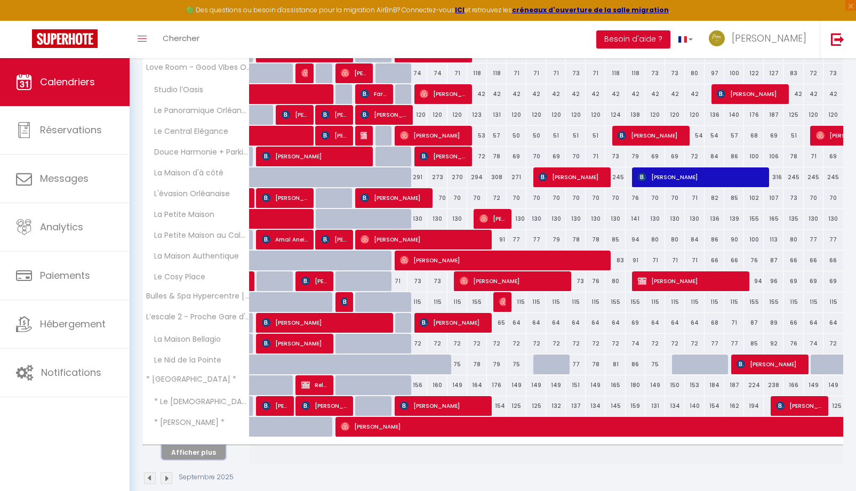
click at [205, 452] on button "Afficher plus" at bounding box center [194, 452] width 64 height 14
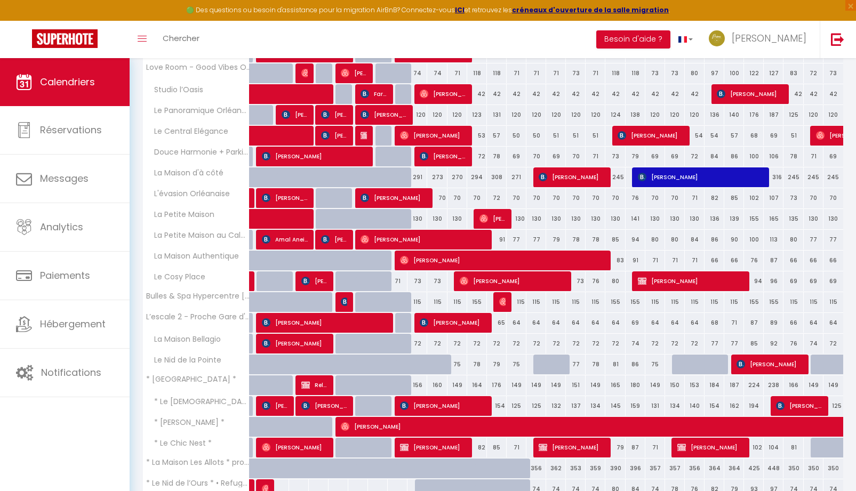
scroll to position [340, 0]
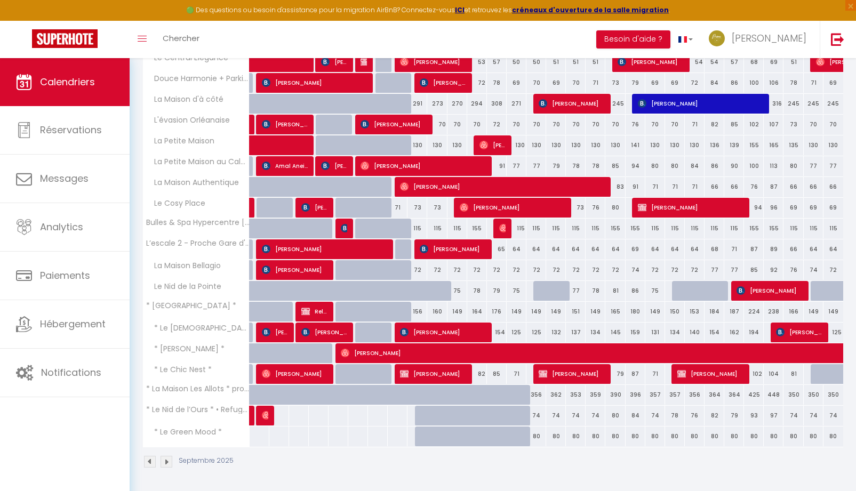
click at [537, 439] on div "80" at bounding box center [537, 437] width 20 height 20
type input "80"
type input "Lun 15 Septembre 2025"
type input "[DATE]"
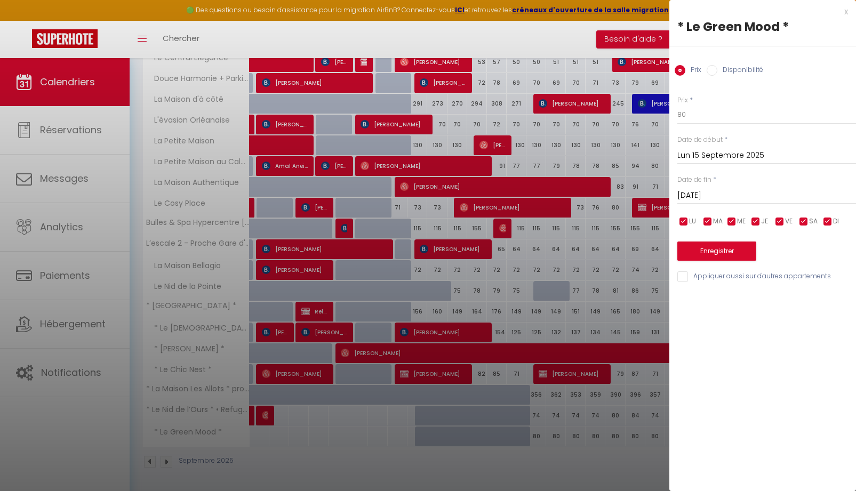
click at [520, 475] on div at bounding box center [428, 245] width 856 height 491
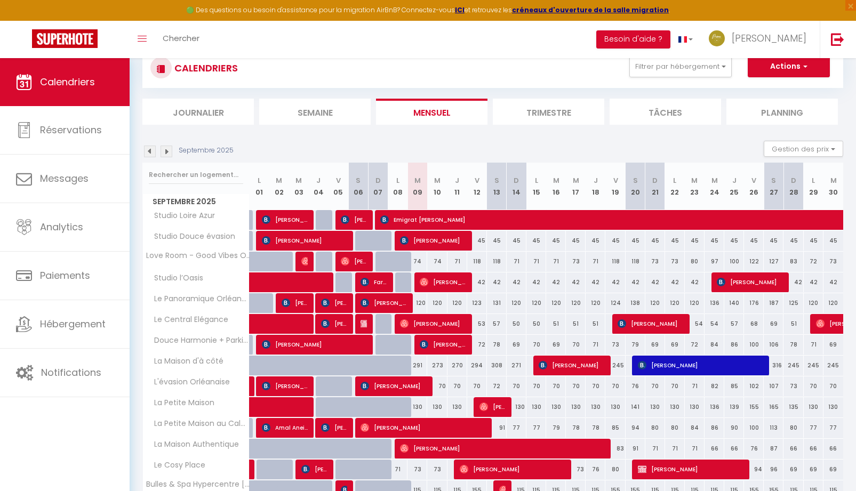
scroll to position [74, 0]
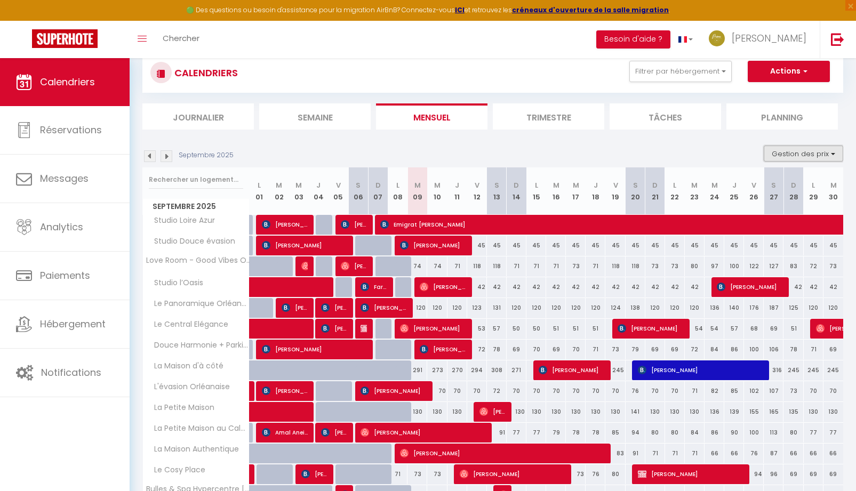
click at [816, 160] on button "Gestion des prix" at bounding box center [803, 154] width 79 height 16
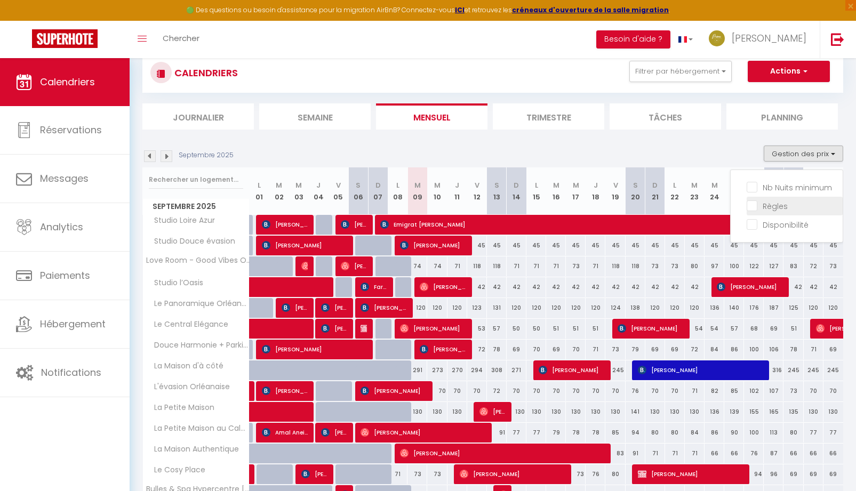
click at [753, 208] on input "Règles" at bounding box center [795, 205] width 96 height 11
checkbox input "true"
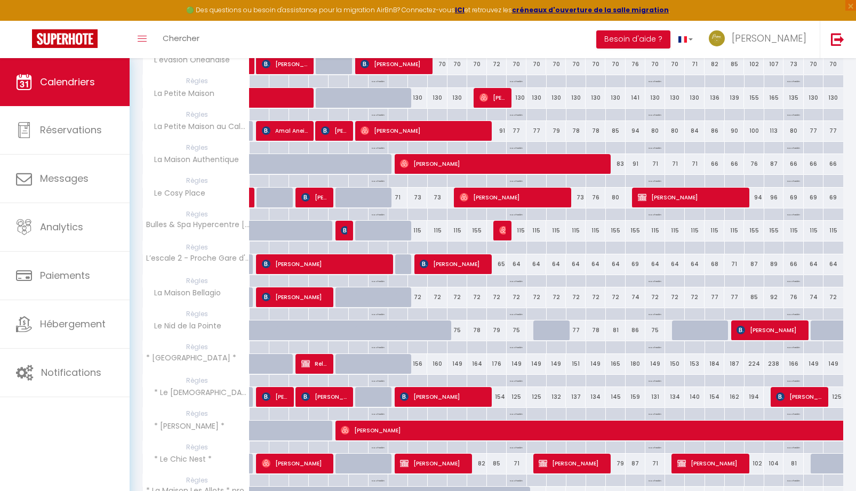
scroll to position [640, 0]
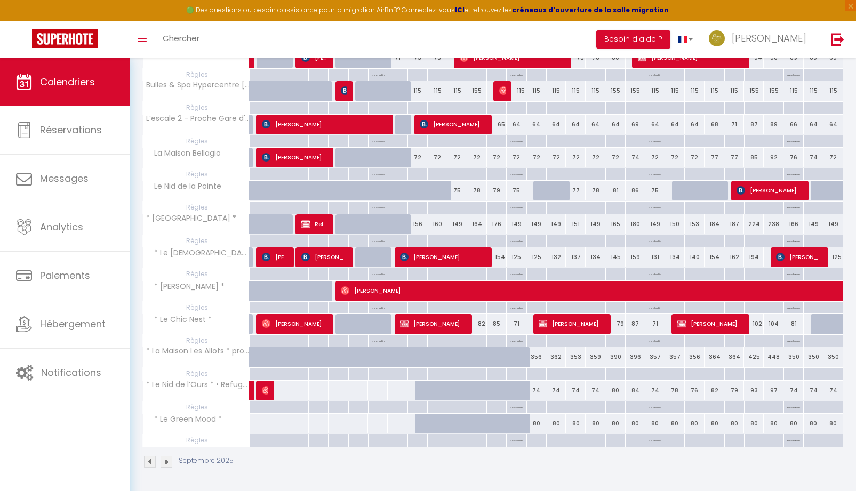
click at [533, 444] on div at bounding box center [537, 441] width 20 height 12
type input "Lun 15 Septembre 2025"
type input "[DATE]"
select select
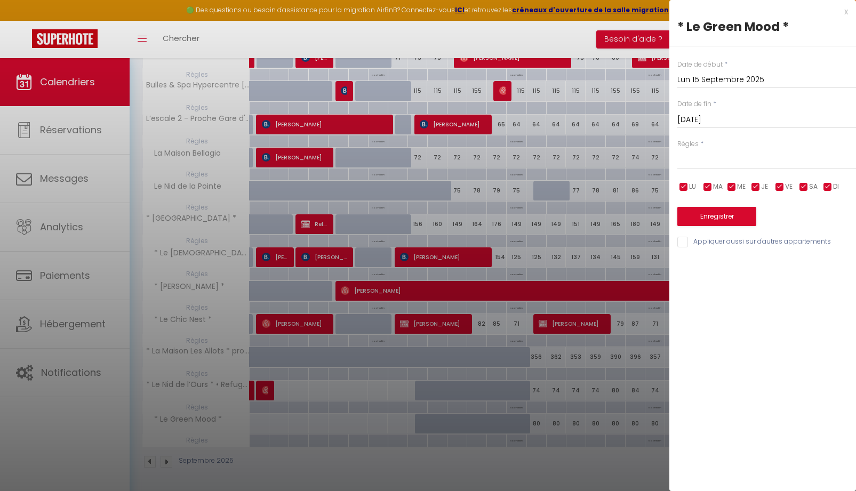
click at [527, 474] on div at bounding box center [428, 245] width 856 height 491
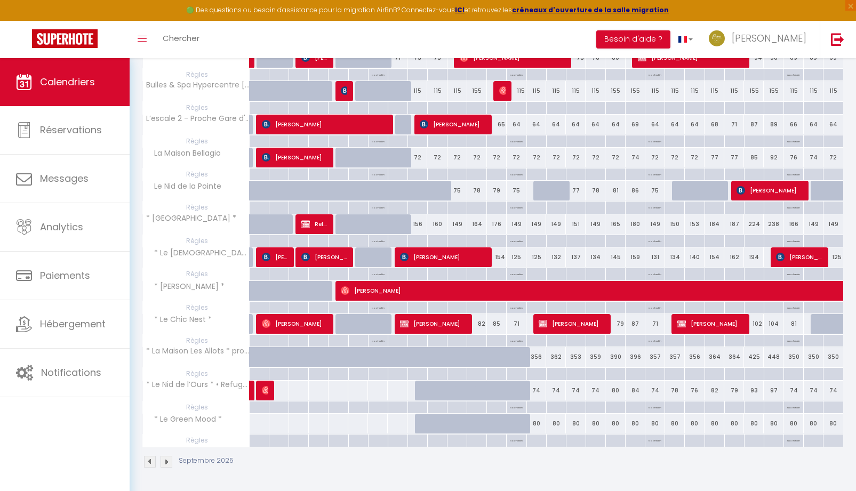
click at [543, 442] on div at bounding box center [537, 441] width 20 height 12
type input "Lun 15 Septembre 2025"
type input "[DATE]"
select select
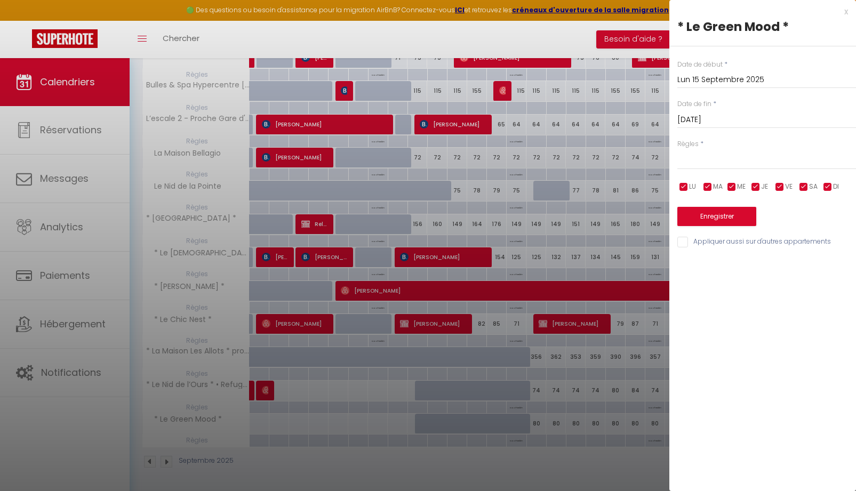
click at [590, 37] on div at bounding box center [428, 245] width 856 height 491
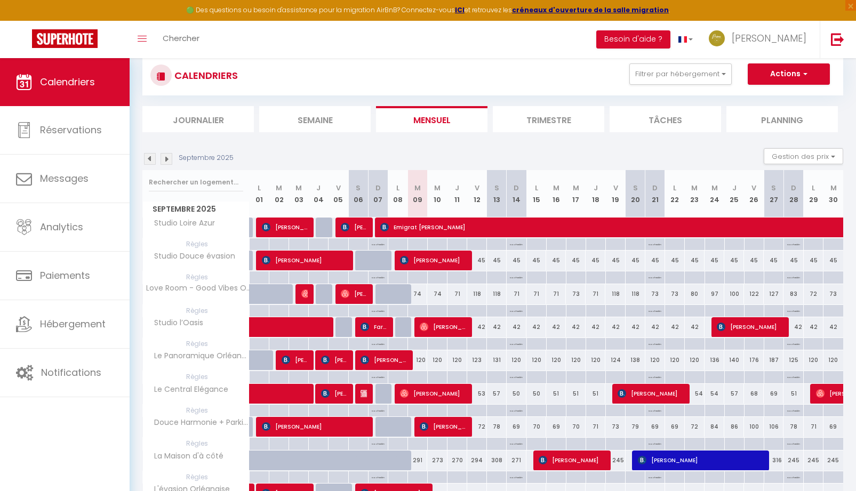
scroll to position [0, 0]
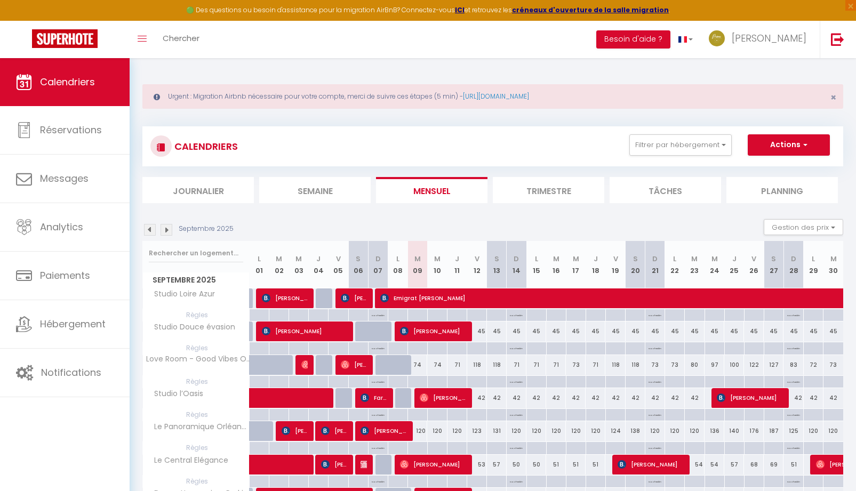
click at [170, 230] on img at bounding box center [167, 230] width 12 height 12
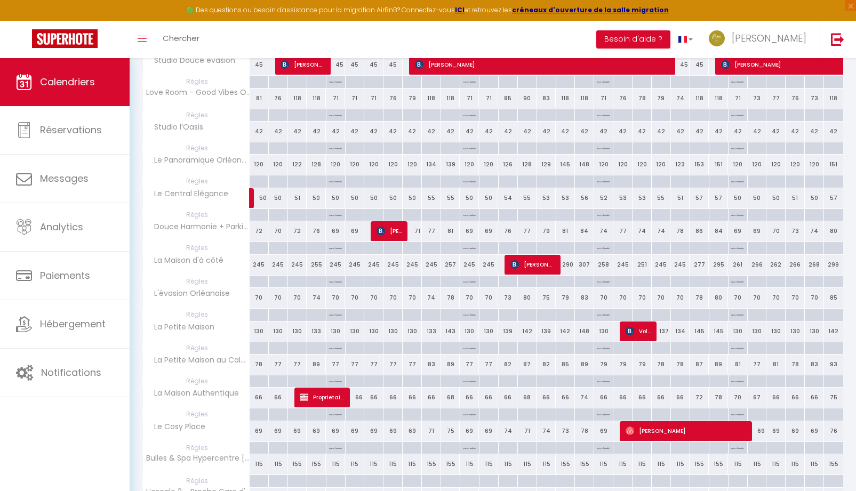
scroll to position [533, 0]
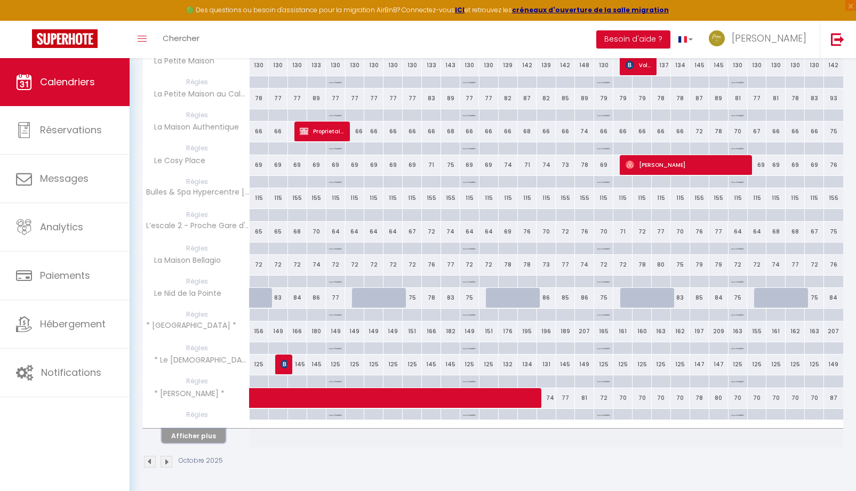
click at [206, 434] on button "Afficher plus" at bounding box center [194, 436] width 64 height 14
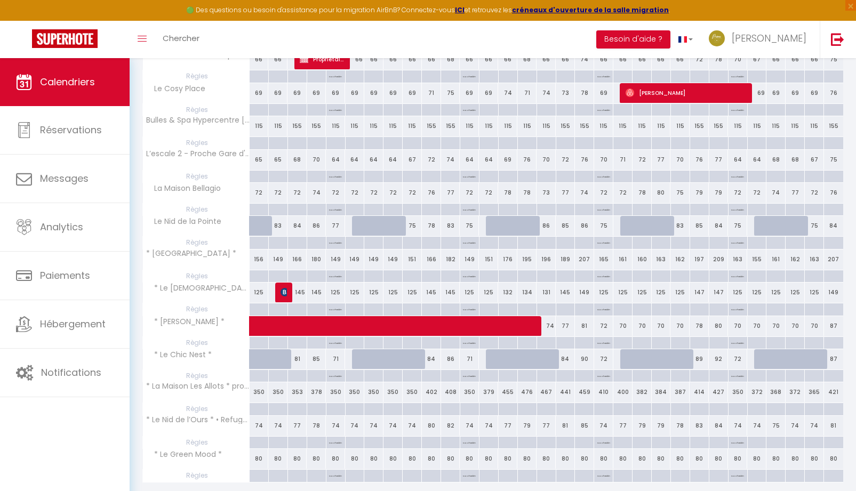
scroll to position [640, 0]
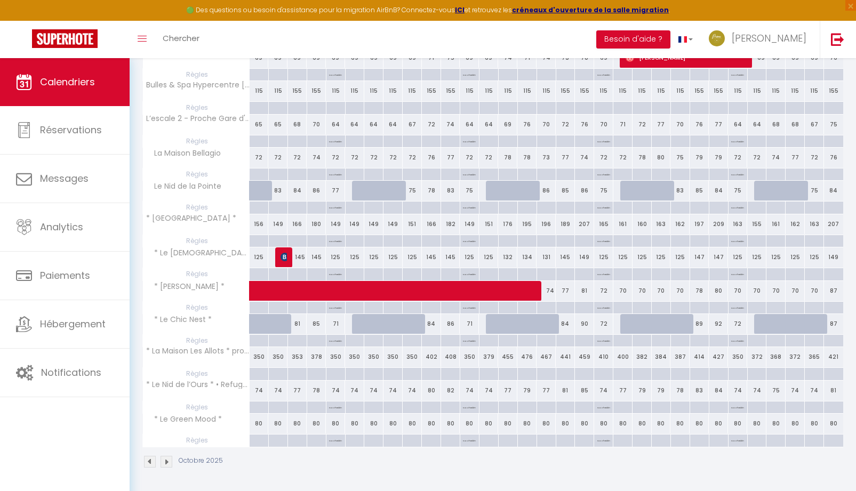
click at [333, 371] on div at bounding box center [335, 374] width 19 height 12
type input "Dim 05 Octobre 2025"
type input "Lun 06 Octobre 2025"
select select
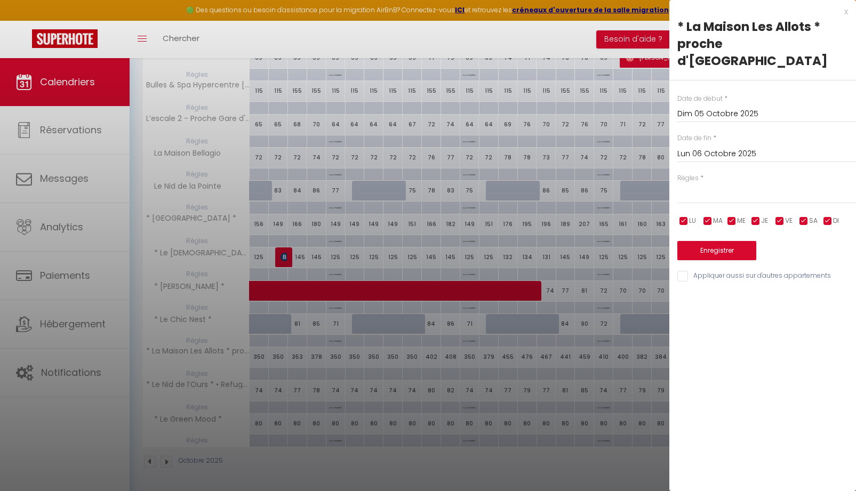
click at [333, 372] on div at bounding box center [428, 245] width 856 height 491
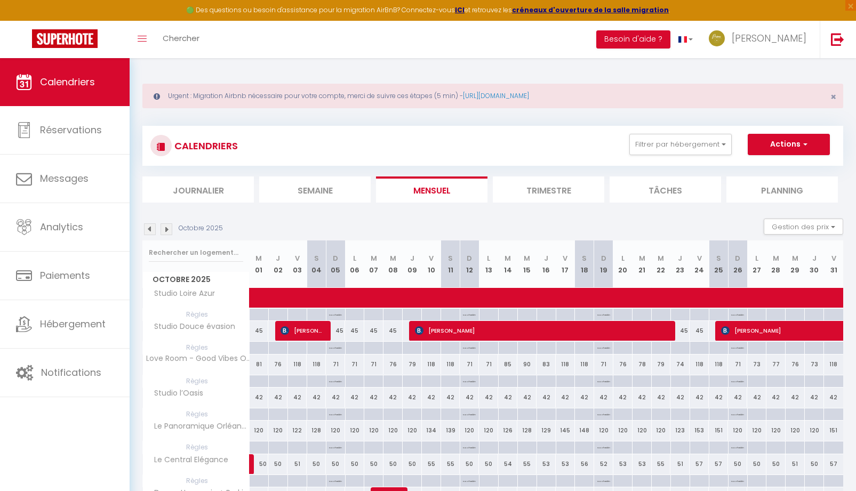
scroll to position [0, 0]
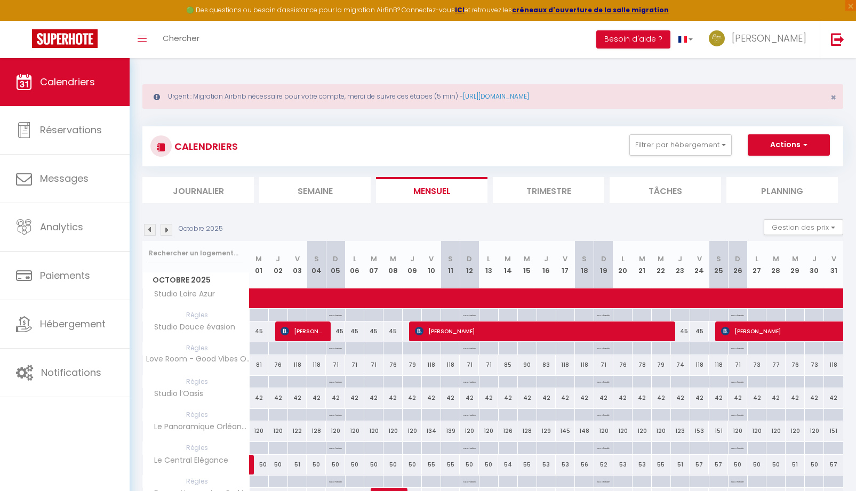
click at [153, 228] on img at bounding box center [150, 230] width 12 height 12
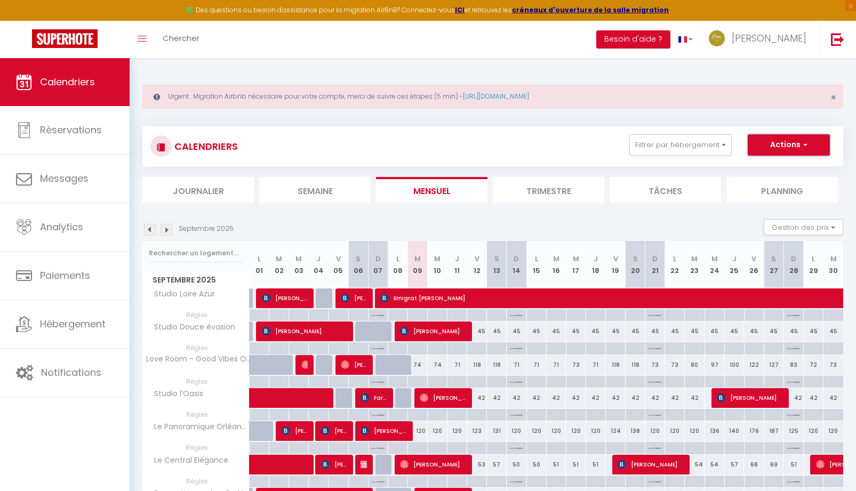
click at [791, 146] on button "Actions" at bounding box center [789, 144] width 82 height 21
click at [788, 228] on button "Gestion des prix" at bounding box center [803, 227] width 79 height 16
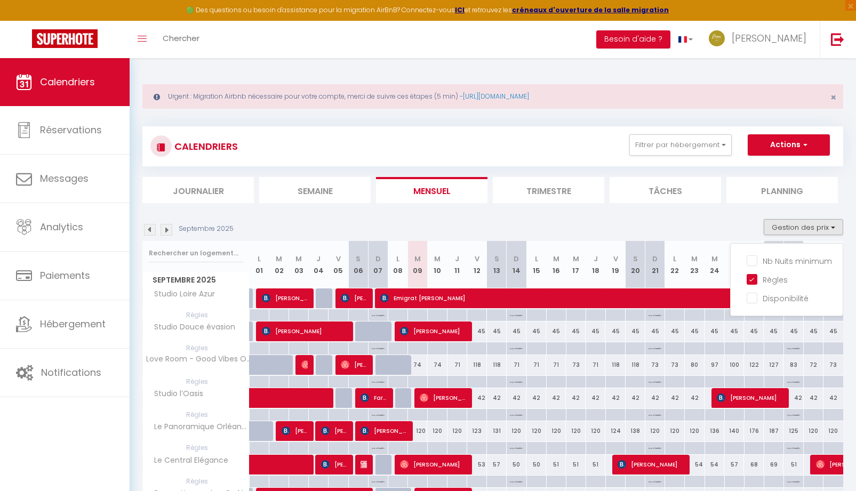
click at [729, 220] on div "Septembre 2025 Gestion des prix Nb Nuits minimum Règles Disponibilité" at bounding box center [492, 230] width 701 height 22
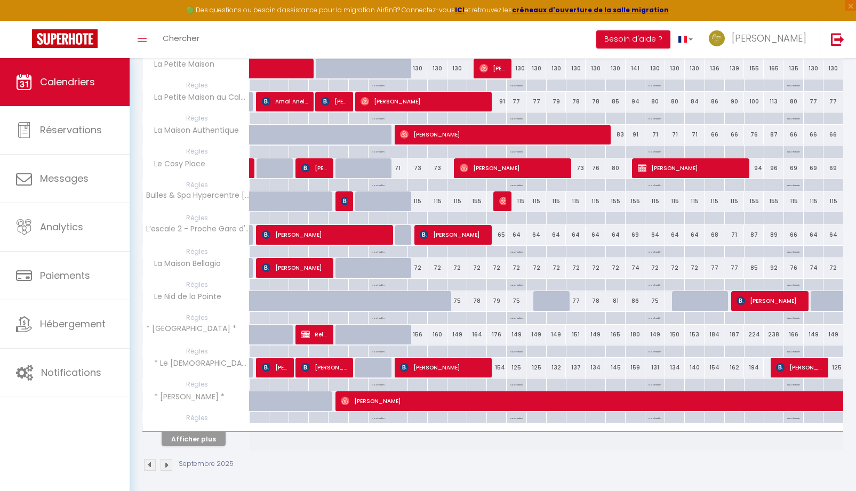
scroll to position [533, 0]
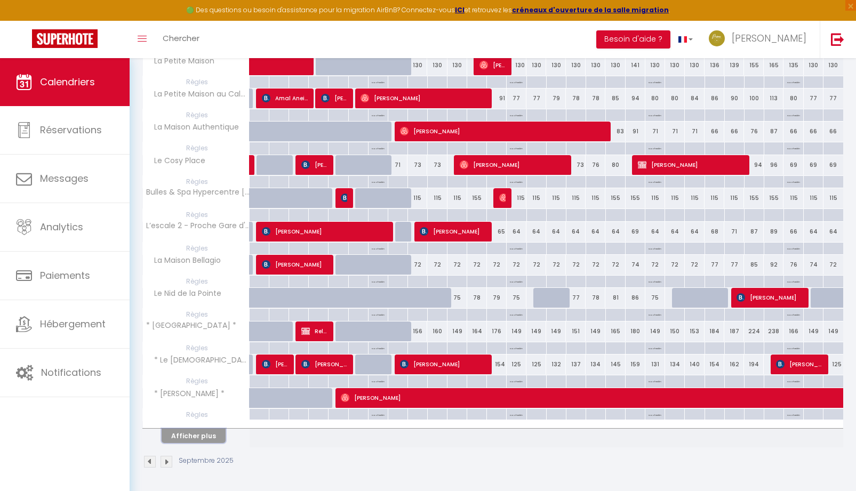
click at [221, 441] on button "Afficher plus" at bounding box center [194, 436] width 64 height 14
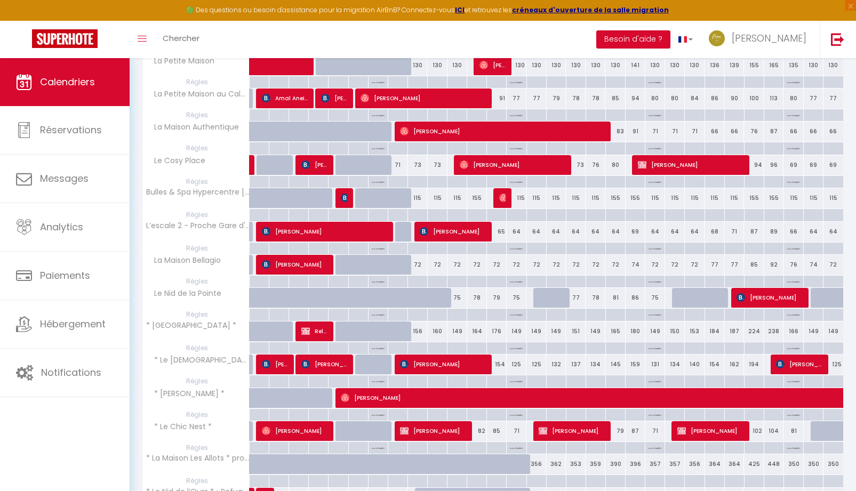
click at [217, 437] on th "* Le Chic Nest *" at bounding box center [196, 431] width 107 height 20
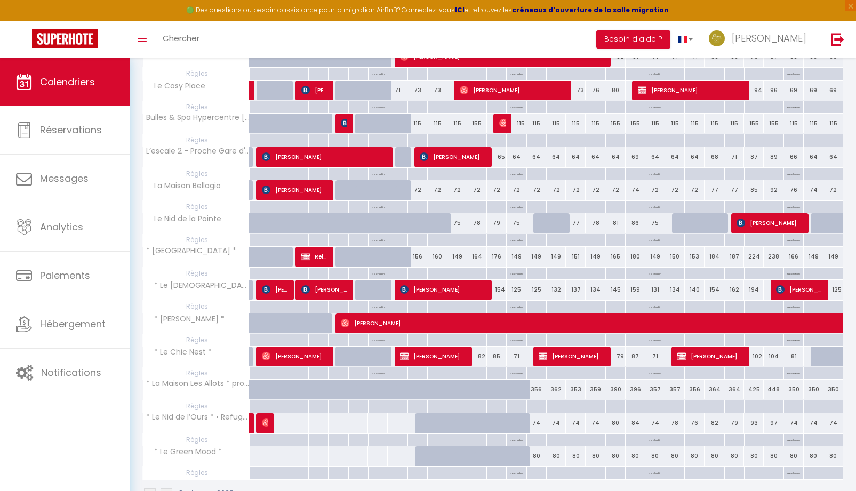
scroll to position [640, 0]
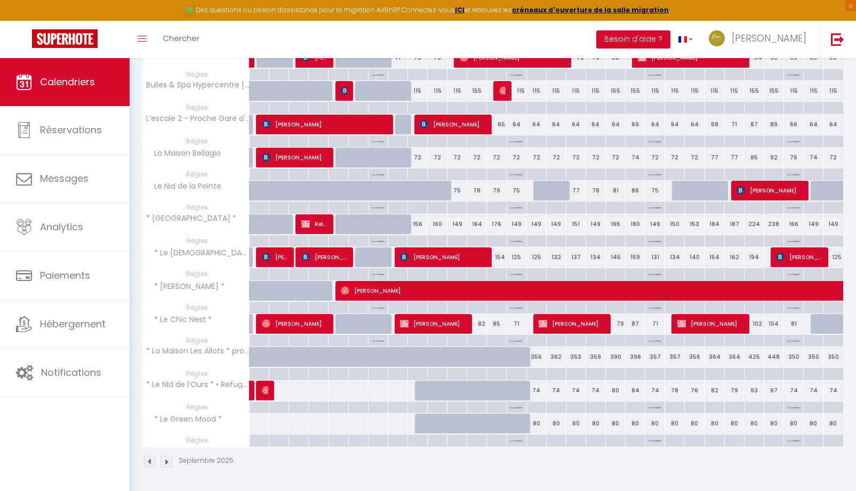
click at [580, 370] on div at bounding box center [576, 374] width 20 height 12
type input "Mer 17 Septembre 2025"
type input "Jeu 18 Septembre 2025"
select select
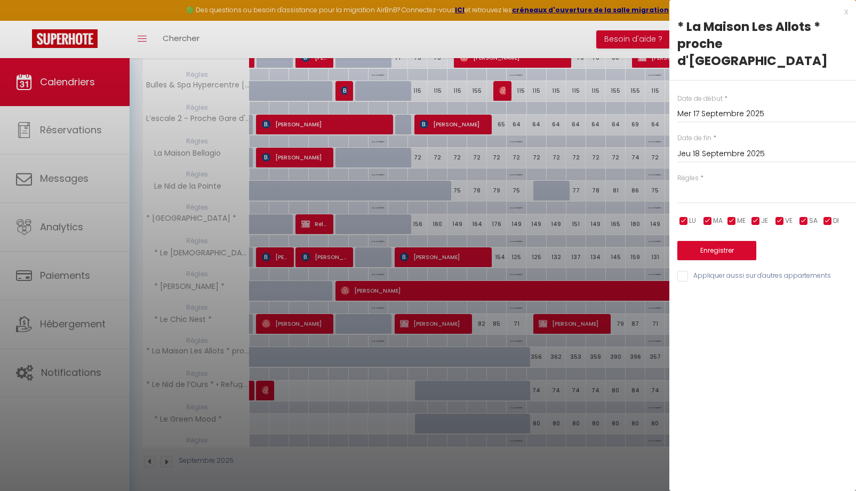
click at [721, 107] on input "Mer 17 Septembre 2025" at bounding box center [767, 114] width 179 height 14
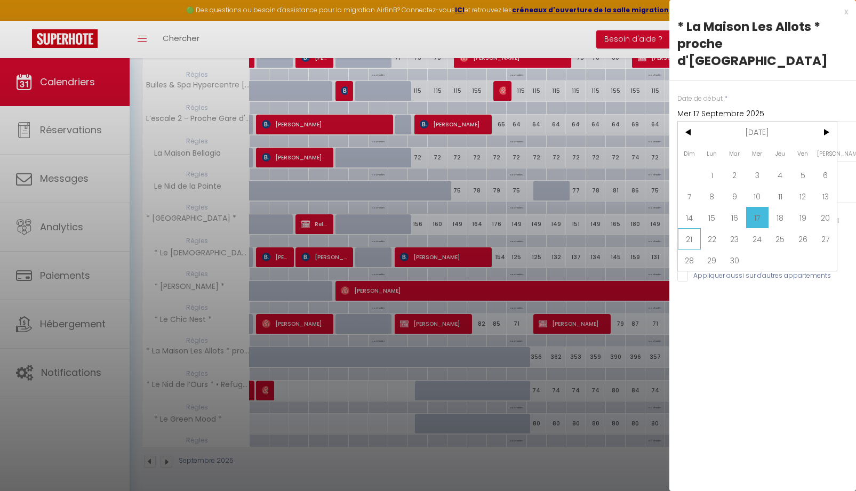
click at [686, 228] on span "21" at bounding box center [689, 238] width 23 height 21
type input "Dim 21 Septembre 2025"
type input "Lun 22 Septembre 2025"
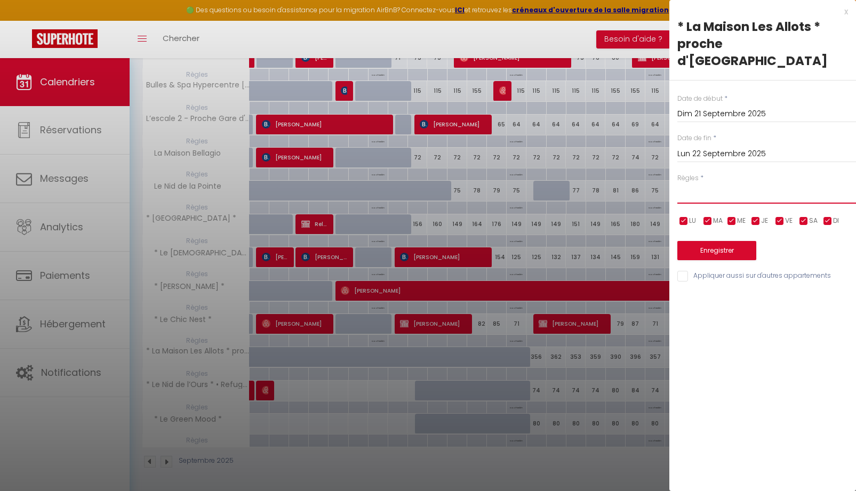
click at [714, 184] on select "Aucun No Checkin No Checkout Pas d'arrivée / Pas de départ" at bounding box center [767, 194] width 179 height 20
select select "1"
click at [678, 184] on select "Aucun No Checkin No Checkout Pas d'arrivée / Pas de départ" at bounding box center [767, 194] width 179 height 20
click at [682, 216] on input "checkbox" at bounding box center [684, 221] width 11 height 11
checkbox input "false"
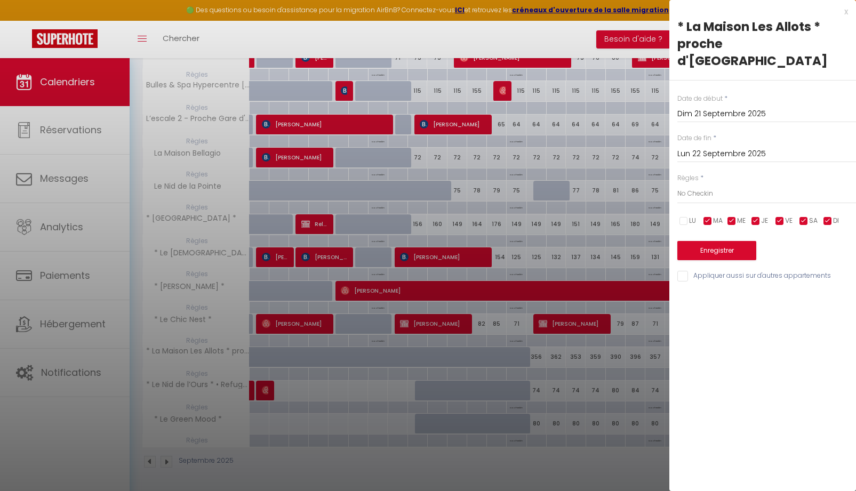
click at [707, 216] on input "checkbox" at bounding box center [708, 221] width 11 height 11
checkbox input "false"
click at [737, 216] on input "checkbox" at bounding box center [732, 221] width 11 height 11
checkbox input "false"
click at [759, 216] on input "checkbox" at bounding box center [756, 221] width 11 height 11
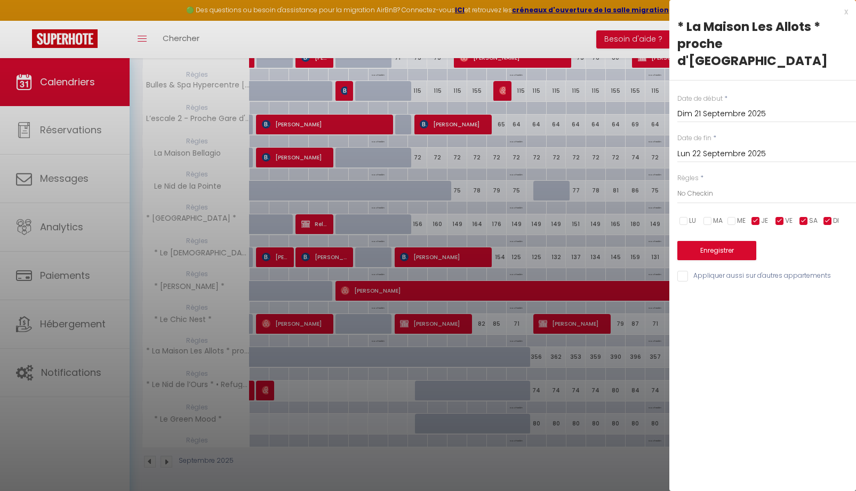
checkbox input "false"
click at [782, 216] on input "checkbox" at bounding box center [780, 221] width 11 height 11
checkbox input "false"
click at [806, 216] on input "checkbox" at bounding box center [804, 221] width 11 height 11
checkbox input "false"
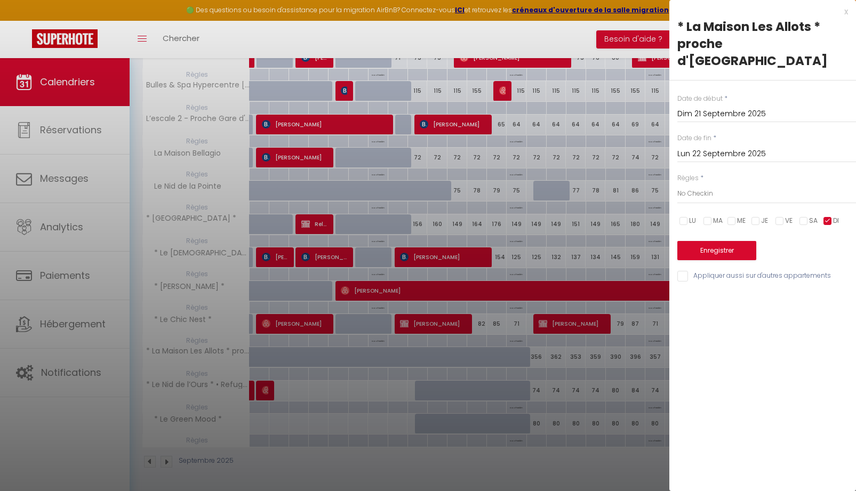
click at [730, 147] on input "Lun 22 Septembre 2025" at bounding box center [767, 154] width 179 height 14
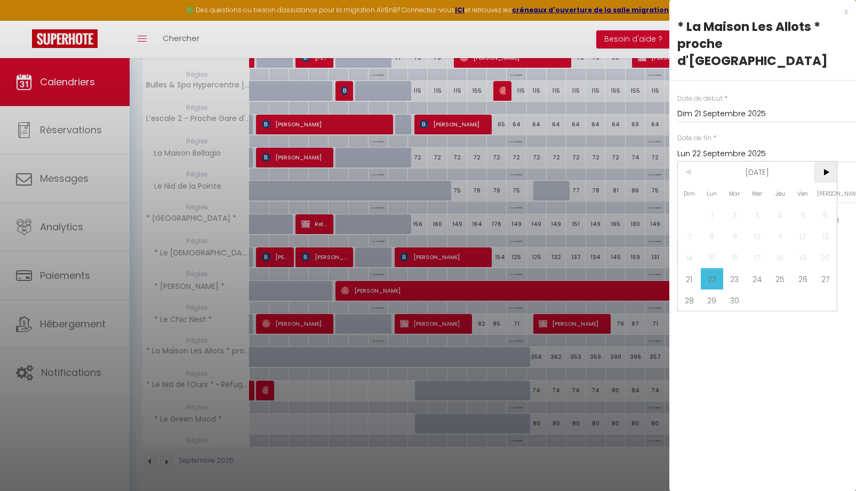
click at [829, 162] on span ">" at bounding box center [825, 172] width 23 height 21
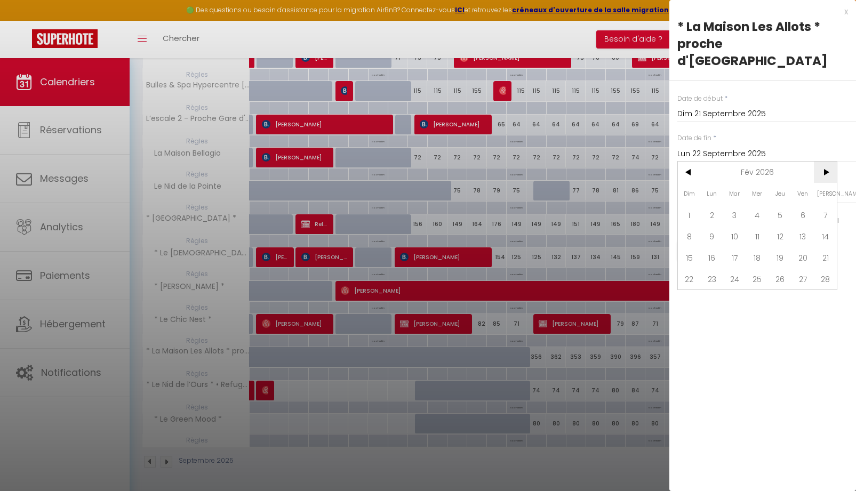
click at [829, 162] on span ">" at bounding box center [825, 172] width 23 height 21
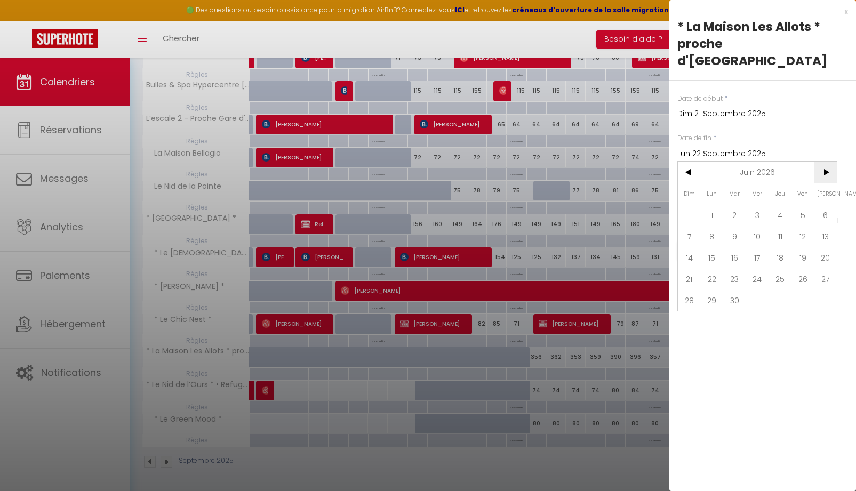
click at [829, 162] on span ">" at bounding box center [825, 172] width 23 height 21
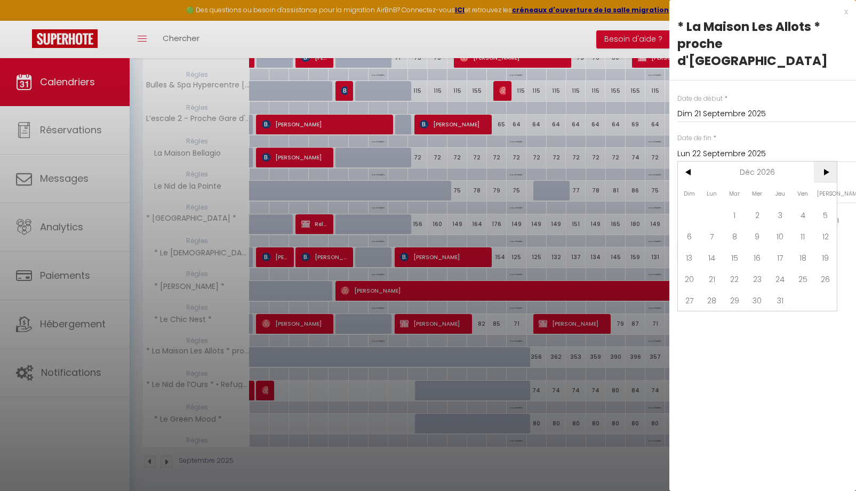
click at [829, 162] on span ">" at bounding box center [825, 172] width 23 height 21
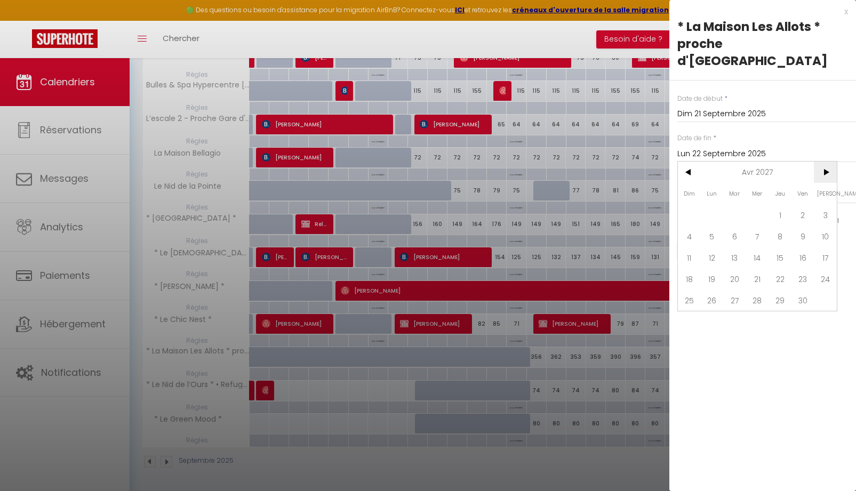
click at [829, 162] on span ">" at bounding box center [825, 172] width 23 height 21
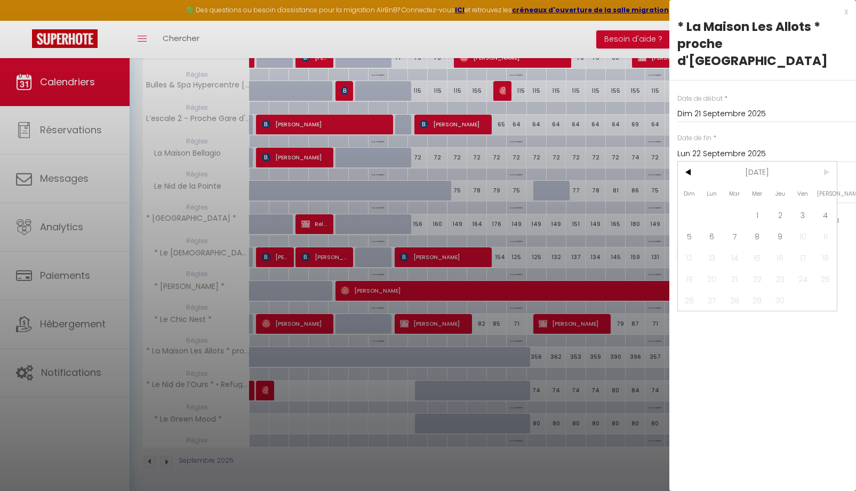
click at [829, 162] on span ">" at bounding box center [825, 172] width 23 height 21
click at [782, 226] on span "9" at bounding box center [780, 236] width 23 height 21
type input "Jeu 09 Septembre 2027"
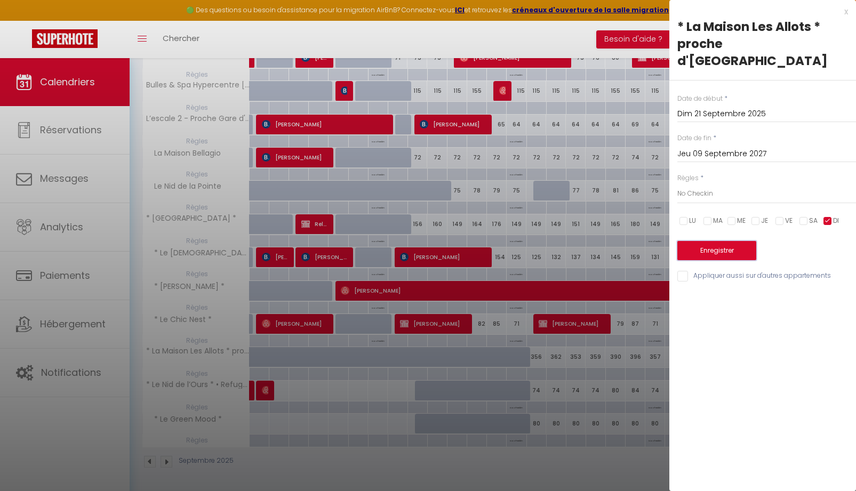
click at [739, 241] on button "Enregistrer" at bounding box center [717, 250] width 79 height 19
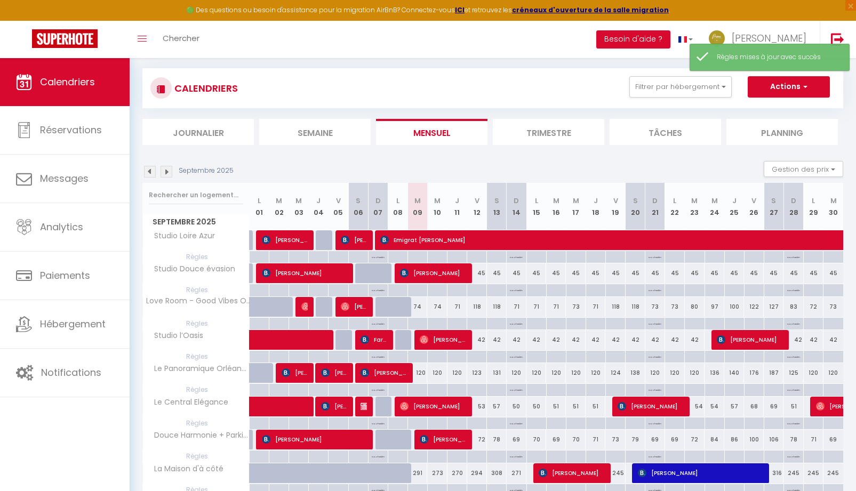
scroll to position [533, 0]
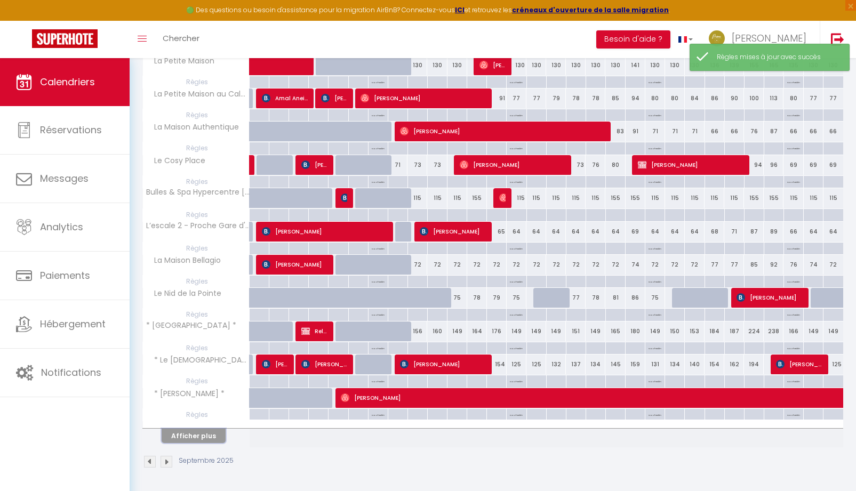
click at [178, 437] on button "Afficher plus" at bounding box center [194, 436] width 64 height 14
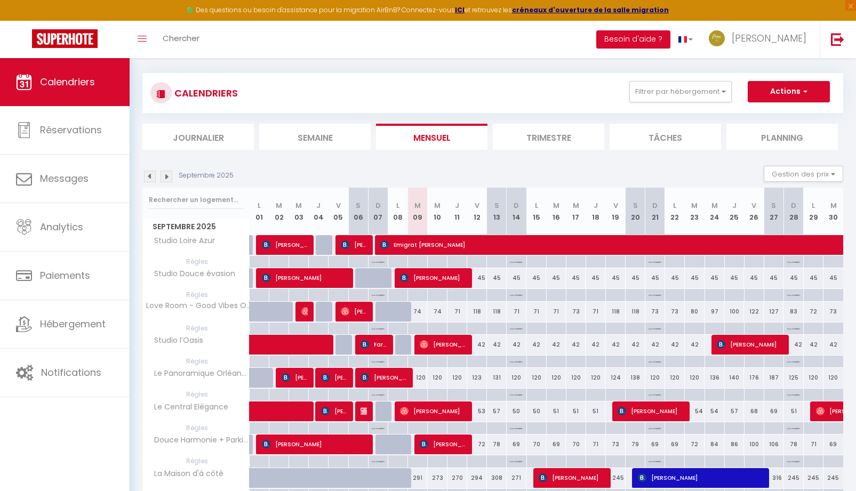
scroll to position [0, 0]
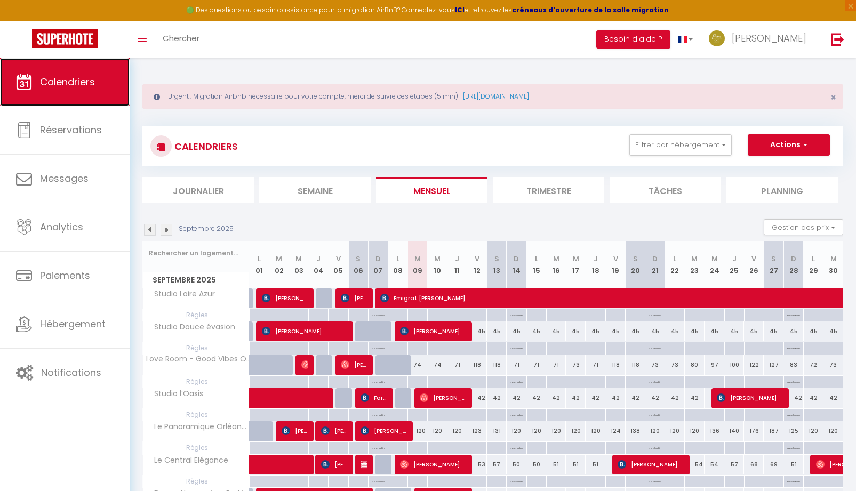
click at [60, 84] on span "Calendriers" at bounding box center [67, 81] width 55 height 13
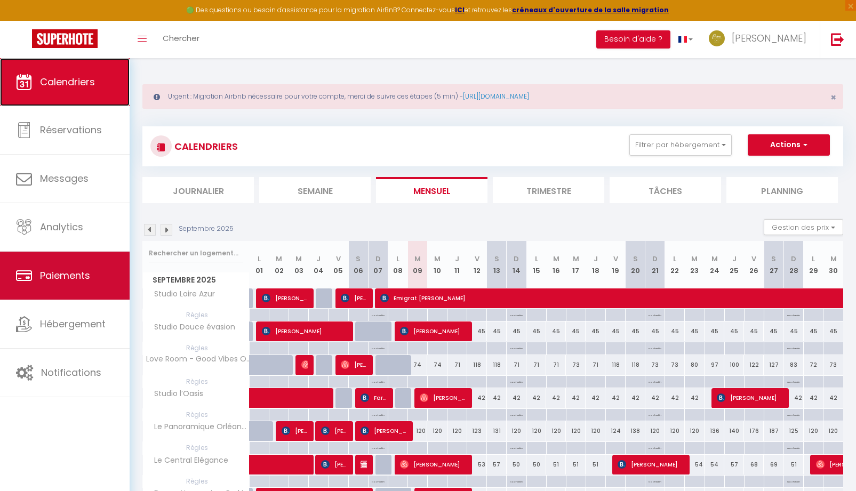
scroll to position [213, 0]
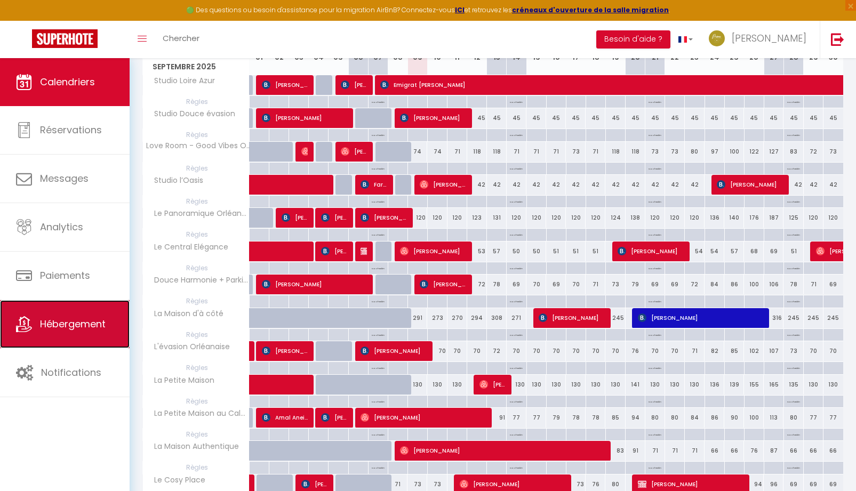
click at [63, 322] on span "Hébergement" at bounding box center [73, 323] width 66 height 13
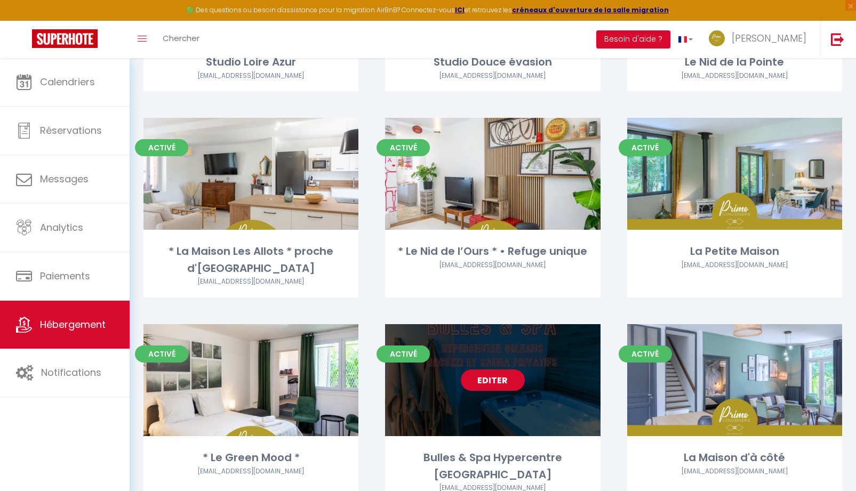
scroll to position [1237, 0]
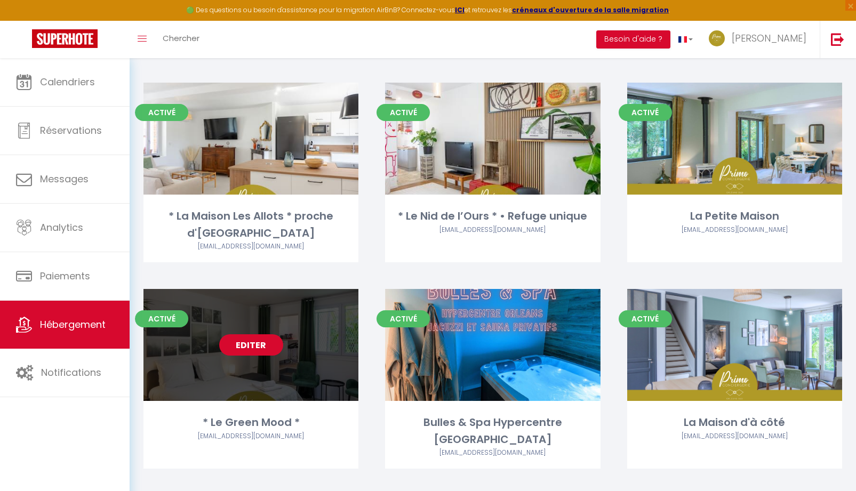
click at [261, 346] on link "Editer" at bounding box center [251, 344] width 64 height 21
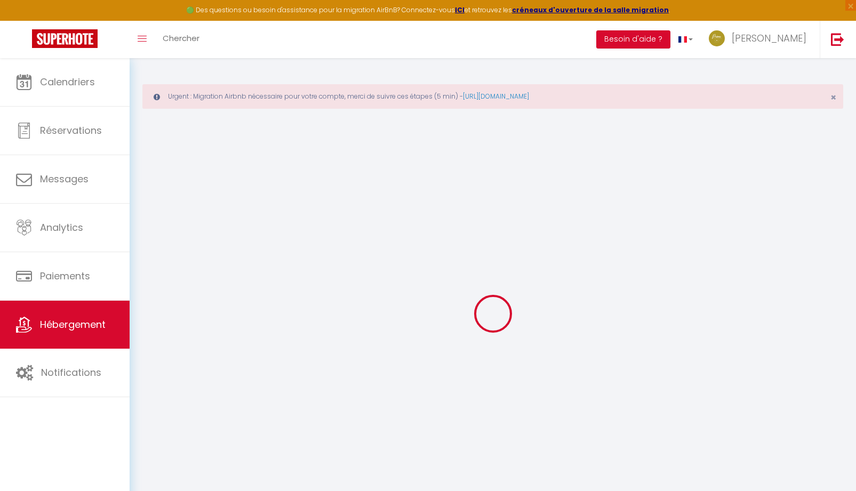
select select "4921-1503515802539632640"
select select "+ 18 %"
select select "+ 45 %"
checkbox input "true"
checkbox input "false"
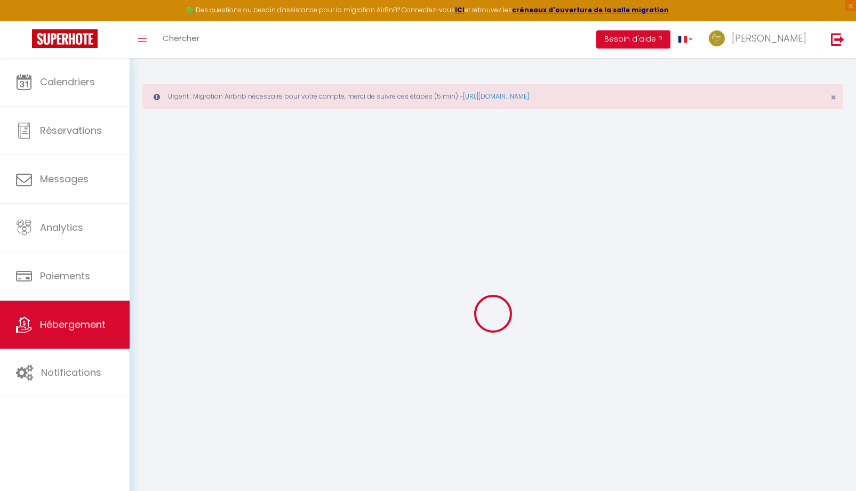
checkbox input "false"
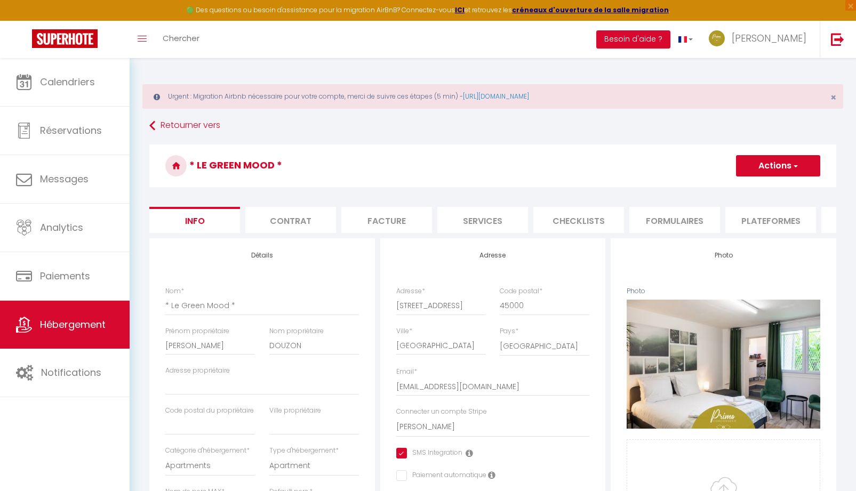
click at [762, 227] on li "Plateformes" at bounding box center [771, 220] width 91 height 26
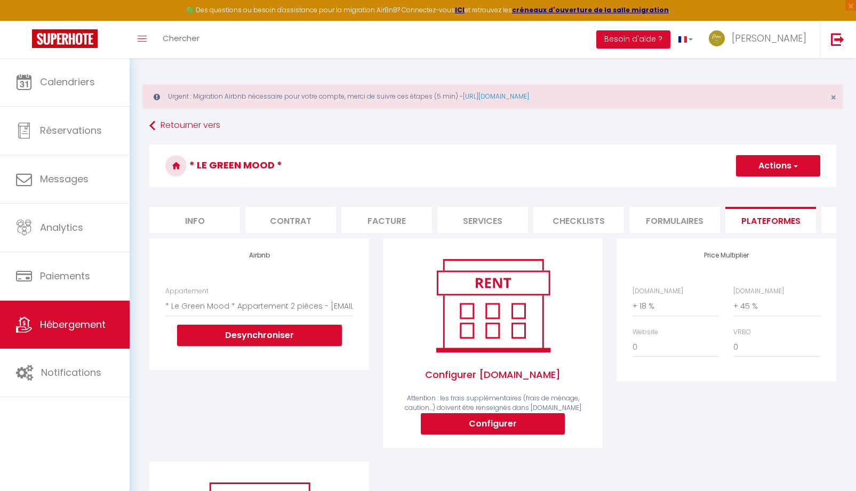
click at [766, 242] on form "* Le Green Mood * Actions Enregistrer Info Contrat Facture Services Checklists …" at bounding box center [492, 405] width 687 height 521
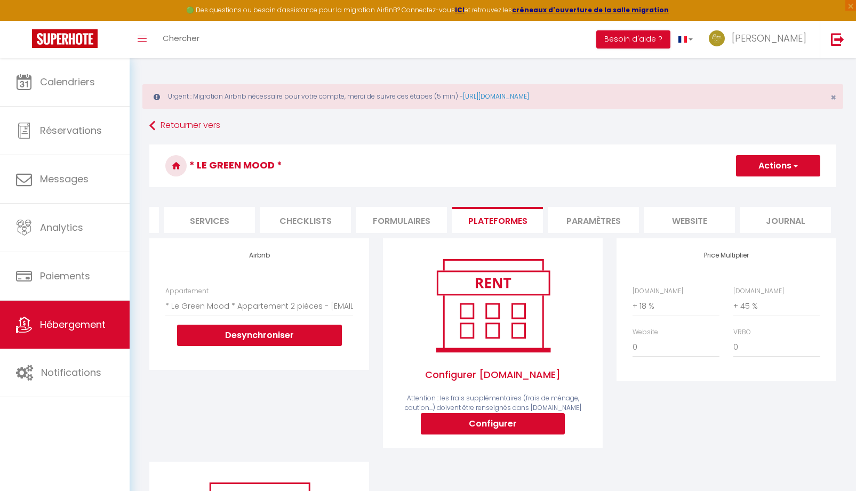
click at [689, 222] on li "website" at bounding box center [689, 220] width 91 height 26
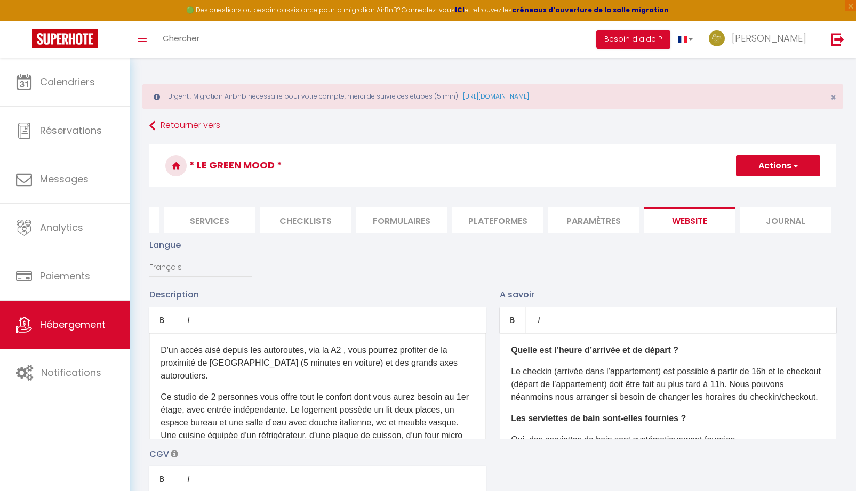
click at [607, 221] on li "Paramètres" at bounding box center [593, 220] width 91 height 26
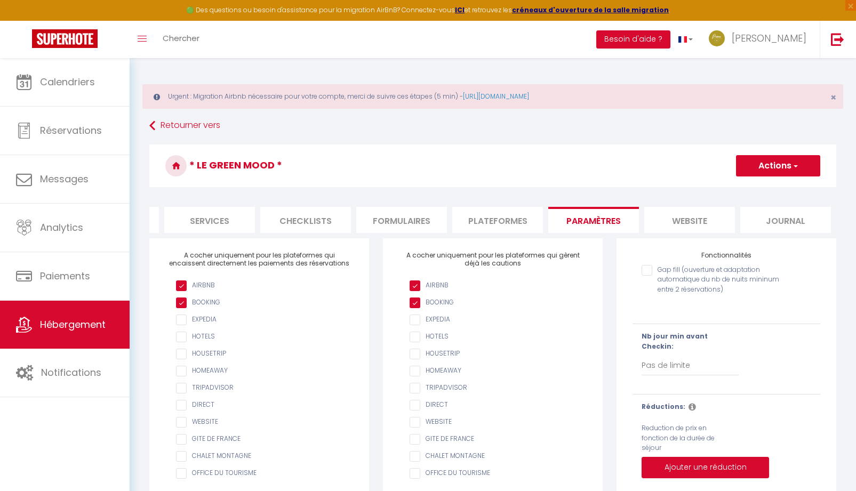
click at [791, 221] on li "Journal" at bounding box center [785, 220] width 91 height 26
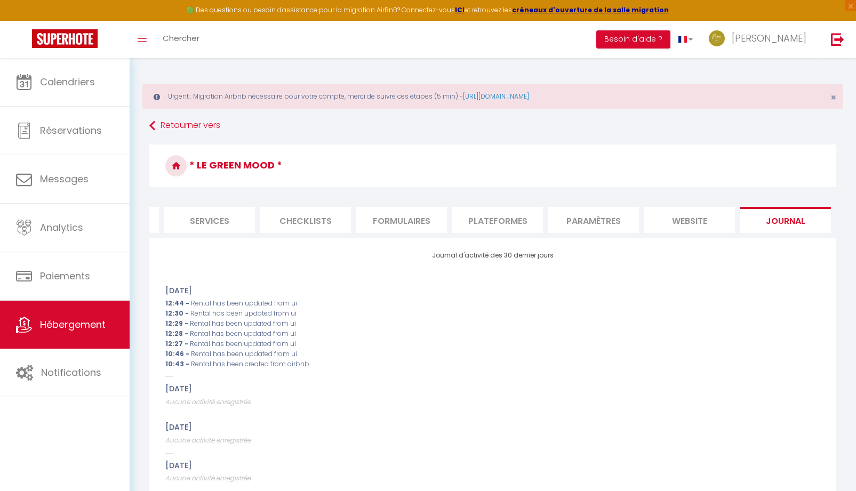
click at [485, 226] on li "Plateformes" at bounding box center [497, 220] width 91 height 26
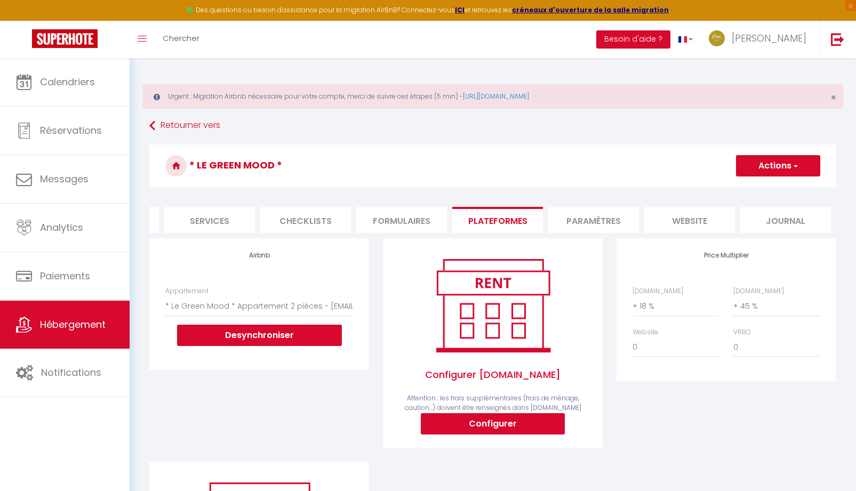
click at [281, 220] on li "Checklists" at bounding box center [305, 220] width 91 height 26
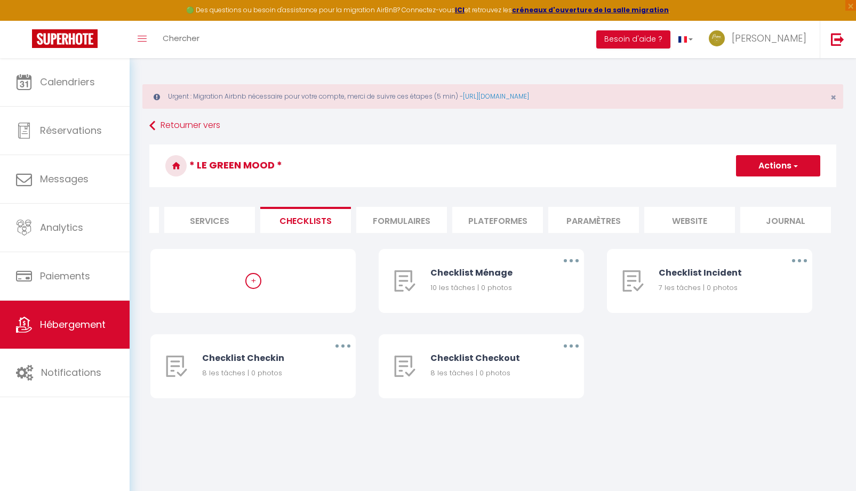
click at [214, 223] on li "Services" at bounding box center [209, 220] width 91 height 26
select select
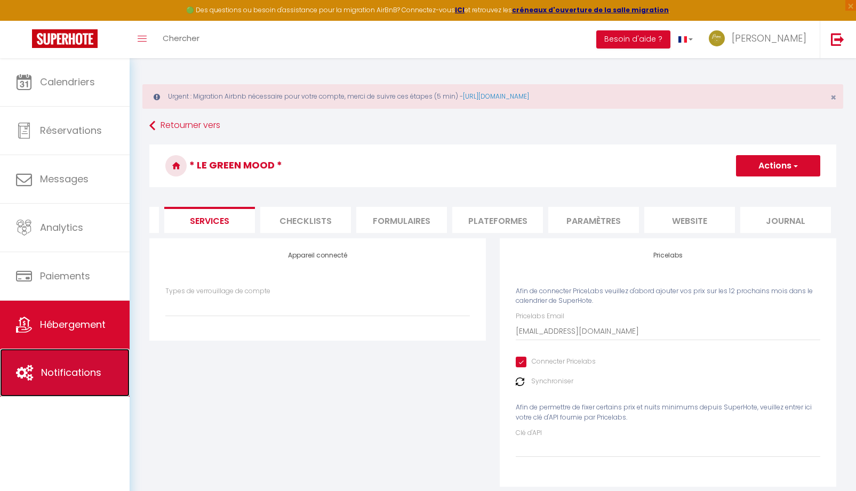
click at [62, 371] on span "Notifications" at bounding box center [71, 372] width 60 height 13
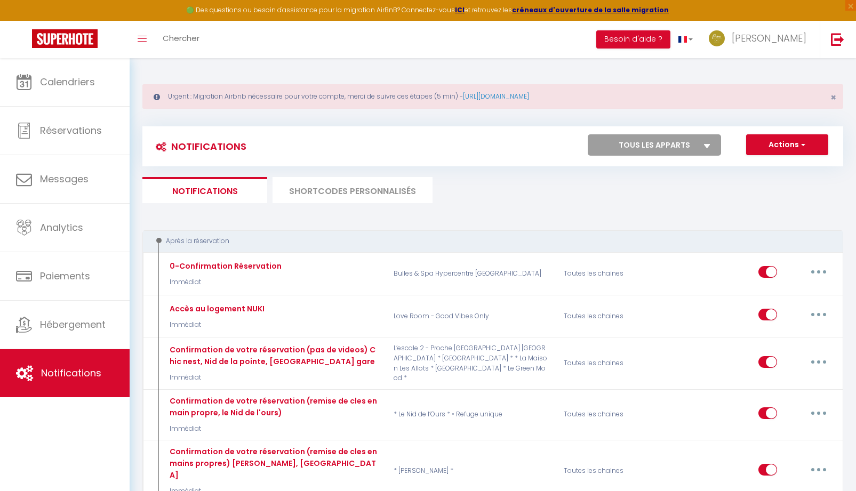
click at [333, 193] on li "SHORTCODES PERSONNALISÉS" at bounding box center [353, 190] width 160 height 26
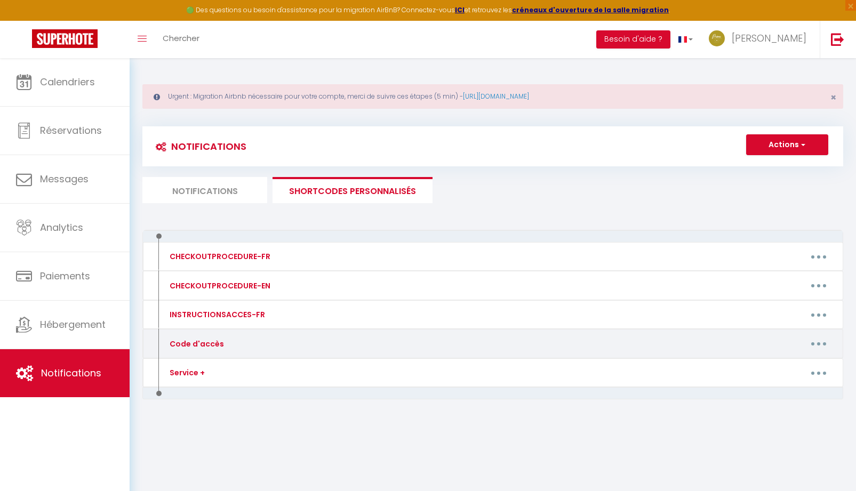
click at [818, 346] on button "button" at bounding box center [819, 344] width 30 height 17
click at [774, 367] on link "Editer" at bounding box center [791, 368] width 79 height 18
type input "Code d'accès"
type textarea "Message avec Code accès."
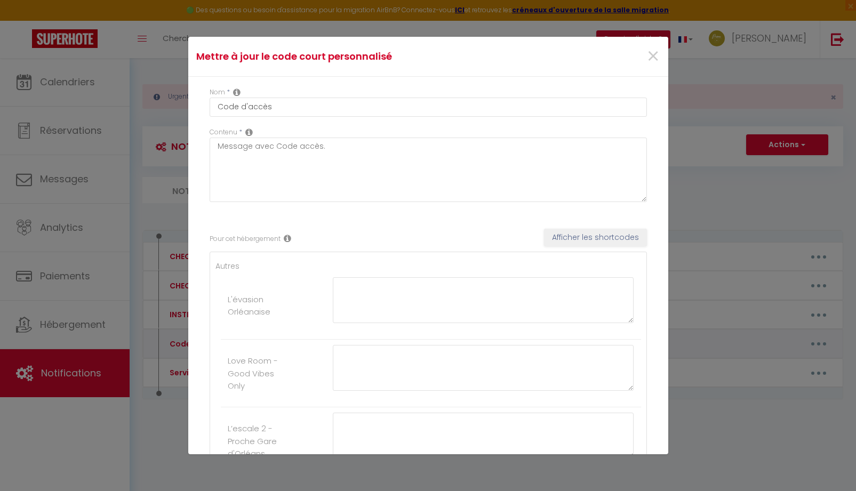
type textarea "CODE KEY BOX : 1993 Votre arrivée est prévue à partir de 16h à l'adresse suivan…"
type textarea "CODE KEY BOX : 0809 Votre arrivée est prévue à partir de 16h à l'adresse suivan…"
type textarea "CODE KEY BOX : 0901 Votre arrivée est prévue à partir de 16h à l'adresse suivan…"
type textarea "Veuillez sonner à l'interphone au nom de "GUIOUGOU" BUILDING ENTRY CODE B / COD…"
type textarea "CODE PORTAIL : C214 CODE KEY BOX : [RENTALDOOR:CODE] Votre arrivée est prévue à…"
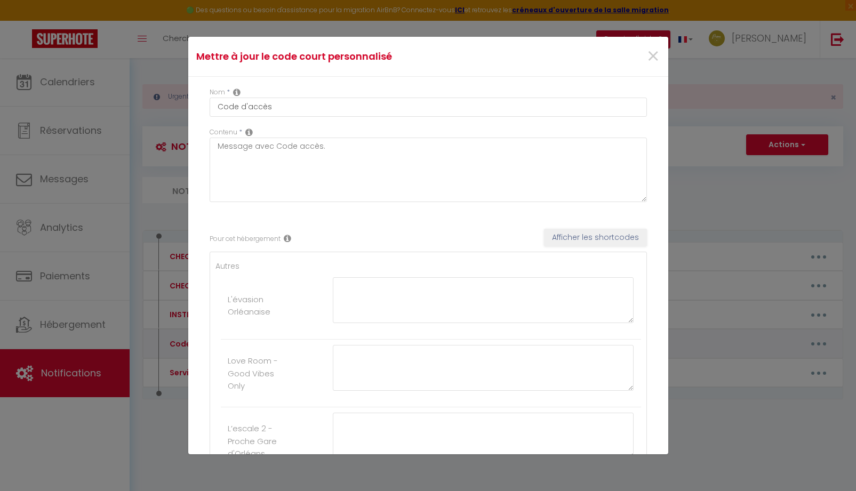
type textarea "1. CODE PORTAIL / PORTAL : 1982A 2. CODE KEY BOX : 8045 Votre arrivée est prévu…"
type textarea "1. CODE PORTILLON / PORTAL : 1993 2. CODE KEY BOX : 2451 Votre arrivée est prév…"
type textarea "CODE KEY BOX : 0901 Votre arrivée est prévue à partir de 16h à l'adresse suivan…"
type textarea "CODE KEY BOX : 0917 Votre arrivée est prévue à partir de 16h à l'adresse suivan…"
type textarea "CODE KEY BOX : 1123 CODE PORTE IMMEUBLE si verrouillée - BUILDING DOOR CODE IF …"
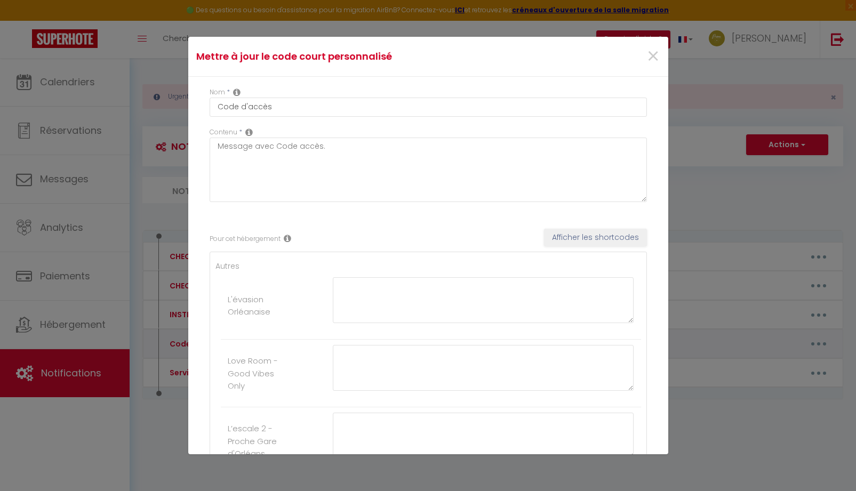
type textarea "CODE KEY BOX : 0909 Votre arrivée est prévue à partir de 16h à l'adresse suivan…"
type textarea "CODE INTERPHONES : A 4545B CODE PORTE DU LOGEMENT KEYPAD : [RENTALDOOR:CODE] Vo…"
type textarea "LORE IPS DOL / SITAM C ADIP : 3441 Elits doeiusm tem incidi u labore et 23d m a…"
type textarea "CODE KEY BOX : 8090 Votre arrivée est prévue à partir de 16h à l'adresse suivan…"
type textarea "CODE KEY BOX : 1903 Votre arrivée est prévue à partir de 16h à l'adresse suivan…"
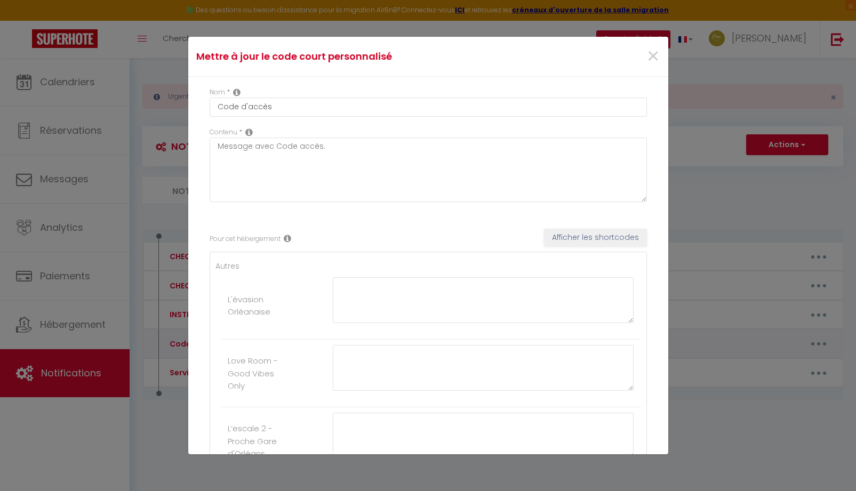
type textarea "CODE KEY BOX : 2912 Votre arrivée est prévue à partir de 16h à l'adresse suivan…"
type textarea "CODE KEY BOX : 8848 Votre arrivée est prévue à partir de 16h à l’adresse suivan…"
type textarea "CODE KEY BOX : 1122 Votre arrivée est prévue à partir de 16h à l'adresse suivan…"
type textarea "CODE KEY BOX : Votre arrivée est prévue à partir de 16h à l’adresse suivante : …"
type textarea "CODE KEY BOX : 2013 Votre arrivée est prévue à partir de 16h à l’adresse suivan…"
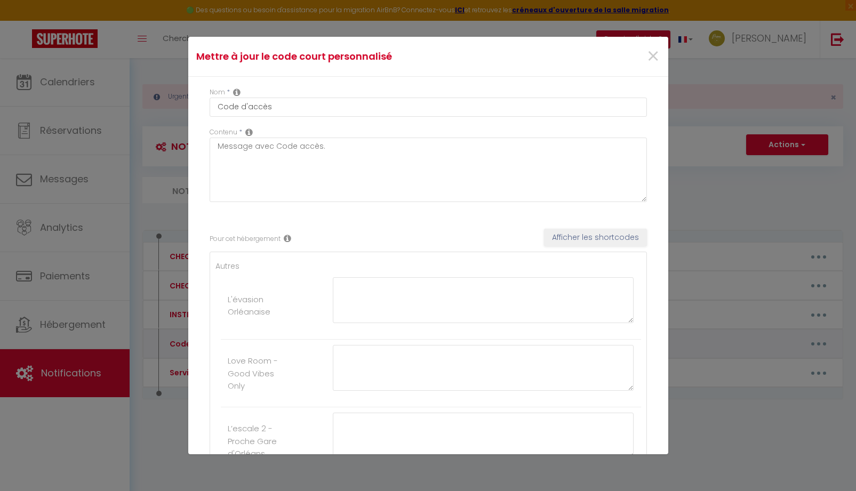
type textarea "CODE KEY BOX : 2244 Votre arrivée est prévue à partir de 16h à l'adresse suivan…"
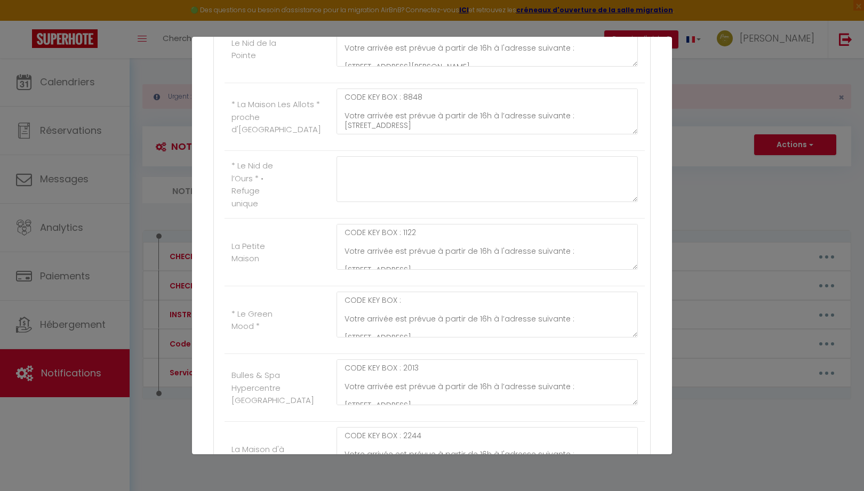
scroll to position [1532, 0]
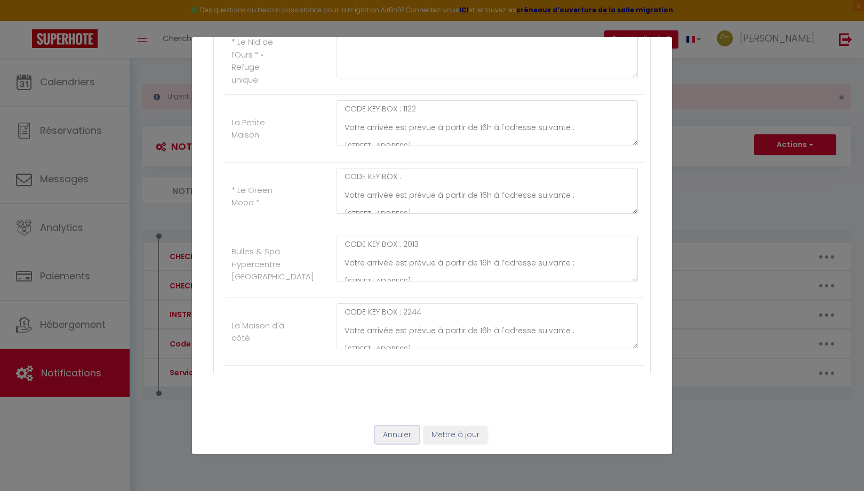
click at [393, 430] on button "Annuler" at bounding box center [397, 435] width 44 height 18
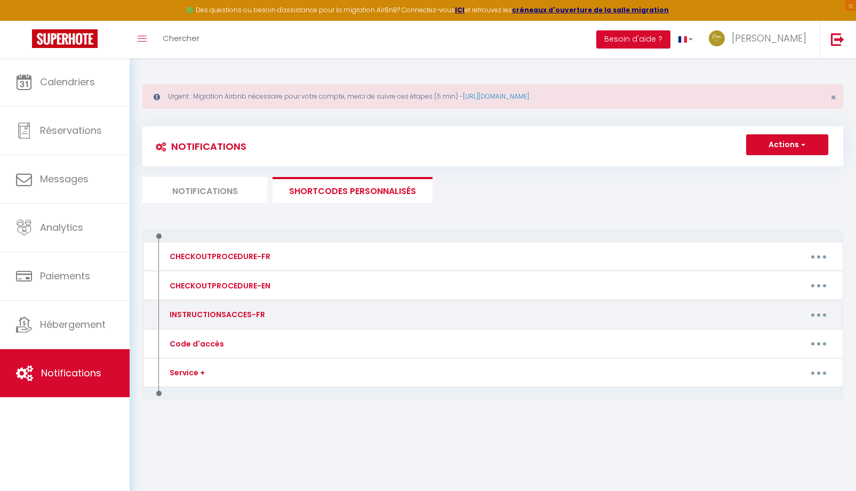
click at [820, 317] on button "button" at bounding box center [819, 314] width 30 height 17
click at [780, 337] on link "Editer" at bounding box center [791, 339] width 79 height 18
type input "INSTRUCTIONSACCES-FR"
type textarea "Instructions d'arrivée"
type textarea "[URL][DOMAIN_NAME] -"
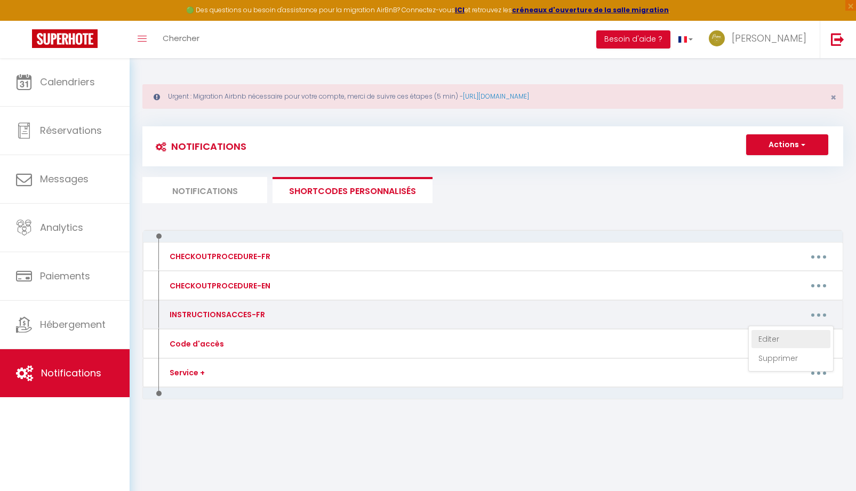
type textarea "[URL][DOMAIN_NAME] -"
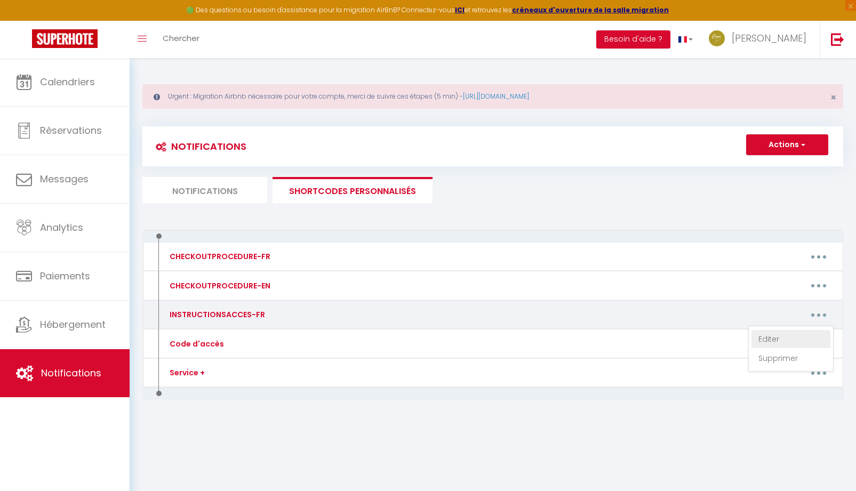
type textarea "[URL][DOMAIN_NAME] -"
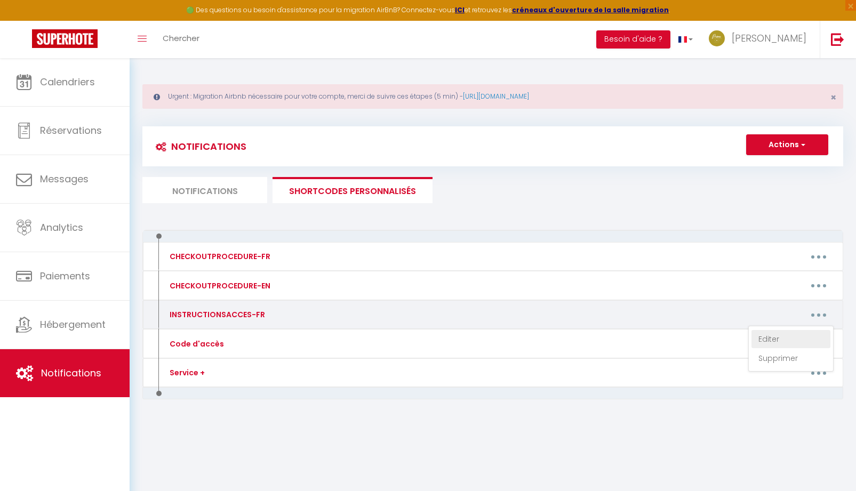
type textarea "[URL][DOMAIN_NAME] -"
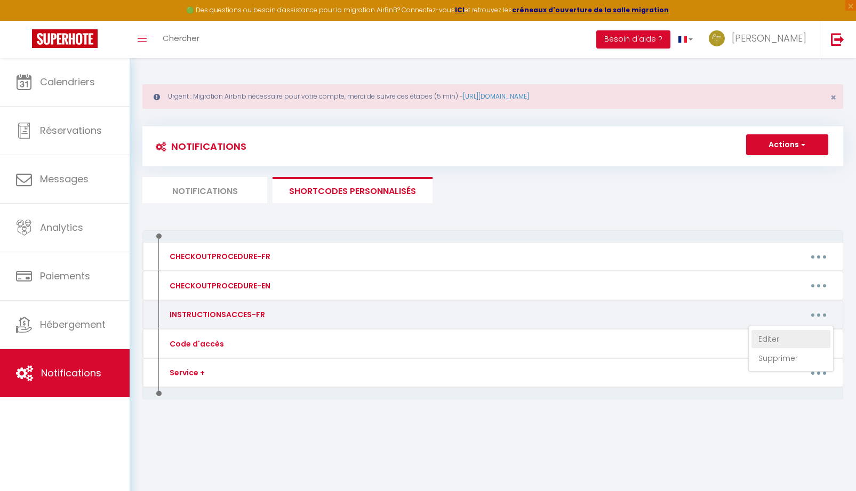
type textarea "[URL][DOMAIN_NAME] -"
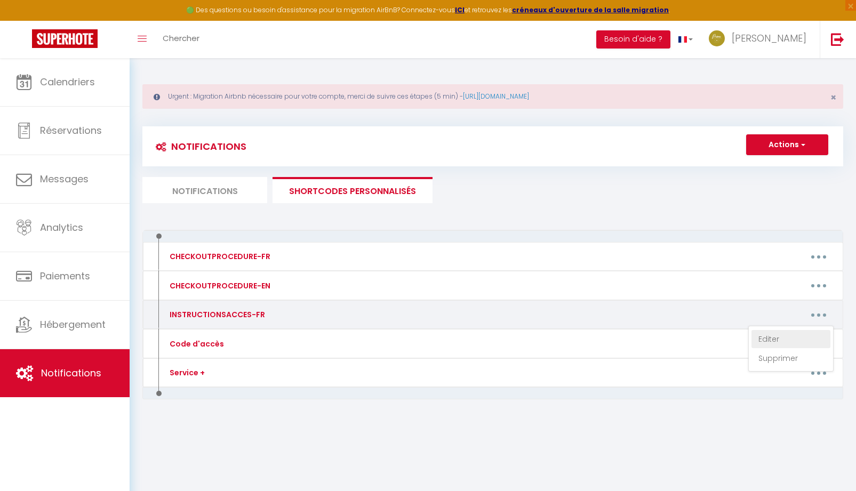
type textarea "[URL][DOMAIN_NAME] -"
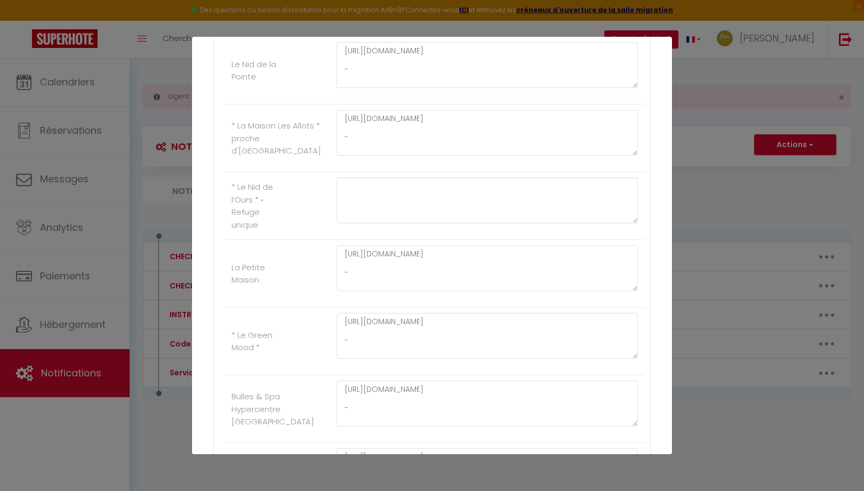
scroll to position [1372, 0]
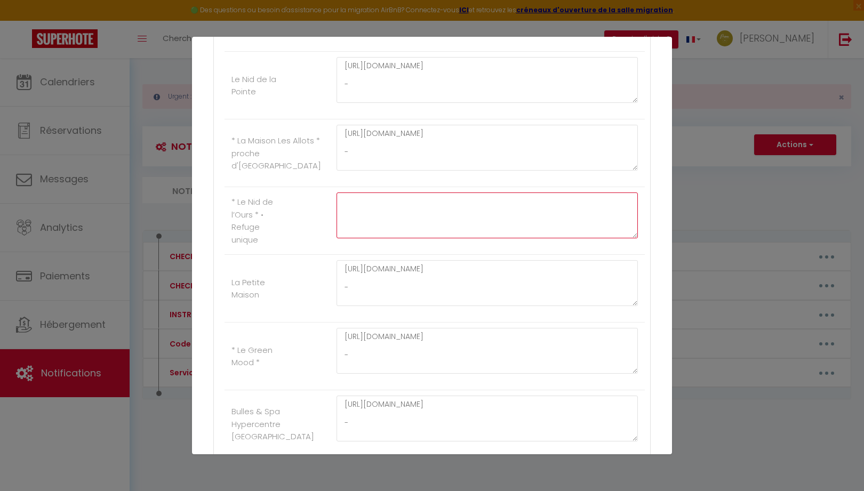
click at [394, 216] on textarea at bounding box center [487, 216] width 301 height 46
paste textarea "[URL][DOMAIN_NAME]"
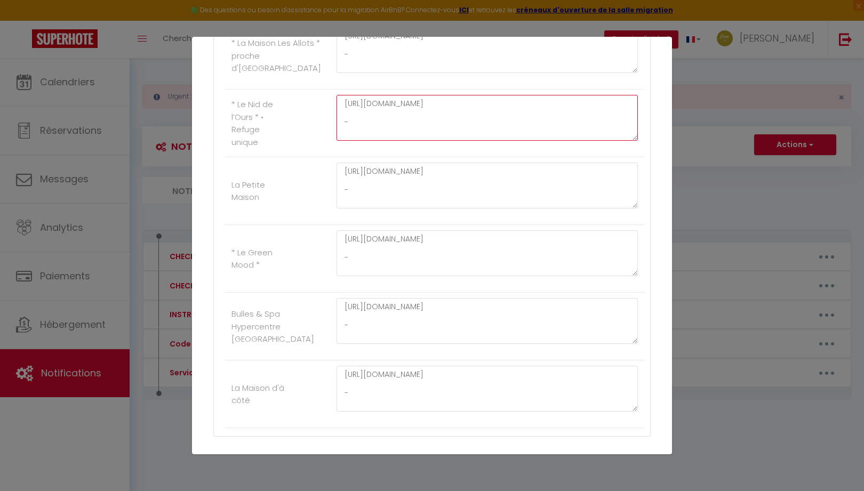
scroll to position [1532, 0]
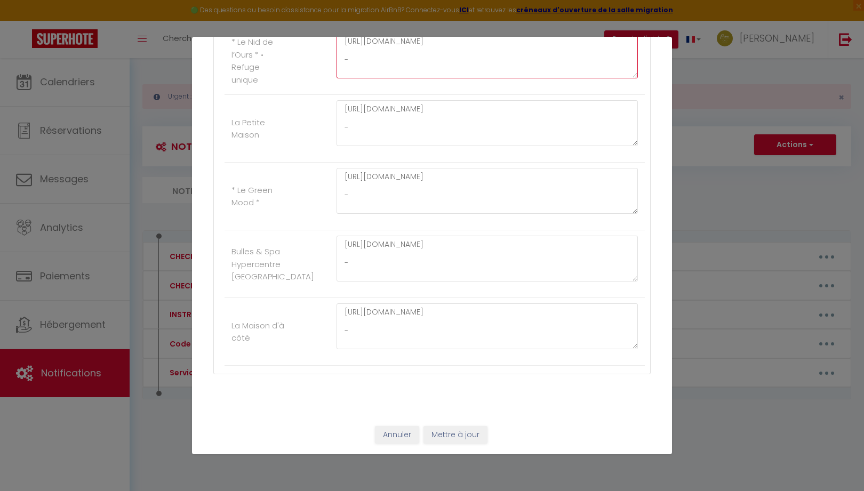
type textarea "[URL][DOMAIN_NAME] -"
click at [468, 433] on button "Mettre à jour" at bounding box center [456, 435] width 64 height 18
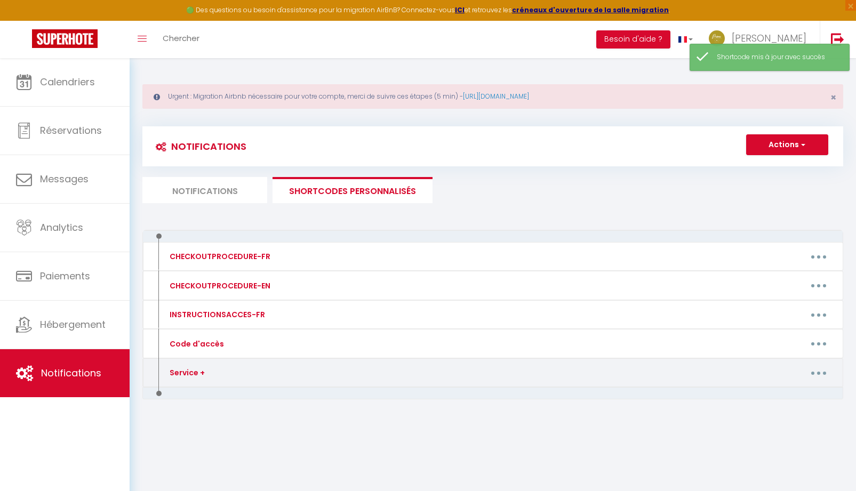
click at [825, 375] on button "button" at bounding box center [819, 372] width 30 height 17
click at [773, 394] on link "Editer" at bounding box center [791, 397] width 79 height 18
type input "Service +"
type textarea "Service +"
type textarea "[URL][DOMAIN_NAME]"
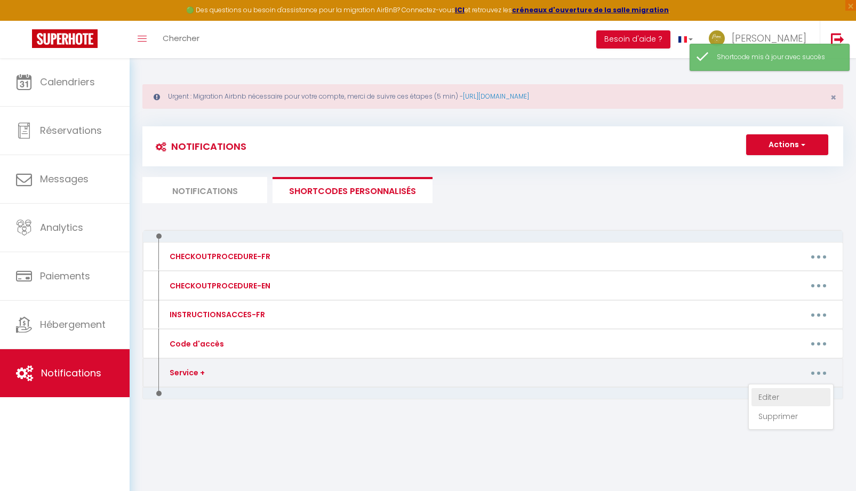
type textarea "[URL][DOMAIN_NAME]"
type textarea "CODE KEY BOX : 0103 Votre arrivée est prévue à partir de 16h à l'adresse suivan…"
type textarea "[URL][DOMAIN_NAME]"
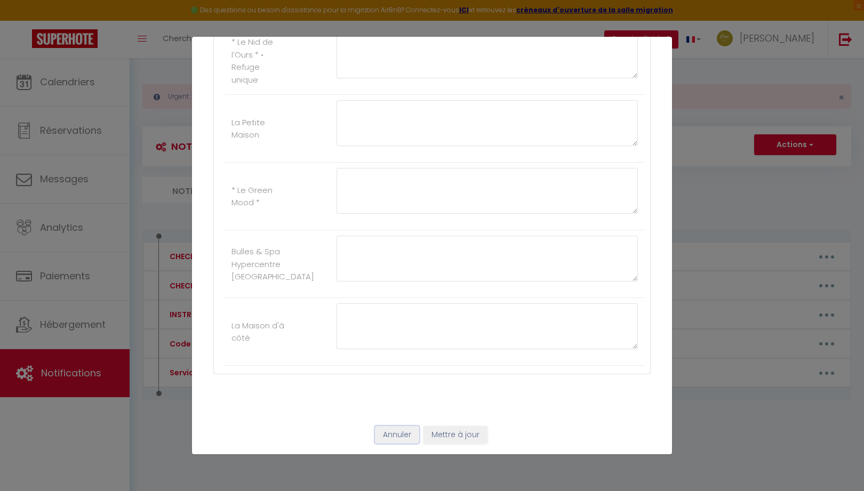
click at [392, 437] on button "Annuler" at bounding box center [397, 435] width 44 height 18
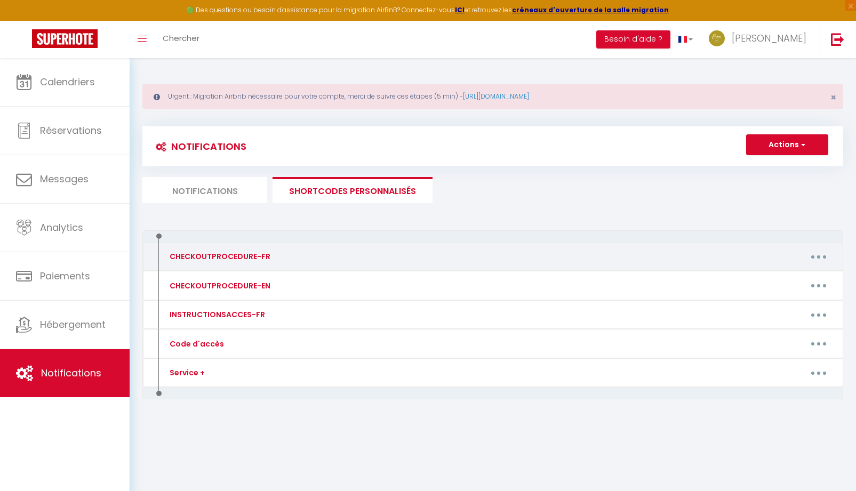
click at [818, 258] on icon "button" at bounding box center [818, 257] width 3 height 3
click at [761, 281] on link "Editer" at bounding box center [791, 281] width 79 height 18
type input "CHECKOUTPROCEDURE-FR"
type textarea "1 - Merci de remettre le logement comme vous l'avez trouvé 2 - A [RENTAL:DEPART…"
type textarea "Pour vous aider, voici la procédure pour votre départ : 1 - Remettre le logemen…"
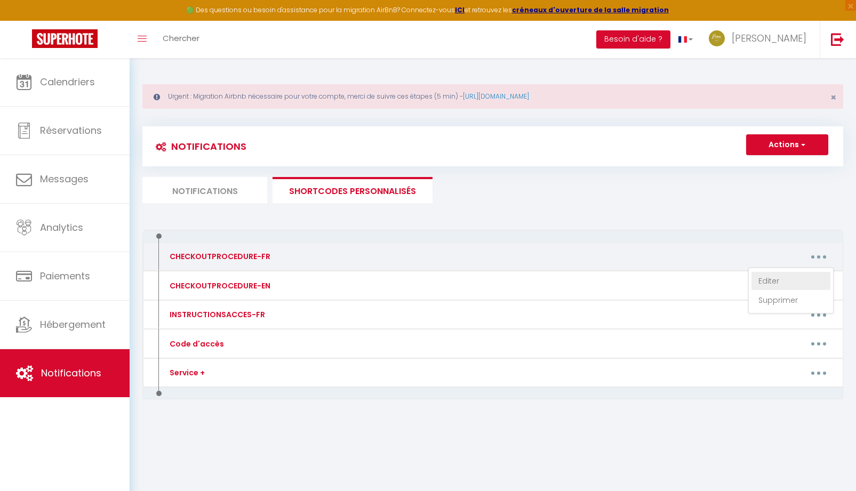
type textarea "1 - Merci de remettre le logement comme vous l'avez trouvé 2 - Laissez les clés…"
type textarea "1 - Merci de remettre le logement comme vous l'avez trouvé 2 - Laissez le badge…"
type textarea "1 - Merci de remettre le logement comme vous l'avez trouvé 2 - A 10:00 maximum,…"
type textarea "1 - Merci de remettre la maison comme vous l'avez trouvé. 2 - A [RENTAL:DEPARTU…"
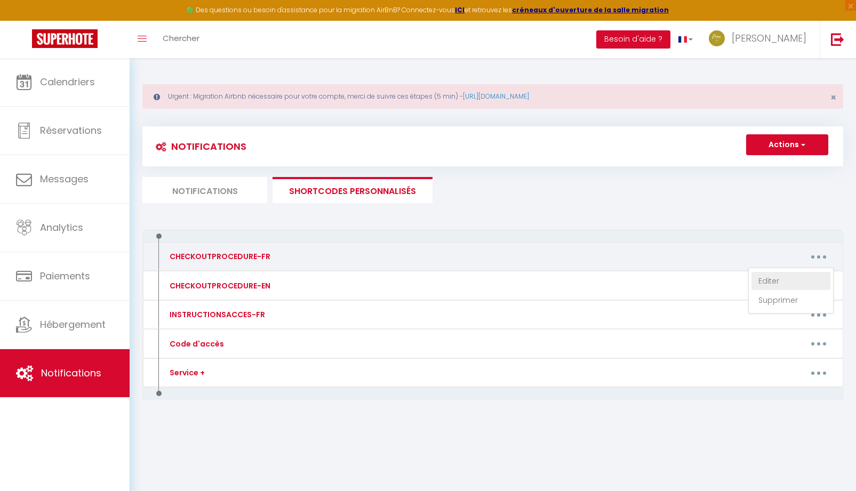
type textarea "1 - Merci de remettre le logement comme vous l'avez trouvé 2 - A 10:00 maximum,…"
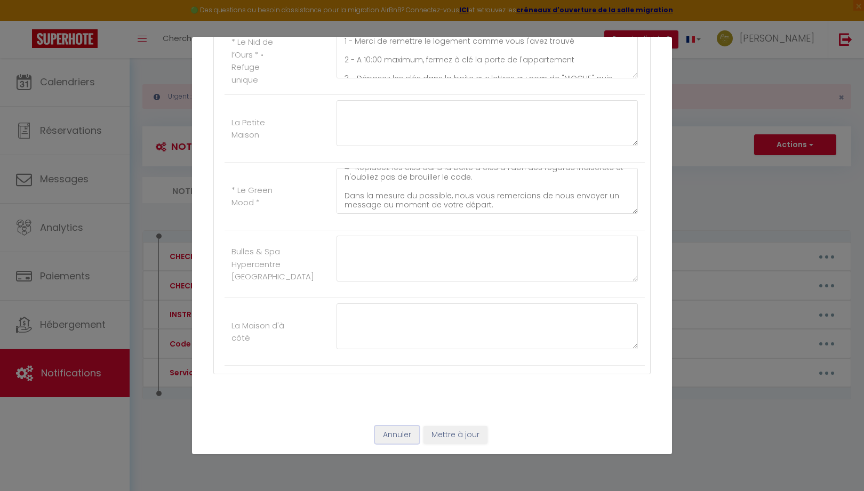
click at [397, 431] on button "Annuler" at bounding box center [397, 435] width 44 height 18
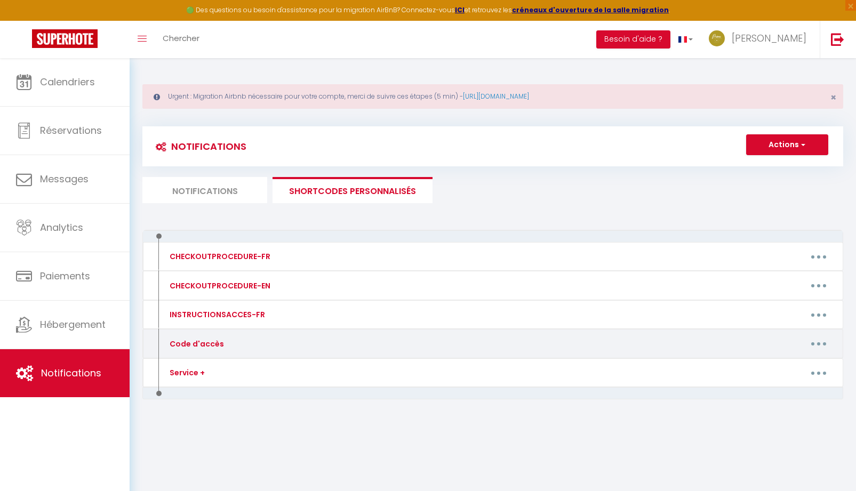
click at [820, 347] on button "button" at bounding box center [819, 344] width 30 height 17
click at [774, 367] on link "Editer" at bounding box center [791, 368] width 79 height 18
type input "Code d'accès"
type textarea "Message avec Code accès."
type textarea "CODE KEY BOX : 1993 Votre arrivée est prévue à partir de 16h à l'adresse suivan…"
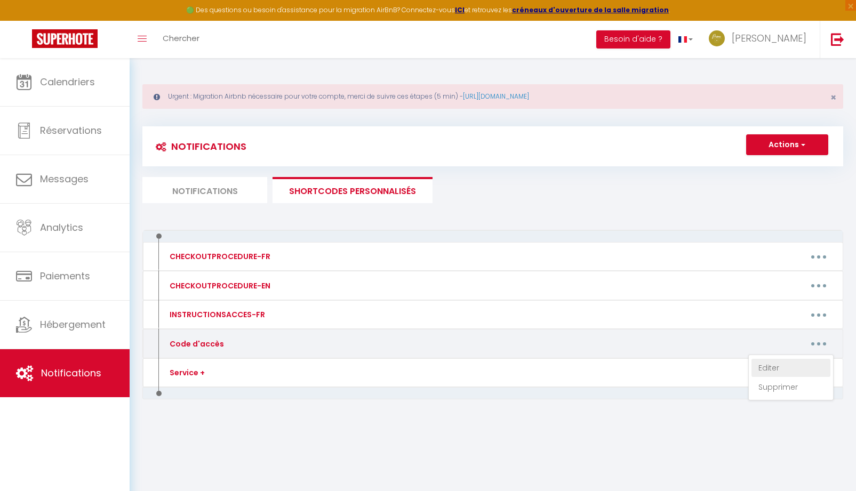
type textarea "CODE KEY BOX : 0809 Votre arrivée est prévue à partir de 16h à l'adresse suivan…"
type textarea "CODE KEY BOX : 0901 Votre arrivée est prévue à partir de 16h à l'adresse suivan…"
type textarea "Veuillez sonner à l'interphone au nom de "GUIOUGOU" BUILDING ENTRY CODE B / COD…"
type textarea "CODE PORTAIL : C214 CODE KEY BOX : [RENTALDOOR:CODE] Votre arrivée est prévue à…"
type textarea "1. CODE PORTAIL / PORTAL : 1982A 2. CODE KEY BOX : 8045 Votre arrivée est prévu…"
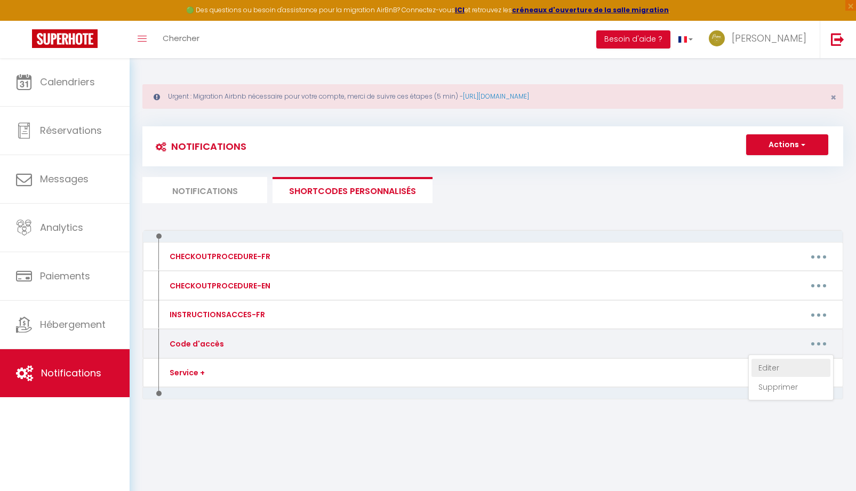
type textarea "1. CODE PORTILLON / PORTAL : 1993 2. CODE KEY BOX : 2451 Votre arrivée est prév…"
type textarea "CODE KEY BOX : 0901 Votre arrivée est prévue à partir de 16h à l'adresse suivan…"
type textarea "CODE KEY BOX : 0917 Votre arrivée est prévue à partir de 16h à l'adresse suivan…"
type textarea "CODE KEY BOX : 1123 CODE PORTE IMMEUBLE si verrouillée - BUILDING DOOR CODE IF …"
type textarea "CODE KEY BOX : 0909 Votre arrivée est prévue à partir de 16h à l'adresse suivan…"
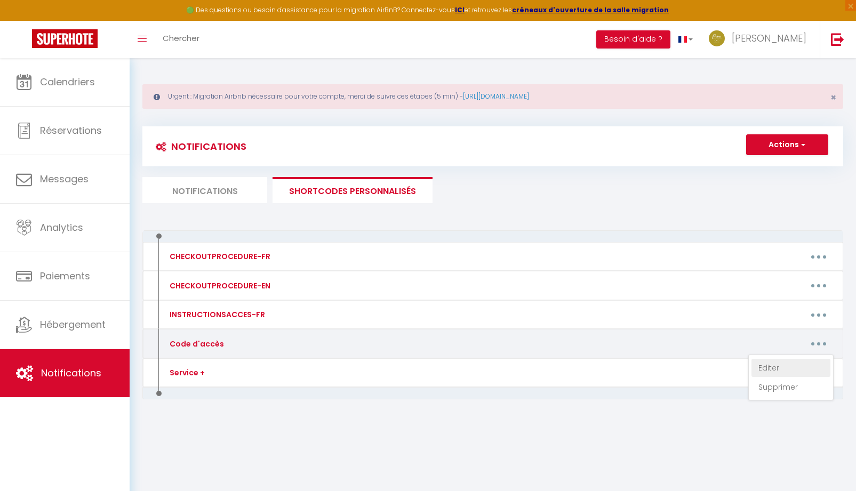
type textarea "CODE INTERPHONES : A 4545B CODE PORTE DU LOGEMENT KEYPAD : [RENTALDOOR:CODE] Vo…"
type textarea "LORE IPS DOL / SITAM C ADIP : 3441 Elits doeiusm tem incidi u labore et 23d m a…"
type textarea "CODE KEY BOX : 8090 Votre arrivée est prévue à partir de 16h à l'adresse suivan…"
type textarea "CODE KEY BOX : 1903 Votre arrivée est prévue à partir de 16h à l'adresse suivan…"
type textarea "CODE KEY BOX : 2912 Votre arrivée est prévue à partir de 16h à l'adresse suivan…"
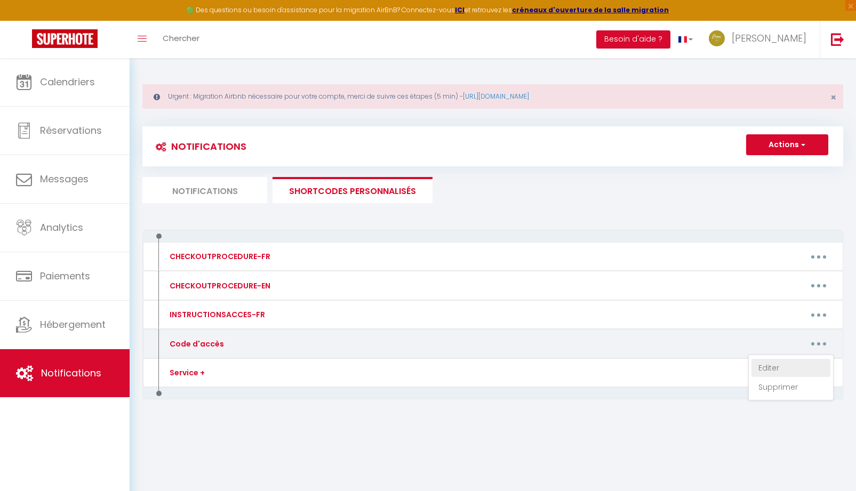
type textarea "CODE KEY BOX : 8848 Votre arrivée est prévue à partir de 16h à l’adresse suivan…"
type textarea "CODE KEY BOX : 1122 Votre arrivée est prévue à partir de 16h à l'adresse suivan…"
type textarea "CODE KEY BOX : Votre arrivée est prévue à partir de 16h à l’adresse suivante : …"
type textarea "CODE KEY BOX : 2013 Votre arrivée est prévue à partir de 16h à l’adresse suivan…"
type textarea "CODE KEY BOX : 2244 Votre arrivée est prévue à partir de 16h à l'adresse suivan…"
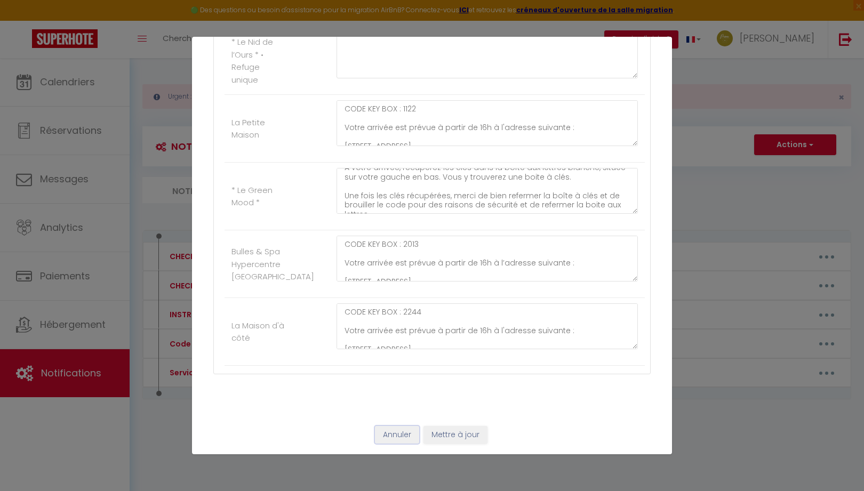
click at [383, 432] on button "Annuler" at bounding box center [397, 435] width 44 height 18
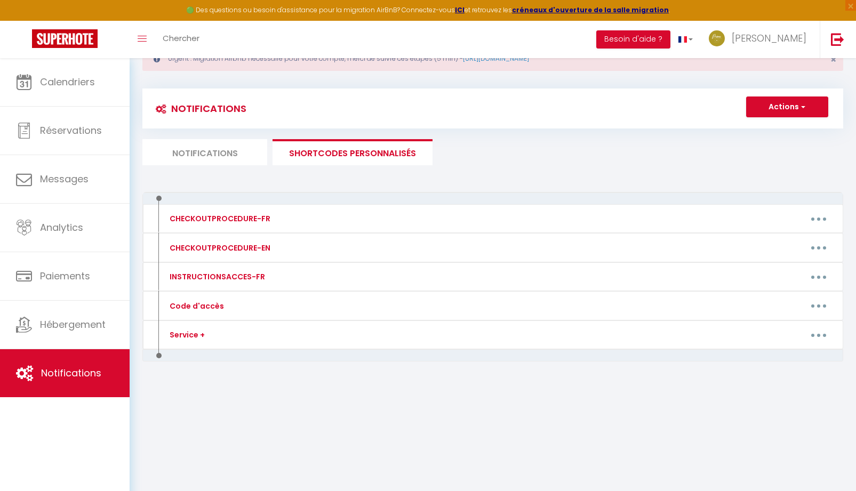
scroll to position [58, 0]
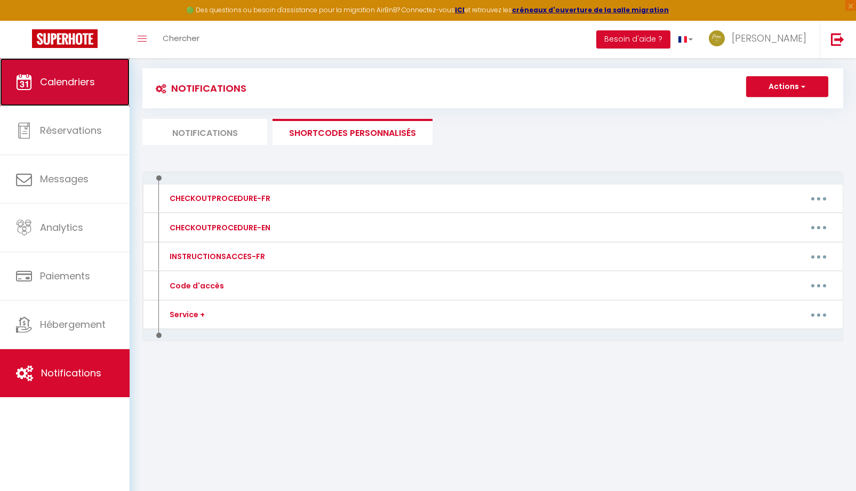
click at [79, 97] on link "Calendriers" at bounding box center [65, 82] width 130 height 48
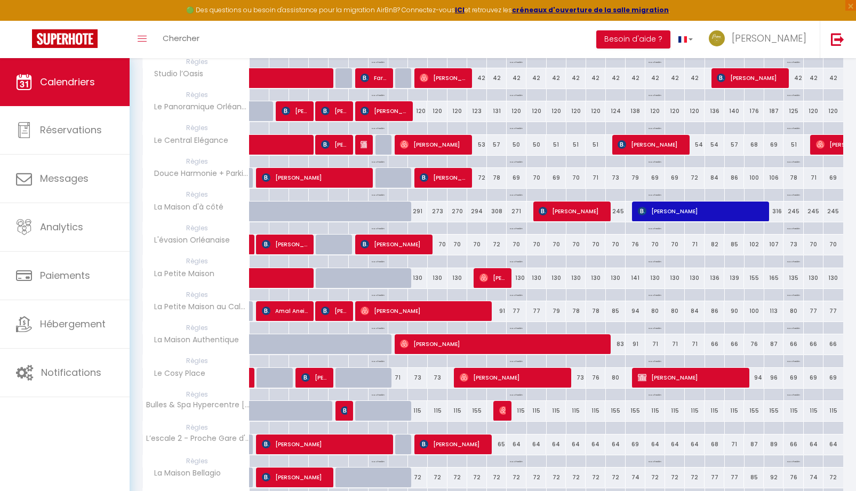
scroll to position [533, 0]
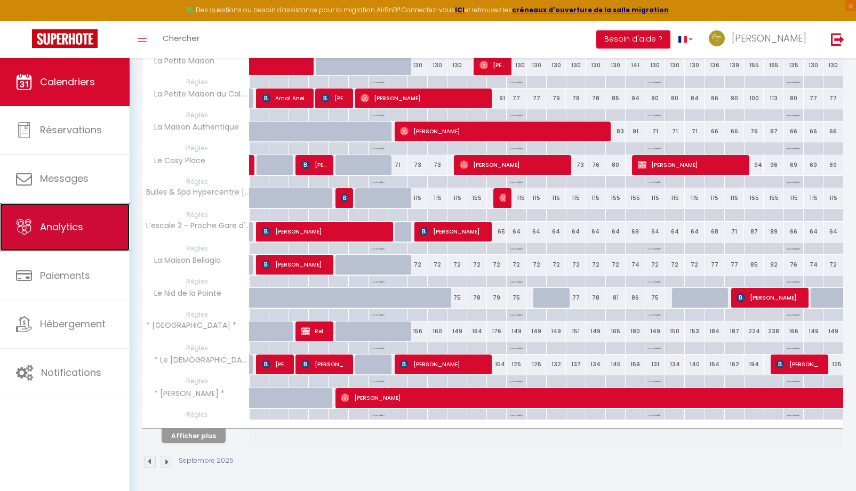
click at [57, 225] on span "Analytics" at bounding box center [61, 226] width 43 height 13
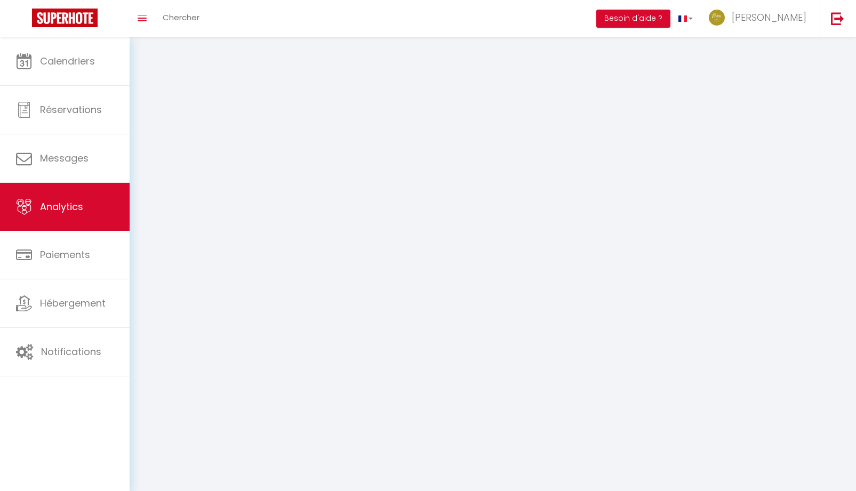
select select "2025"
select select "9"
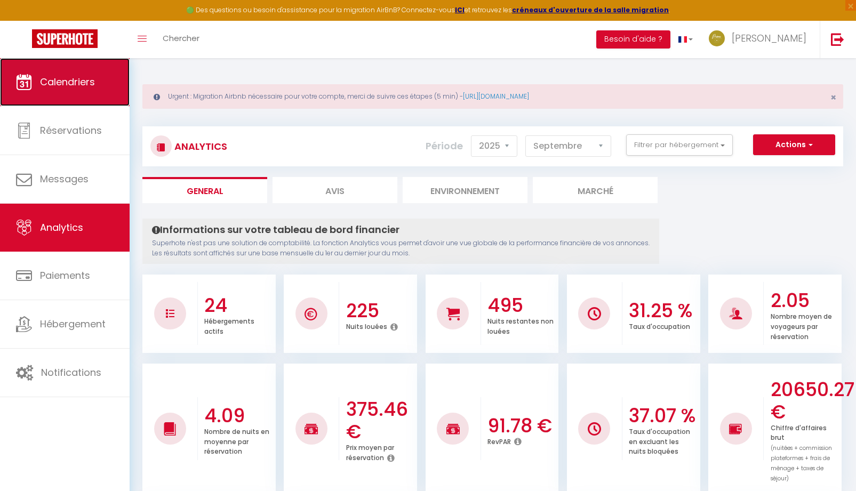
click at [89, 86] on span "Calendriers" at bounding box center [67, 81] width 55 height 13
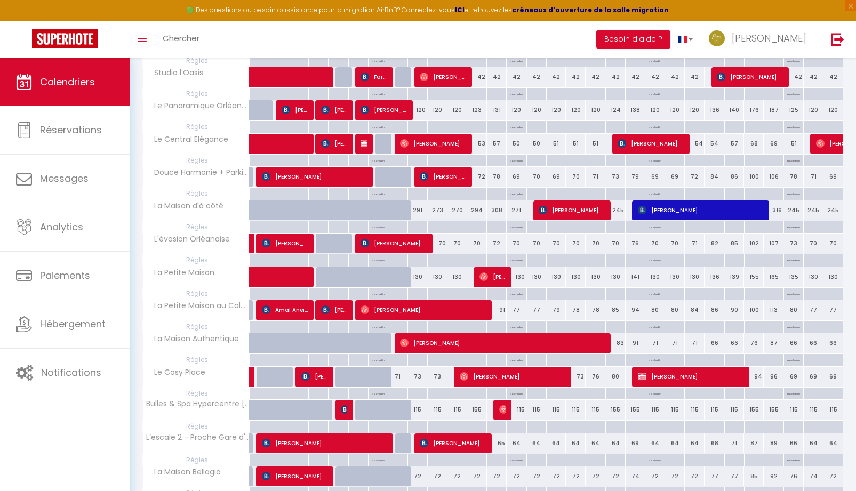
scroll to position [533, 0]
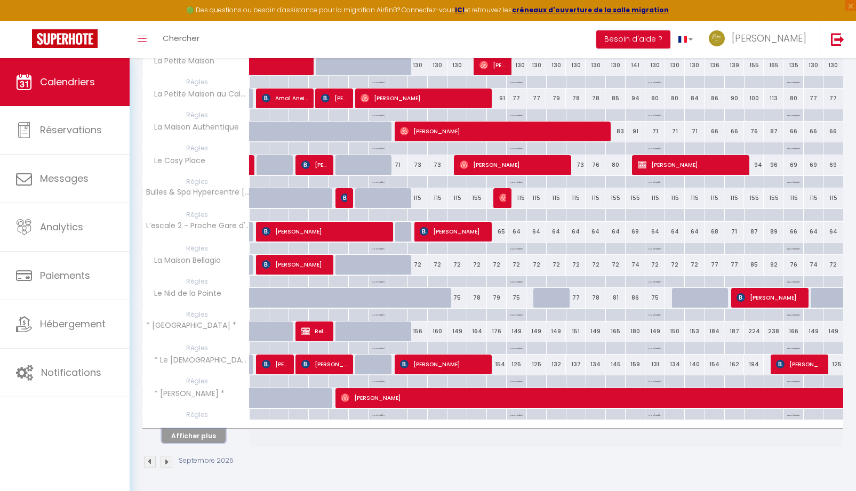
click at [210, 436] on button "Afficher plus" at bounding box center [194, 436] width 64 height 14
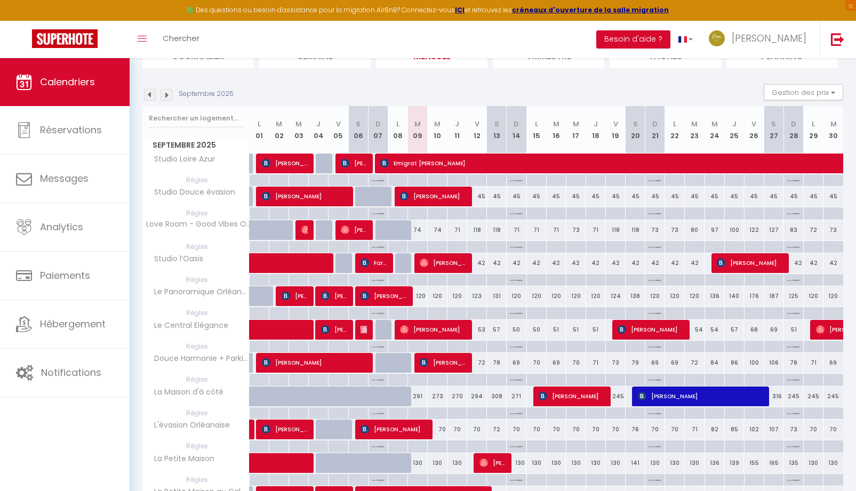
scroll to position [107, 0]
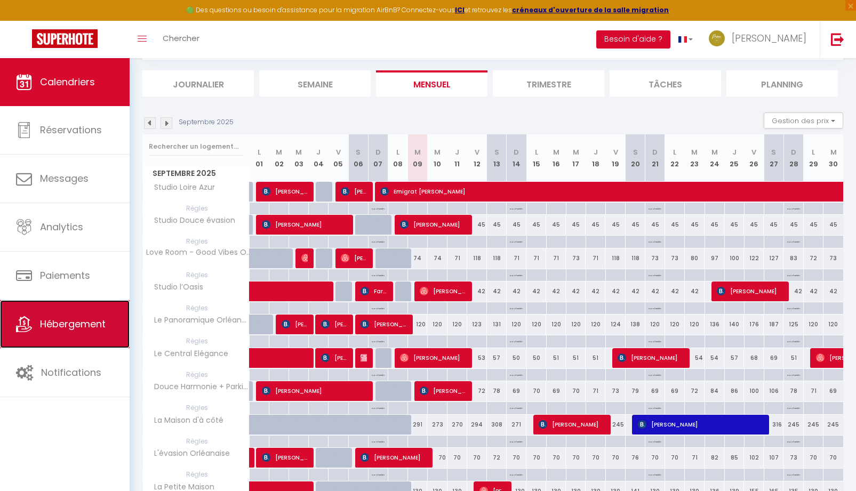
click at [77, 333] on link "Hébergement" at bounding box center [65, 324] width 130 height 48
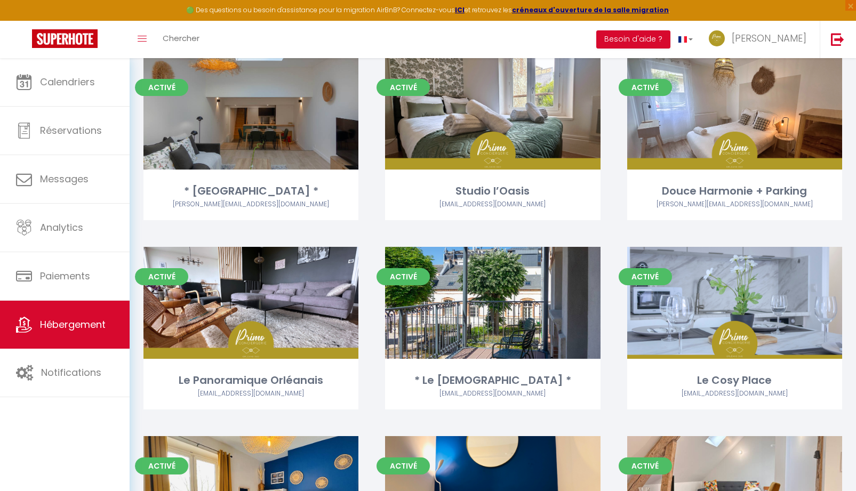
scroll to position [1014, 0]
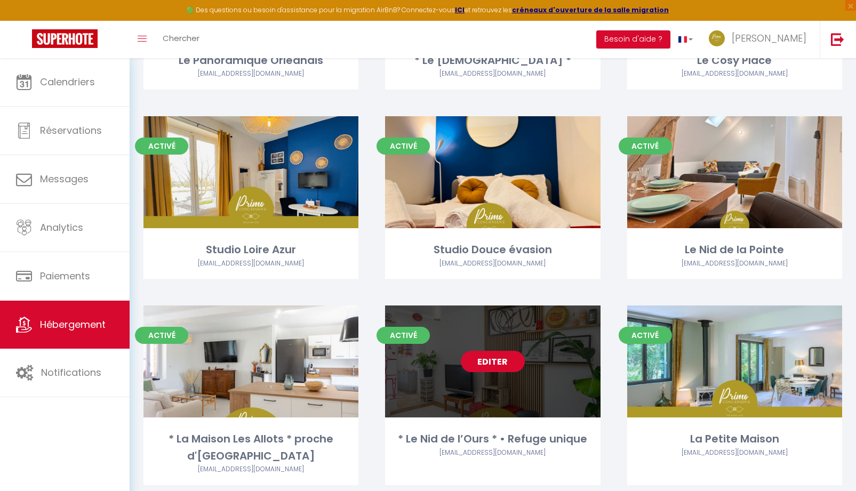
click at [506, 361] on link "Editer" at bounding box center [493, 361] width 64 height 21
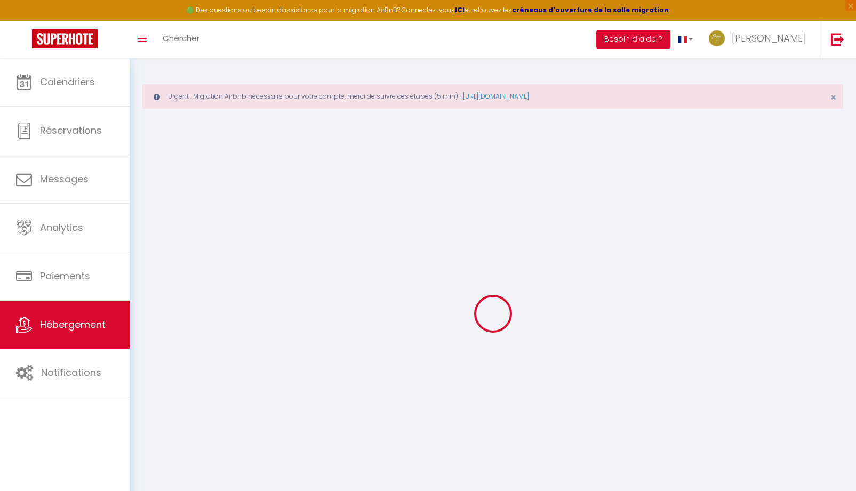
select select
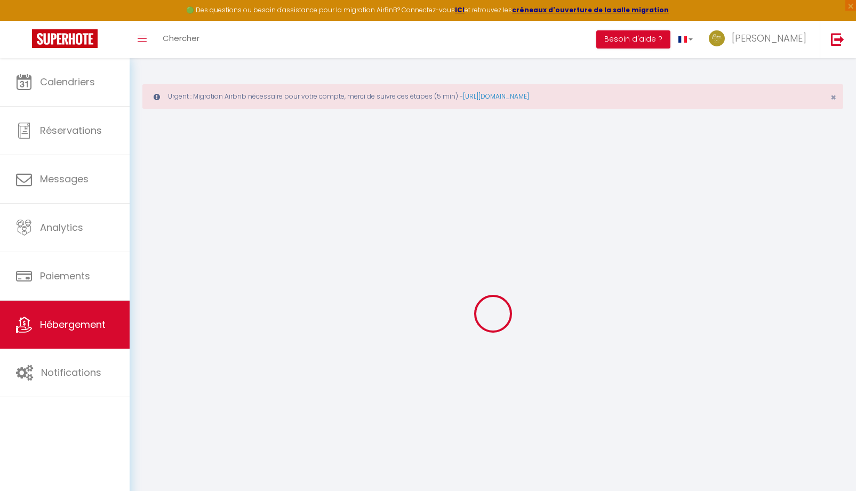
select select
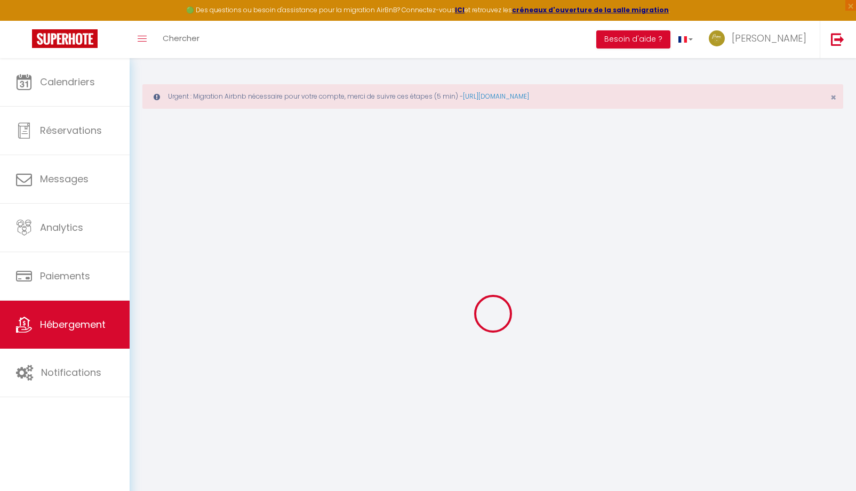
select select
select select "4921-944211833147614573"
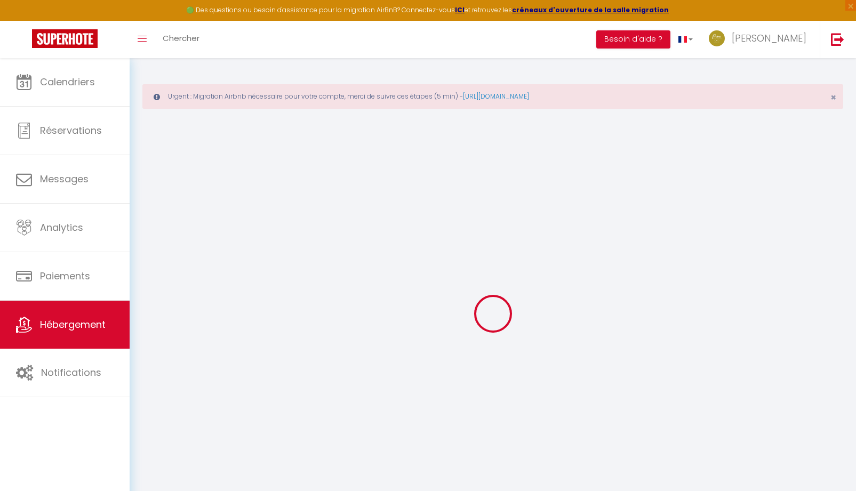
select select
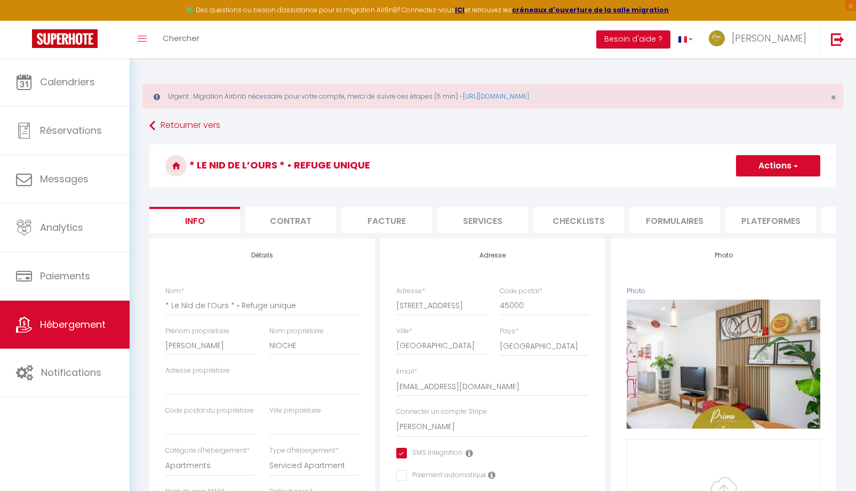
click at [767, 228] on li "Plateformes" at bounding box center [771, 220] width 91 height 26
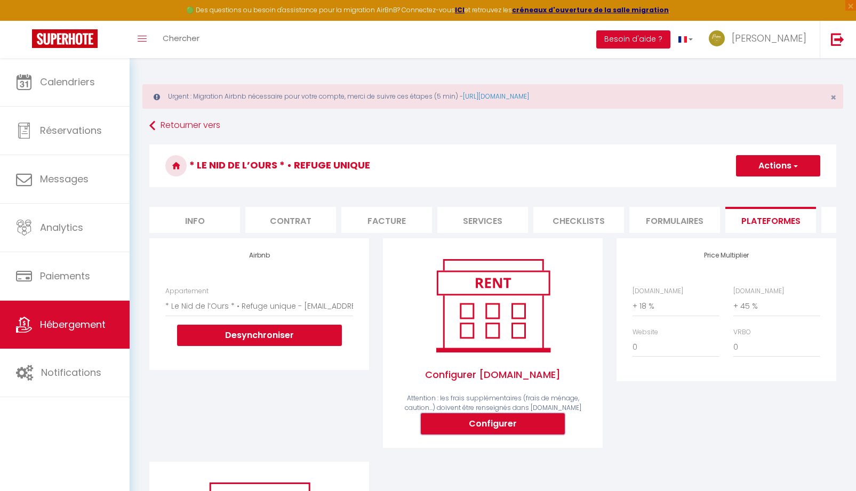
click at [475, 435] on button "Configurer" at bounding box center [493, 423] width 144 height 21
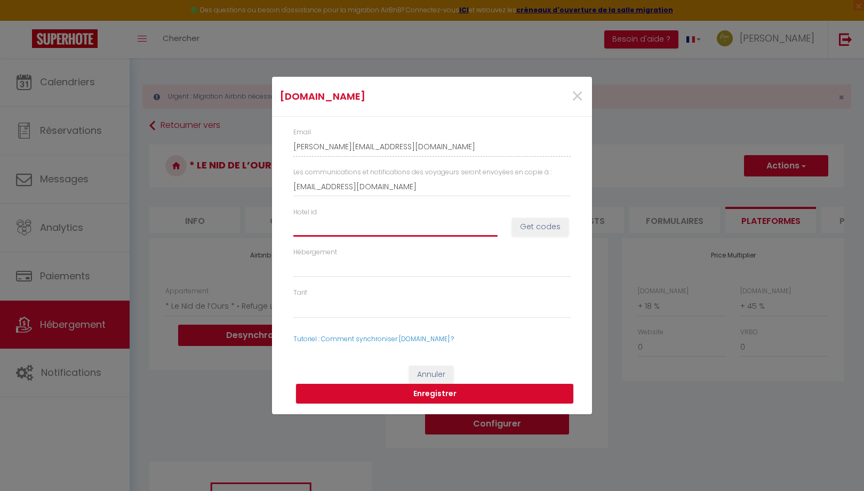
click at [340, 226] on input "Hotel id" at bounding box center [395, 226] width 204 height 19
click at [538, 226] on button "Get codes" at bounding box center [540, 227] width 57 height 18
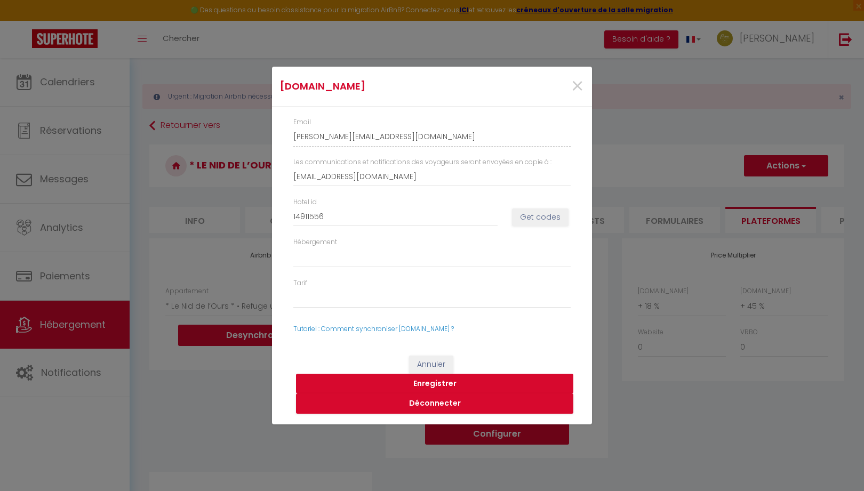
click at [424, 386] on button "Enregistrer" at bounding box center [434, 384] width 277 height 20
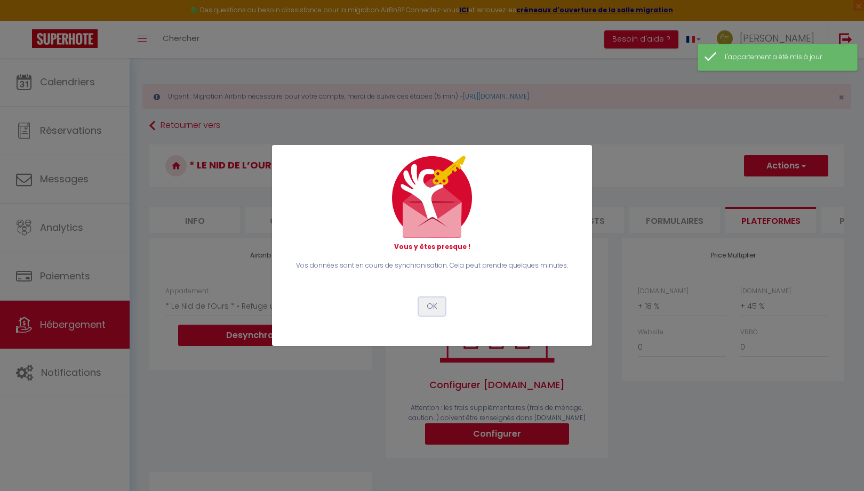
click at [434, 308] on button "OK" at bounding box center [432, 307] width 27 height 18
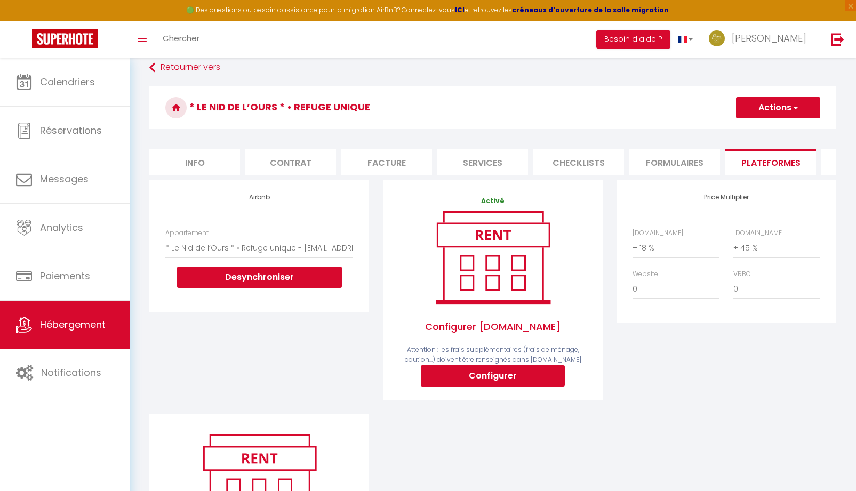
scroll to position [45, 0]
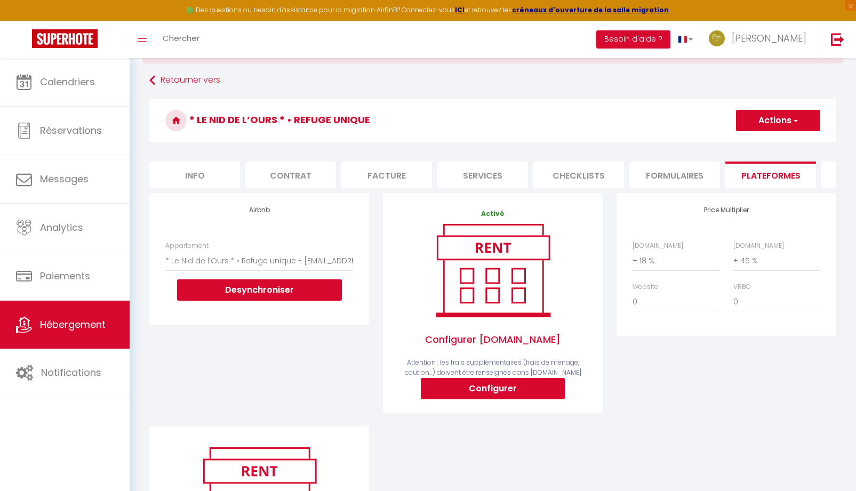
click at [775, 123] on button "Actions" at bounding box center [778, 120] width 84 height 21
click at [760, 141] on link "Enregistrer" at bounding box center [778, 144] width 84 height 14
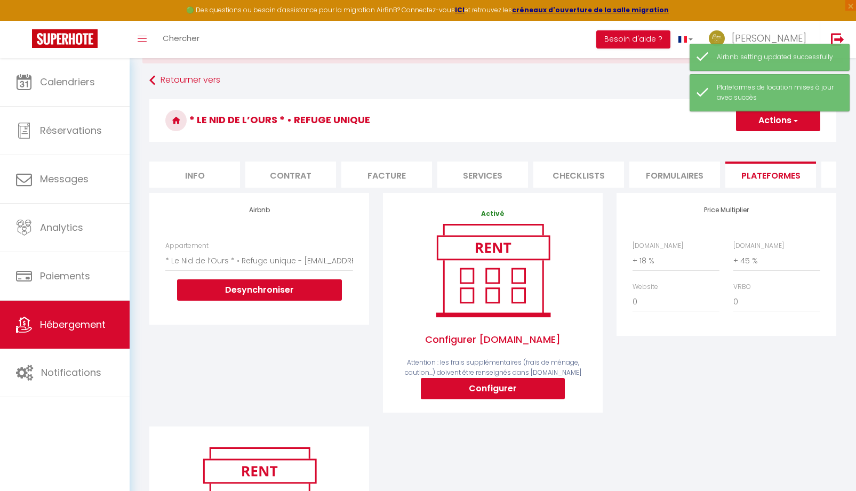
click at [671, 185] on li "Formulaires" at bounding box center [675, 175] width 91 height 26
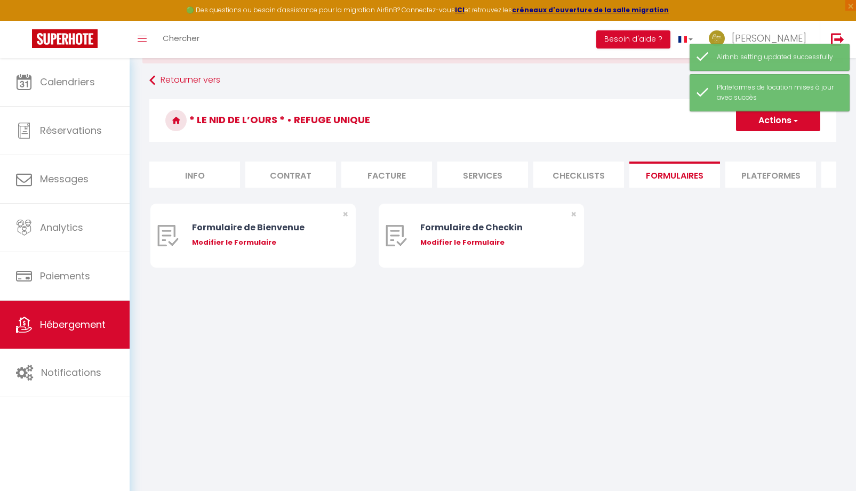
click at [182, 178] on li "Info" at bounding box center [194, 175] width 91 height 26
